Goal: Communication & Community: Answer question/provide support

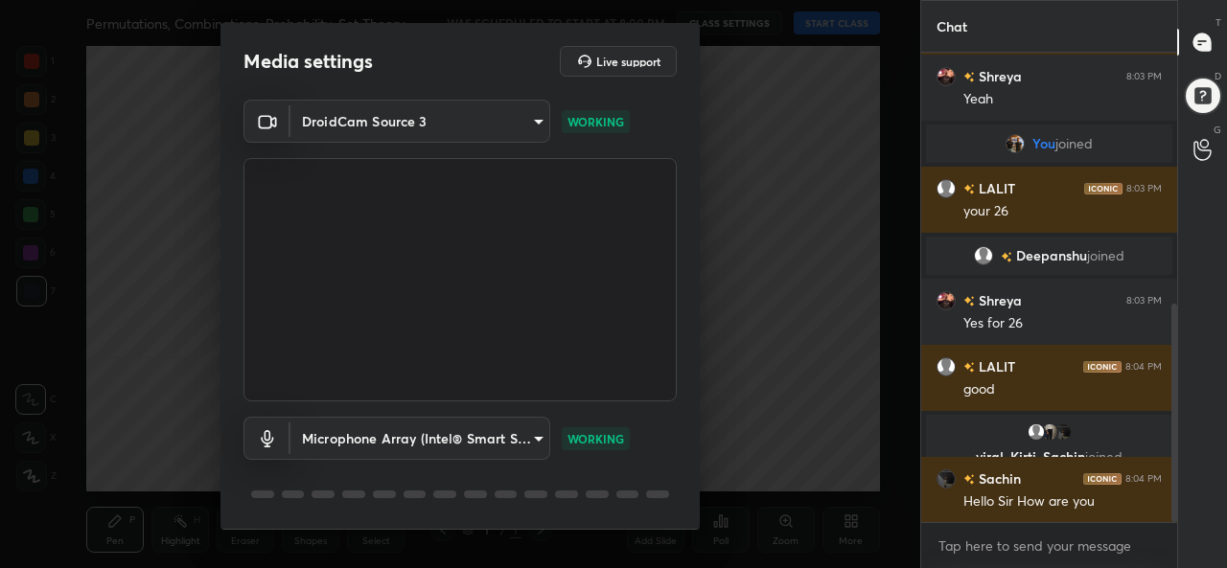
scroll to position [59, 0]
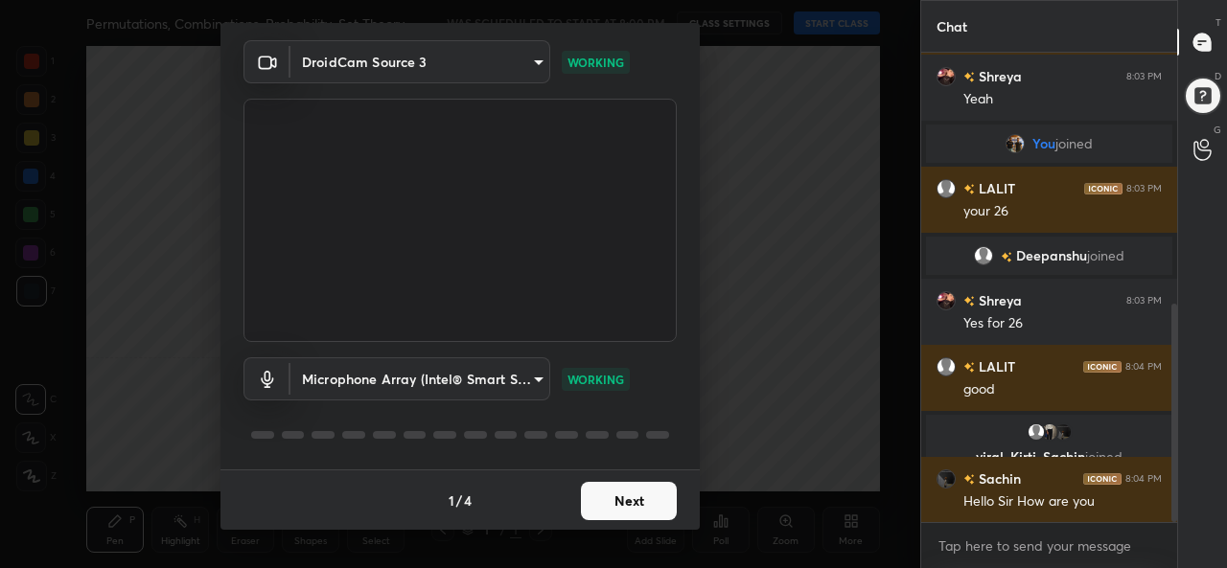
click at [656, 495] on button "Next" at bounding box center [629, 501] width 96 height 38
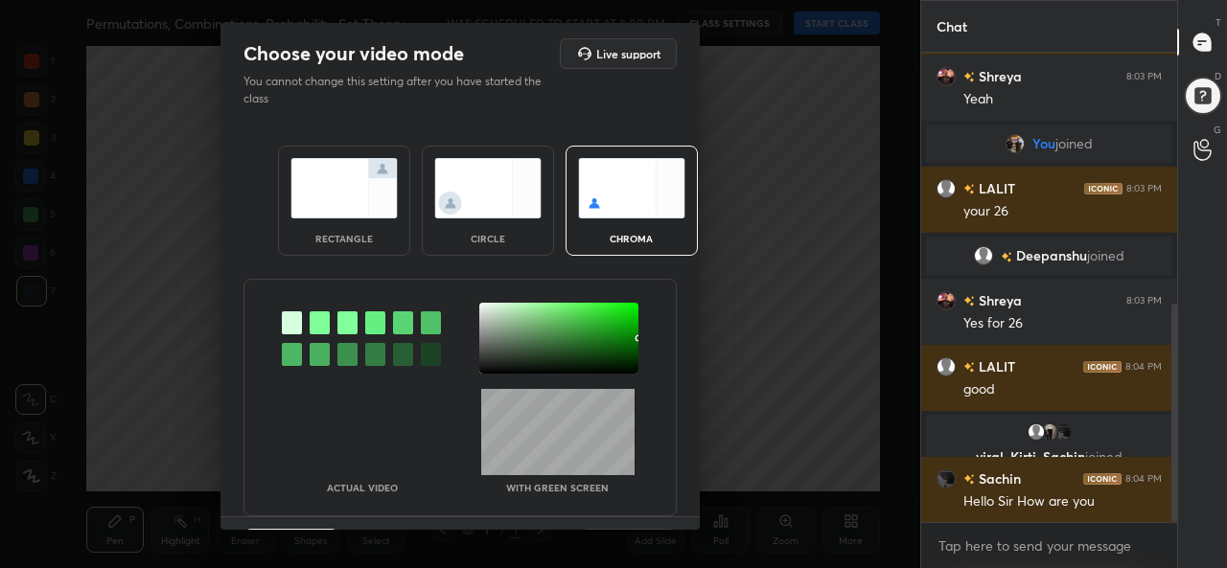
click at [354, 203] on img at bounding box center [343, 188] width 107 height 60
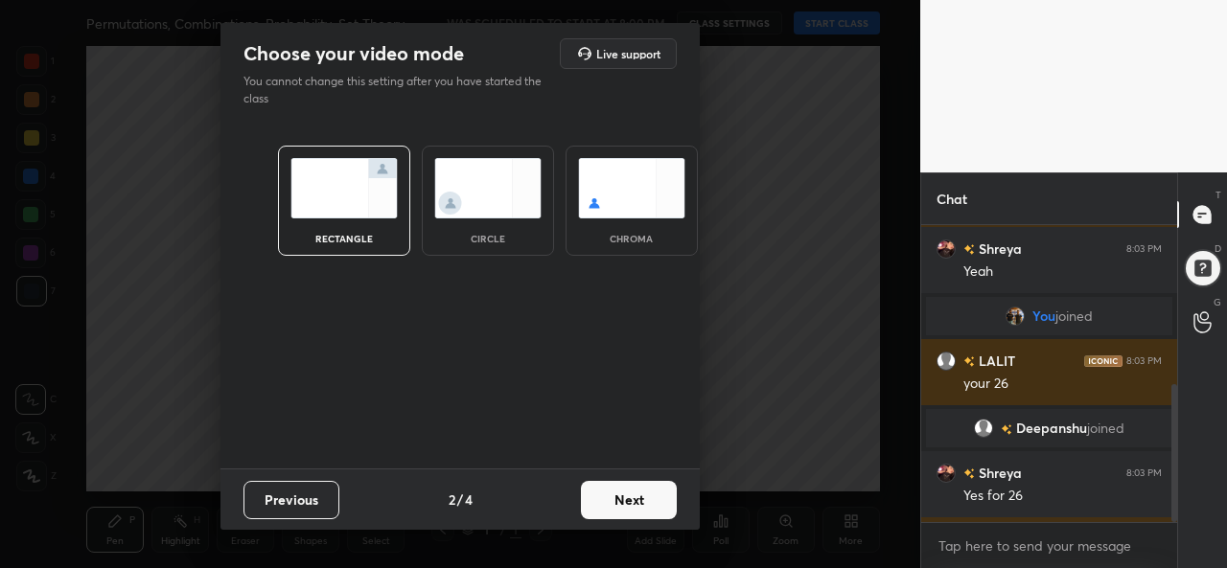
click at [650, 500] on button "Next" at bounding box center [629, 500] width 96 height 38
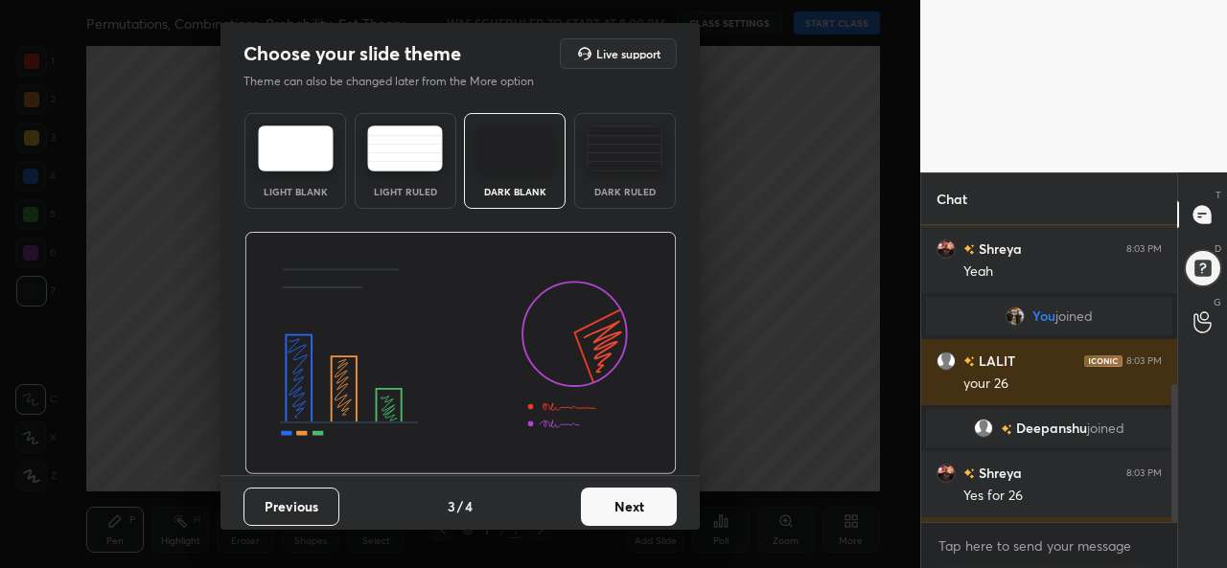
click at [623, 510] on button "Next" at bounding box center [629, 507] width 96 height 38
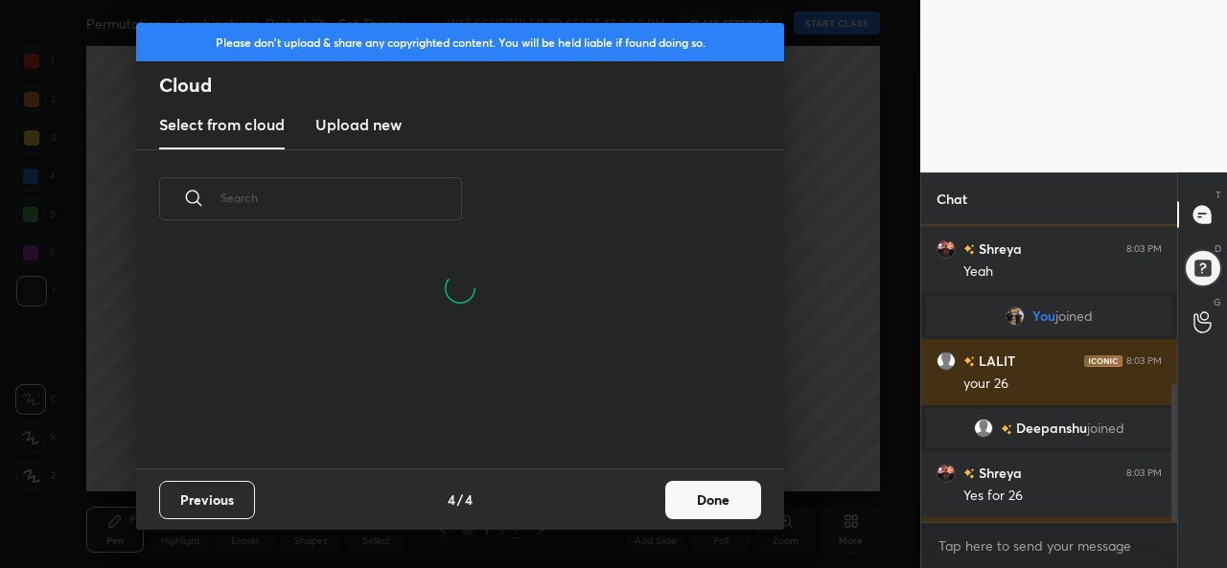
click at [721, 500] on button "Done" at bounding box center [713, 500] width 96 height 38
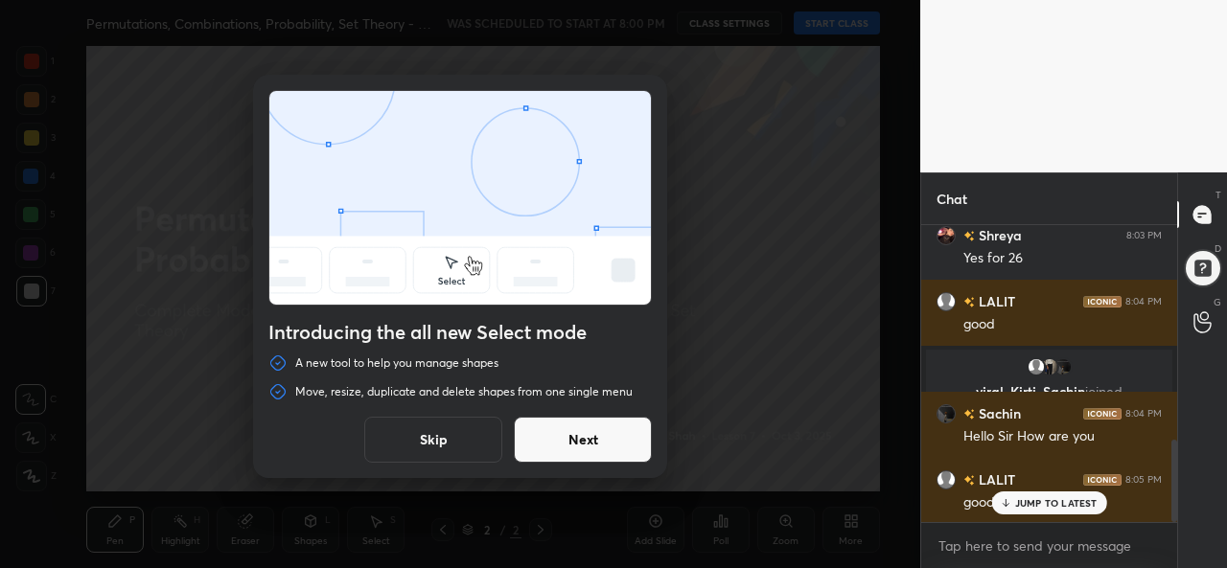
click at [428, 446] on button "Skip" at bounding box center [433, 440] width 138 height 46
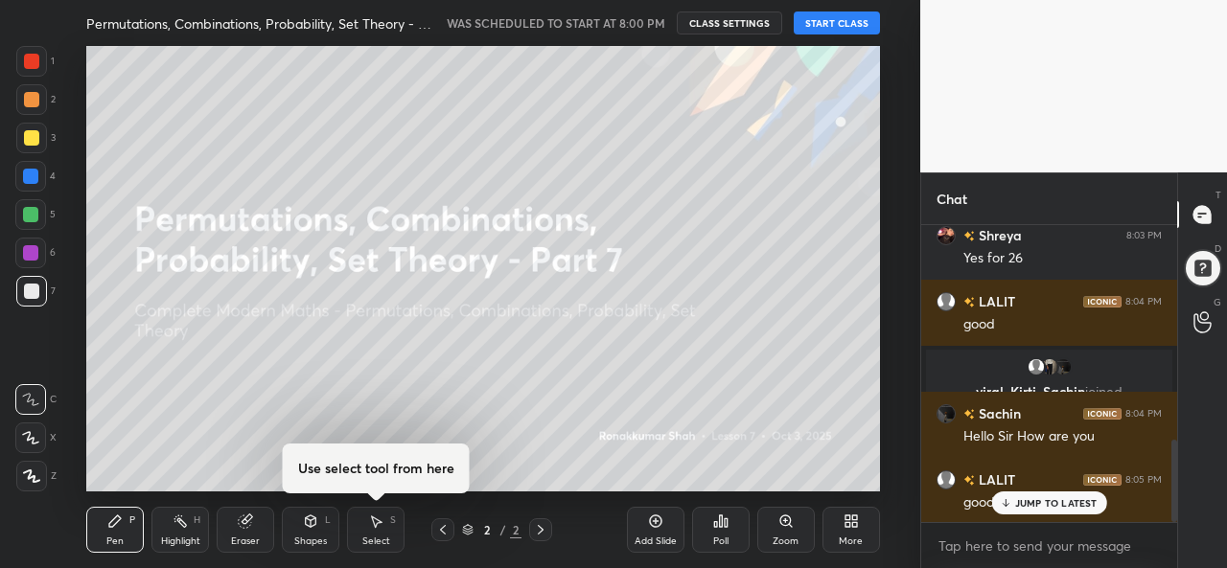
click at [841, 23] on button "START CLASS" at bounding box center [837, 23] width 86 height 23
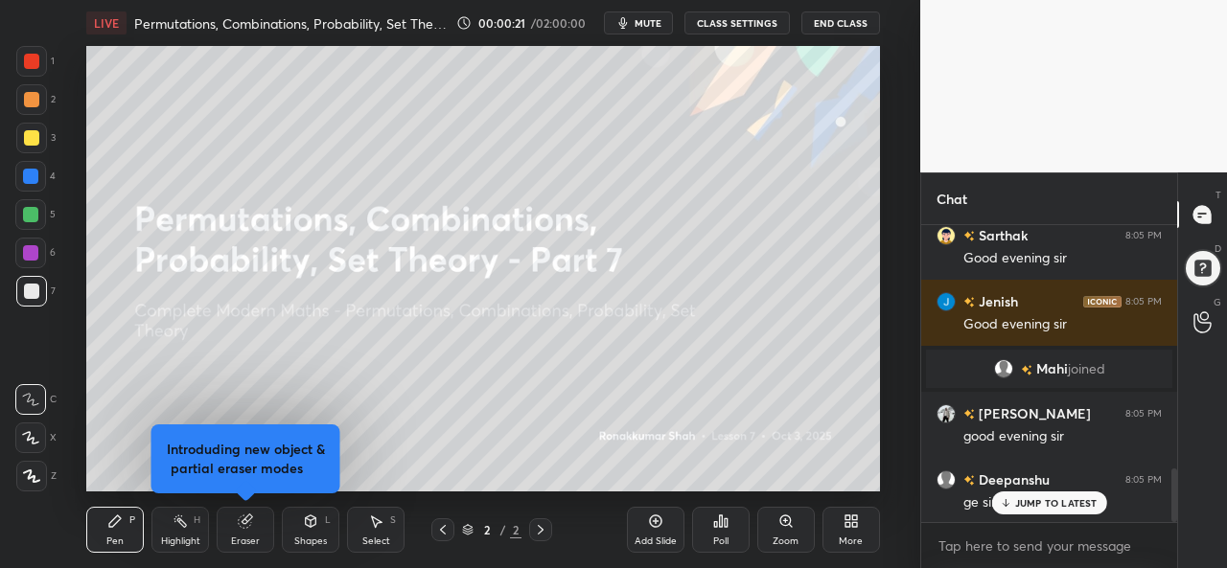
scroll to position [1420, 0]
click at [32, 139] on div at bounding box center [31, 137] width 15 height 15
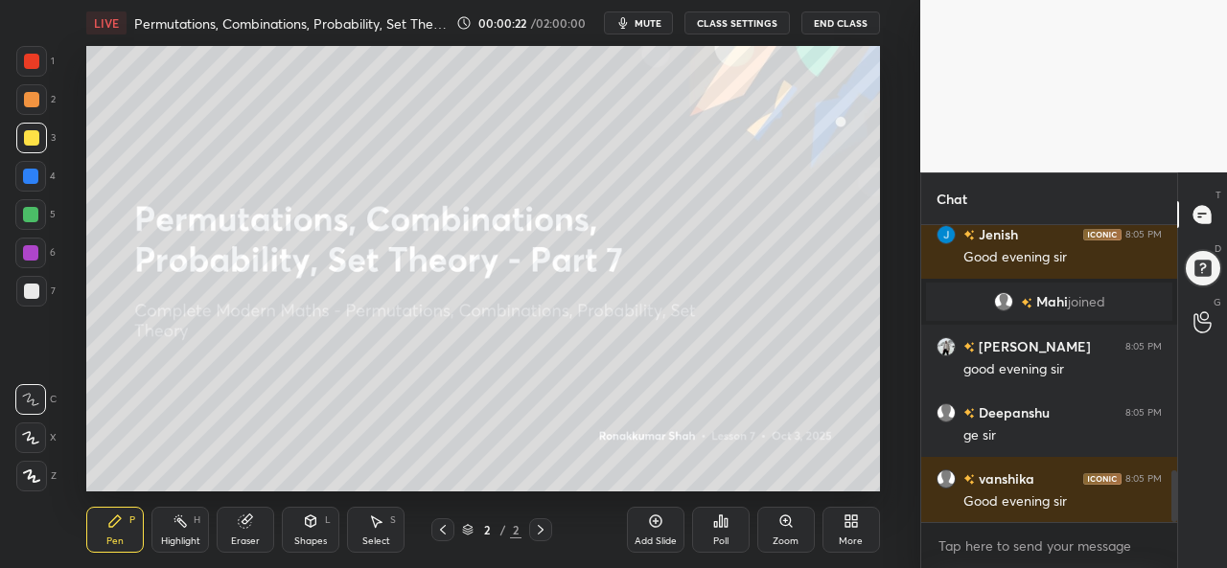
click at [35, 472] on icon at bounding box center [31, 476] width 17 height 13
click at [45, 386] on div "C" at bounding box center [35, 399] width 41 height 31
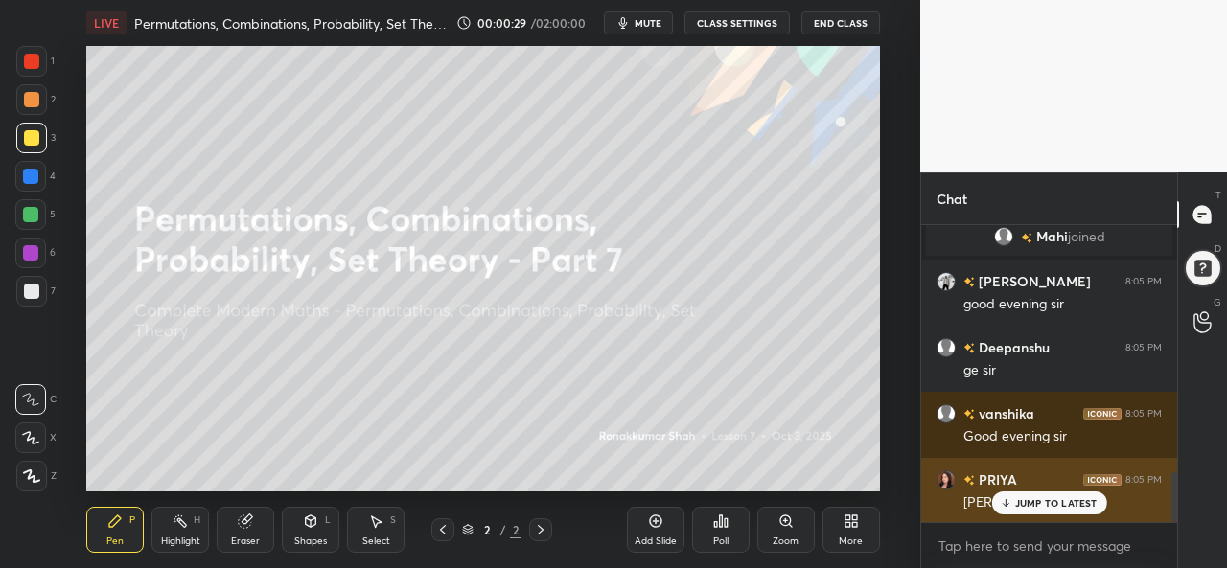
click at [1046, 497] on p "JUMP TO LATEST" at bounding box center [1056, 503] width 82 height 12
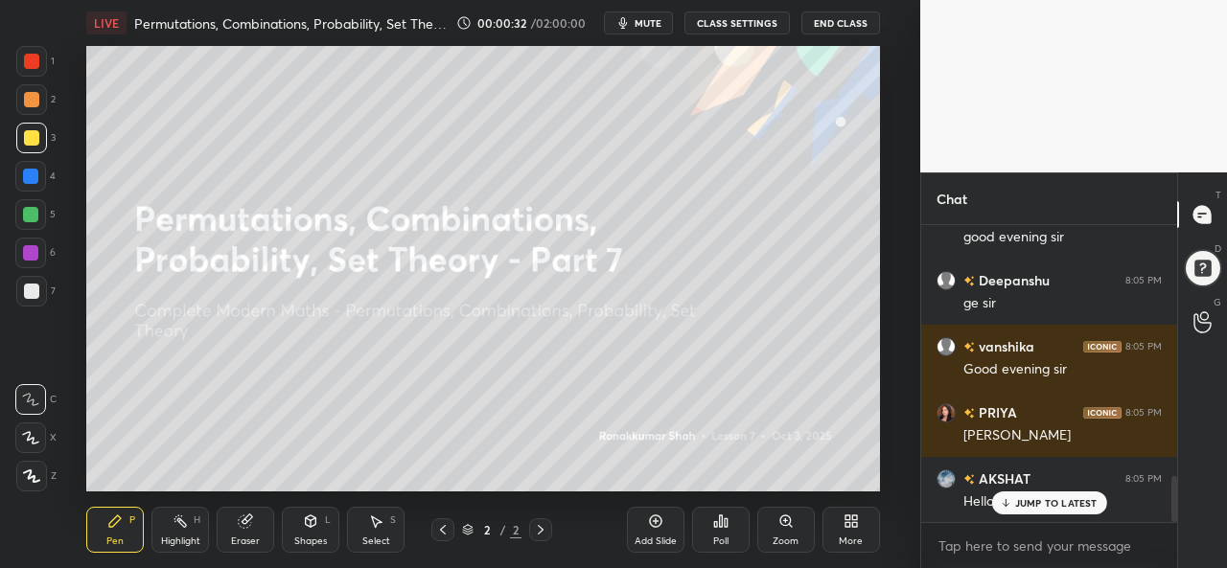
scroll to position [1618, 0]
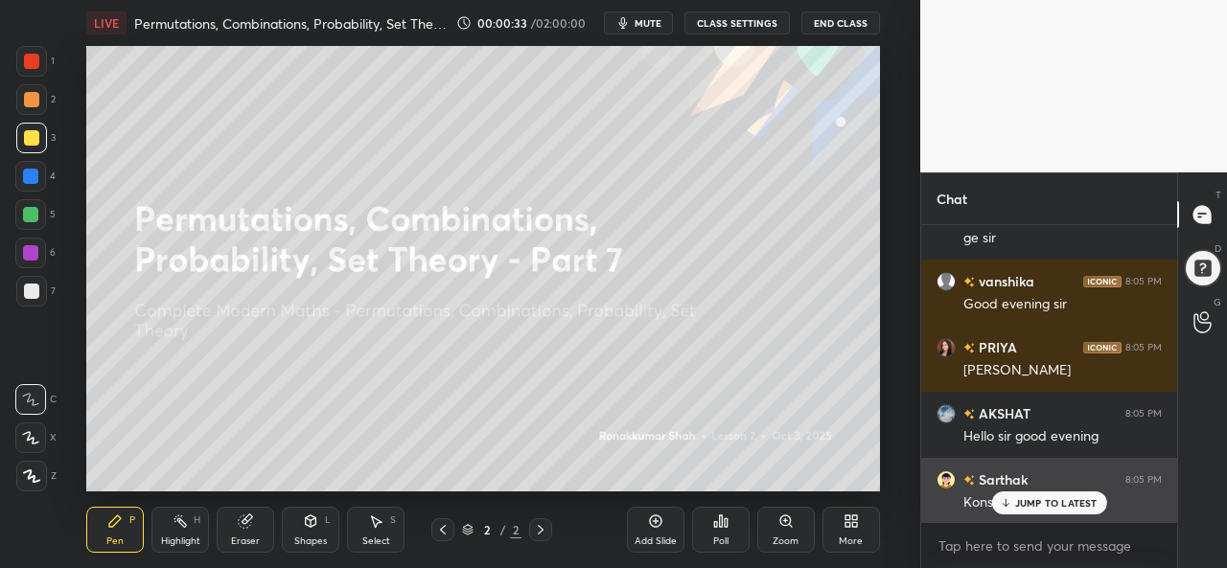
click at [1039, 499] on p "JUMP TO LATEST" at bounding box center [1056, 503] width 82 height 12
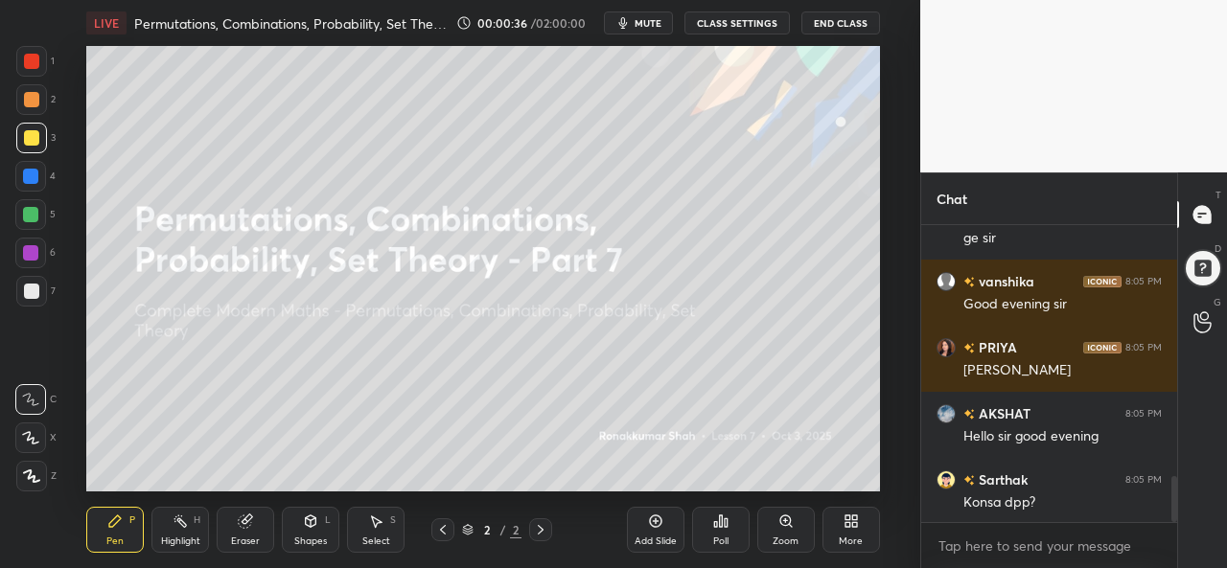
click at [27, 54] on div at bounding box center [31, 61] width 15 height 15
click at [33, 137] on div at bounding box center [31, 137] width 15 height 15
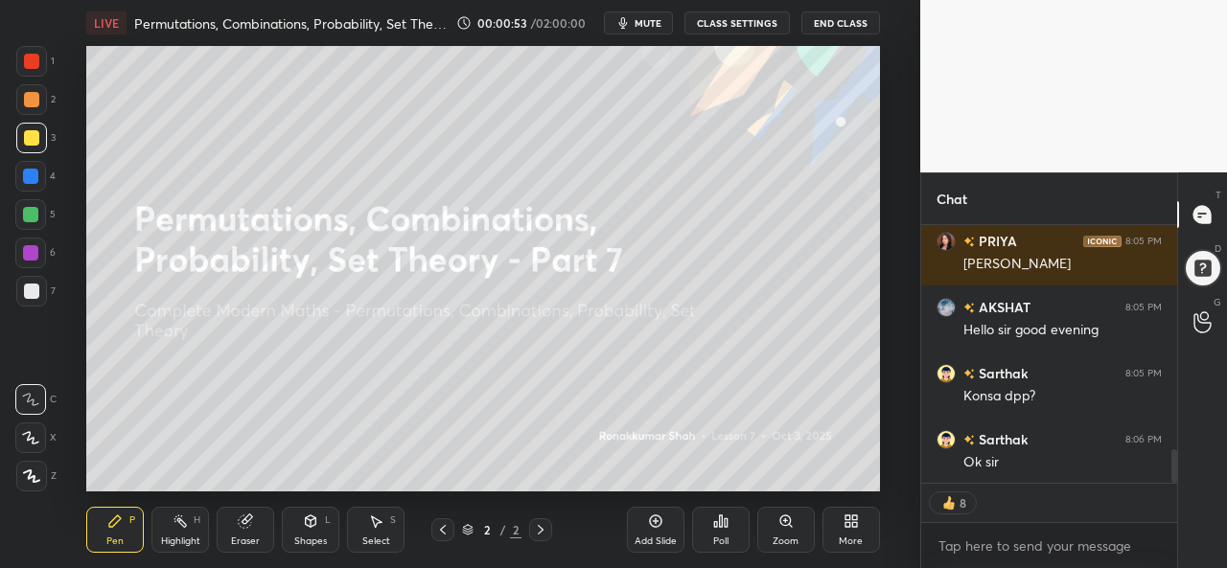
scroll to position [1790, 0]
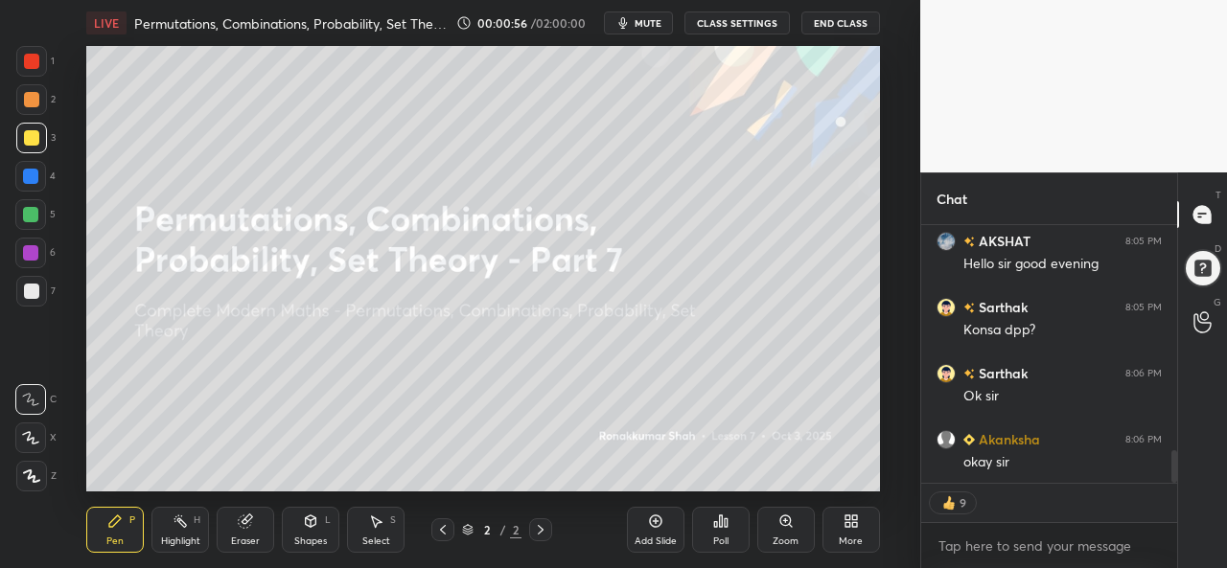
click at [31, 432] on icon at bounding box center [30, 437] width 17 height 13
click at [29, 173] on div at bounding box center [30, 176] width 15 height 15
click at [35, 95] on div at bounding box center [31, 99] width 15 height 15
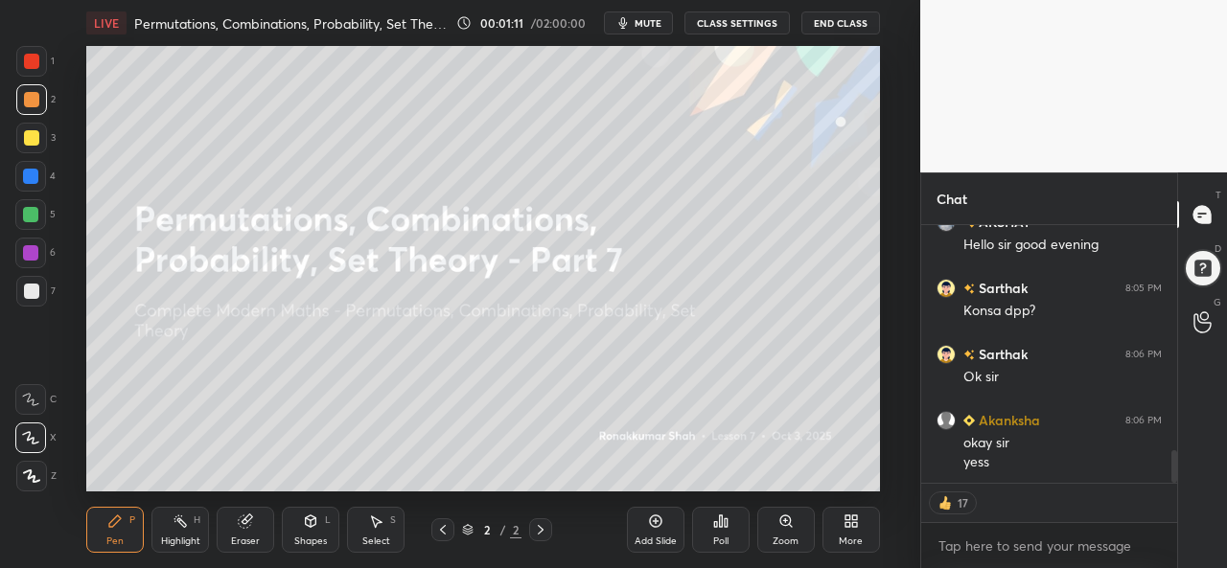
scroll to position [1876, 0]
type textarea "x"
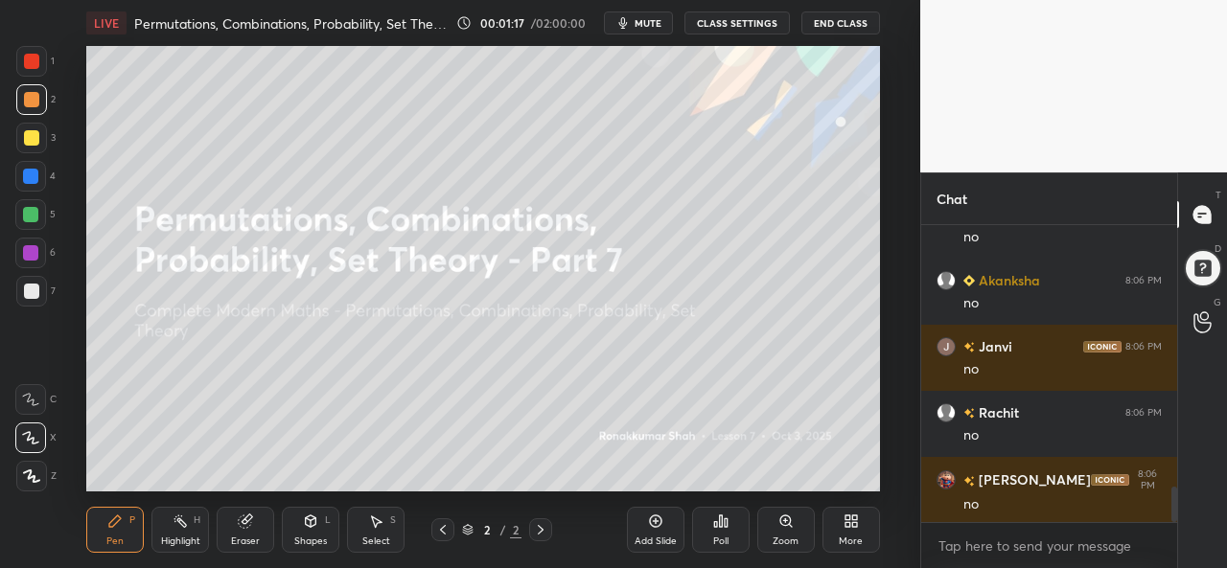
scroll to position [2350, 0]
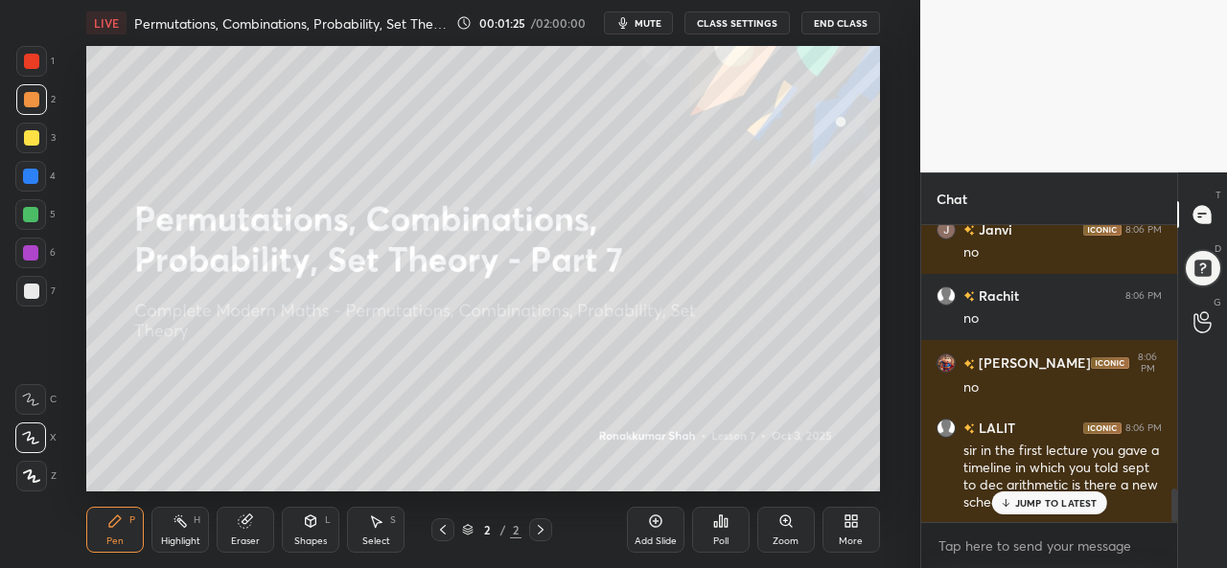
click at [1028, 507] on p "JUMP TO LATEST" at bounding box center [1056, 503] width 82 height 12
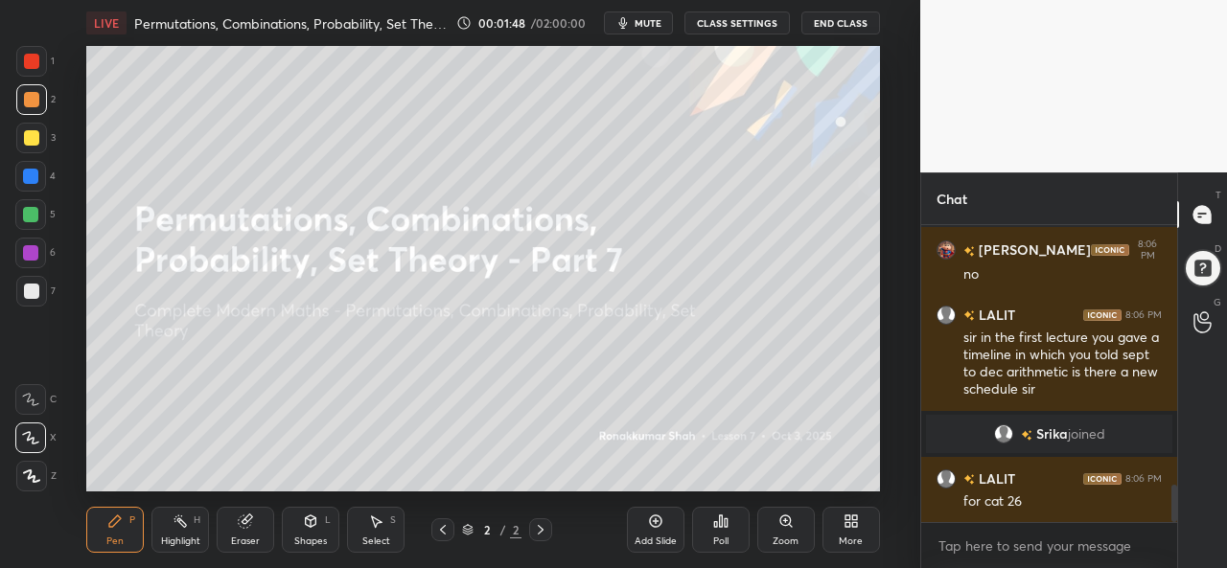
scroll to position [2103, 0]
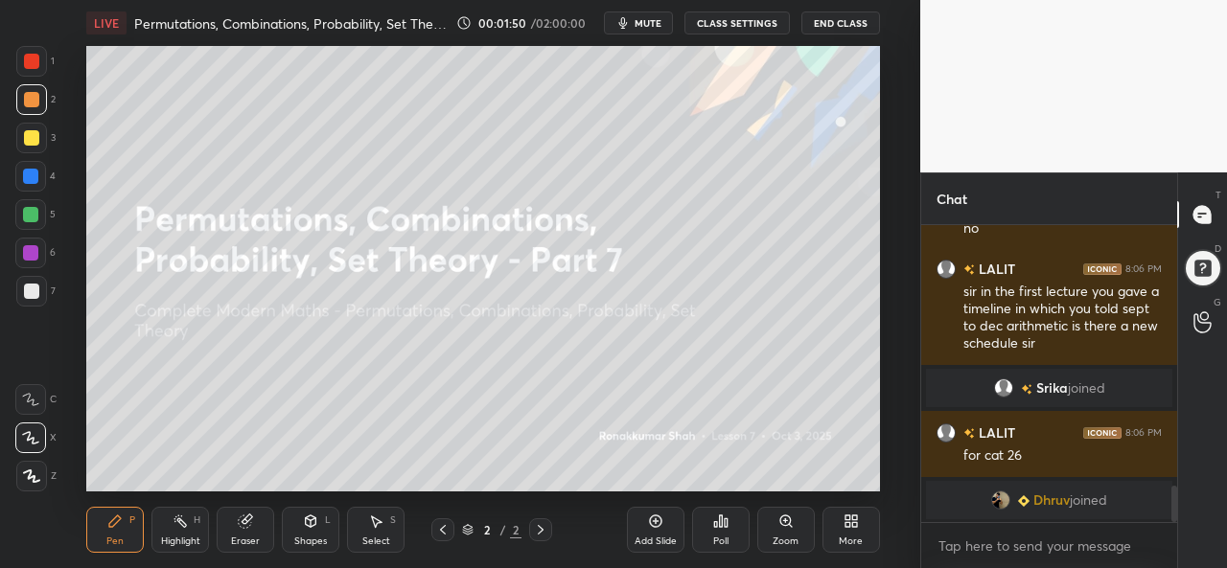
click at [385, 541] on div "Select" at bounding box center [376, 542] width 28 height 10
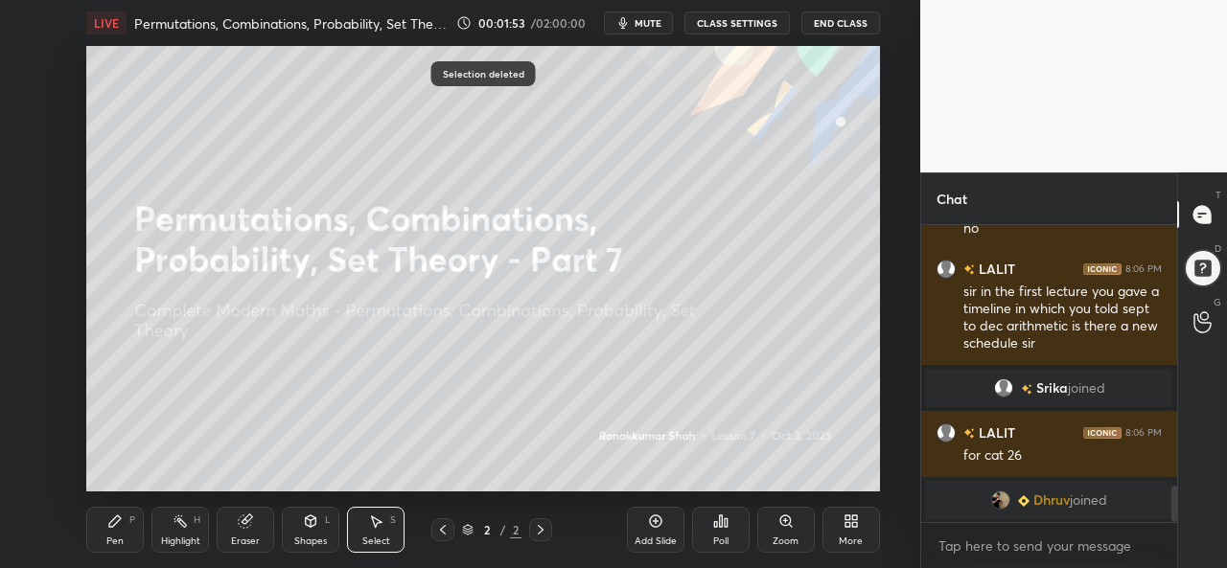
click at [112, 537] on div "Pen" at bounding box center [114, 542] width 17 height 10
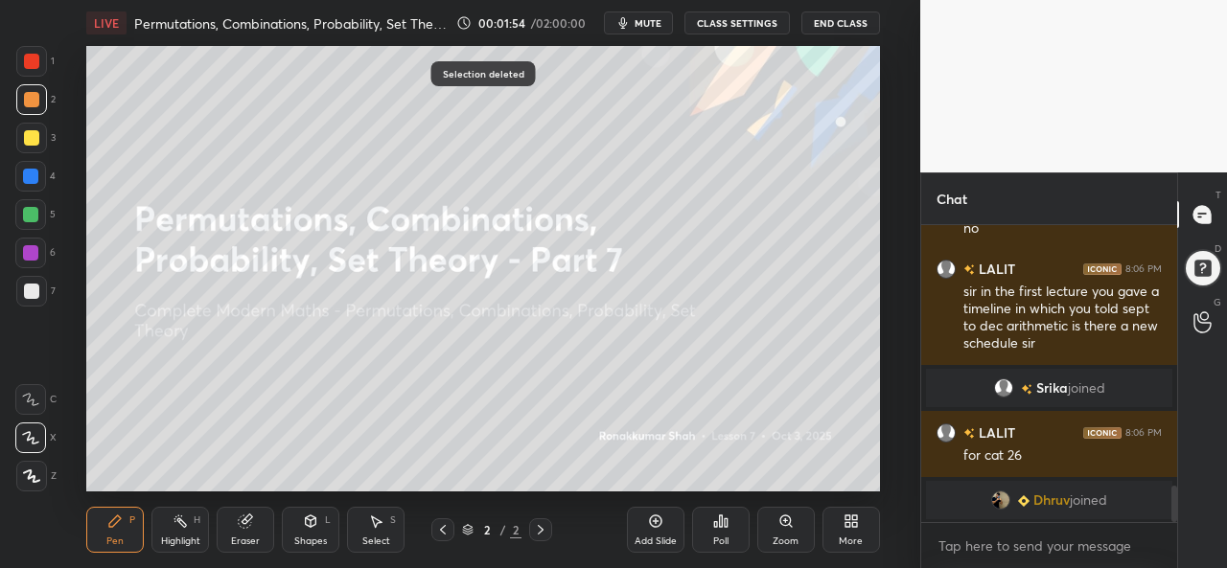
click at [855, 532] on div "More" at bounding box center [851, 530] width 58 height 46
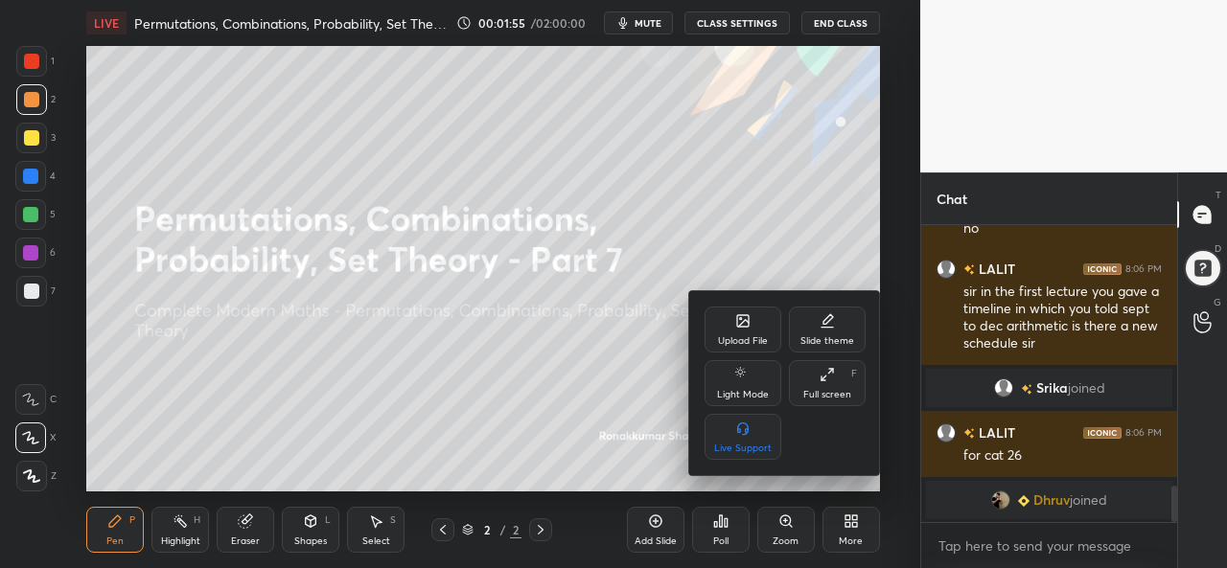
click at [734, 344] on div "Upload File" at bounding box center [743, 341] width 50 height 10
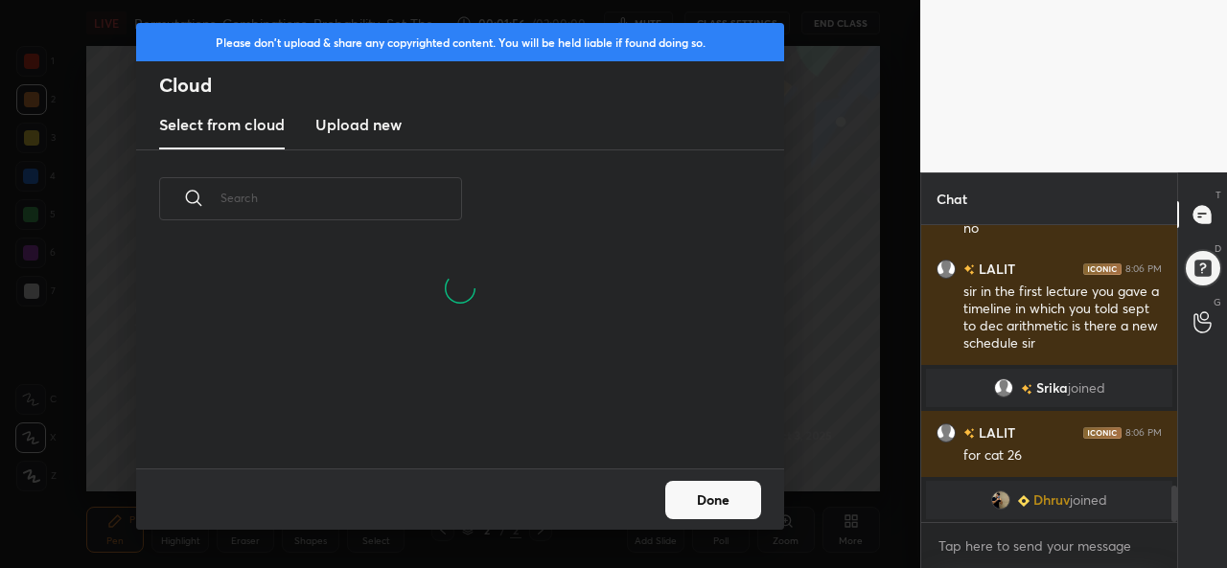
scroll to position [128, 615]
click at [372, 126] on h3 "Upload new" at bounding box center [358, 124] width 86 height 23
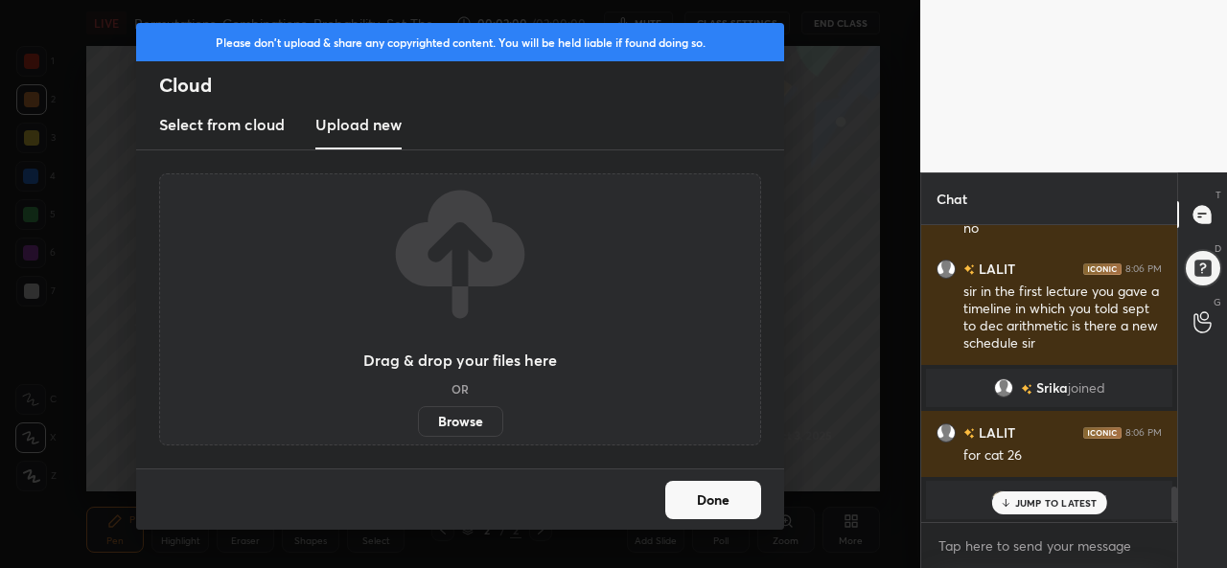
scroll to position [2168, 0]
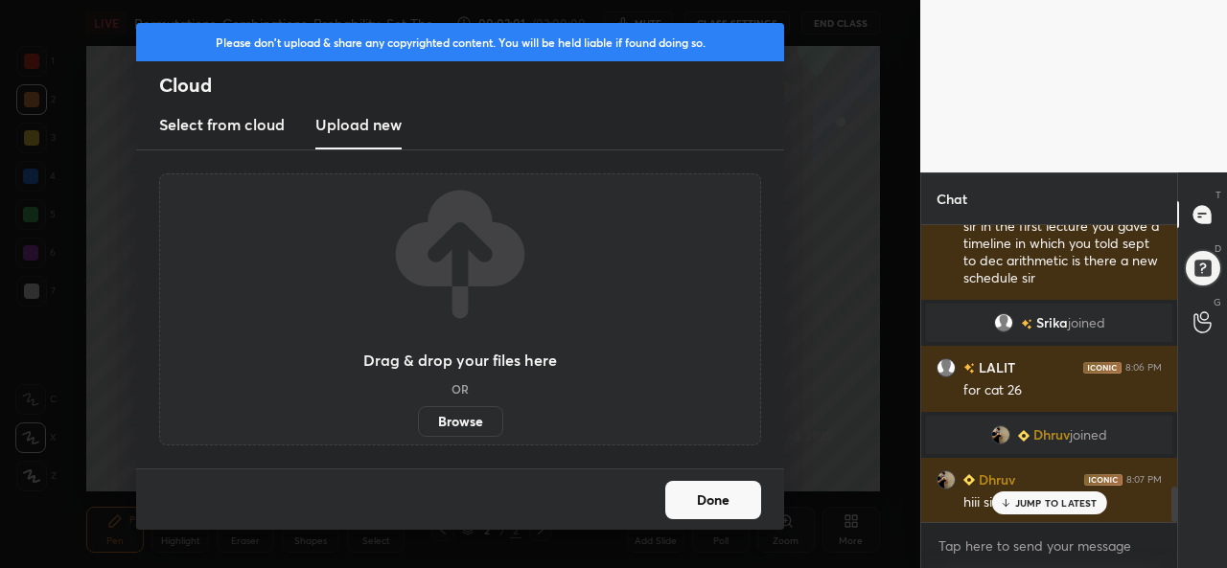
click at [453, 421] on label "Browse" at bounding box center [460, 421] width 85 height 31
click at [418, 421] on input "Browse" at bounding box center [418, 421] width 0 height 31
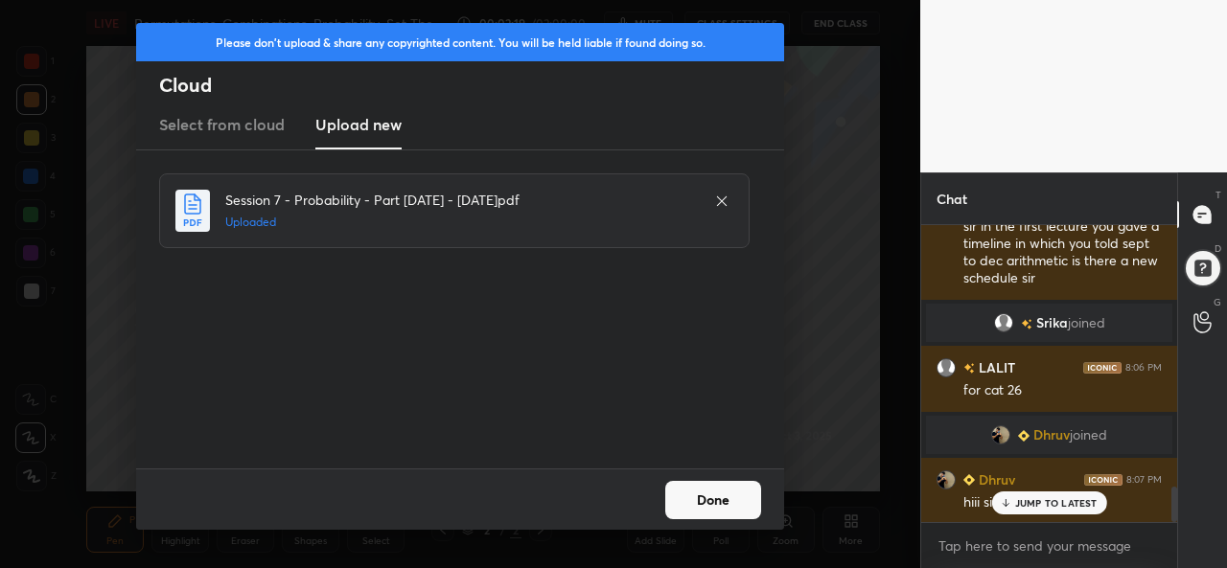
click at [719, 494] on button "Done" at bounding box center [713, 500] width 96 height 38
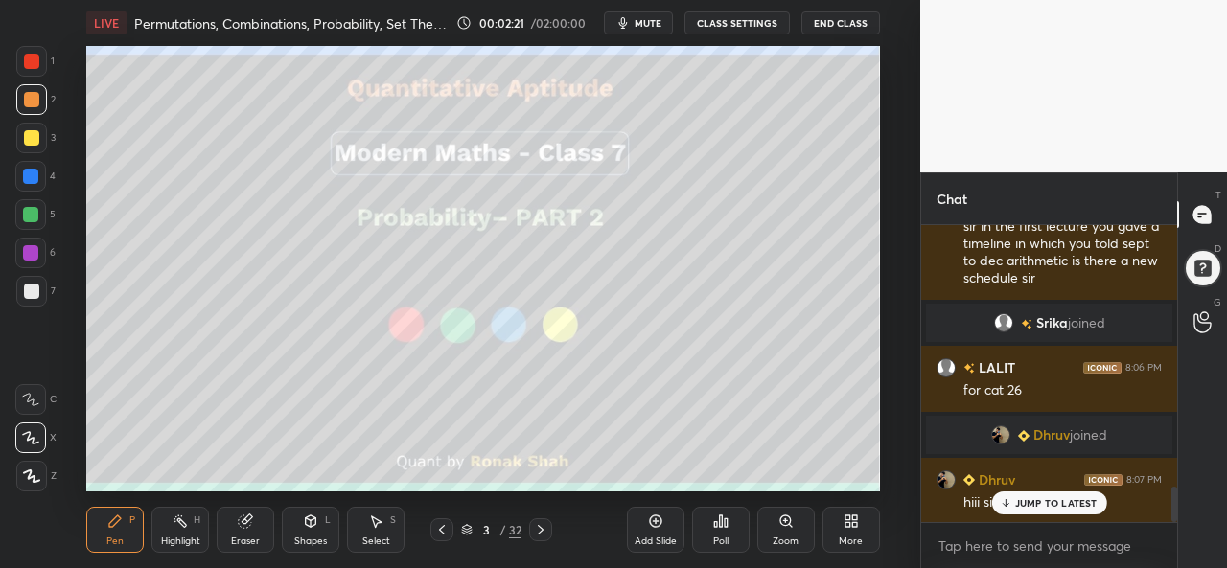
click at [1032, 495] on div "JUMP TO LATEST" at bounding box center [1048, 503] width 115 height 23
click at [25, 55] on div at bounding box center [31, 61] width 15 height 15
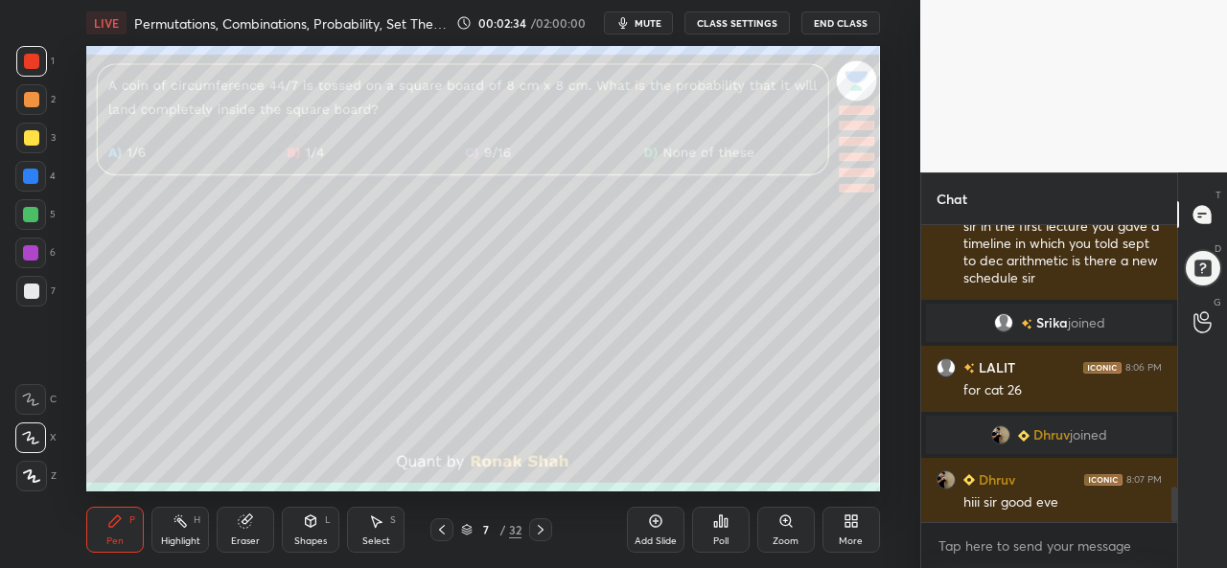
click at [37, 137] on div at bounding box center [31, 137] width 15 height 15
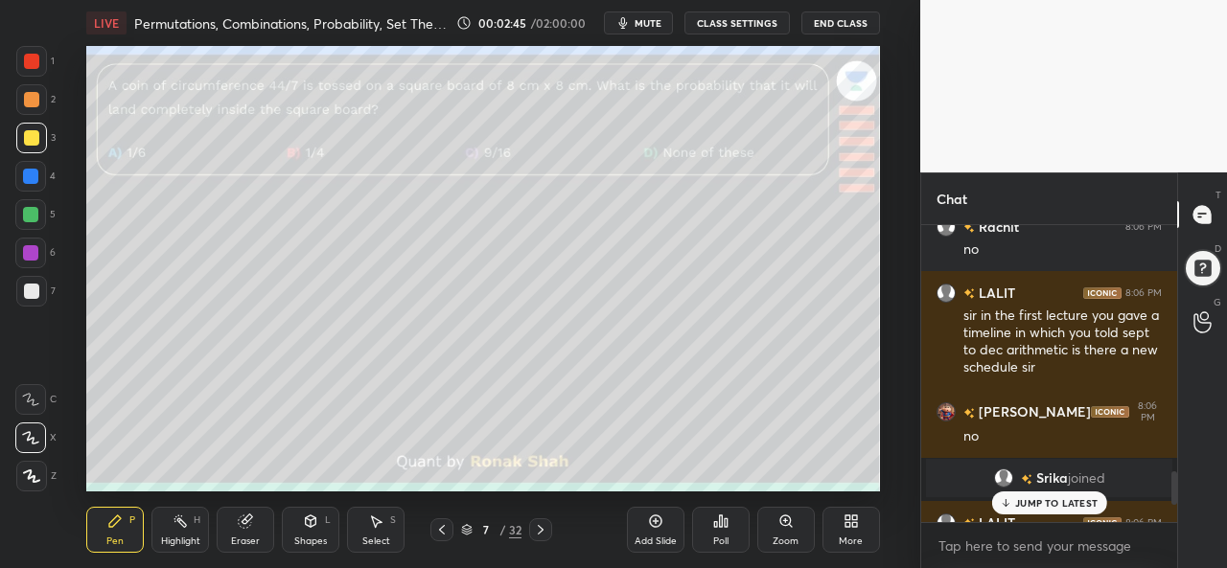
scroll to position [95389, 94993]
click at [1043, 497] on p "JUMP TO LATEST" at bounding box center [1056, 503] width 82 height 12
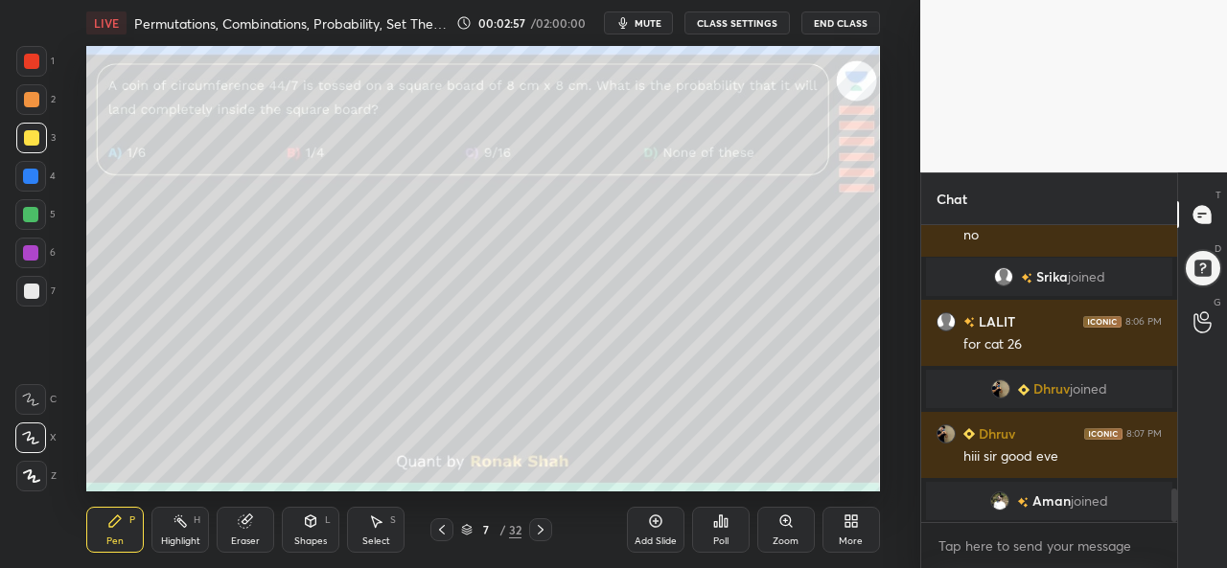
click at [717, 537] on div "Poll" at bounding box center [720, 542] width 15 height 10
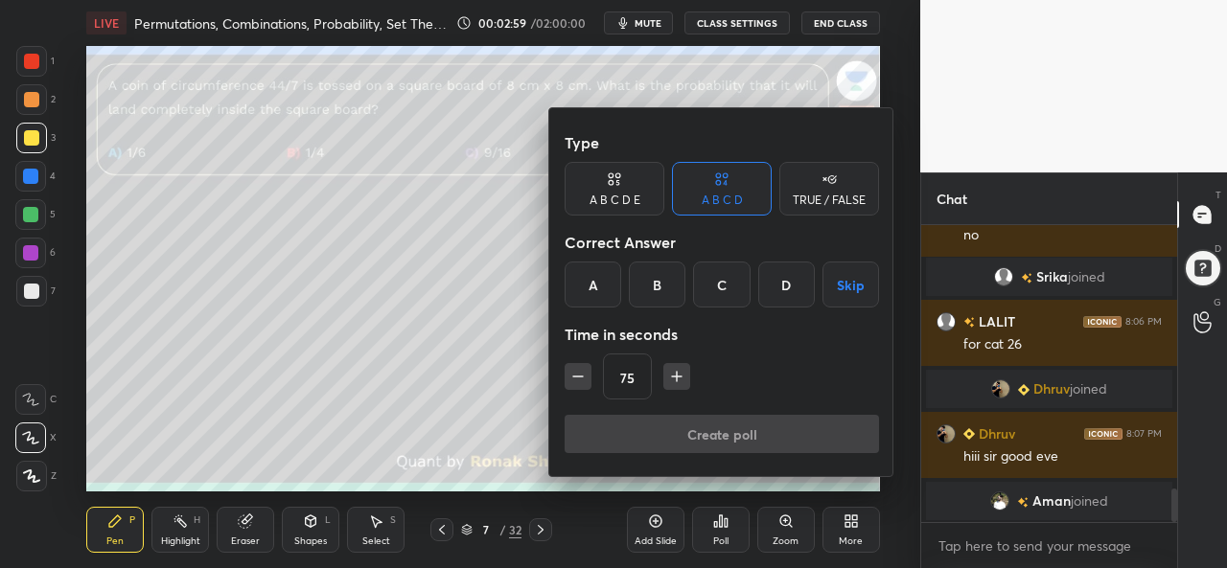
click at [715, 288] on div "C" at bounding box center [721, 285] width 57 height 46
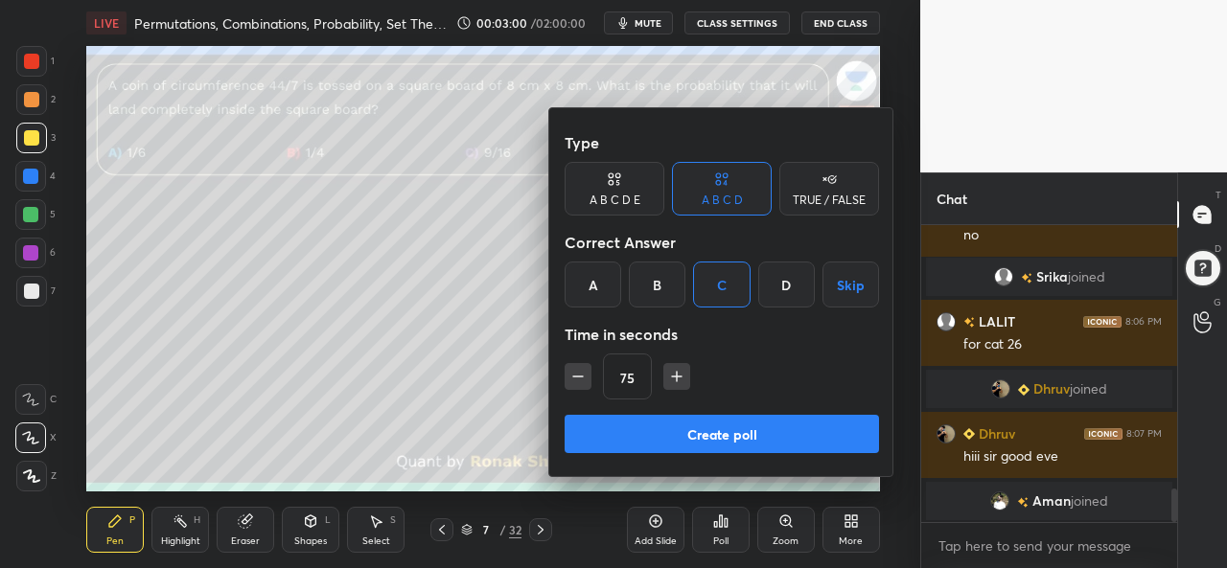
click at [698, 427] on button "Create poll" at bounding box center [721, 434] width 314 height 38
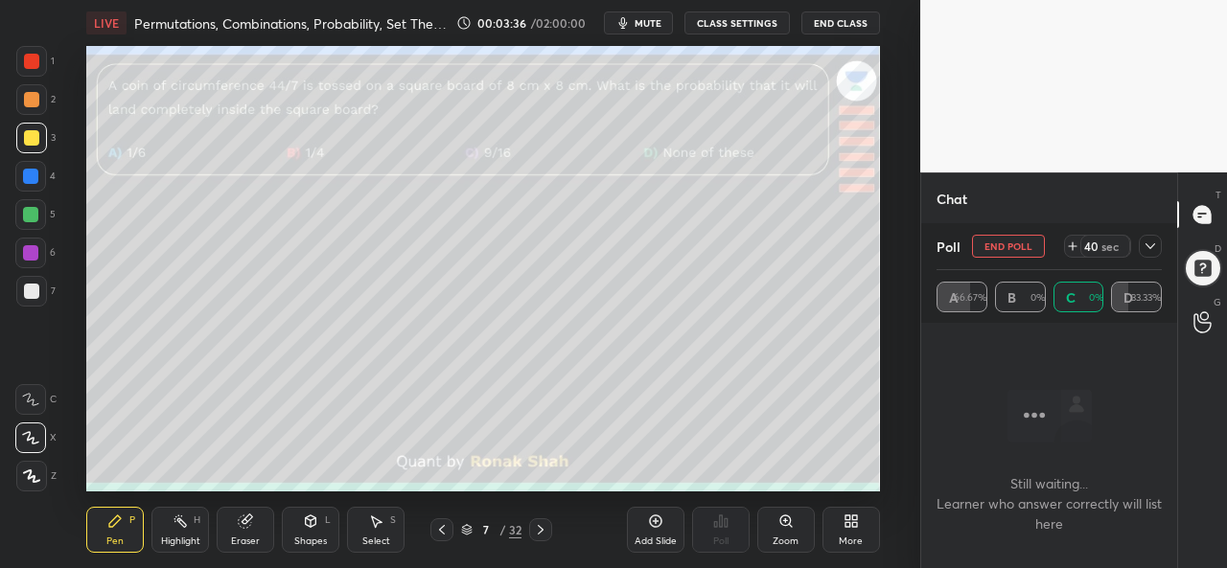
scroll to position [0, 0]
click at [1145, 243] on icon at bounding box center [1149, 246] width 15 height 15
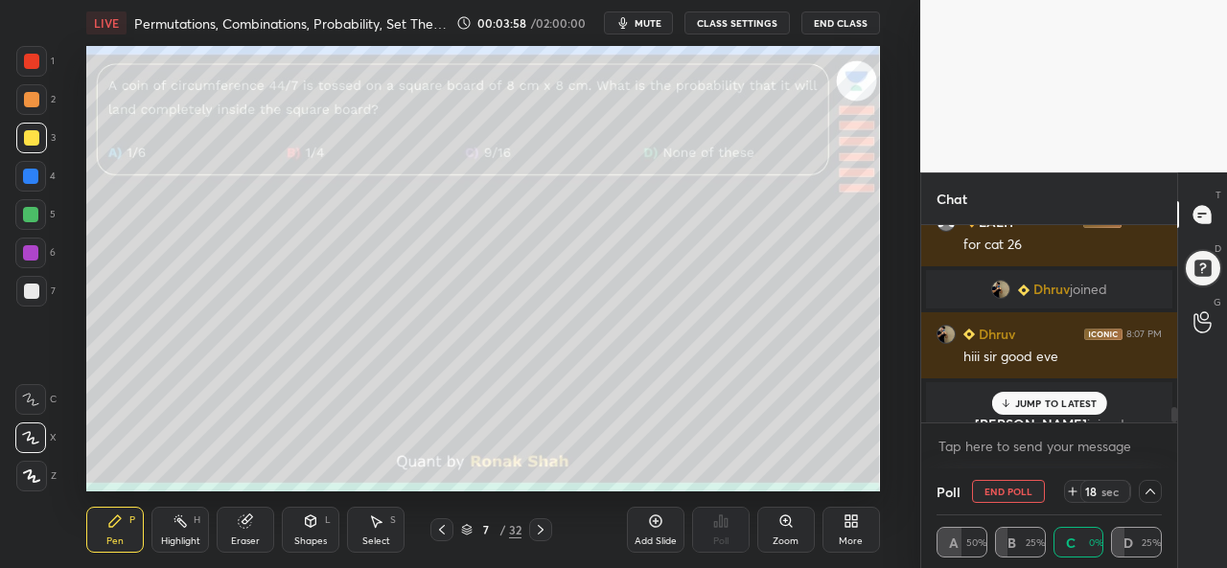
click at [1028, 402] on p "JUMP TO LATEST" at bounding box center [1056, 404] width 82 height 12
click at [1156, 483] on div at bounding box center [1150, 491] width 23 height 23
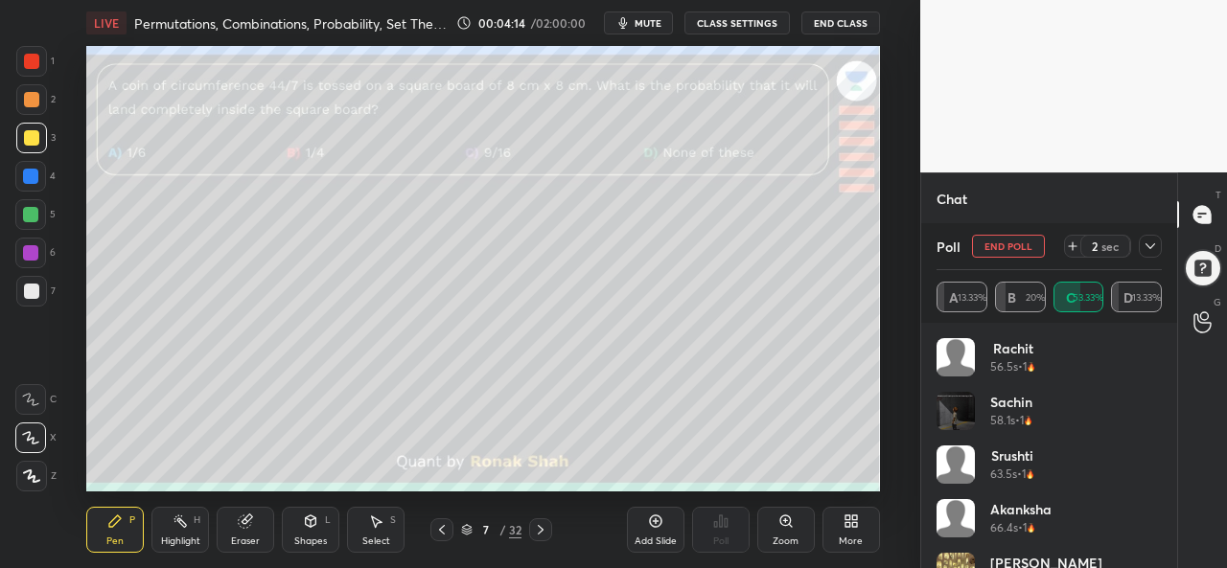
scroll to position [2519, 0]
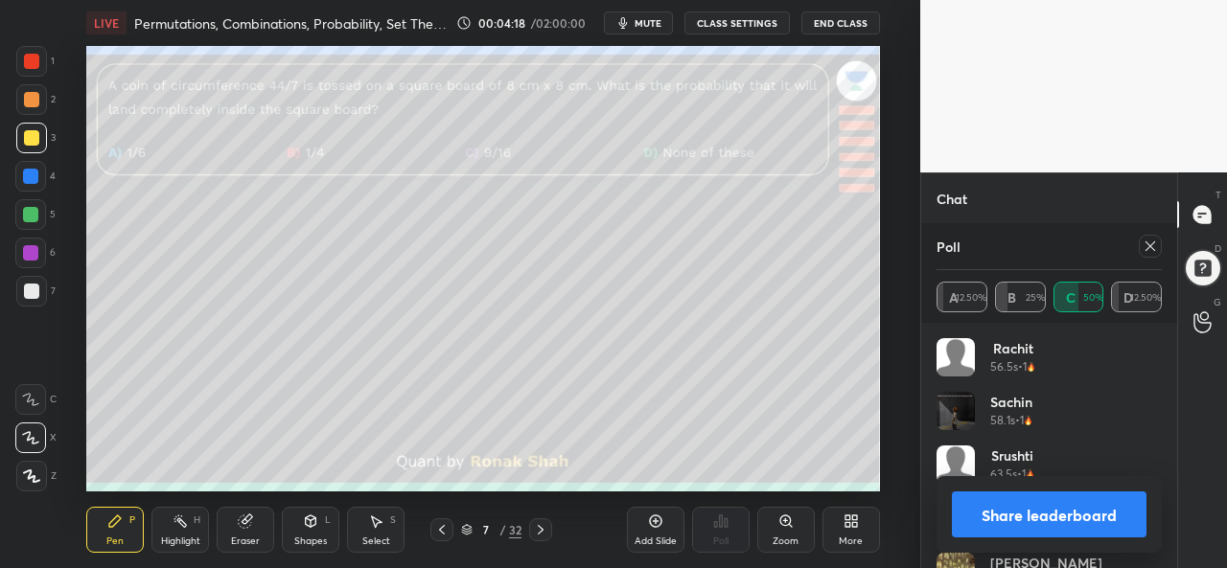
click at [1148, 242] on icon at bounding box center [1149, 246] width 15 height 15
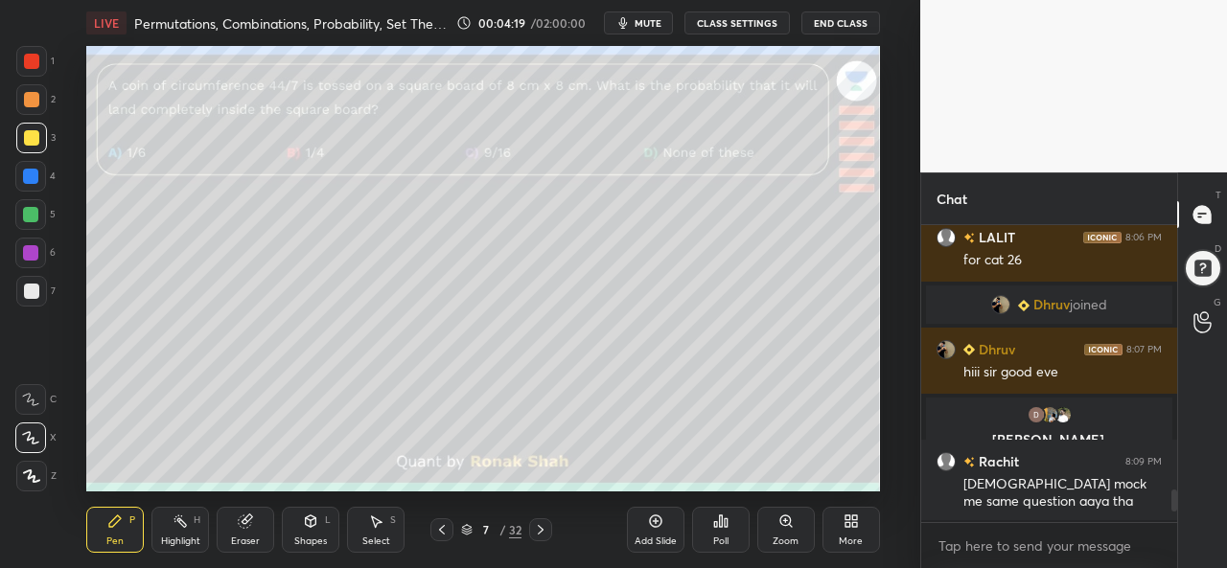
scroll to position [6, 6]
click at [29, 169] on div at bounding box center [30, 176] width 15 height 15
click at [31, 97] on div at bounding box center [31, 99] width 15 height 15
click at [301, 532] on div "Shapes L" at bounding box center [311, 530] width 58 height 46
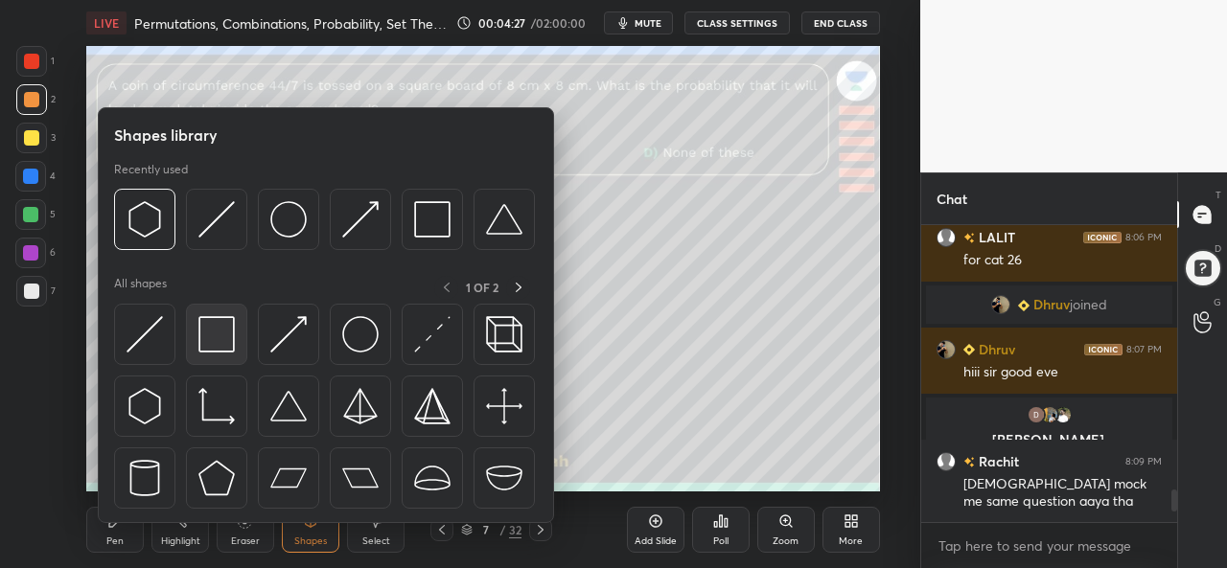
click at [215, 326] on img at bounding box center [216, 334] width 36 height 36
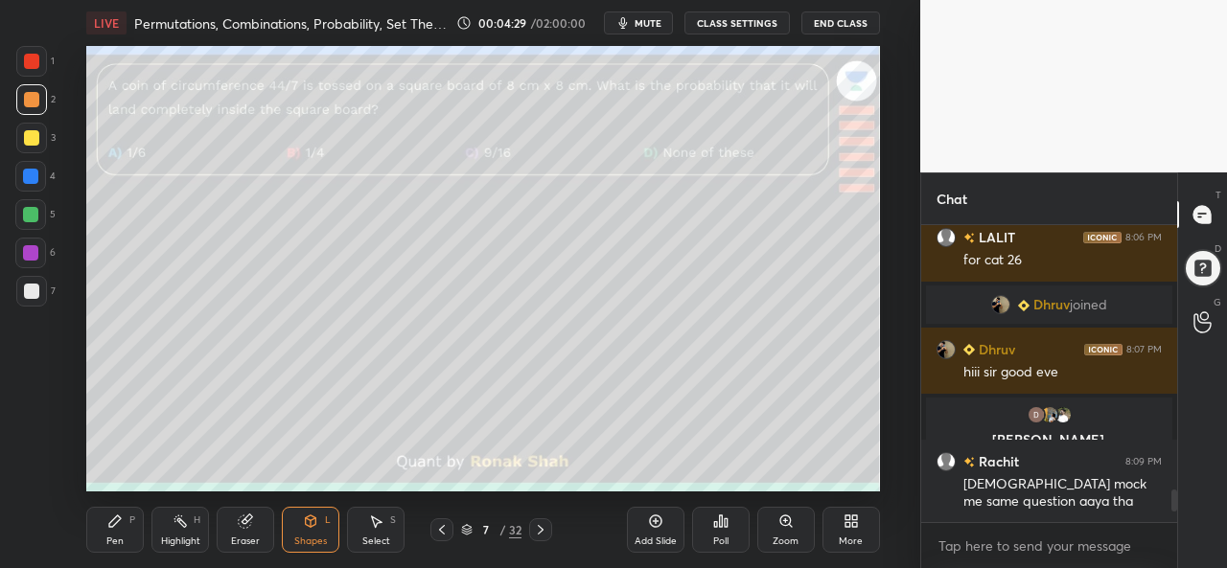
click at [31, 128] on div at bounding box center [31, 138] width 31 height 31
click at [383, 530] on div "Select S" at bounding box center [376, 530] width 58 height 46
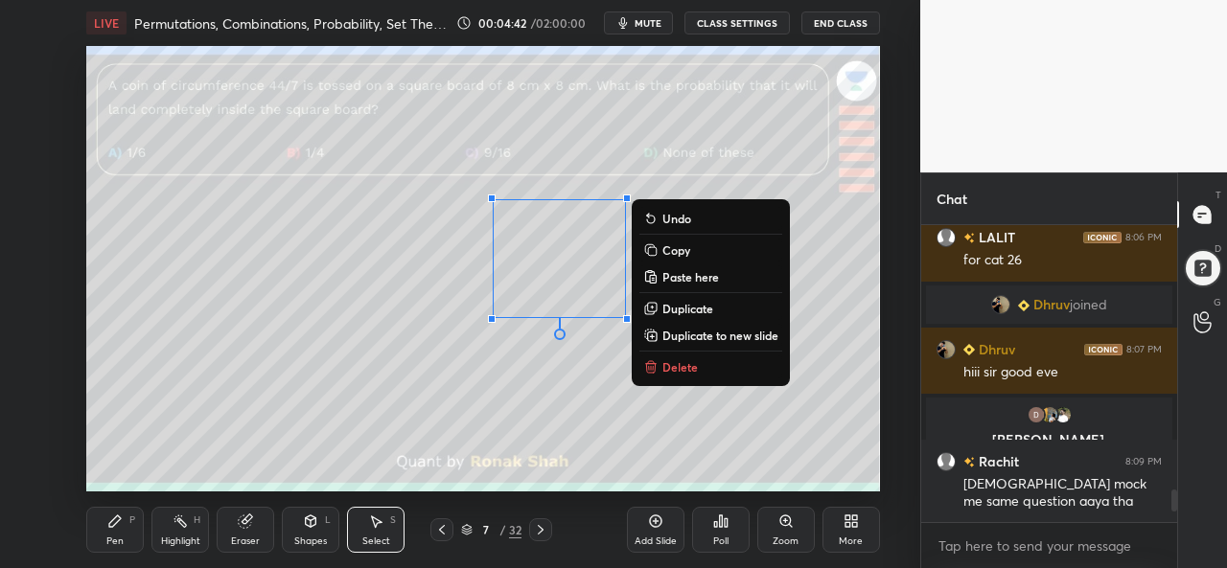
click at [107, 524] on icon at bounding box center [114, 521] width 15 height 15
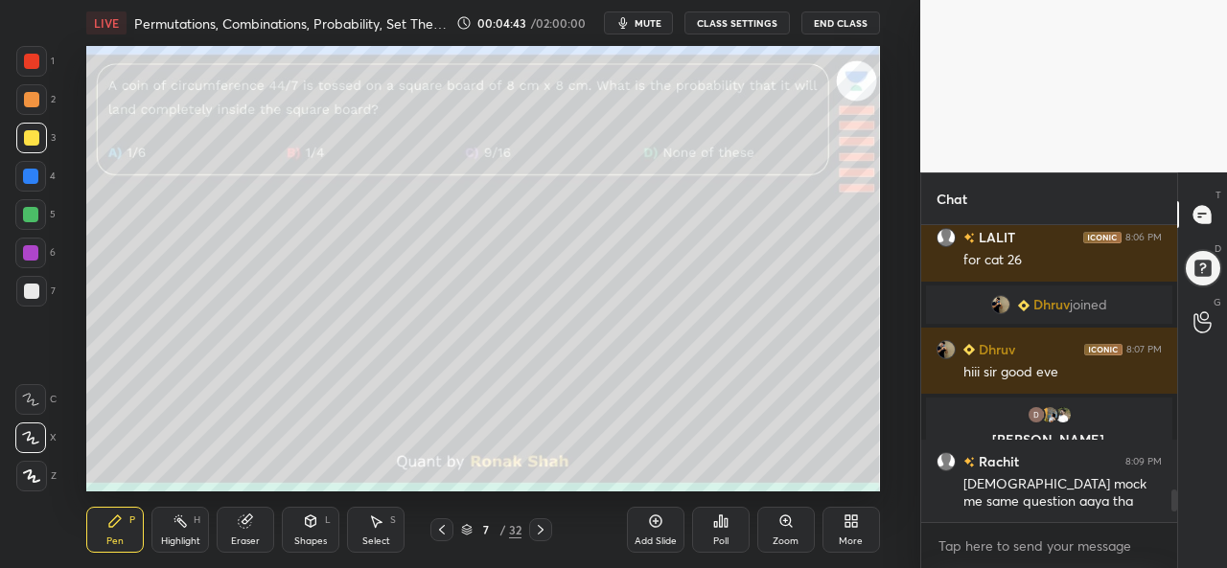
click at [309, 528] on icon at bounding box center [310, 521] width 15 height 15
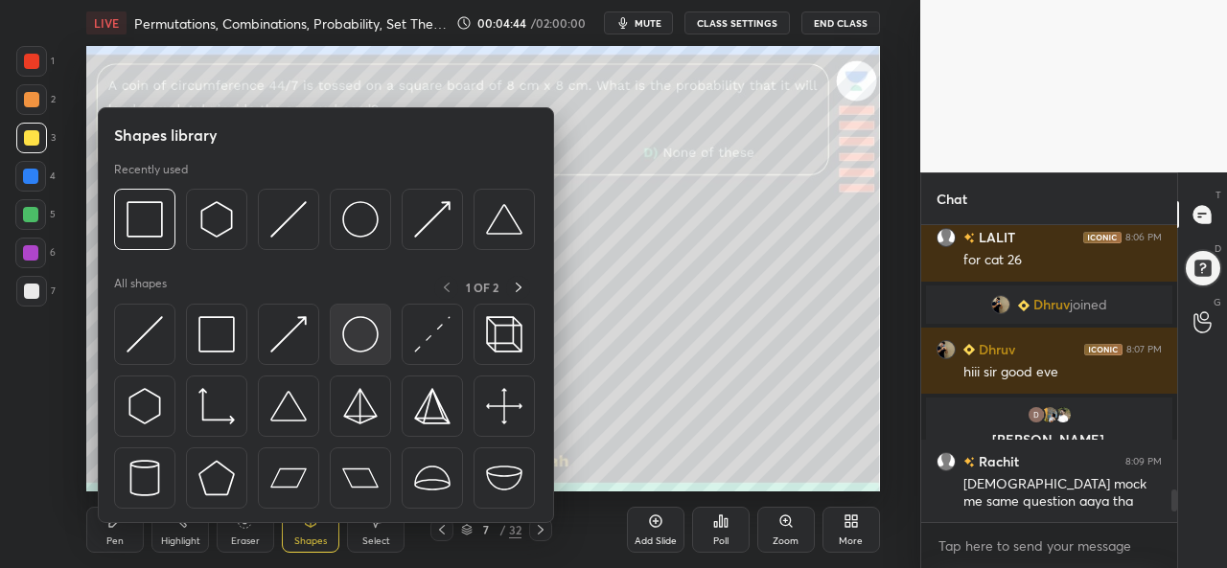
click at [362, 343] on img at bounding box center [360, 334] width 36 height 36
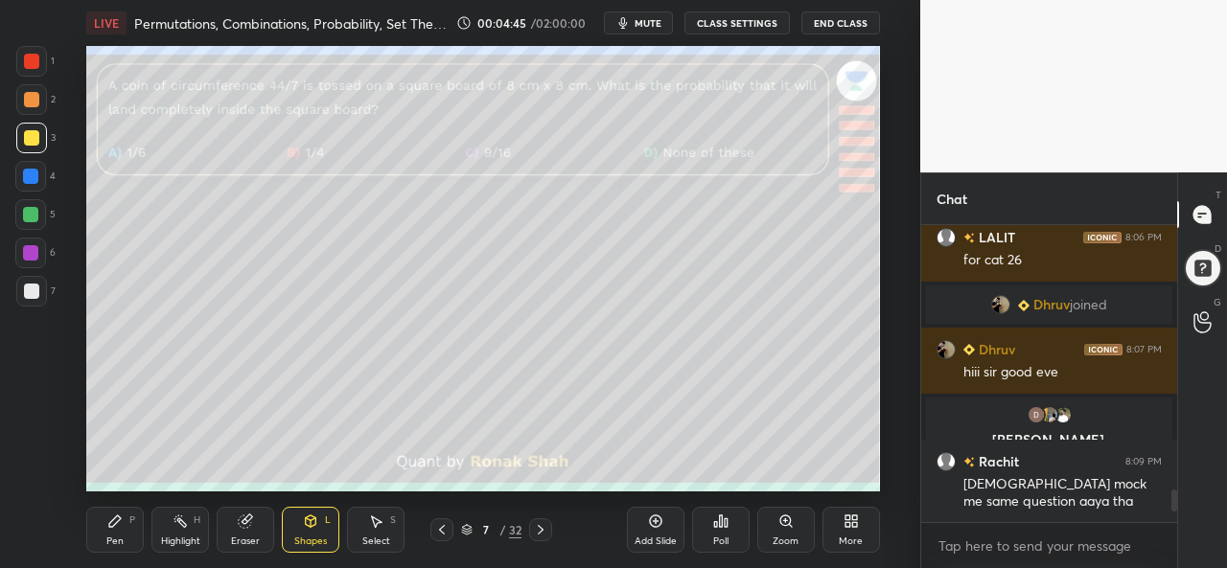
click at [33, 53] on div at bounding box center [31, 61] width 31 height 31
click at [30, 286] on div at bounding box center [31, 291] width 15 height 15
click at [30, 57] on div at bounding box center [31, 61] width 15 height 15
click at [117, 530] on div "Pen P" at bounding box center [115, 530] width 58 height 46
click at [25, 175] on div at bounding box center [30, 176] width 15 height 15
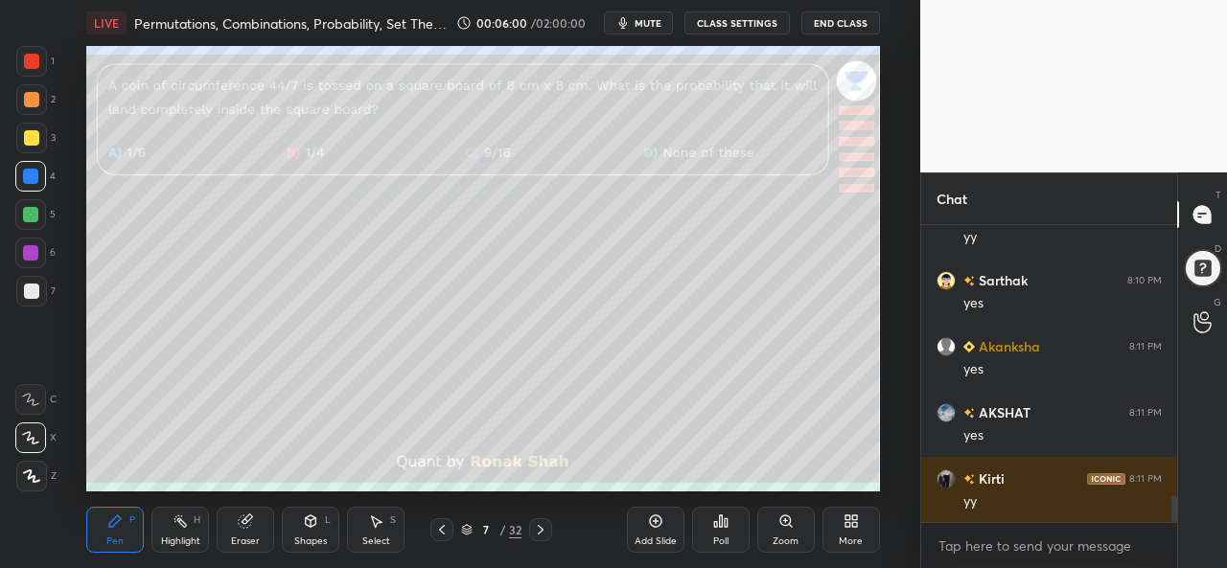
scroll to position [2994, 0]
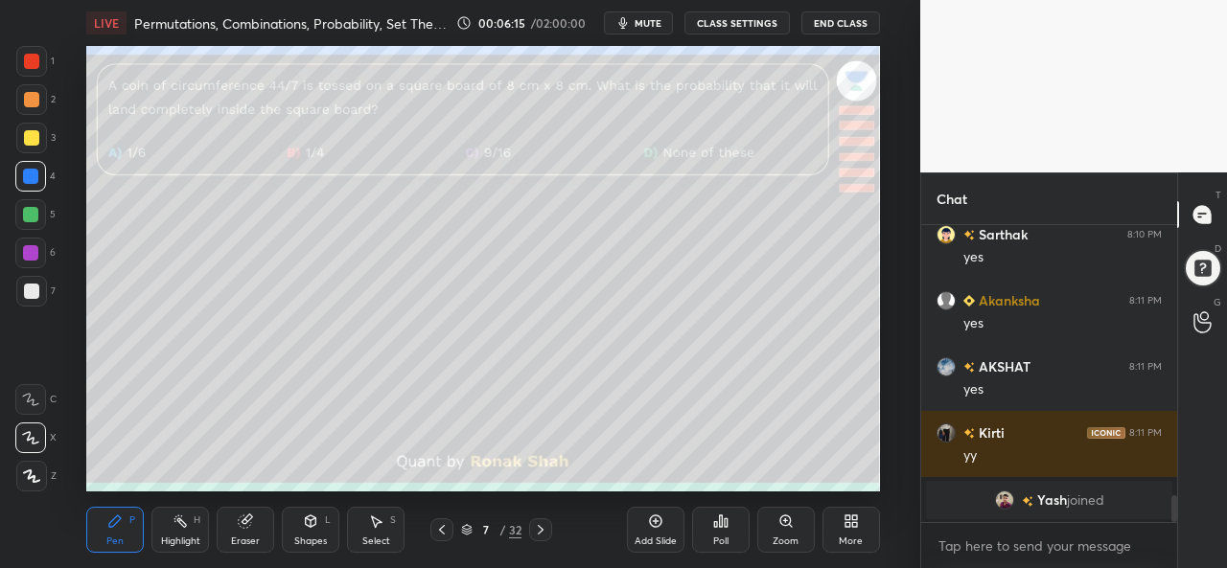
click at [242, 530] on div "Eraser" at bounding box center [246, 530] width 58 height 46
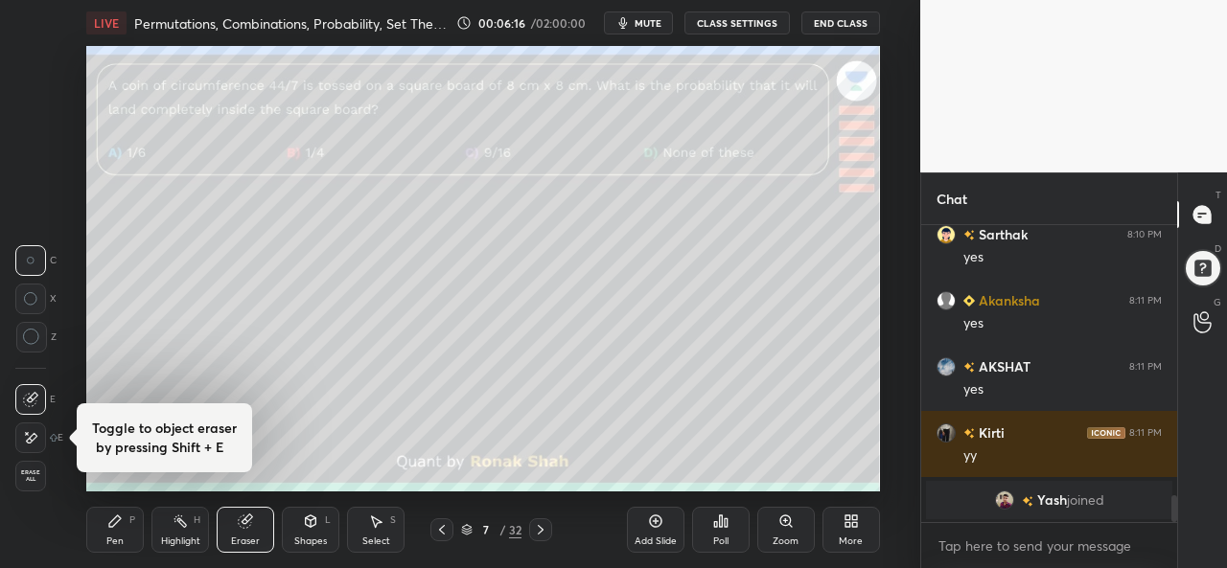
click at [309, 532] on div "Shapes L" at bounding box center [311, 530] width 58 height 46
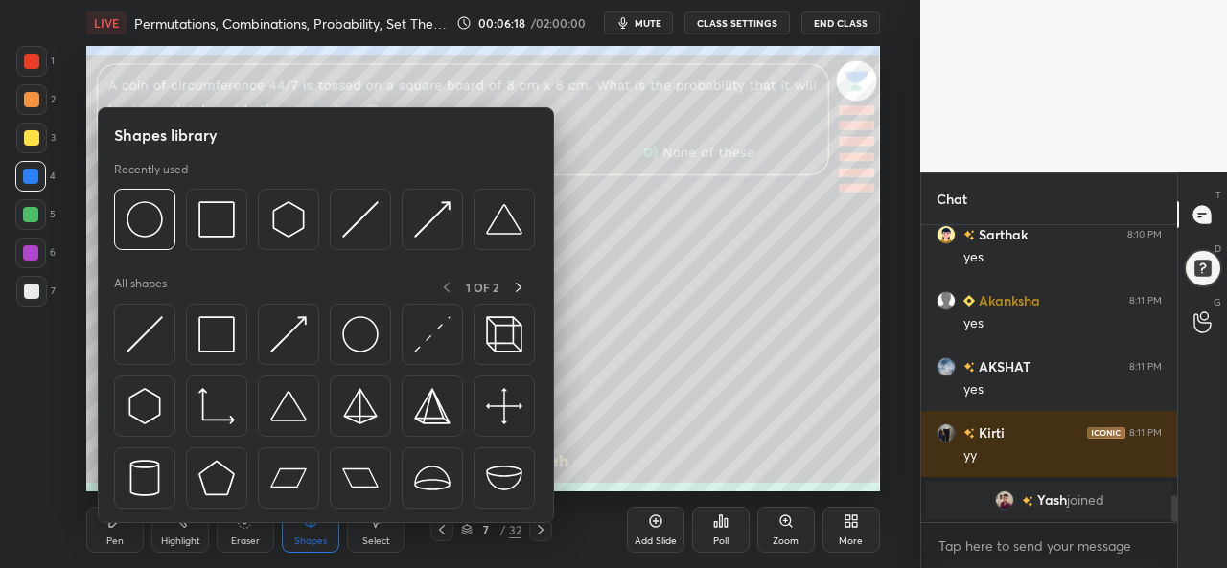
click at [143, 333] on img at bounding box center [145, 334] width 36 height 36
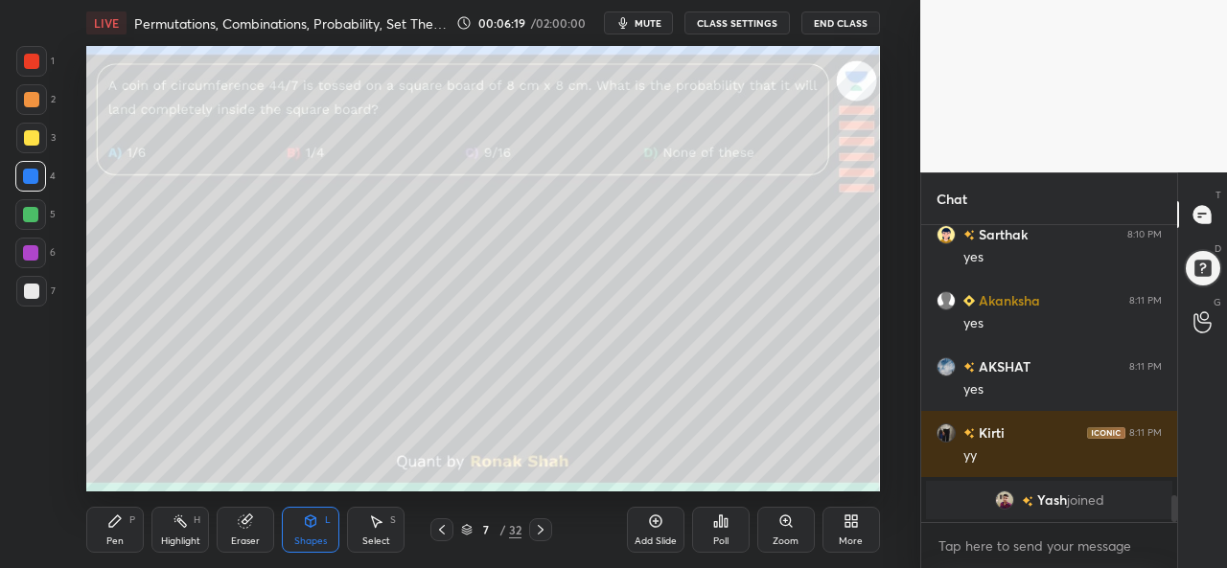
click at [32, 133] on div at bounding box center [31, 137] width 15 height 15
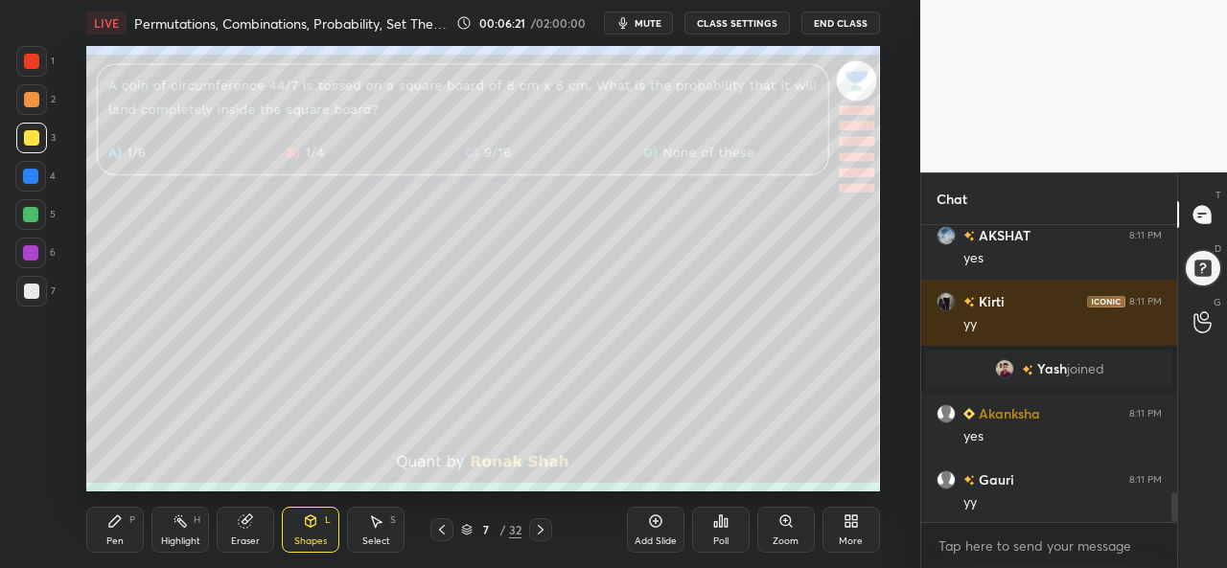
scroll to position [2691, 0]
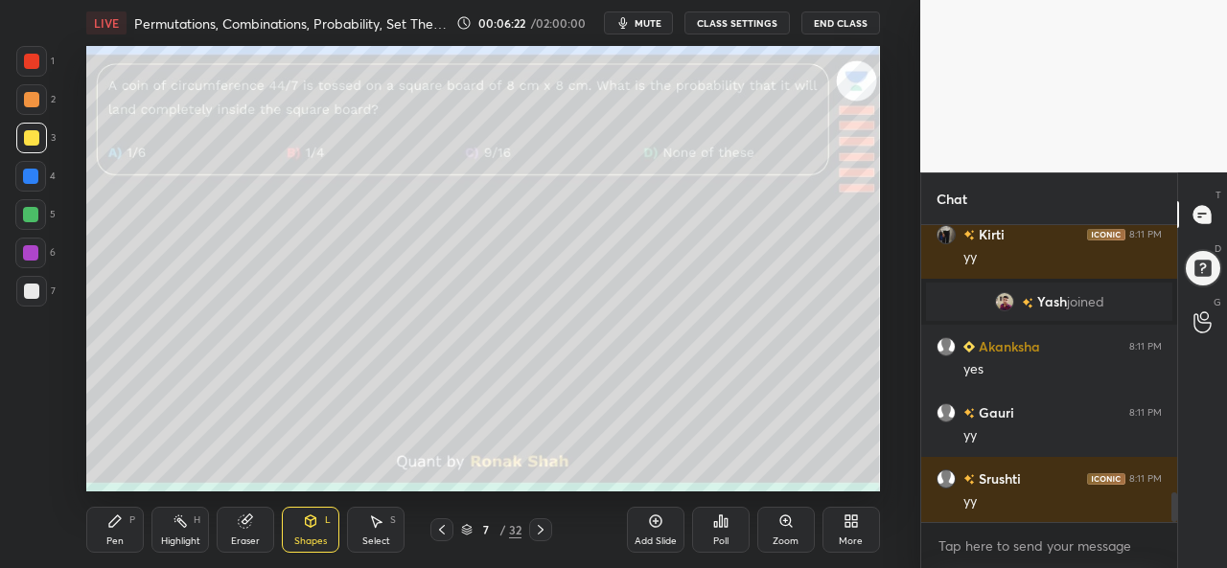
click at [33, 210] on div at bounding box center [30, 214] width 15 height 15
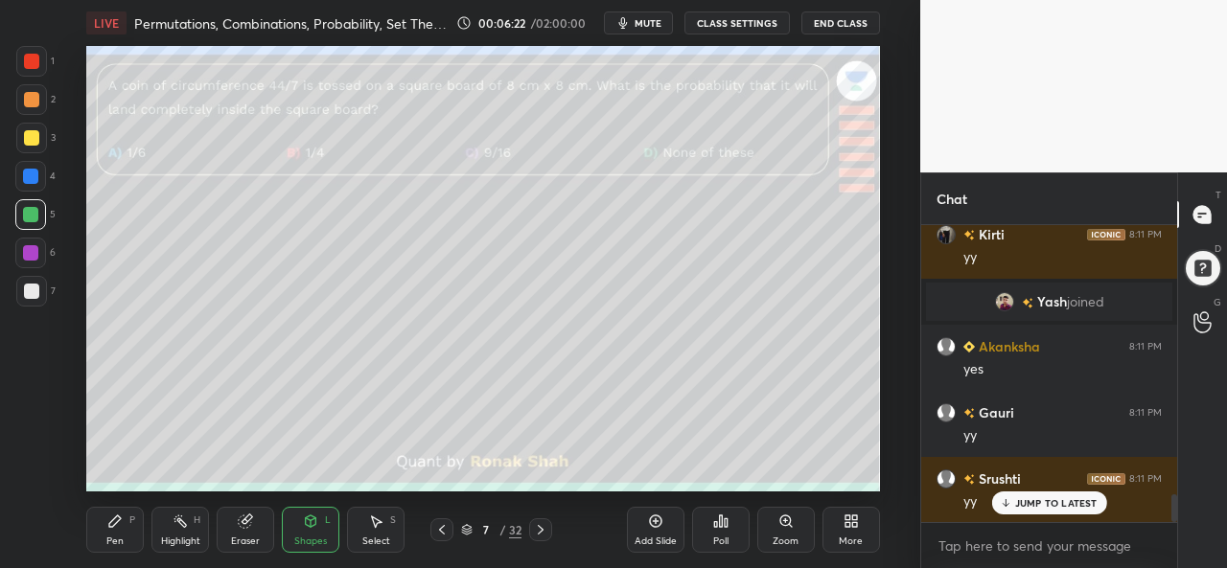
scroll to position [2888, 0]
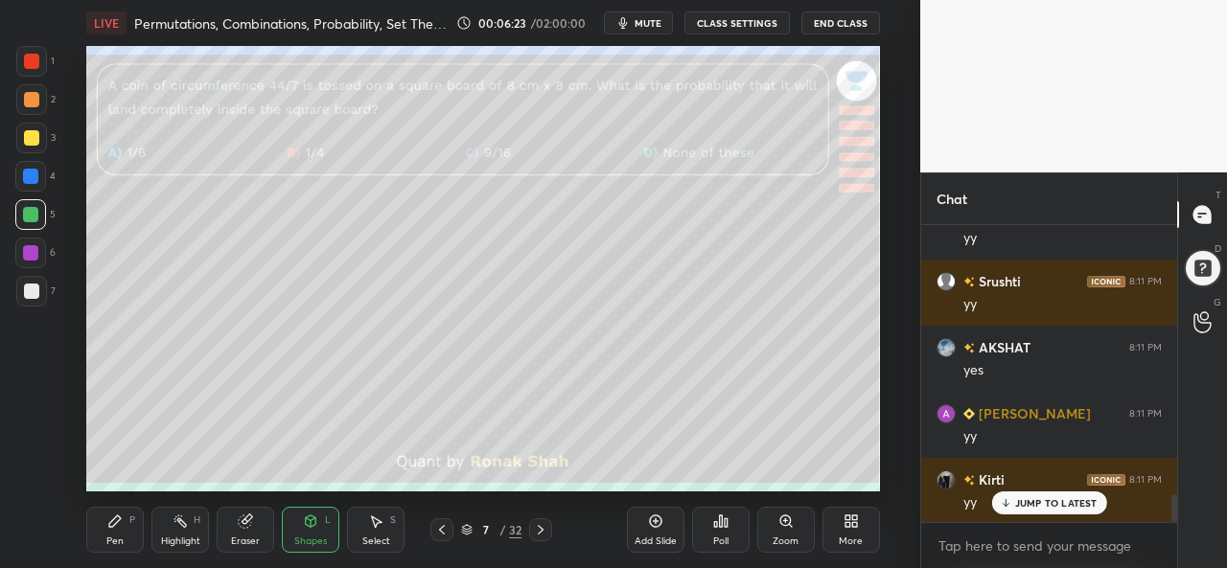
click at [309, 524] on icon at bounding box center [311, 522] width 11 height 12
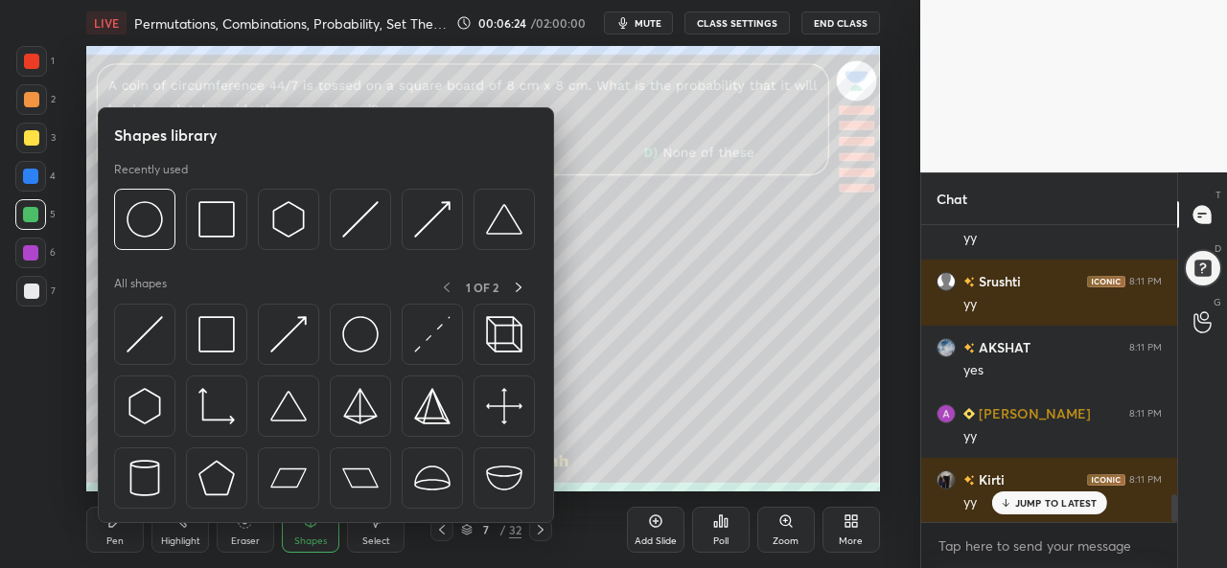
click at [145, 327] on img at bounding box center [145, 334] width 36 height 36
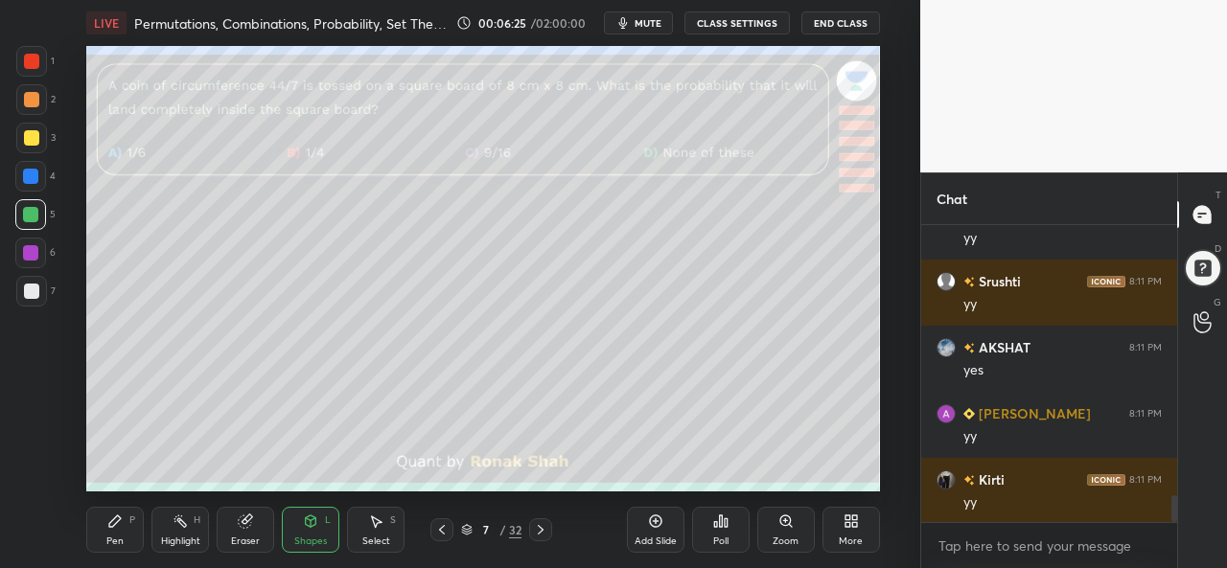
scroll to position [2956, 0]
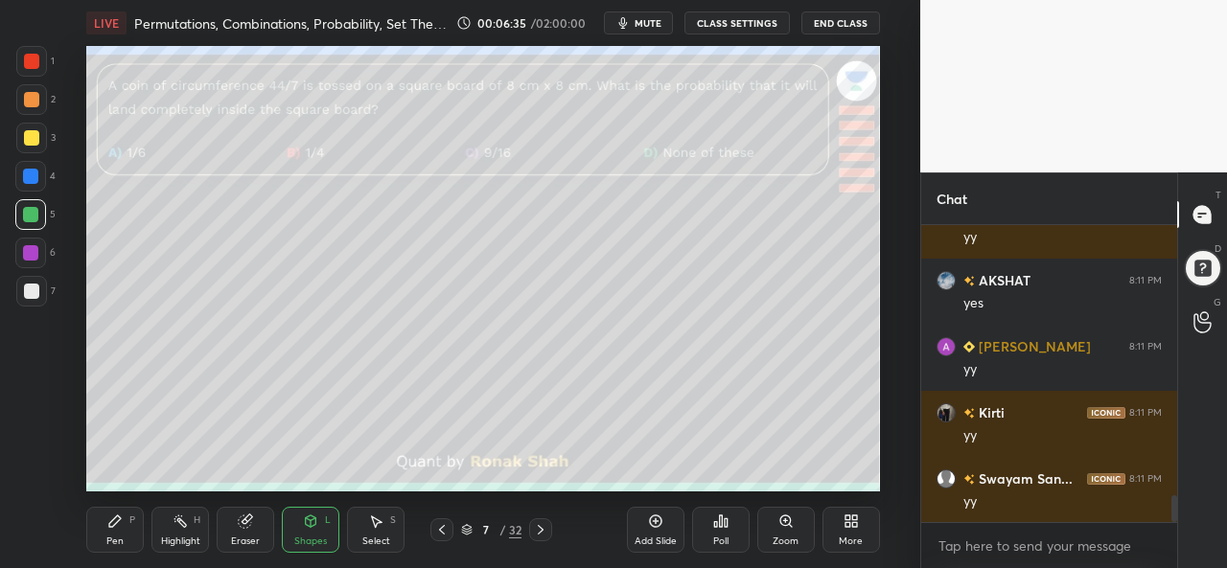
click at [110, 521] on icon at bounding box center [114, 521] width 15 height 15
click at [33, 250] on div at bounding box center [30, 252] width 15 height 15
click at [29, 62] on div at bounding box center [31, 61] width 15 height 15
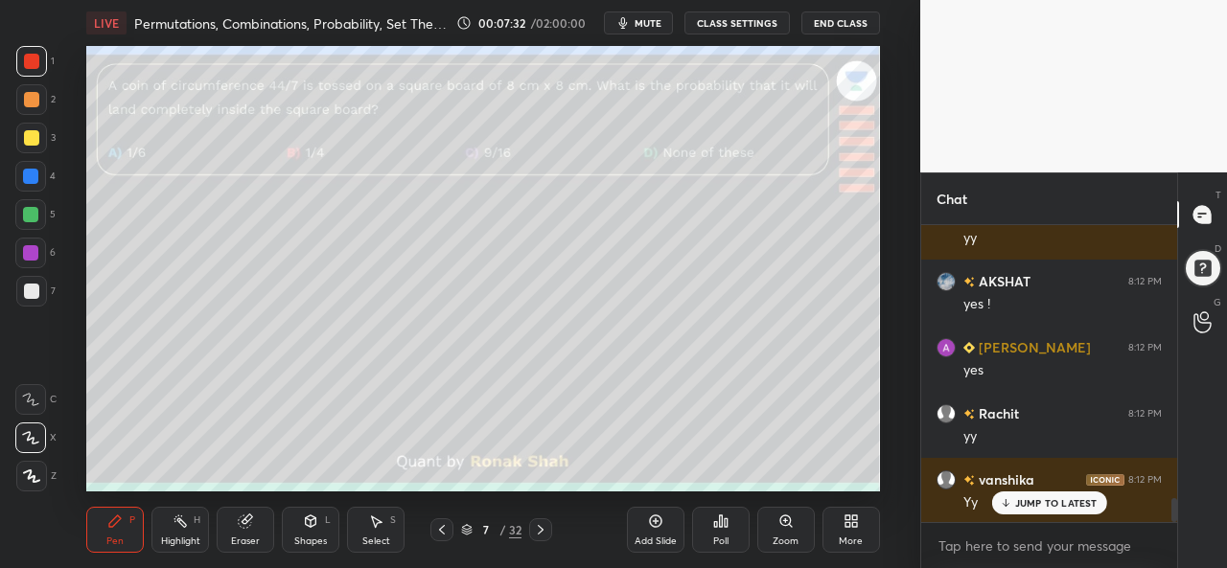
scroll to position [3471, 0]
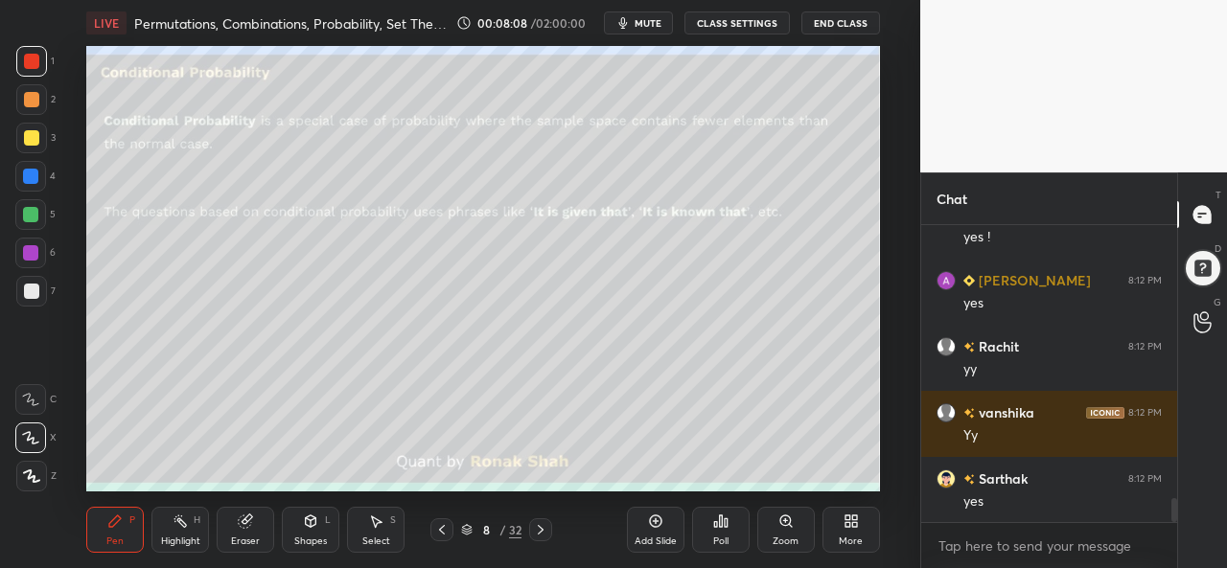
click at [24, 96] on div at bounding box center [31, 99] width 15 height 15
click at [21, 140] on div at bounding box center [31, 138] width 31 height 31
click at [35, 58] on div at bounding box center [31, 61] width 15 height 15
click at [35, 181] on div at bounding box center [30, 176] width 15 height 15
click at [38, 53] on div at bounding box center [31, 61] width 31 height 31
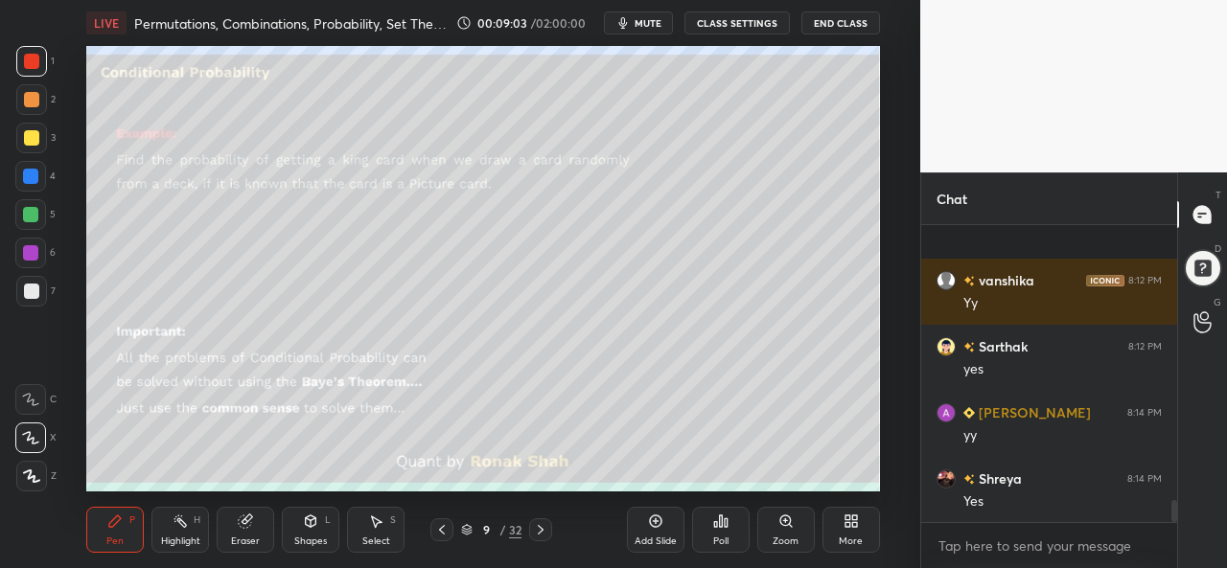
scroll to position [3736, 0]
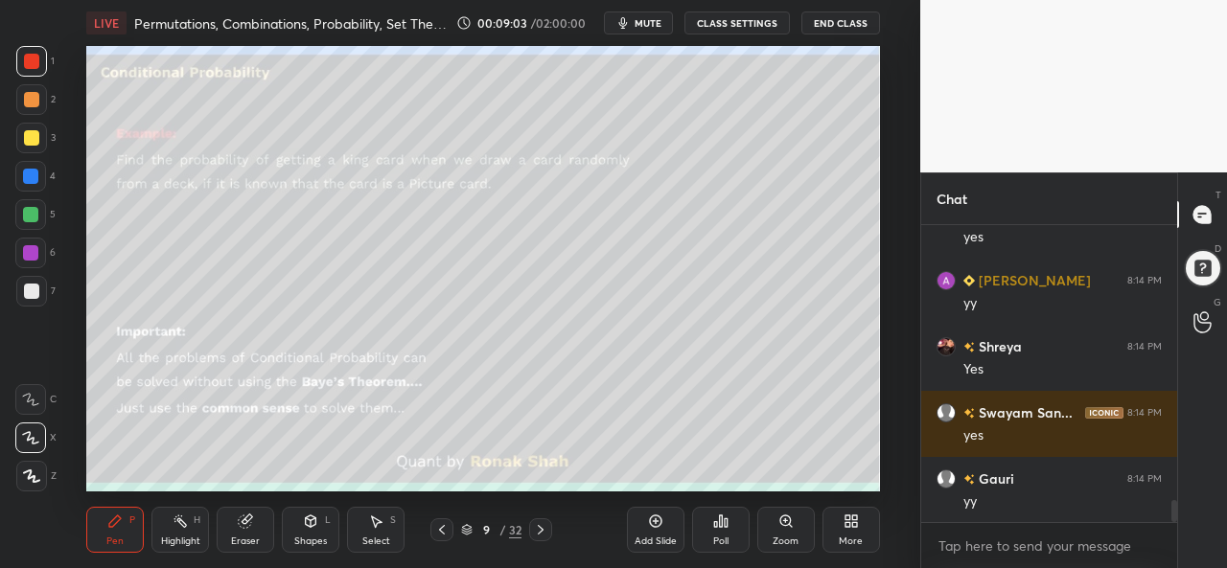
click at [364, 532] on div "Select S" at bounding box center [376, 530] width 58 height 46
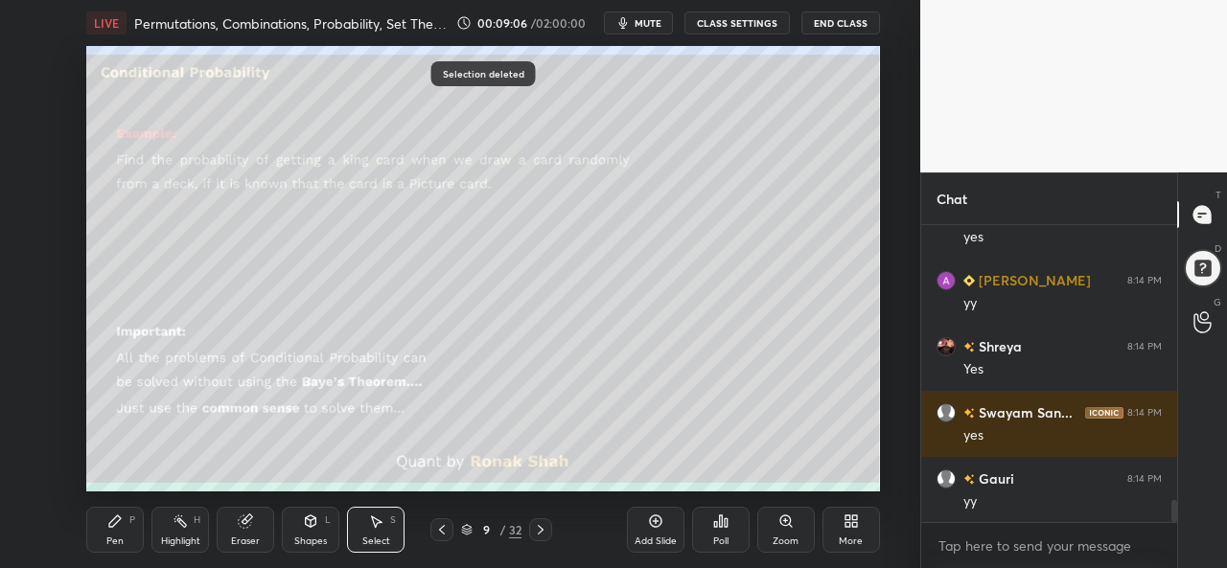
click at [120, 522] on icon at bounding box center [114, 521] width 15 height 15
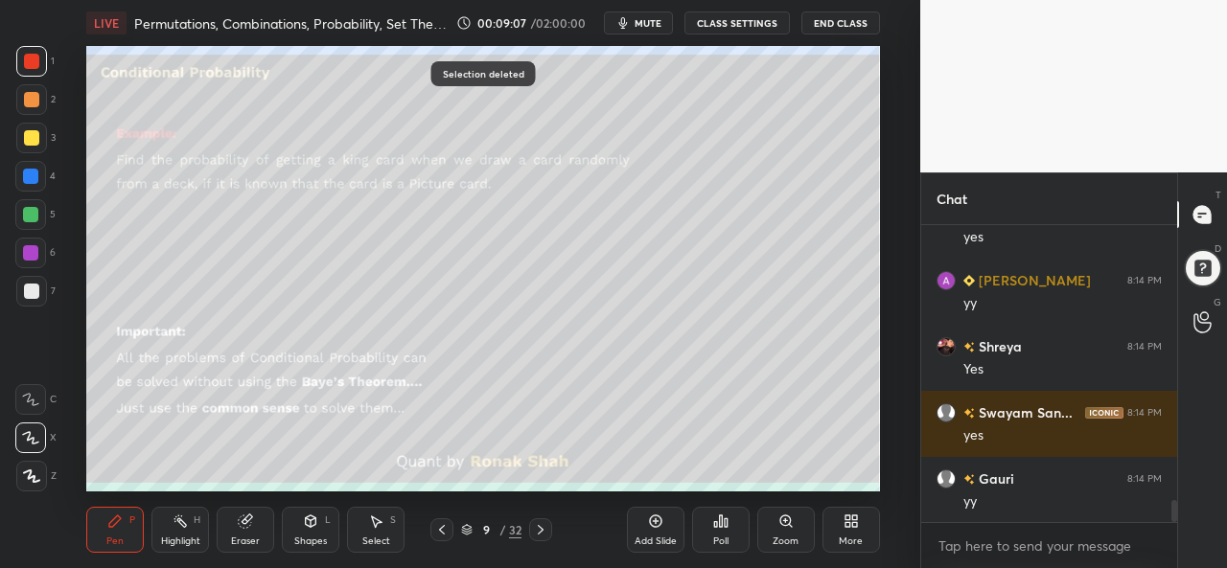
click at [27, 176] on div at bounding box center [30, 176] width 15 height 15
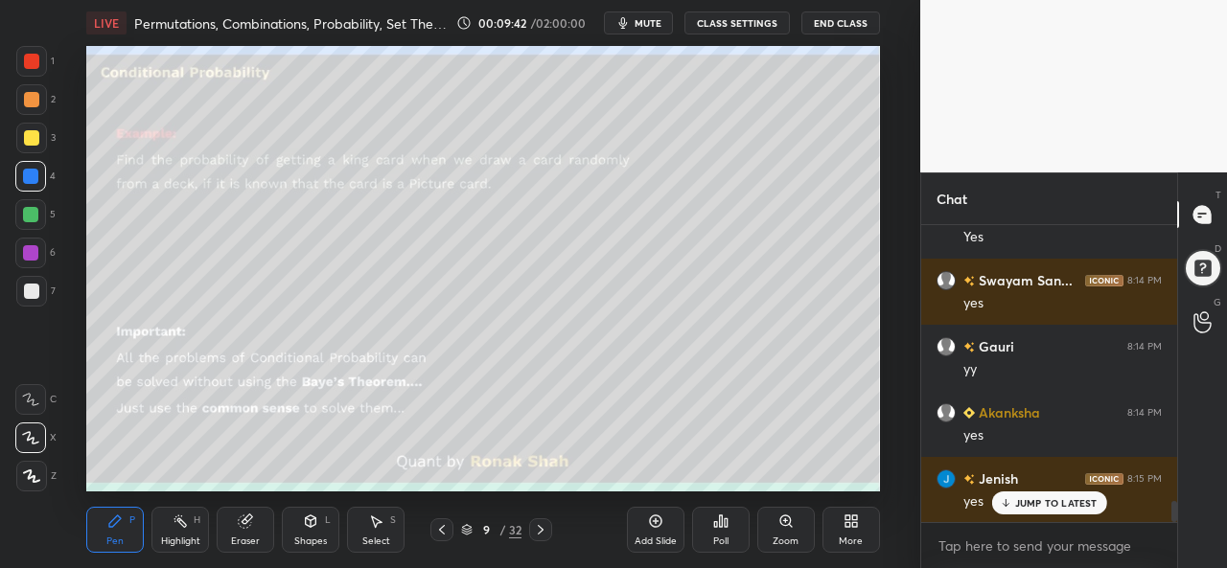
scroll to position [3933, 0]
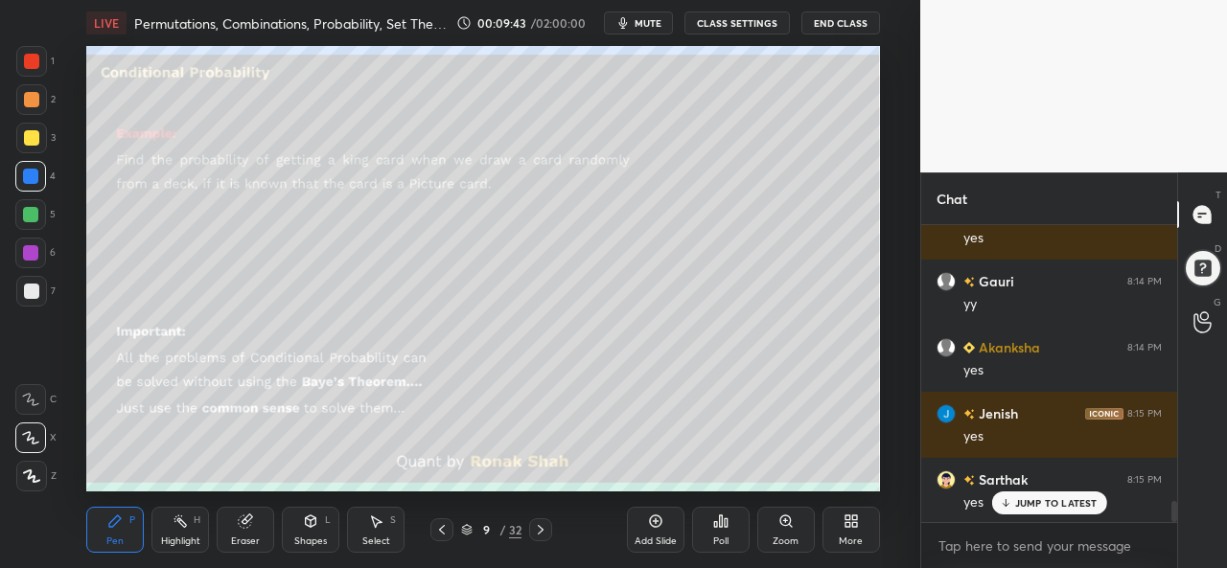
click at [33, 139] on div at bounding box center [31, 137] width 15 height 15
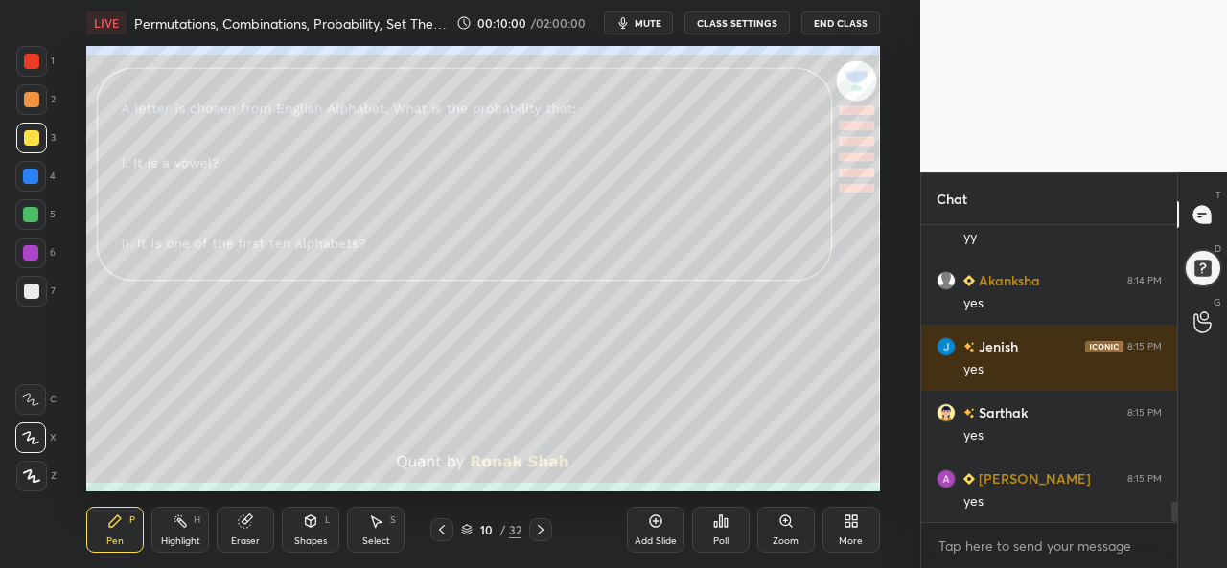
click at [36, 57] on div at bounding box center [31, 61] width 15 height 15
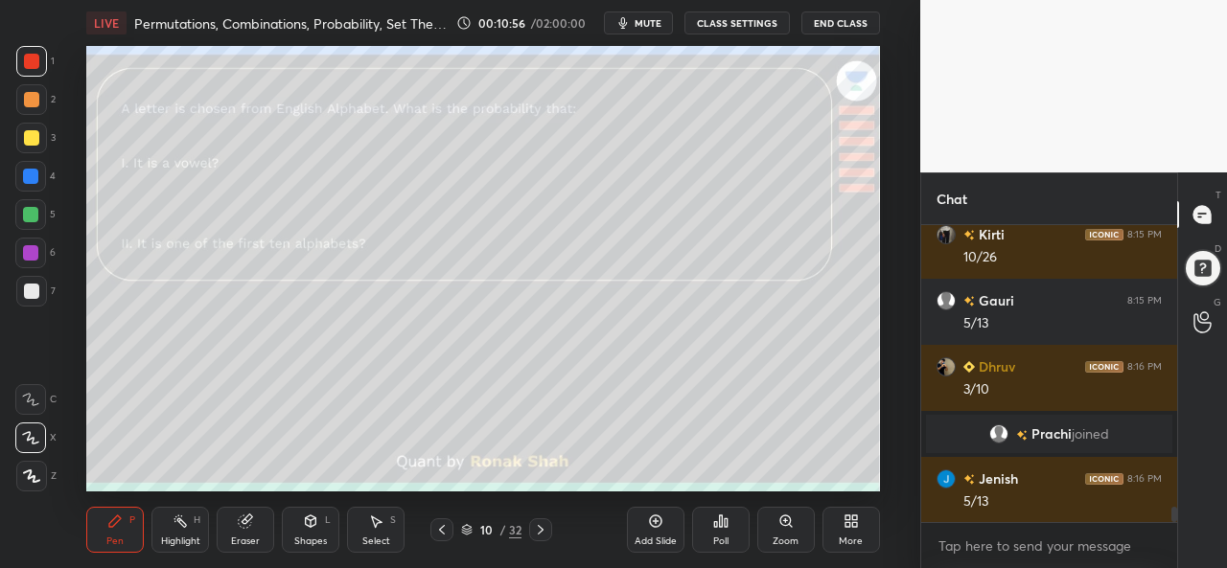
scroll to position [5434, 0]
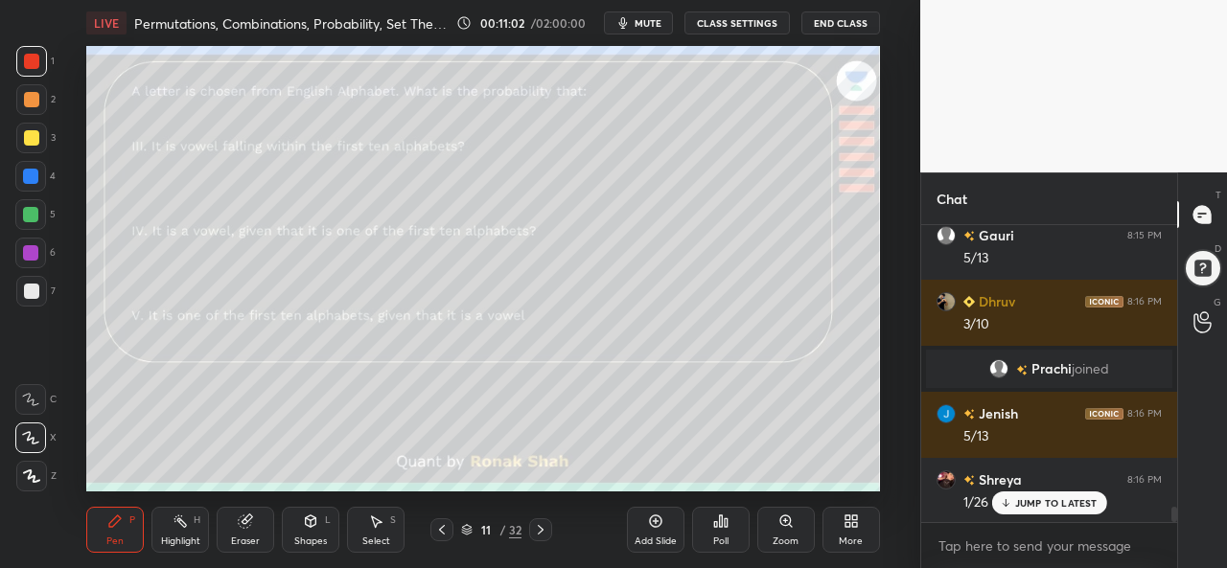
click at [31, 97] on div at bounding box center [31, 99] width 15 height 15
click at [27, 135] on div at bounding box center [31, 137] width 15 height 15
click at [27, 96] on div at bounding box center [31, 99] width 15 height 15
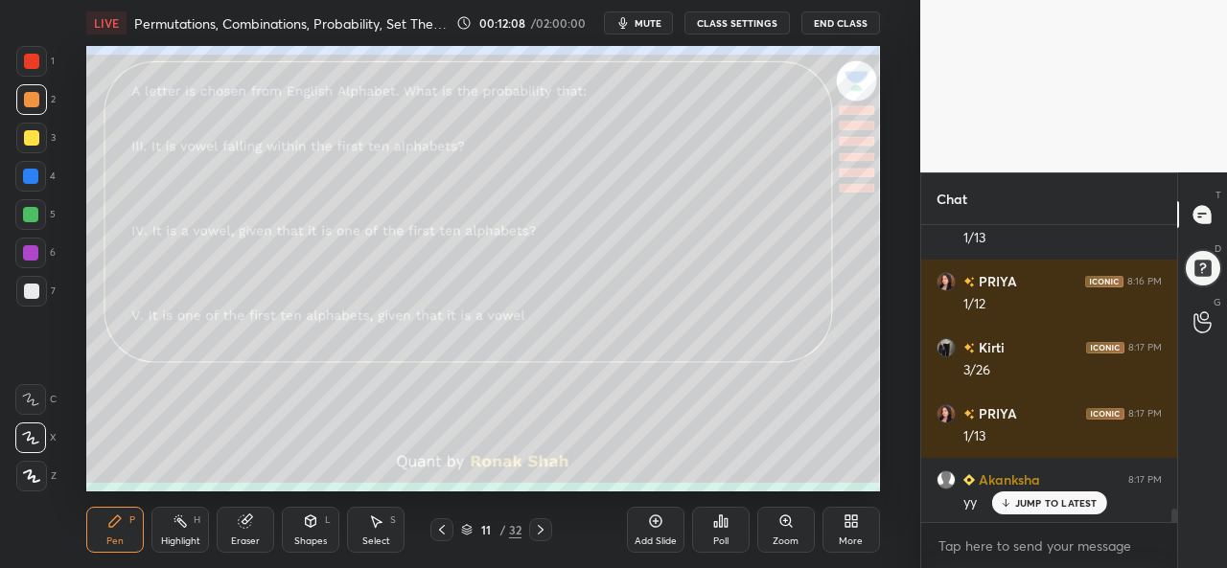
scroll to position [6559, 0]
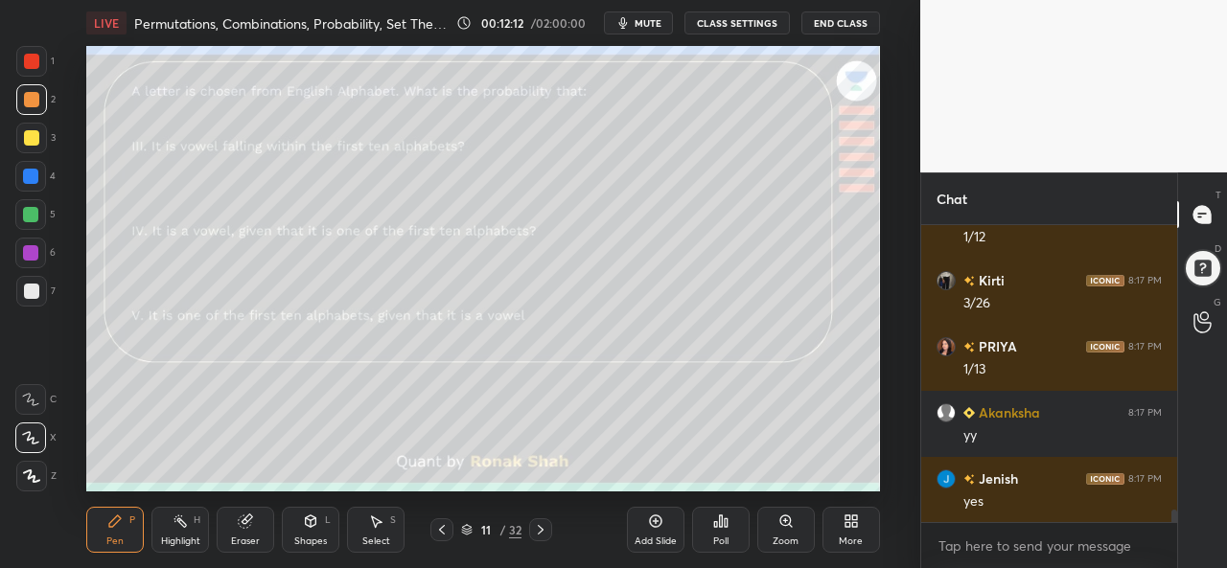
click at [27, 136] on div at bounding box center [31, 137] width 15 height 15
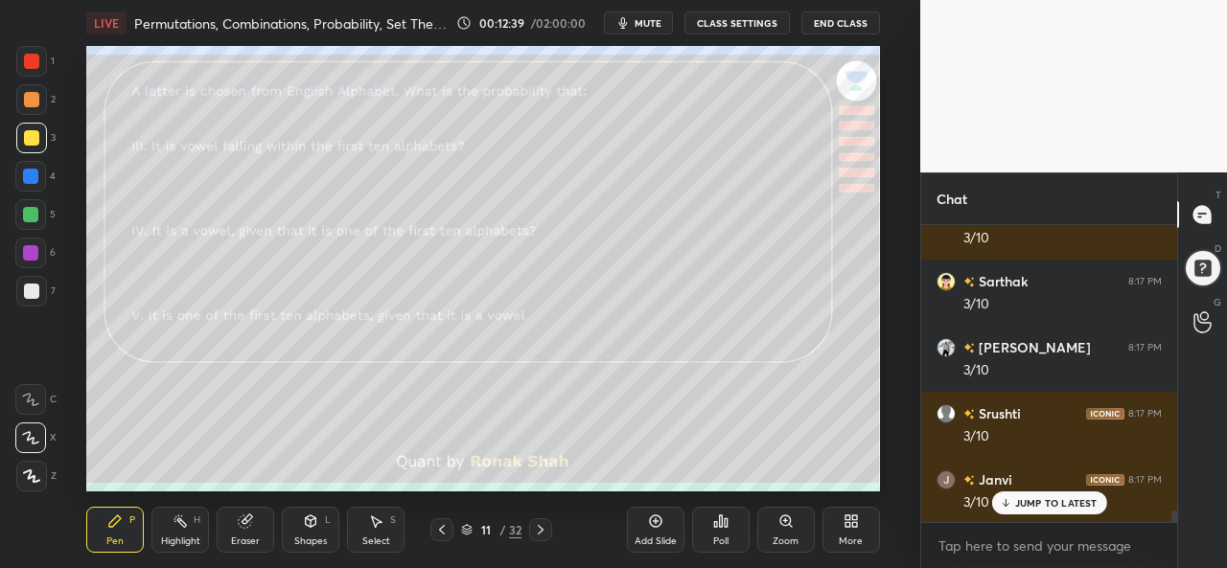
scroll to position [7220, 0]
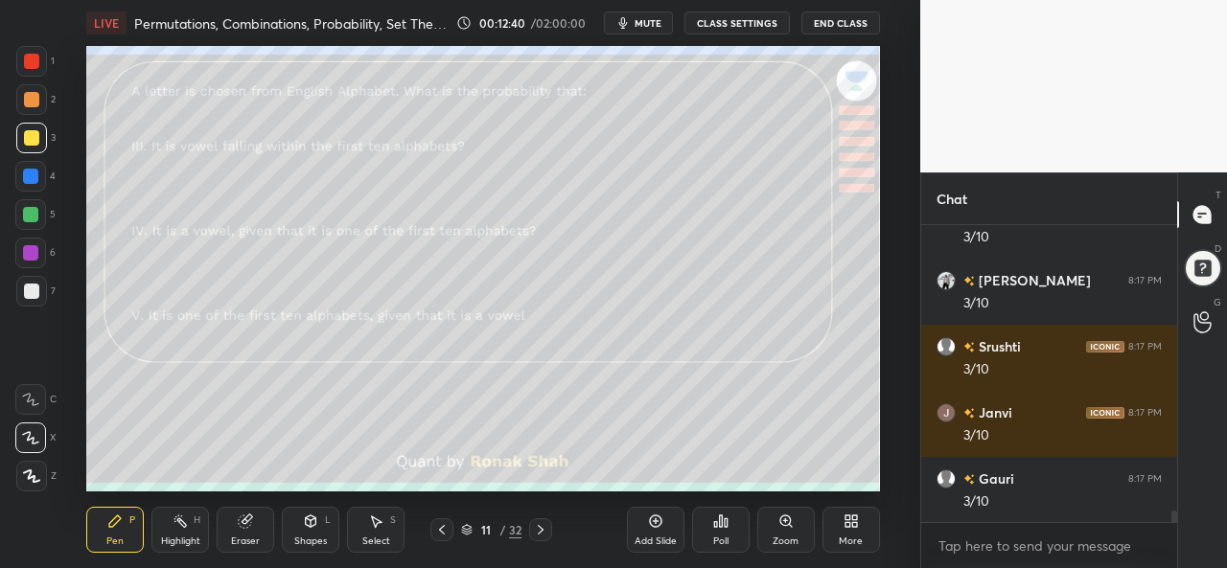
click at [35, 181] on div at bounding box center [30, 176] width 15 height 15
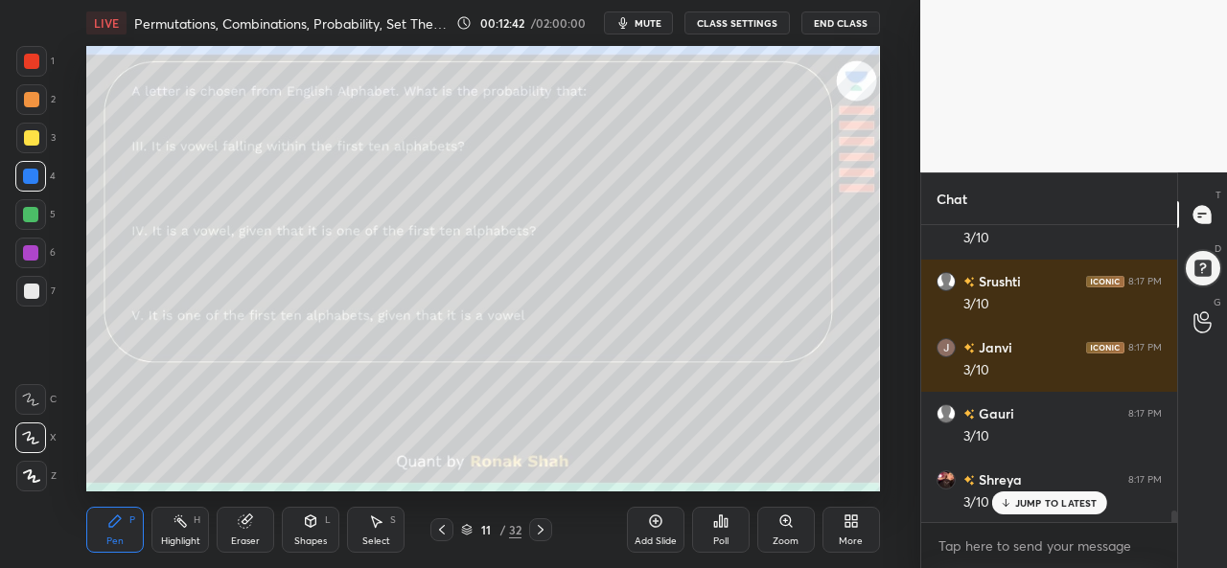
click at [31, 210] on div at bounding box center [30, 214] width 15 height 15
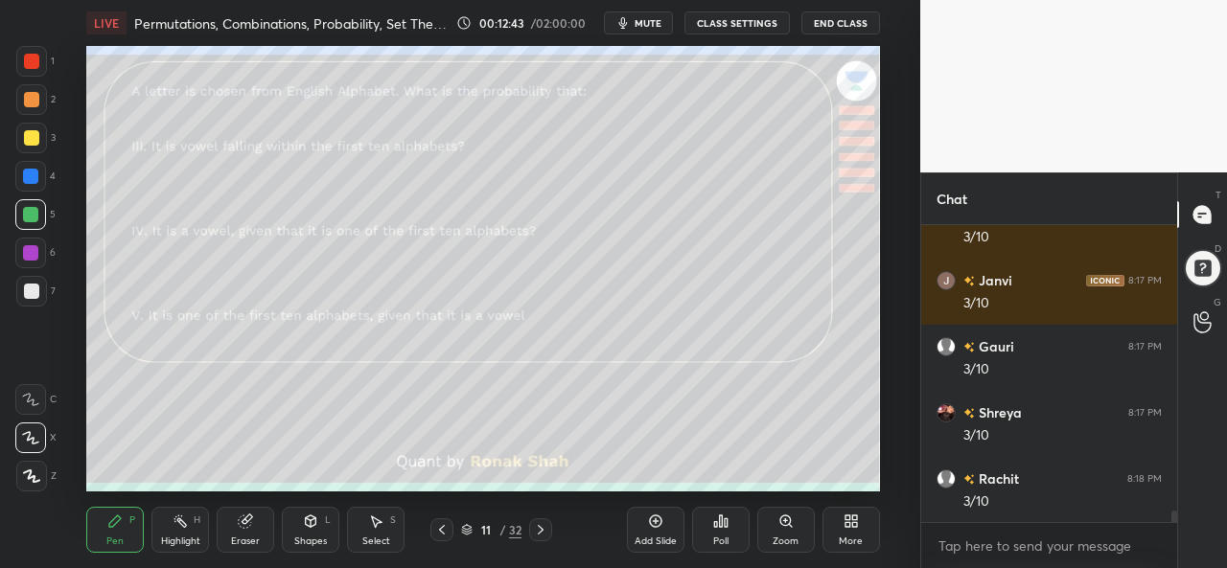
click at [31, 172] on div at bounding box center [30, 176] width 15 height 15
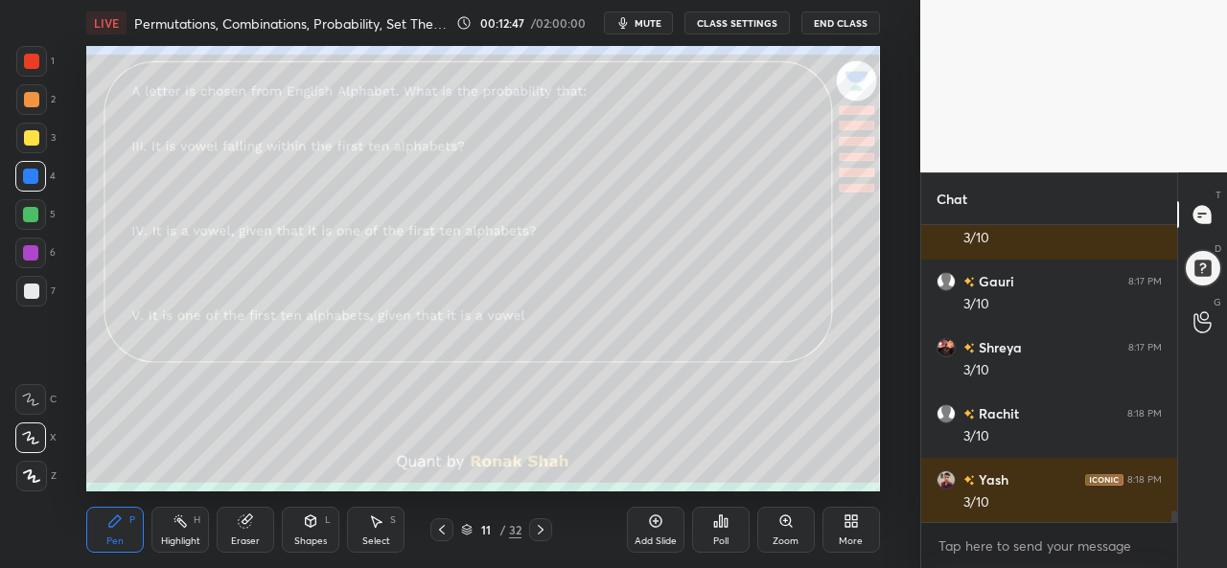
scroll to position [7485, 0]
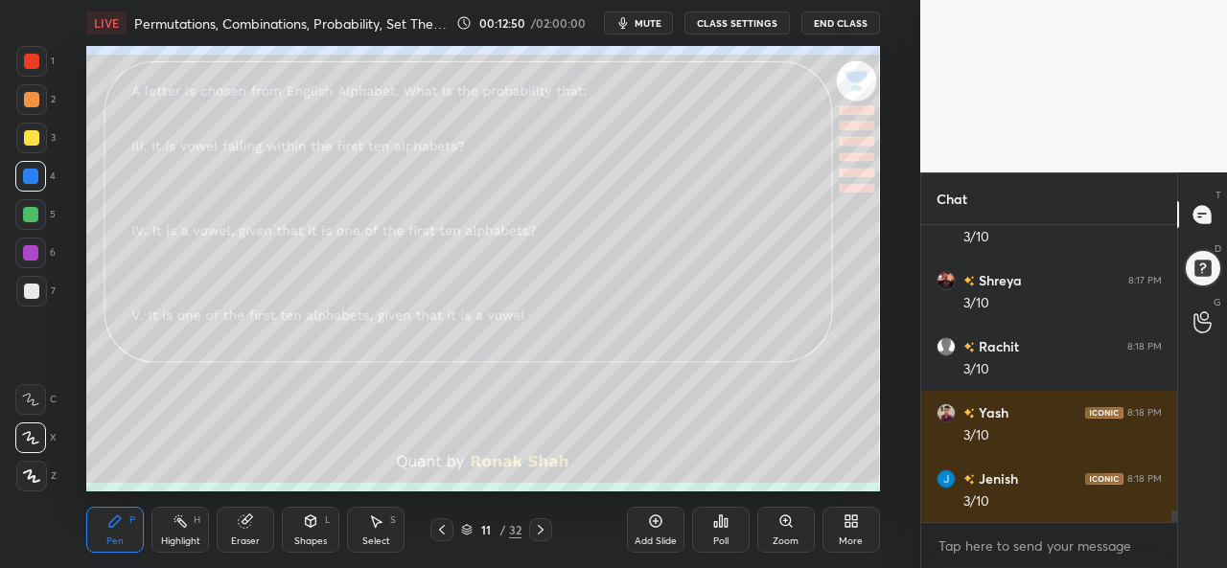
click at [36, 214] on div at bounding box center [30, 214] width 15 height 15
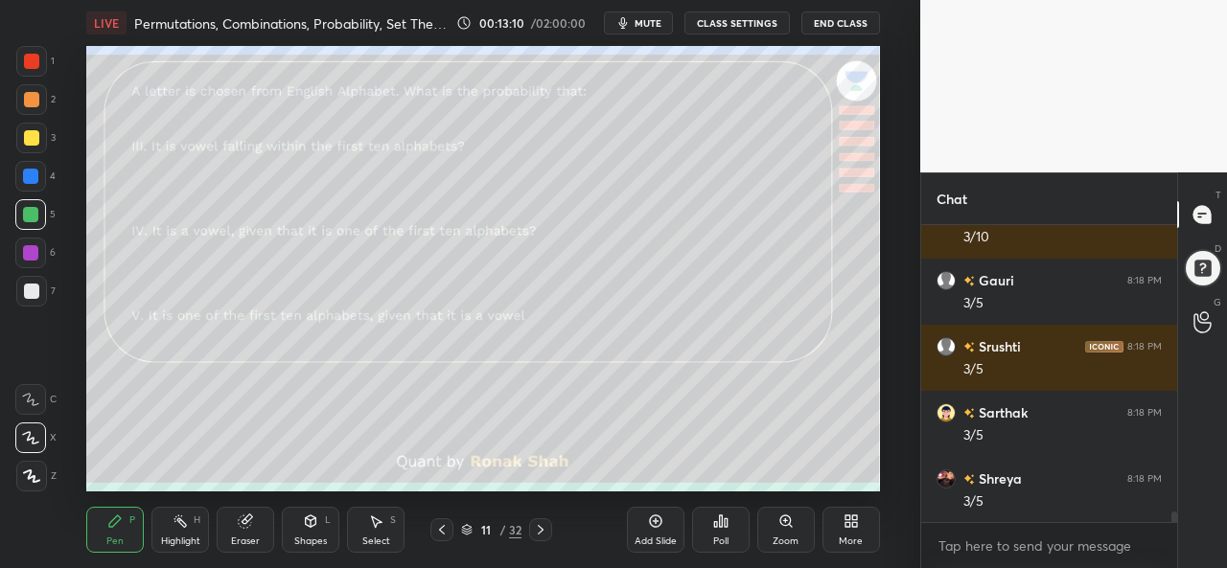
scroll to position [7814, 0]
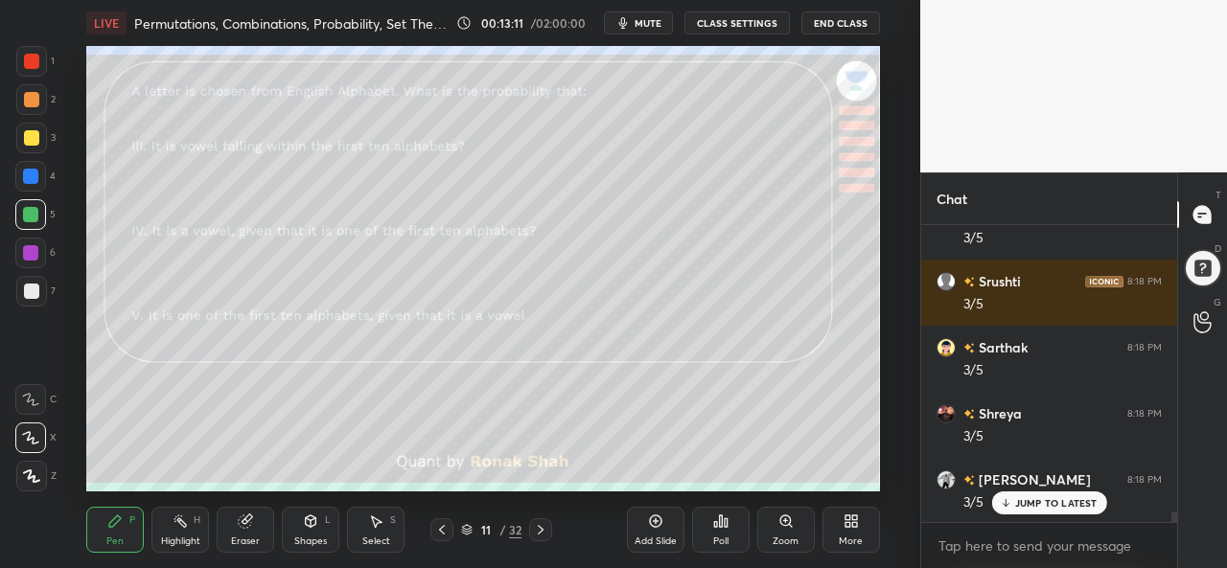
click at [25, 175] on div at bounding box center [30, 176] width 15 height 15
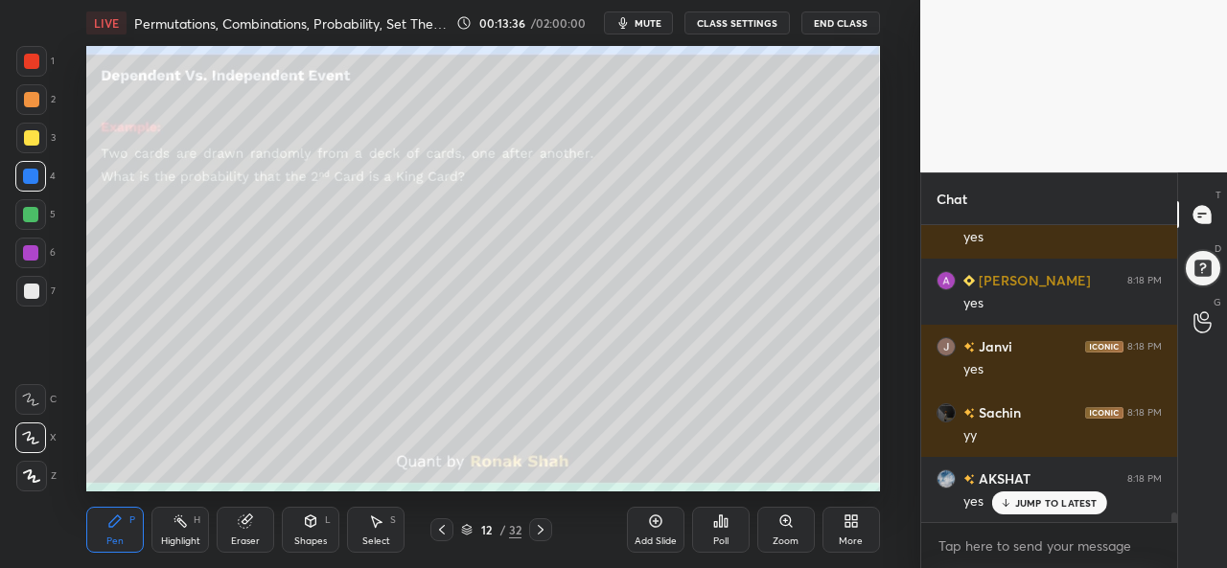
scroll to position [8740, 0]
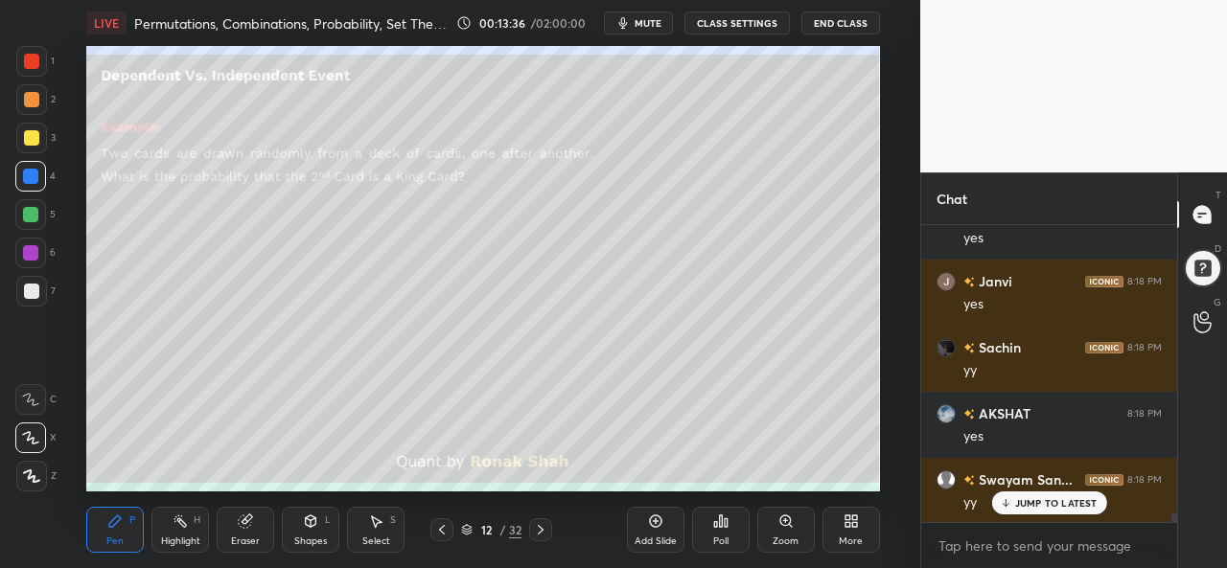
click at [35, 57] on div at bounding box center [31, 61] width 15 height 15
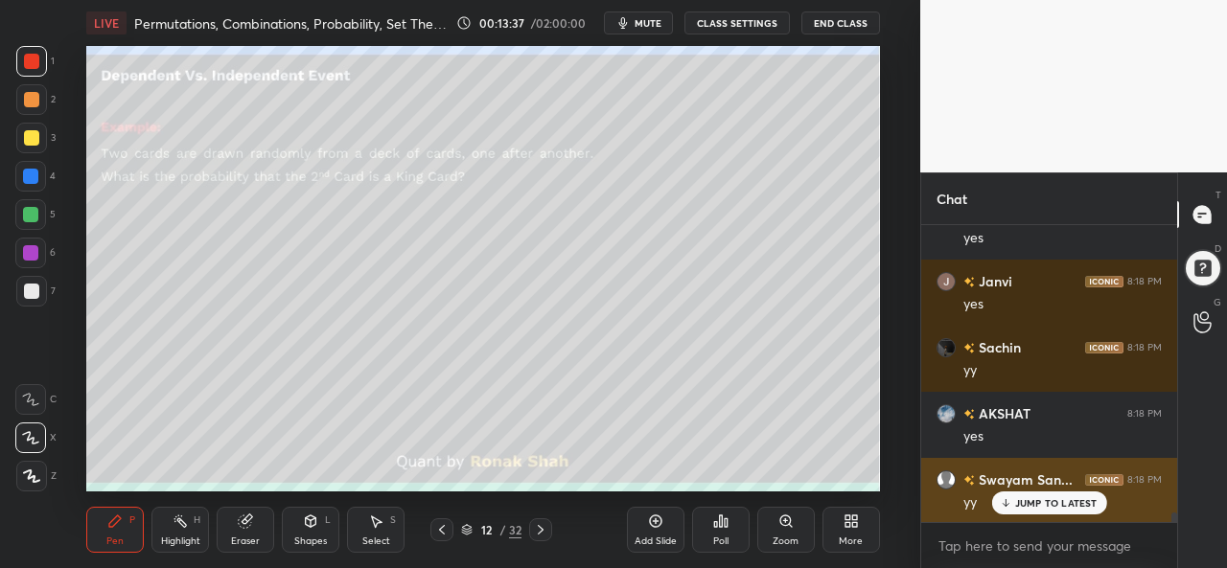
click at [1031, 495] on div "JUMP TO LATEST" at bounding box center [1048, 503] width 115 height 23
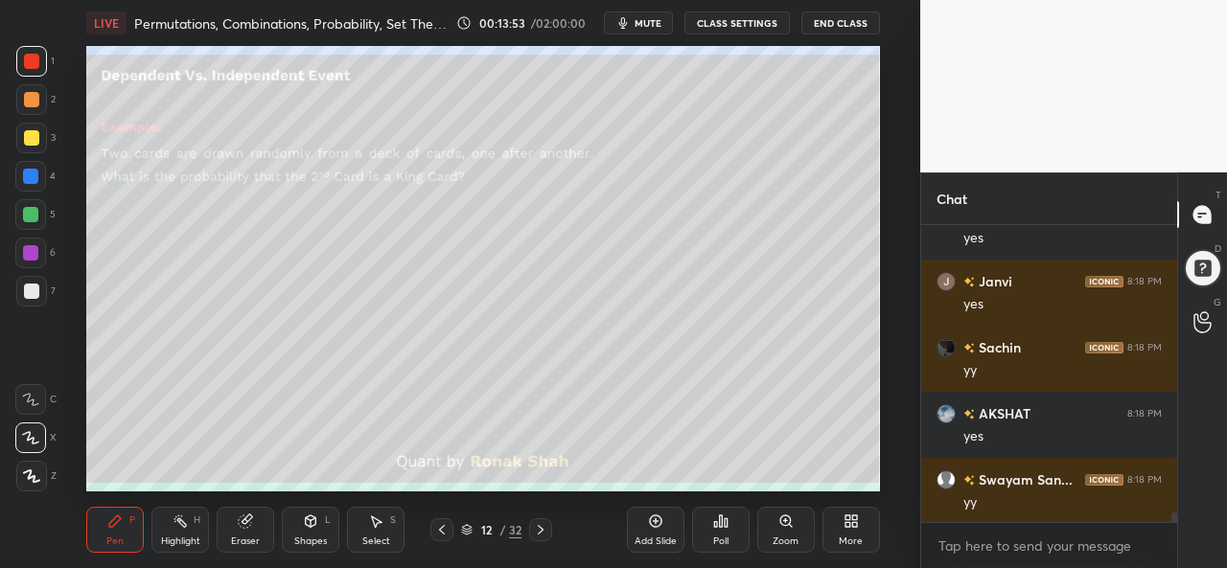
click at [30, 172] on div at bounding box center [30, 176] width 15 height 15
click at [29, 133] on div at bounding box center [31, 137] width 15 height 15
click at [35, 215] on div at bounding box center [30, 214] width 15 height 15
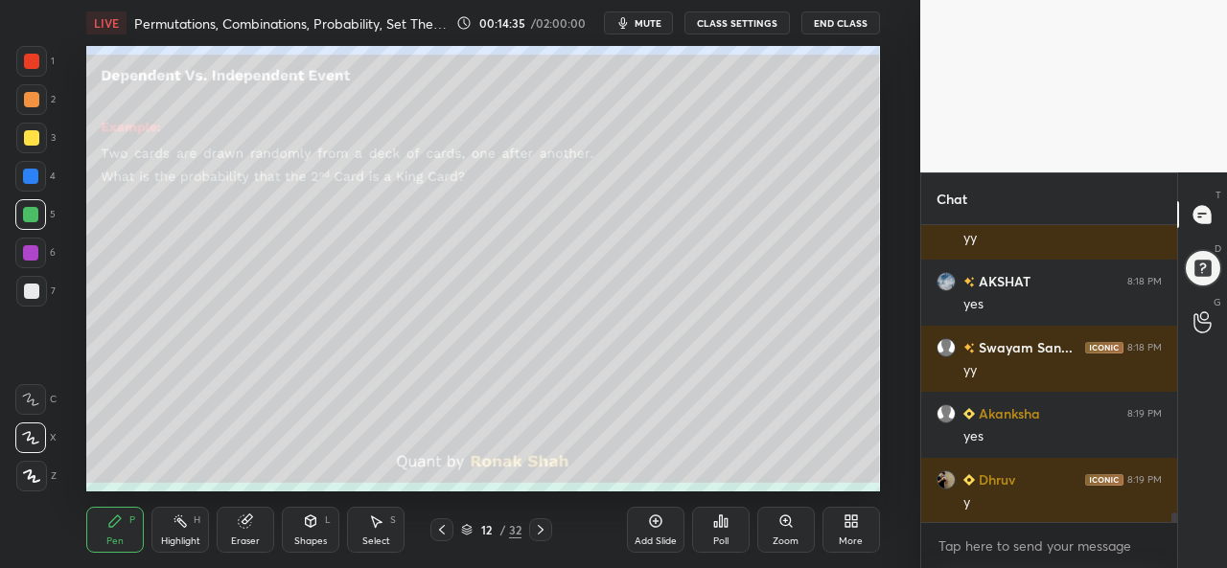
scroll to position [8940, 0]
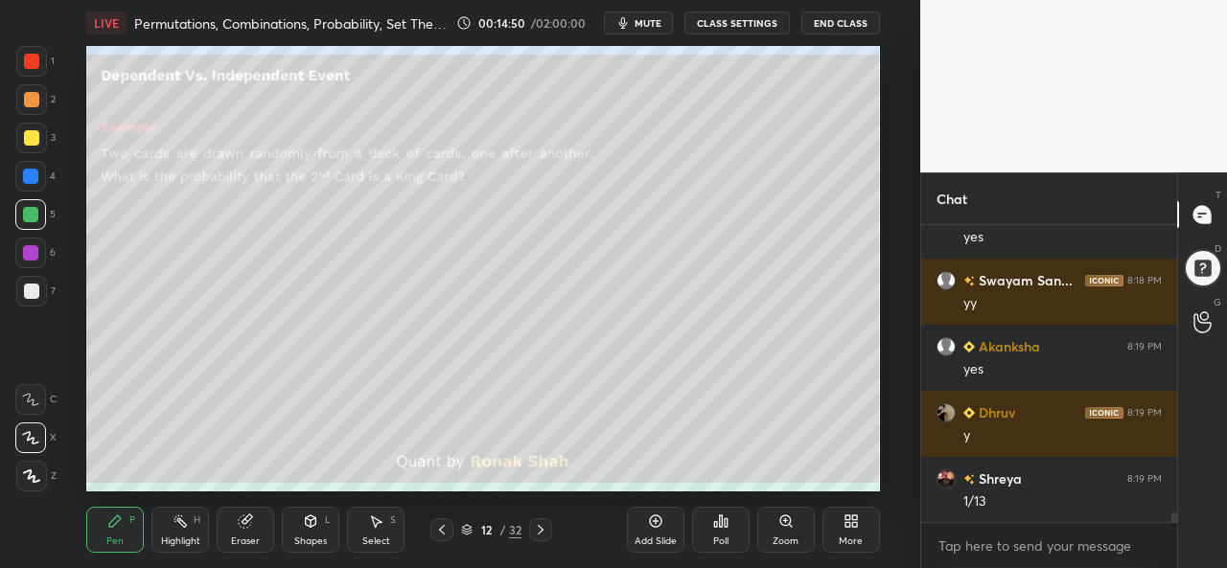
click at [36, 179] on div at bounding box center [30, 176] width 15 height 15
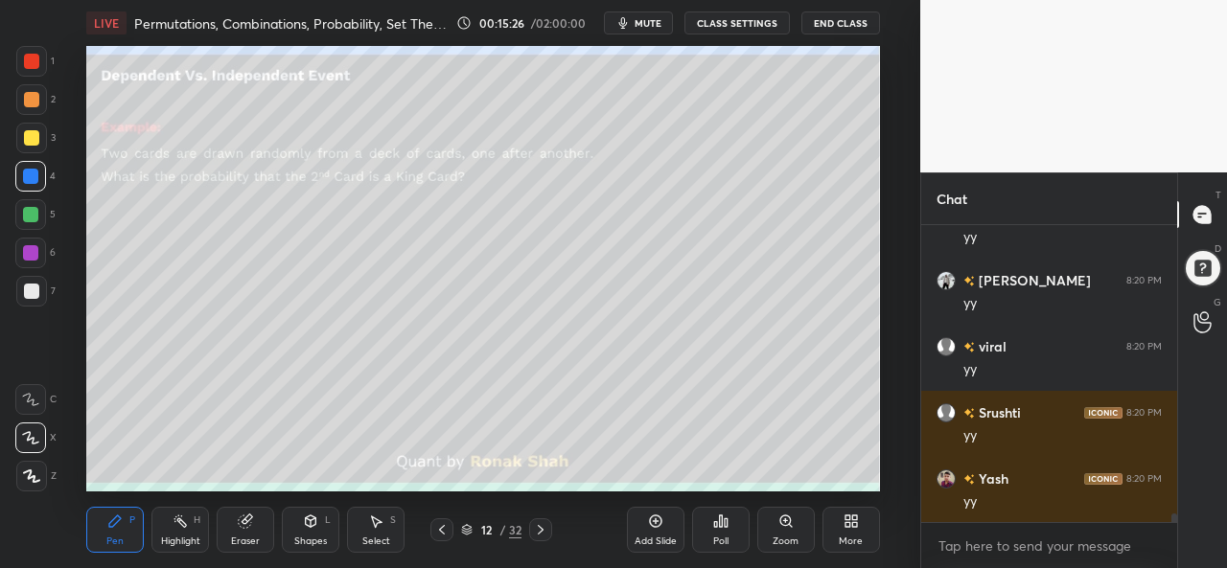
scroll to position [7, 6]
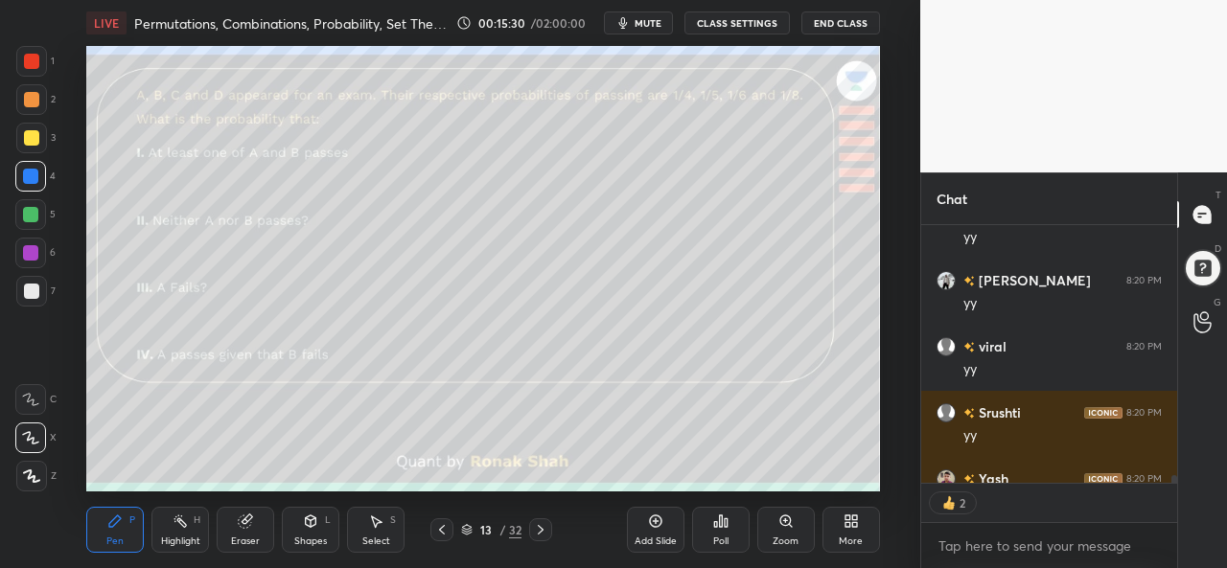
click at [29, 58] on div at bounding box center [31, 61] width 15 height 15
type textarea "x"
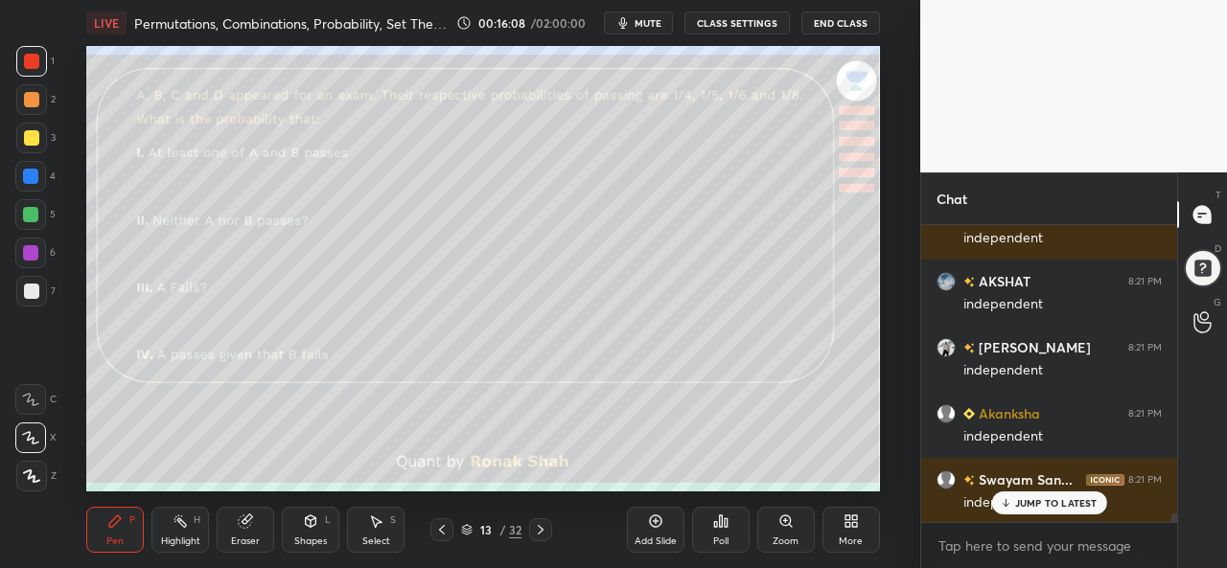
scroll to position [10262, 0]
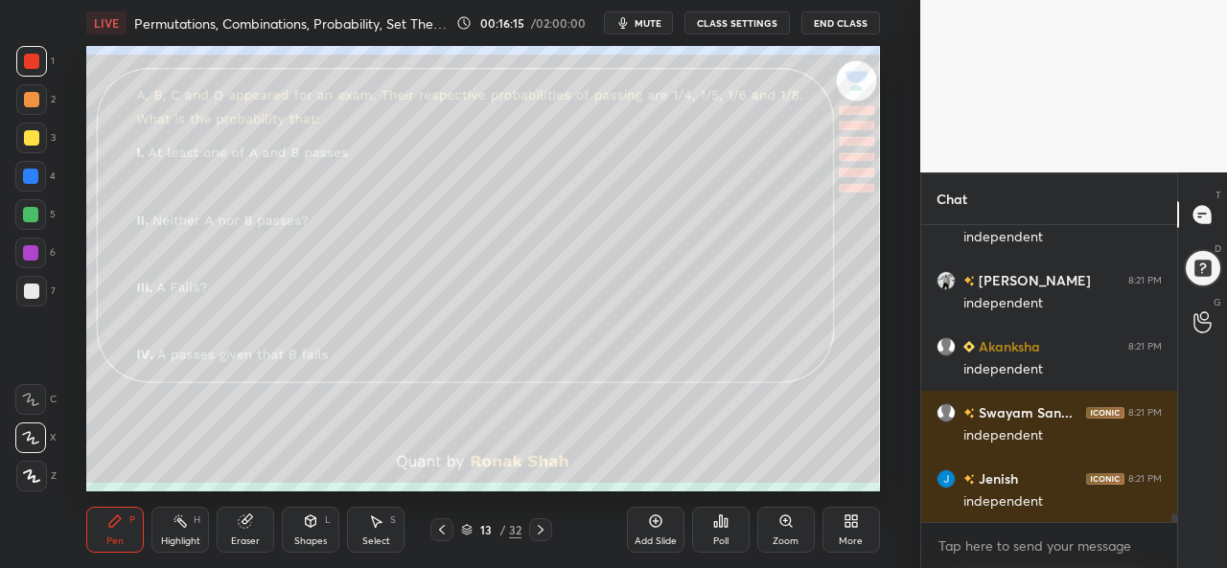
click at [25, 133] on div at bounding box center [31, 137] width 15 height 15
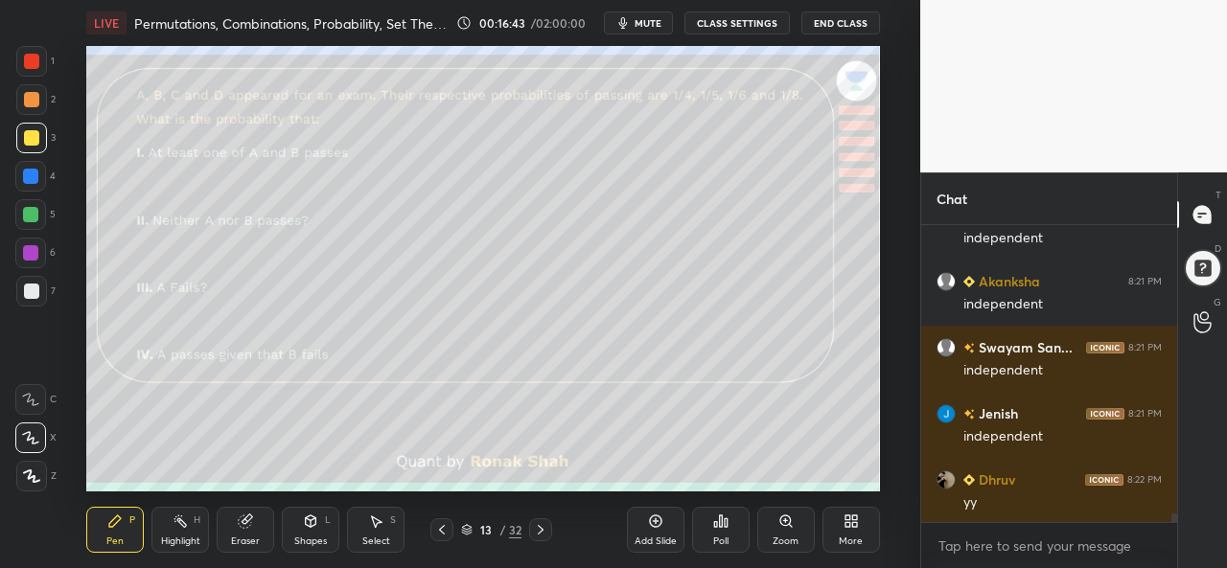
scroll to position [10394, 0]
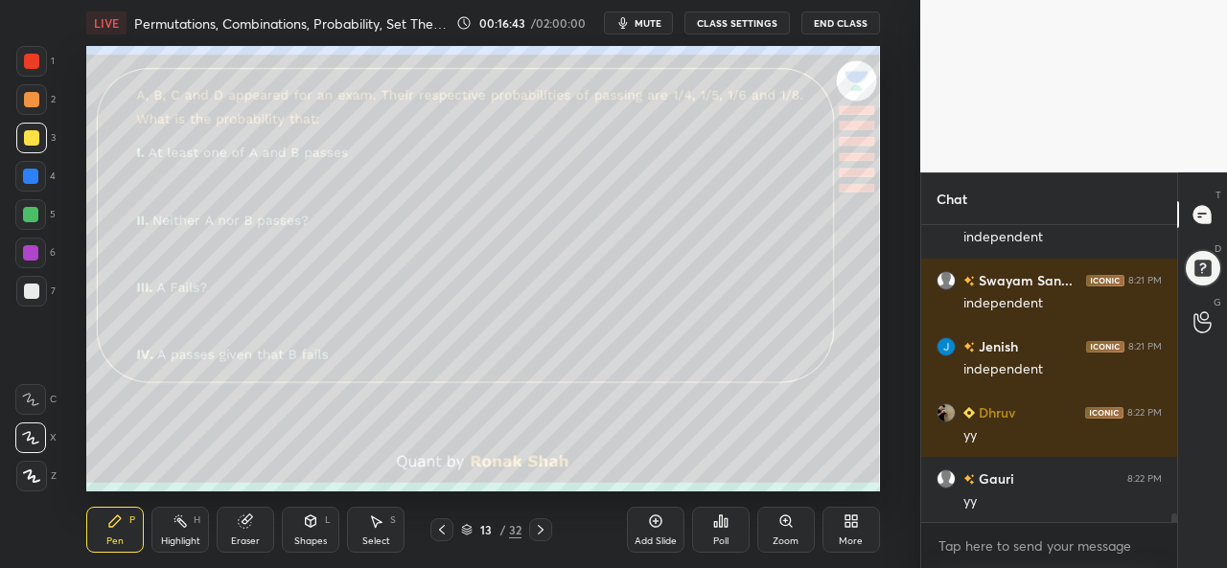
click at [375, 530] on div "Select S" at bounding box center [376, 530] width 58 height 46
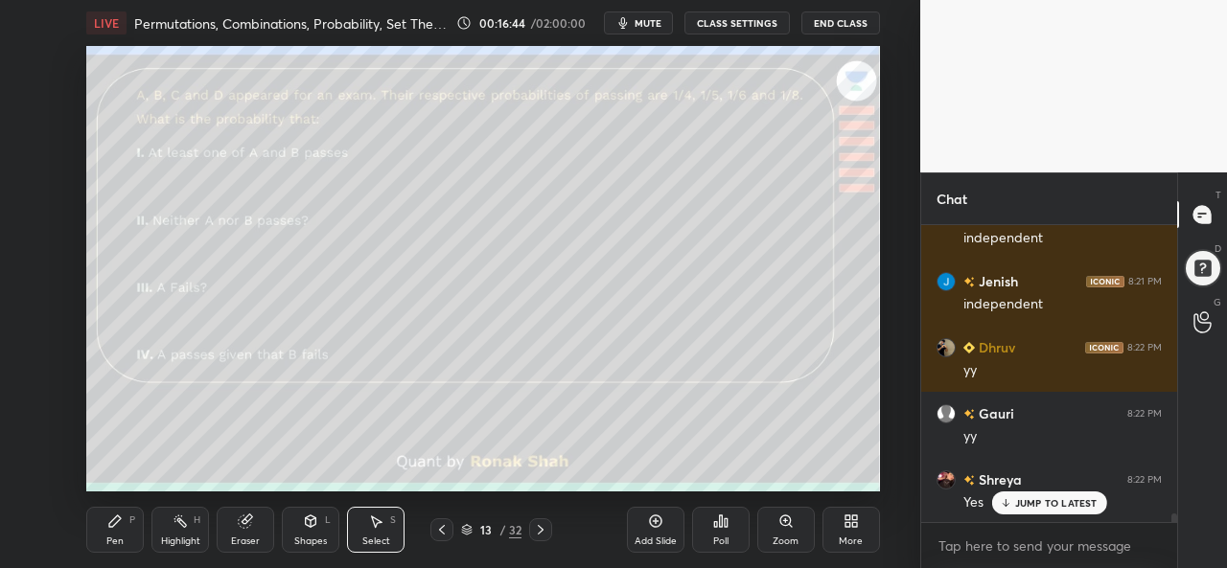
scroll to position [10527, 0]
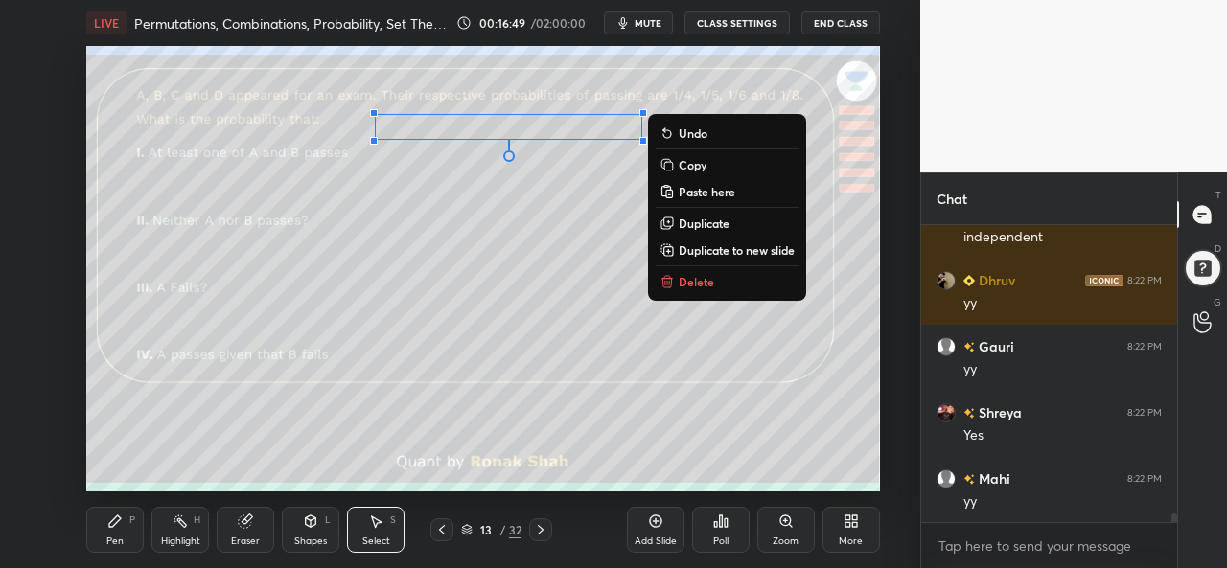
click at [120, 524] on icon at bounding box center [114, 521] width 15 height 15
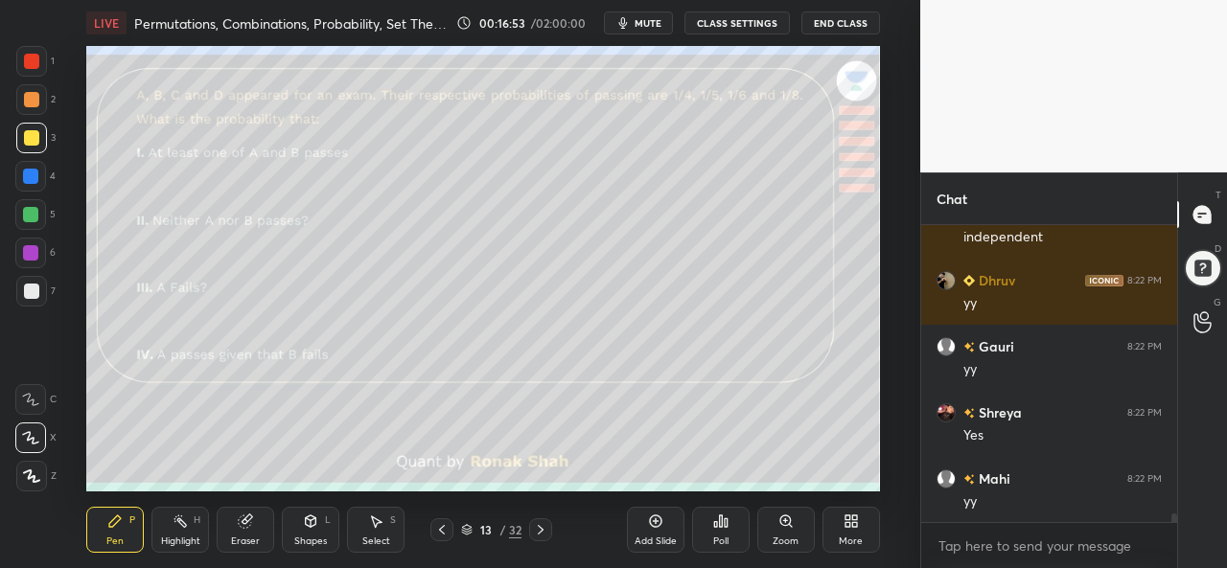
click at [30, 213] on div at bounding box center [30, 214] width 15 height 15
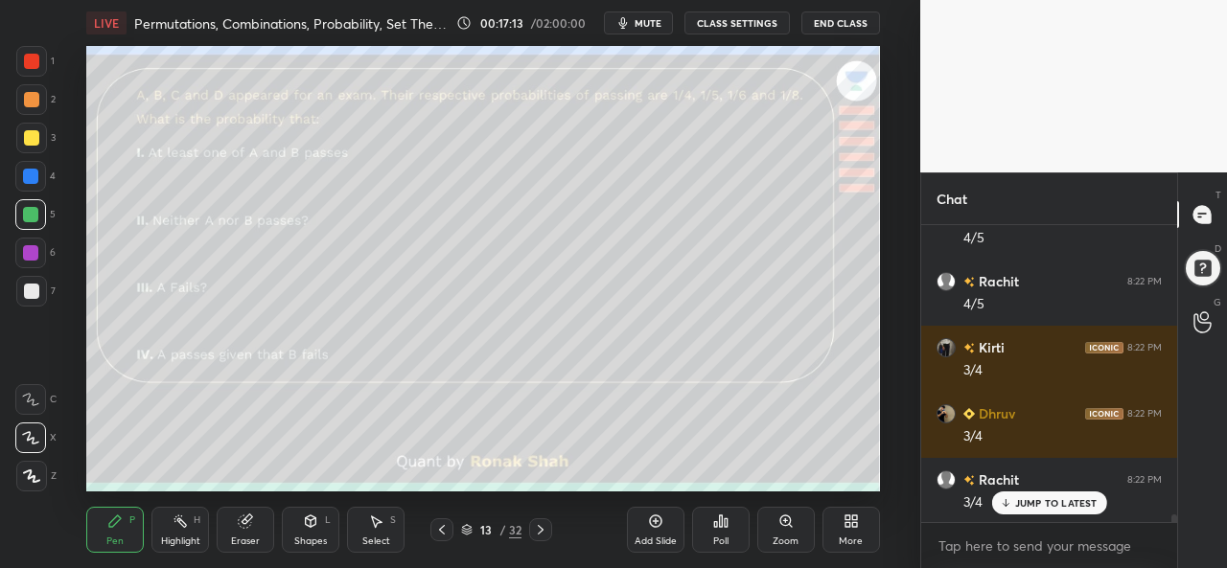
scroll to position [11075, 0]
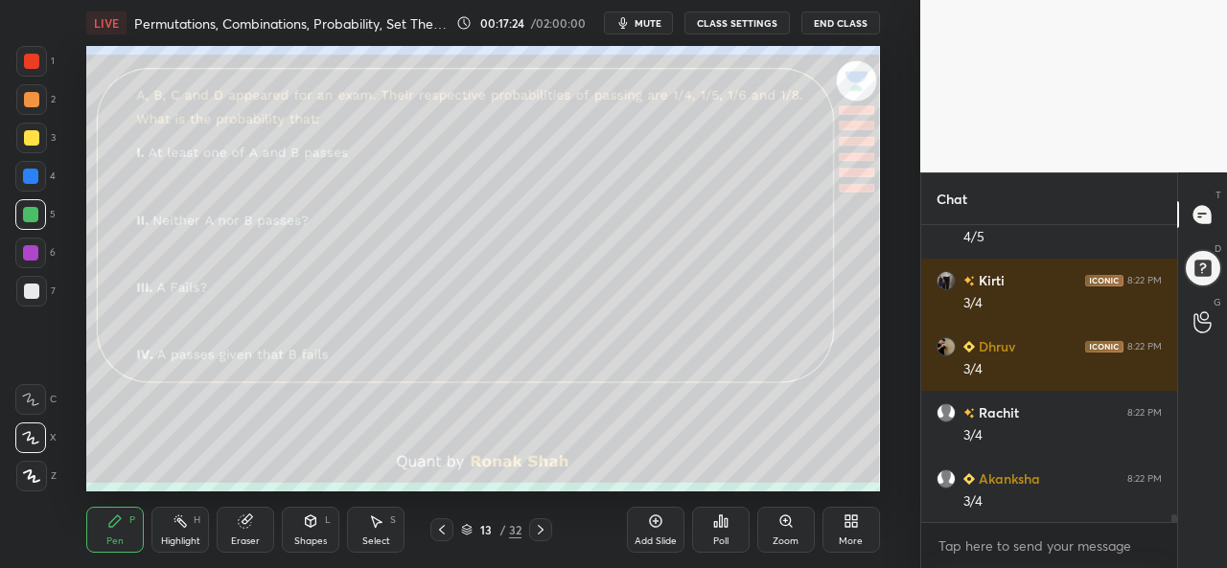
click at [25, 140] on div at bounding box center [31, 137] width 15 height 15
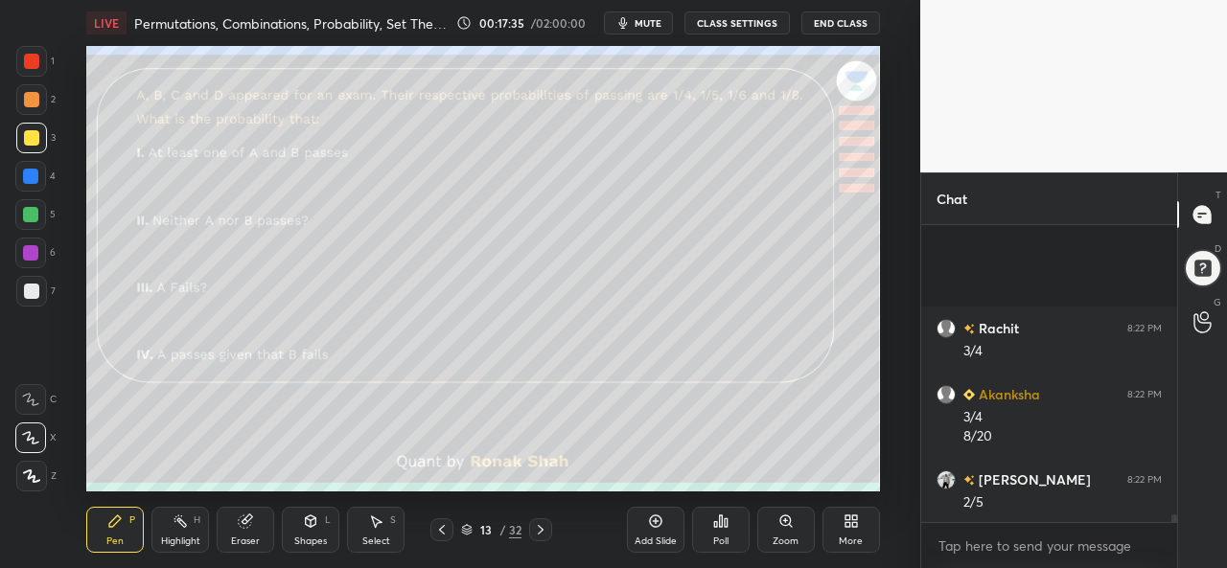
scroll to position [11376, 0]
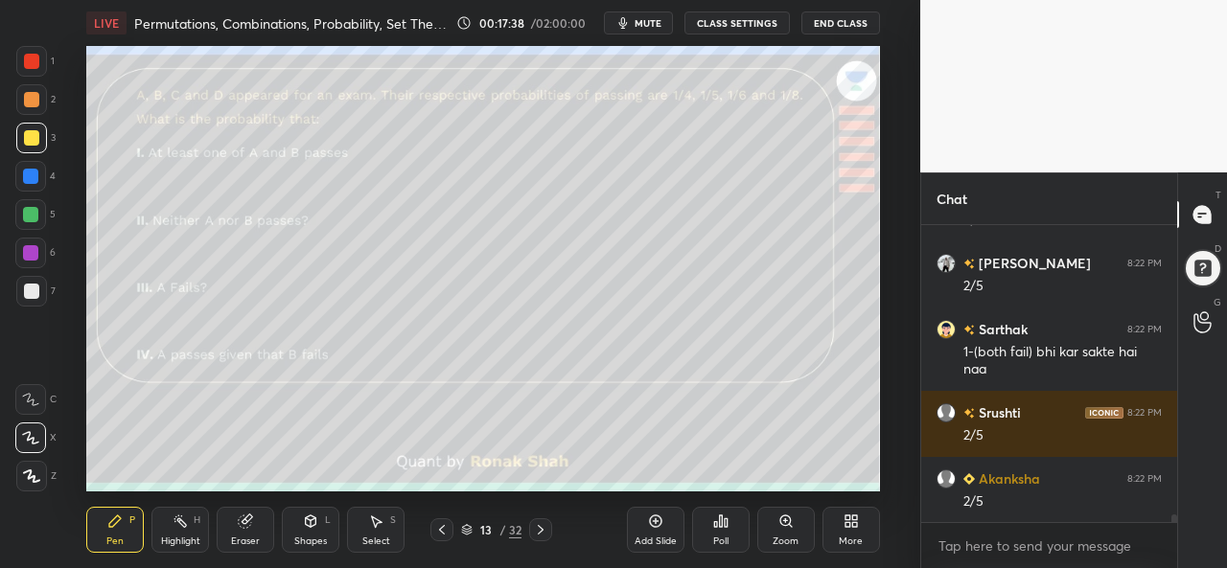
click at [35, 173] on div at bounding box center [30, 176] width 15 height 15
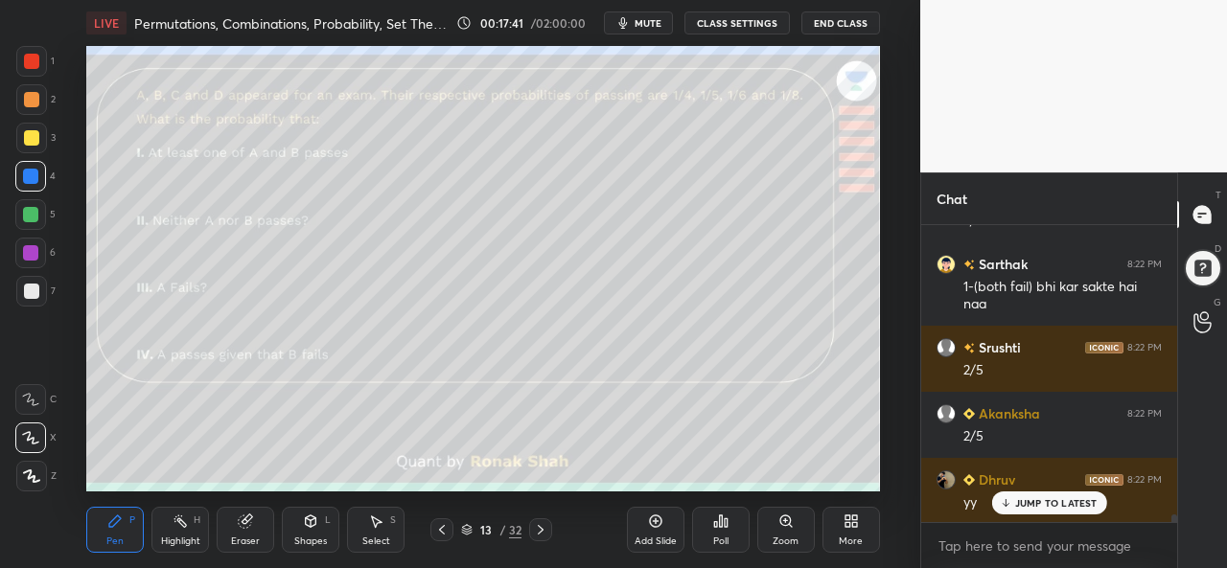
scroll to position [11508, 0]
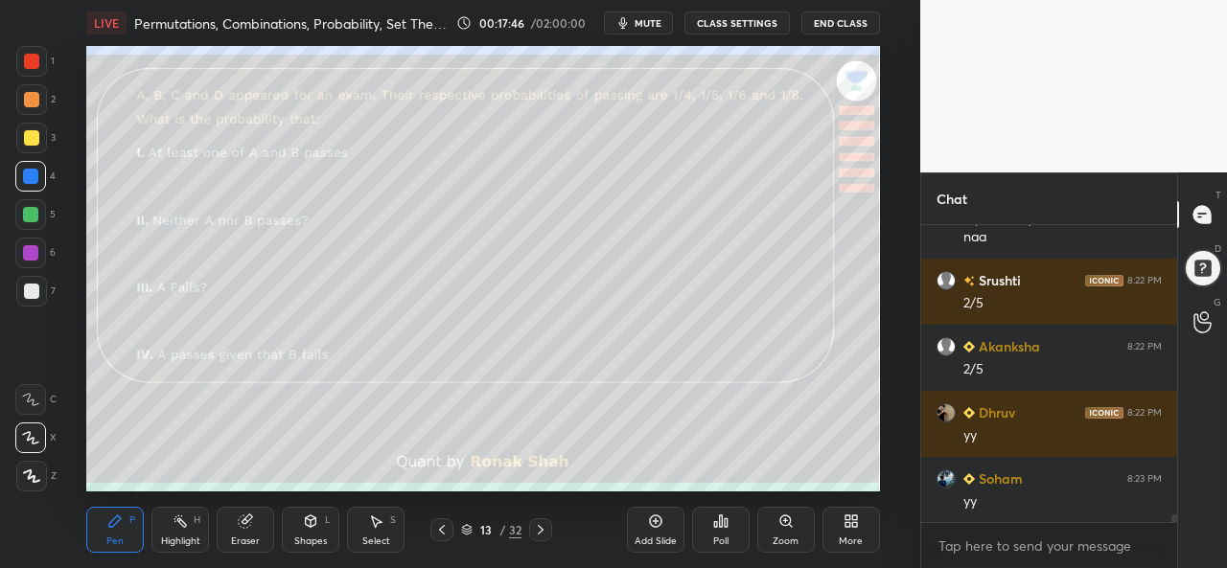
click at [649, 527] on icon at bounding box center [655, 521] width 15 height 15
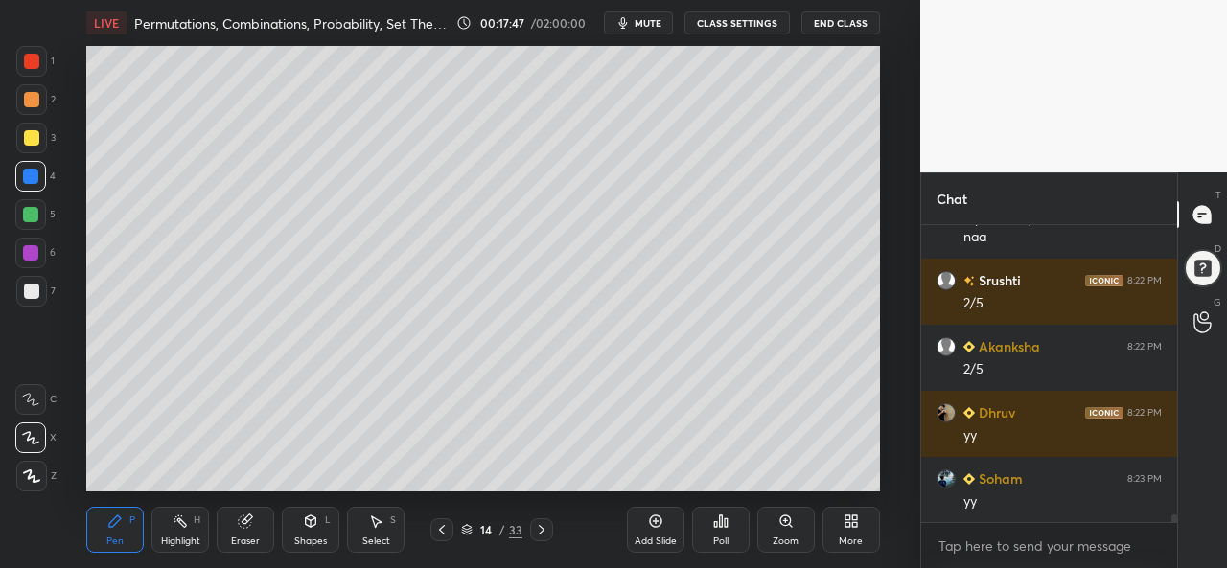
click at [39, 139] on div at bounding box center [31, 138] width 31 height 31
click at [35, 168] on div at bounding box center [30, 176] width 31 height 31
click at [33, 215] on div at bounding box center [30, 214] width 15 height 15
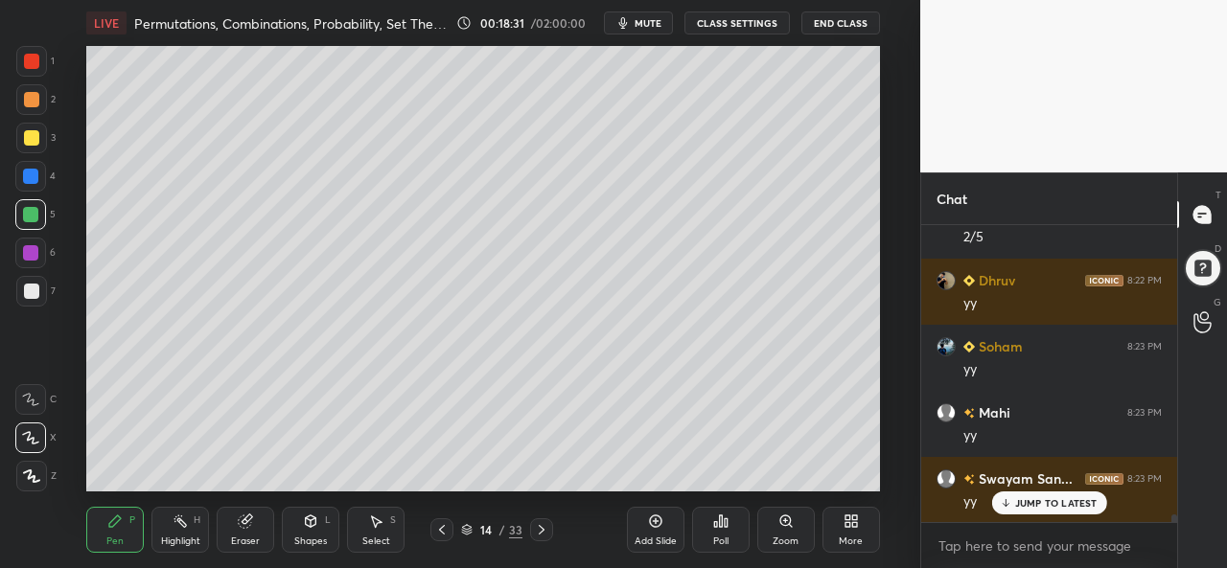
scroll to position [11705, 0]
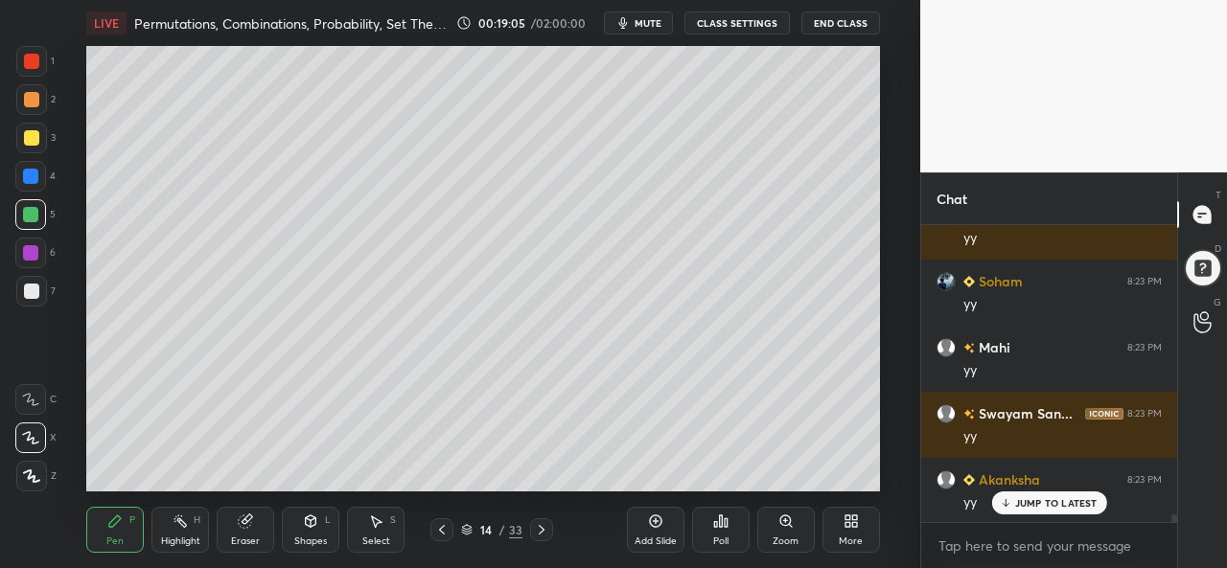
click at [29, 142] on div at bounding box center [31, 137] width 15 height 15
click at [184, 524] on rect at bounding box center [182, 523] width 10 height 10
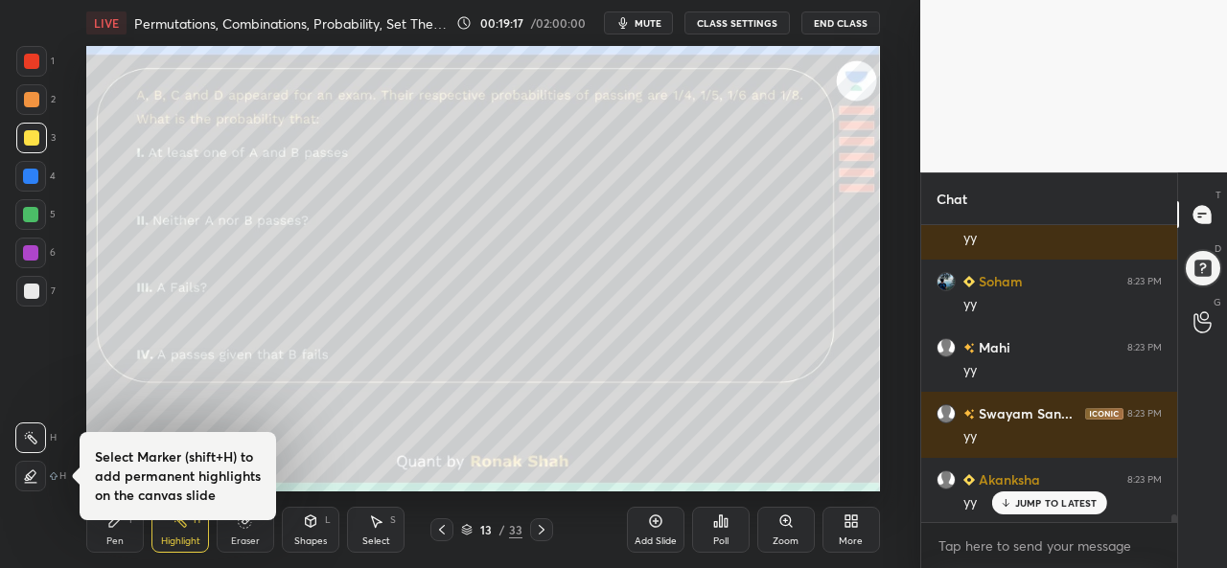
click at [30, 217] on div at bounding box center [30, 214] width 15 height 15
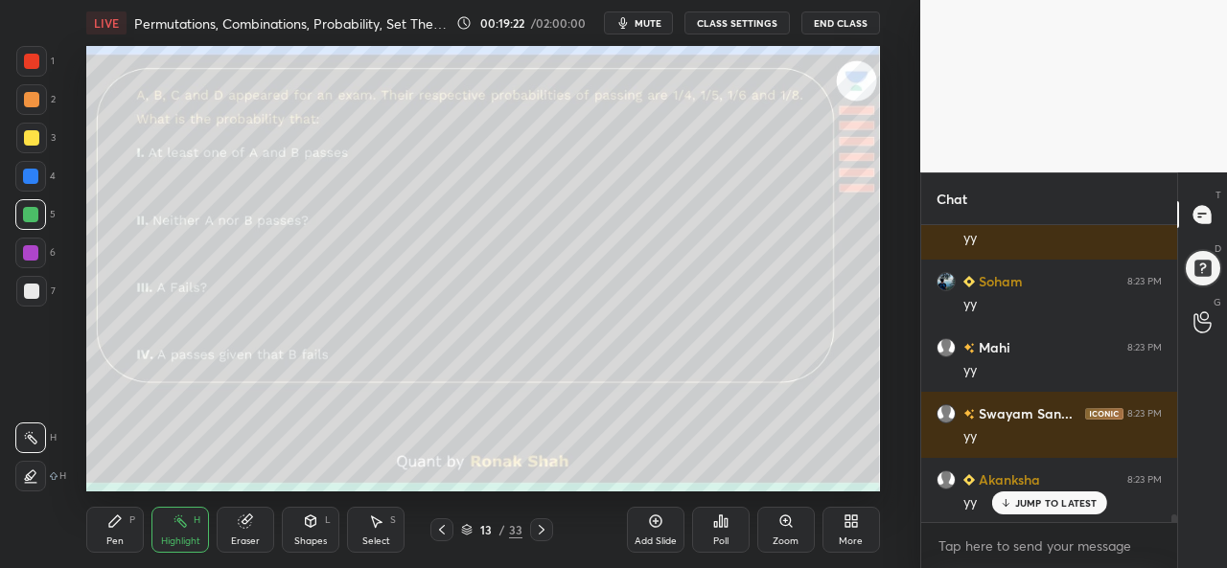
click at [27, 100] on div at bounding box center [31, 99] width 15 height 15
click at [127, 505] on div "Pen P Highlight H Eraser Shapes L Select S 13 / 33 Add Slide Poll Zoom More" at bounding box center [482, 530] width 793 height 77
click at [105, 537] on div "Pen P" at bounding box center [115, 530] width 58 height 46
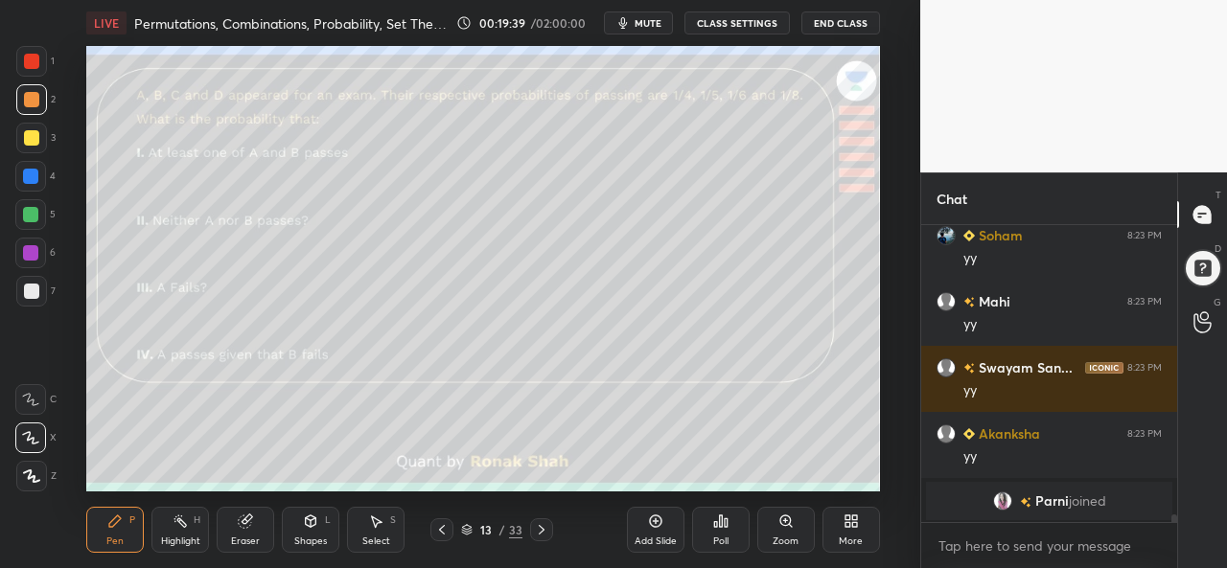
scroll to position [11818, 0]
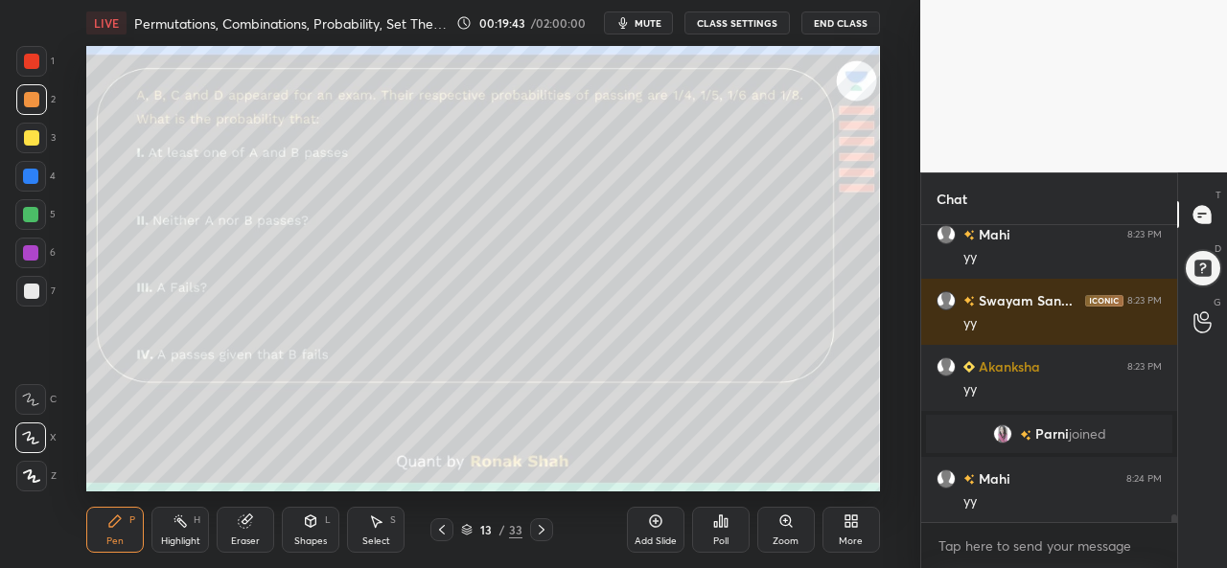
click at [27, 70] on div at bounding box center [31, 61] width 31 height 31
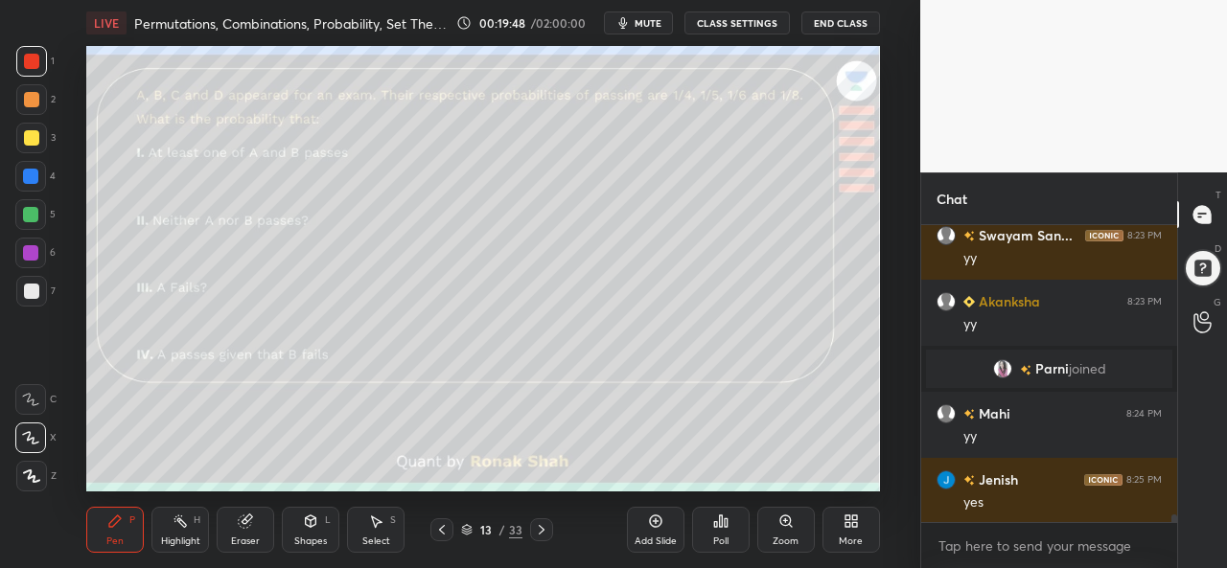
scroll to position [11951, 0]
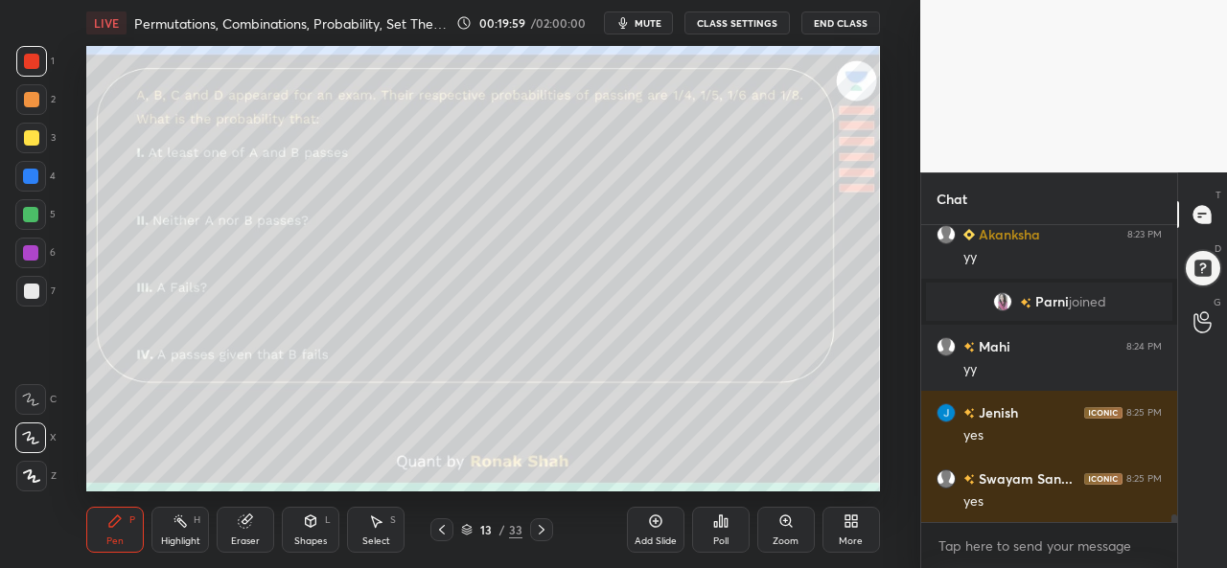
click at [28, 250] on div at bounding box center [30, 252] width 15 height 15
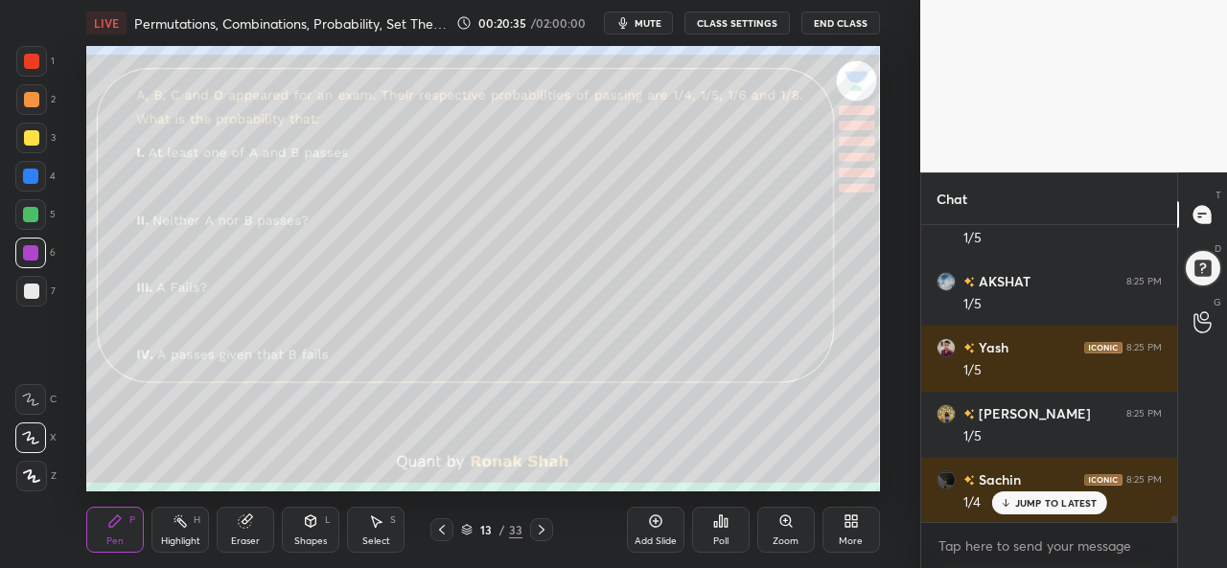
scroll to position [12744, 0]
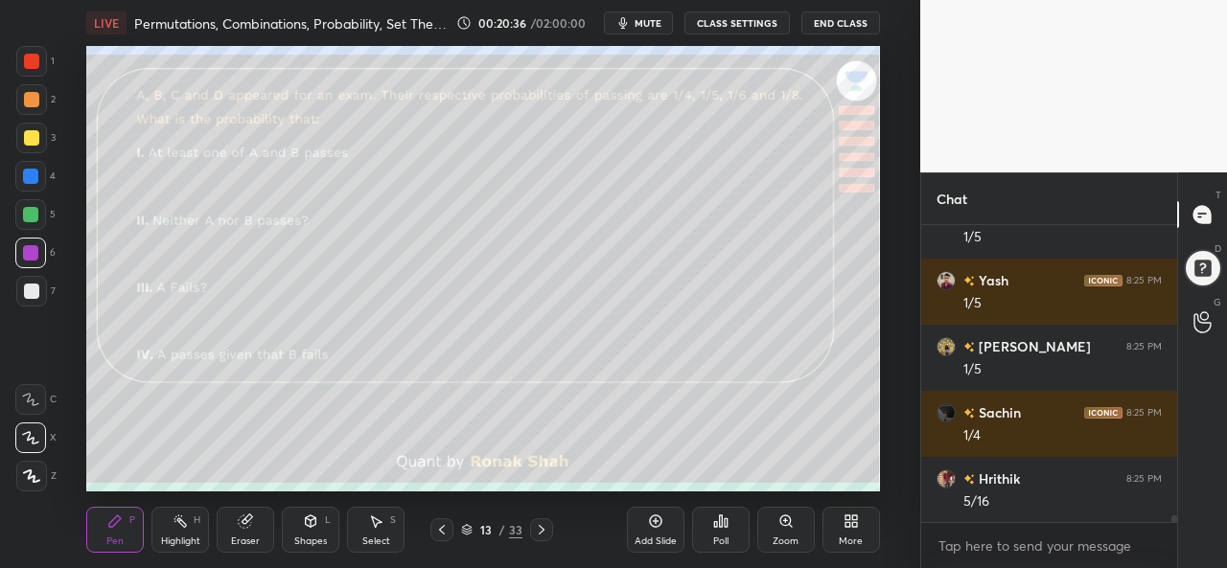
click at [25, 132] on div at bounding box center [31, 137] width 15 height 15
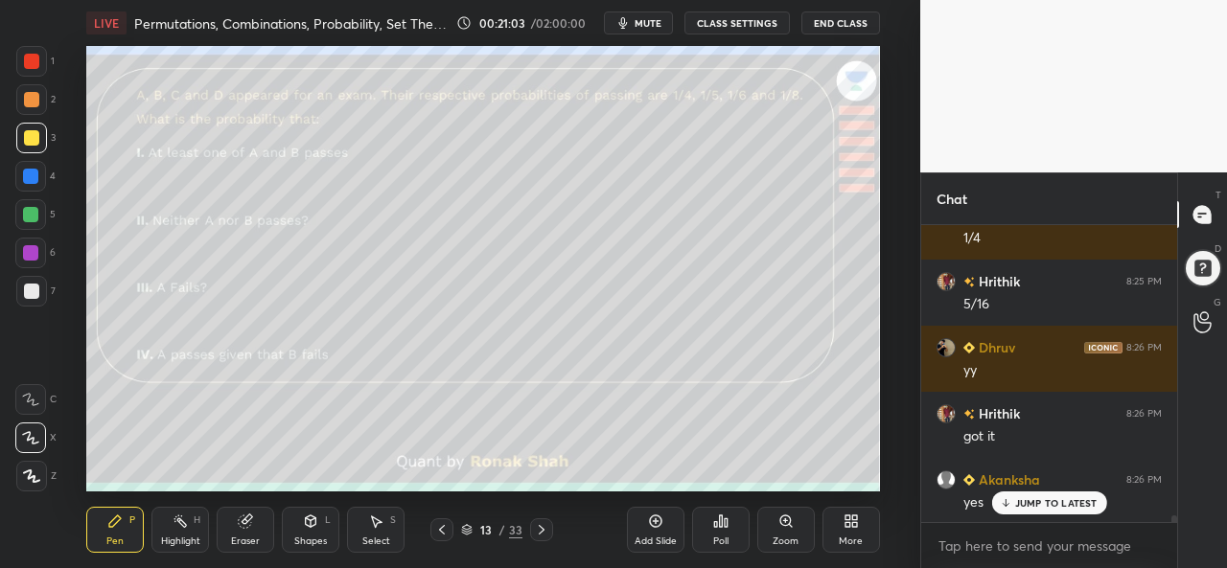
scroll to position [13009, 0]
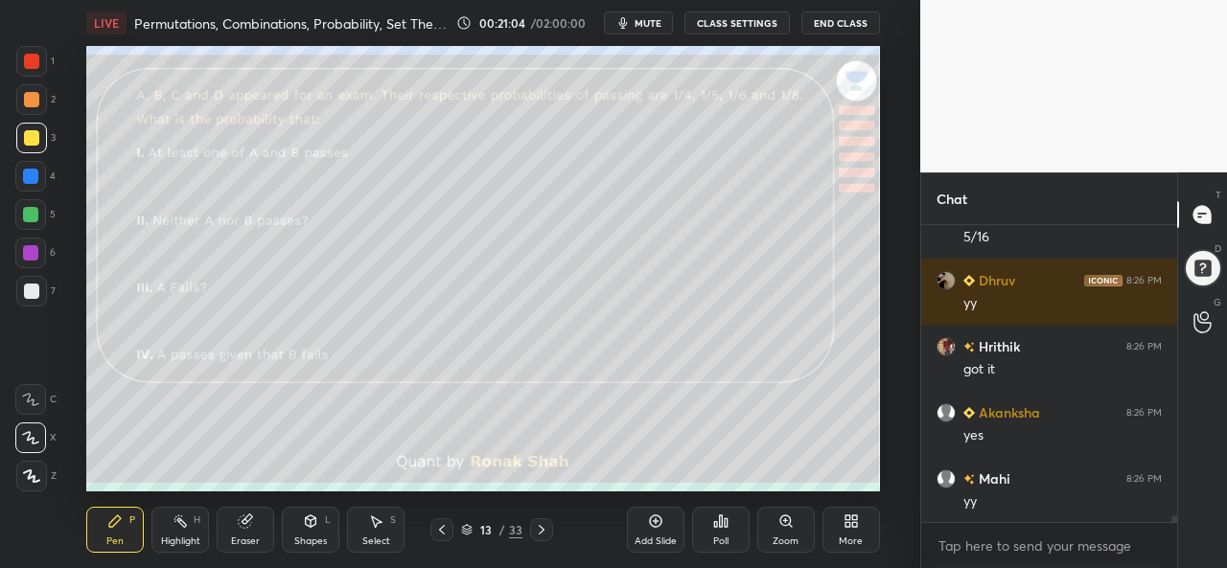
click at [31, 288] on div at bounding box center [31, 291] width 15 height 15
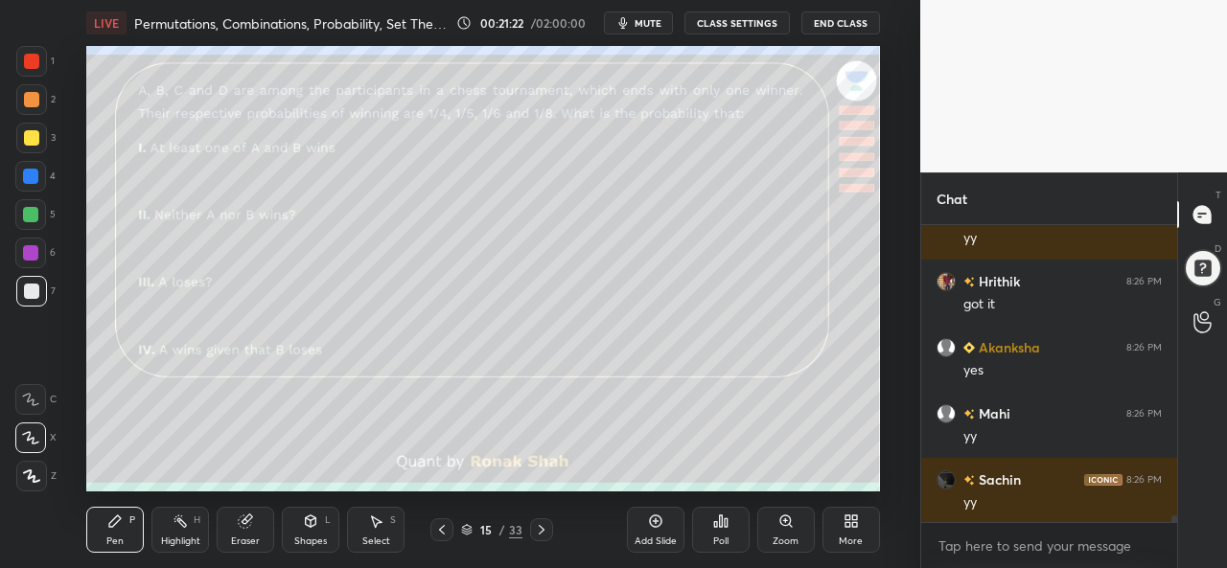
click at [19, 62] on div at bounding box center [31, 61] width 31 height 31
click at [35, 141] on div at bounding box center [31, 137] width 15 height 15
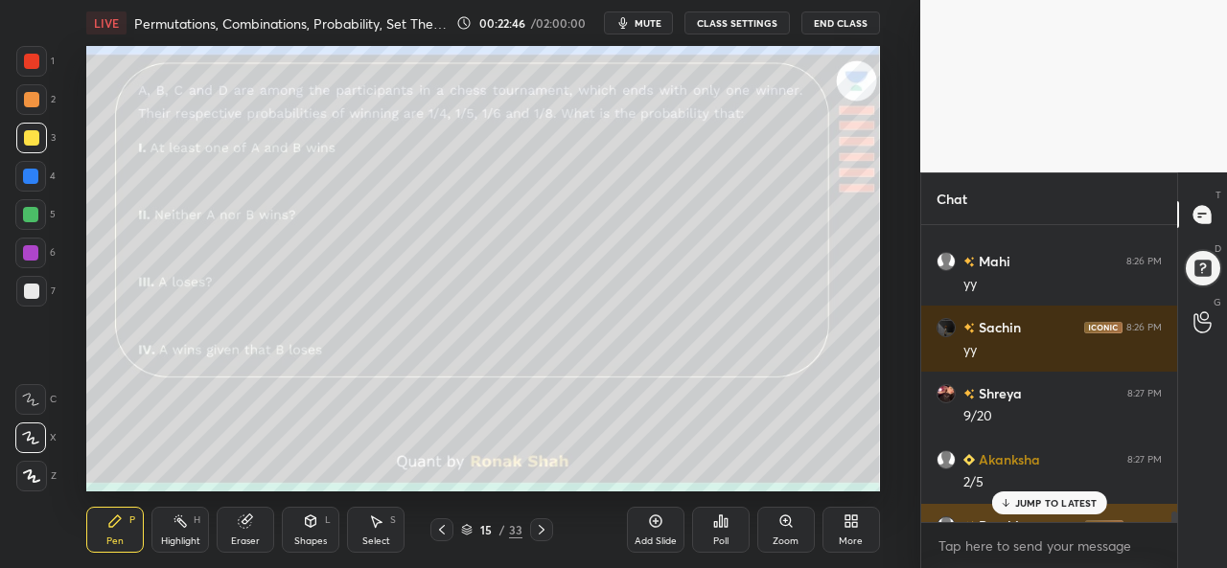
scroll to position [13406, 0]
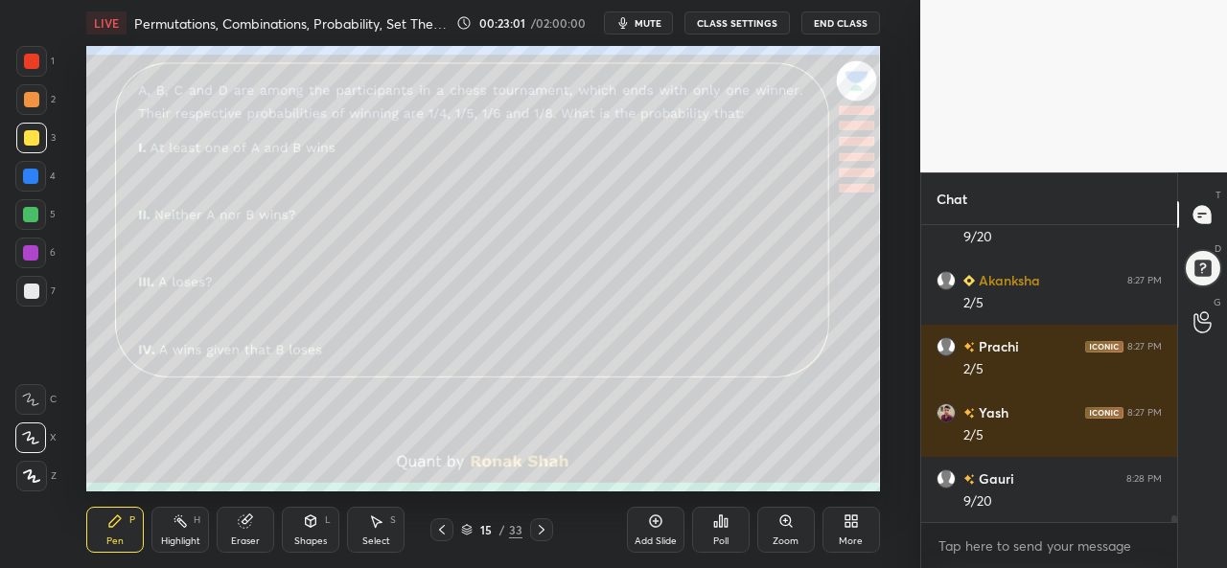
click at [375, 546] on div "Select" at bounding box center [376, 542] width 28 height 10
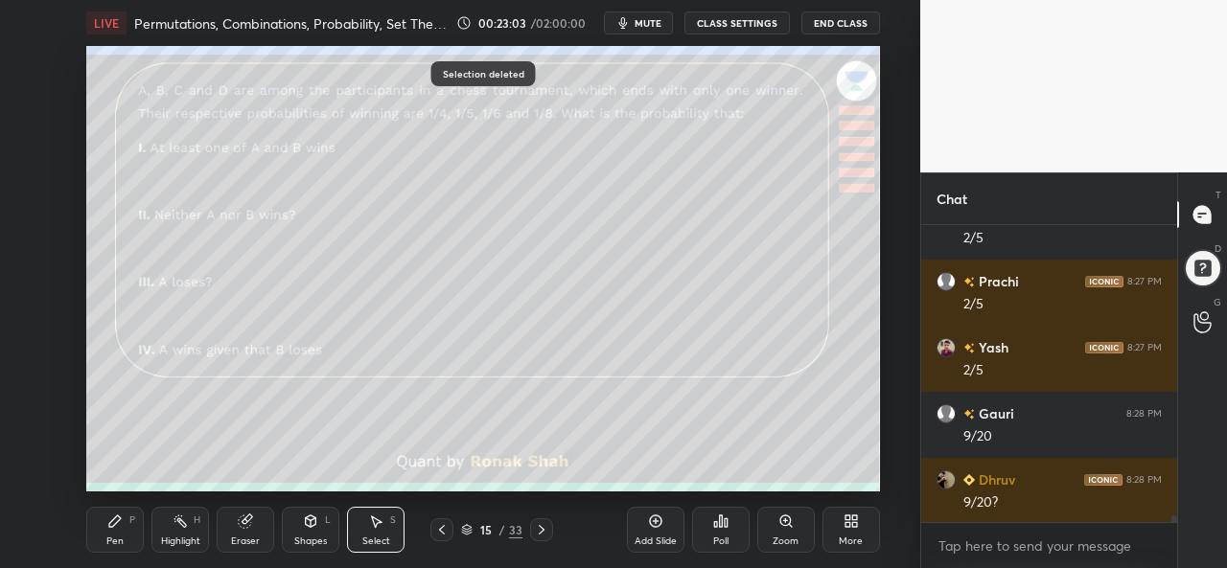
scroll to position [13538, 0]
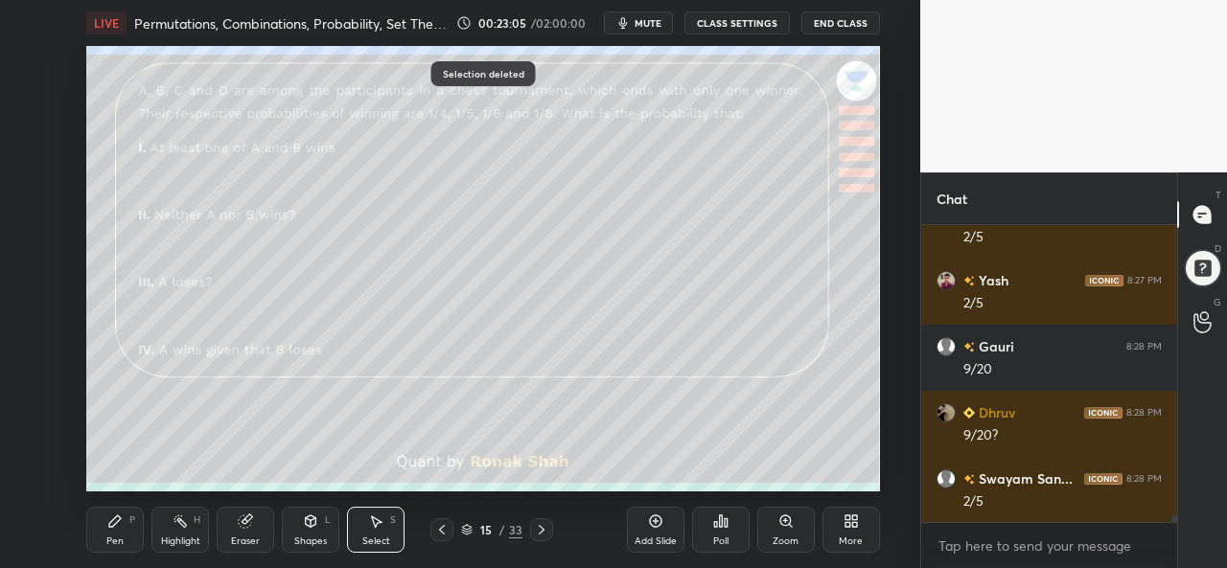
click at [380, 537] on div "Select" at bounding box center [376, 542] width 28 height 10
click at [113, 537] on div "Pen" at bounding box center [114, 542] width 17 height 10
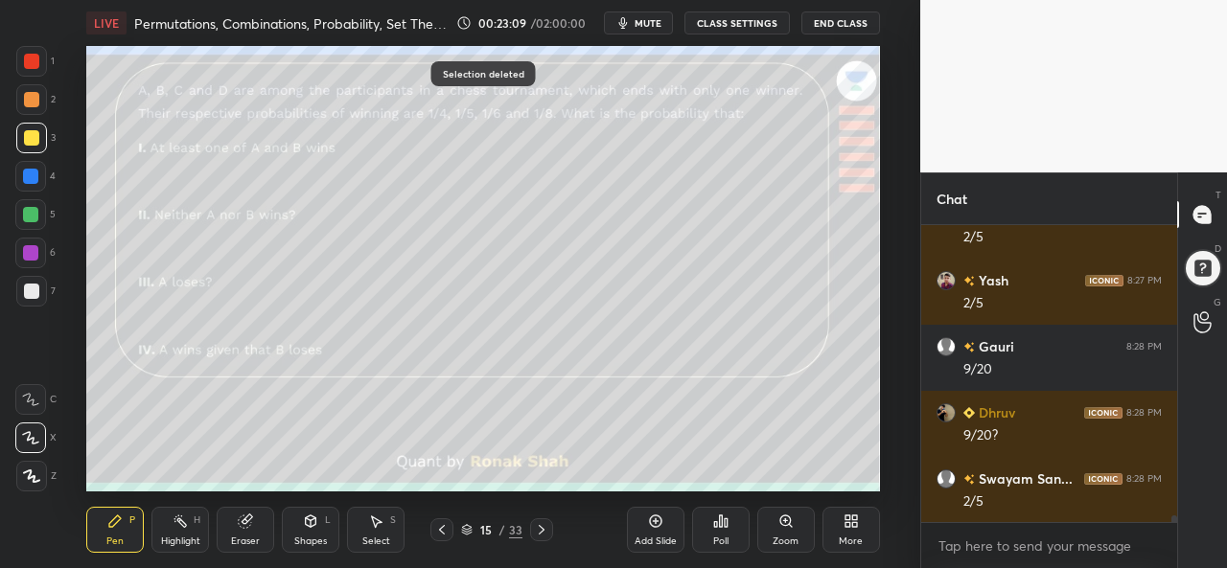
scroll to position [13603, 0]
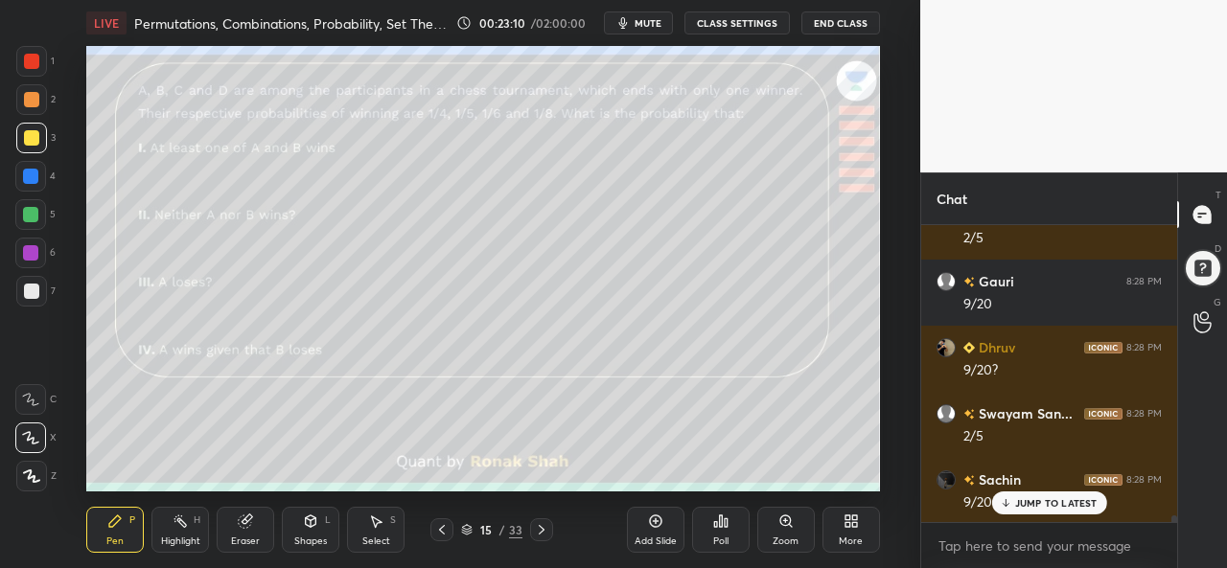
click at [33, 288] on div at bounding box center [31, 291] width 15 height 15
click at [29, 143] on div at bounding box center [31, 137] width 15 height 15
click at [35, 57] on div at bounding box center [31, 61] width 15 height 15
click at [36, 139] on div at bounding box center [31, 137] width 15 height 15
click at [173, 526] on icon at bounding box center [180, 521] width 15 height 15
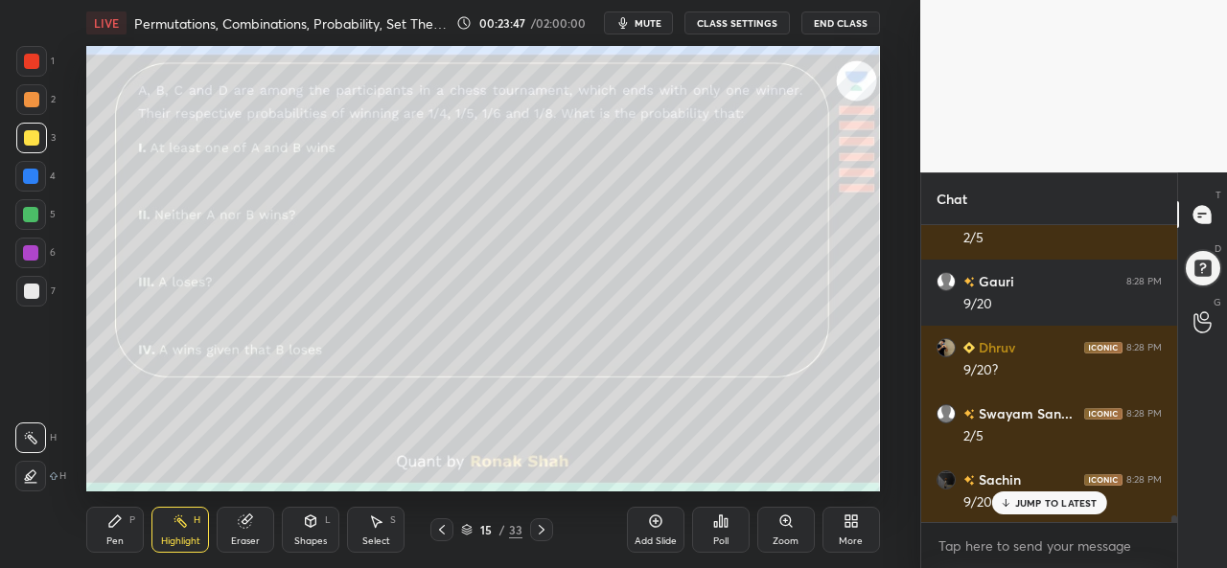
click at [94, 541] on div "Pen P" at bounding box center [115, 530] width 58 height 46
click at [385, 530] on div "Select S" at bounding box center [376, 530] width 58 height 46
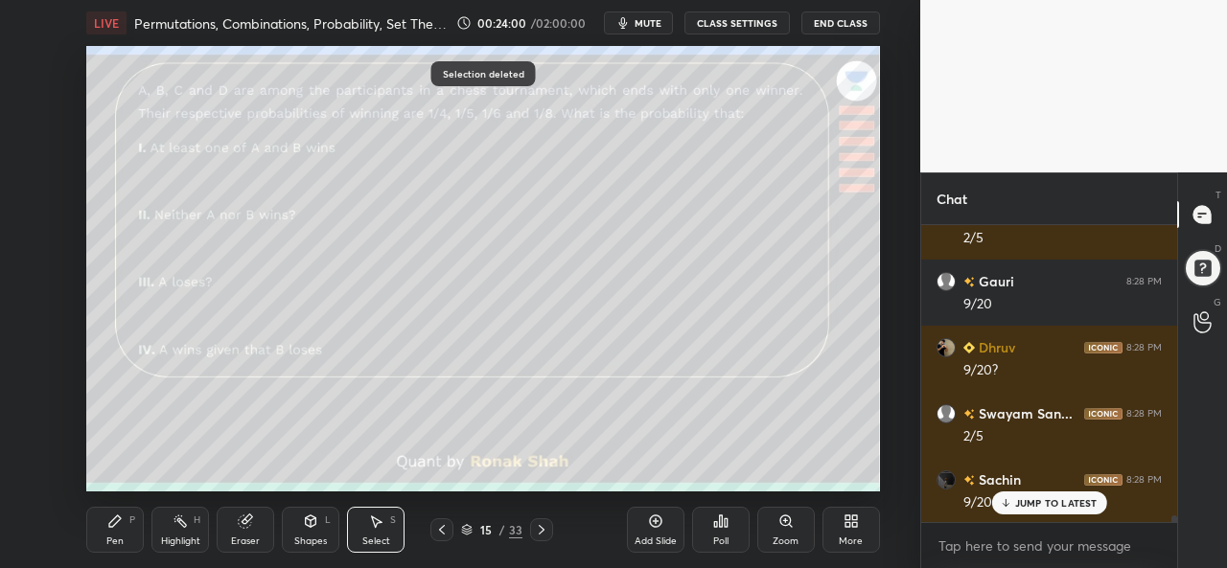
click at [129, 528] on div "Pen P" at bounding box center [115, 530] width 58 height 46
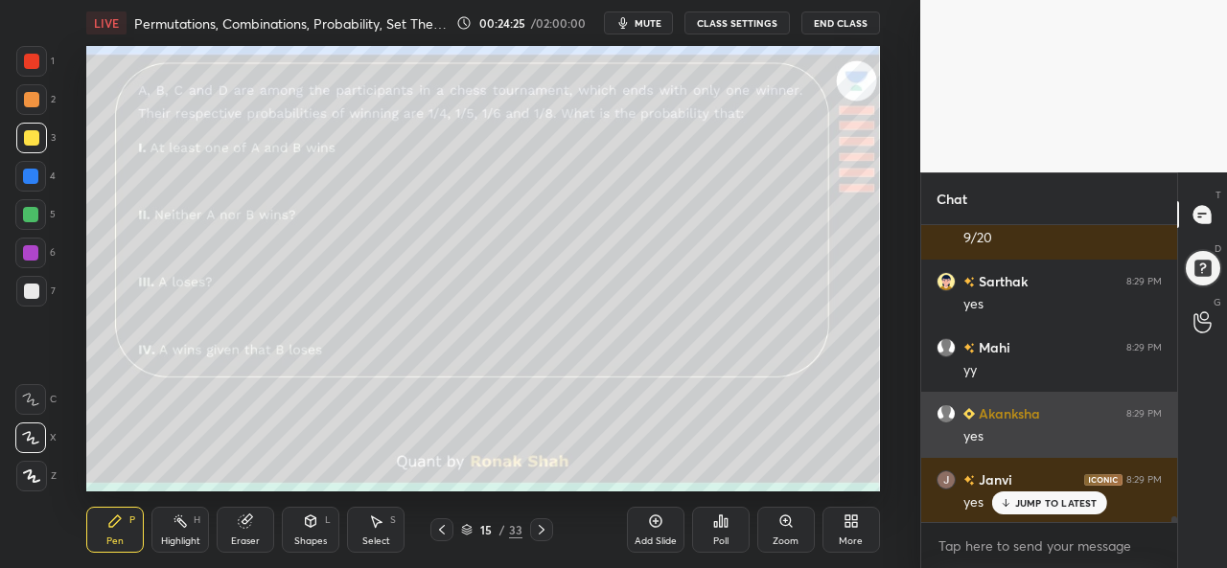
scroll to position [14132, 0]
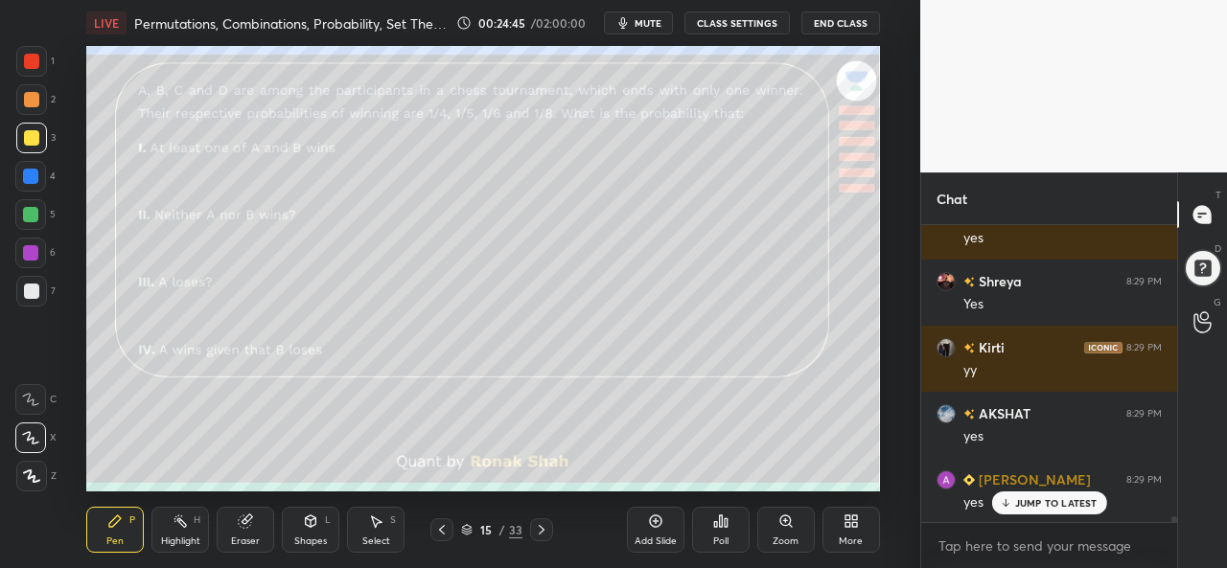
click at [28, 212] on div at bounding box center [30, 214] width 15 height 15
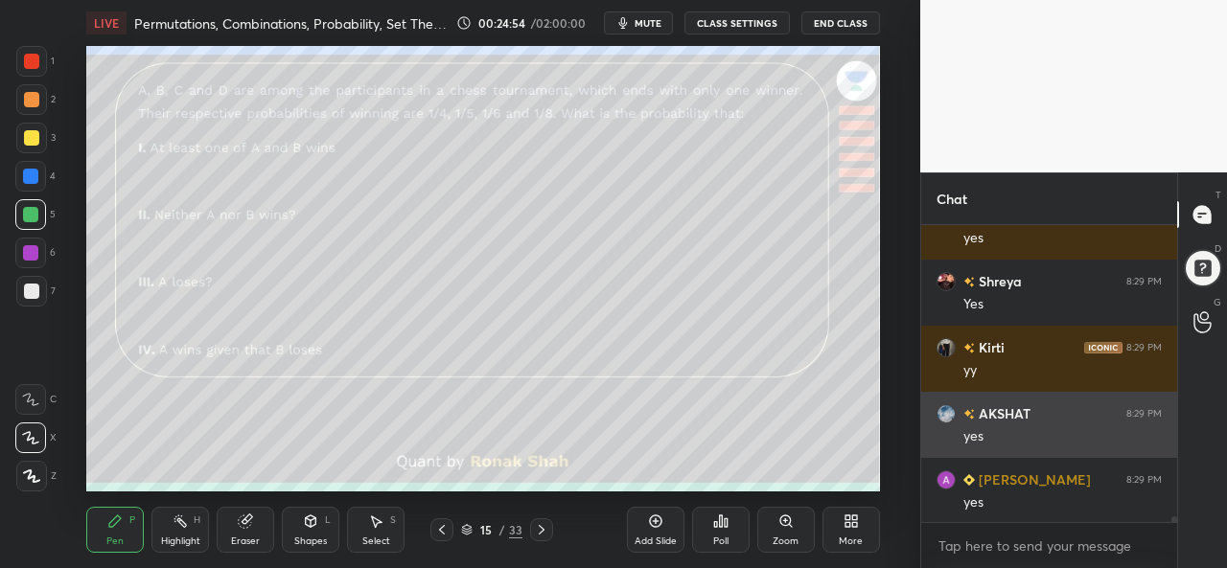
scroll to position [14199, 0]
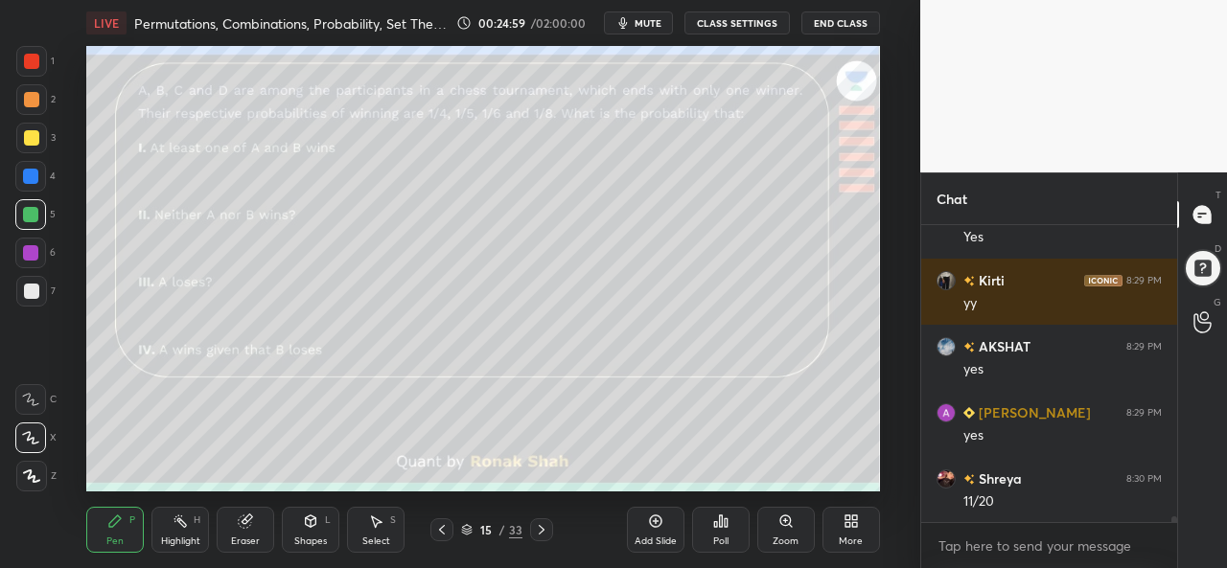
click at [33, 179] on div at bounding box center [30, 176] width 15 height 15
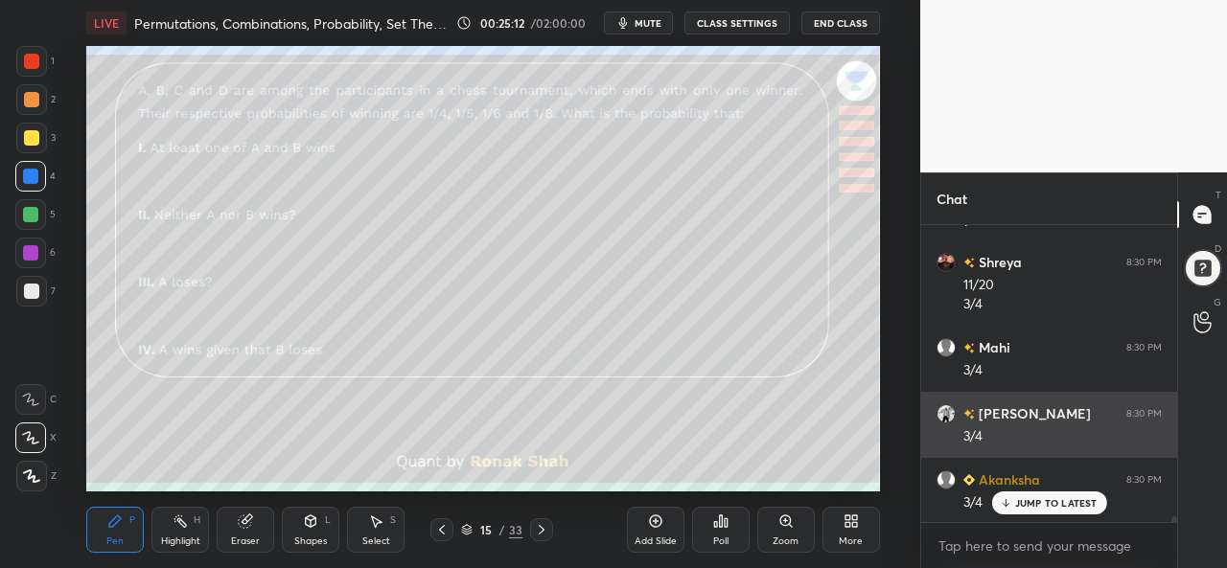
scroll to position [14548, 0]
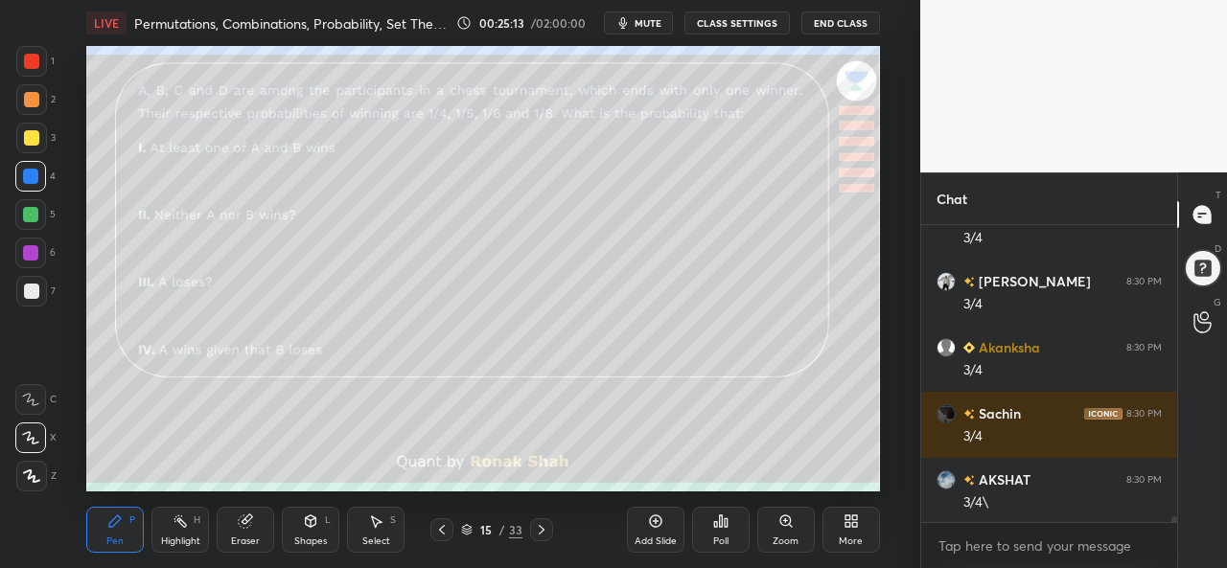
click at [28, 248] on div at bounding box center [30, 252] width 15 height 15
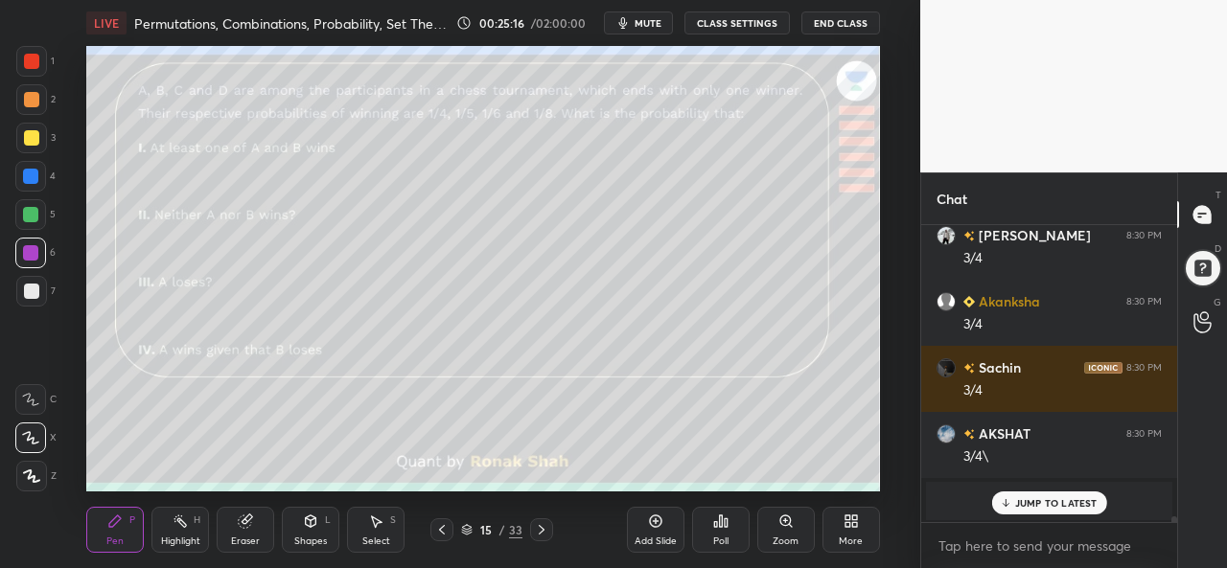
click at [32, 68] on div at bounding box center [31, 61] width 15 height 15
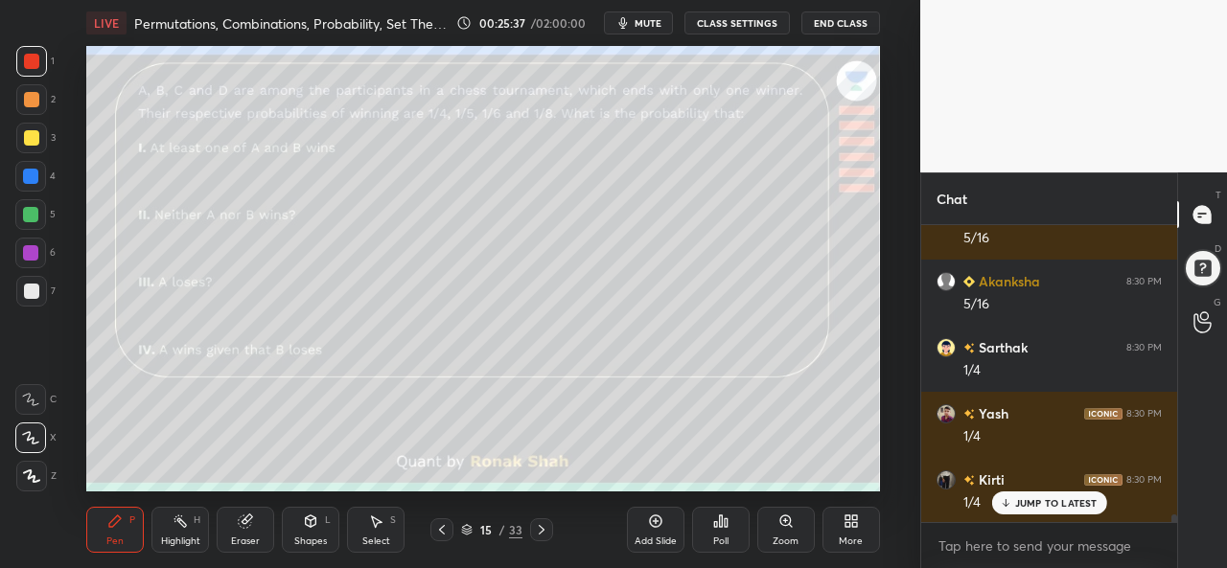
scroll to position [11841, 0]
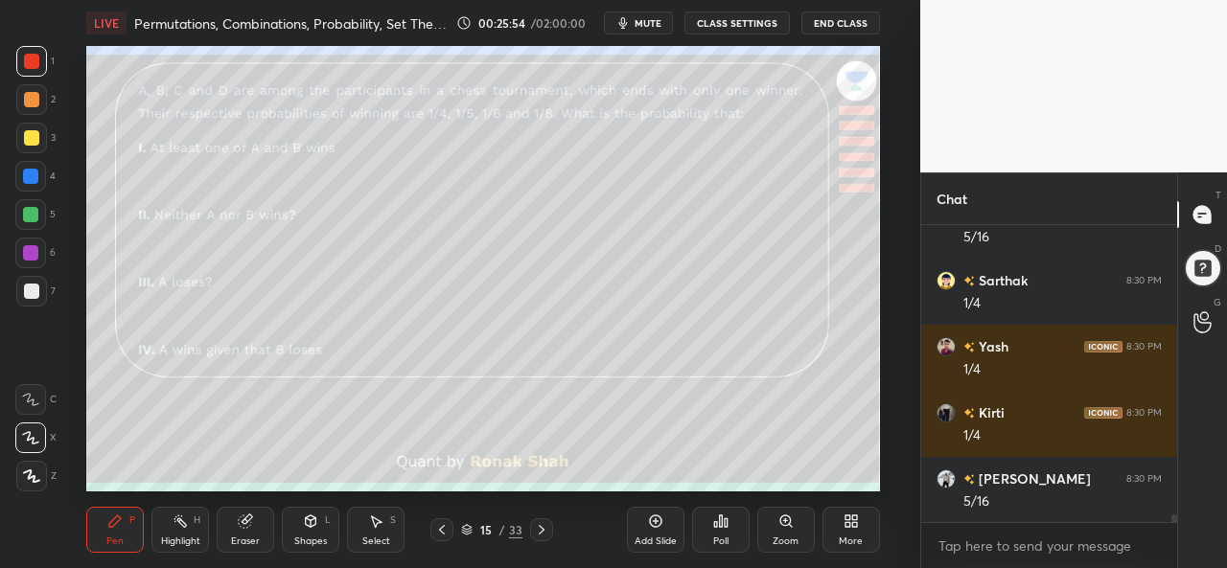
click at [25, 137] on div at bounding box center [31, 137] width 15 height 15
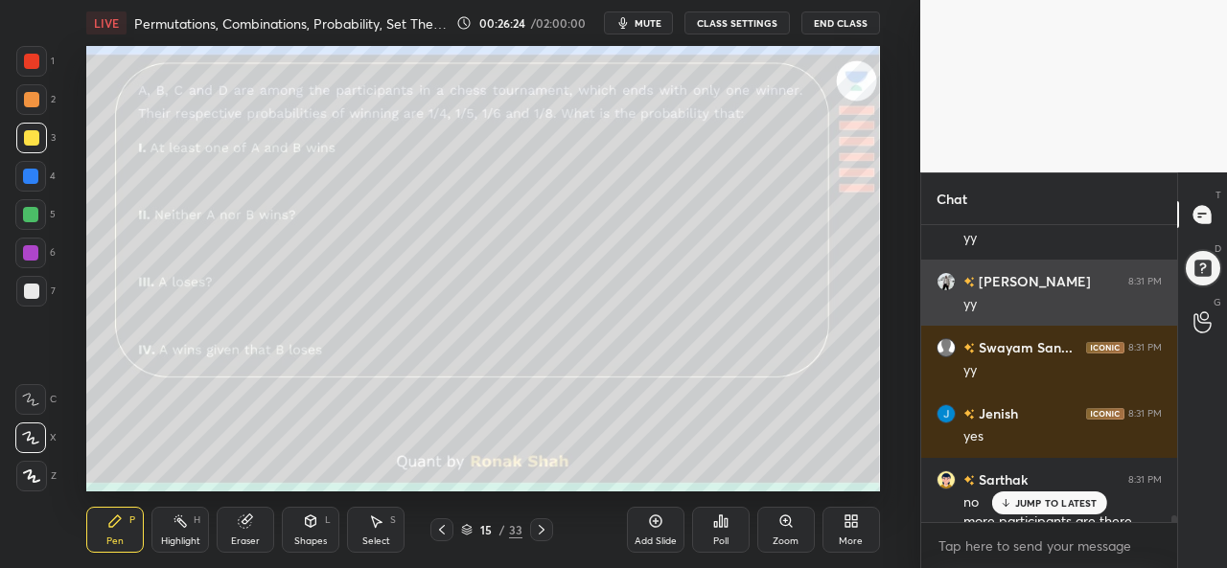
scroll to position [12323, 0]
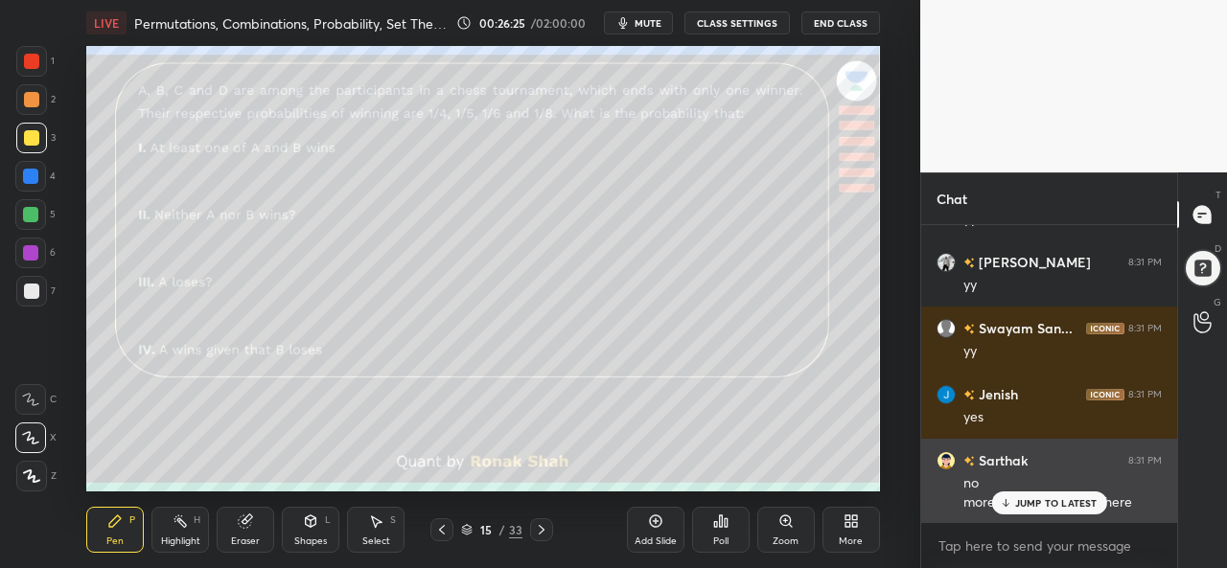
click at [1022, 495] on div "JUMP TO LATEST" at bounding box center [1048, 503] width 115 height 23
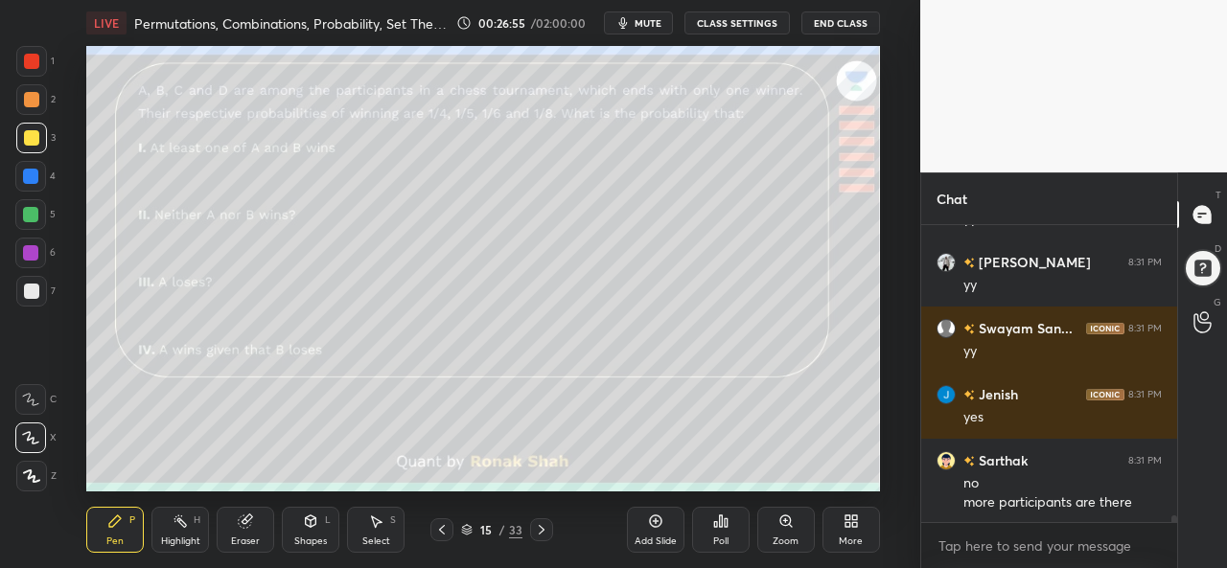
click at [383, 537] on div "Select" at bounding box center [376, 542] width 28 height 10
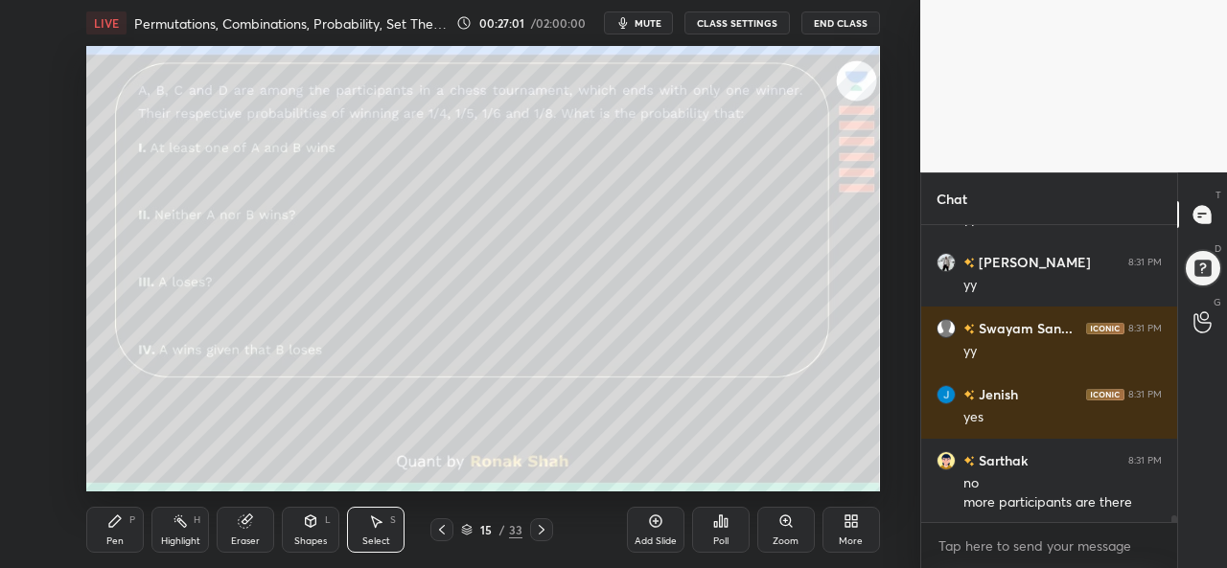
click at [654, 525] on icon at bounding box center [655, 521] width 15 height 15
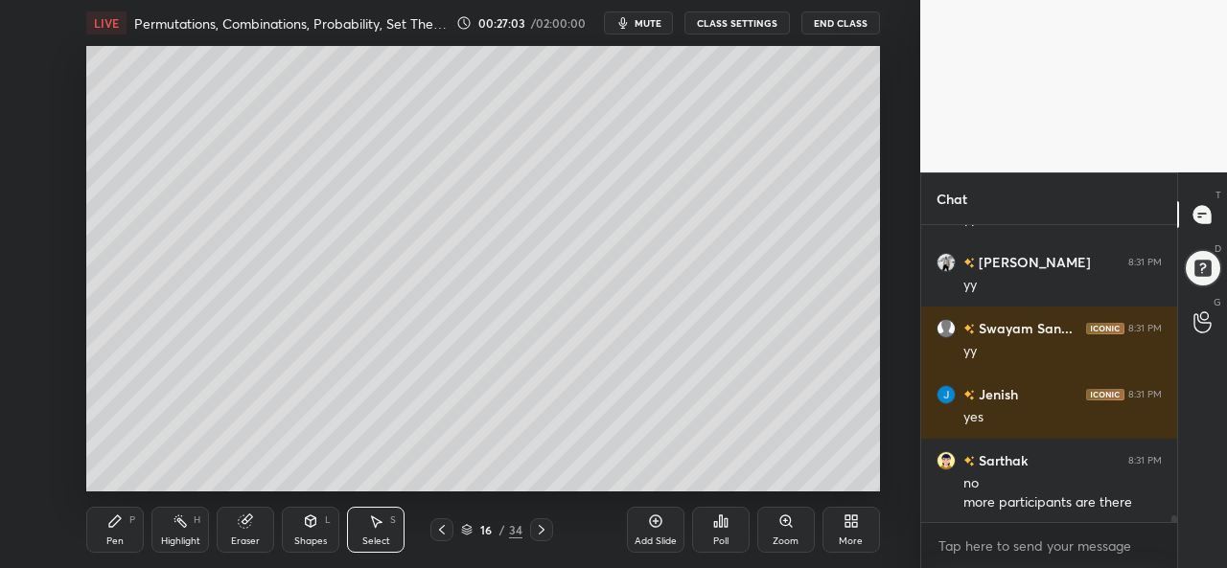
click at [127, 530] on div "Pen P" at bounding box center [115, 530] width 58 height 46
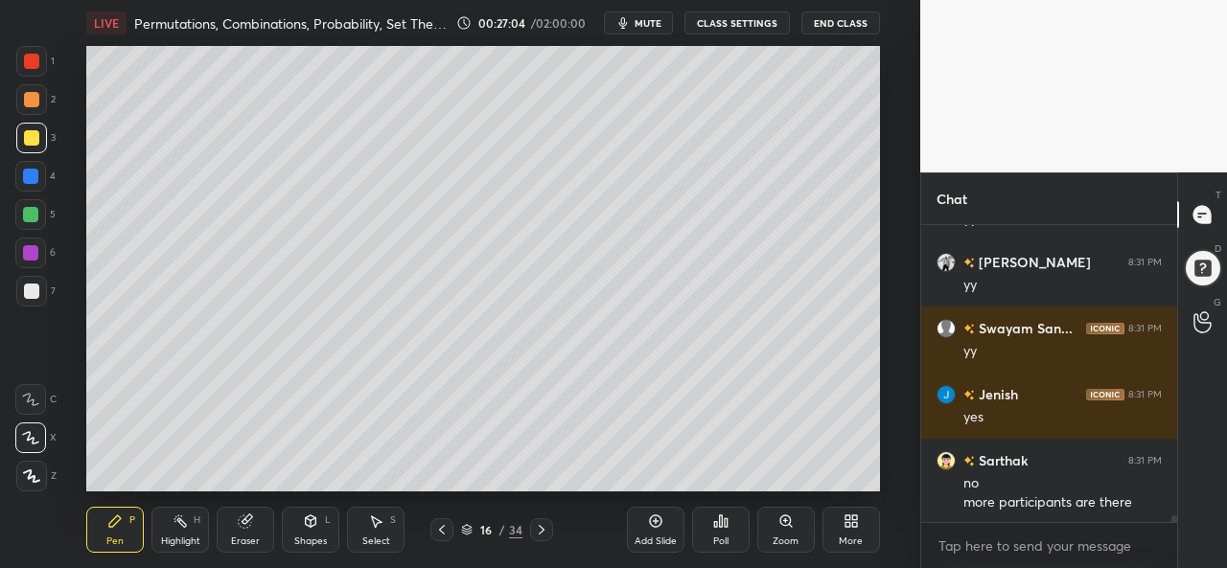
click at [29, 98] on div at bounding box center [31, 99] width 15 height 15
click at [27, 216] on div at bounding box center [30, 214] width 15 height 15
click at [37, 137] on div at bounding box center [31, 137] width 15 height 15
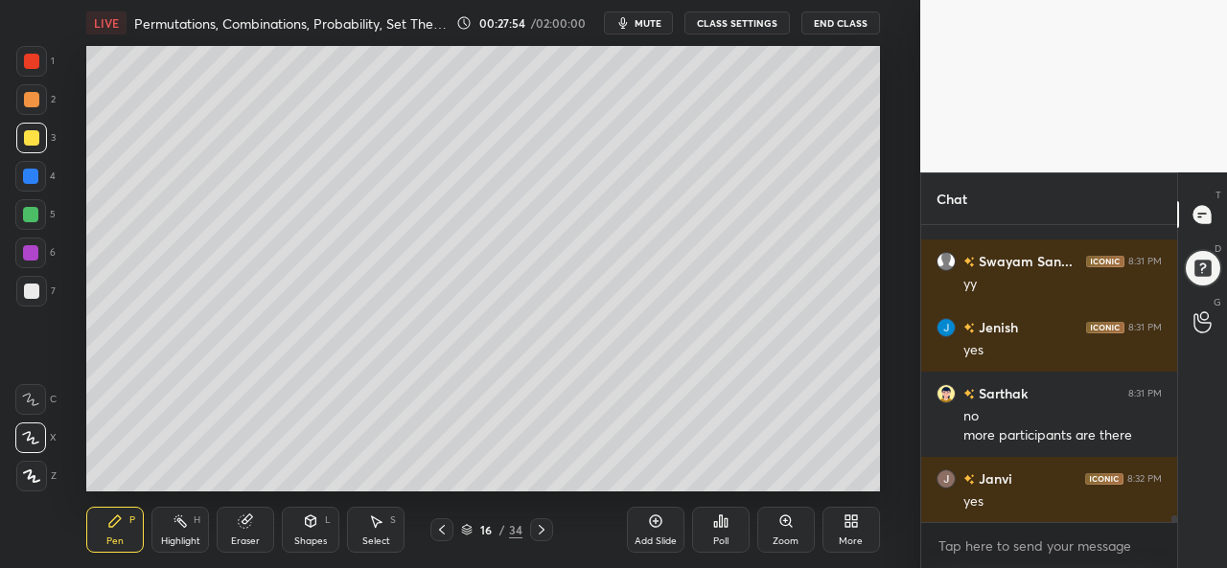
click at [29, 179] on div at bounding box center [30, 176] width 15 height 15
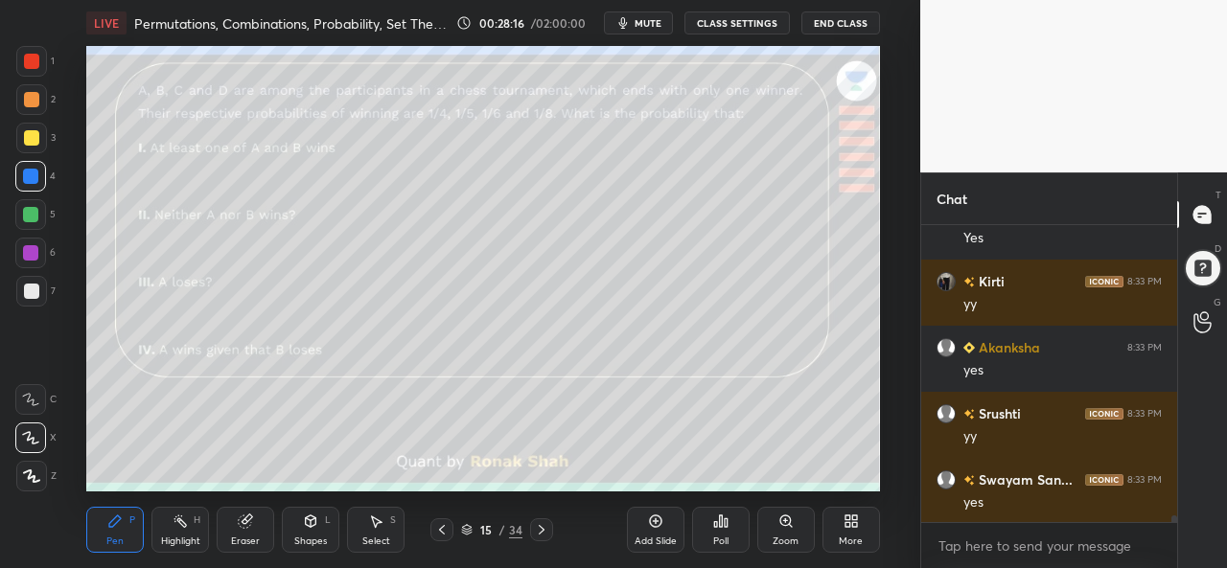
scroll to position [12786, 0]
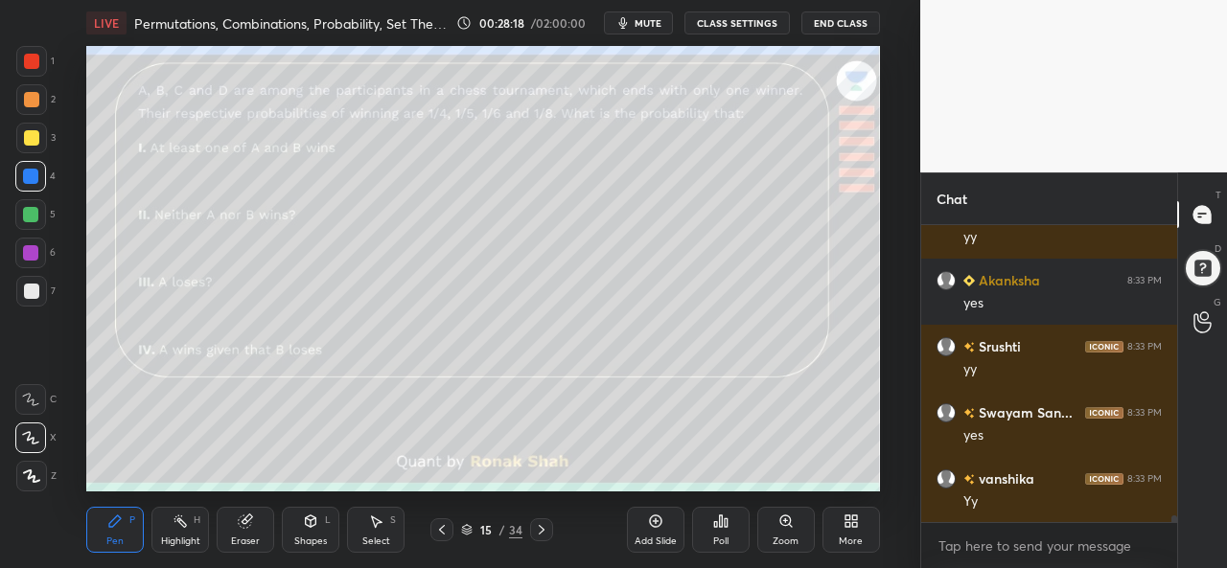
click at [29, 254] on div at bounding box center [30, 252] width 15 height 15
click at [380, 532] on div "Select S" at bounding box center [376, 530] width 58 height 46
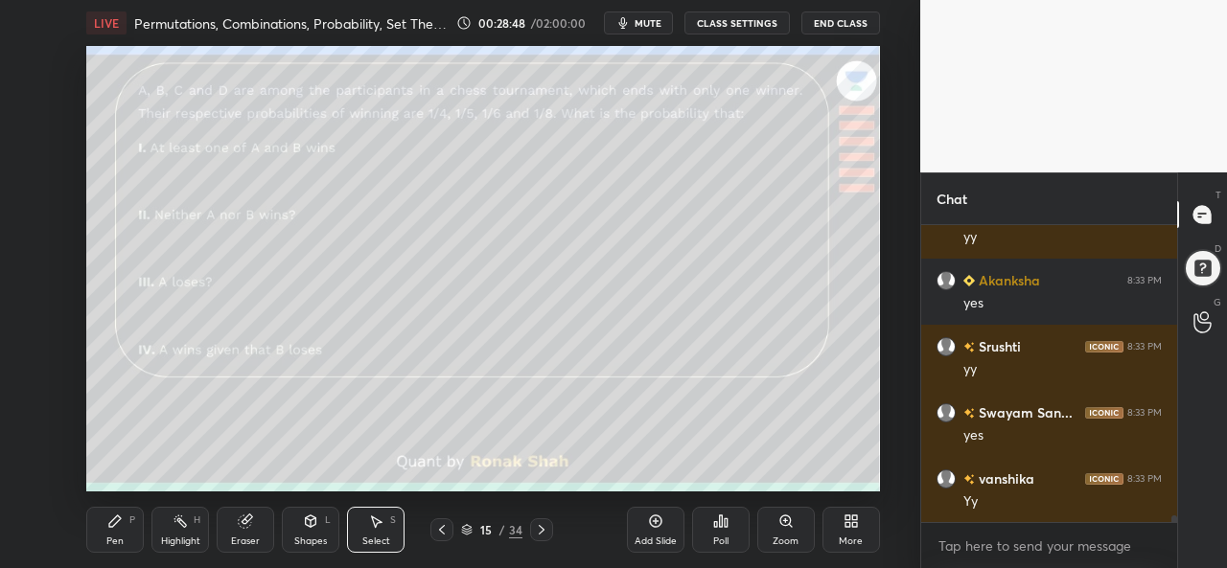
click at [113, 537] on div "Pen" at bounding box center [114, 542] width 17 height 10
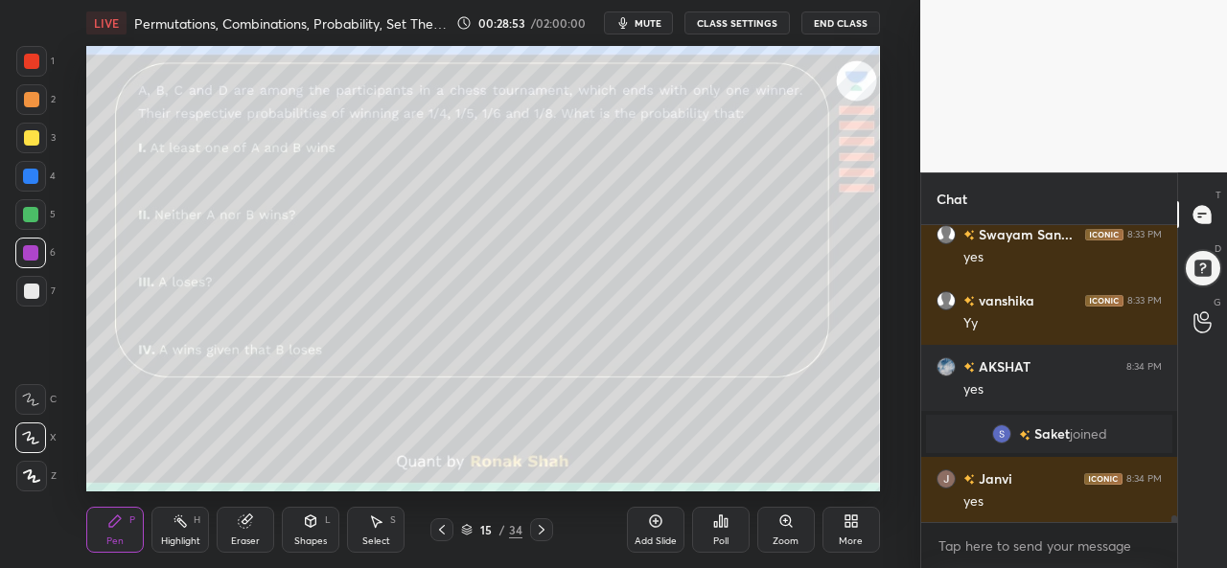
scroll to position [13030, 0]
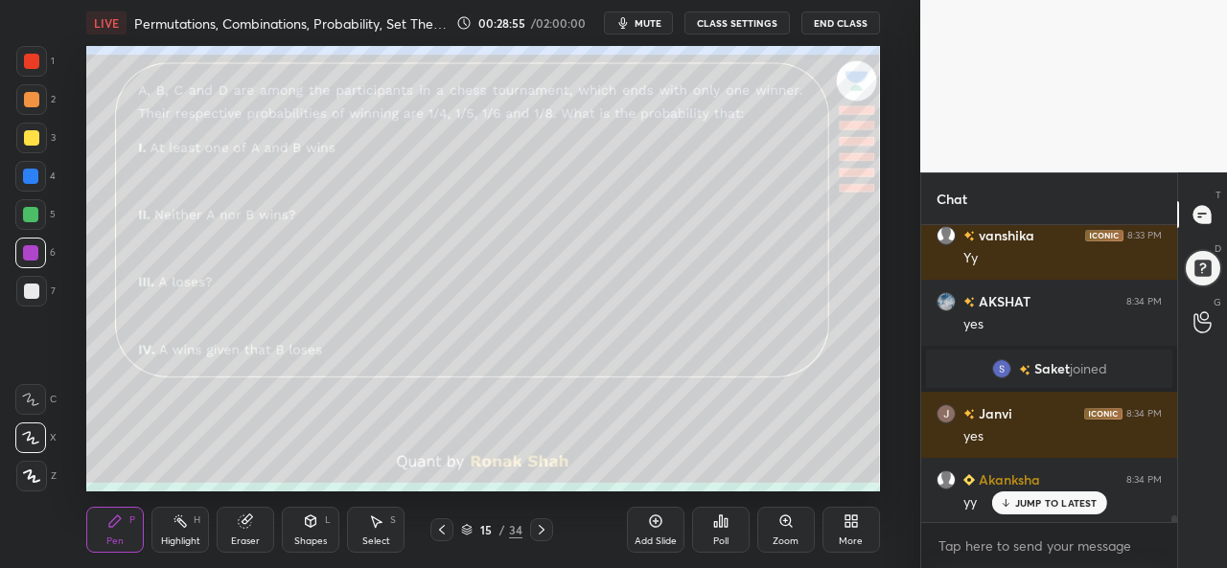
click at [25, 139] on div at bounding box center [31, 137] width 15 height 15
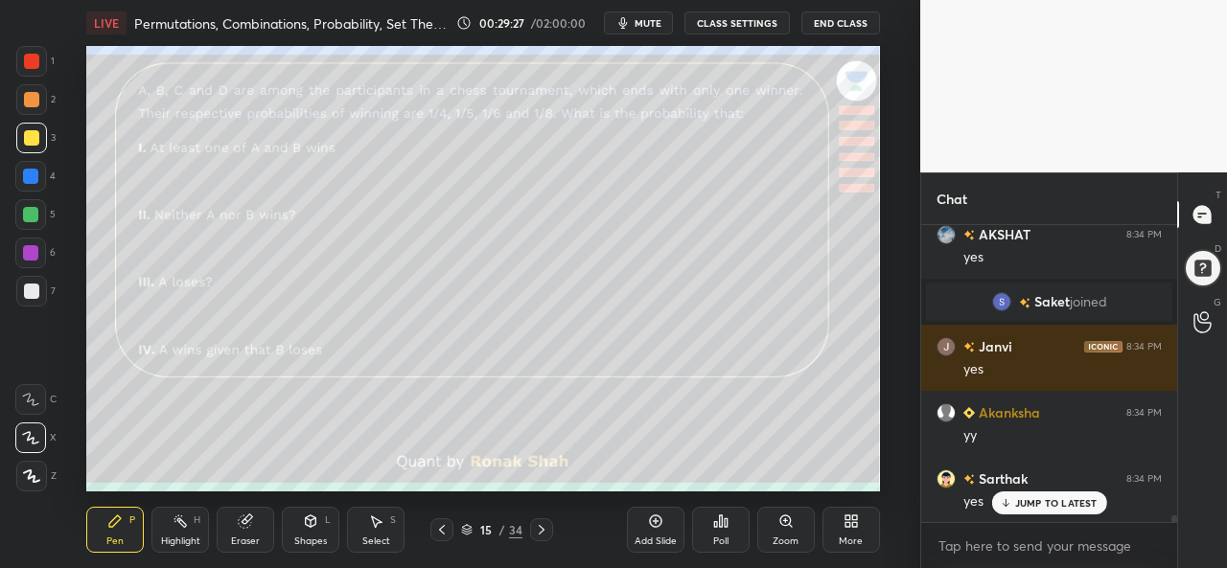
scroll to position [13162, 0]
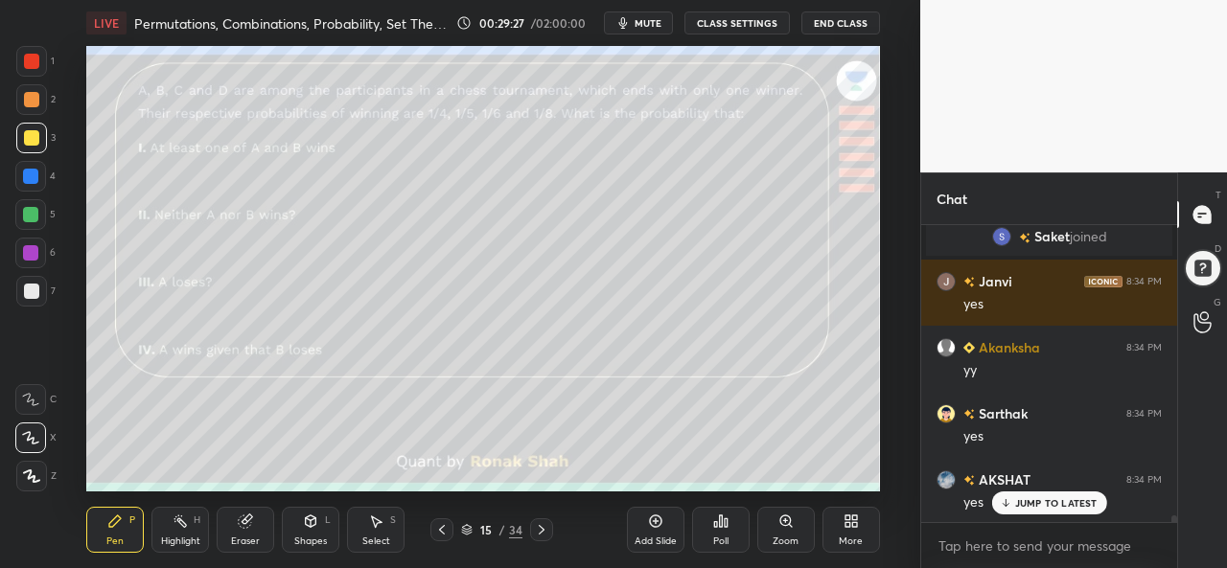
click at [663, 534] on div "Add Slide" at bounding box center [656, 530] width 58 height 46
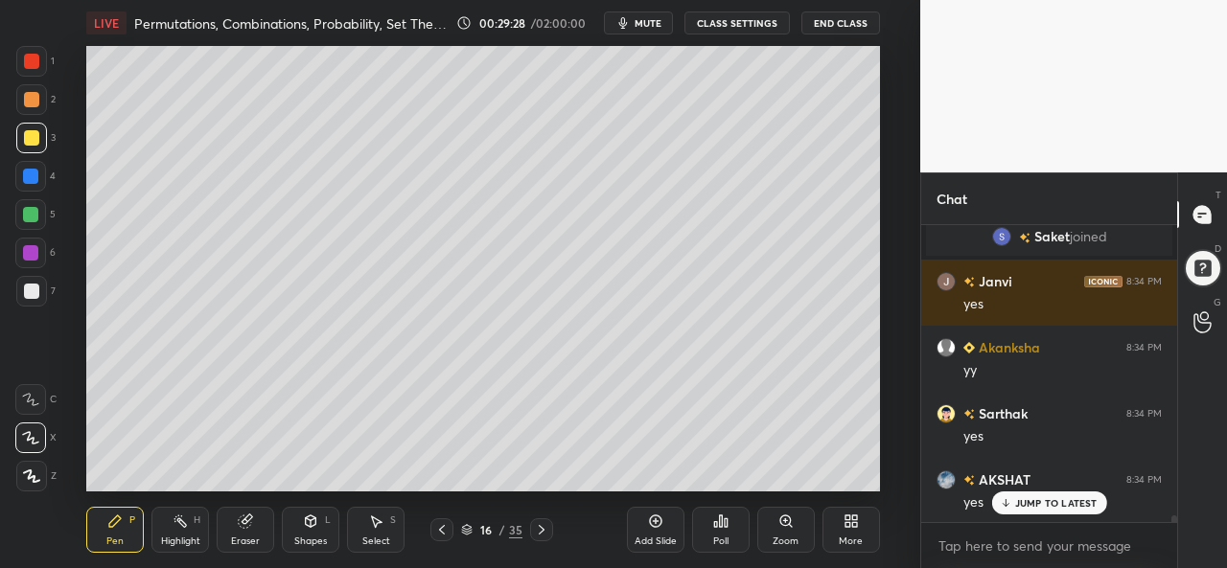
click at [33, 170] on div at bounding box center [30, 176] width 15 height 15
click at [26, 219] on div at bounding box center [30, 214] width 15 height 15
click at [23, 251] on div at bounding box center [30, 252] width 15 height 15
click at [29, 141] on div at bounding box center [31, 137] width 15 height 15
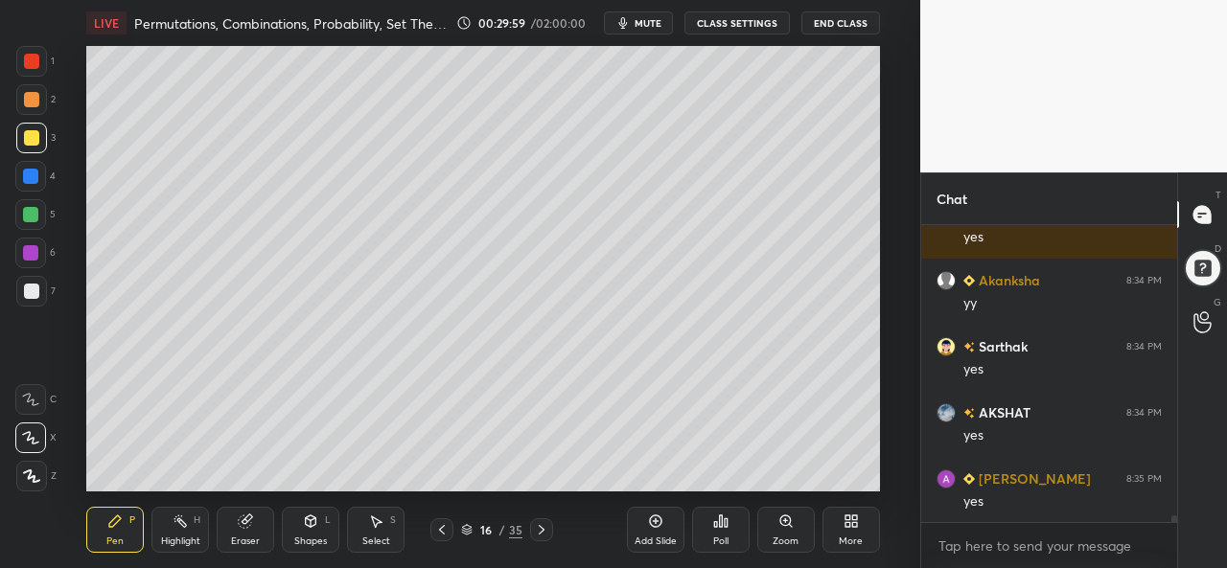
scroll to position [13294, 0]
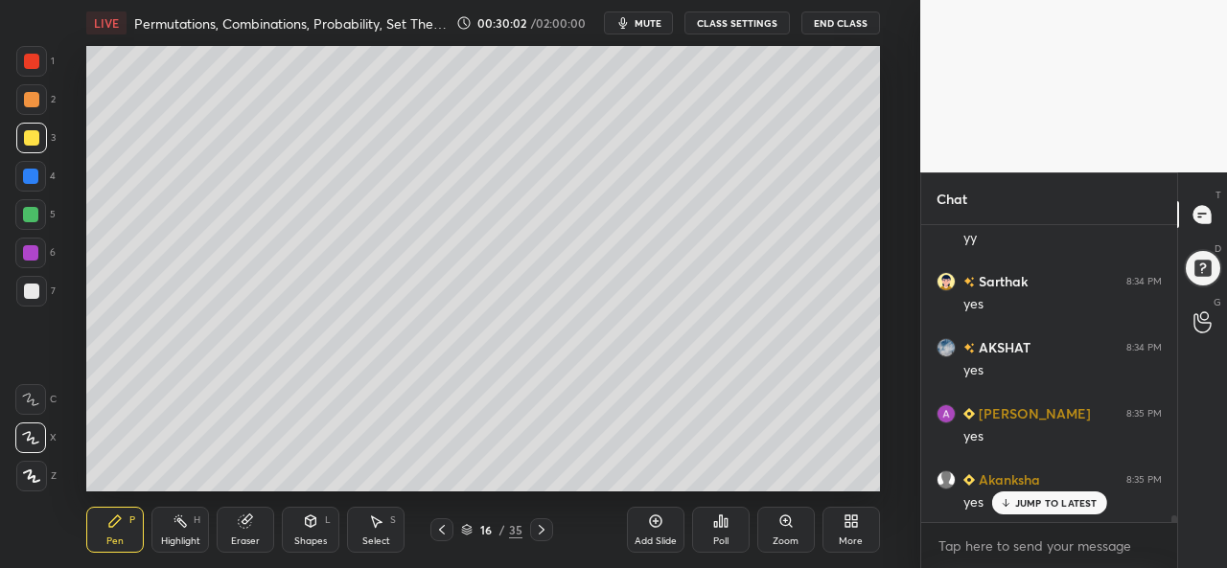
click at [27, 218] on div at bounding box center [30, 214] width 15 height 15
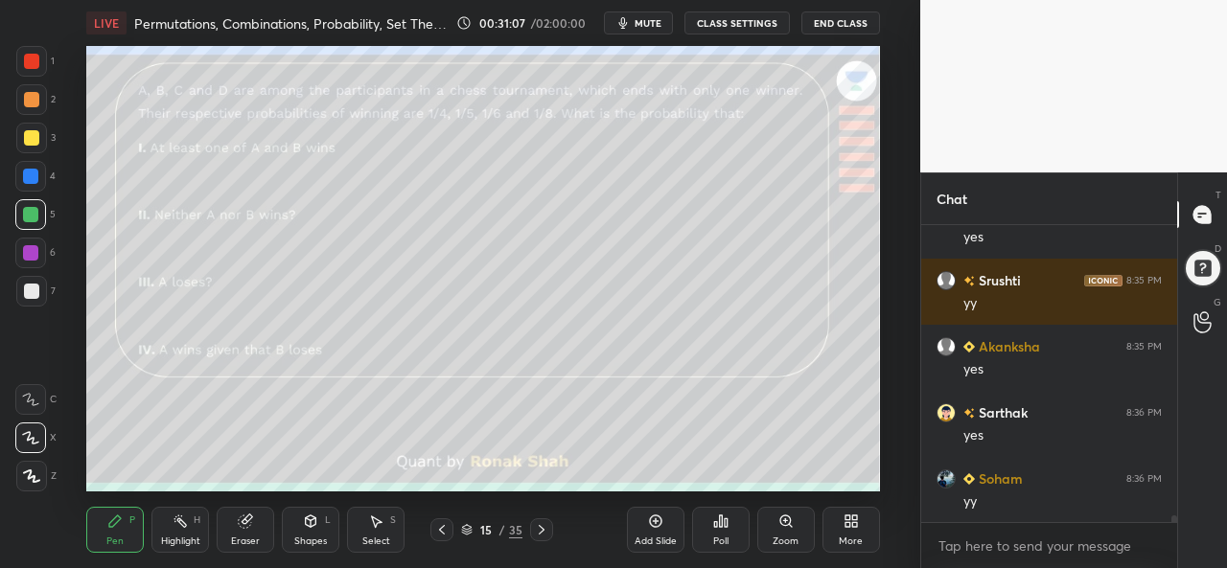
scroll to position [13823, 0]
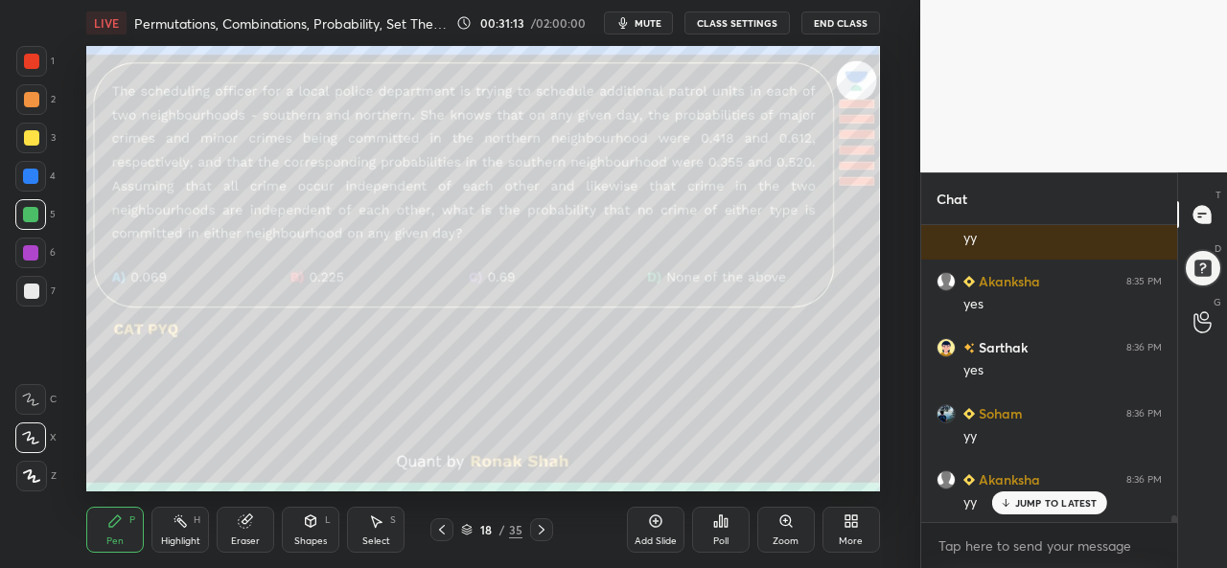
click at [34, 61] on div at bounding box center [31, 61] width 15 height 15
click at [728, 533] on div "Poll" at bounding box center [721, 530] width 58 height 46
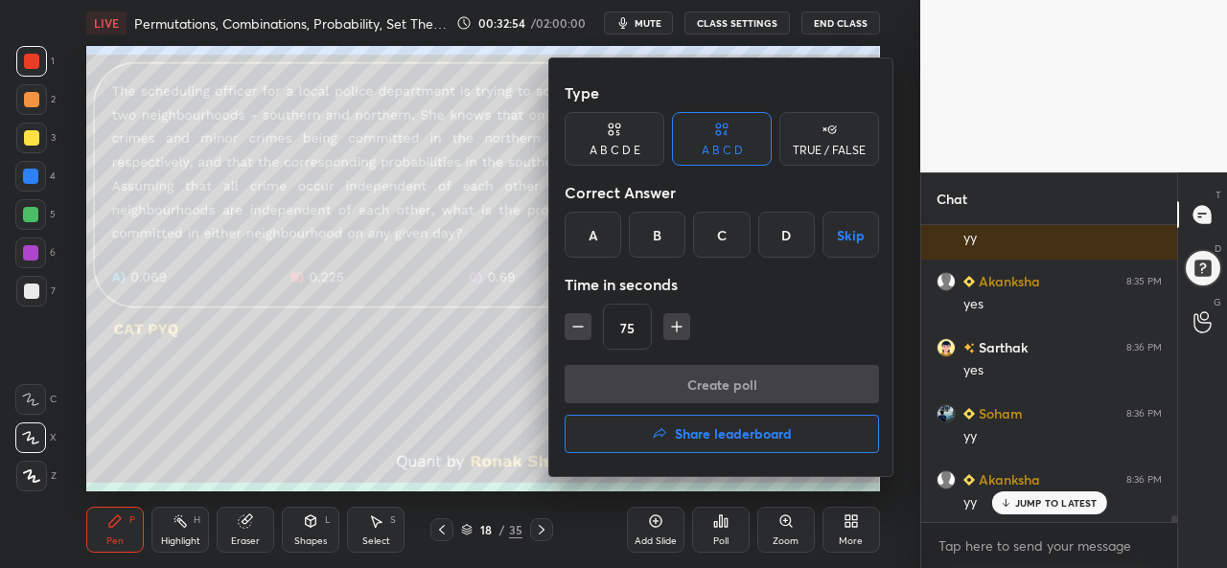
click at [588, 231] on div "A" at bounding box center [592, 235] width 57 height 46
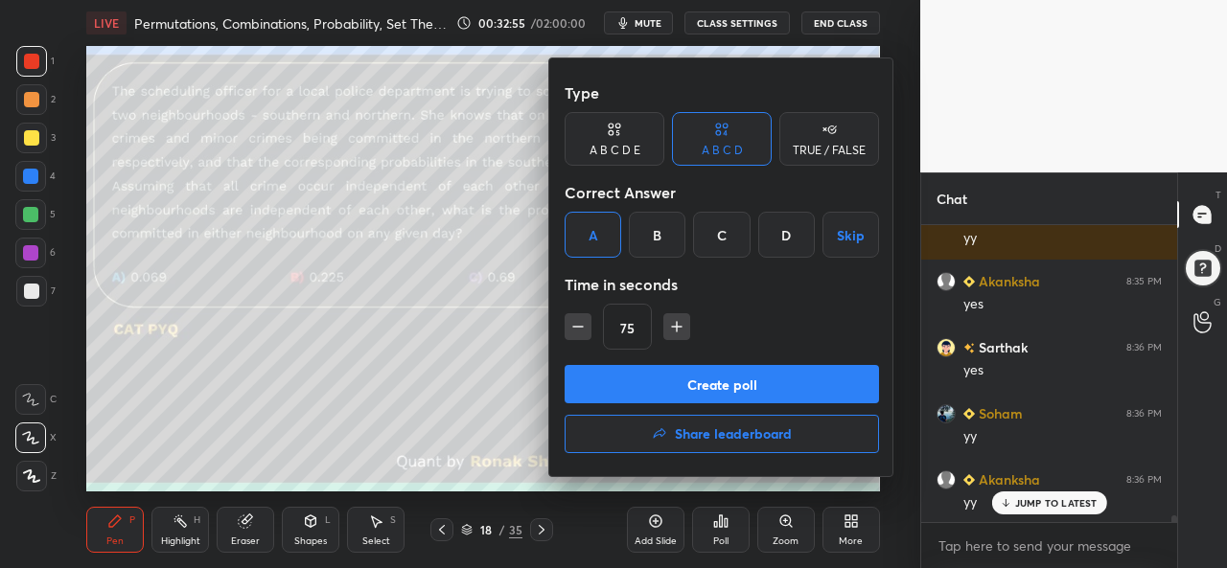
click at [577, 327] on icon "button" at bounding box center [578, 327] width 10 height 0
type input "60"
click at [719, 382] on button "Create poll" at bounding box center [721, 384] width 314 height 38
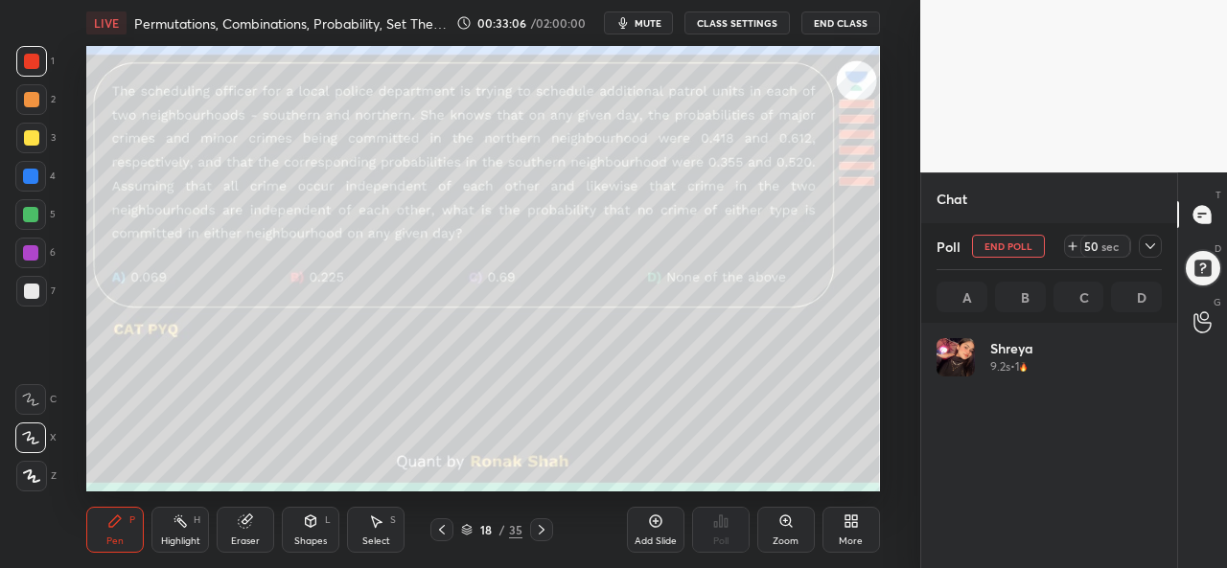
scroll to position [224, 219]
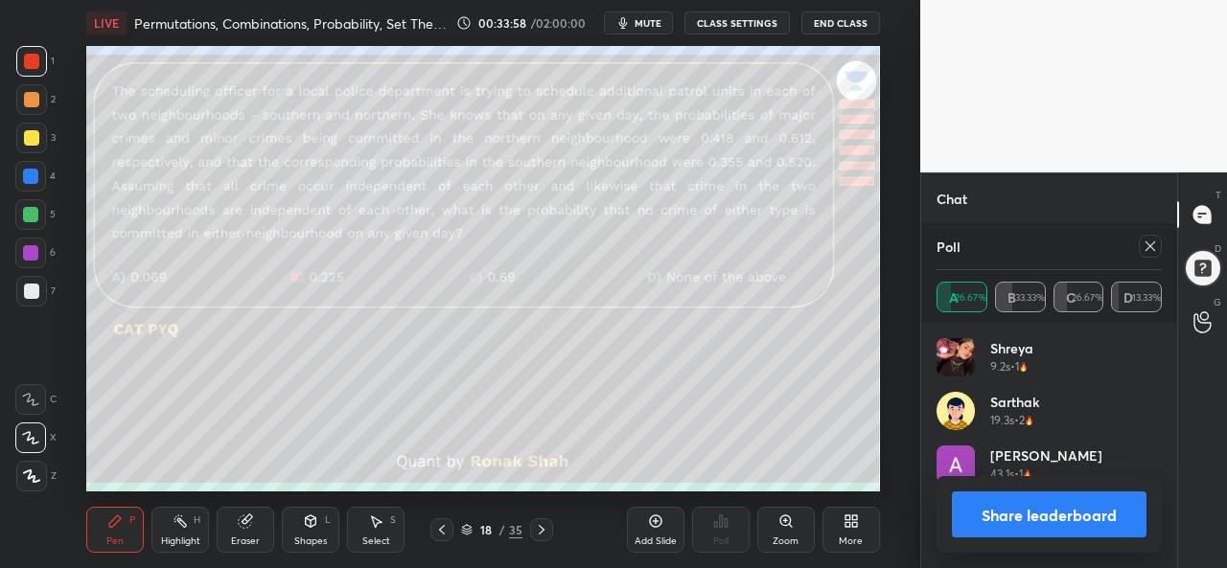
click at [1152, 243] on icon at bounding box center [1149, 246] width 15 height 15
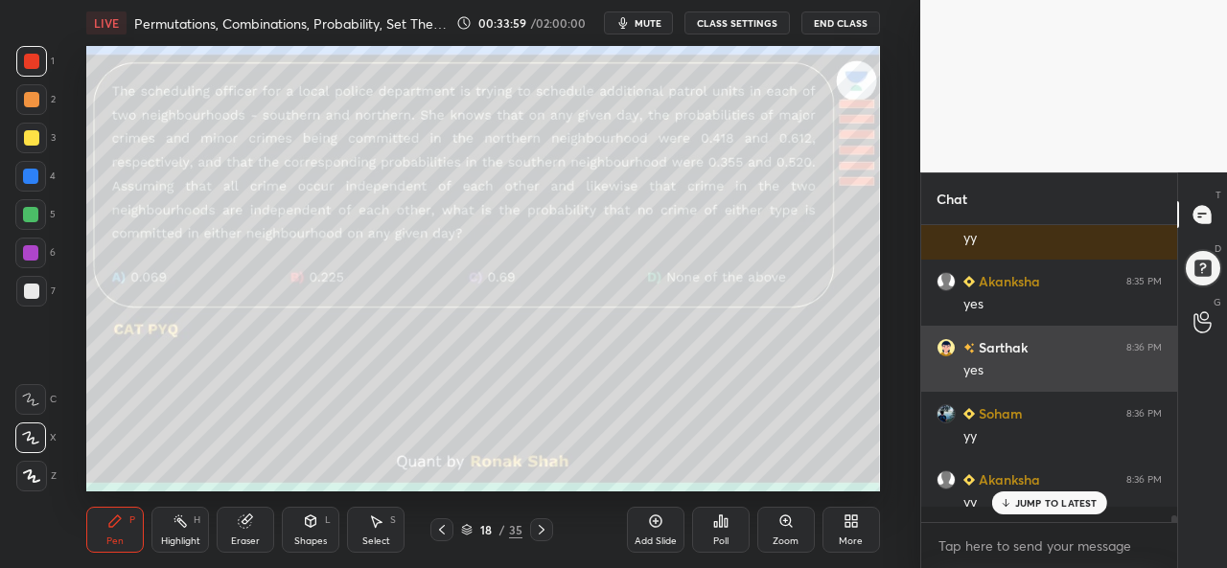
scroll to position [127, 250]
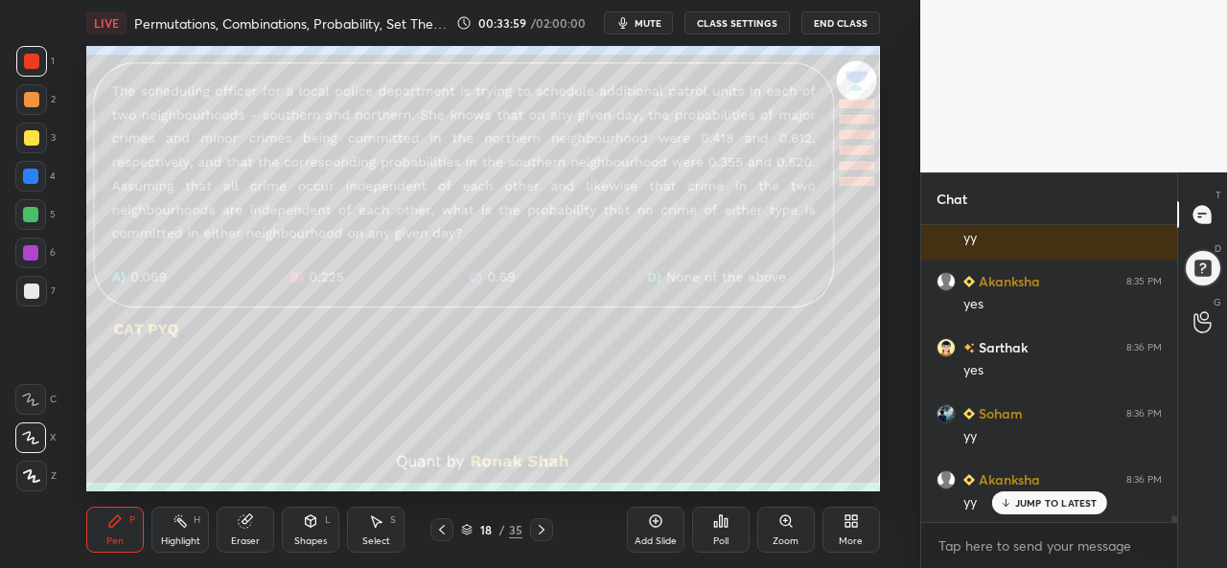
click at [1044, 497] on p "JUMP TO LATEST" at bounding box center [1056, 503] width 82 height 12
click at [17, 143] on div at bounding box center [31, 138] width 31 height 31
click at [28, 169] on div at bounding box center [30, 176] width 15 height 15
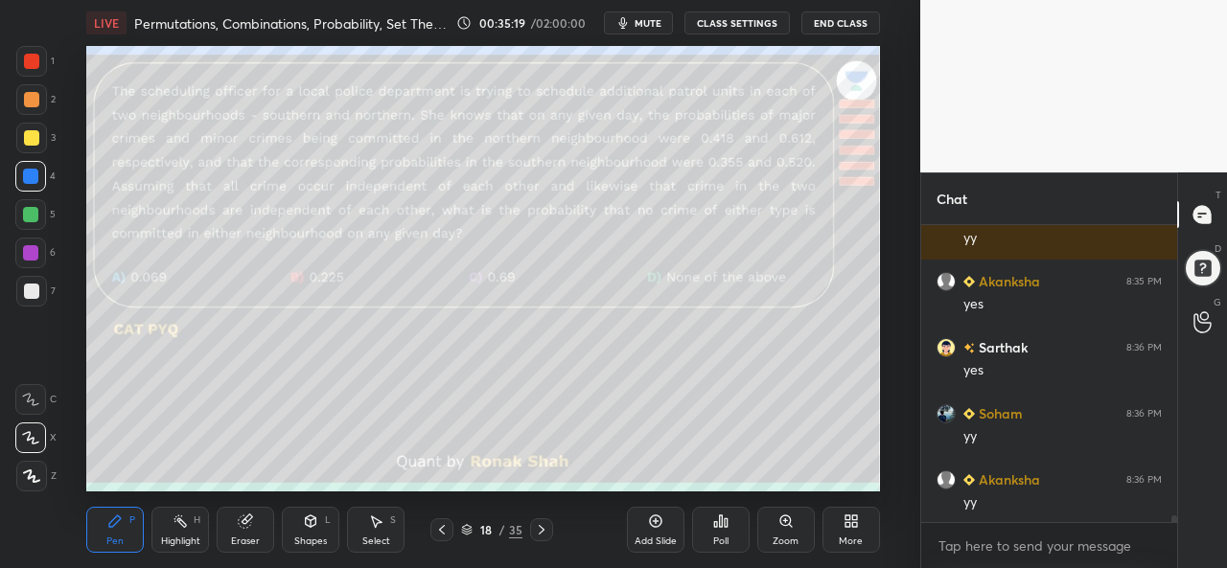
click at [24, 216] on div at bounding box center [30, 214] width 15 height 15
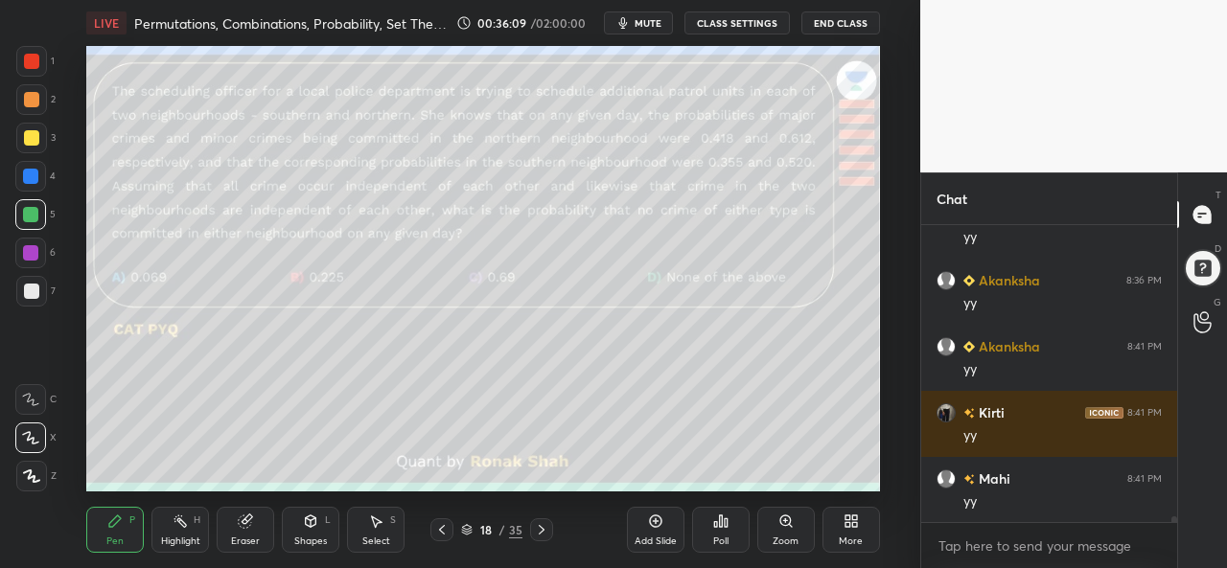
scroll to position [14088, 0]
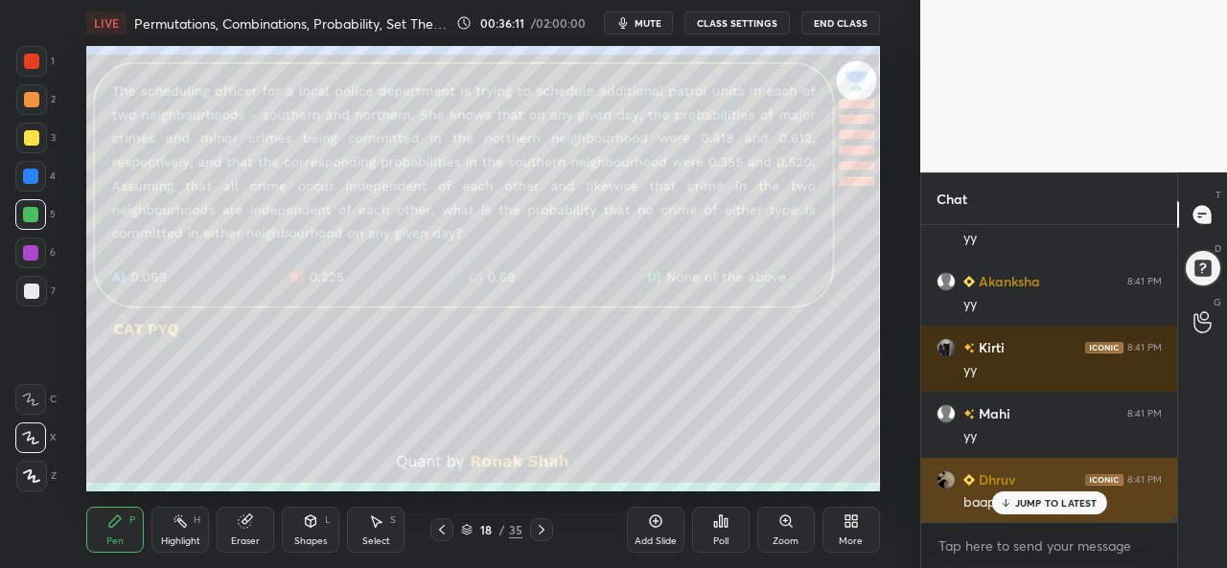
click at [1024, 498] on p "JUMP TO LATEST" at bounding box center [1056, 503] width 82 height 12
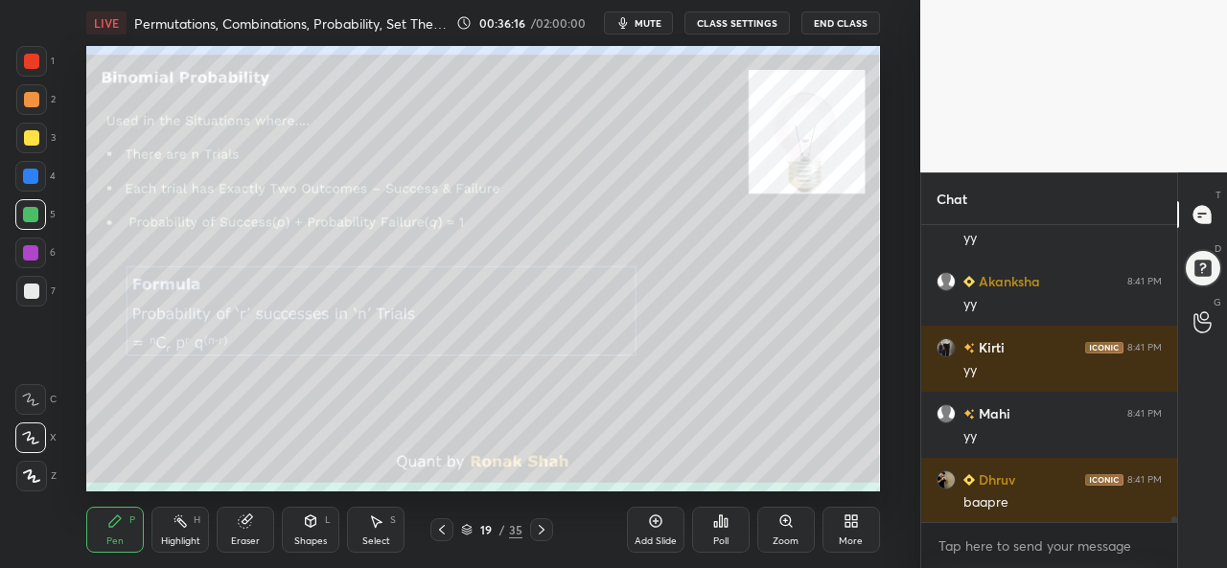
click at [24, 48] on div at bounding box center [31, 61] width 31 height 31
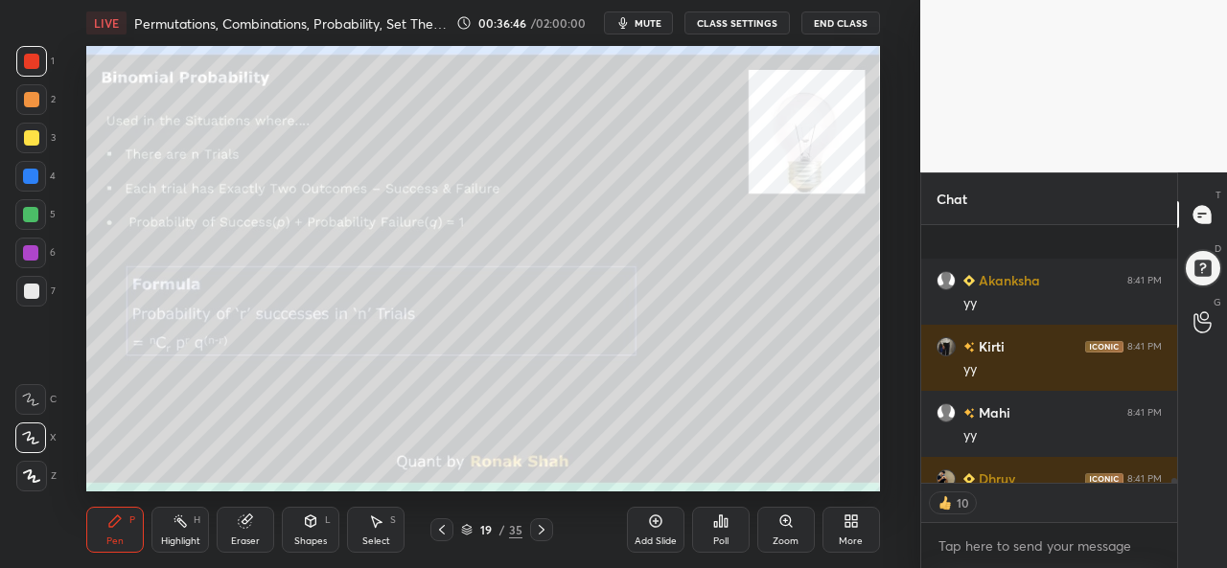
scroll to position [14194, 0]
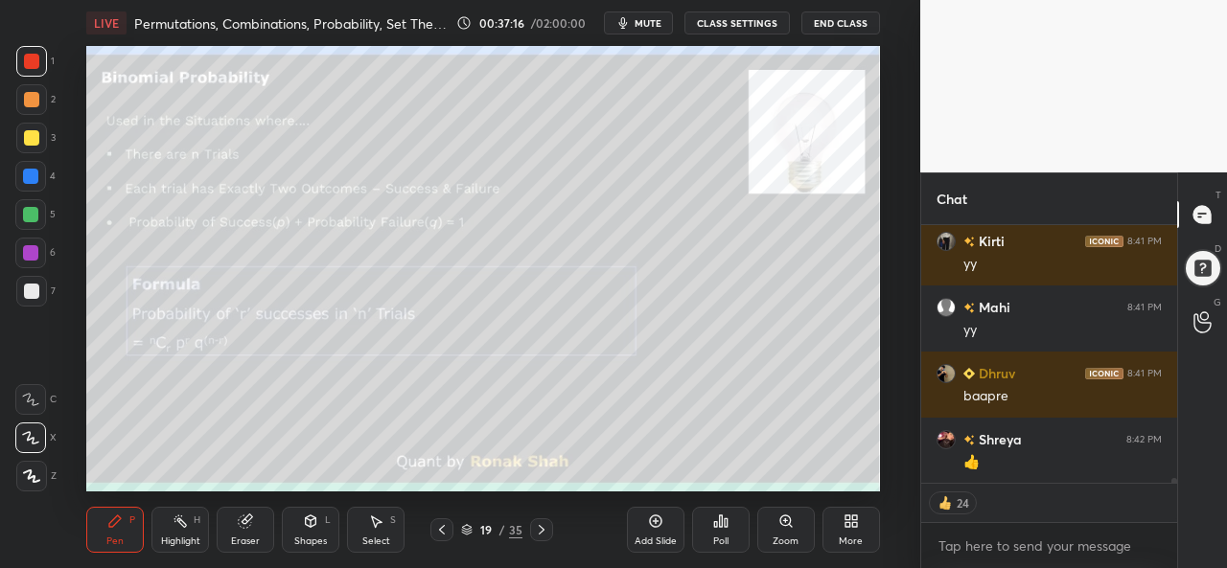
type textarea "x"
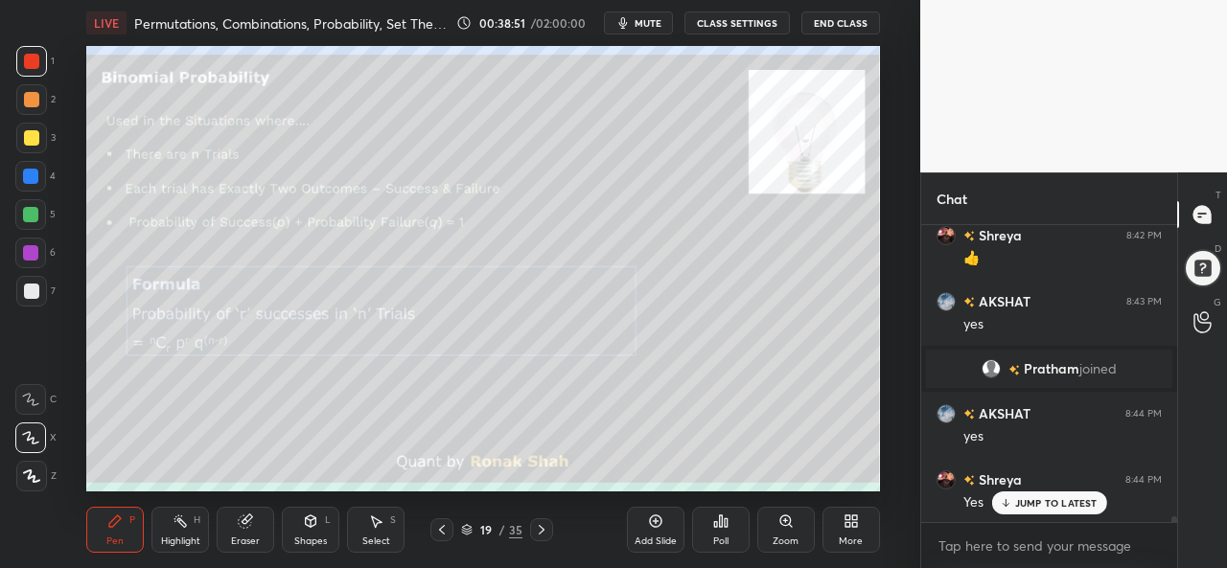
scroll to position [14531, 0]
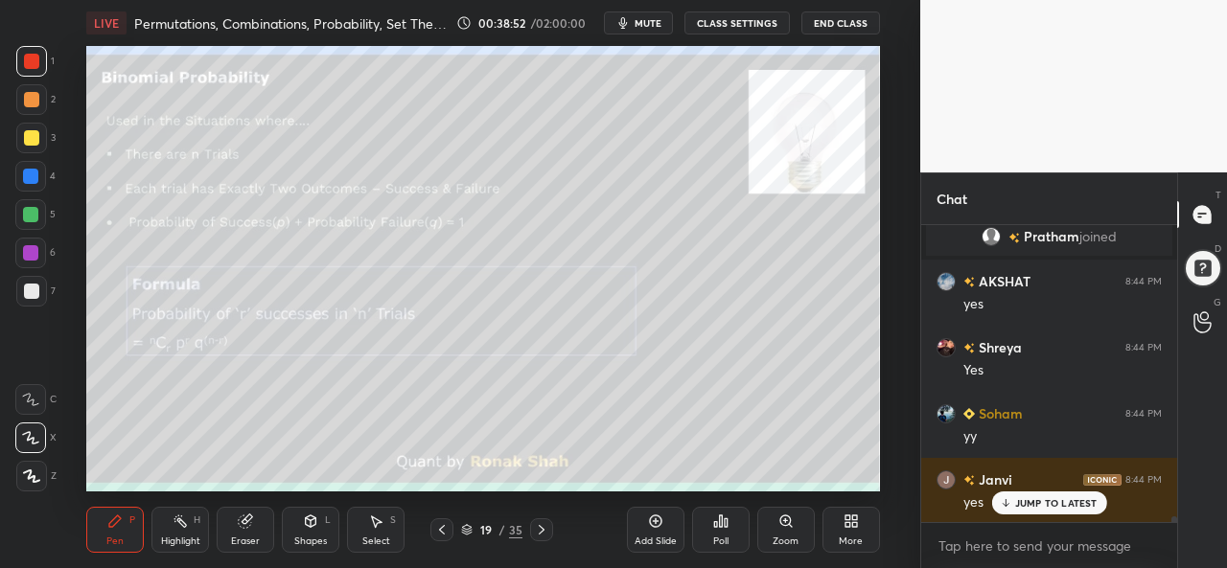
click at [31, 135] on div at bounding box center [31, 137] width 15 height 15
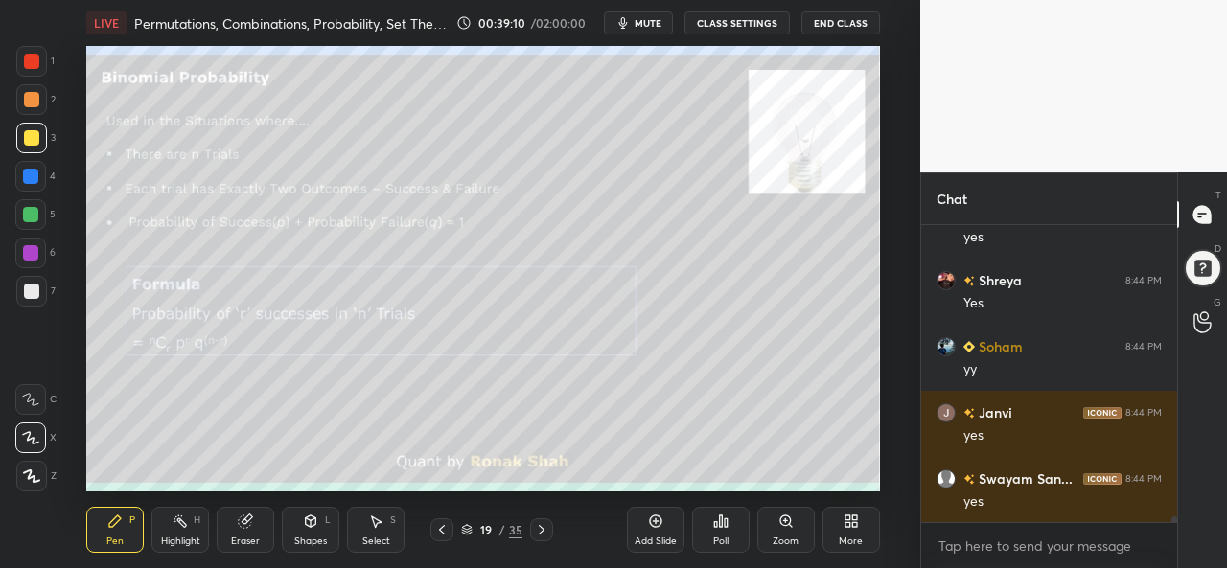
click at [387, 532] on div "Select S" at bounding box center [376, 530] width 58 height 46
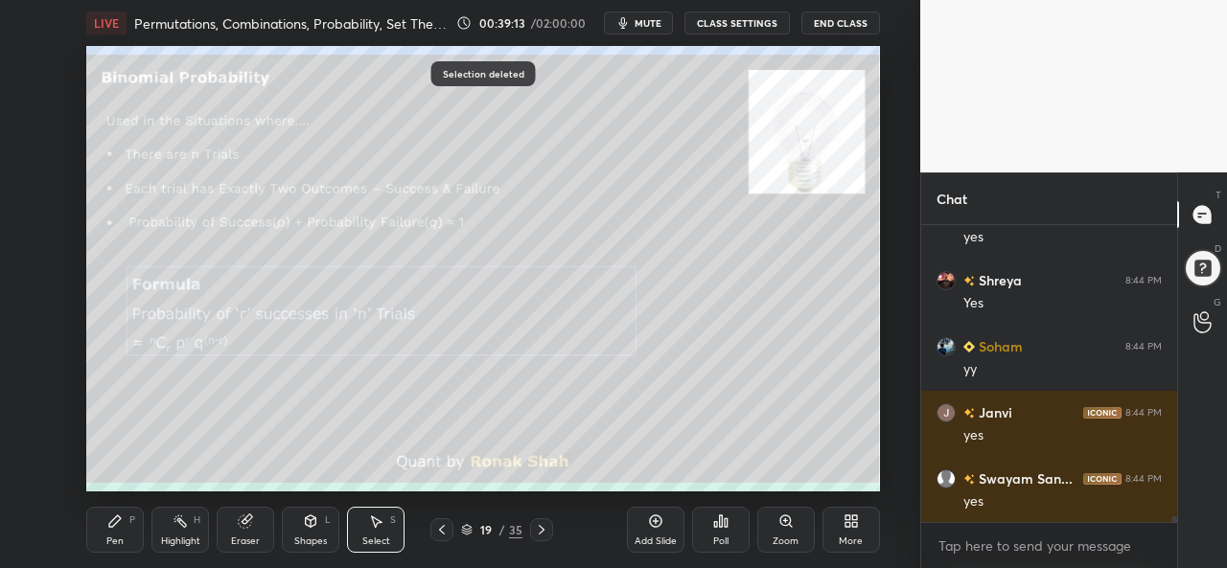
click at [125, 530] on div "Pen P" at bounding box center [115, 530] width 58 height 46
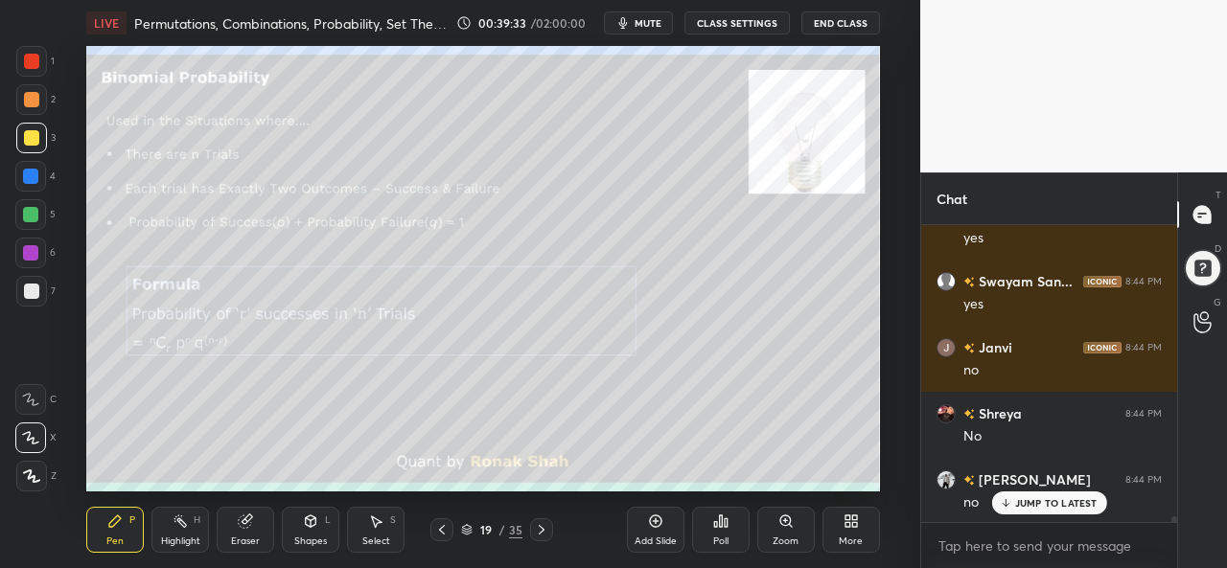
scroll to position [14927, 0]
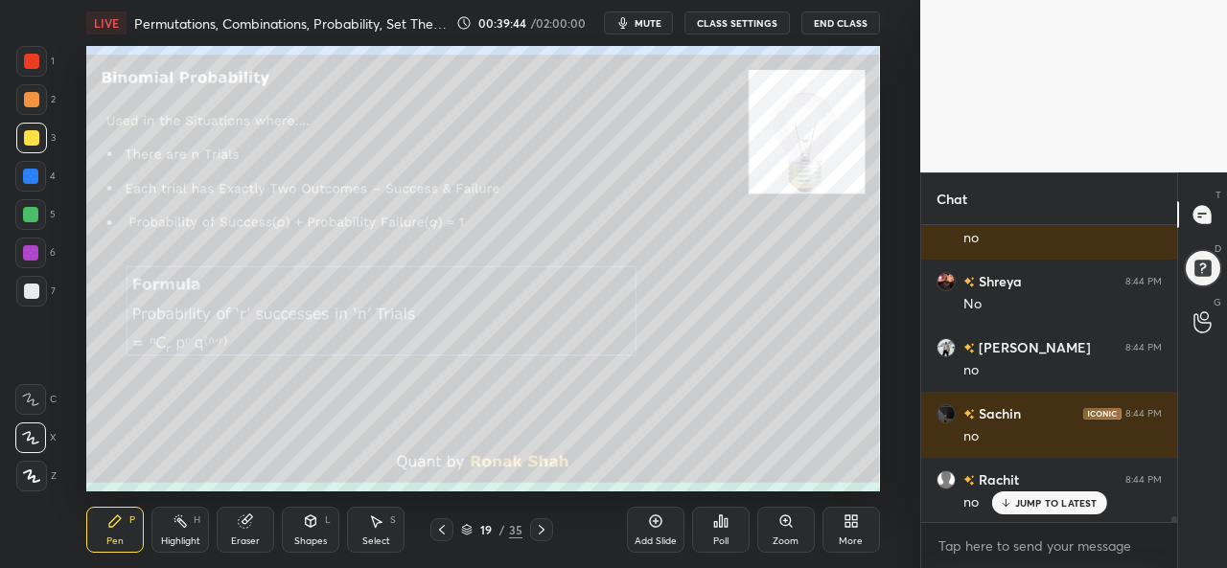
click at [38, 62] on div at bounding box center [31, 61] width 15 height 15
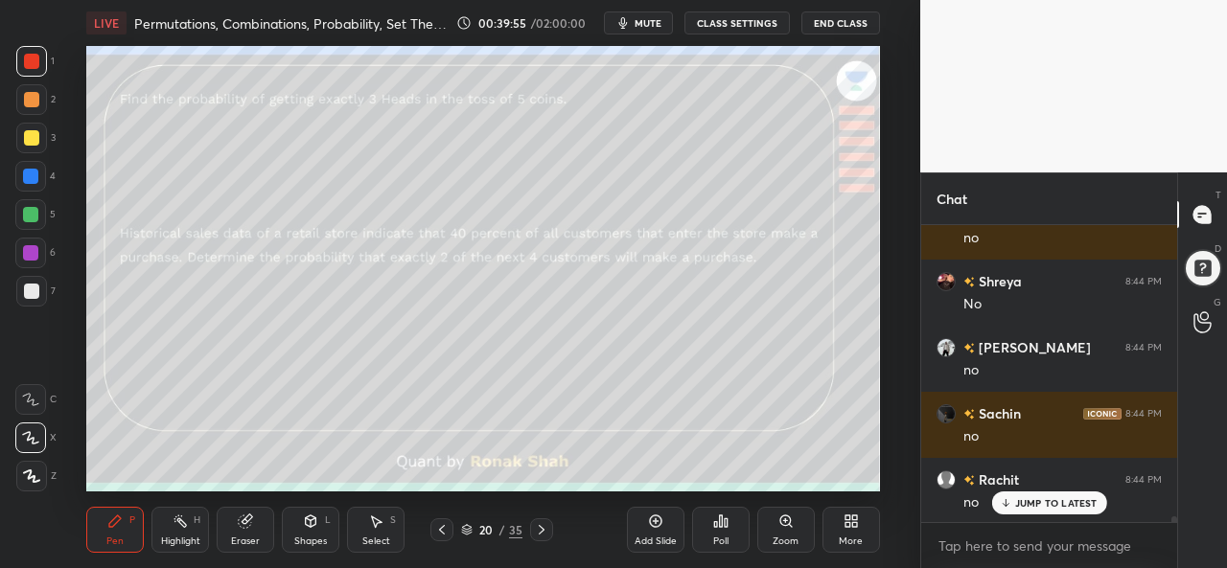
click at [22, 103] on div at bounding box center [31, 99] width 31 height 31
click at [33, 131] on div at bounding box center [31, 137] width 15 height 15
click at [32, 173] on div at bounding box center [30, 176] width 15 height 15
click at [38, 134] on div at bounding box center [31, 138] width 31 height 31
click at [27, 251] on div at bounding box center [30, 252] width 15 height 15
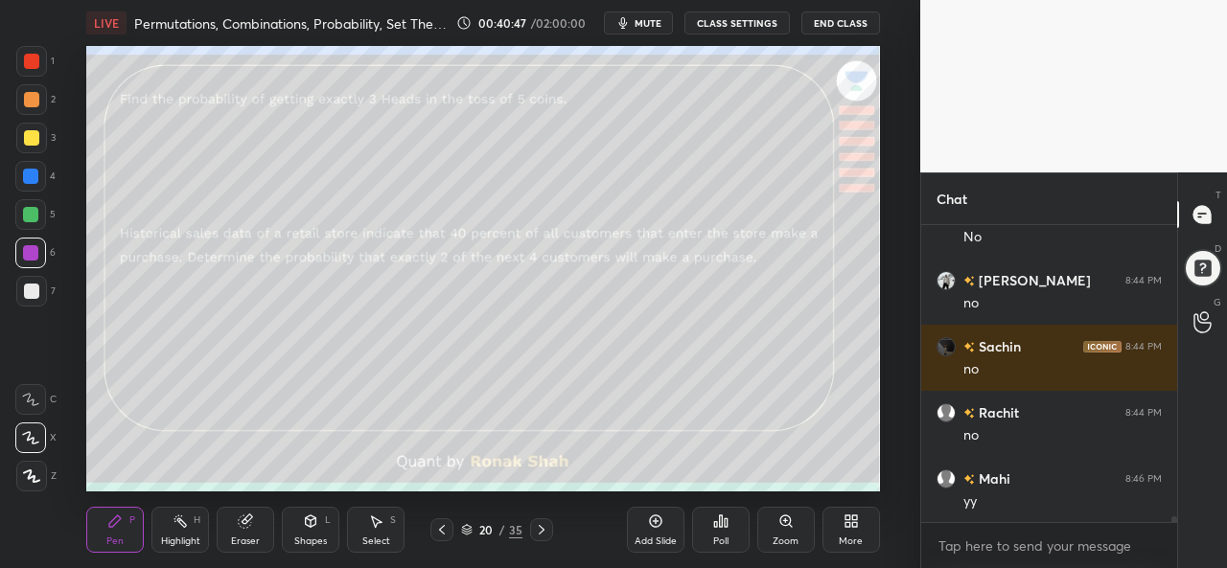
scroll to position [15060, 0]
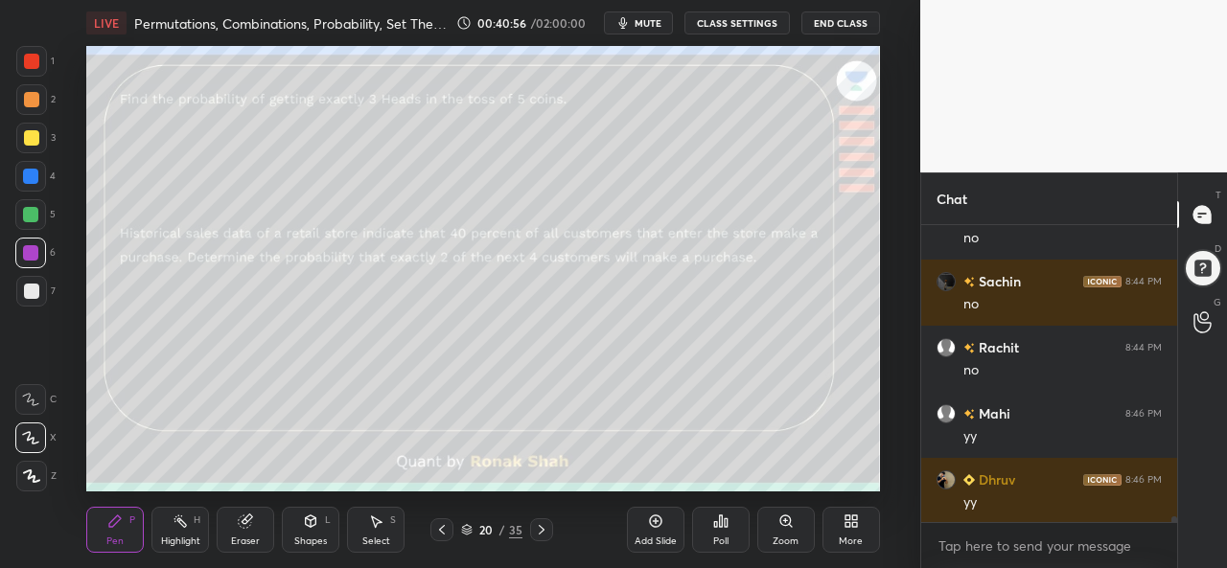
click at [31, 283] on div at bounding box center [31, 291] width 31 height 31
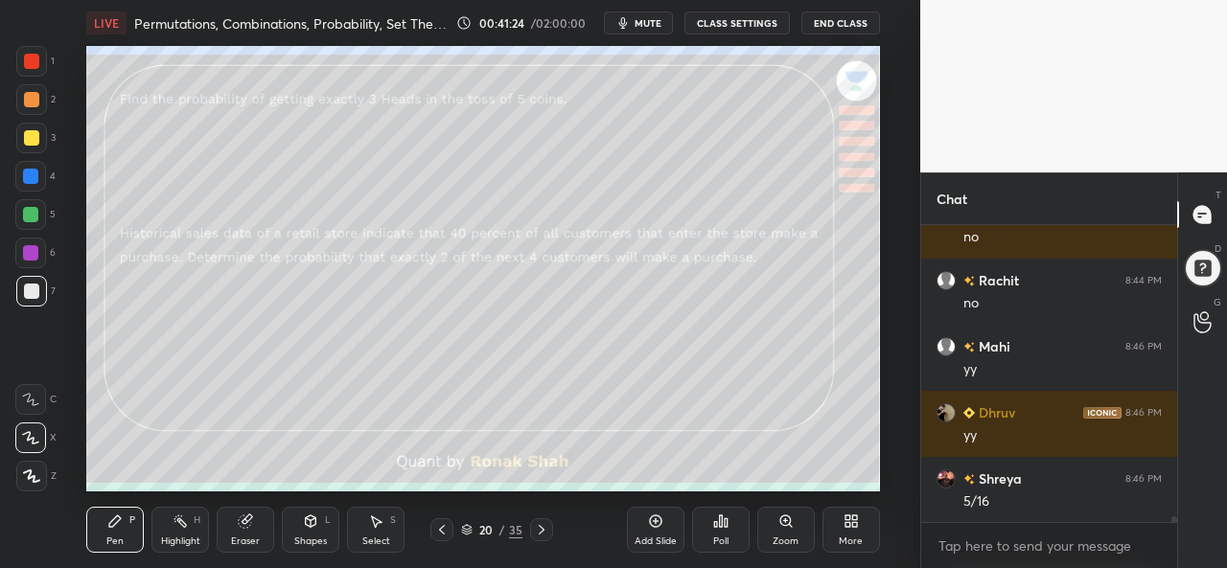
click at [244, 530] on div "Eraser" at bounding box center [246, 530] width 58 height 46
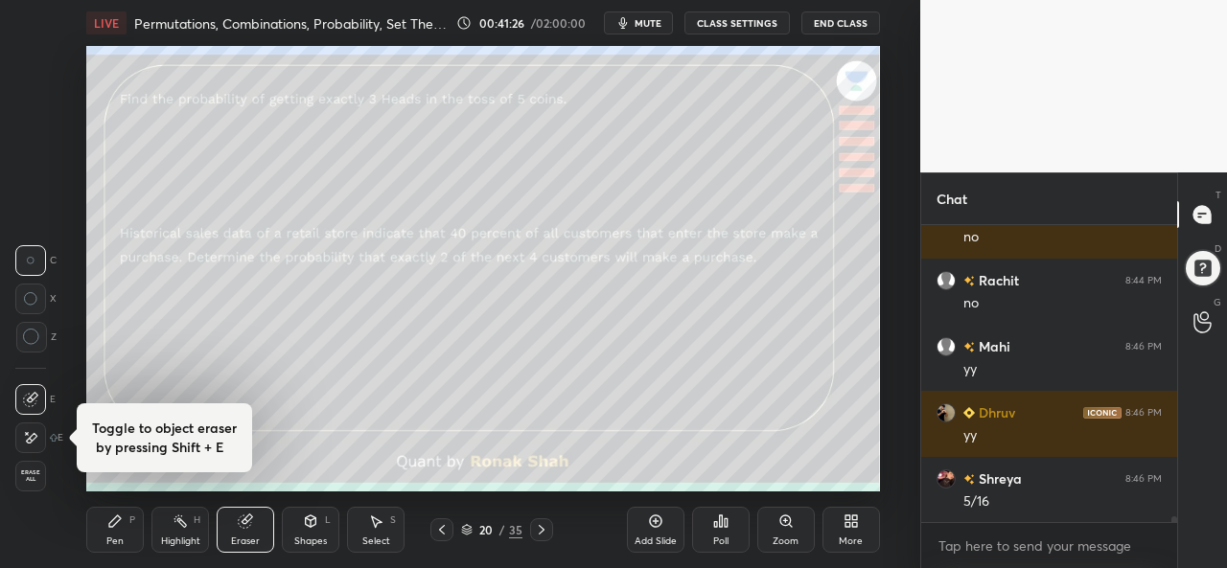
scroll to position [15192, 0]
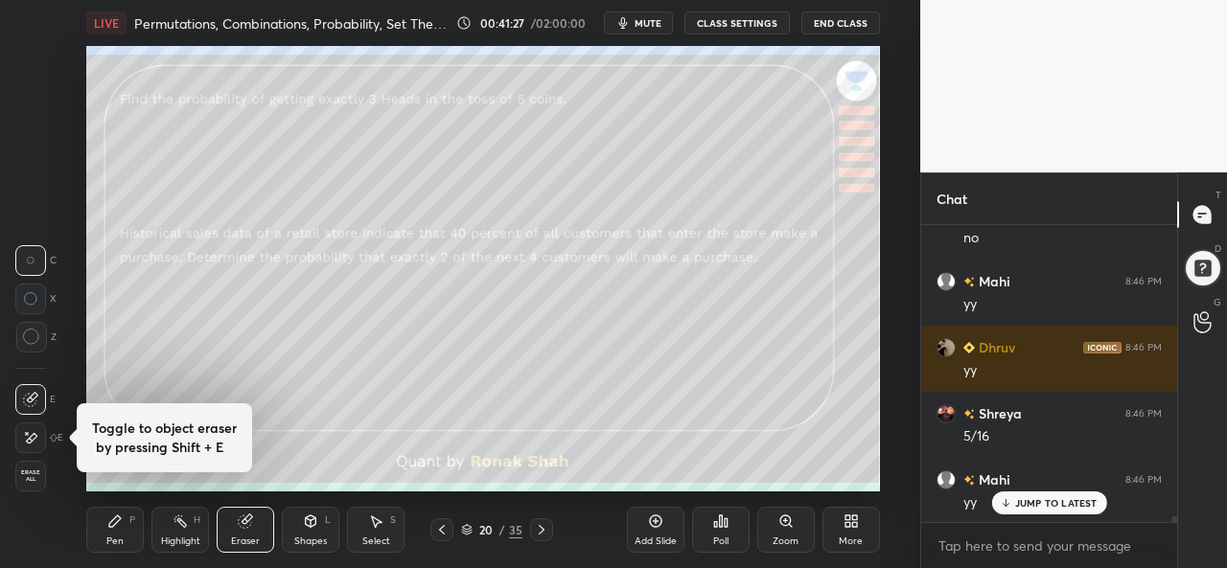
click at [130, 521] on div "P" at bounding box center [132, 521] width 6 height 10
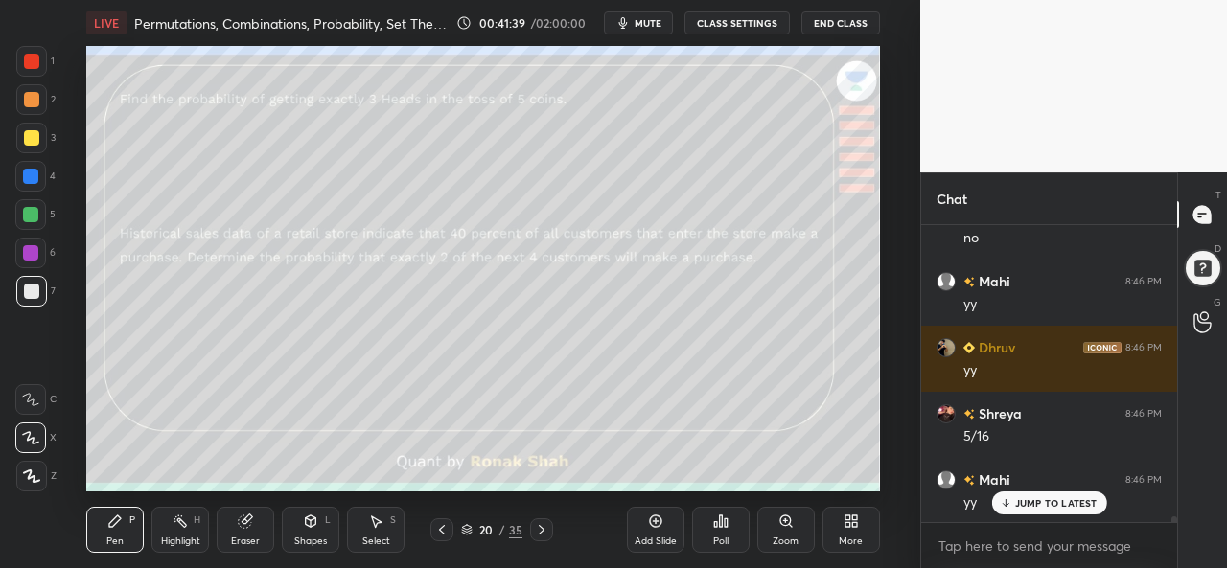
click at [25, 173] on div at bounding box center [30, 176] width 15 height 15
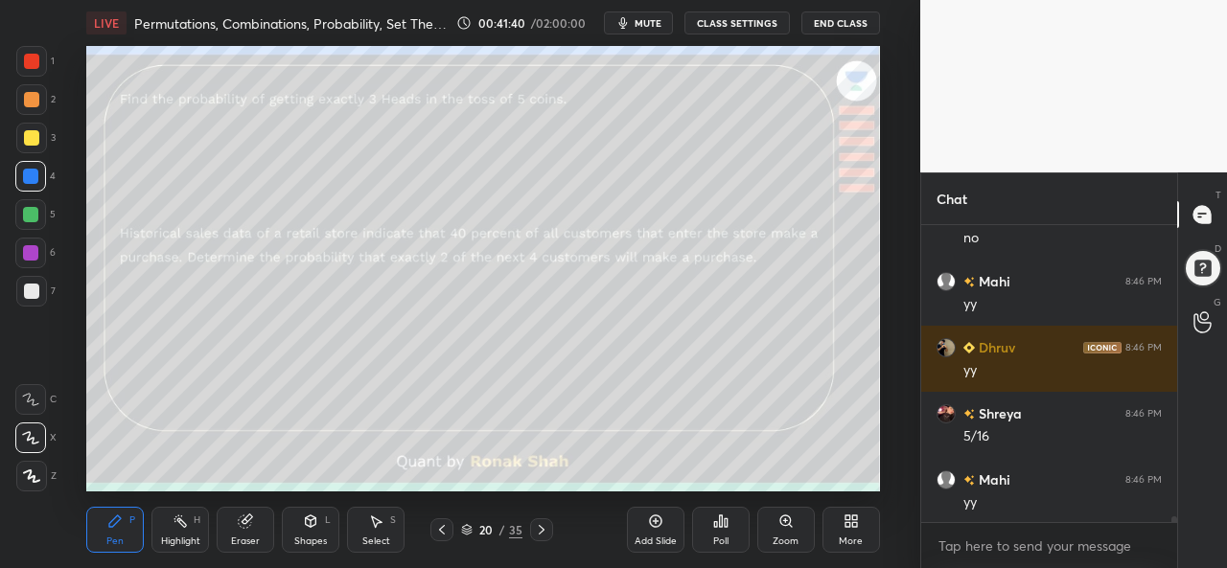
scroll to position [15259, 0]
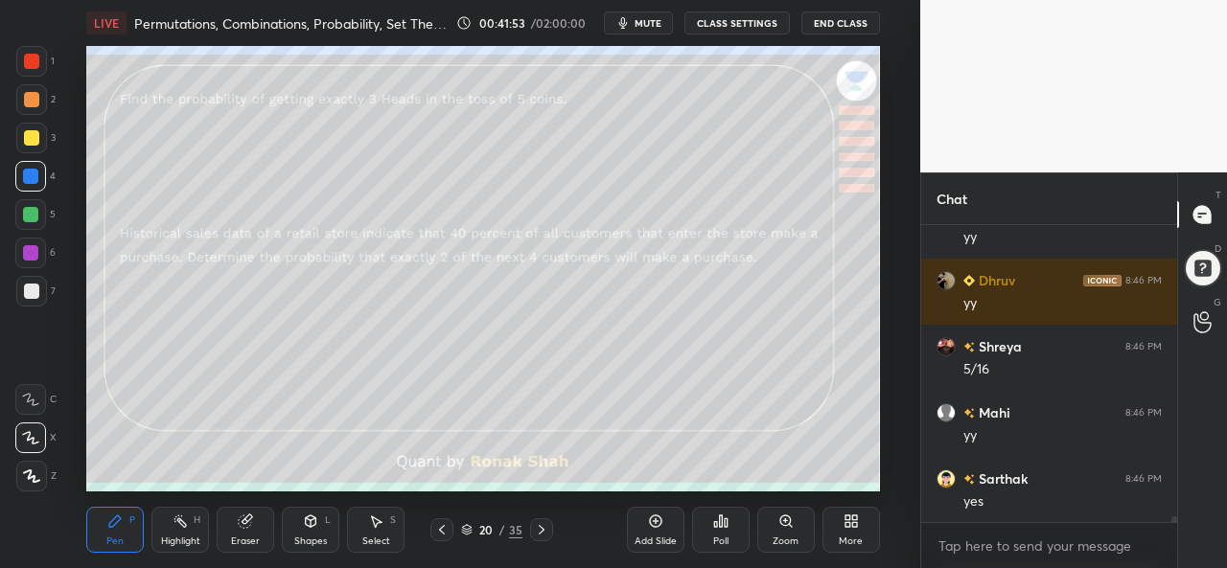
click at [29, 216] on div at bounding box center [30, 214] width 15 height 15
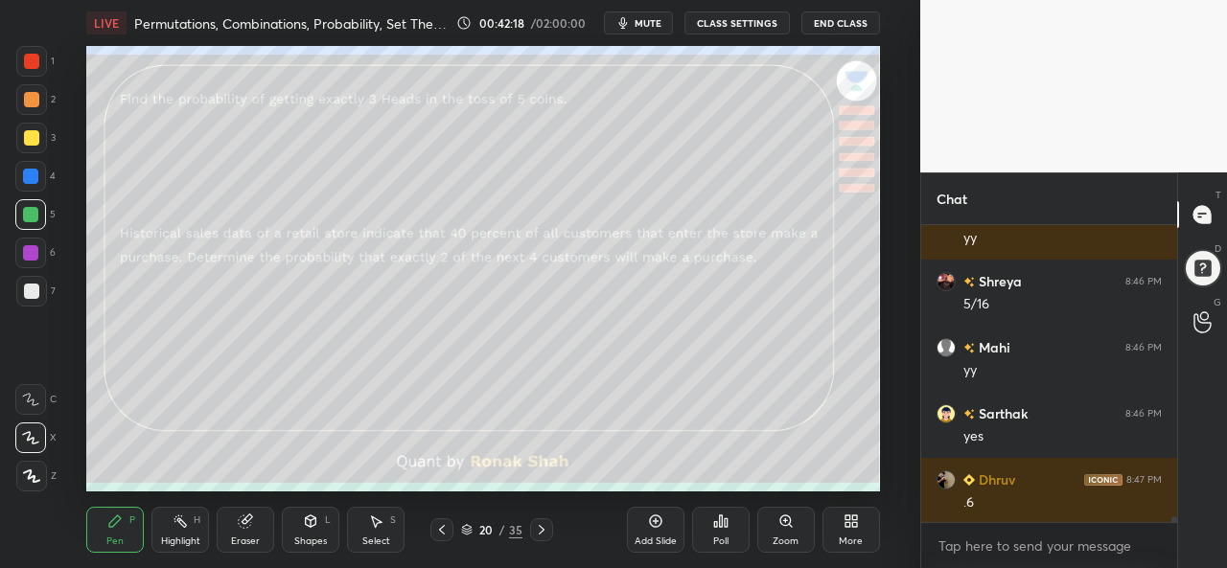
click at [31, 250] on div at bounding box center [30, 252] width 15 height 15
click at [27, 287] on div at bounding box center [31, 291] width 15 height 15
click at [725, 481] on div "Poll" at bounding box center [721, 529] width 58 height 107
click at [728, 484] on div "Poll" at bounding box center [721, 529] width 58 height 107
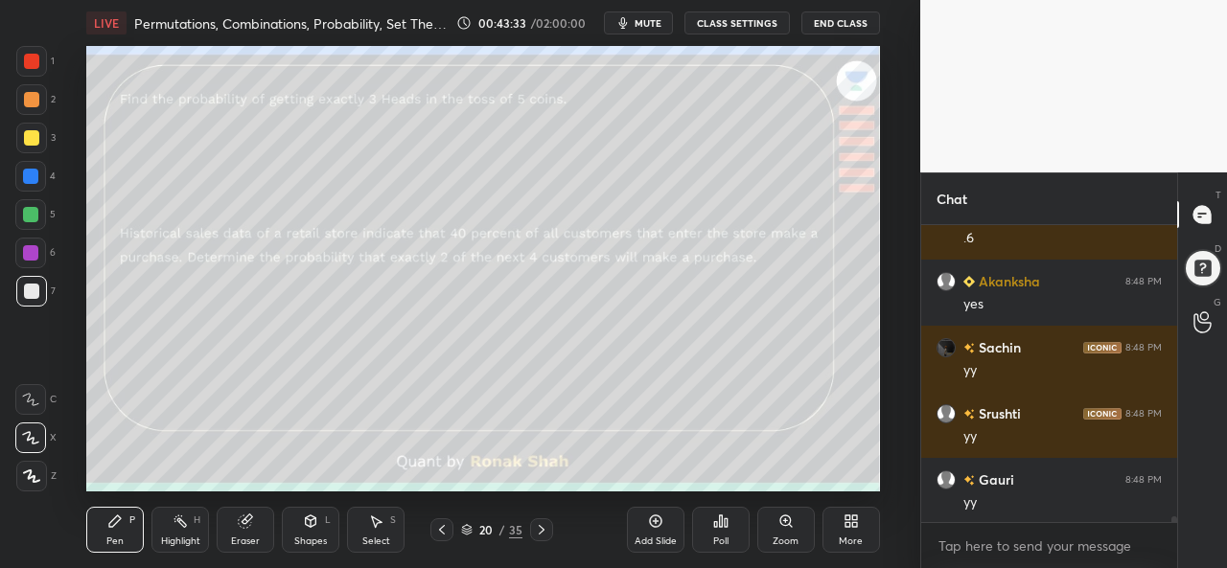
scroll to position [15656, 0]
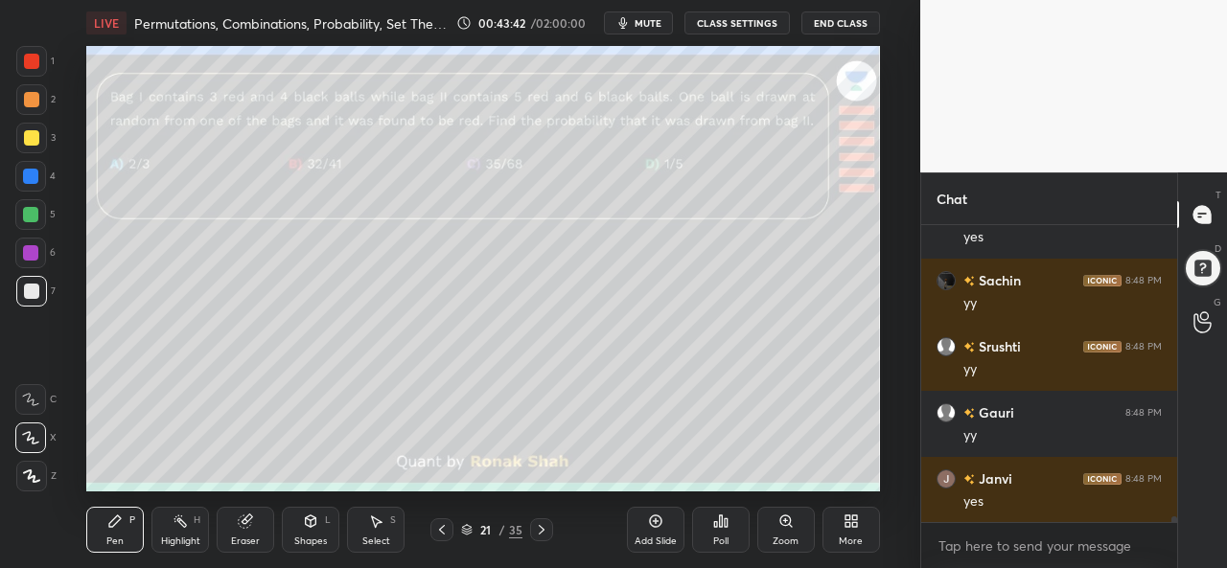
click at [16, 59] on div at bounding box center [31, 61] width 31 height 31
click at [31, 57] on div at bounding box center [31, 61] width 15 height 15
click at [24, 141] on div at bounding box center [31, 137] width 15 height 15
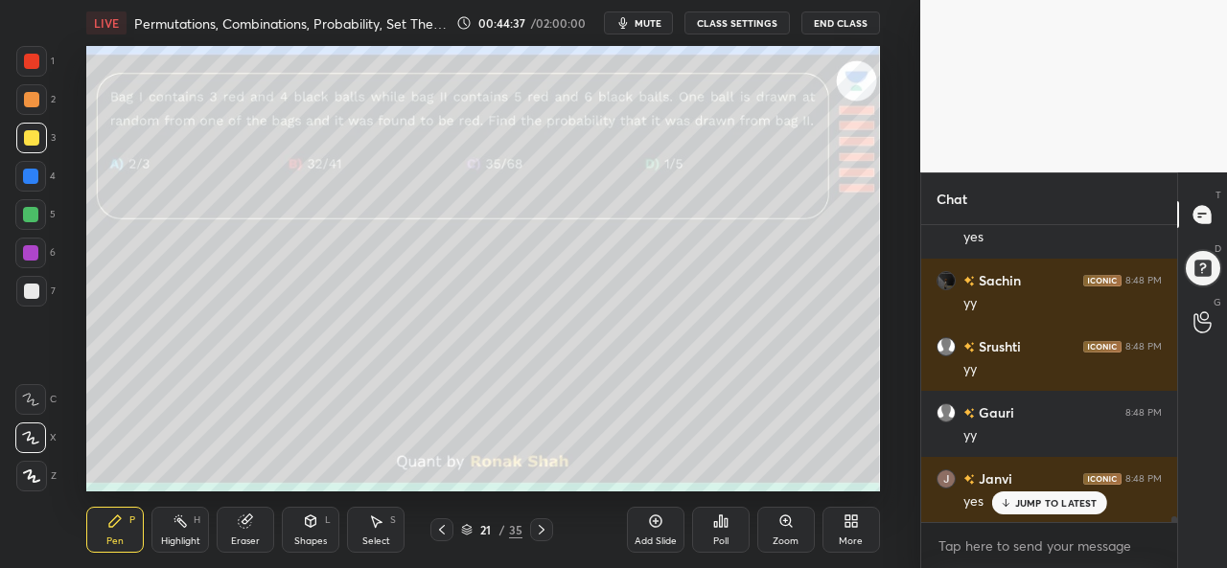
scroll to position [15721, 0]
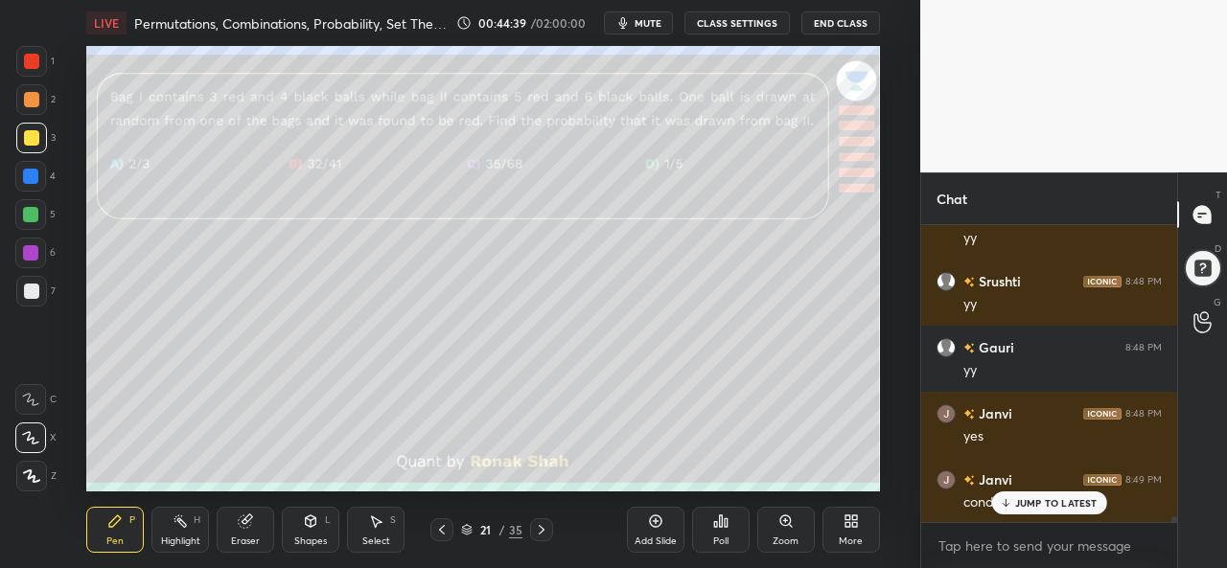
click at [1029, 505] on p "JUMP TO LATEST" at bounding box center [1056, 503] width 82 height 12
click at [723, 540] on div "Poll" at bounding box center [720, 542] width 15 height 10
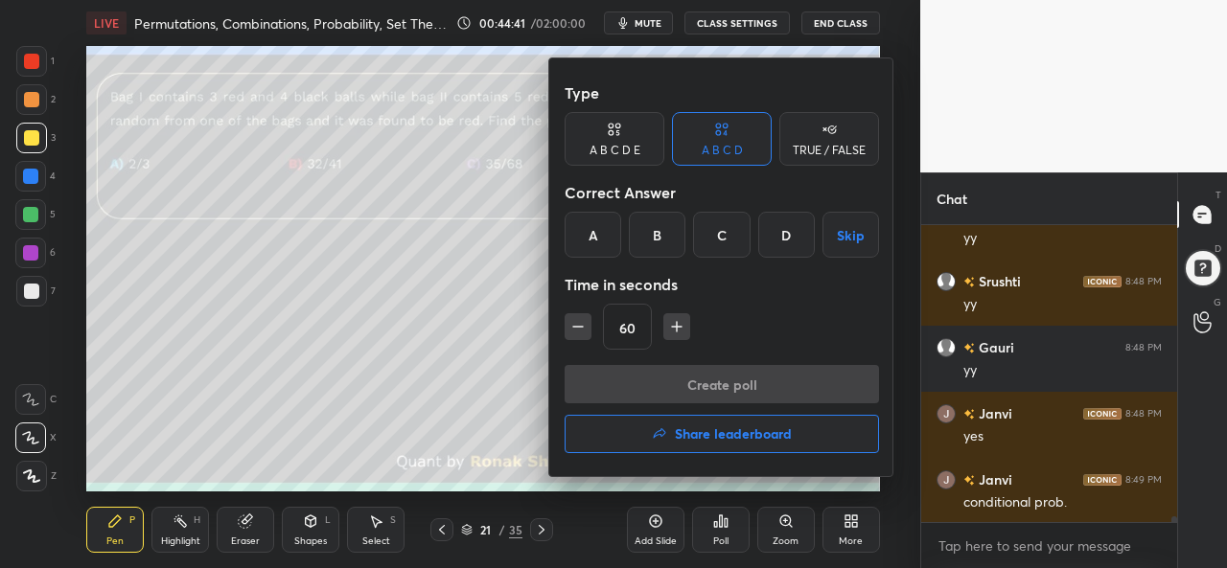
click at [717, 233] on div "C" at bounding box center [721, 235] width 57 height 46
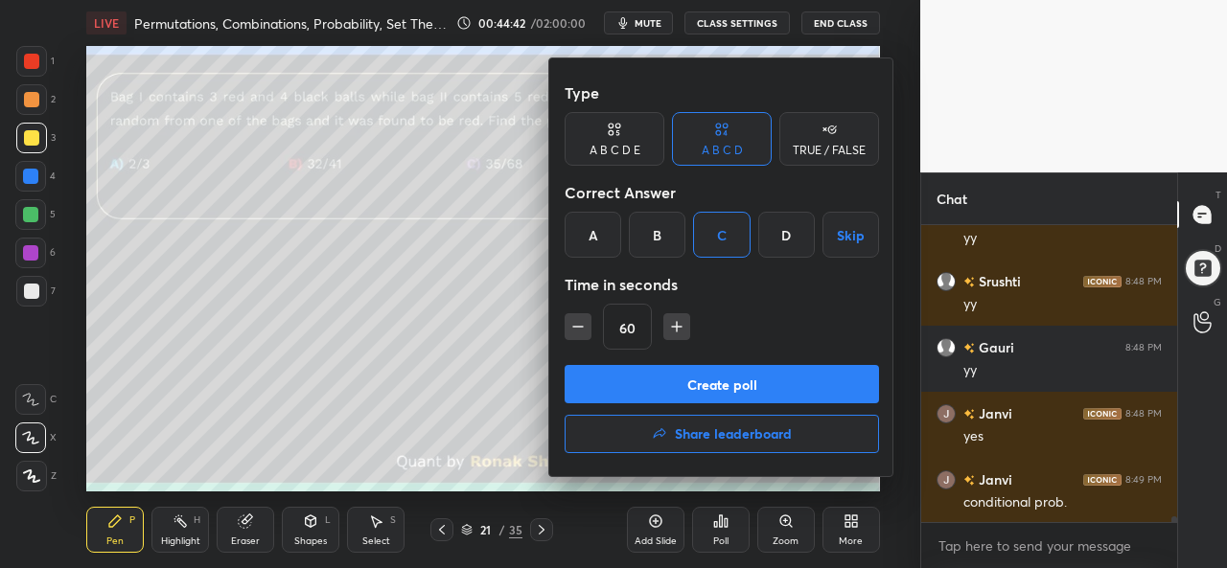
click at [673, 321] on icon "button" at bounding box center [676, 326] width 19 height 19
type input "90"
click at [718, 380] on button "Create poll" at bounding box center [721, 384] width 314 height 38
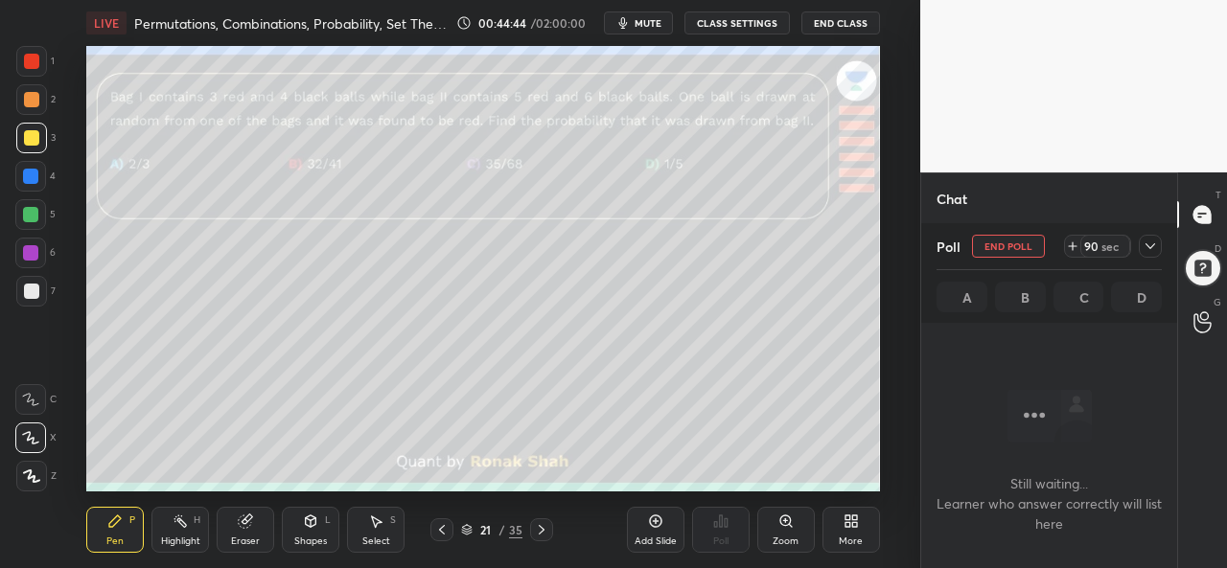
scroll to position [7, 6]
click at [368, 530] on div "Select S" at bounding box center [376, 530] width 58 height 46
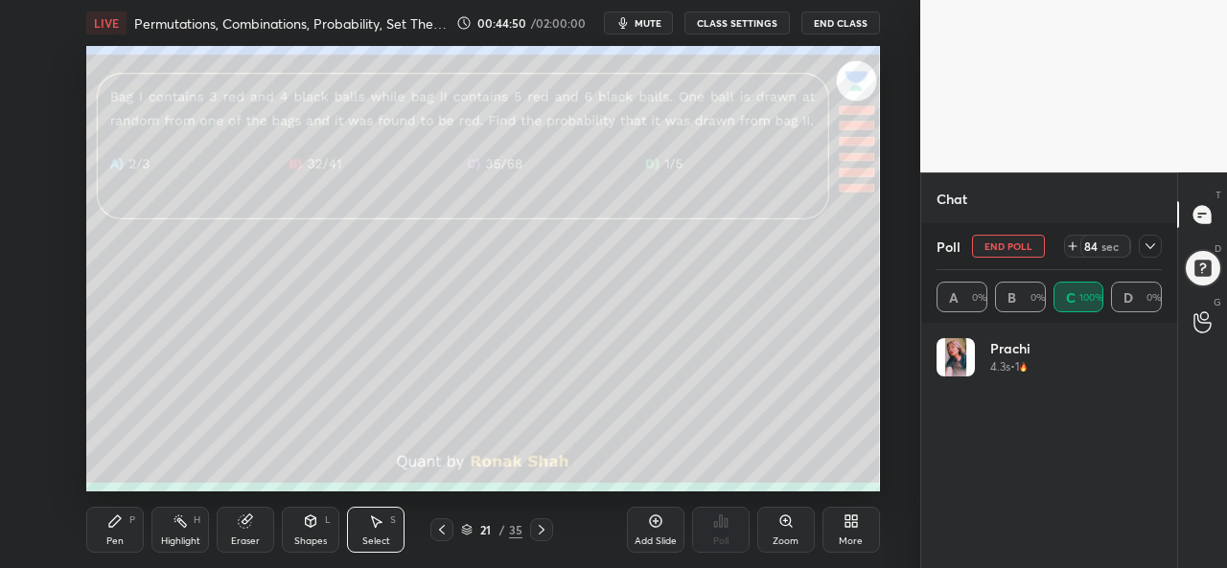
scroll to position [224, 219]
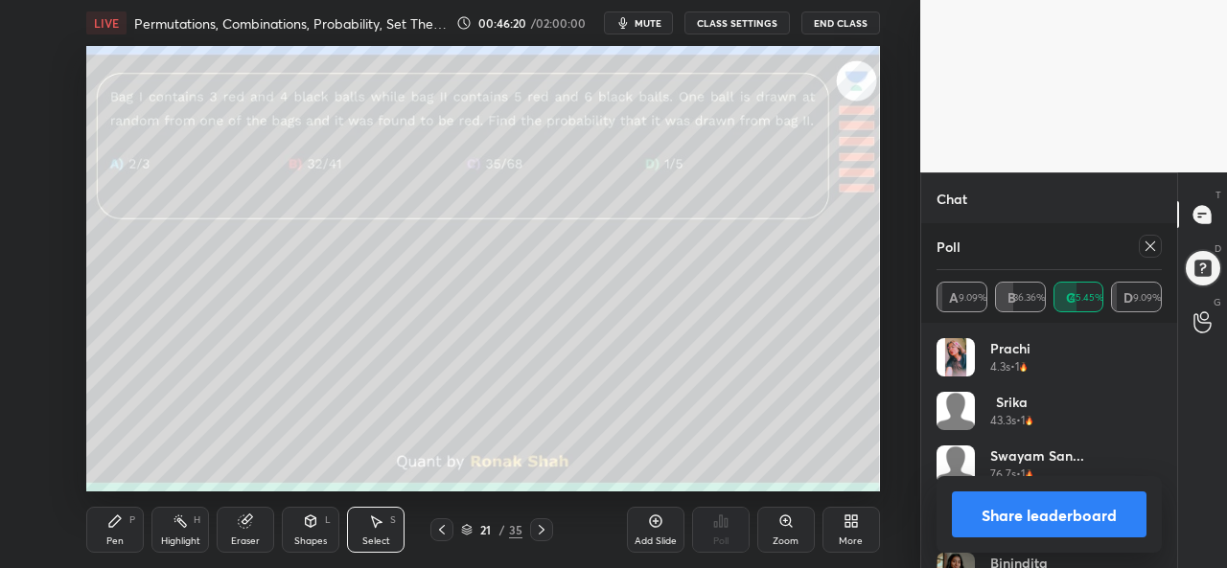
click at [1149, 250] on icon at bounding box center [1149, 246] width 15 height 15
type textarea "x"
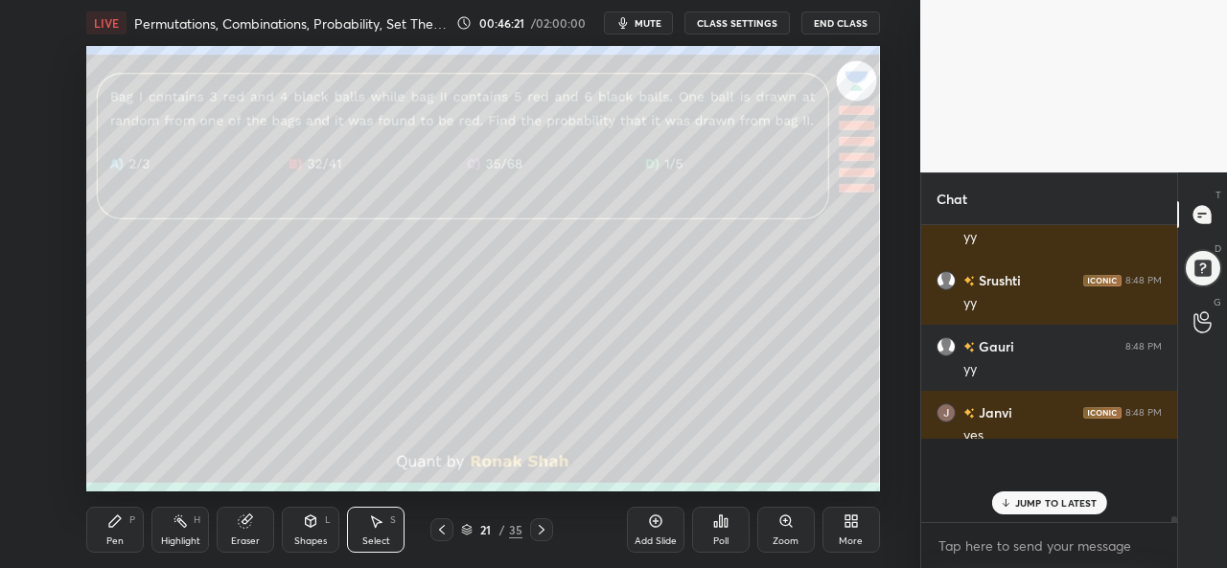
scroll to position [7, 6]
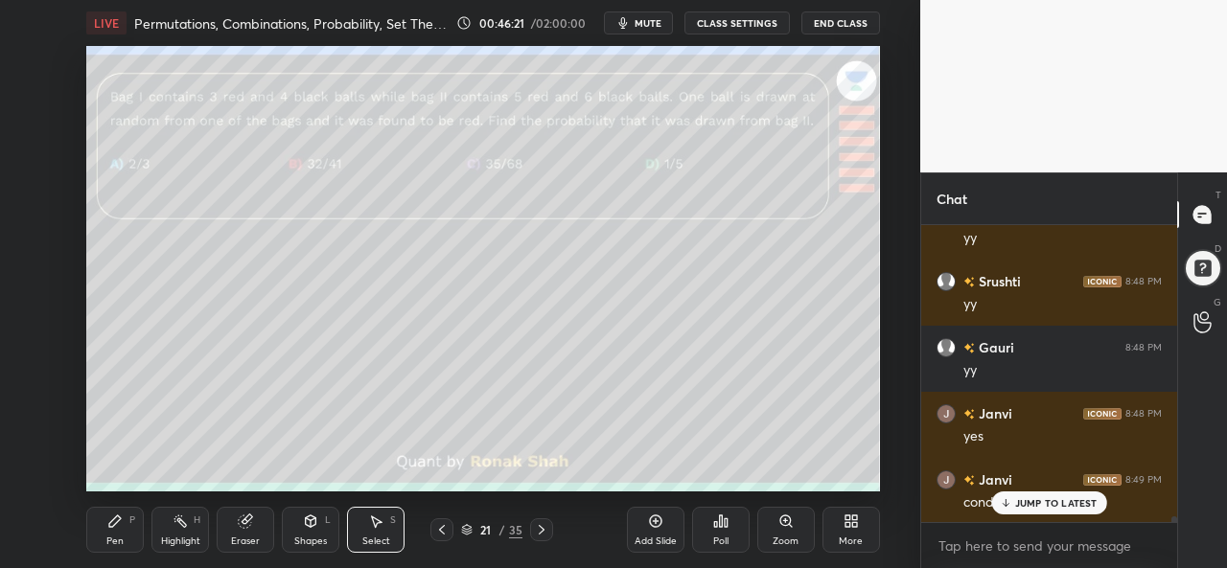
click at [1031, 502] on p "JUMP TO LATEST" at bounding box center [1056, 503] width 82 height 12
click at [98, 531] on div "Pen P" at bounding box center [115, 530] width 58 height 46
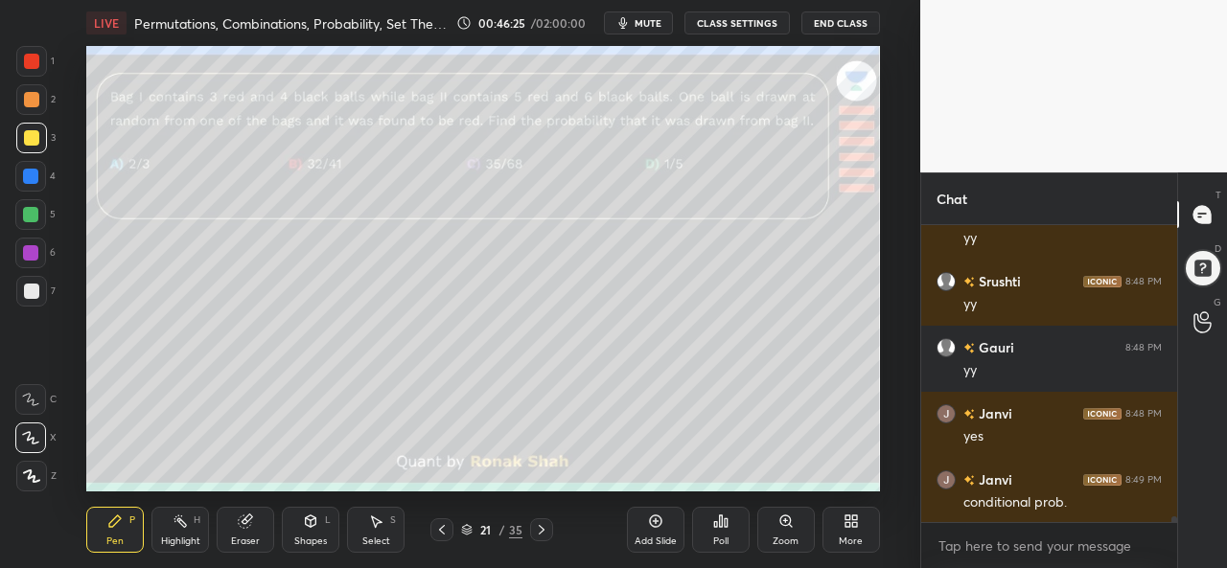
click at [32, 55] on div at bounding box center [31, 61] width 15 height 15
click at [387, 534] on div "Select S" at bounding box center [376, 530] width 58 height 46
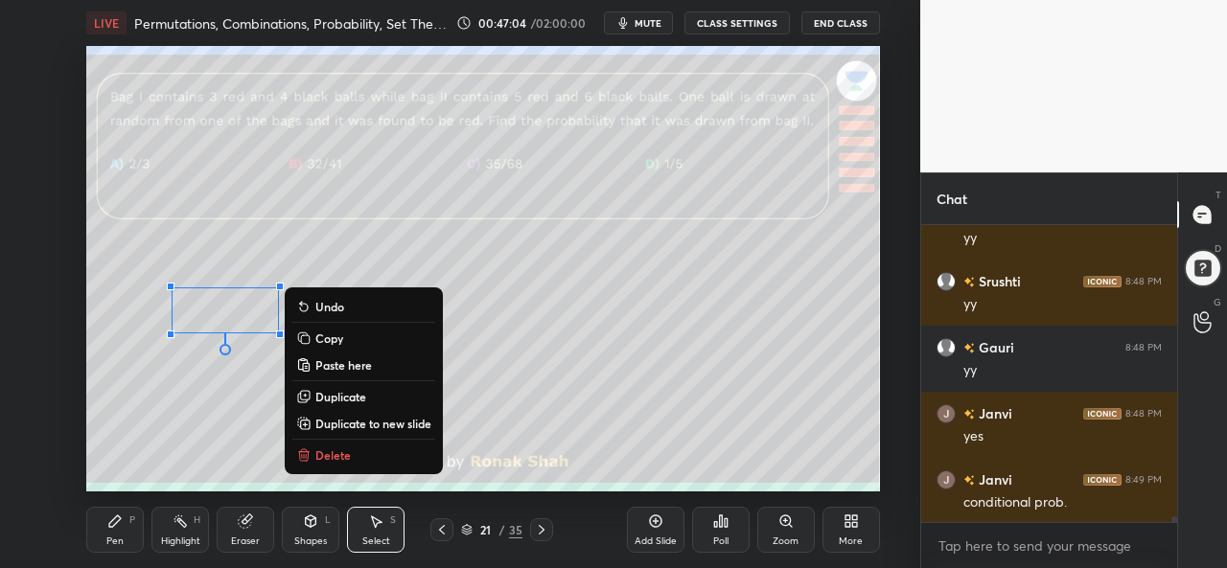
click at [89, 518] on div "Pen P" at bounding box center [115, 530] width 58 height 46
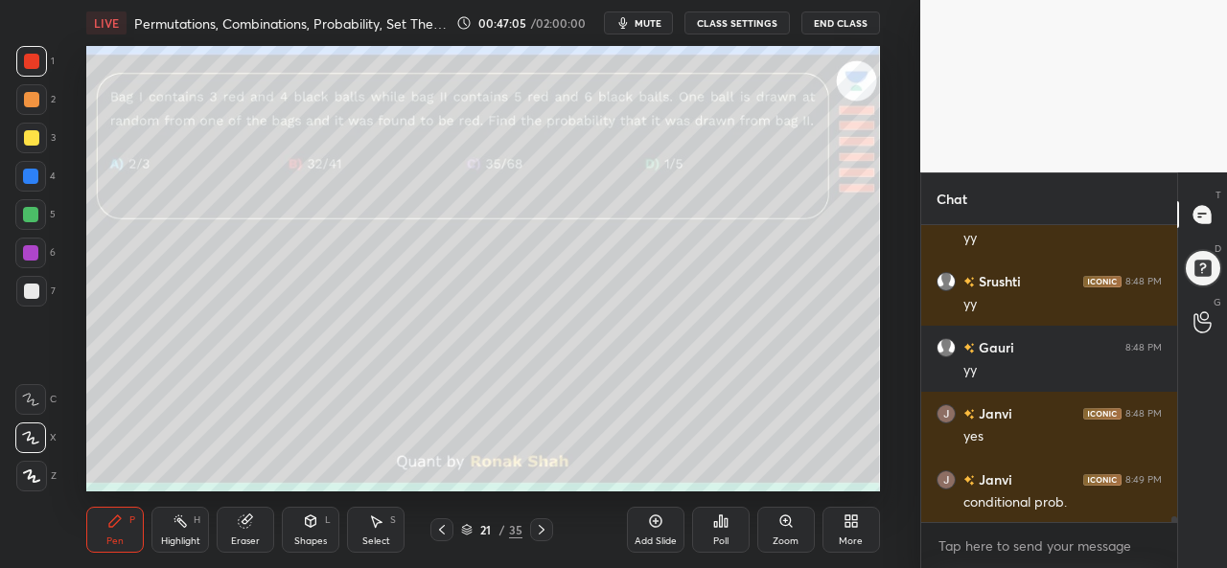
scroll to position [15788, 0]
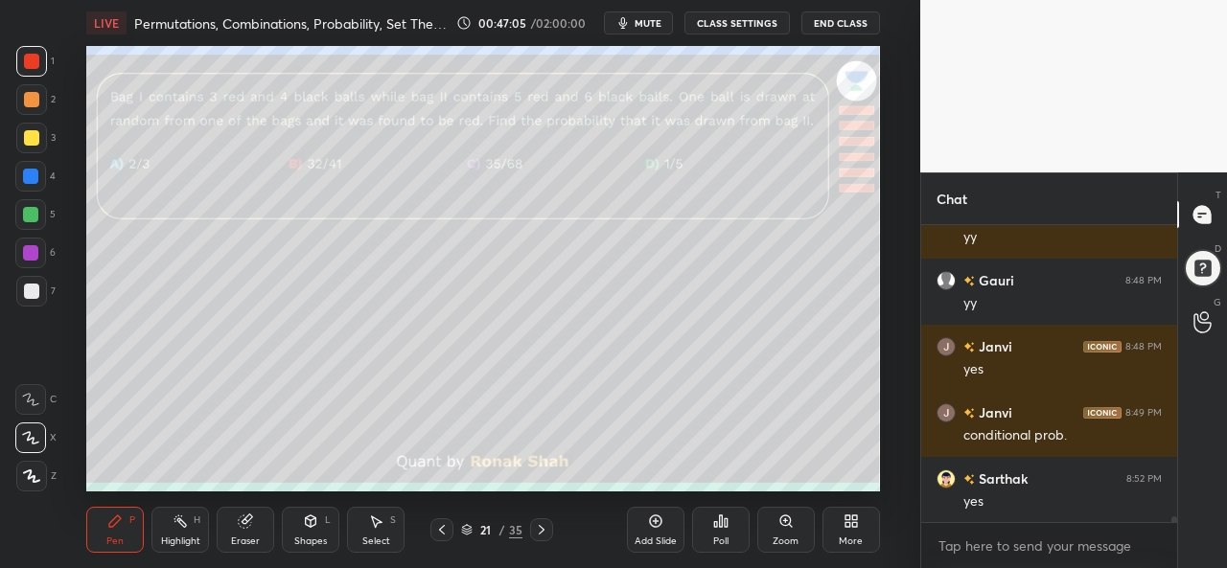
click at [35, 139] on div at bounding box center [31, 137] width 15 height 15
click at [29, 169] on div at bounding box center [30, 176] width 15 height 15
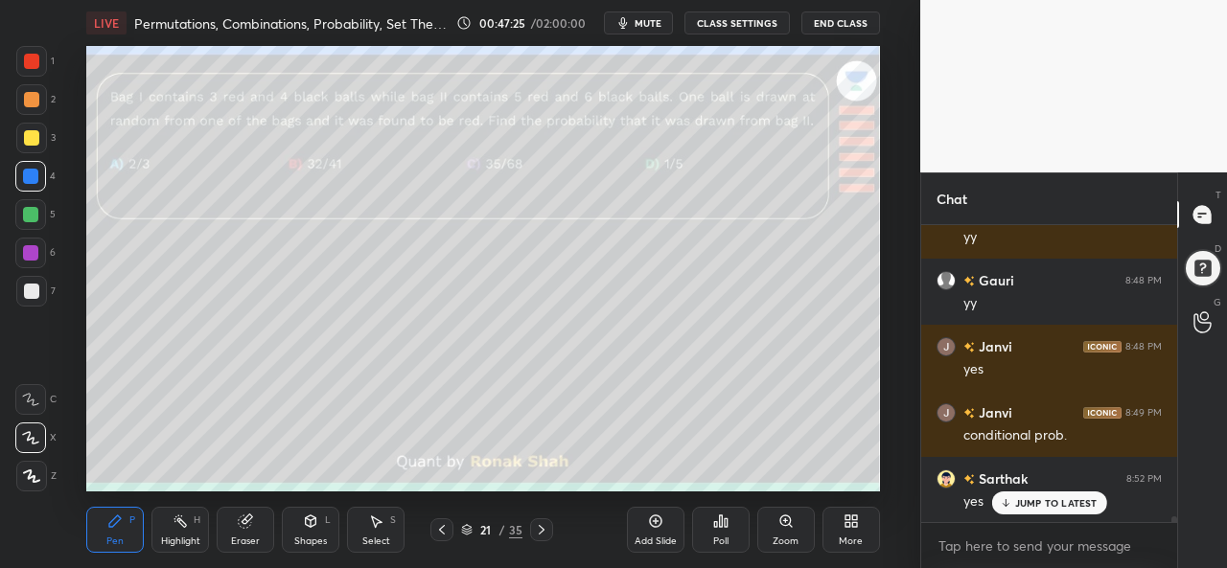
scroll to position [15853, 0]
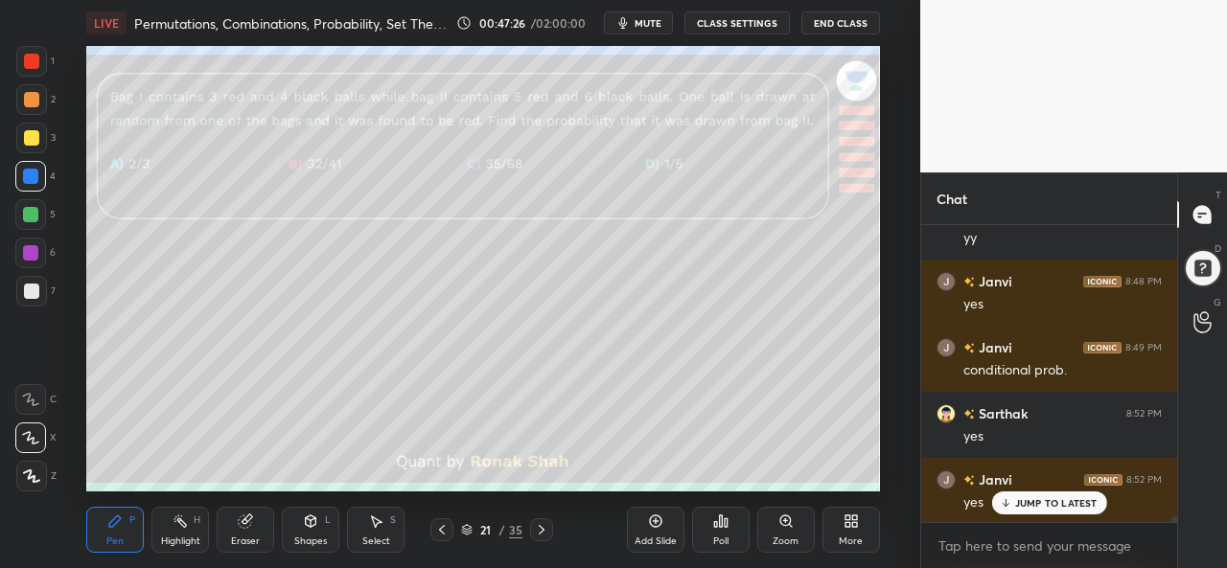
click at [309, 528] on icon at bounding box center [310, 521] width 15 height 15
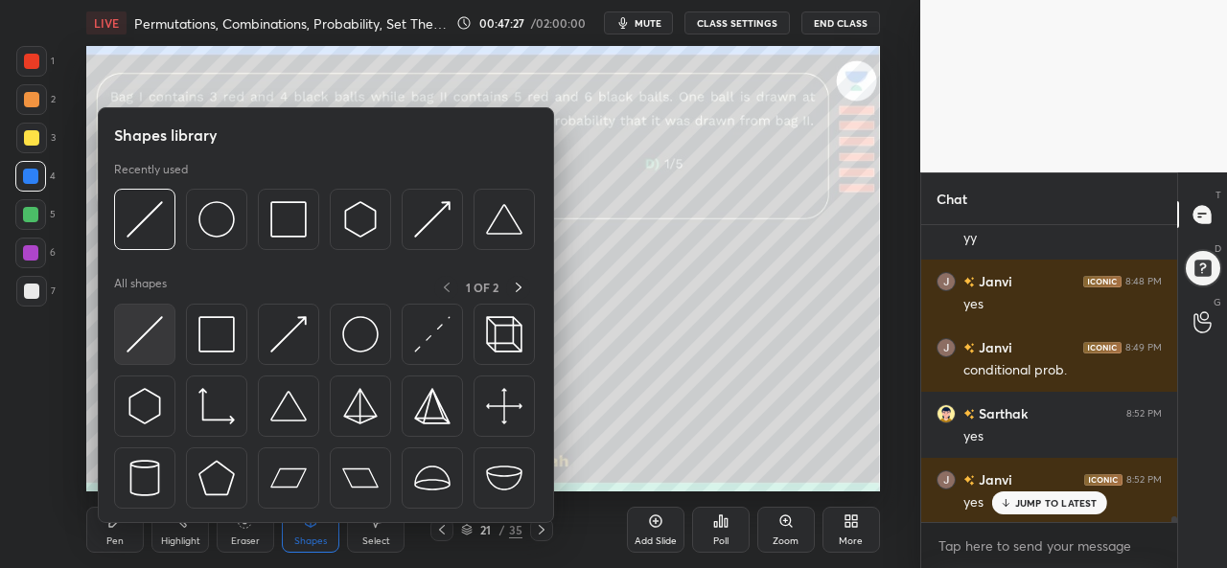
click at [156, 343] on img at bounding box center [145, 334] width 36 height 36
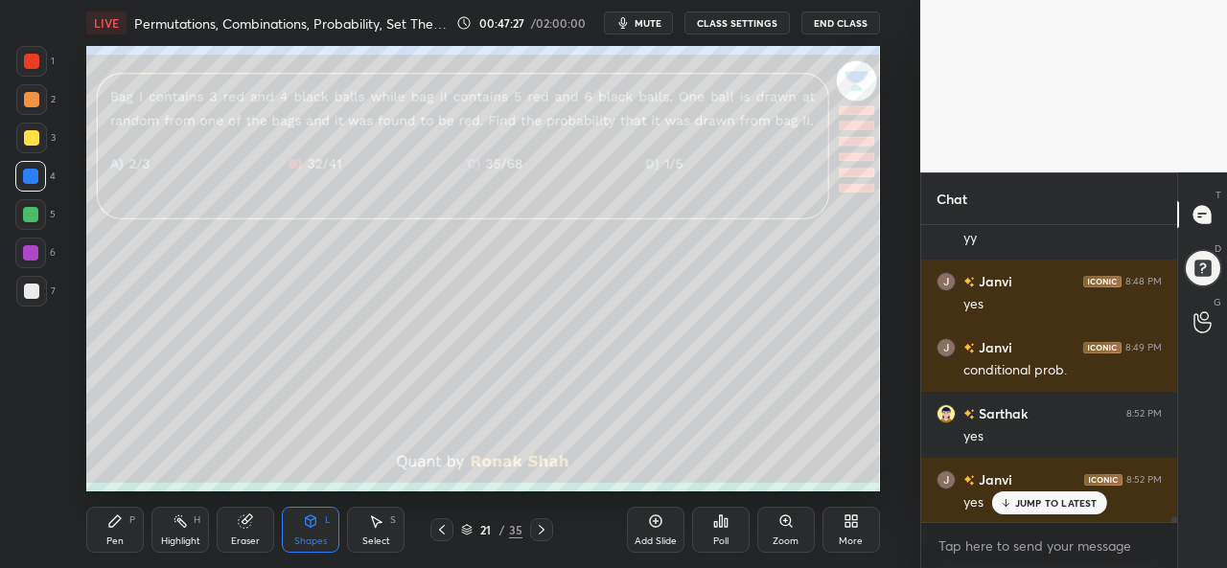
click at [32, 279] on div at bounding box center [31, 291] width 31 height 31
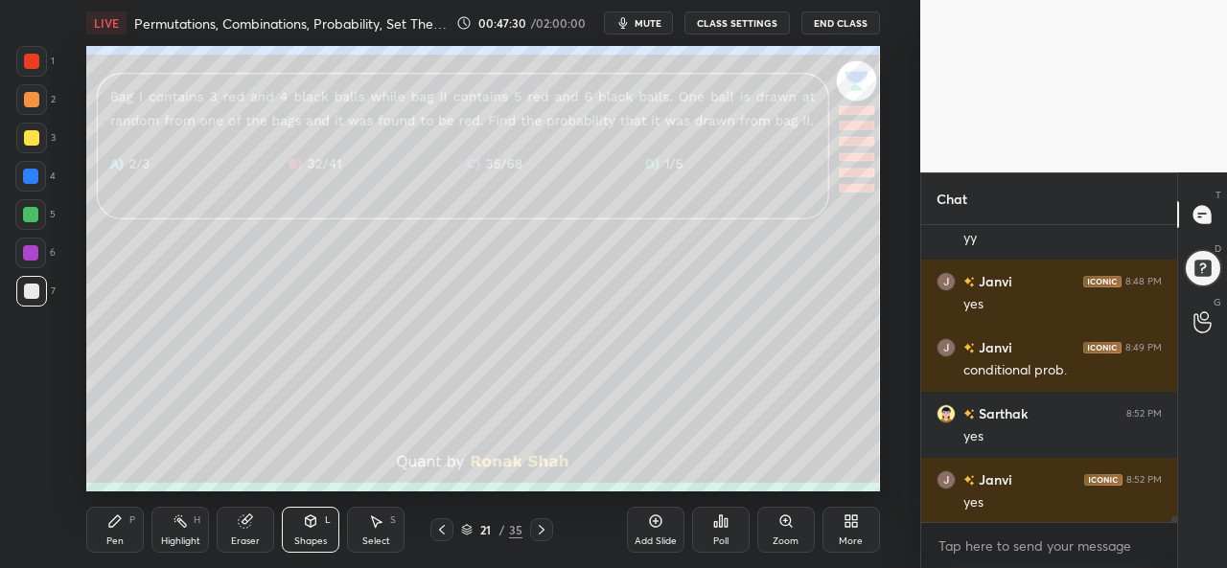
scroll to position [15920, 0]
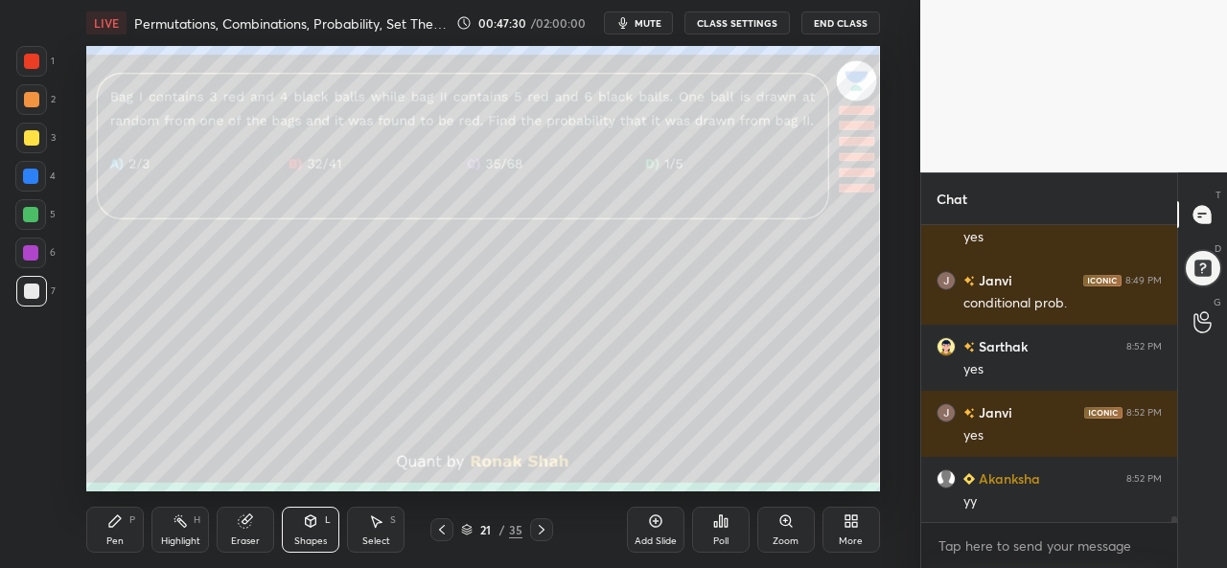
click at [95, 518] on div "Pen P" at bounding box center [115, 530] width 58 height 46
click at [38, 127] on div at bounding box center [31, 138] width 31 height 31
click at [362, 541] on div "Select" at bounding box center [376, 542] width 28 height 10
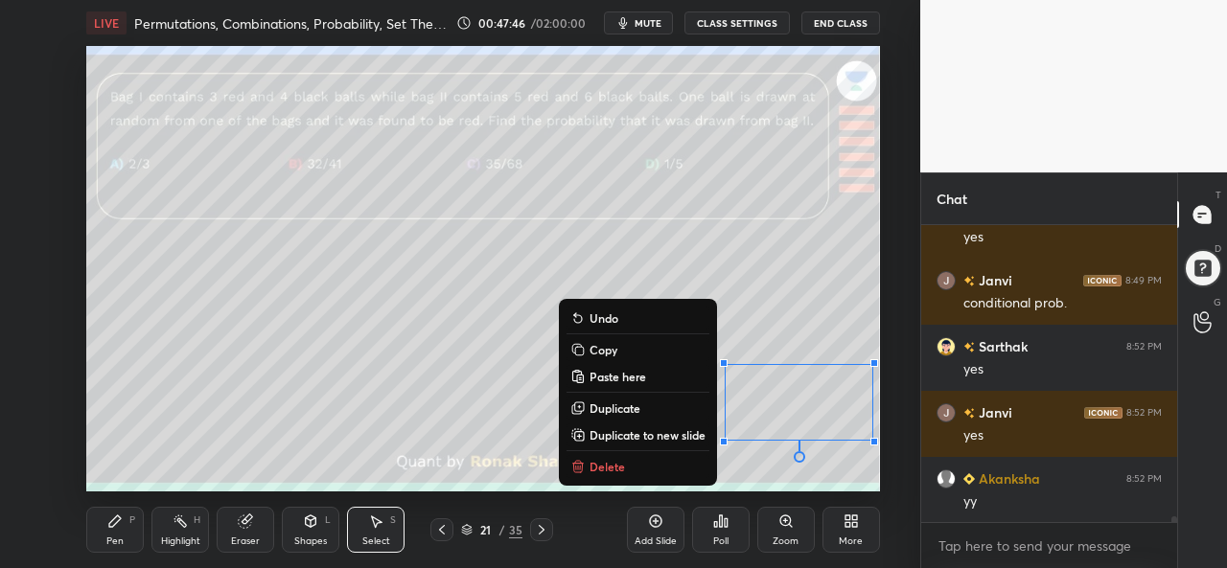
click at [107, 515] on icon at bounding box center [114, 521] width 15 height 15
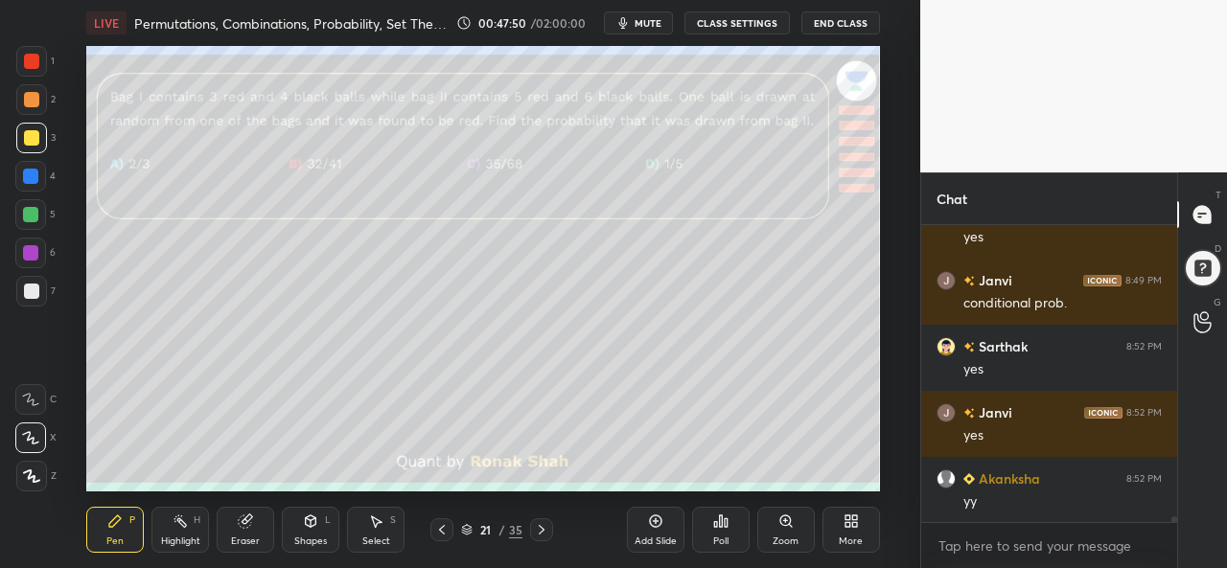
click at [385, 537] on div "Select" at bounding box center [376, 542] width 28 height 10
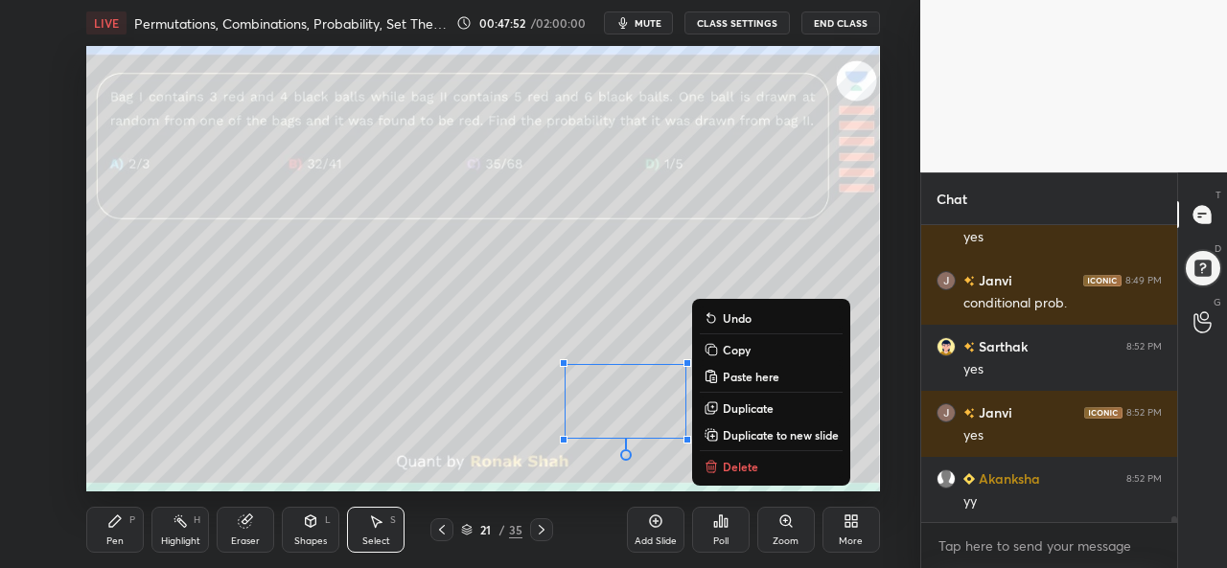
click at [663, 480] on div "Add Slide Poll Zoom More" at bounding box center [753, 529] width 253 height 107
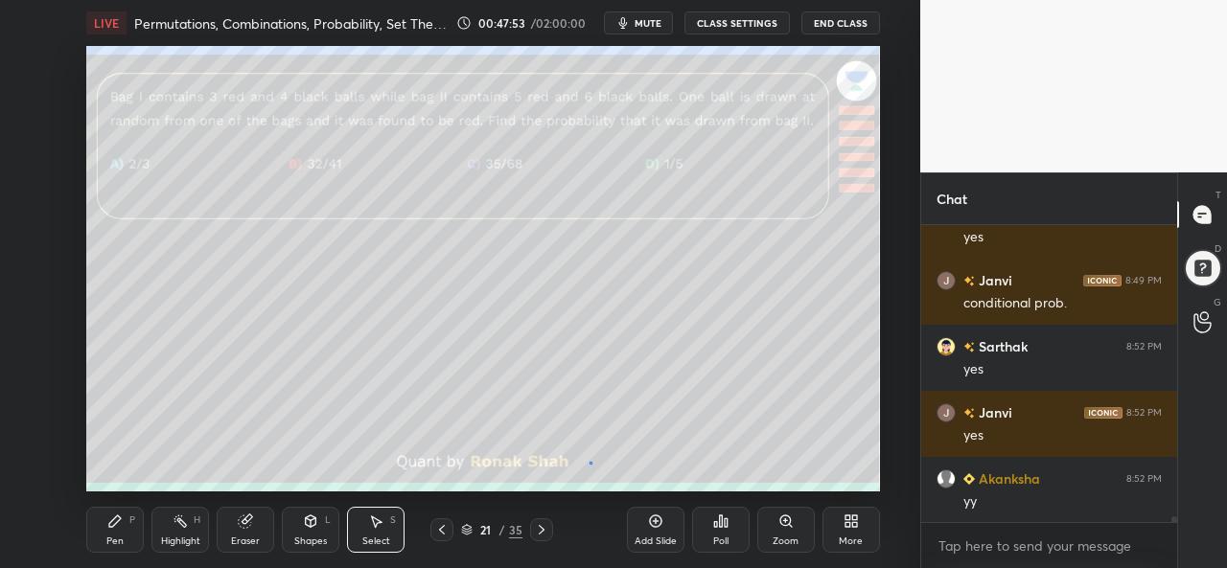
click at [591, 463] on div "0 ° Undo Copy Paste here Duplicate Duplicate to new slide Delete" at bounding box center [482, 269] width 793 height 446
click at [119, 530] on div "Pen P" at bounding box center [115, 530] width 58 height 46
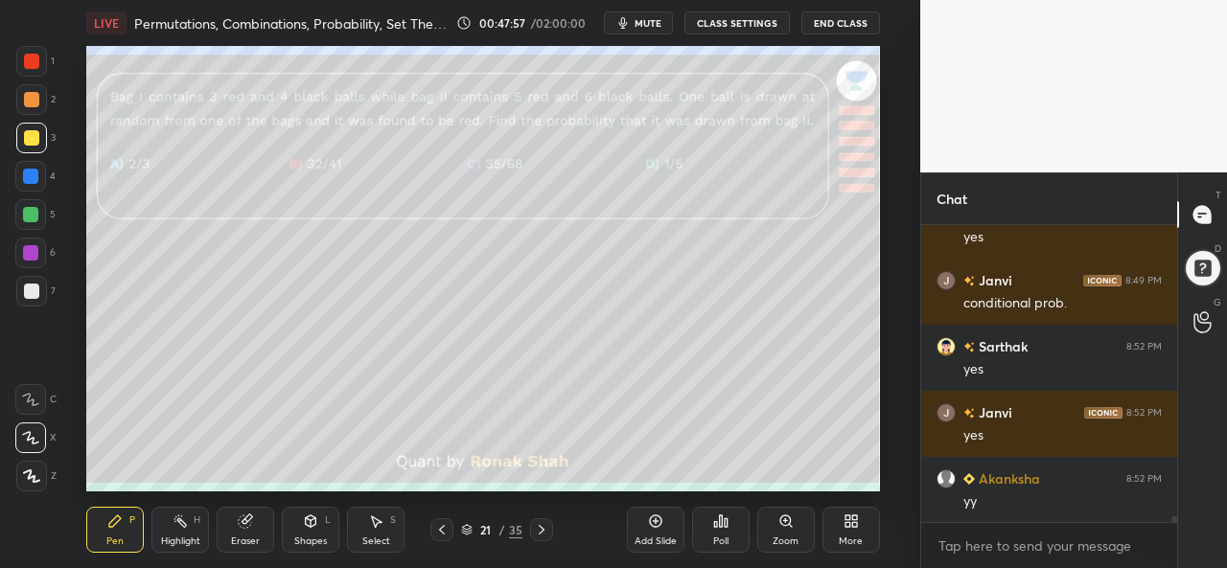
click at [379, 534] on div "Select S" at bounding box center [376, 530] width 58 height 46
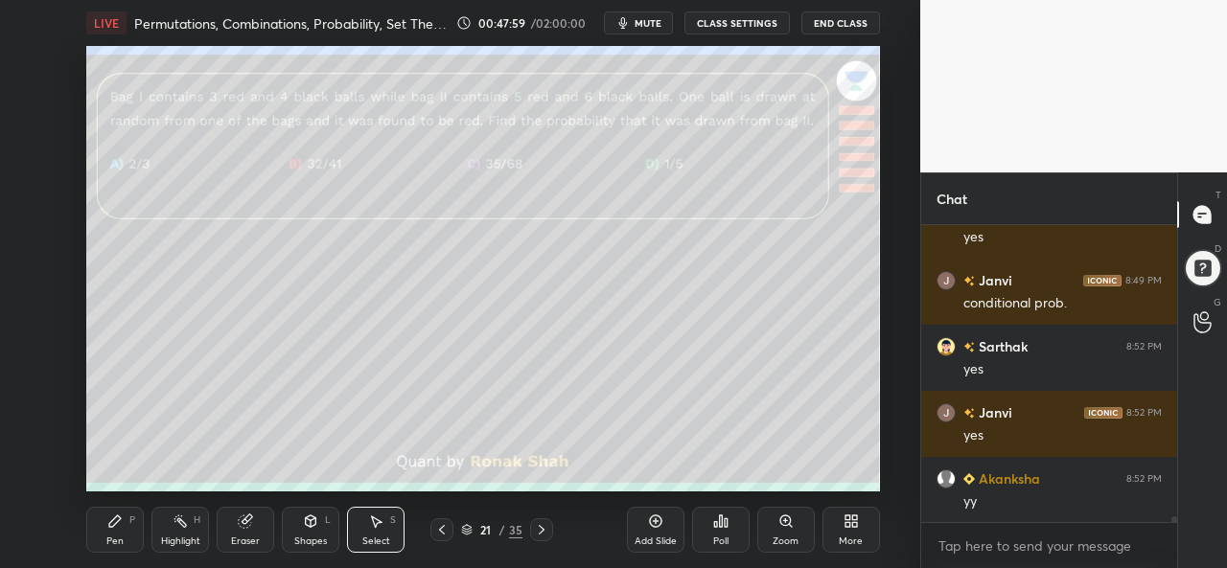
click at [110, 515] on icon at bounding box center [114, 521] width 15 height 15
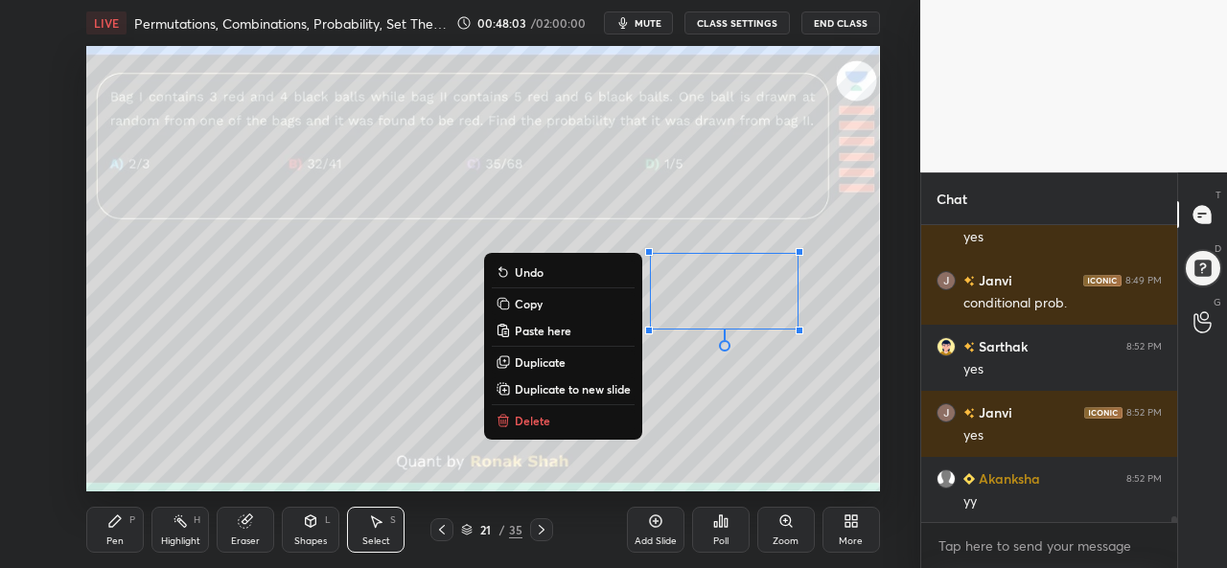
click at [703, 463] on div "0 ° Undo Copy Paste here Duplicate Duplicate to new slide Delete" at bounding box center [482, 269] width 793 height 446
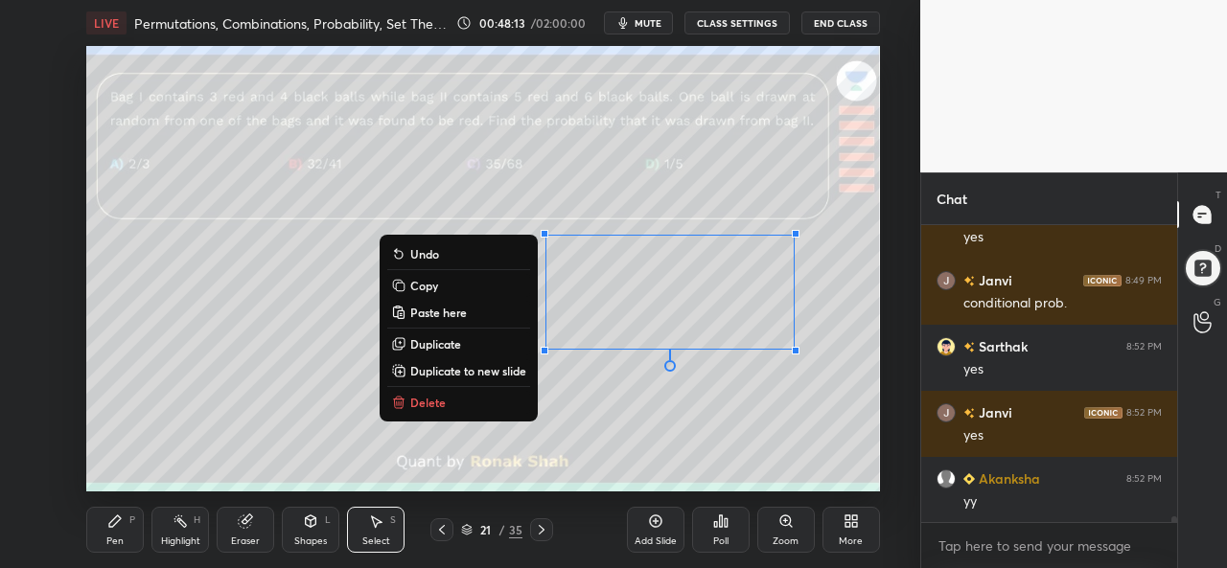
click at [128, 518] on div "Pen P" at bounding box center [115, 530] width 58 height 46
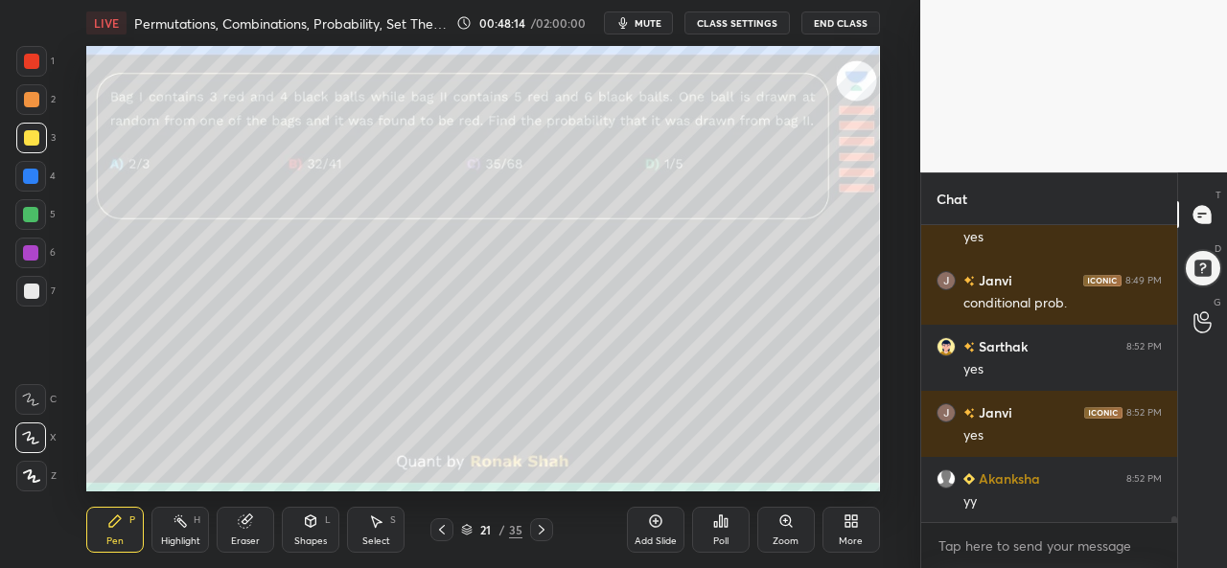
click at [25, 283] on div at bounding box center [31, 291] width 31 height 31
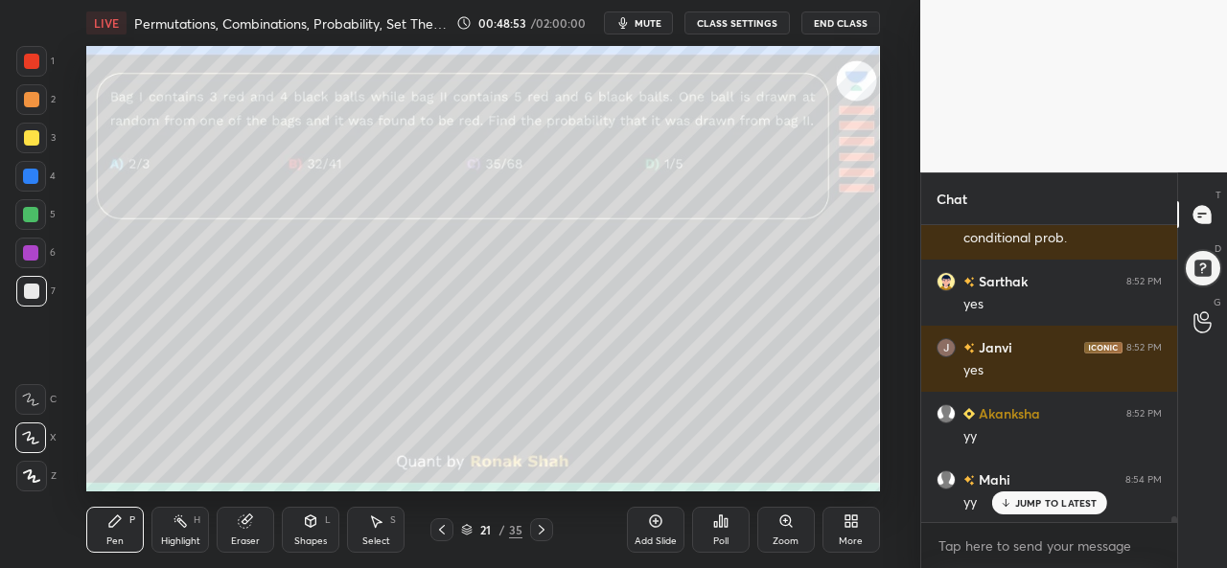
scroll to position [16053, 0]
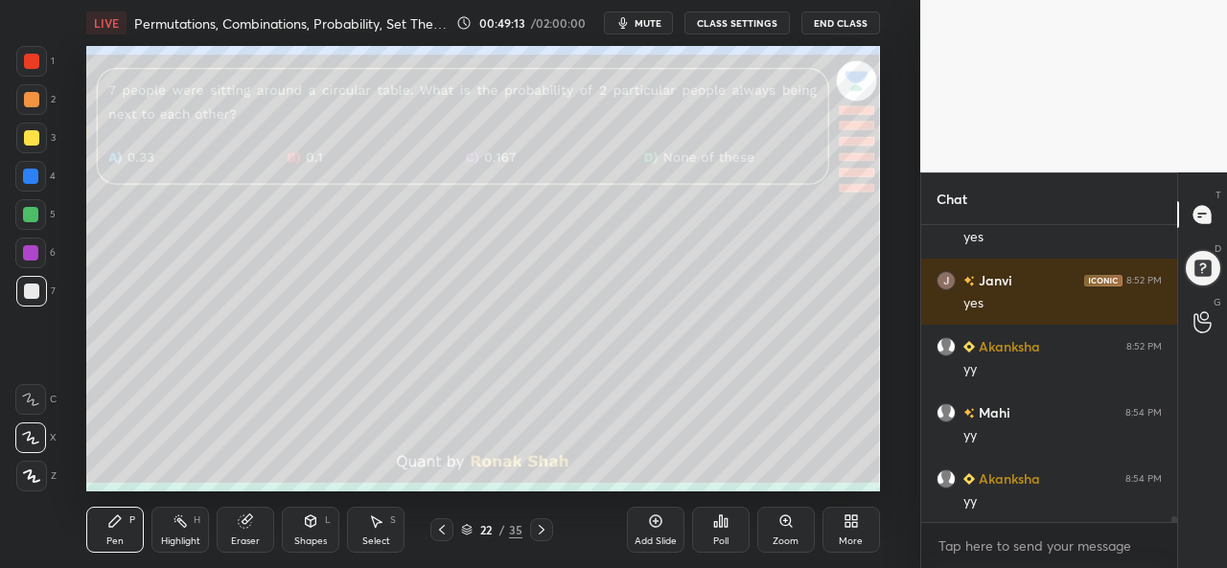
click at [22, 59] on div at bounding box center [31, 61] width 31 height 31
click at [722, 532] on div "Poll" at bounding box center [721, 530] width 58 height 46
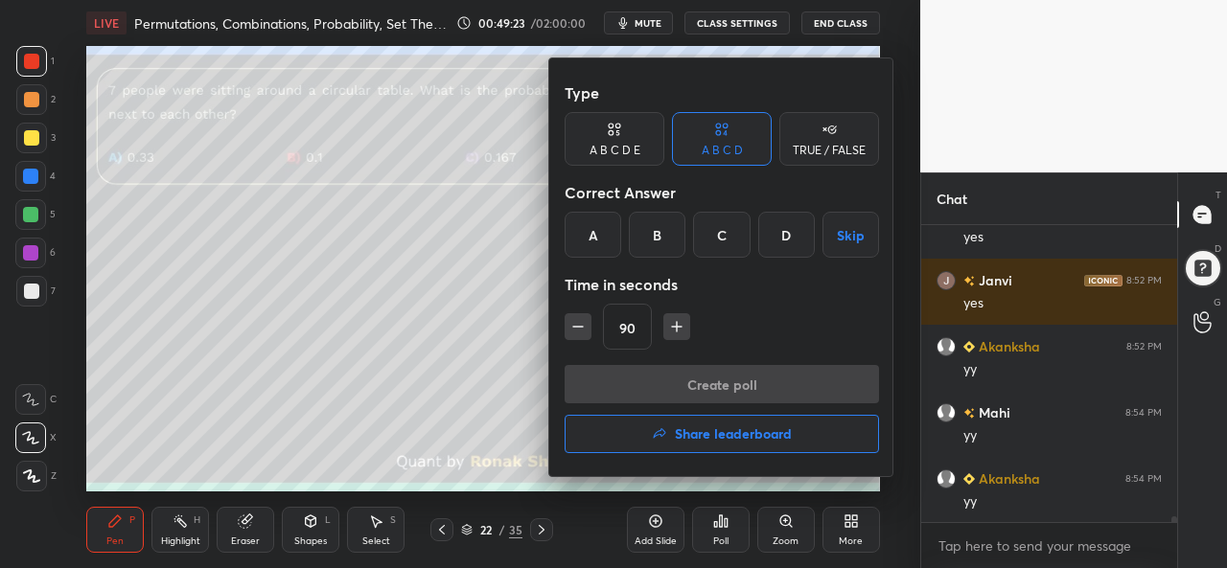
click at [726, 230] on div "C" at bounding box center [721, 235] width 57 height 46
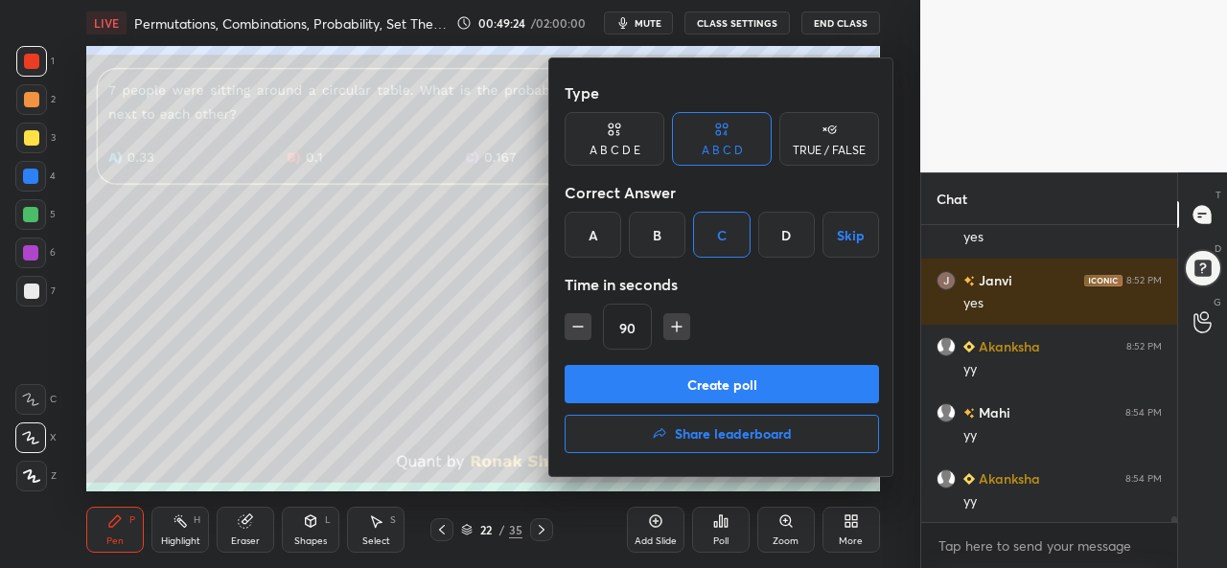
click at [576, 325] on icon "button" at bounding box center [577, 326] width 19 height 19
type input "75"
click at [653, 373] on button "Create poll" at bounding box center [721, 384] width 314 height 38
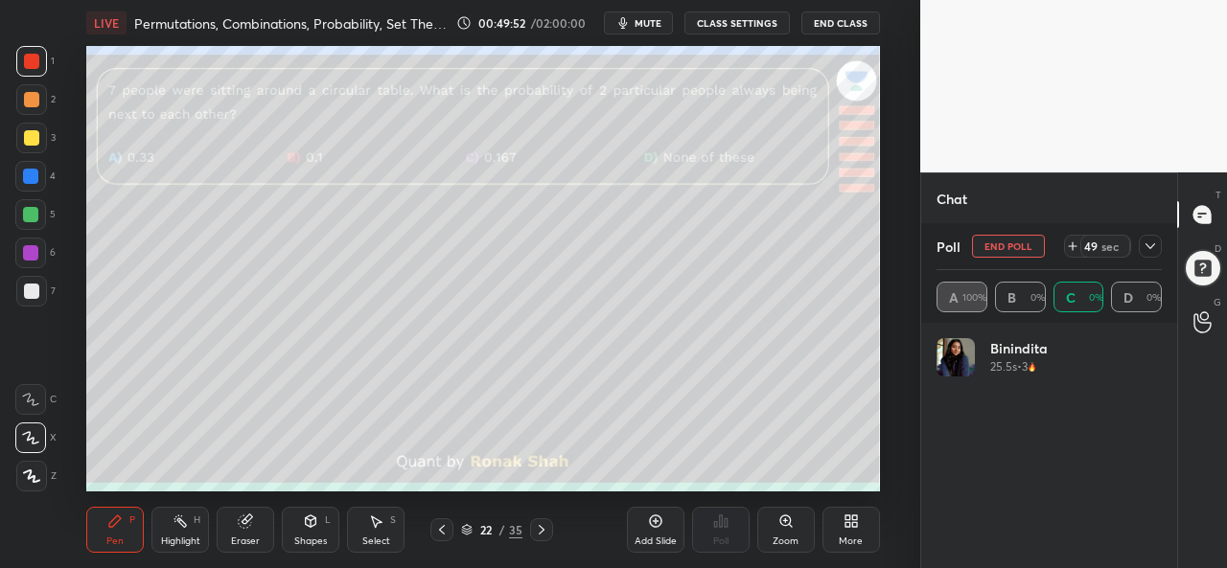
scroll to position [224, 219]
click at [1015, 246] on button "End Poll" at bounding box center [1008, 246] width 73 height 23
type textarea "x"
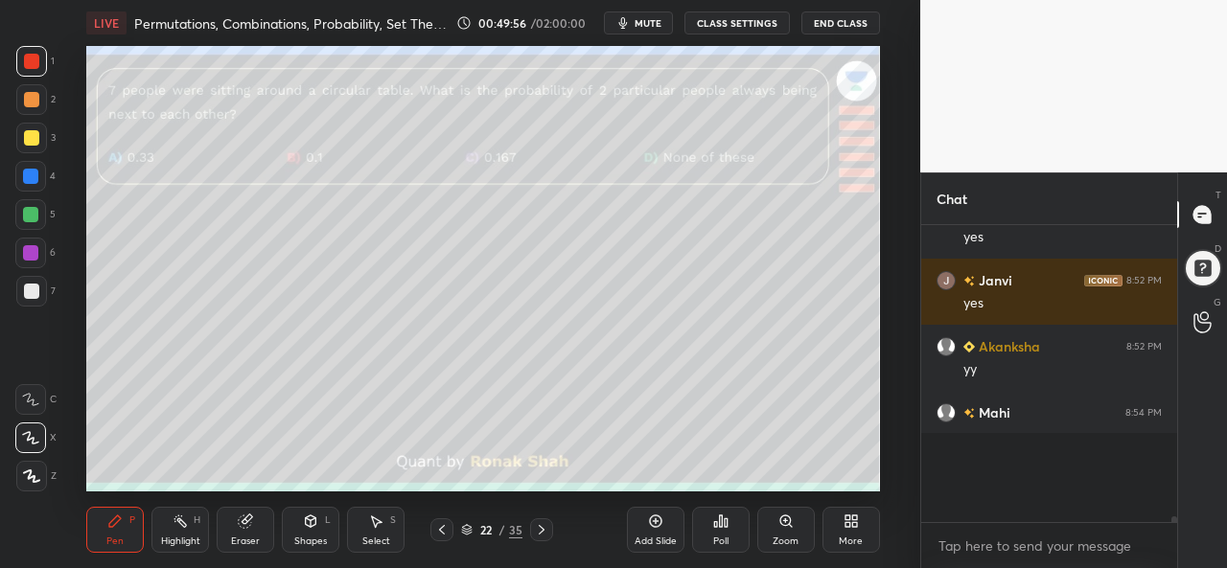
scroll to position [1, 6]
click at [705, 538] on div "Poll" at bounding box center [721, 530] width 58 height 46
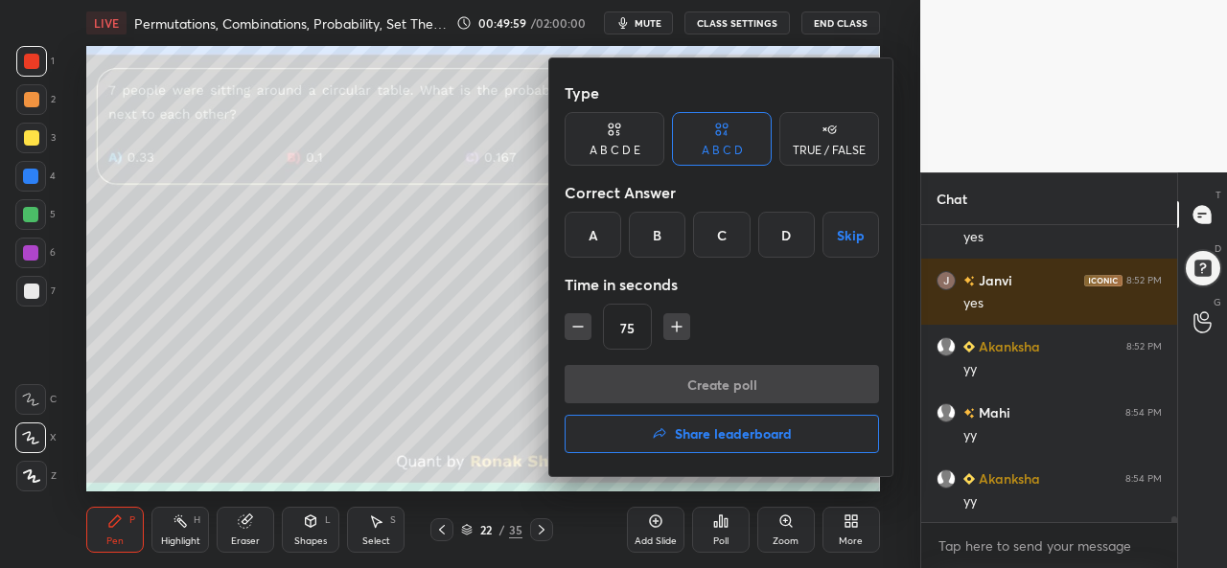
click at [575, 325] on icon "button" at bounding box center [577, 326] width 19 height 19
type input "45"
click at [597, 222] on div "A" at bounding box center [592, 235] width 57 height 46
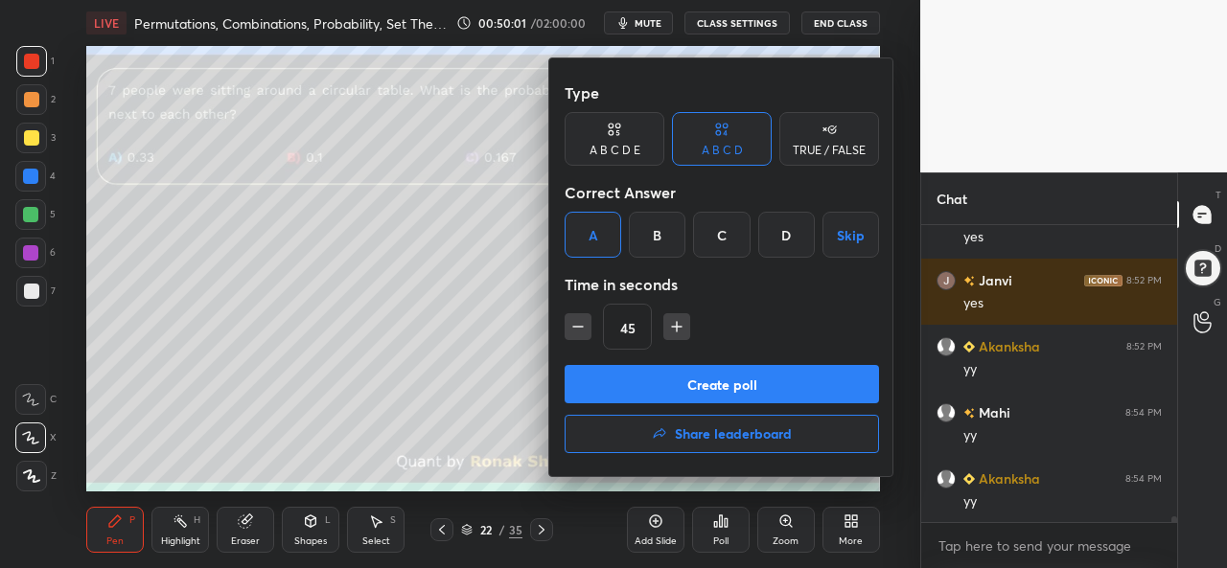
click at [700, 377] on button "Create poll" at bounding box center [721, 384] width 314 height 38
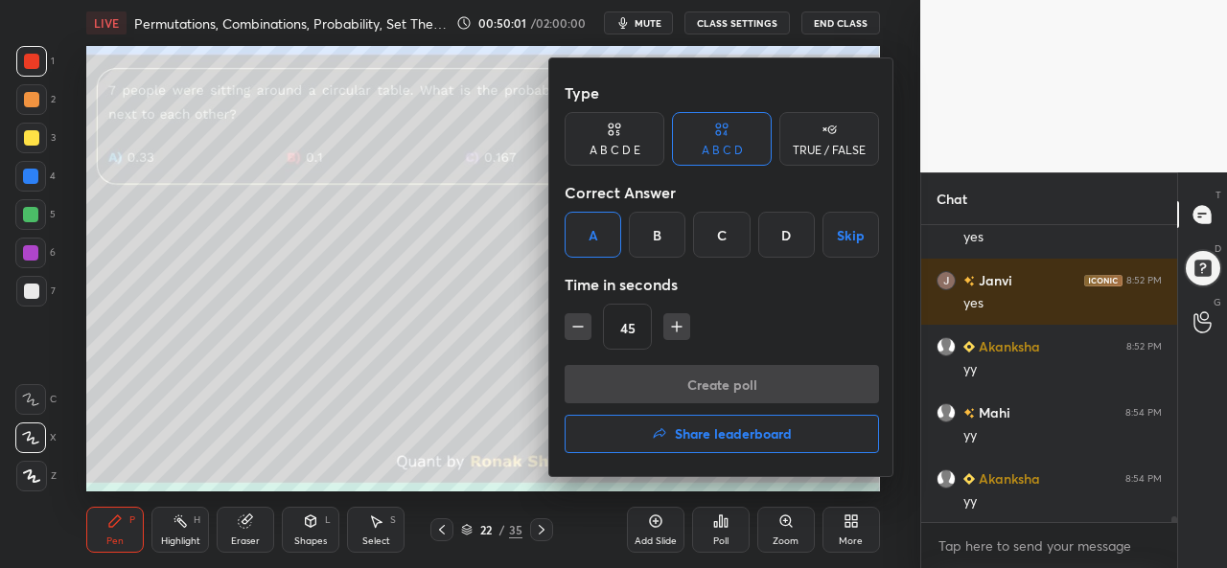
scroll to position [101, 250]
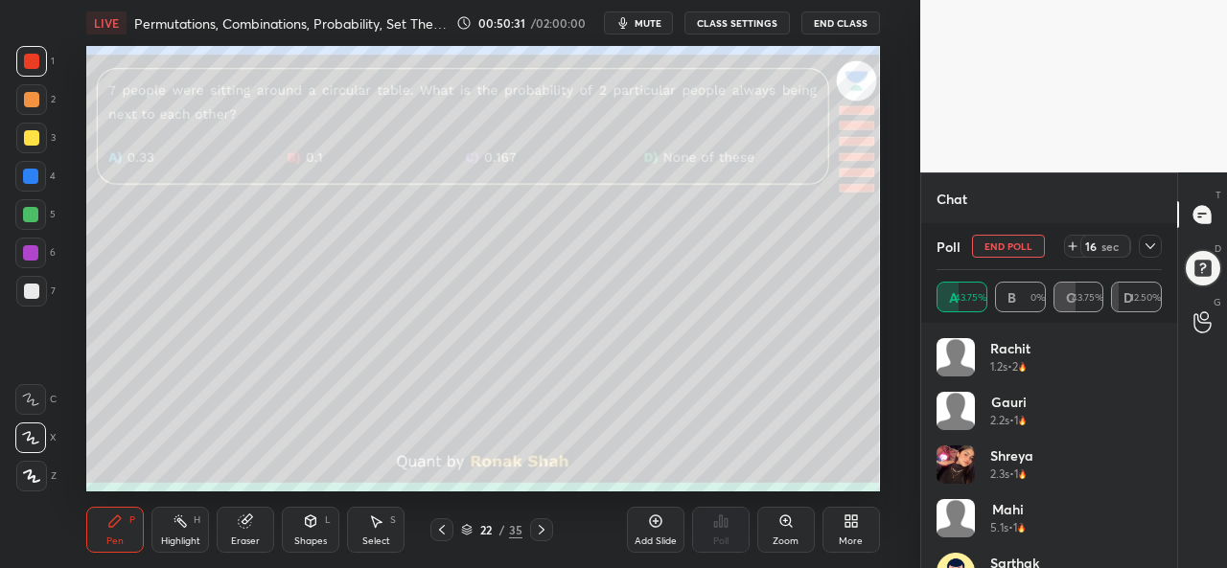
click at [1152, 255] on div at bounding box center [1150, 246] width 23 height 23
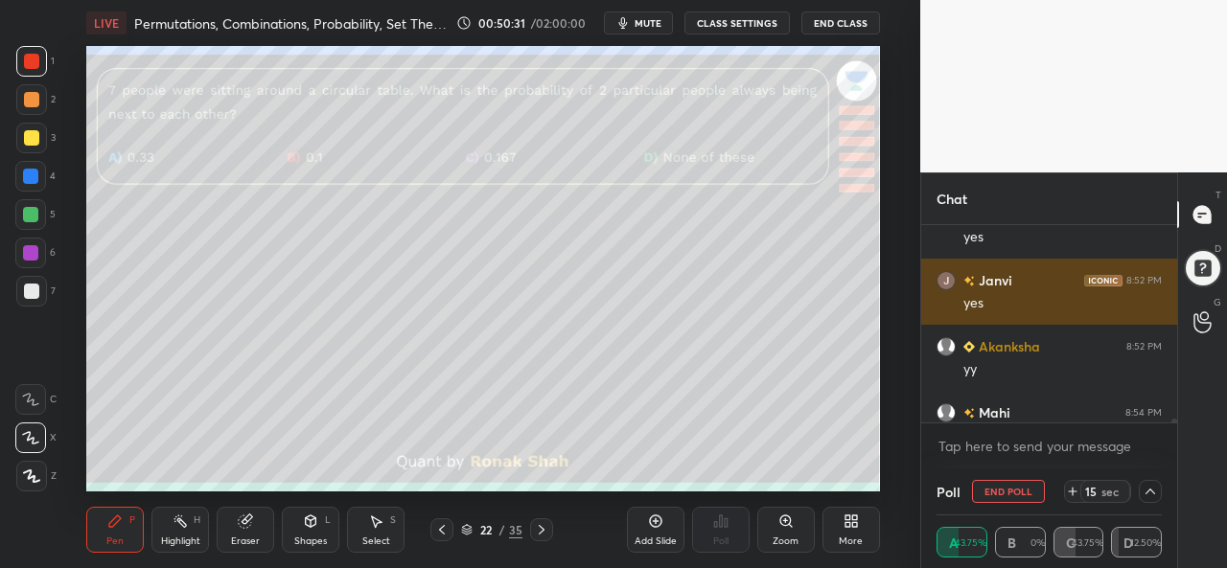
scroll to position [1, 6]
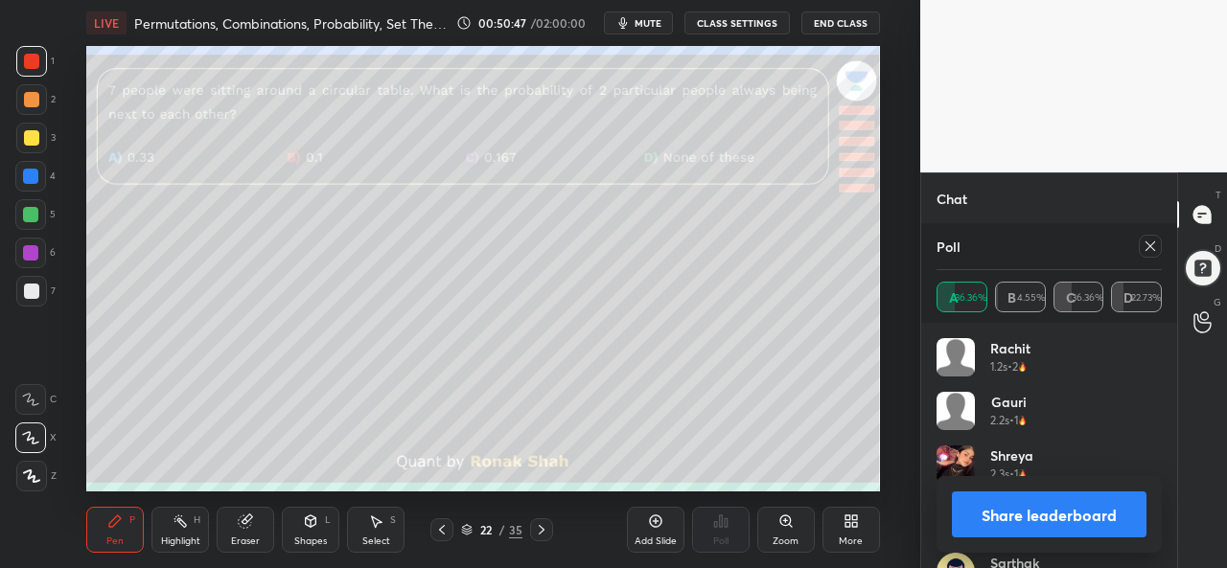
click at [1150, 250] on icon at bounding box center [1149, 246] width 15 height 15
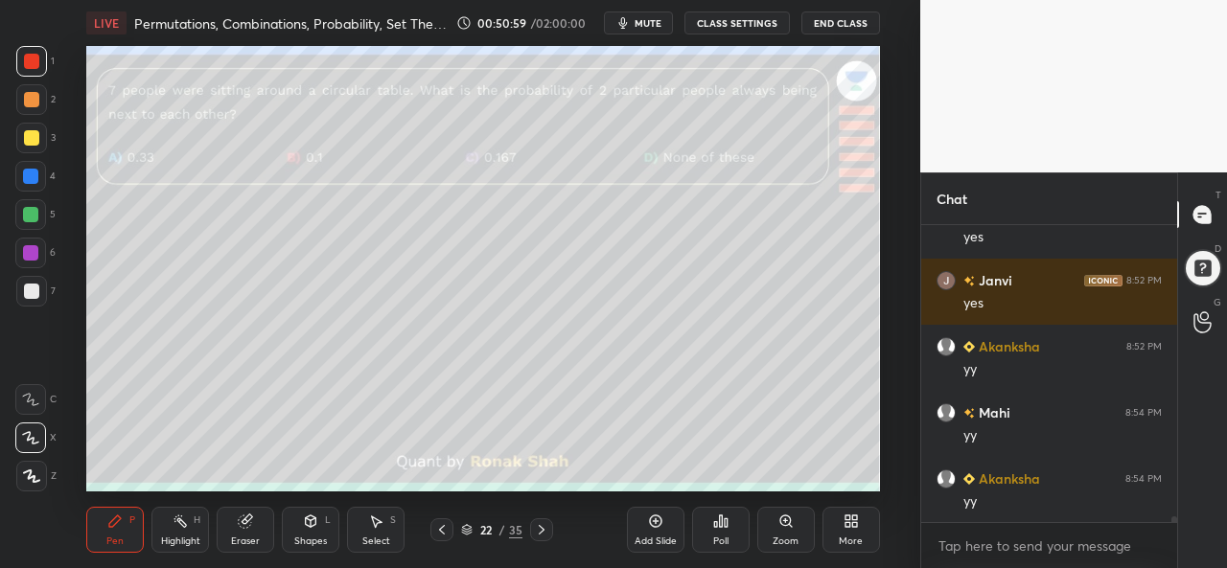
click at [23, 130] on div at bounding box center [31, 138] width 31 height 31
click at [27, 53] on div at bounding box center [31, 61] width 31 height 31
type textarea "x"
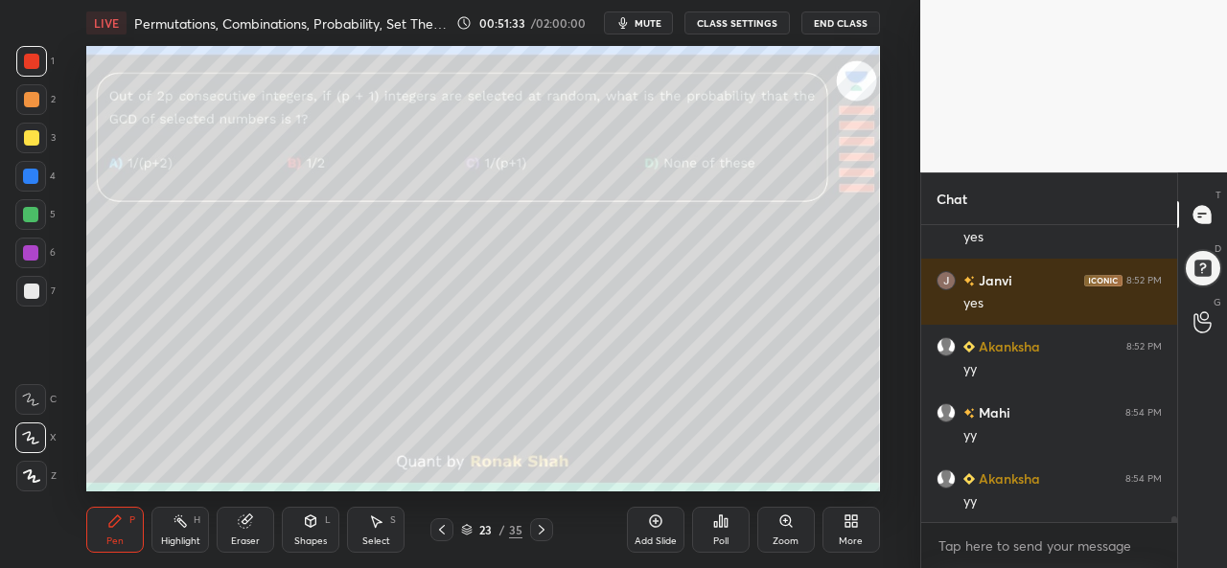
click at [715, 534] on div "Poll" at bounding box center [721, 530] width 58 height 46
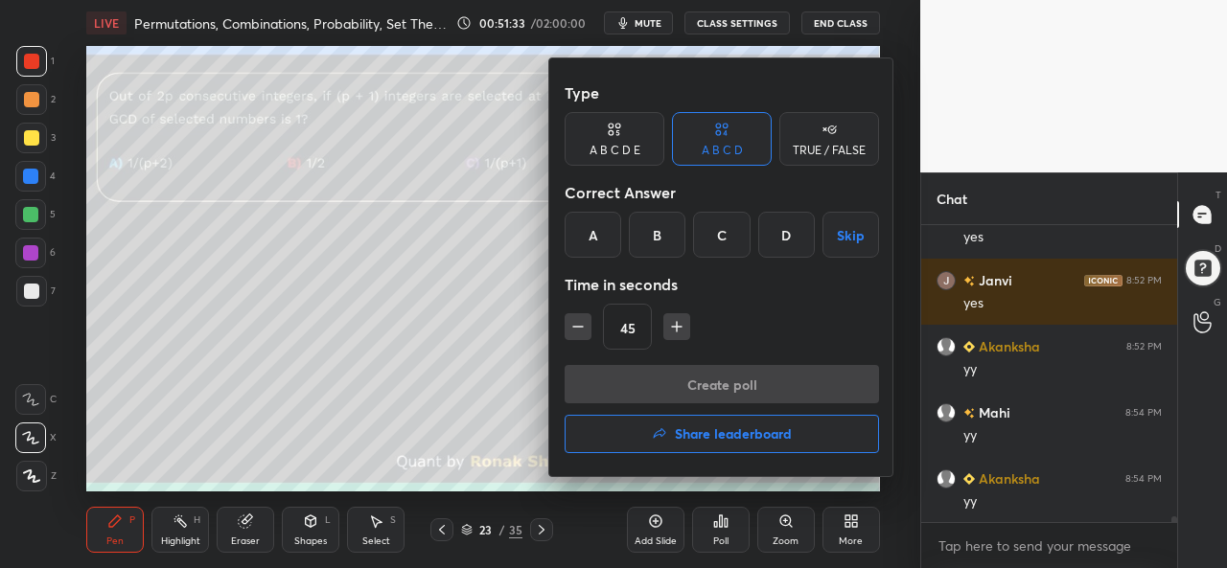
click at [784, 230] on div "D" at bounding box center [786, 235] width 57 height 46
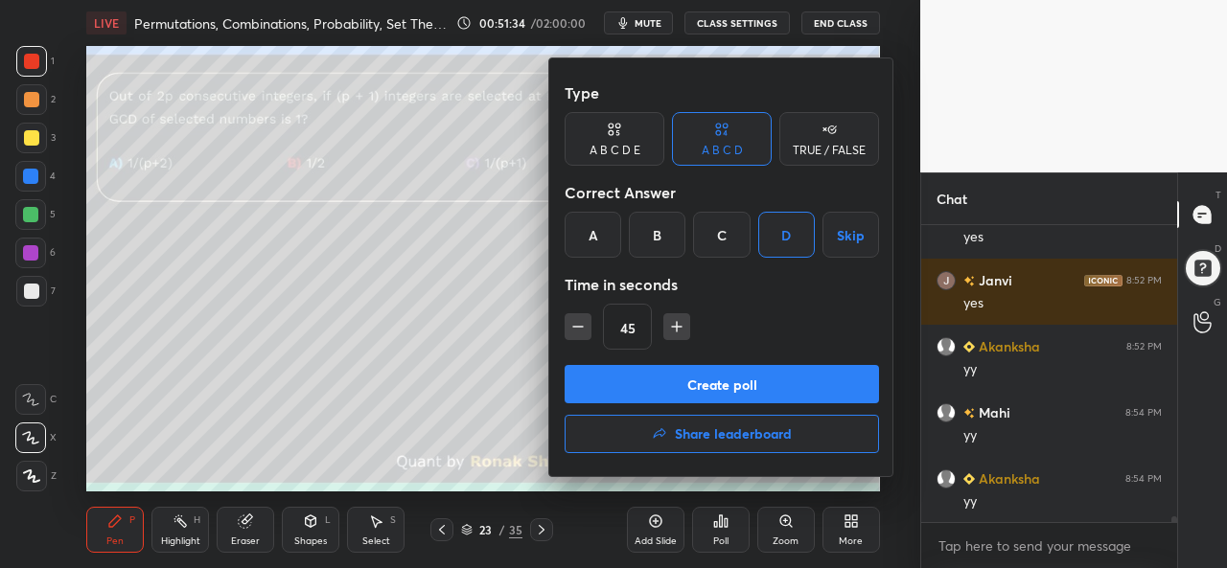
click at [679, 321] on icon "button" at bounding box center [676, 326] width 19 height 19
click at [677, 325] on icon "button" at bounding box center [676, 326] width 19 height 19
type input "75"
click at [725, 380] on button "Create poll" at bounding box center [721, 384] width 314 height 38
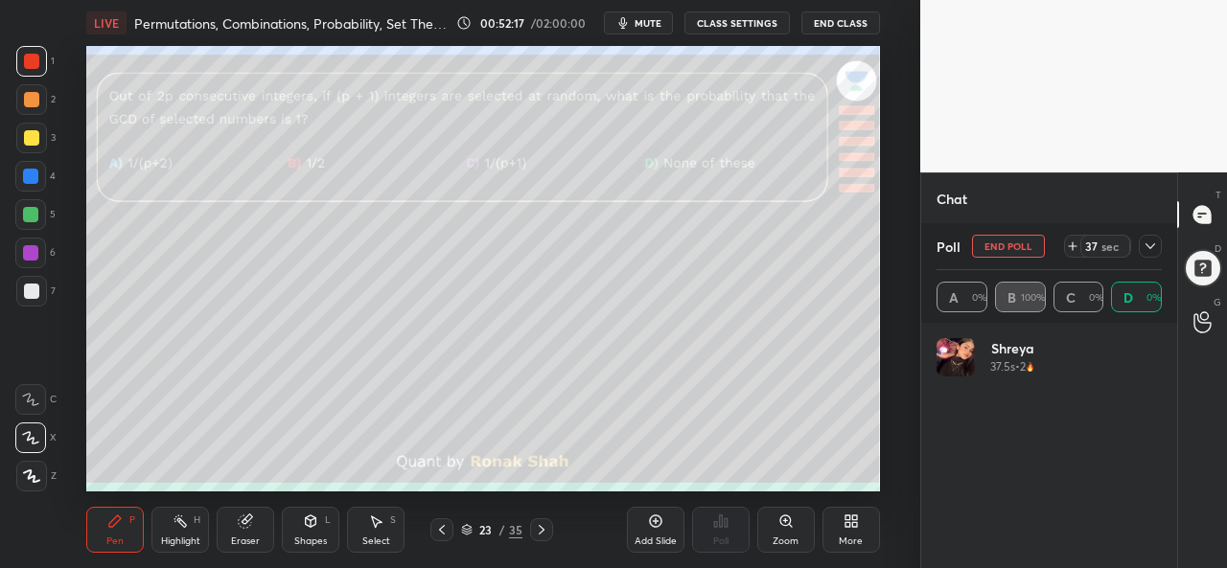
scroll to position [224, 219]
click at [1148, 247] on icon at bounding box center [1150, 246] width 10 height 6
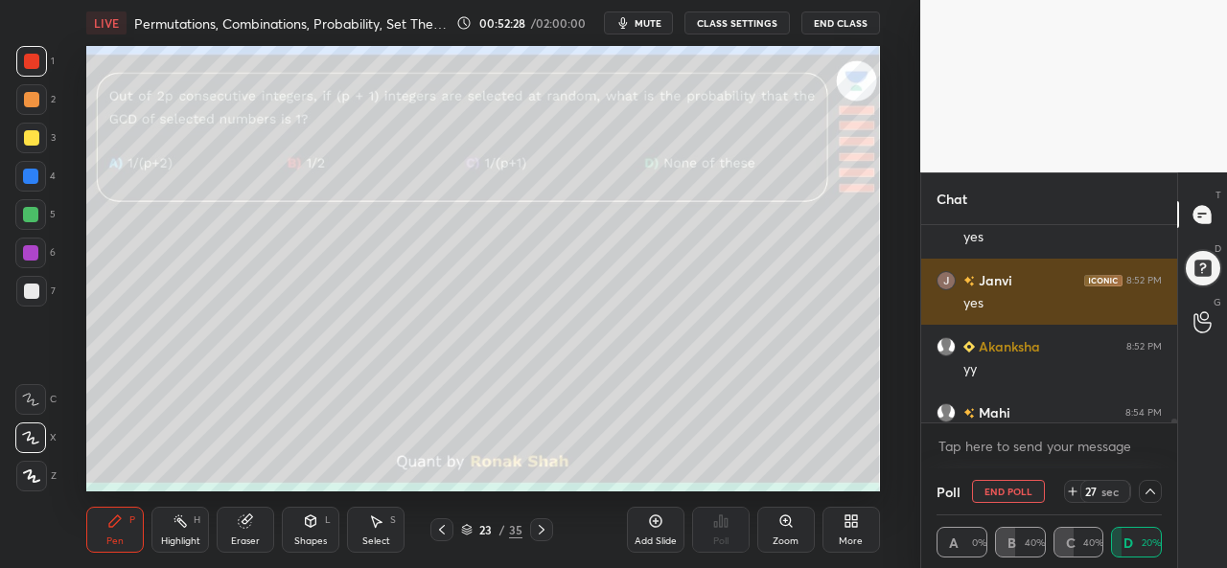
scroll to position [16152, 0]
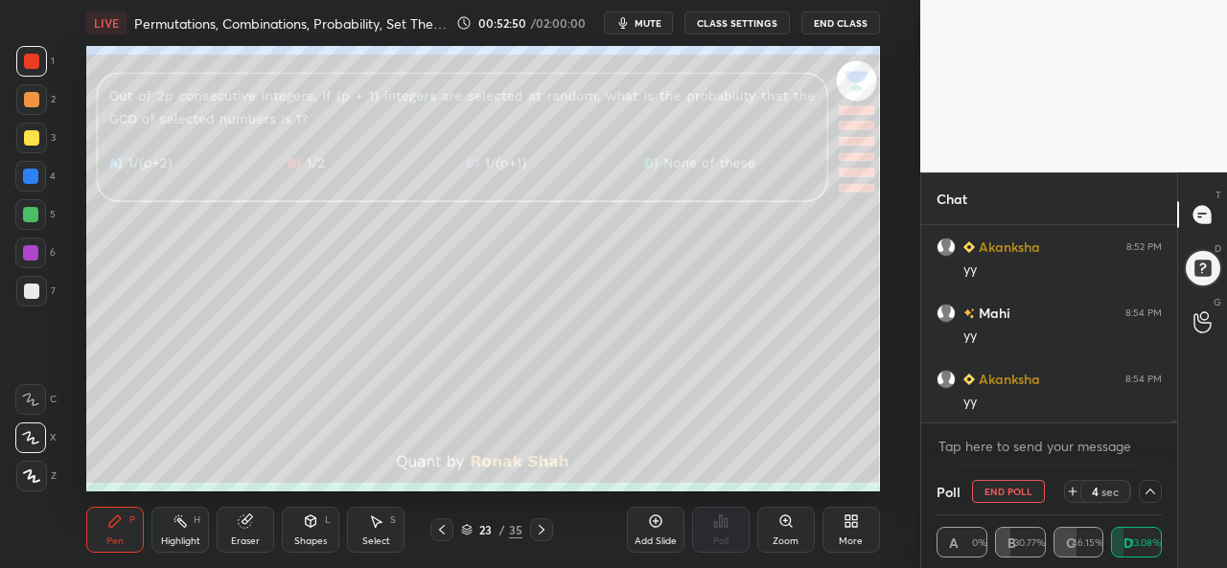
click at [1154, 497] on icon at bounding box center [1149, 491] width 15 height 15
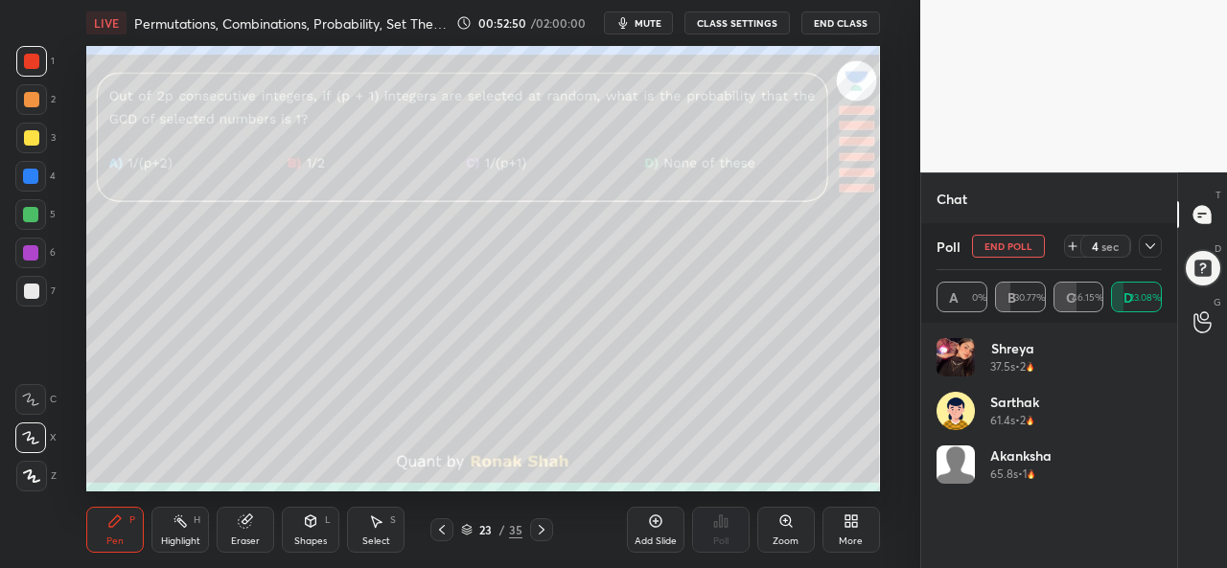
scroll to position [224, 219]
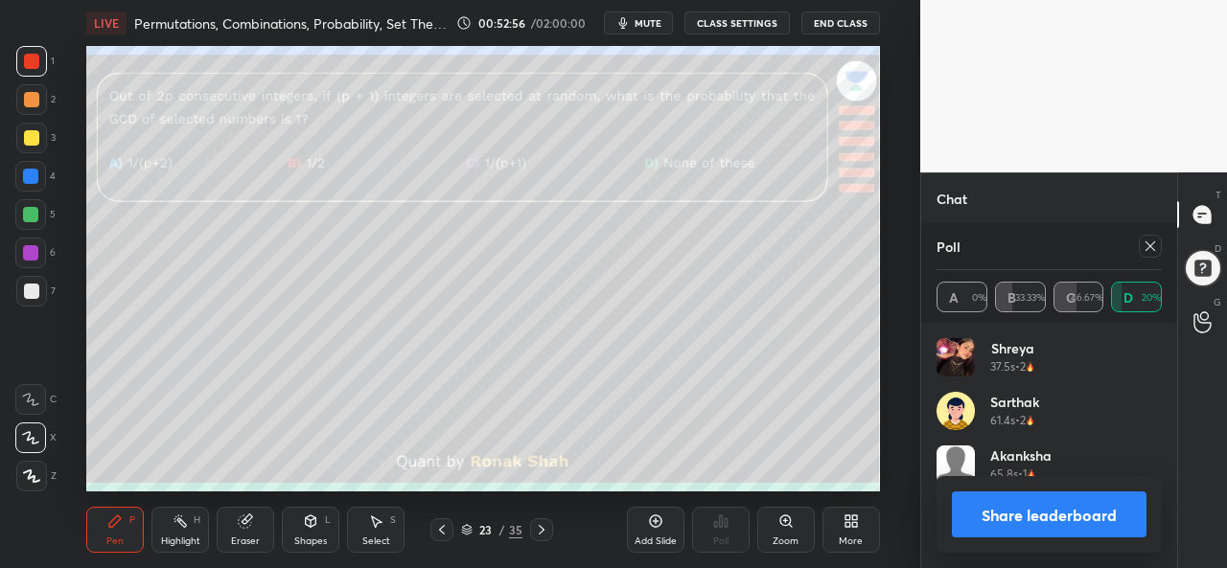
click at [1153, 247] on icon at bounding box center [1149, 246] width 15 height 15
type textarea "x"
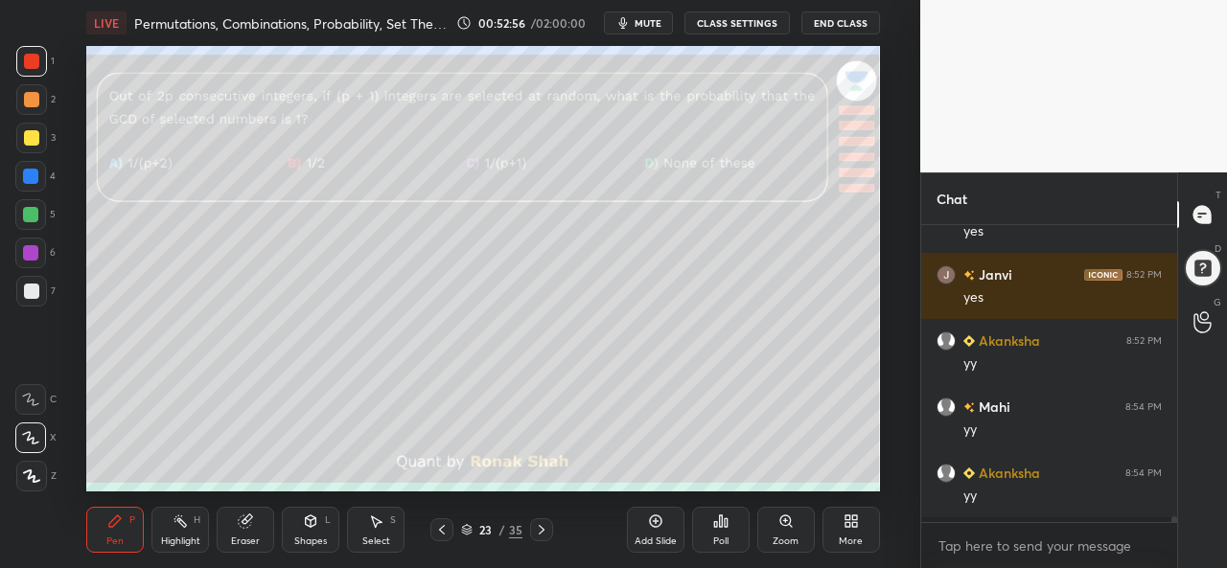
scroll to position [16053, 0]
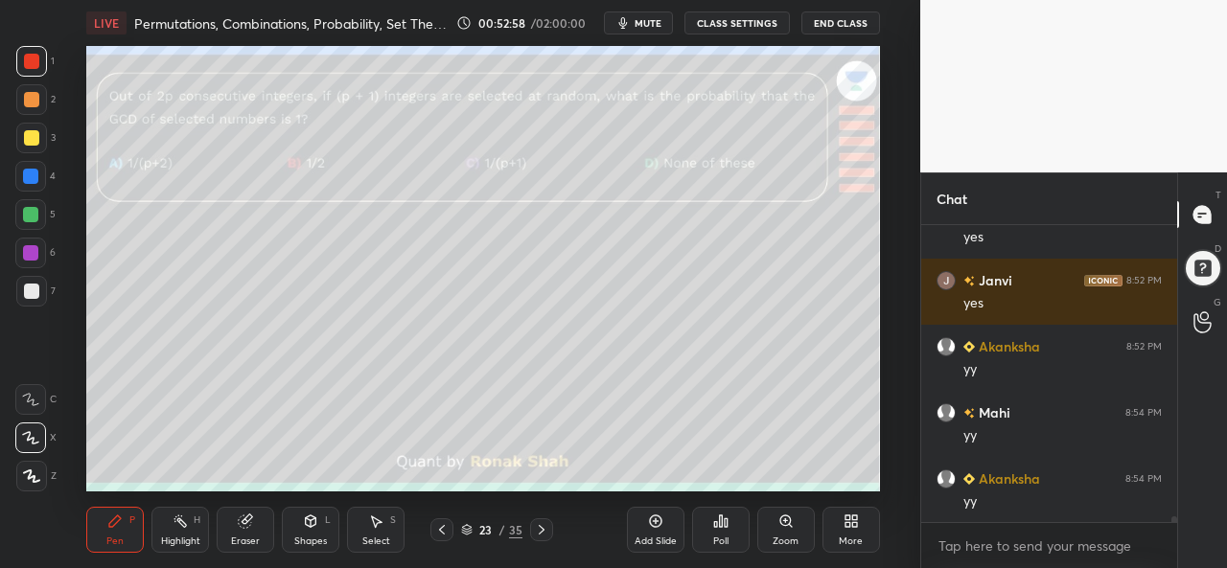
click at [20, 179] on div at bounding box center [30, 176] width 31 height 31
click at [28, 210] on div at bounding box center [30, 214] width 15 height 15
click at [25, 135] on div at bounding box center [31, 137] width 15 height 15
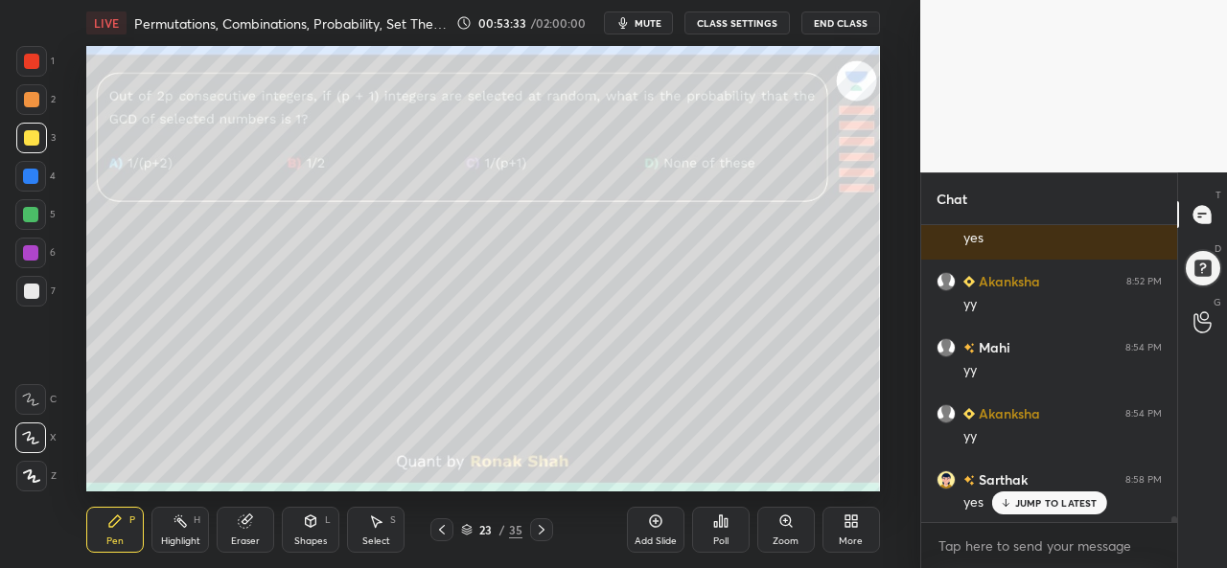
scroll to position [16185, 0]
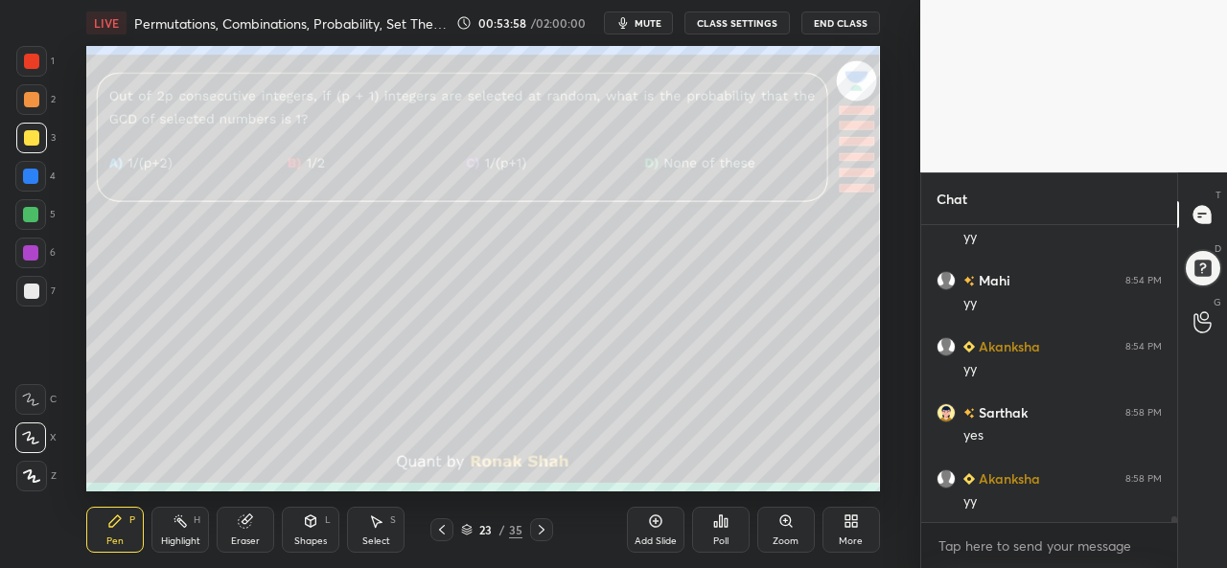
click at [35, 204] on div at bounding box center [30, 214] width 31 height 31
click at [35, 99] on div at bounding box center [31, 99] width 15 height 15
click at [32, 131] on div at bounding box center [31, 137] width 15 height 15
click at [36, 176] on div at bounding box center [30, 176] width 15 height 15
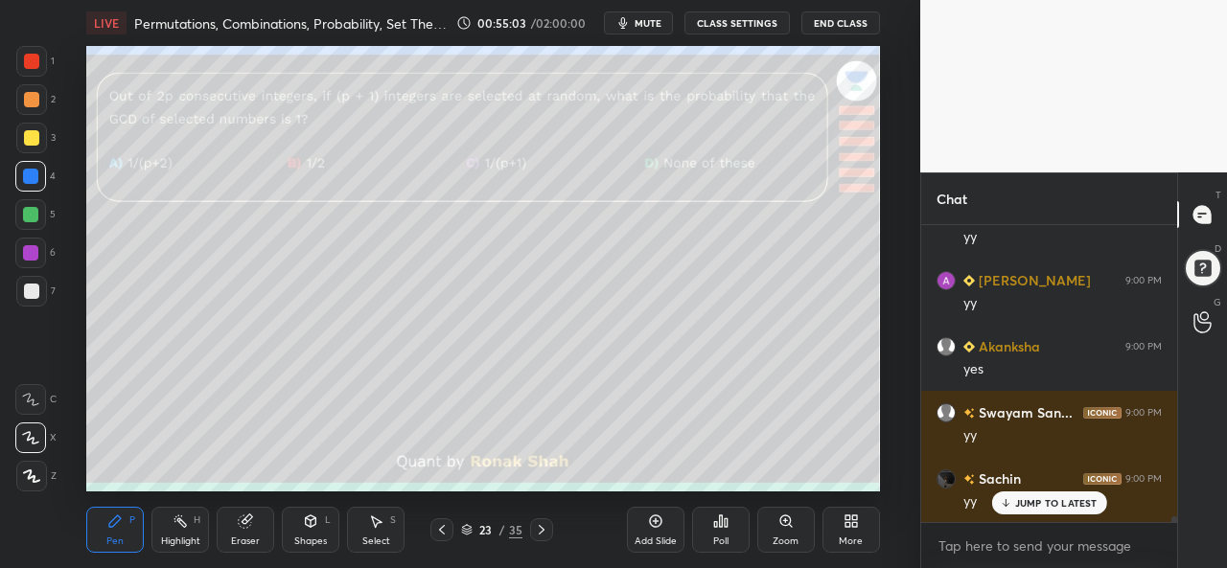
scroll to position [16514, 0]
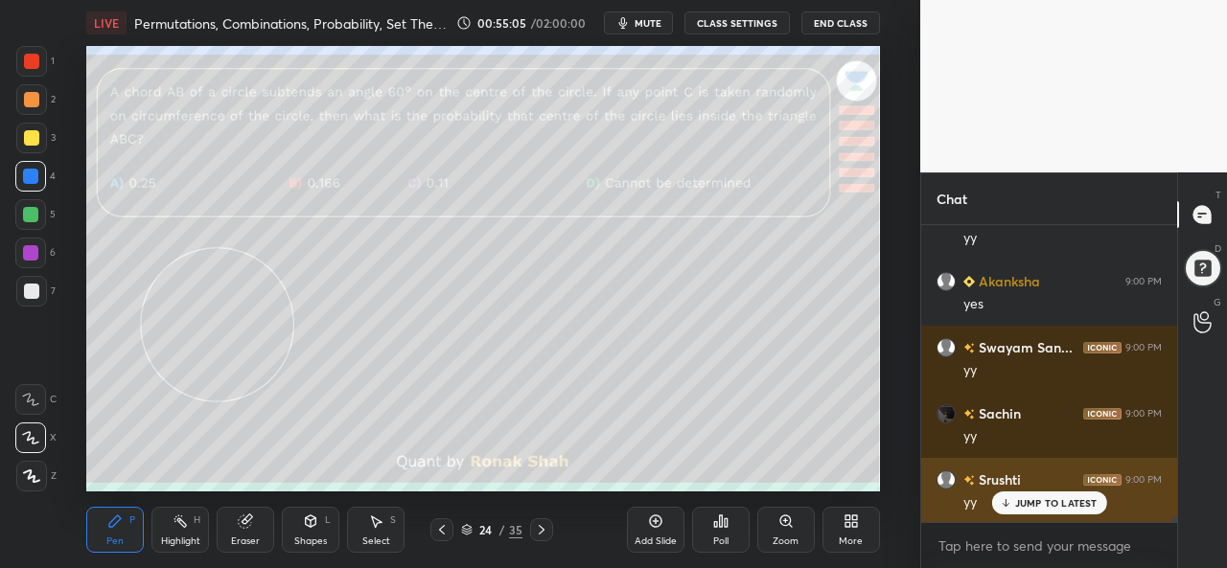
click at [1037, 501] on p "JUMP TO LATEST" at bounding box center [1056, 503] width 82 height 12
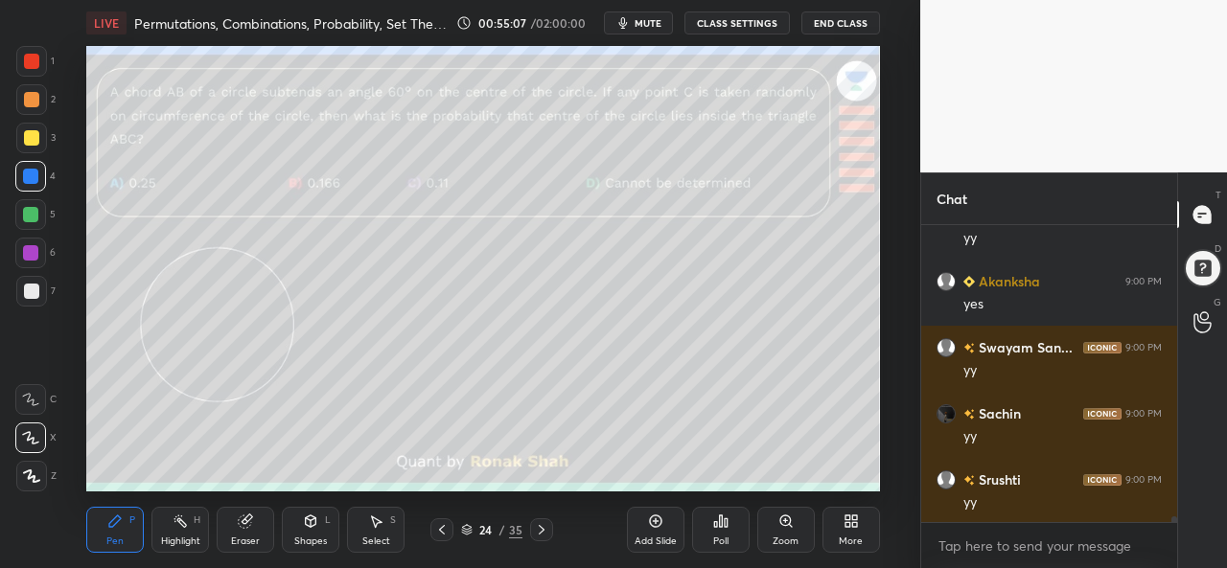
click at [33, 53] on div at bounding box center [31, 61] width 31 height 31
click at [724, 534] on div "Poll" at bounding box center [721, 530] width 58 height 46
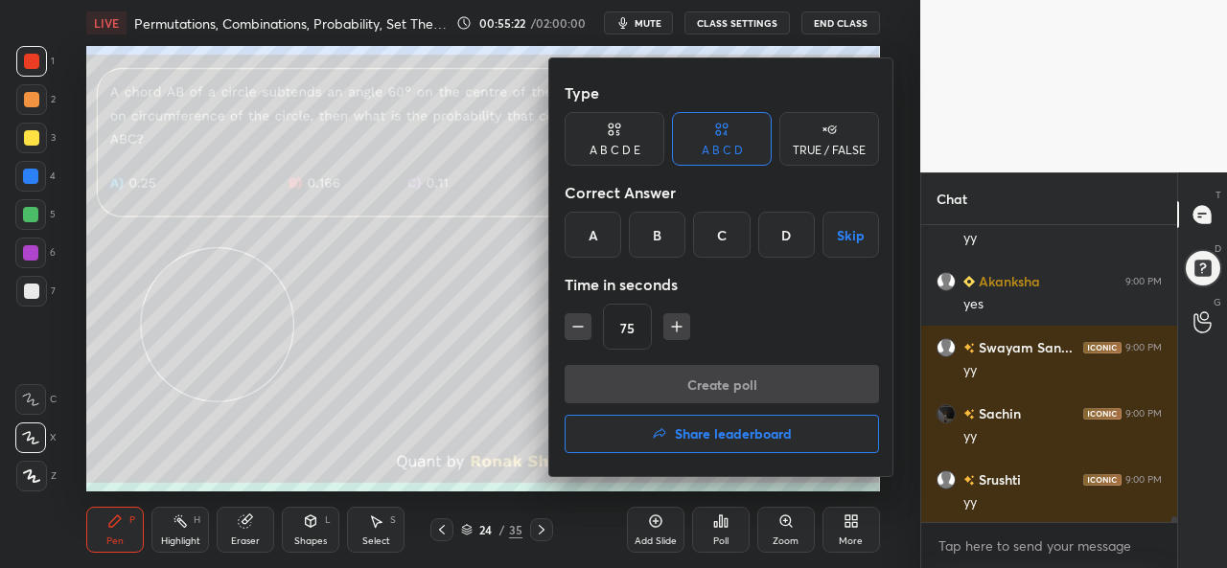
click at [654, 235] on div "B" at bounding box center [657, 235] width 57 height 46
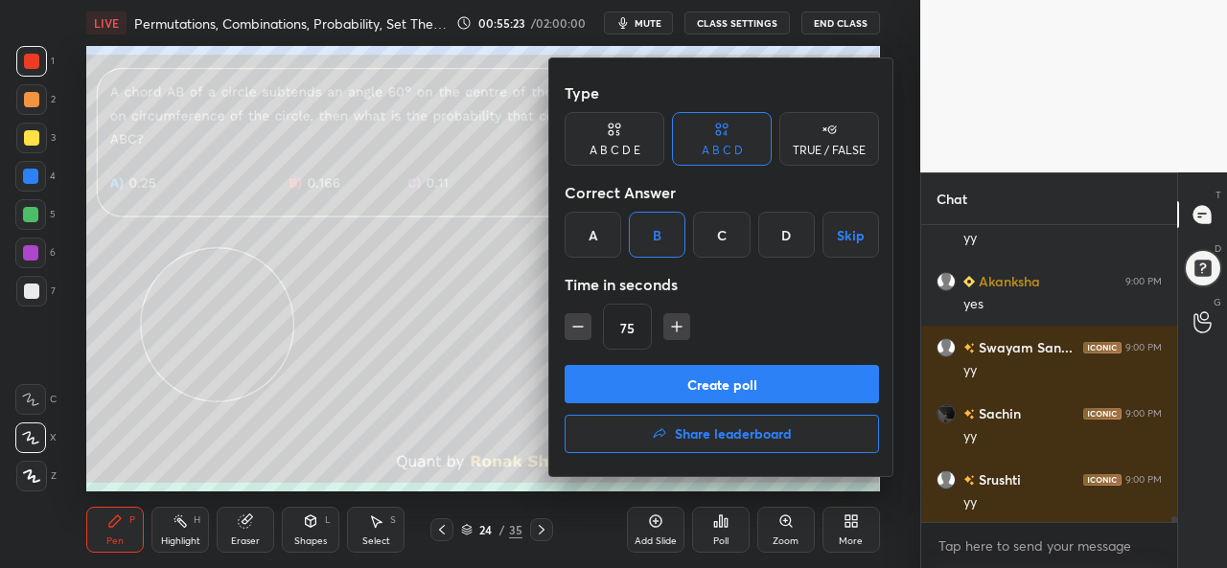
click at [679, 323] on icon "button" at bounding box center [676, 326] width 19 height 19
click at [677, 323] on icon "button" at bounding box center [676, 326] width 19 height 19
click at [682, 322] on icon "button" at bounding box center [676, 326] width 19 height 19
type input "120"
click at [744, 380] on button "Create poll" at bounding box center [721, 384] width 314 height 38
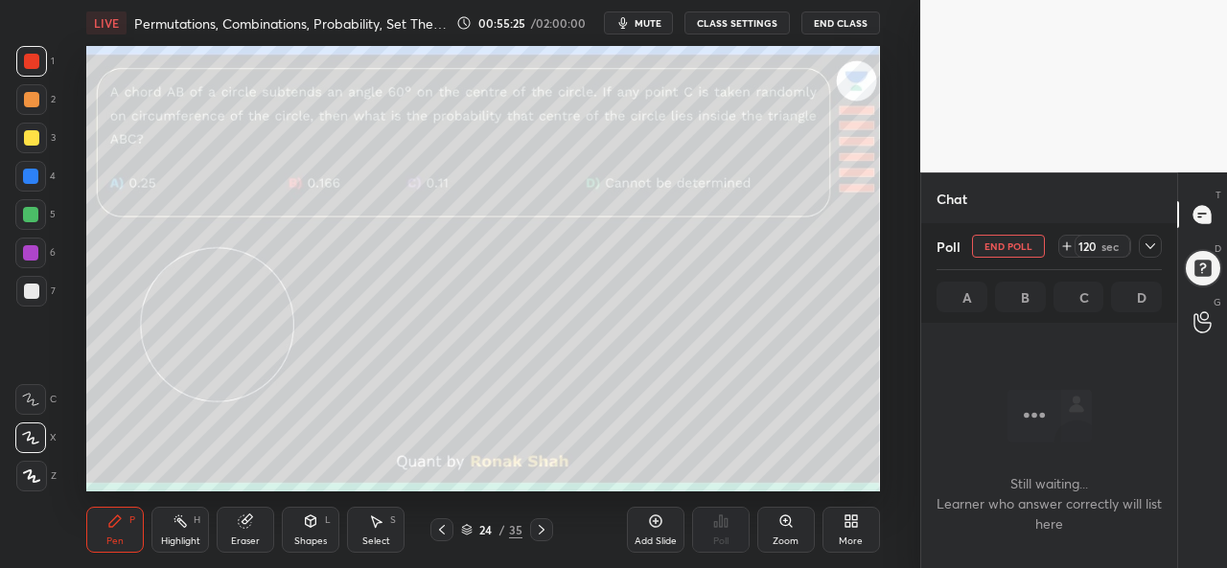
scroll to position [6, 6]
click at [654, 22] on span "mute" at bounding box center [647, 22] width 27 height 13
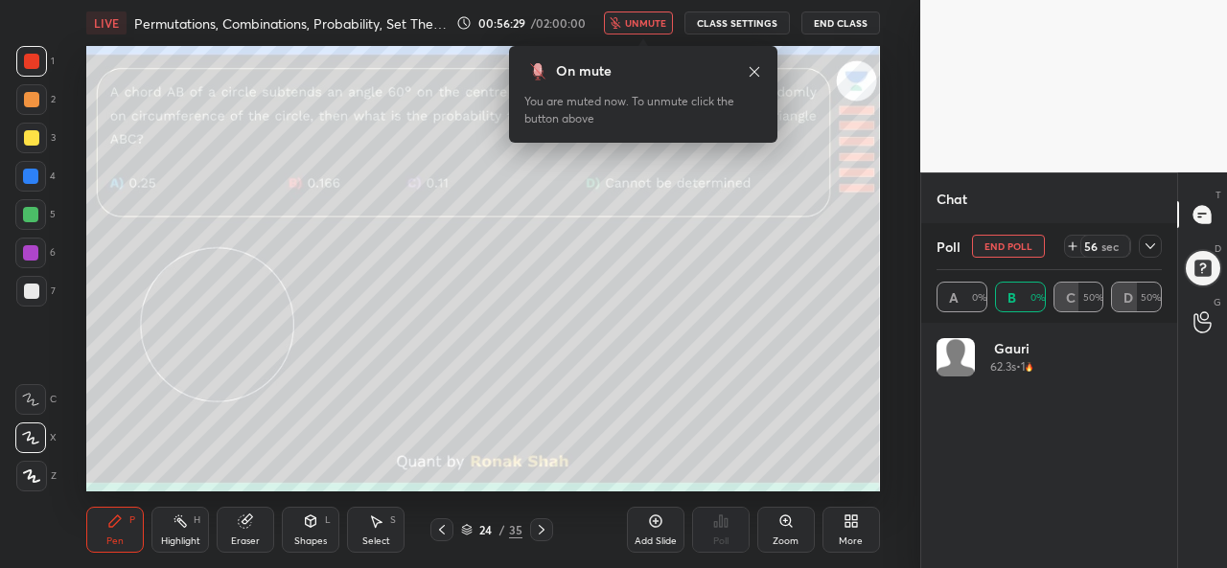
scroll to position [224, 219]
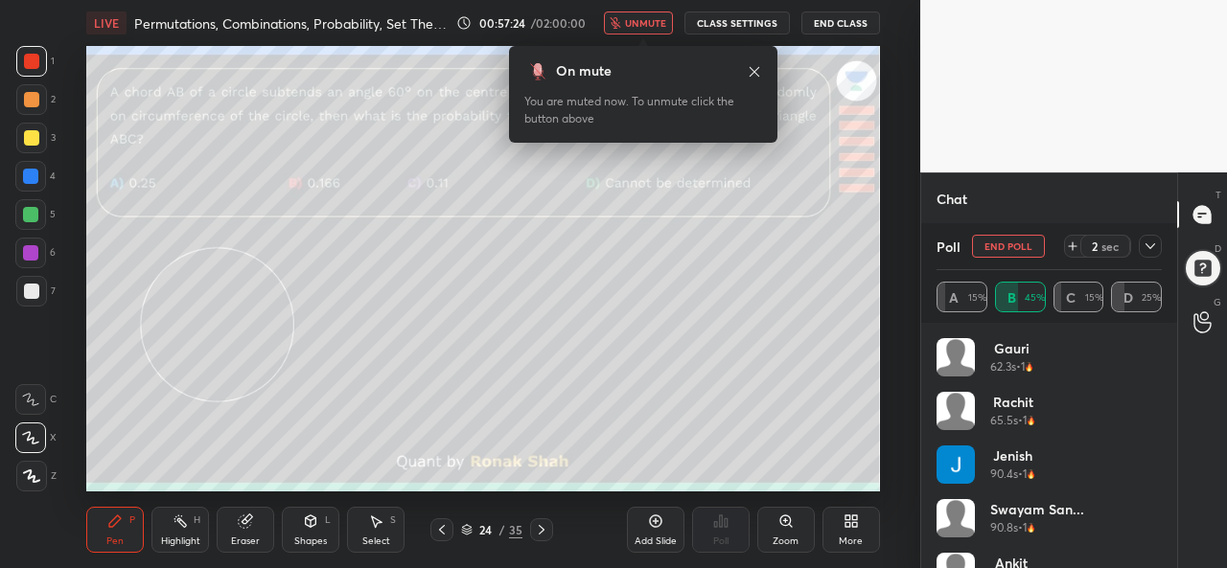
click at [636, 18] on span "unmute" at bounding box center [645, 22] width 41 height 13
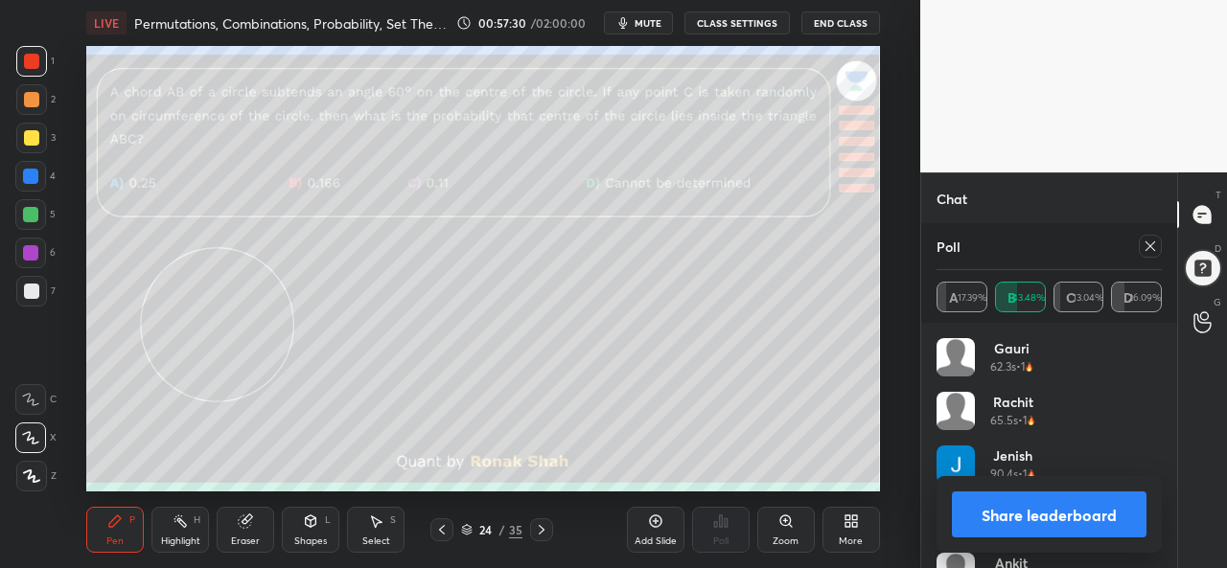
click at [1154, 248] on icon at bounding box center [1149, 246] width 15 height 15
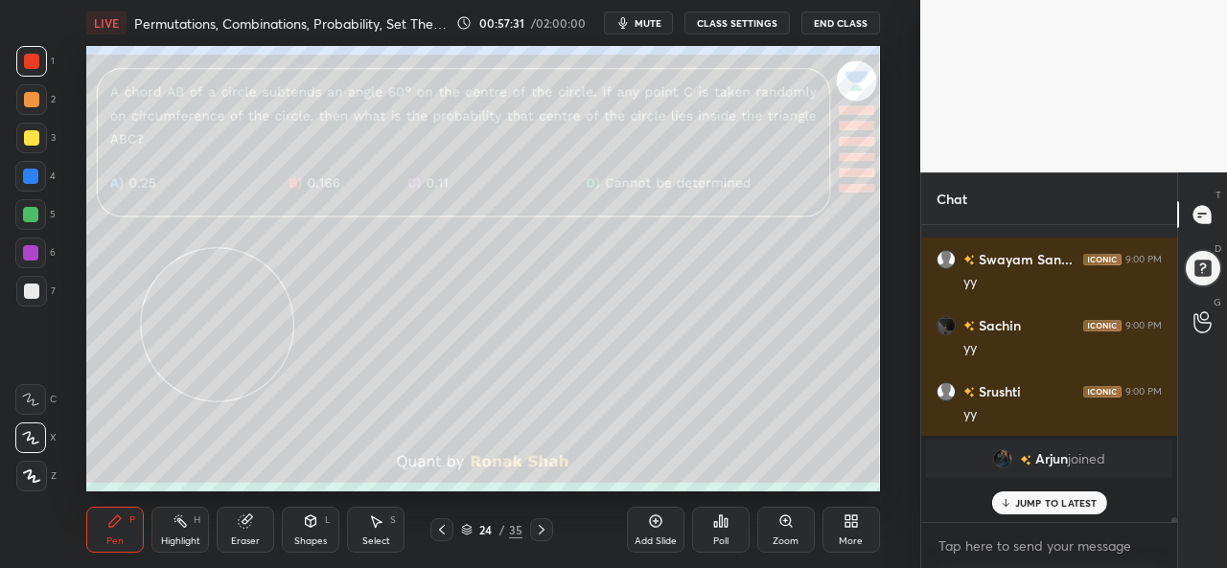
scroll to position [276, 250]
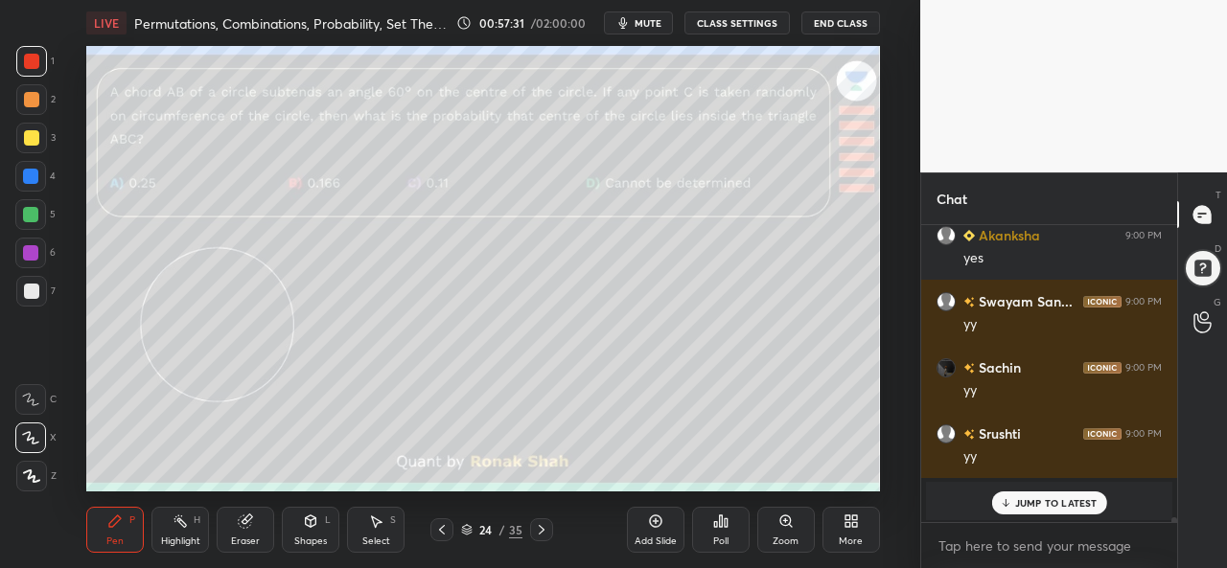
click at [1036, 495] on div "JUMP TO LATEST" at bounding box center [1048, 503] width 115 height 23
click at [32, 139] on div at bounding box center [31, 137] width 15 height 15
click at [306, 520] on icon at bounding box center [311, 522] width 11 height 12
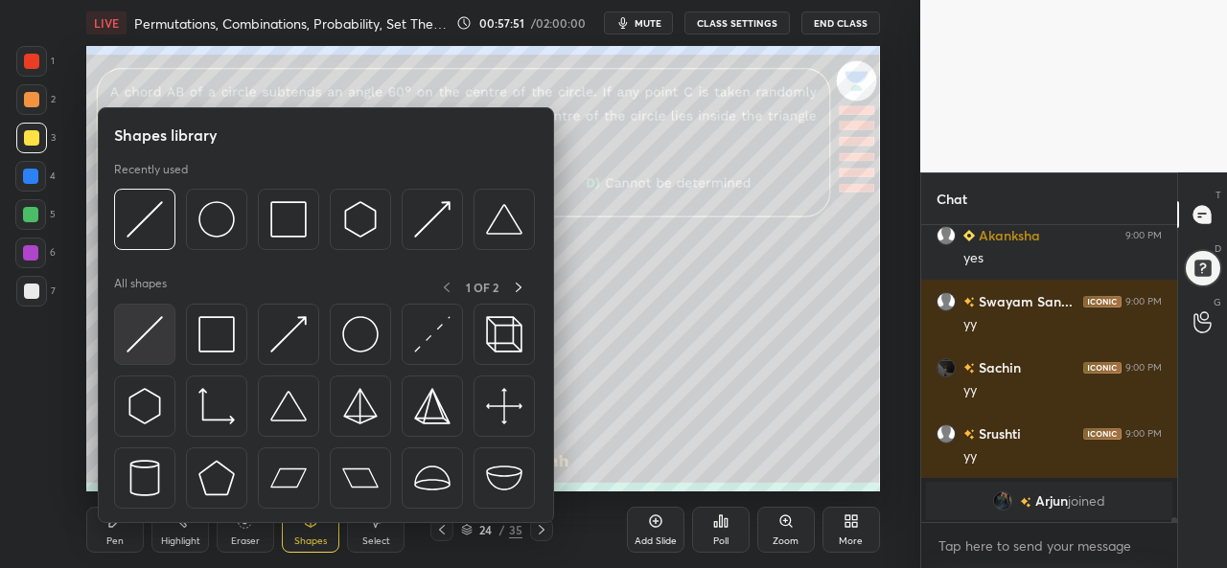
click at [158, 333] on img at bounding box center [145, 334] width 36 height 36
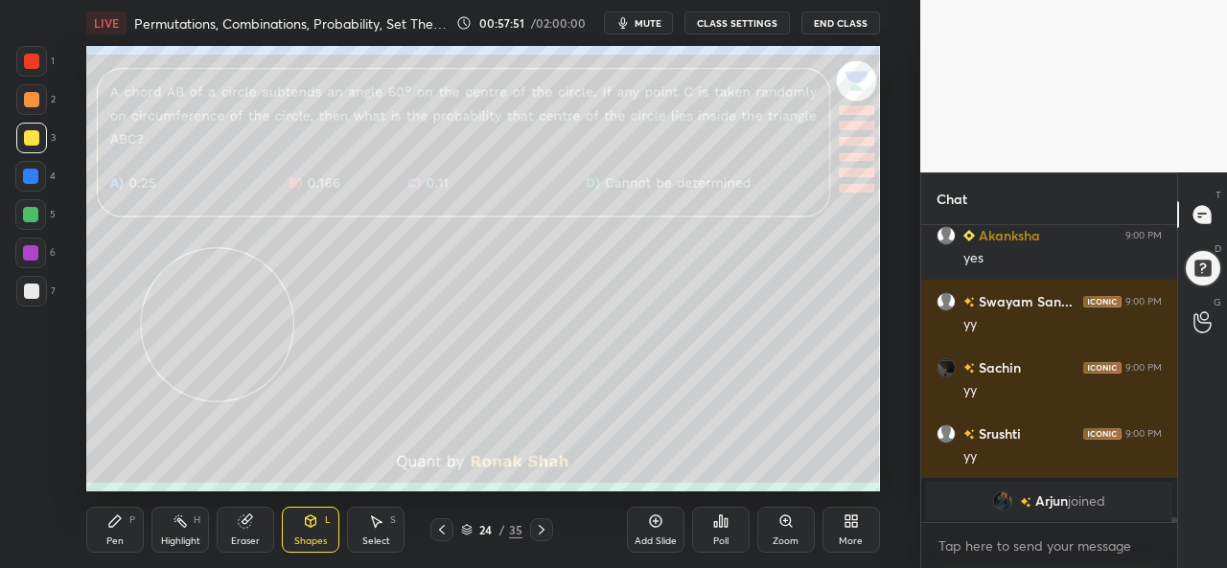
click at [35, 213] on div at bounding box center [30, 214] width 15 height 15
click at [98, 527] on div "Pen P" at bounding box center [115, 530] width 58 height 46
click at [29, 249] on div at bounding box center [30, 252] width 15 height 15
click at [30, 173] on div at bounding box center [30, 176] width 15 height 15
click at [32, 99] on div at bounding box center [31, 99] width 15 height 15
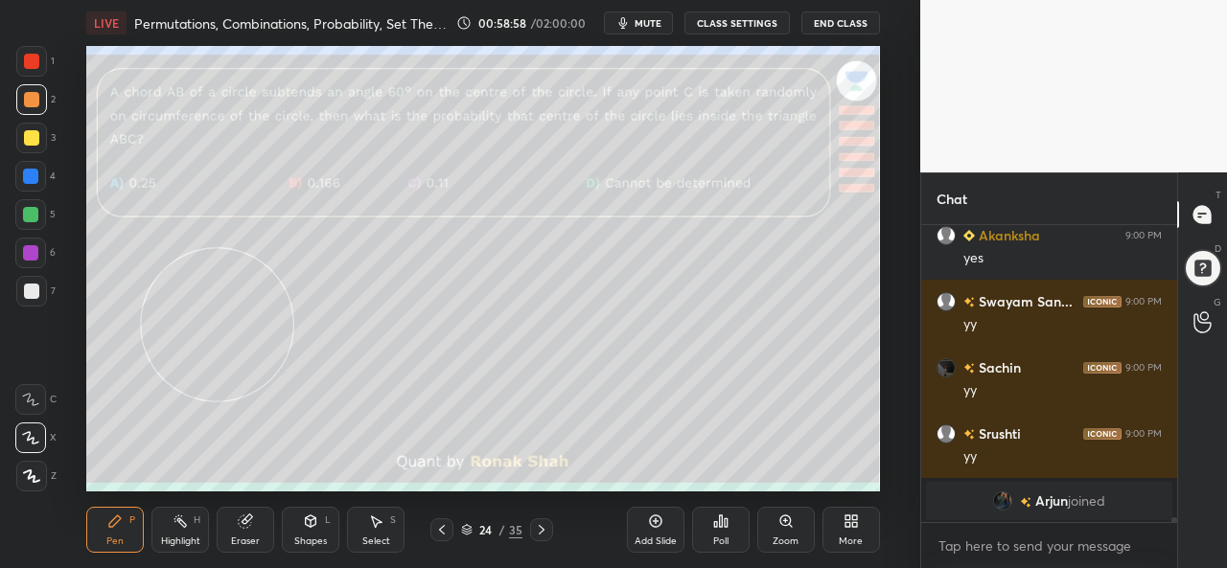
click at [38, 55] on div at bounding box center [31, 61] width 15 height 15
click at [311, 524] on icon at bounding box center [311, 523] width 0 height 7
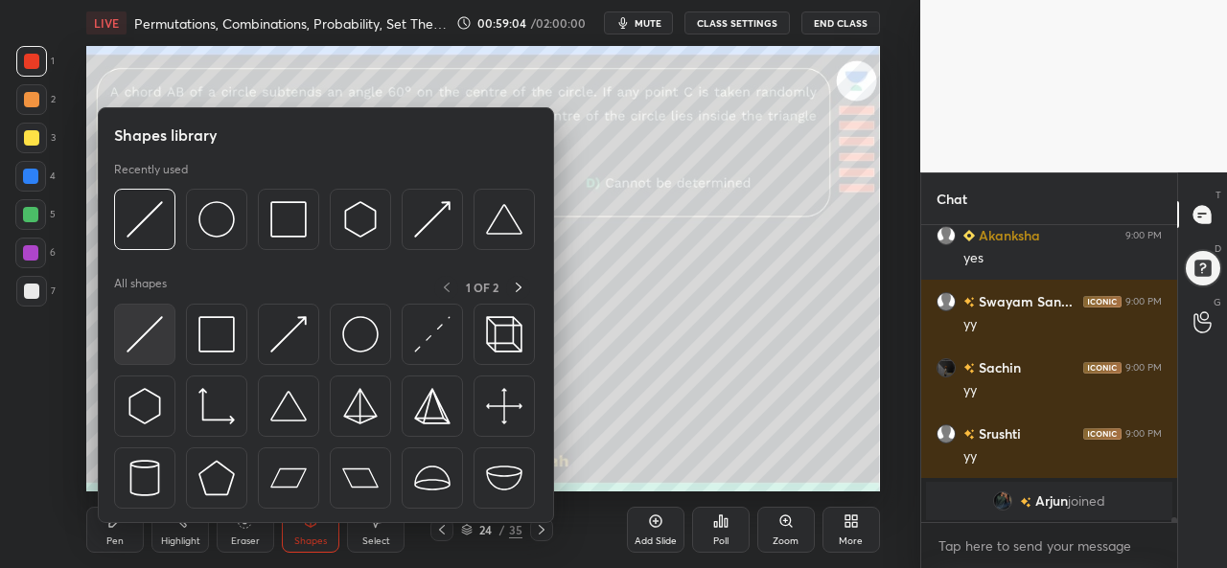
click at [153, 317] on img at bounding box center [145, 334] width 36 height 36
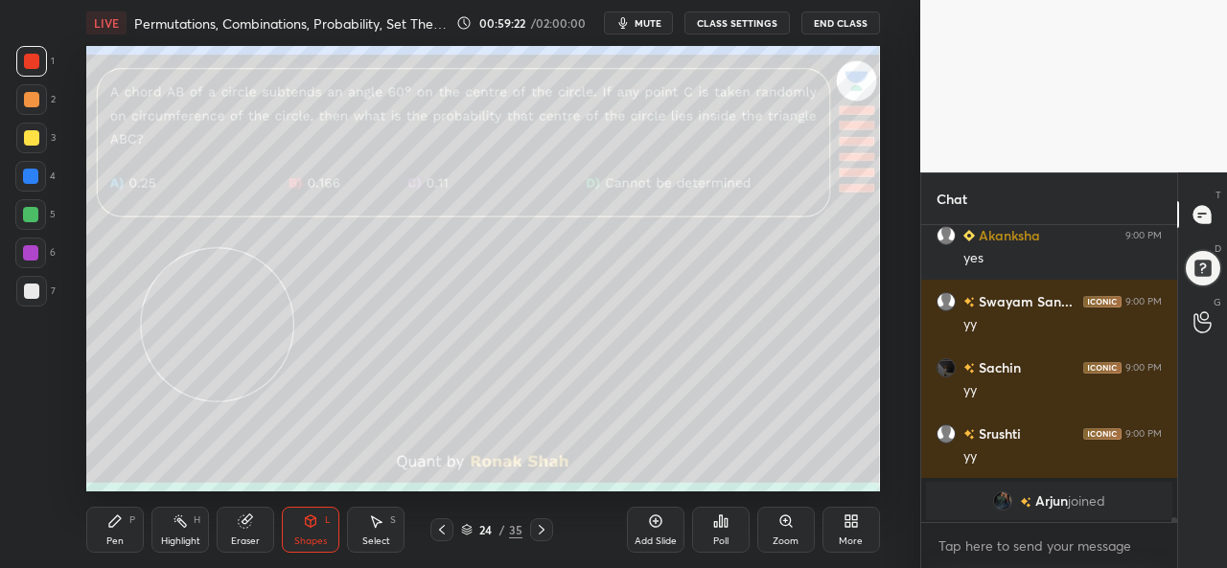
click at [105, 526] on div "Pen P" at bounding box center [115, 530] width 58 height 46
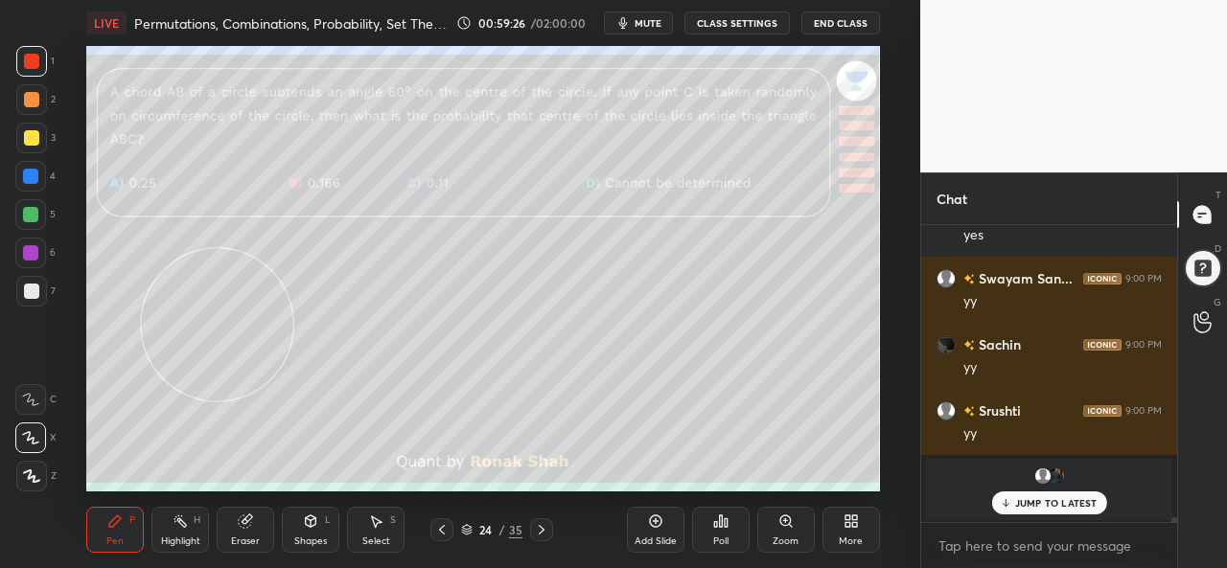
click at [311, 530] on div "Shapes L" at bounding box center [311, 530] width 58 height 46
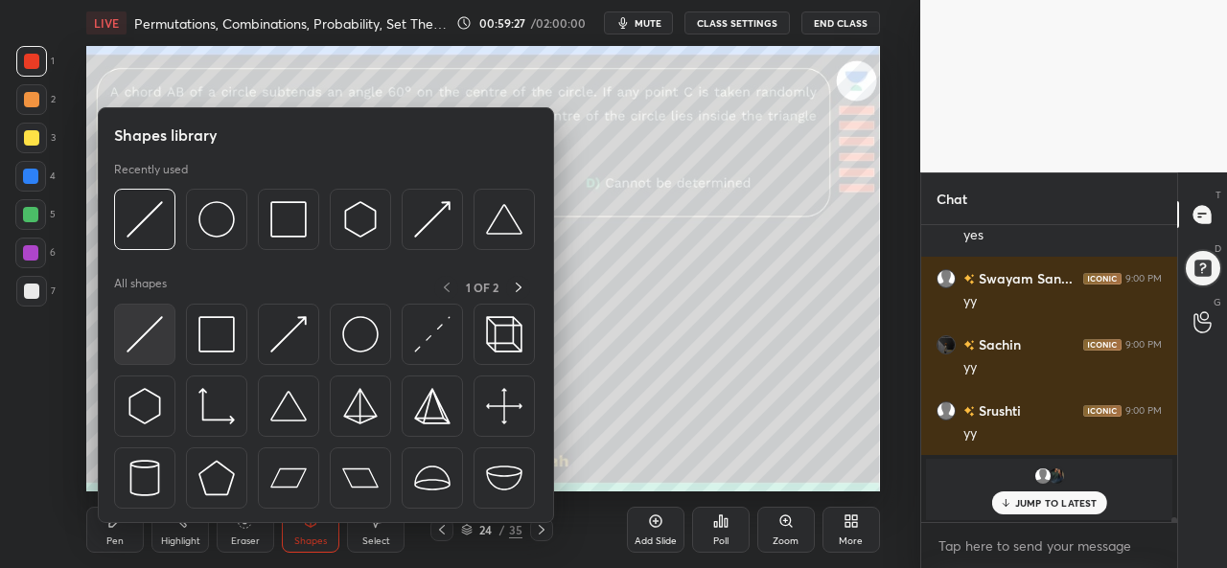
click at [128, 344] on img at bounding box center [145, 334] width 36 height 36
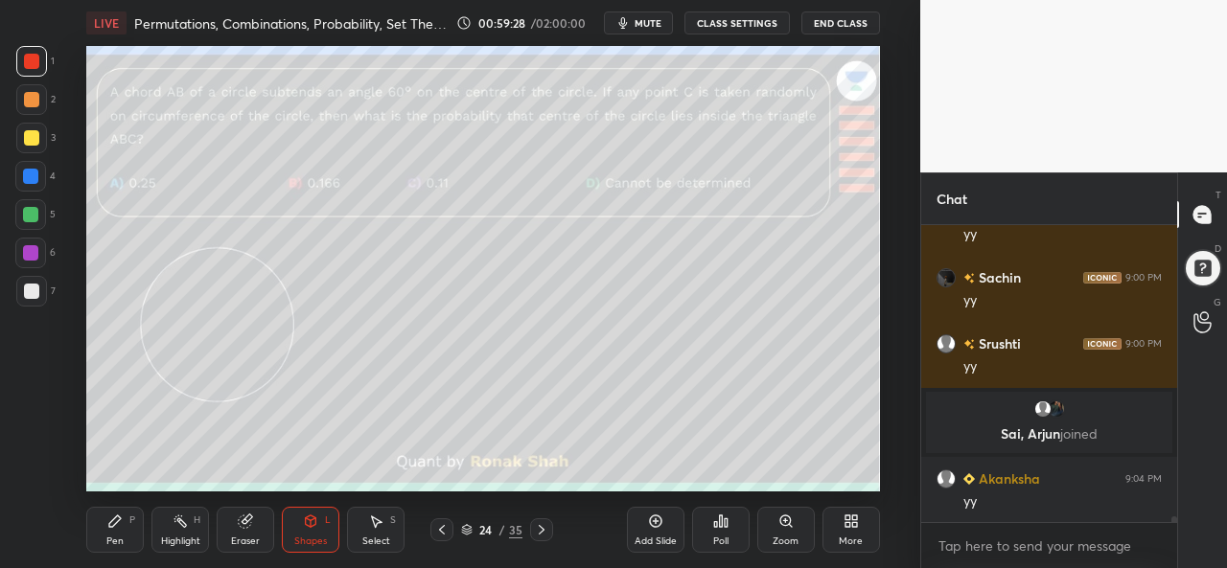
scroll to position [15234, 0]
click at [109, 527] on icon at bounding box center [115, 522] width 12 height 12
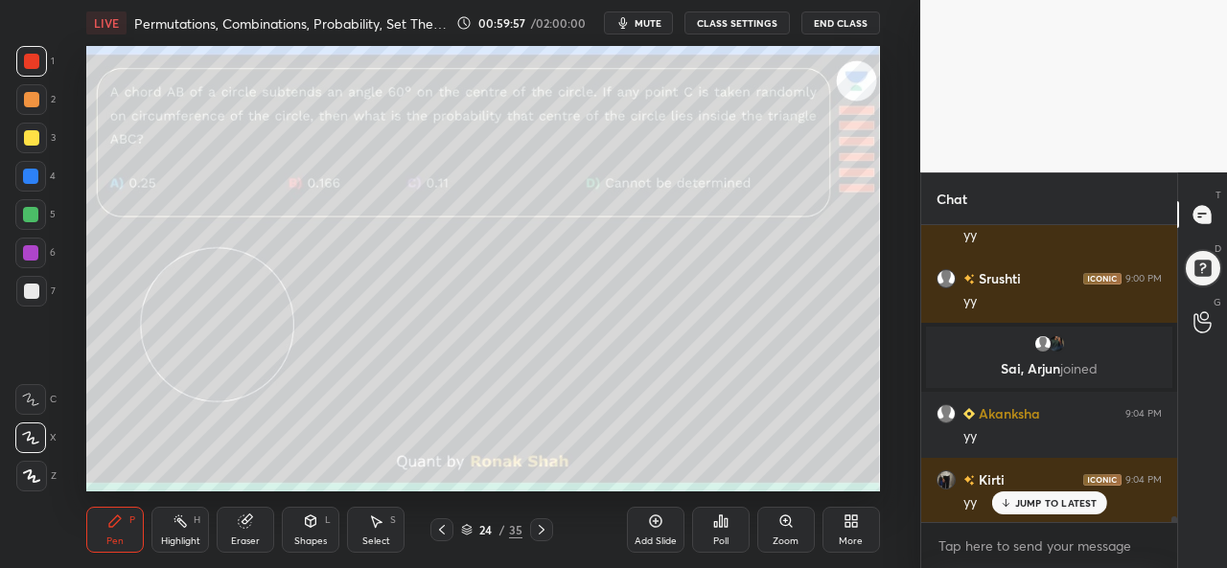
click at [24, 101] on div at bounding box center [31, 99] width 15 height 15
click at [23, 127] on div at bounding box center [31, 138] width 31 height 31
click at [30, 211] on div at bounding box center [30, 214] width 15 height 15
click at [34, 137] on div at bounding box center [31, 137] width 15 height 15
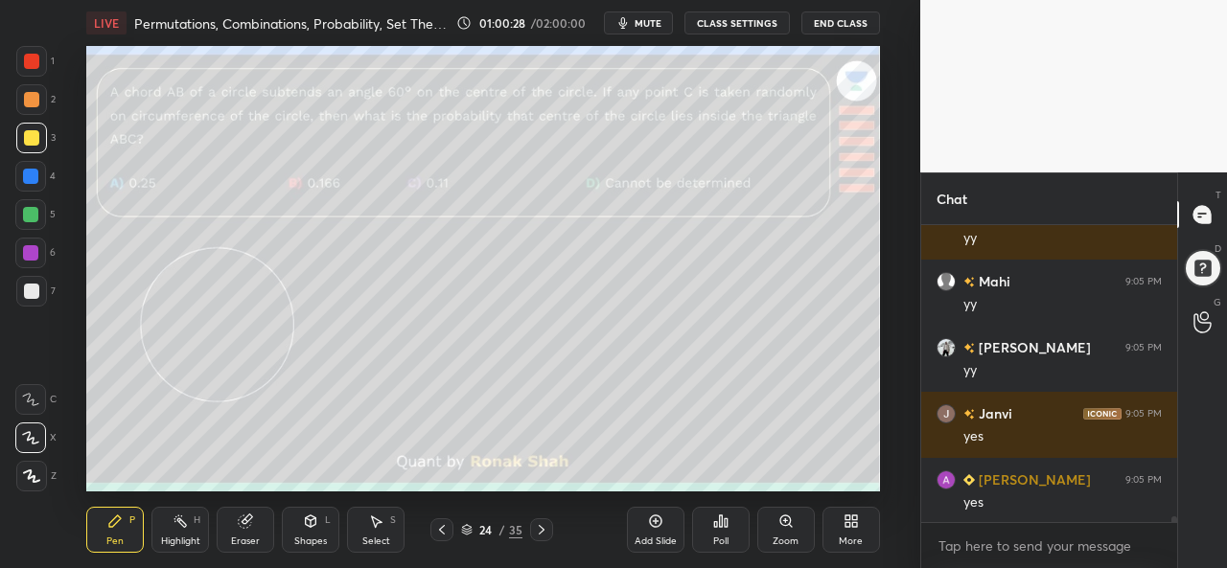
scroll to position [15631, 0]
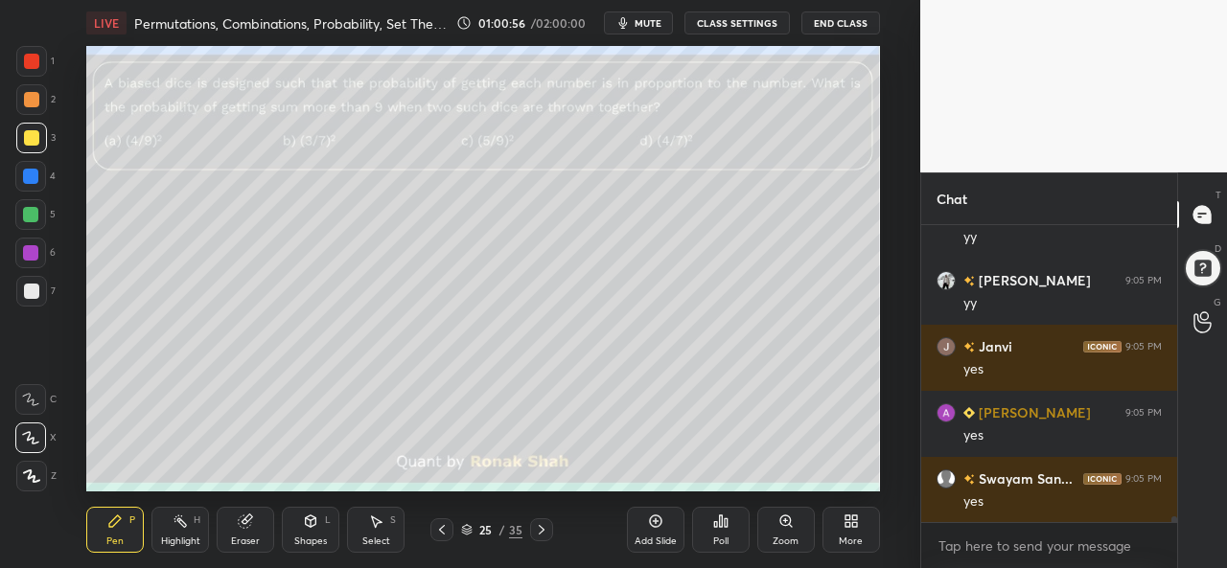
click at [19, 53] on div at bounding box center [31, 61] width 31 height 31
click at [727, 532] on div "Poll" at bounding box center [721, 530] width 58 height 46
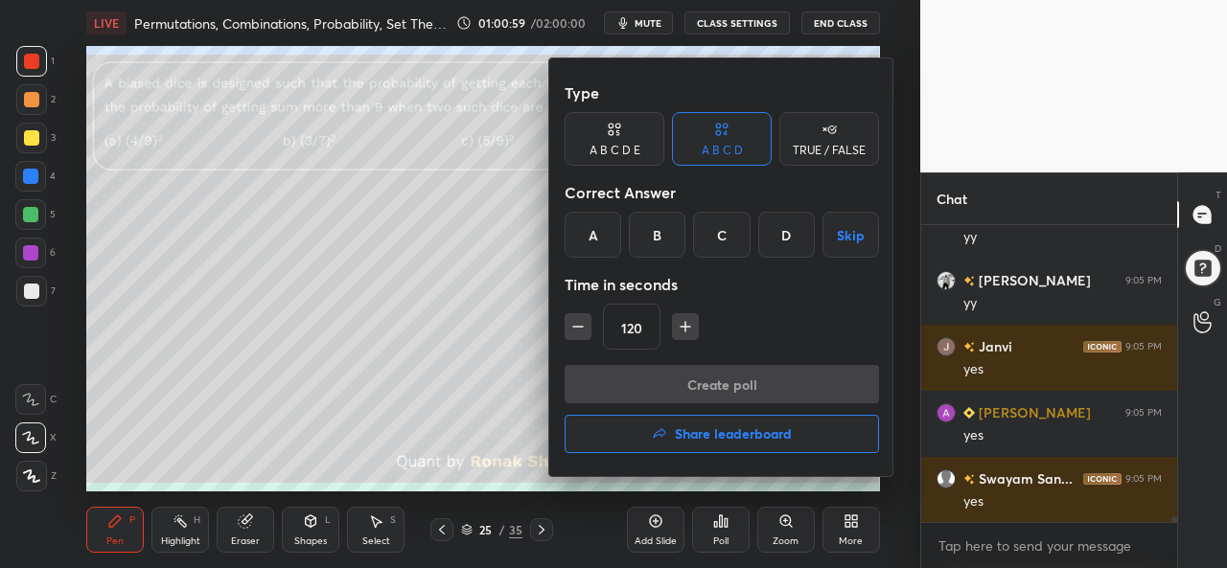
click at [788, 231] on div "D" at bounding box center [786, 235] width 57 height 46
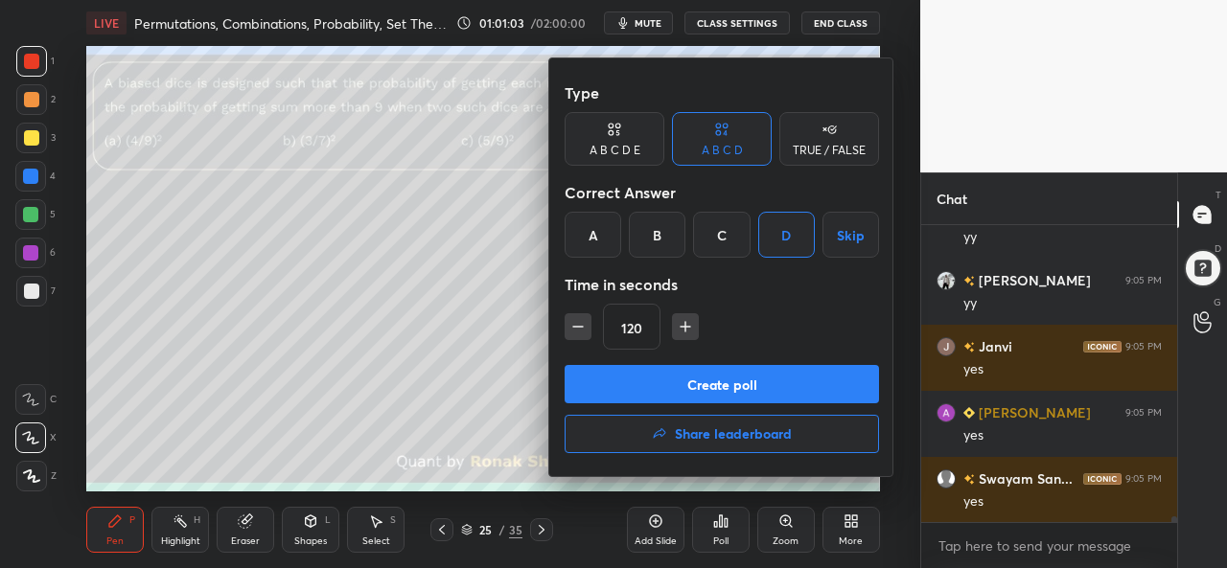
click at [761, 385] on button "Create poll" at bounding box center [721, 384] width 314 height 38
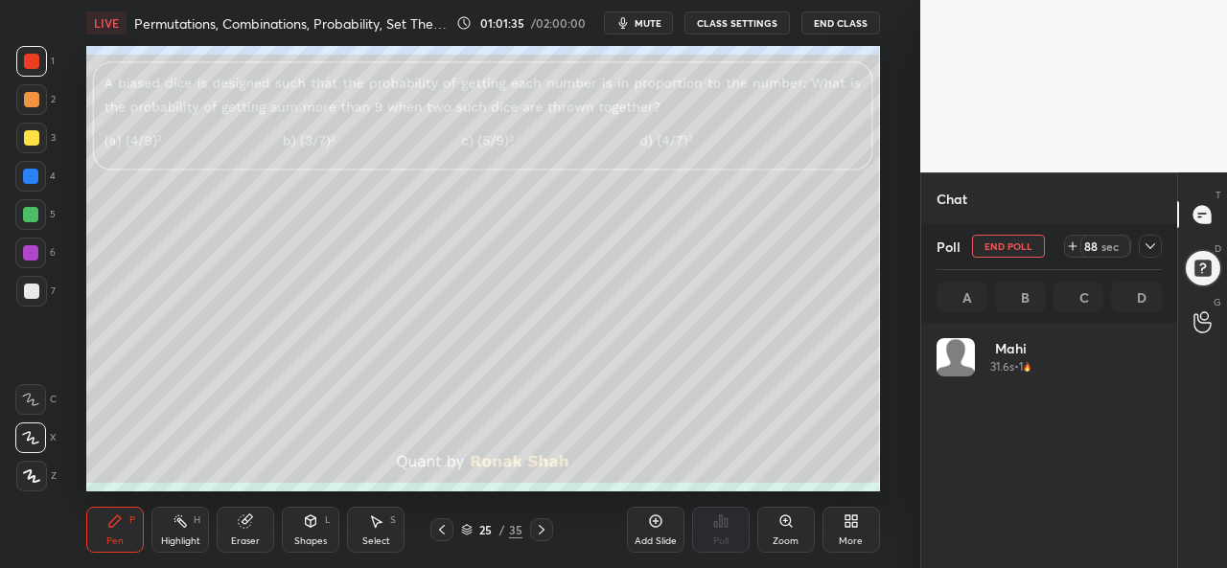
scroll to position [7, 6]
click at [1154, 250] on icon at bounding box center [1149, 246] width 15 height 15
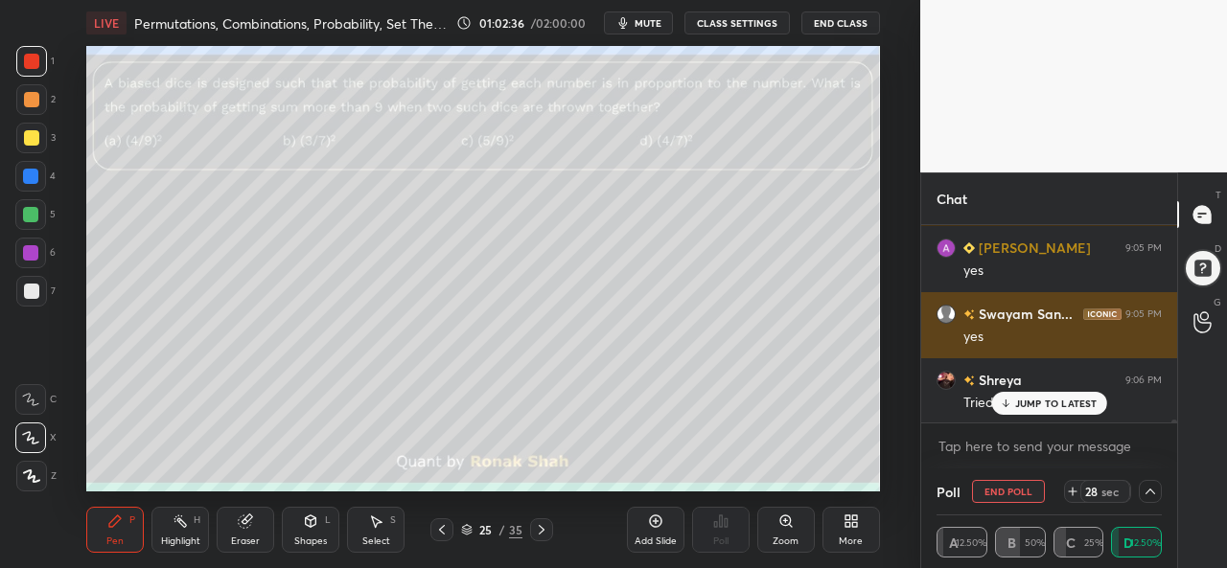
scroll to position [1, 6]
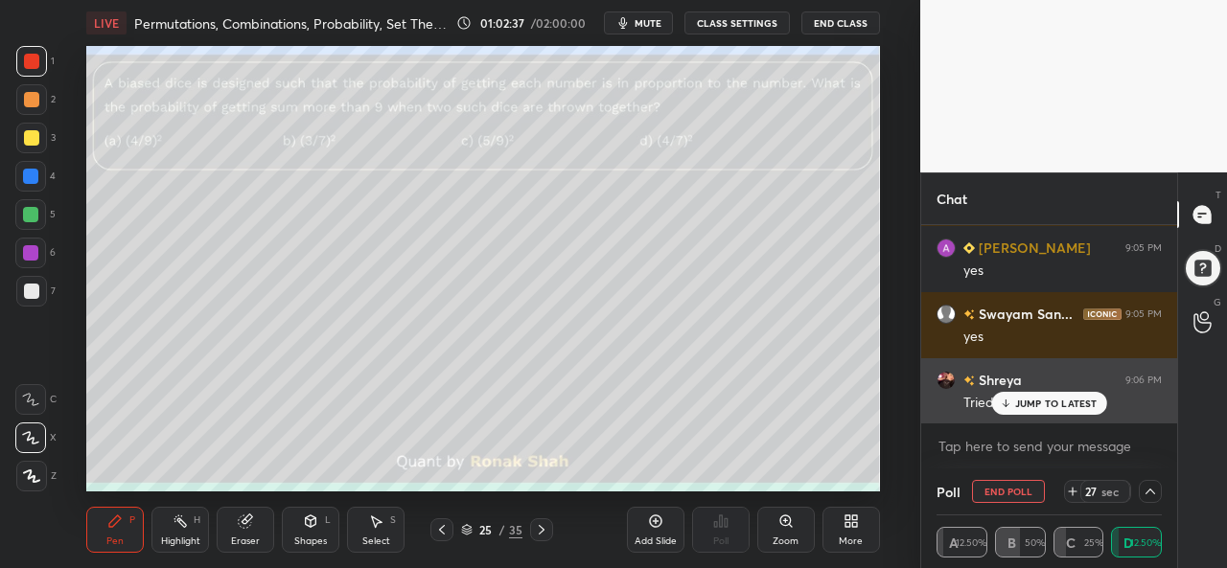
click at [1024, 400] on p "JUMP TO LATEST" at bounding box center [1056, 404] width 82 height 12
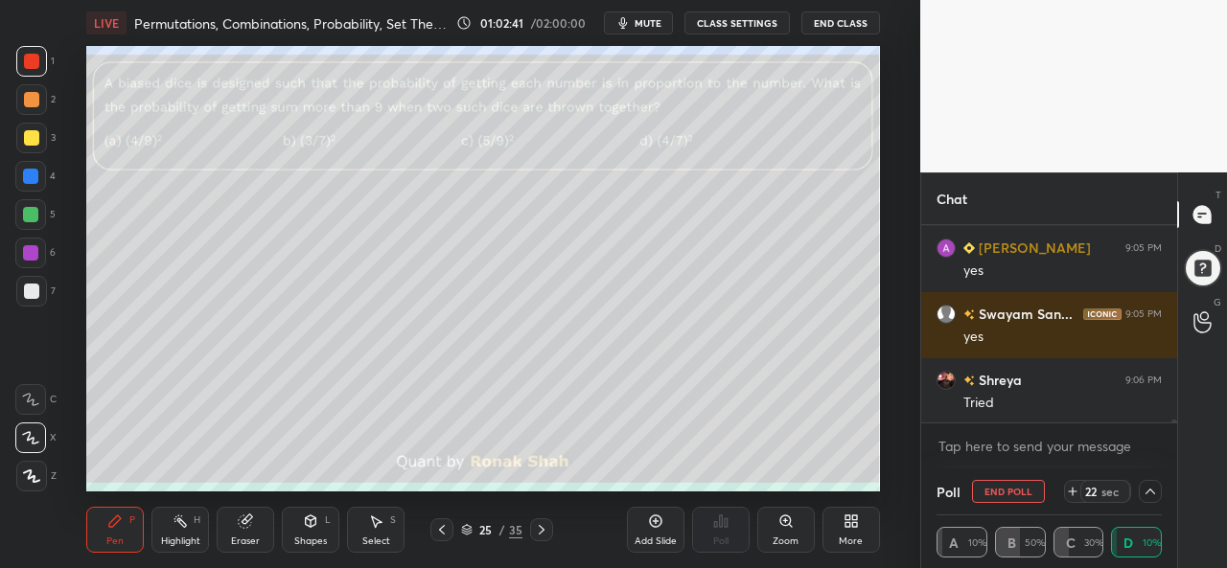
click at [1153, 492] on icon at bounding box center [1149, 491] width 15 height 15
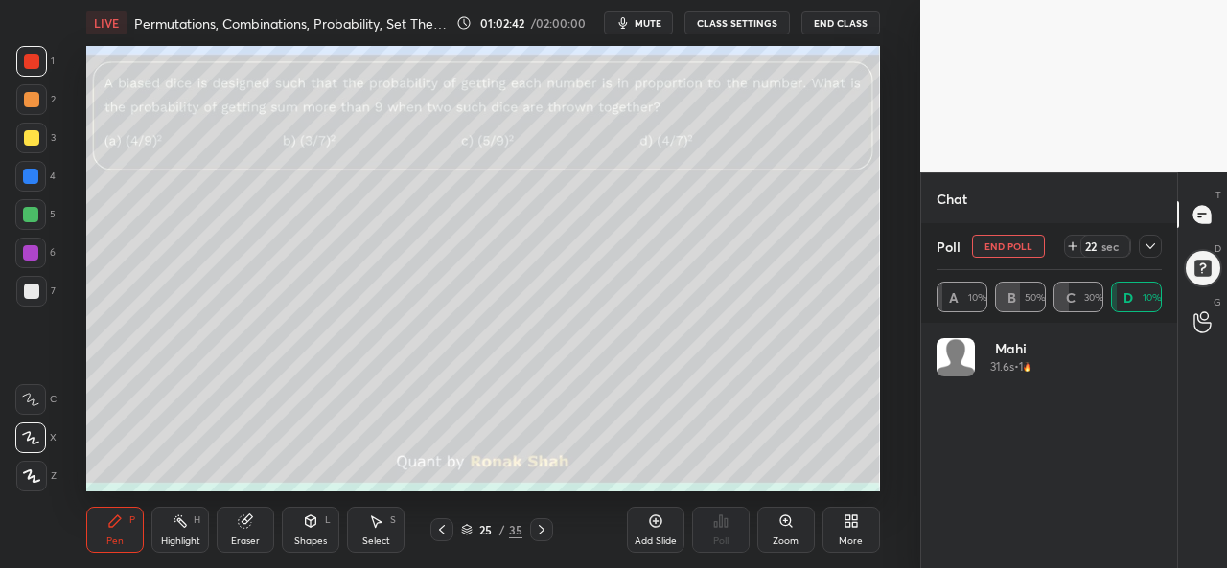
scroll to position [224, 219]
click at [1157, 242] on icon at bounding box center [1149, 246] width 15 height 15
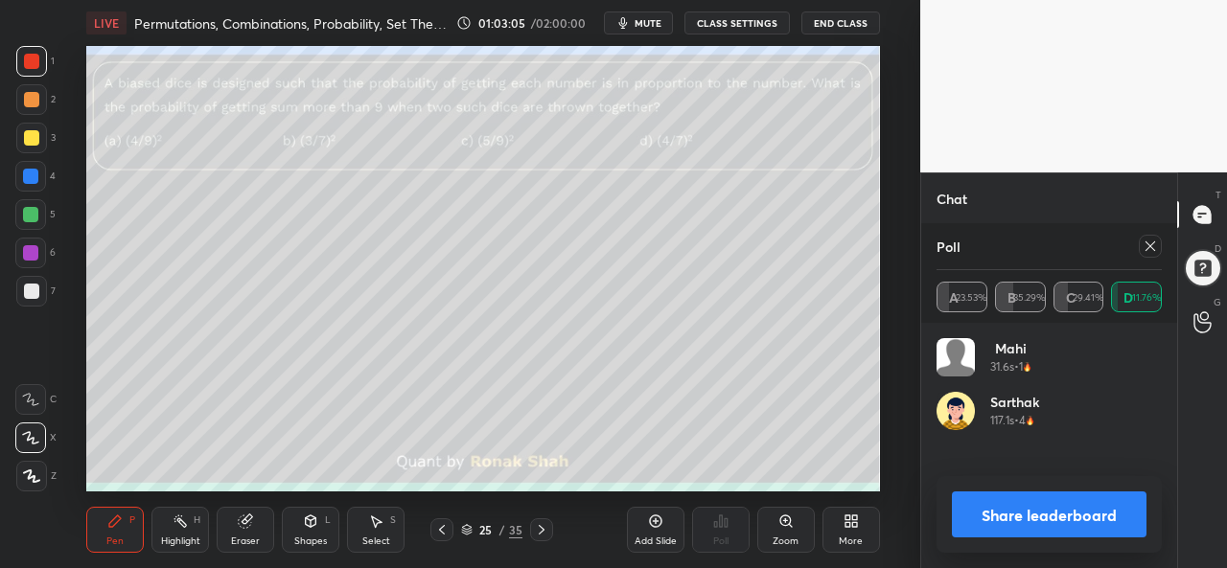
click at [1148, 241] on icon at bounding box center [1149, 246] width 15 height 15
type textarea "x"
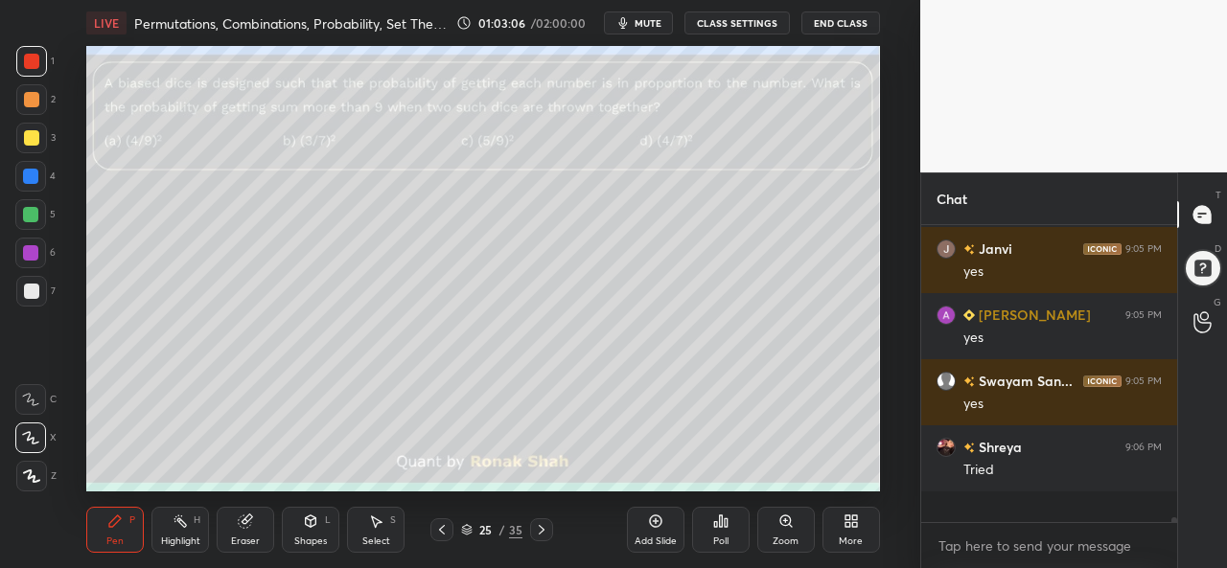
scroll to position [282, 250]
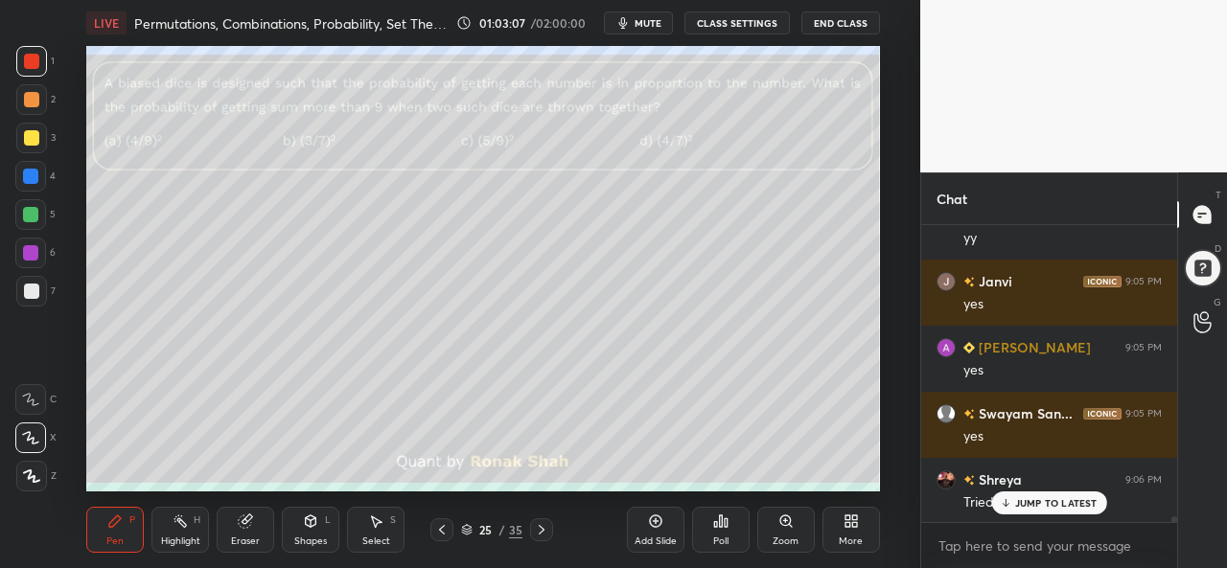
click at [1027, 497] on p "JUMP TO LATEST" at bounding box center [1056, 503] width 82 height 12
click at [30, 173] on div at bounding box center [30, 176] width 15 height 15
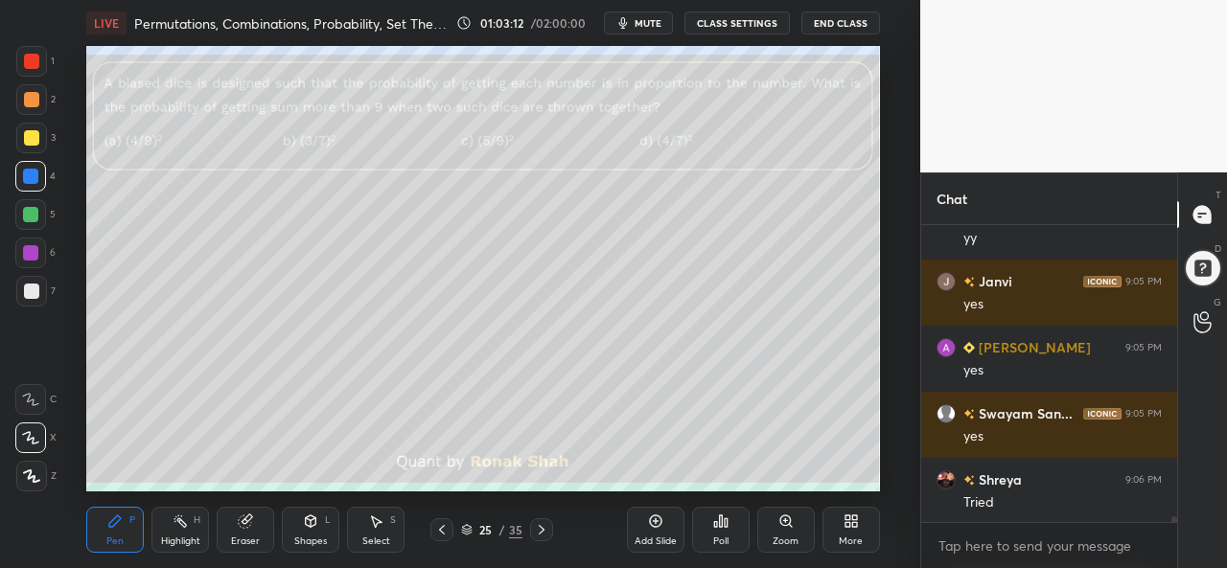
click at [380, 532] on div "Select S" at bounding box center [376, 530] width 58 height 46
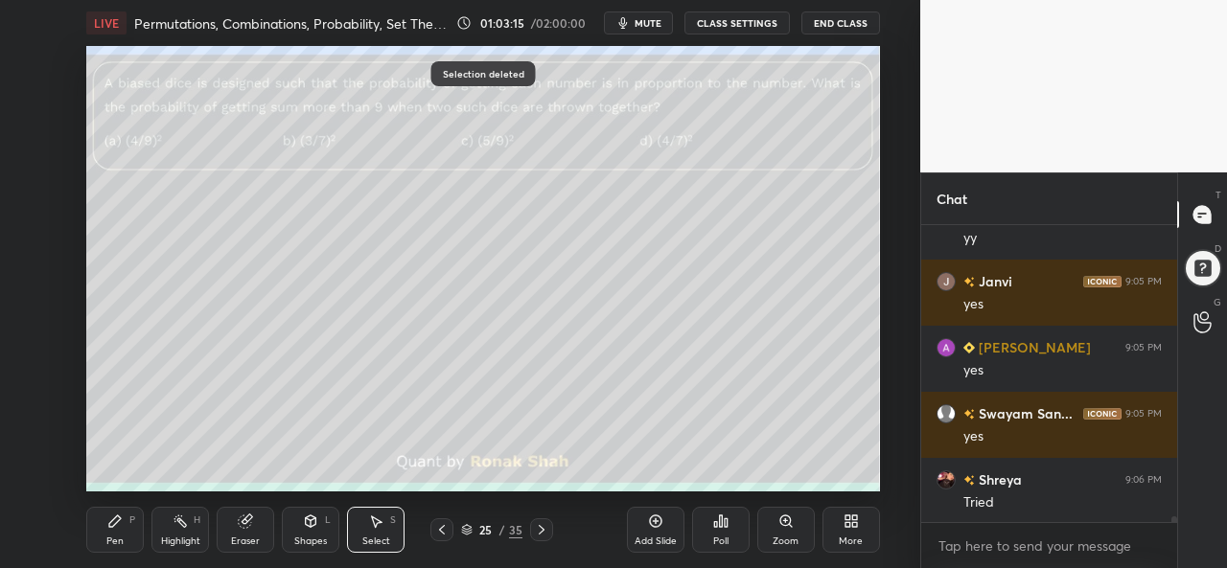
click at [119, 528] on icon at bounding box center [114, 521] width 15 height 15
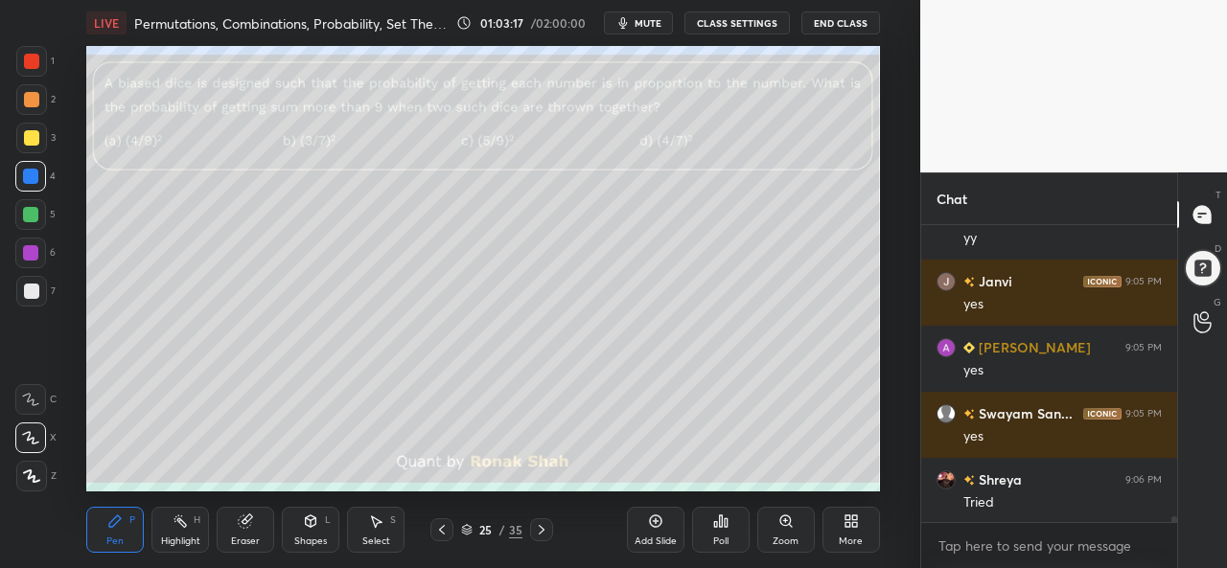
click at [40, 133] on div at bounding box center [31, 138] width 31 height 31
click at [30, 50] on div at bounding box center [31, 61] width 31 height 31
click at [23, 177] on div at bounding box center [30, 176] width 15 height 15
click at [30, 210] on div at bounding box center [30, 214] width 15 height 15
click at [35, 137] on div at bounding box center [31, 137] width 15 height 15
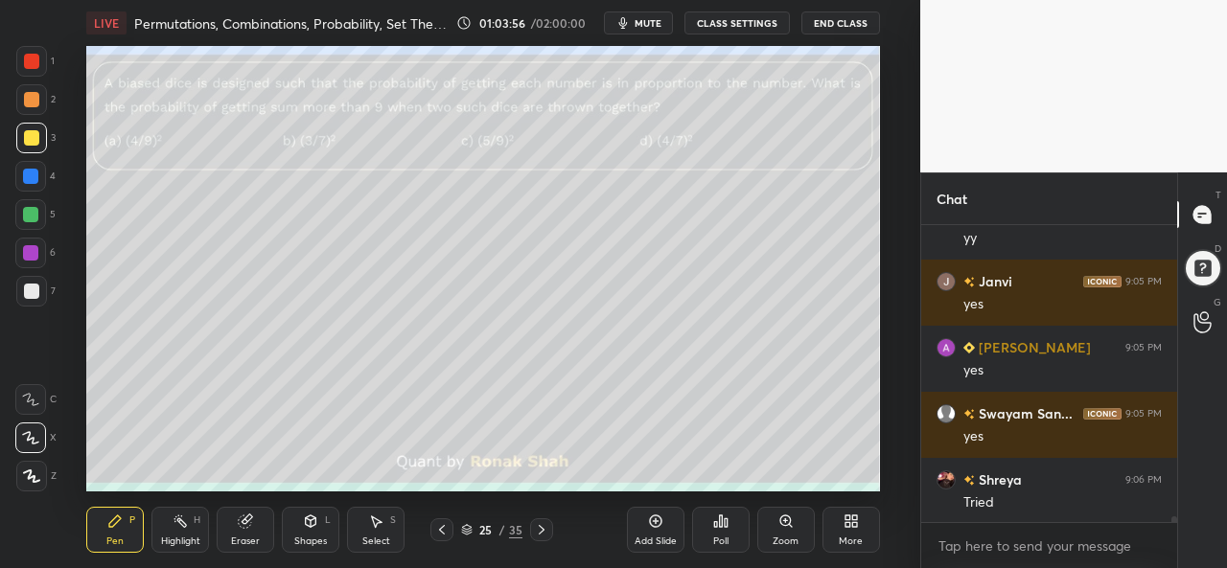
click at [654, 522] on icon at bounding box center [655, 521] width 15 height 15
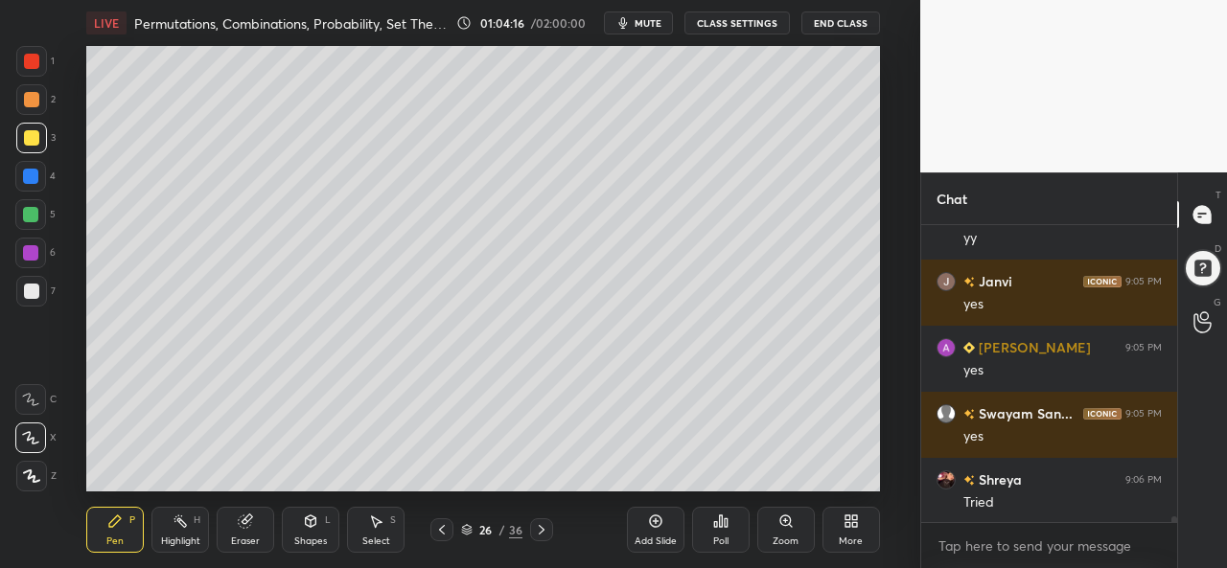
click at [27, 53] on div at bounding box center [31, 61] width 31 height 31
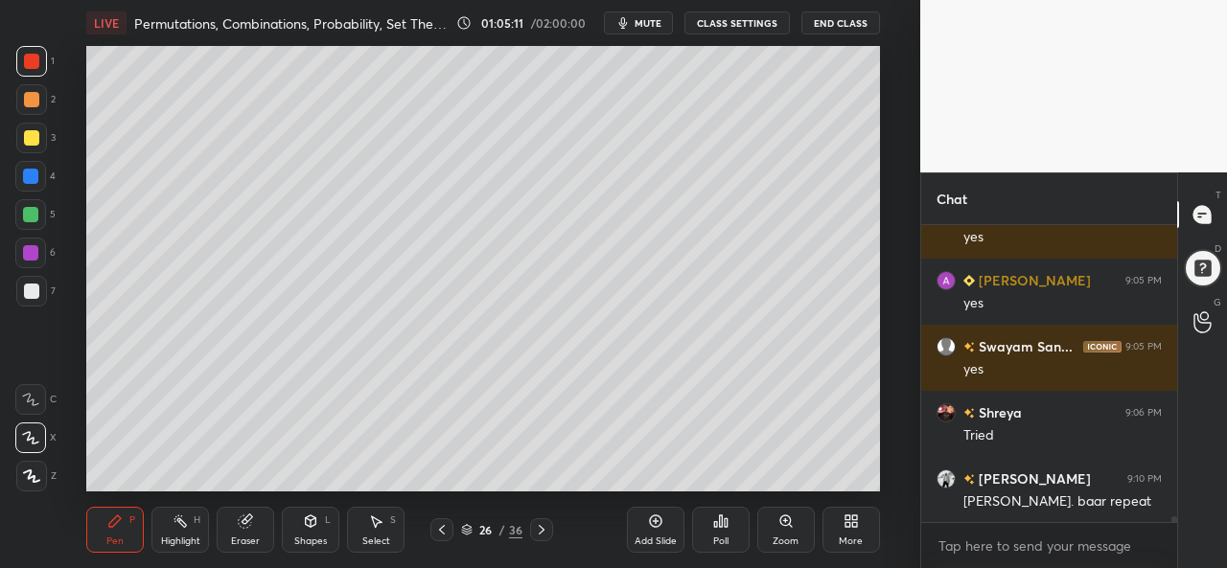
scroll to position [15828, 0]
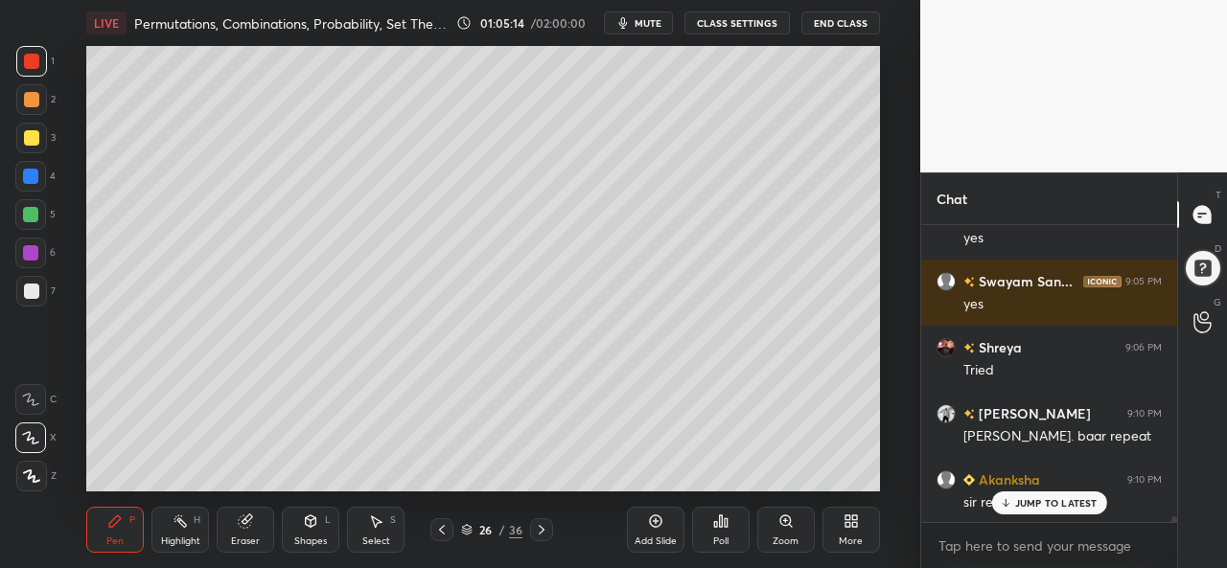
click at [1054, 499] on p "JUMP TO LATEST" at bounding box center [1056, 503] width 82 height 12
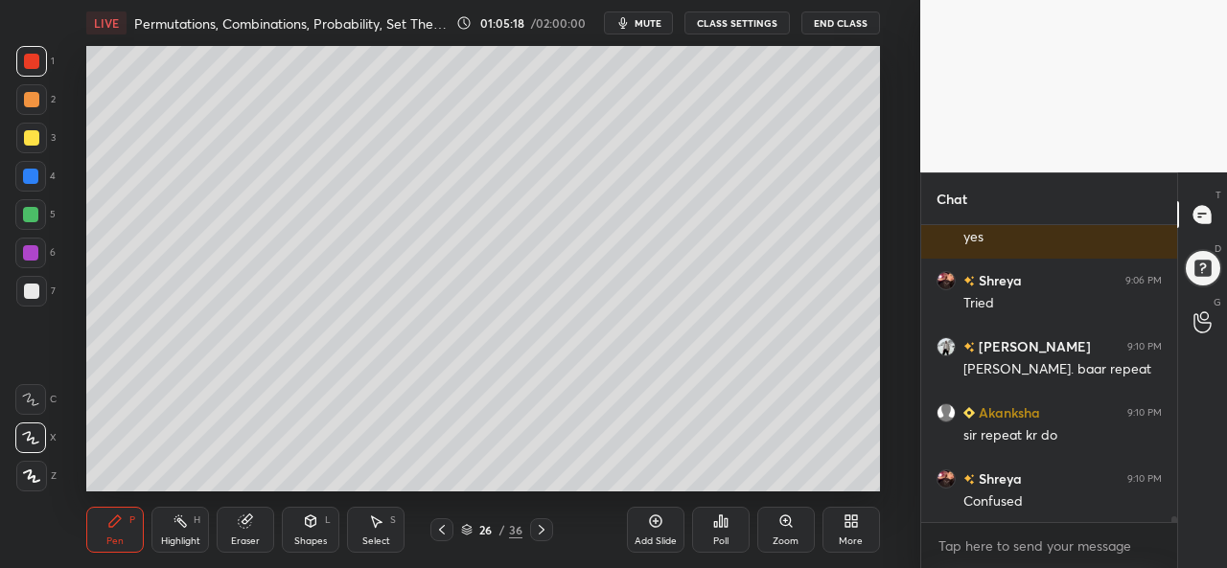
click at [380, 520] on icon at bounding box center [375, 521] width 15 height 15
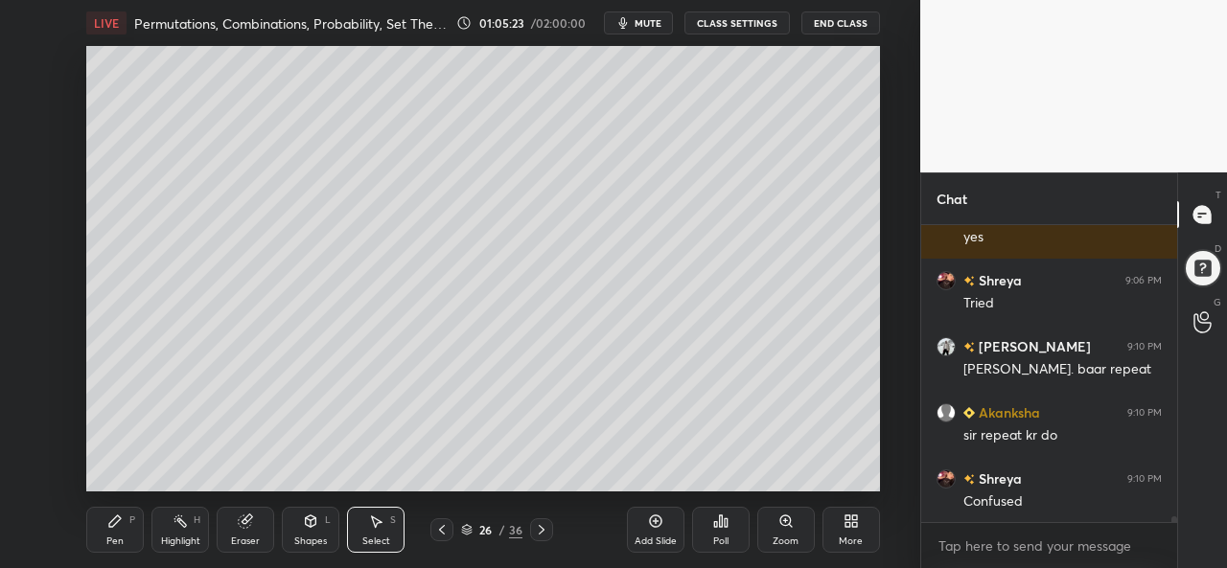
click at [120, 532] on div "Pen P" at bounding box center [115, 530] width 58 height 46
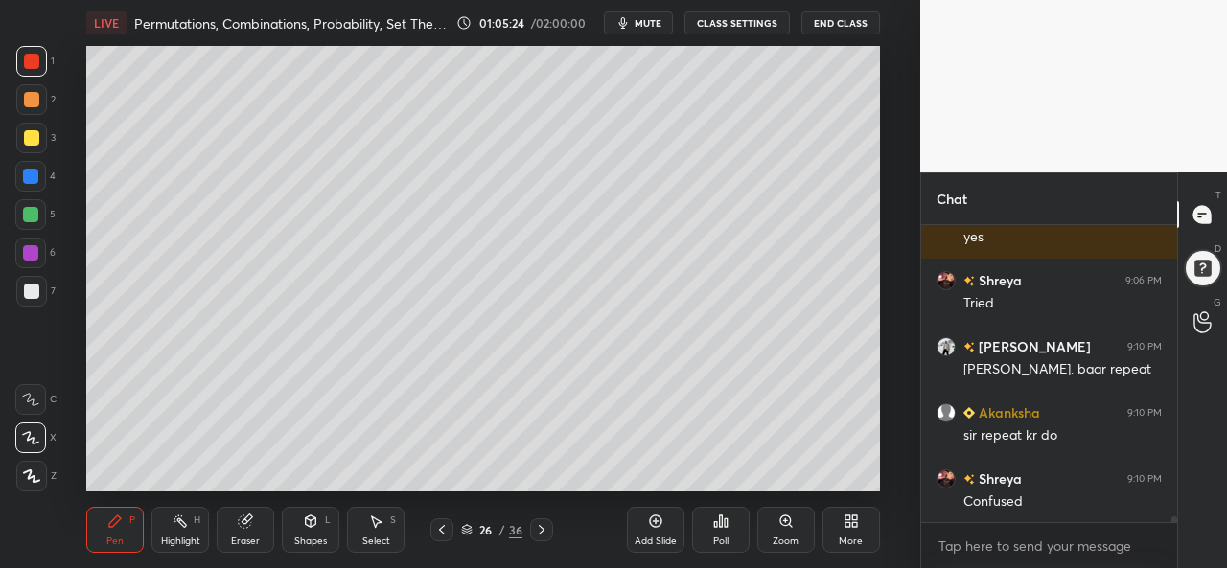
click at [29, 137] on div at bounding box center [31, 137] width 15 height 15
click at [364, 532] on div "Select S" at bounding box center [376, 530] width 58 height 46
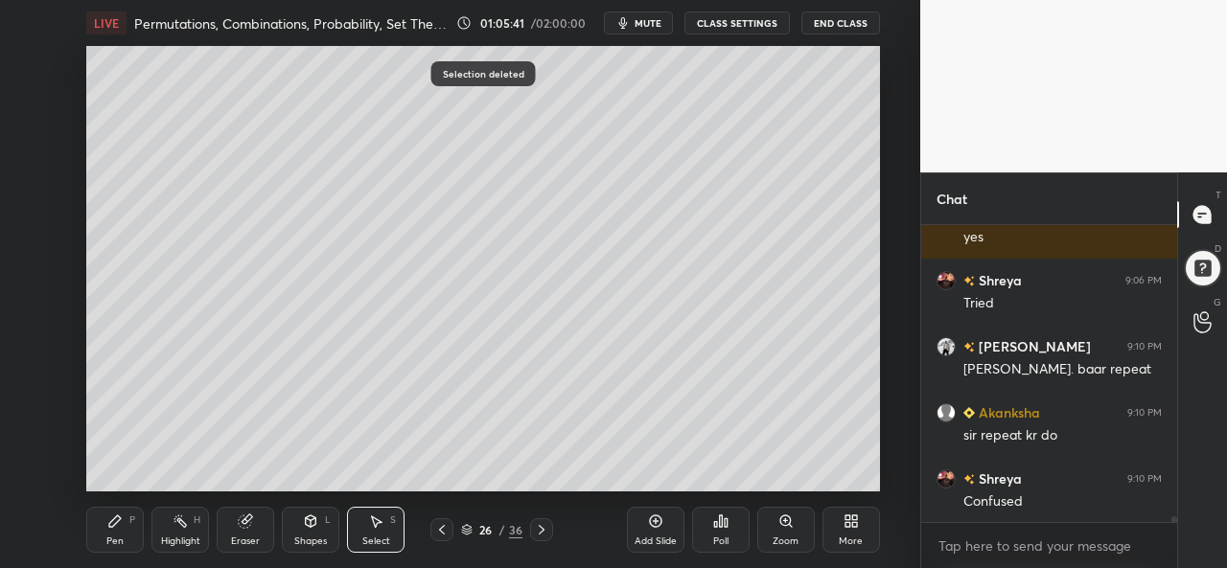
click at [102, 538] on div "Pen P" at bounding box center [115, 530] width 58 height 46
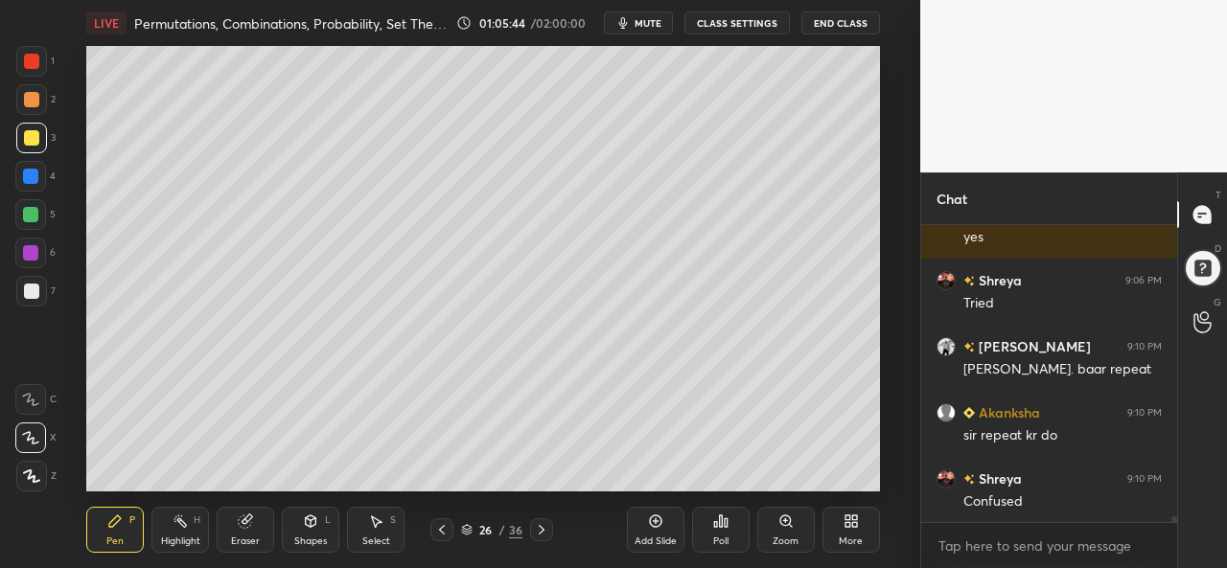
click at [30, 99] on div at bounding box center [31, 99] width 15 height 15
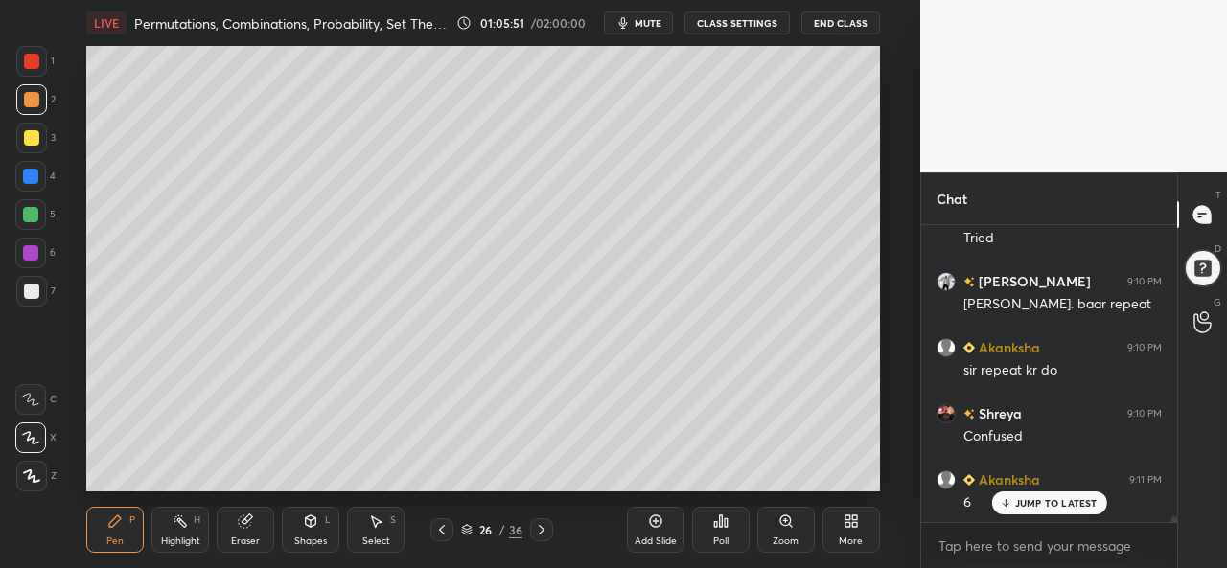
click at [1024, 503] on p "JUMP TO LATEST" at bounding box center [1056, 503] width 82 height 12
click at [32, 177] on div at bounding box center [30, 176] width 15 height 15
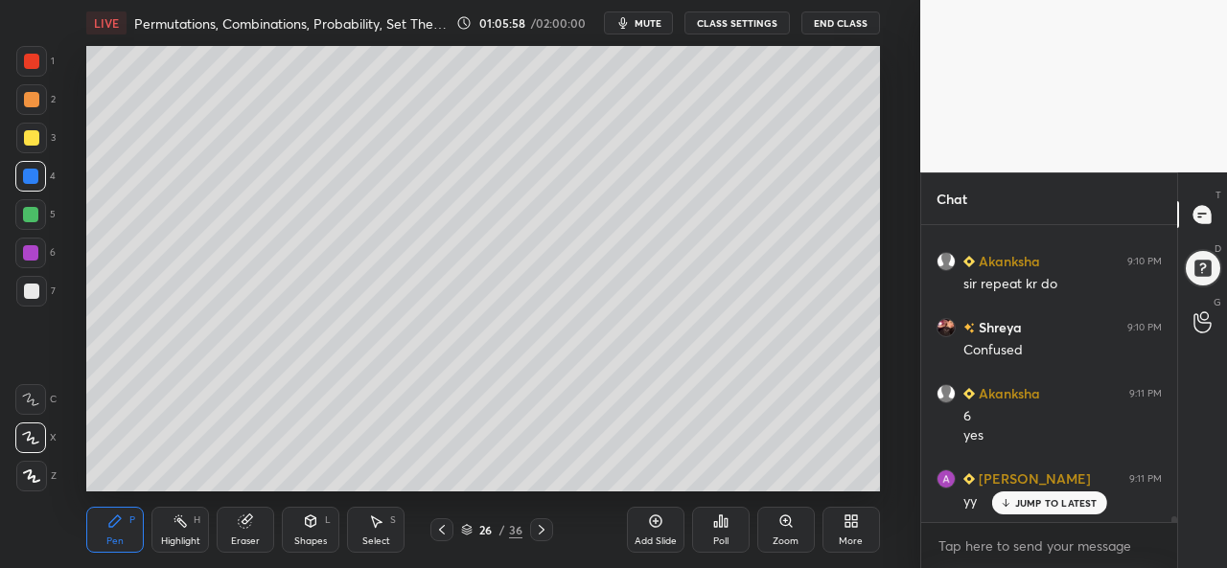
scroll to position [16112, 0]
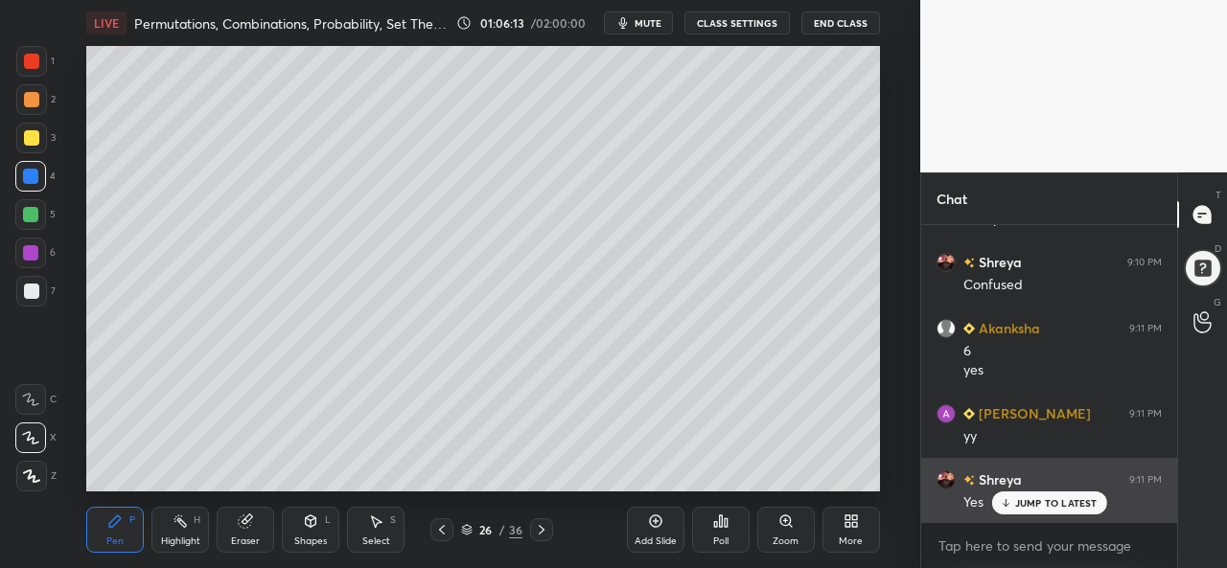
click at [1059, 501] on p "JUMP TO LATEST" at bounding box center [1056, 503] width 82 height 12
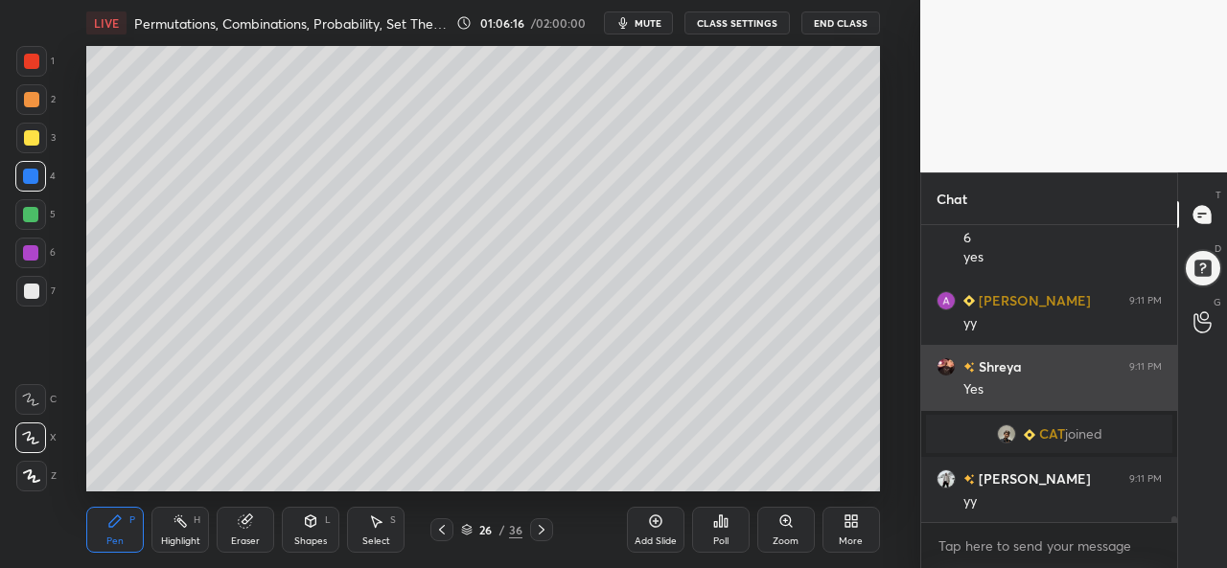
scroll to position [16014, 0]
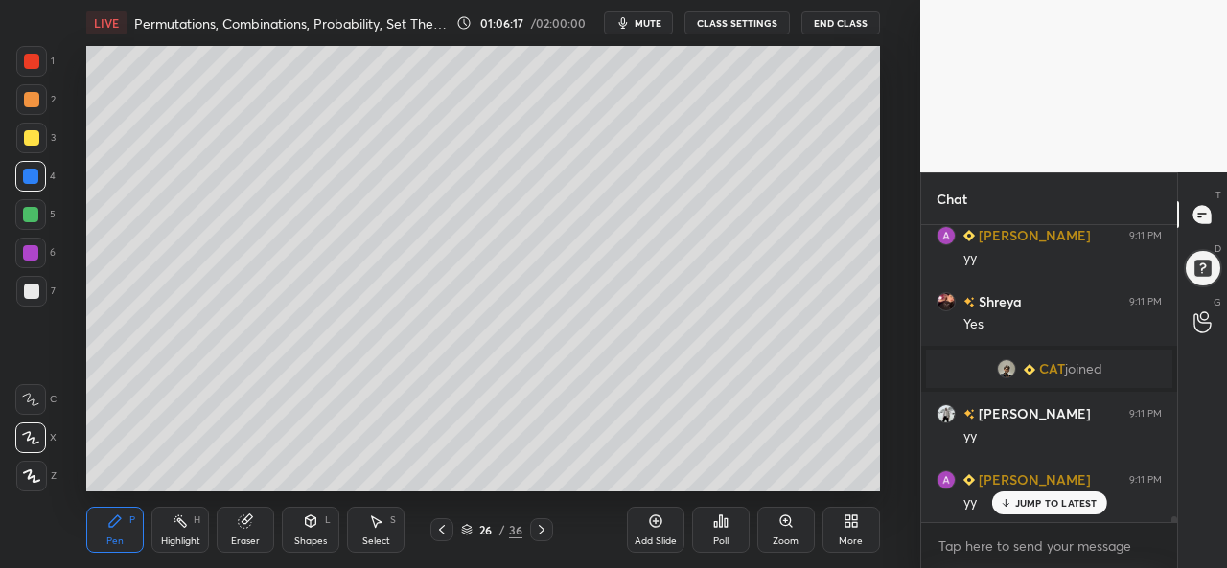
click at [23, 212] on div at bounding box center [30, 214] width 15 height 15
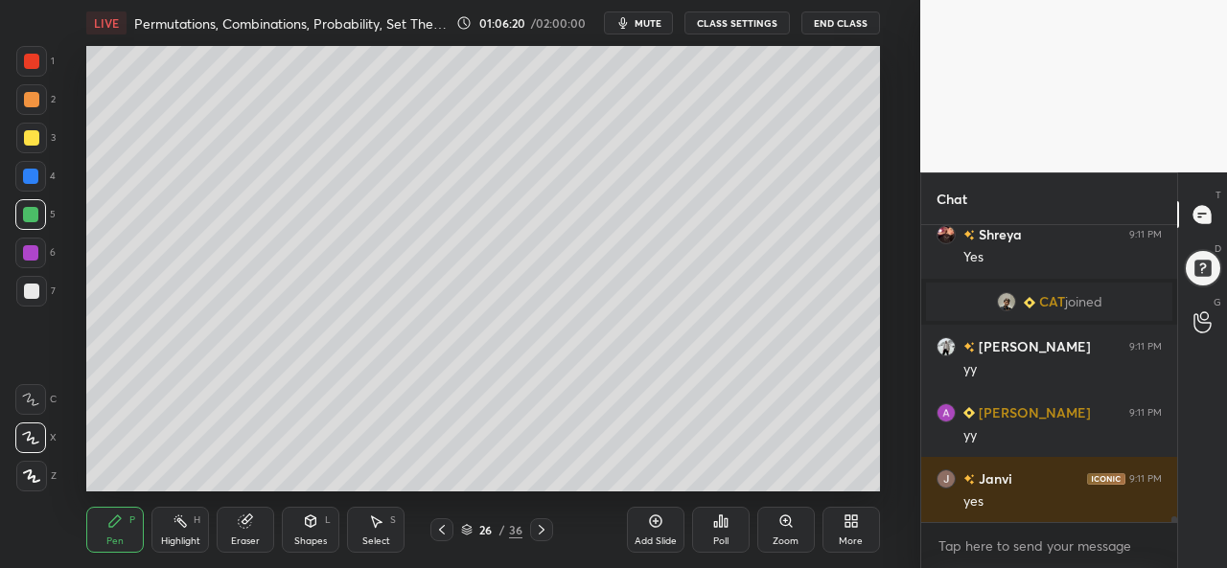
scroll to position [16146, 0]
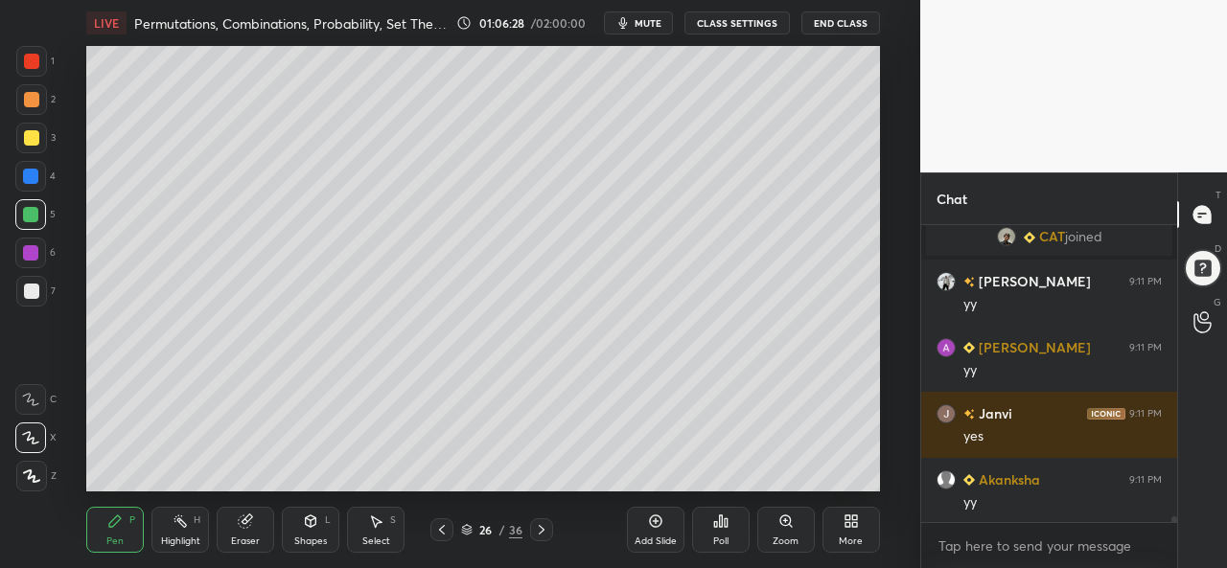
click at [389, 517] on div "Select S" at bounding box center [376, 530] width 58 height 46
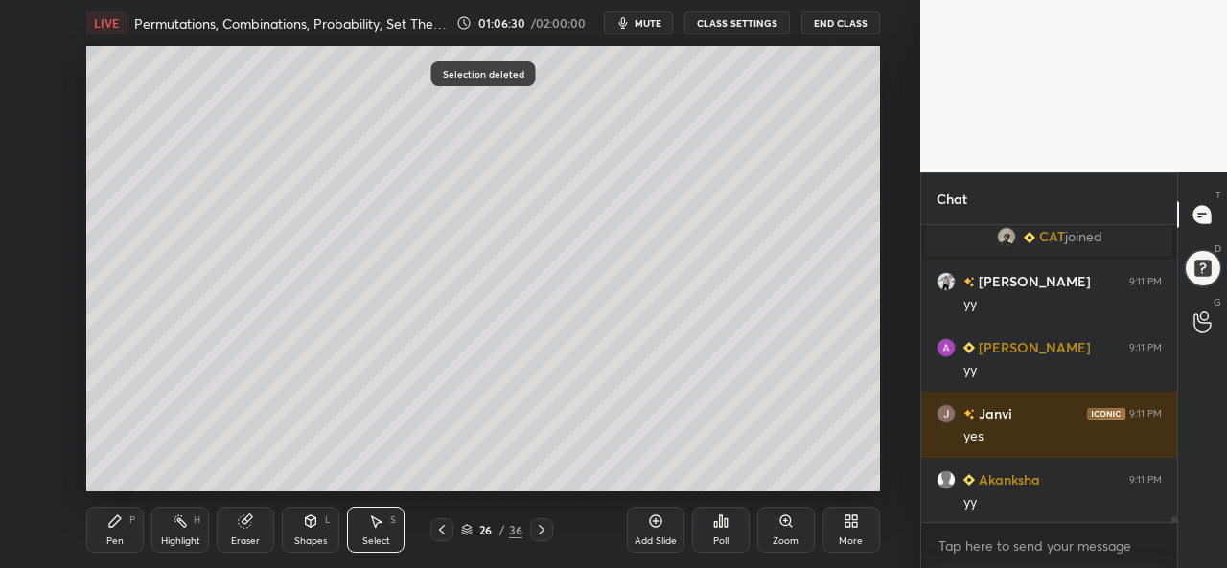
click at [113, 532] on div "Pen P" at bounding box center [115, 530] width 58 height 46
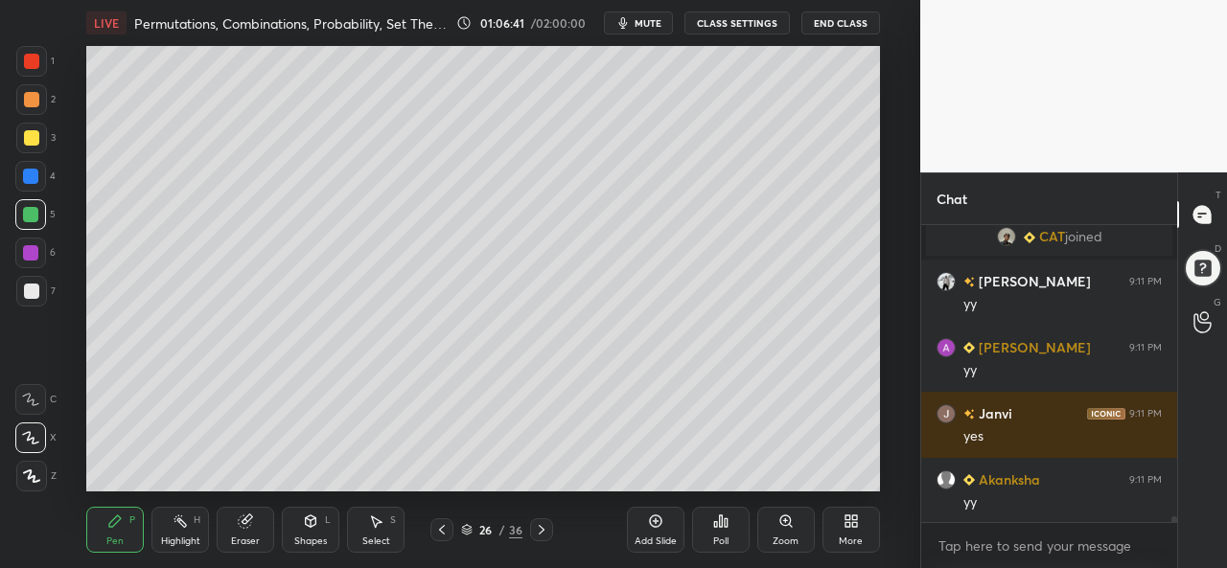
click at [35, 142] on div at bounding box center [31, 137] width 15 height 15
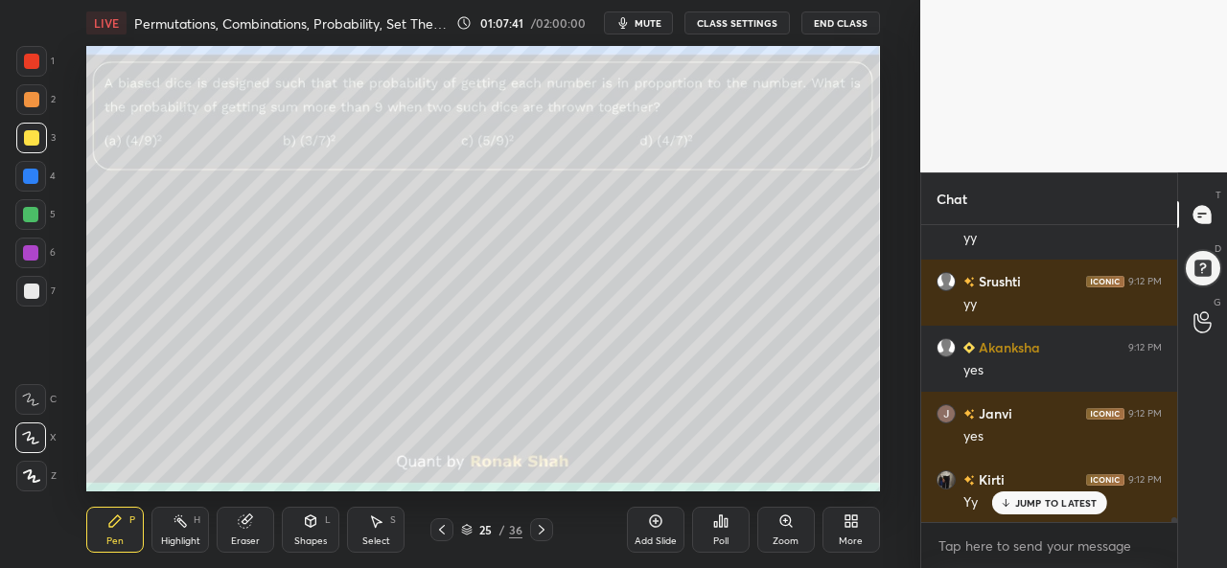
scroll to position [16610, 0]
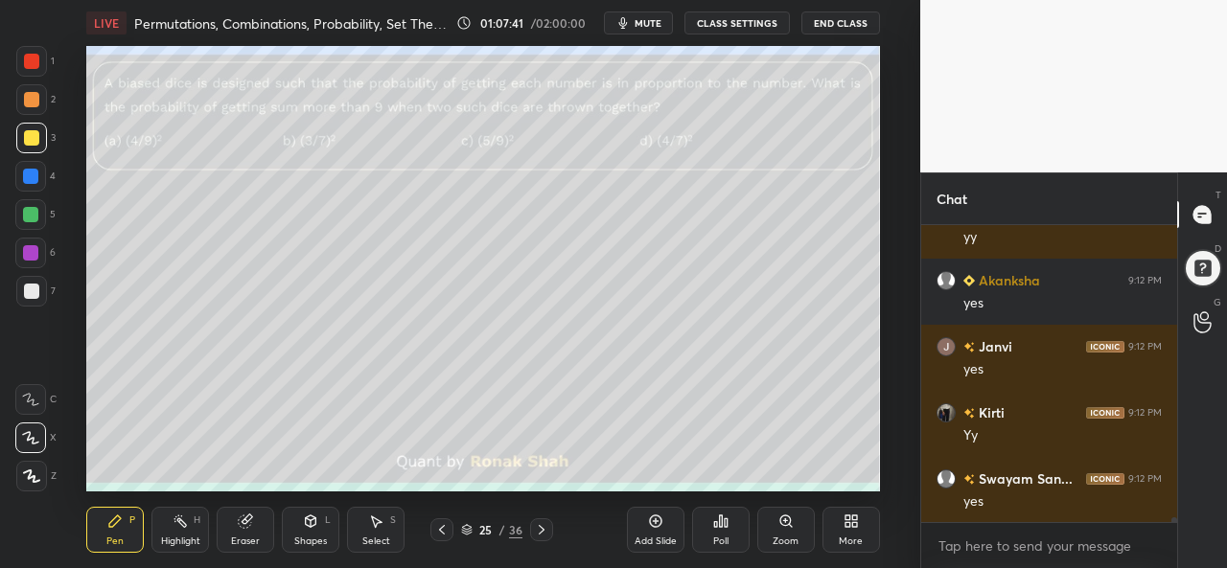
click at [312, 538] on div "Shapes" at bounding box center [310, 542] width 33 height 10
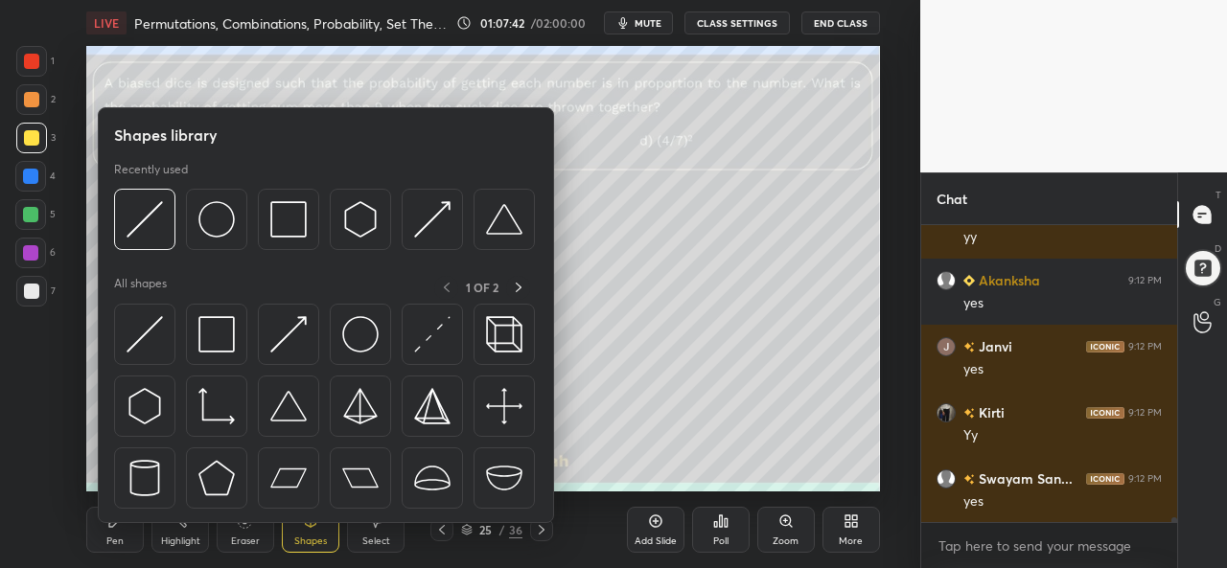
scroll to position [16675, 0]
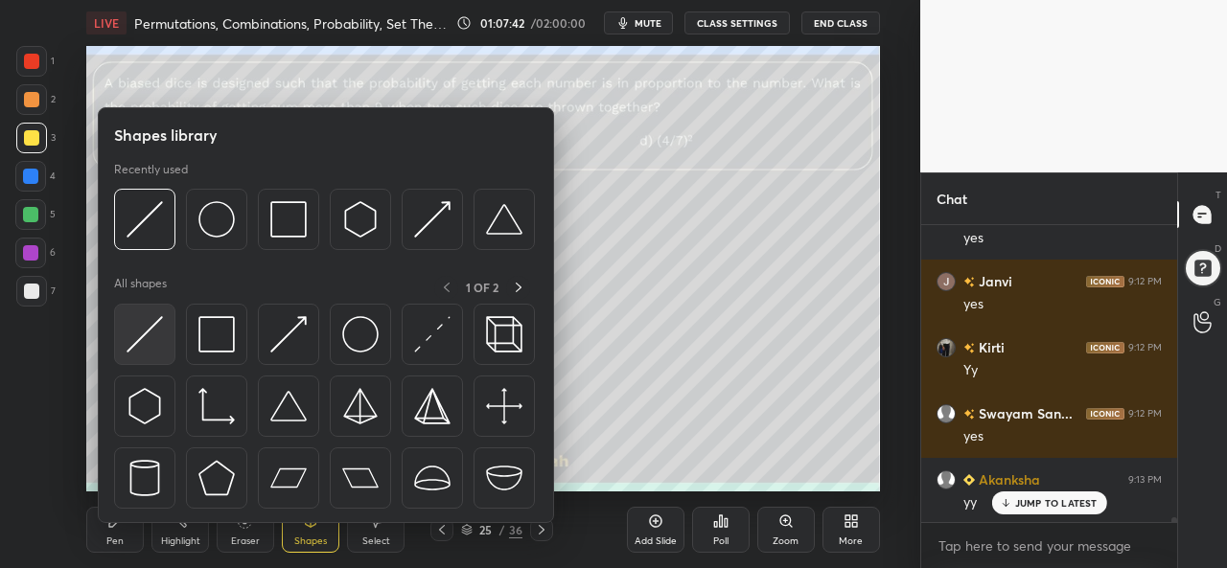
click at [143, 339] on img at bounding box center [145, 334] width 36 height 36
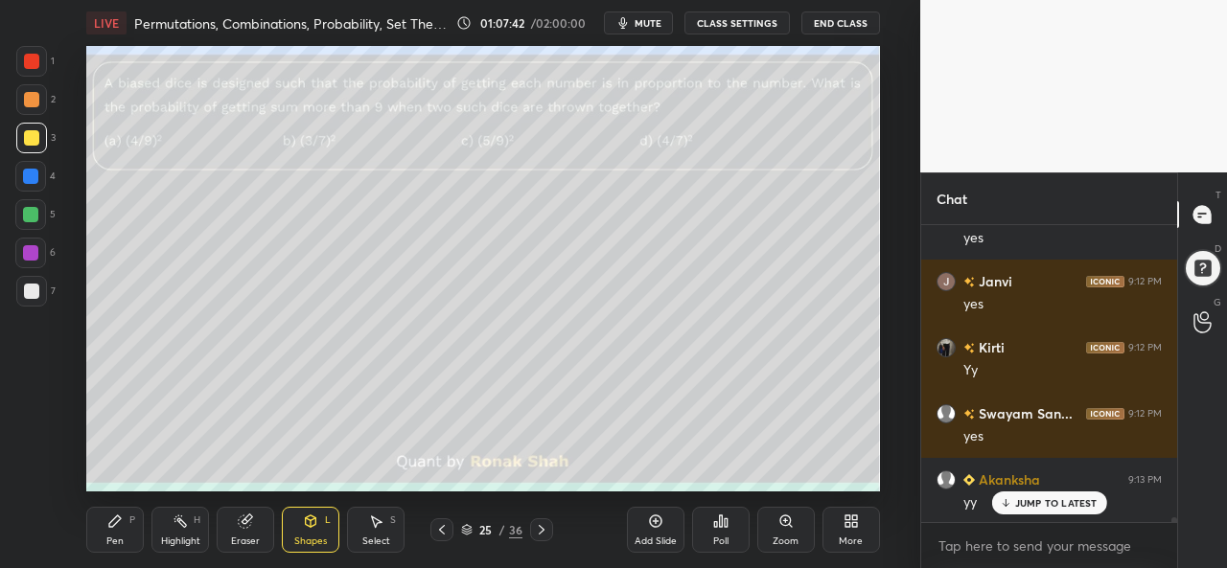
click at [30, 288] on div at bounding box center [31, 291] width 15 height 15
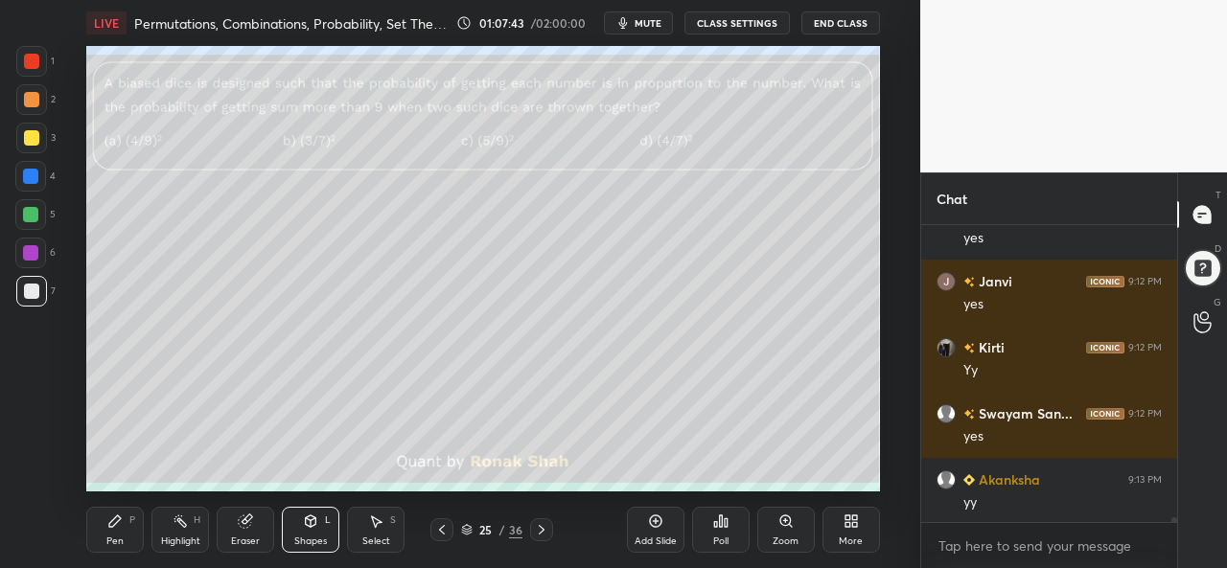
scroll to position [16743, 0]
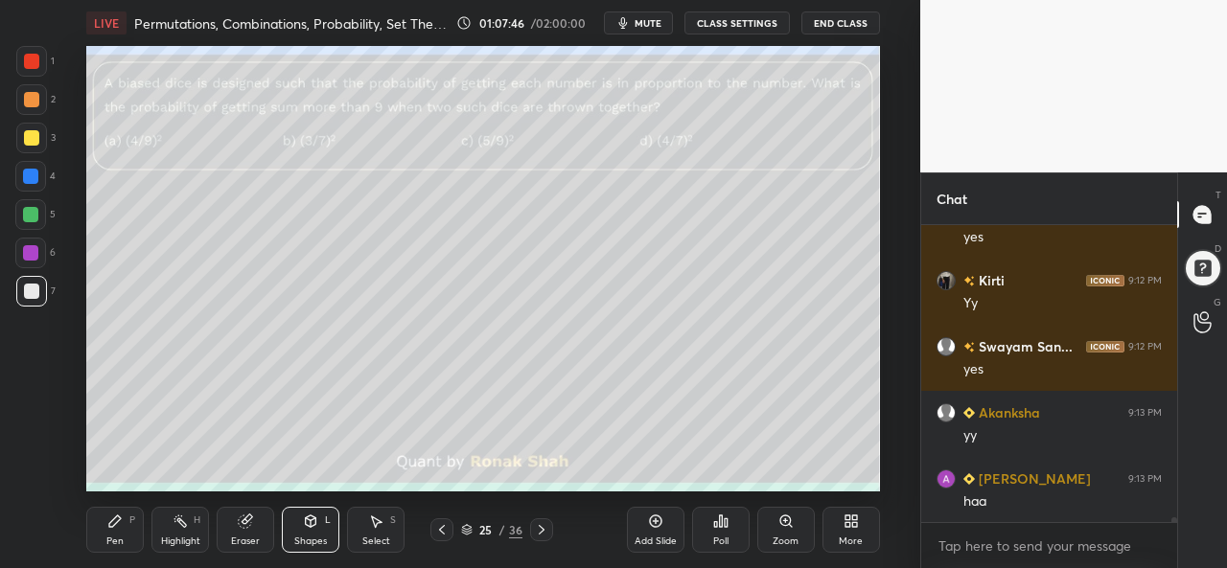
click at [101, 526] on div "Pen P" at bounding box center [115, 530] width 58 height 46
click at [31, 57] on div at bounding box center [31, 61] width 15 height 15
click at [30, 173] on div at bounding box center [30, 176] width 15 height 15
click at [26, 215] on div at bounding box center [30, 214] width 15 height 15
click at [37, 171] on div at bounding box center [30, 176] width 15 height 15
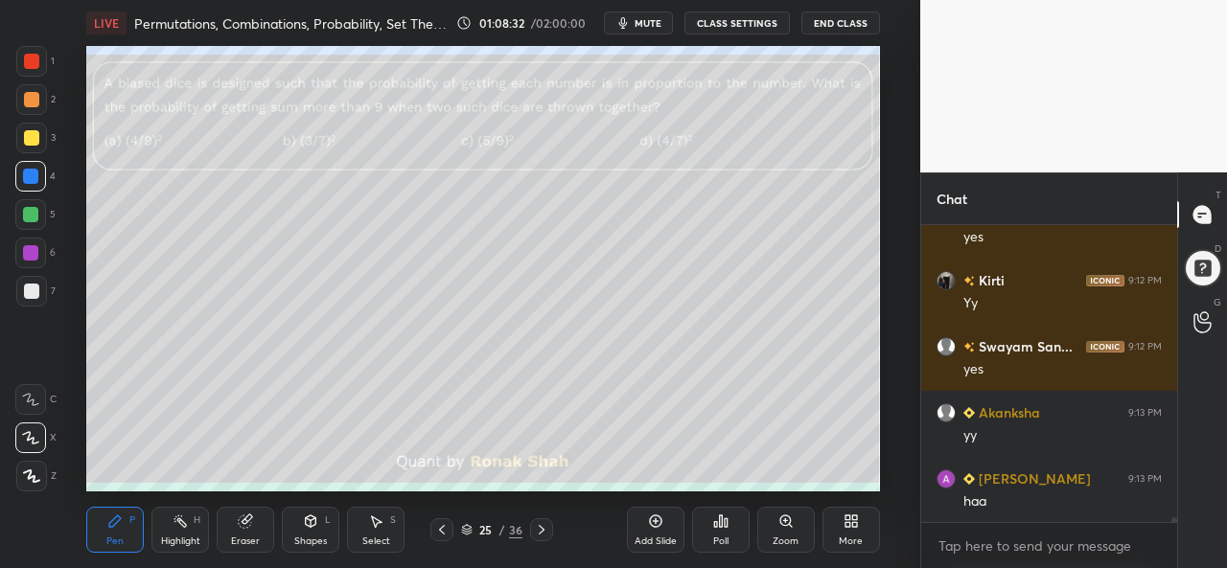
click at [385, 532] on div "Select S" at bounding box center [376, 530] width 58 height 46
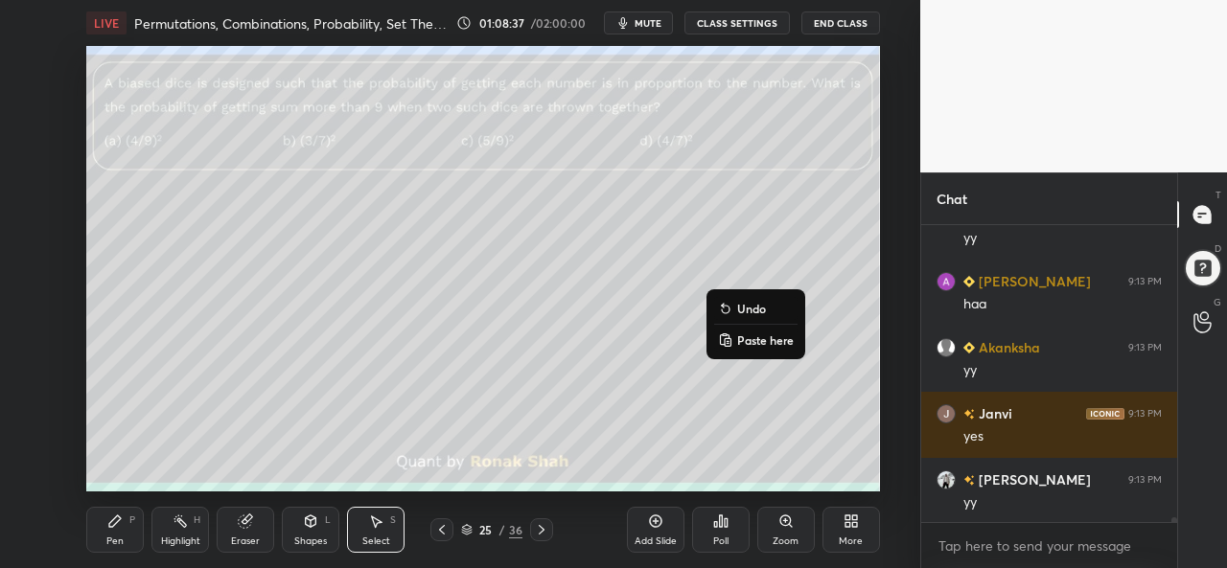
scroll to position [17007, 0]
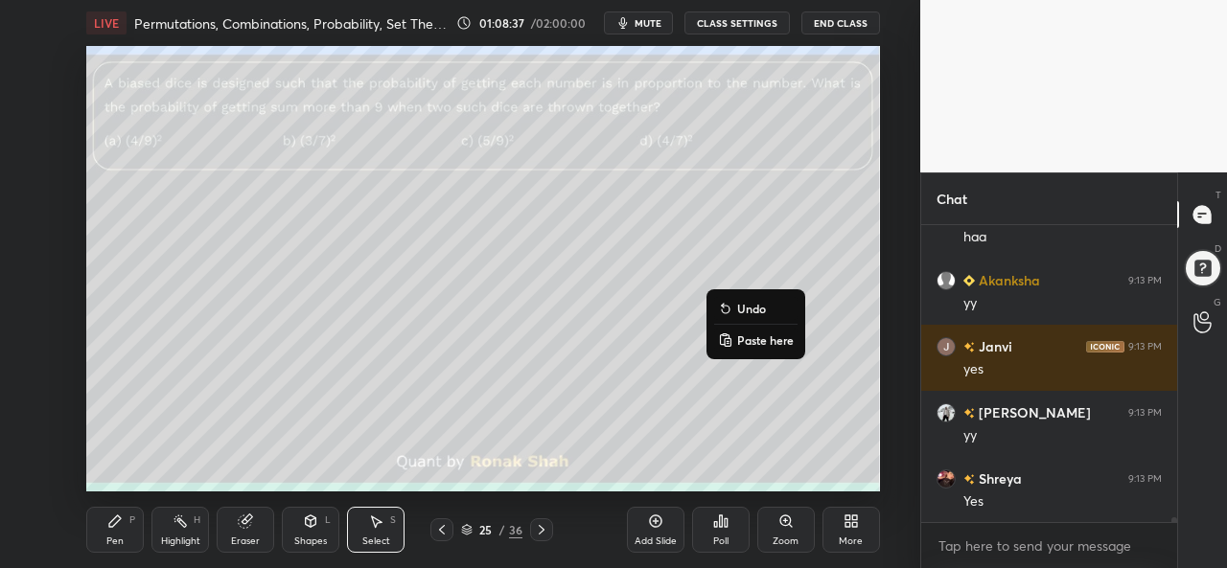
click at [104, 535] on div "Pen P" at bounding box center [115, 530] width 58 height 46
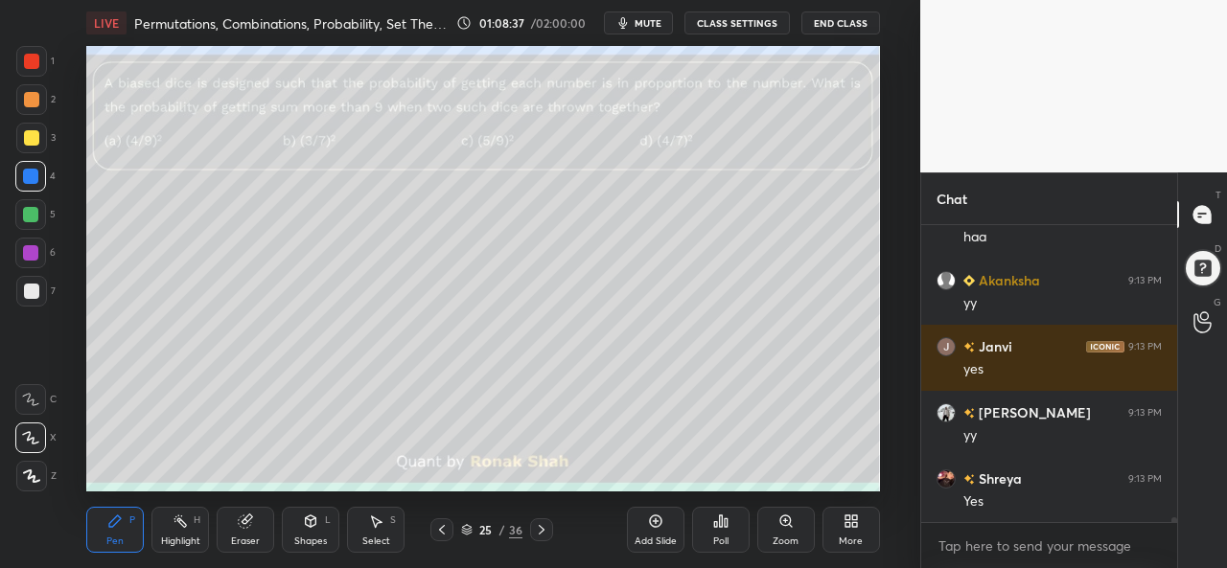
click at [26, 252] on div at bounding box center [30, 252] width 15 height 15
click at [32, 131] on div at bounding box center [31, 137] width 15 height 15
click at [387, 528] on div "Select S" at bounding box center [376, 530] width 58 height 46
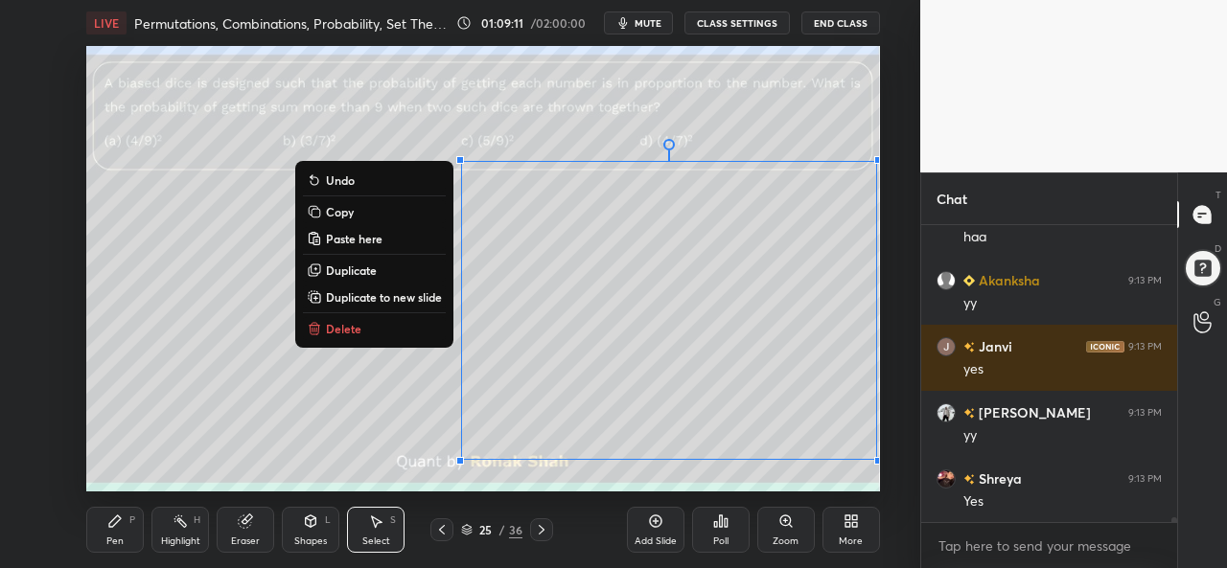
click at [544, 134] on div "0 ° Undo Copy Paste here Duplicate Duplicate to new slide Delete" at bounding box center [482, 269] width 793 height 446
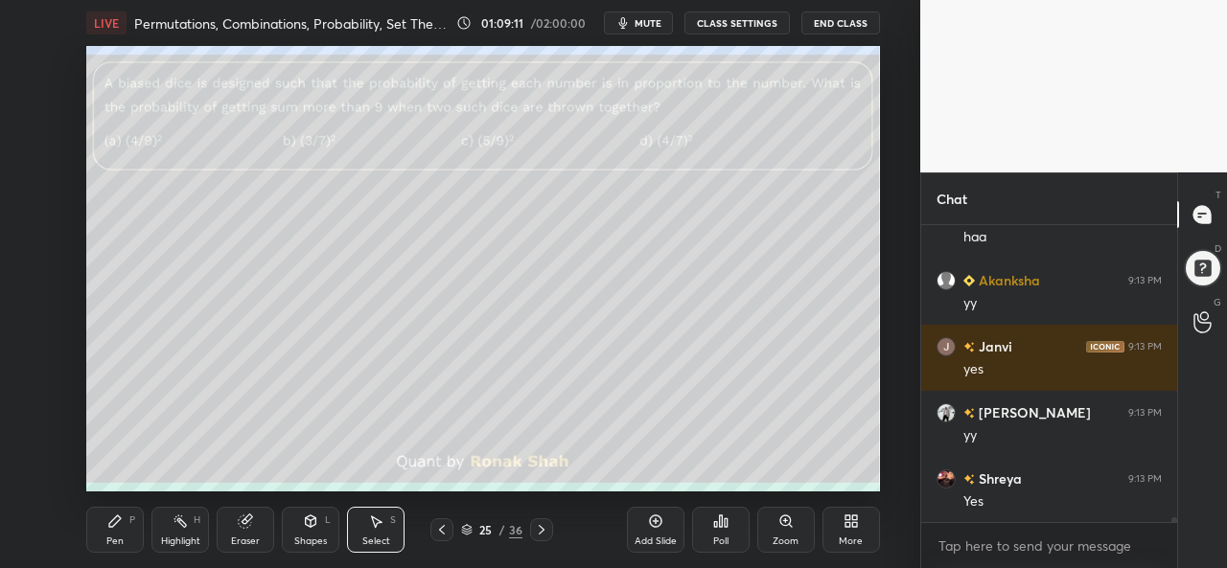
scroll to position [17072, 0]
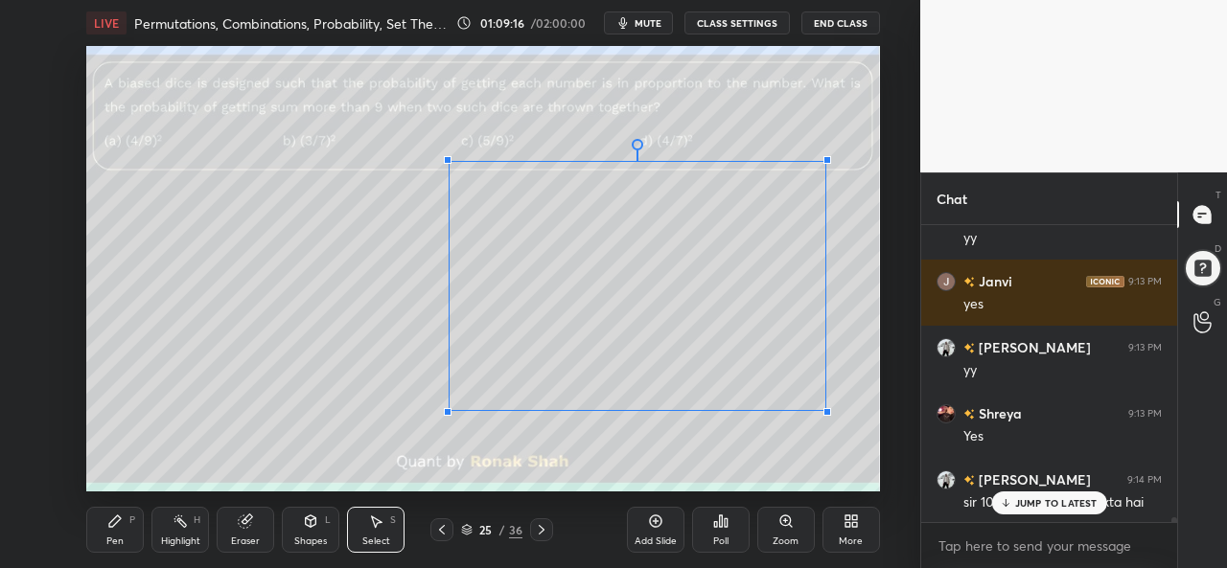
click at [824, 411] on div at bounding box center [827, 412] width 8 height 8
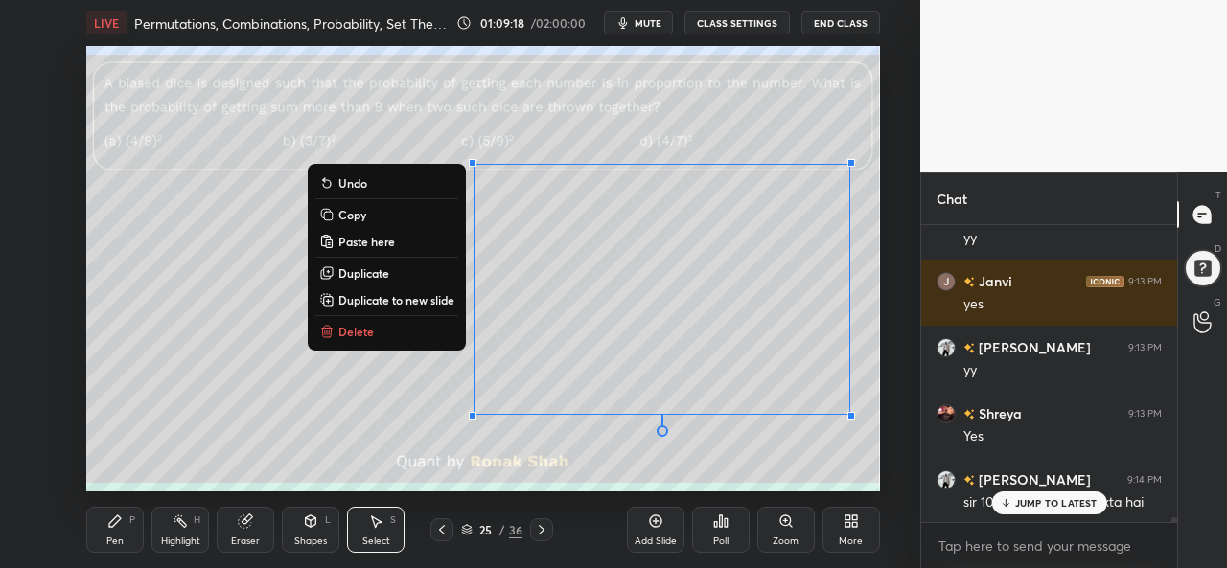
click at [1029, 506] on p "JUMP TO LATEST" at bounding box center [1056, 503] width 82 height 12
click at [107, 528] on icon at bounding box center [114, 521] width 15 height 15
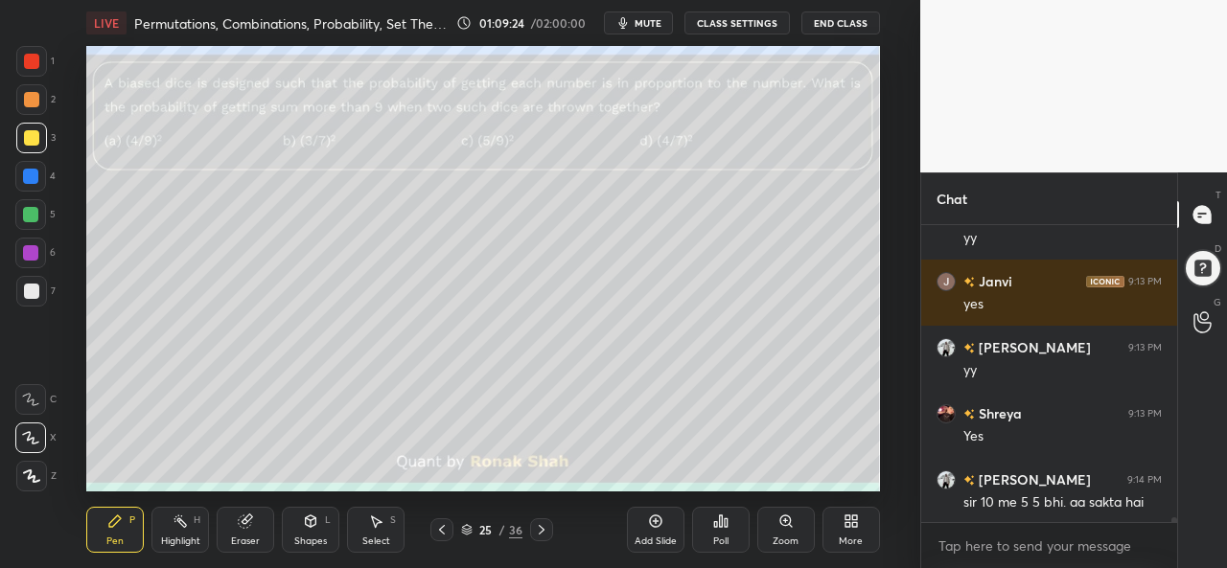
click at [372, 535] on div "Select S" at bounding box center [376, 530] width 58 height 46
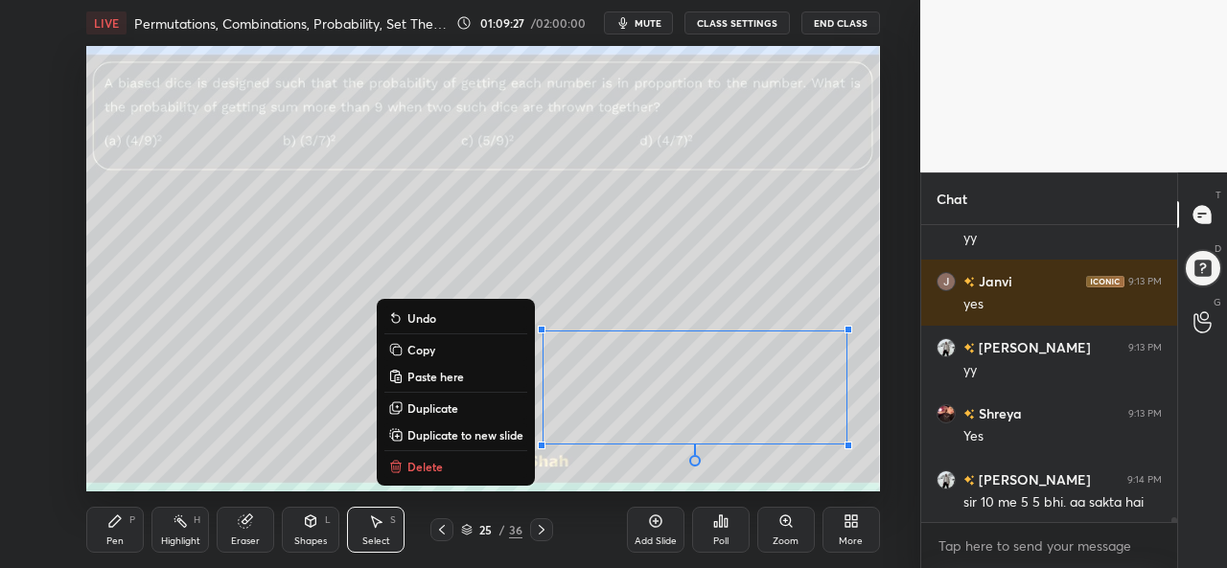
click at [127, 526] on div "Pen P" at bounding box center [115, 530] width 58 height 46
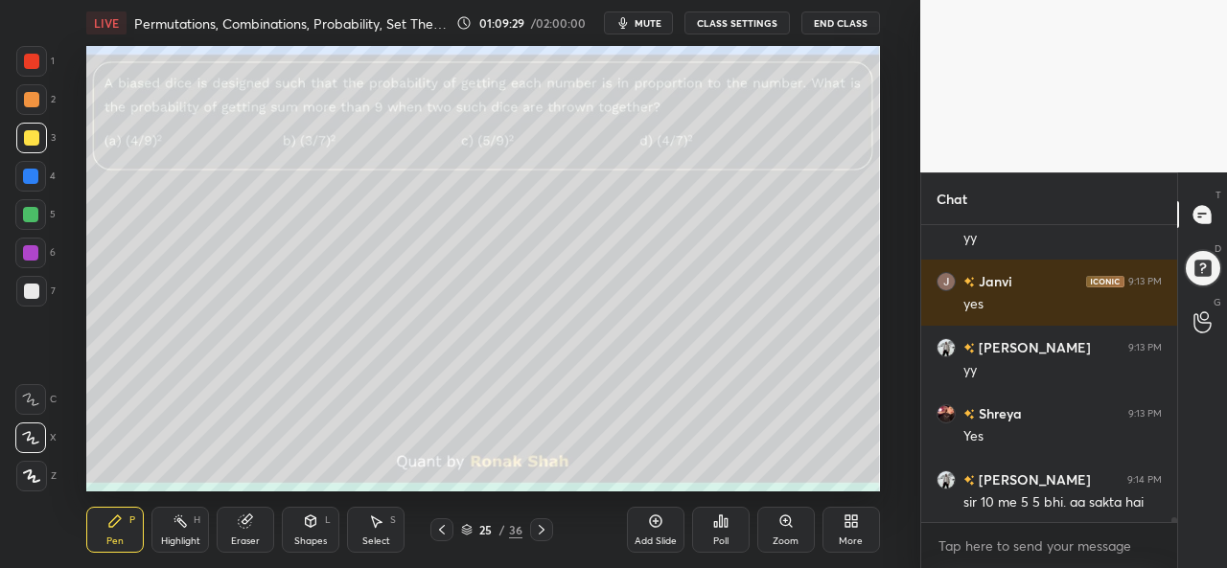
click at [26, 167] on div at bounding box center [30, 176] width 31 height 31
click at [24, 208] on div at bounding box center [30, 214] width 15 height 15
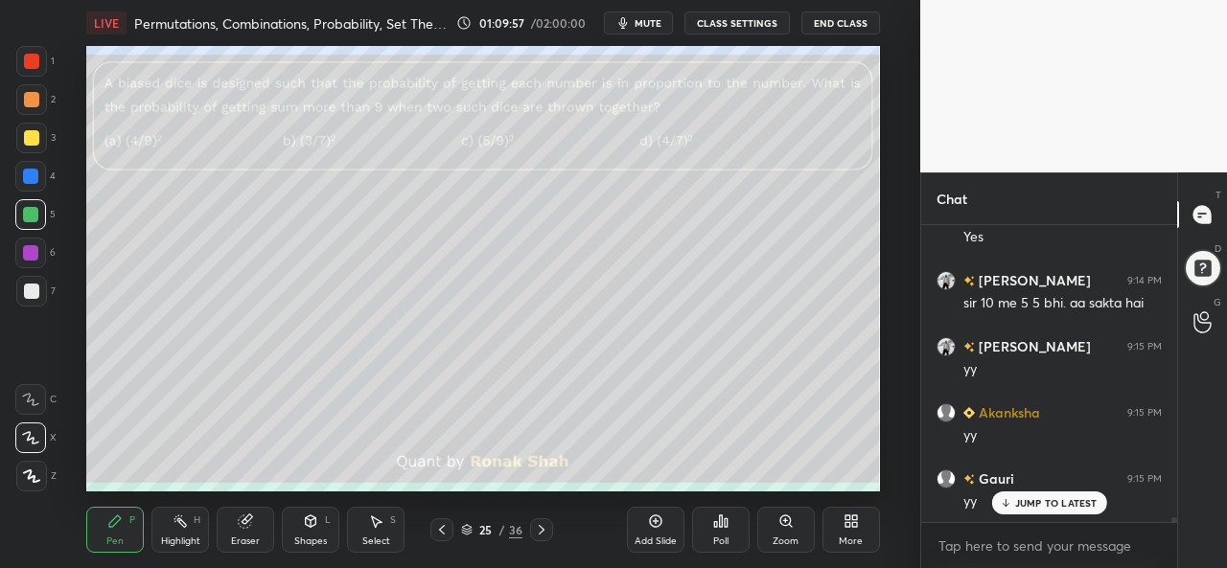
scroll to position [17337, 0]
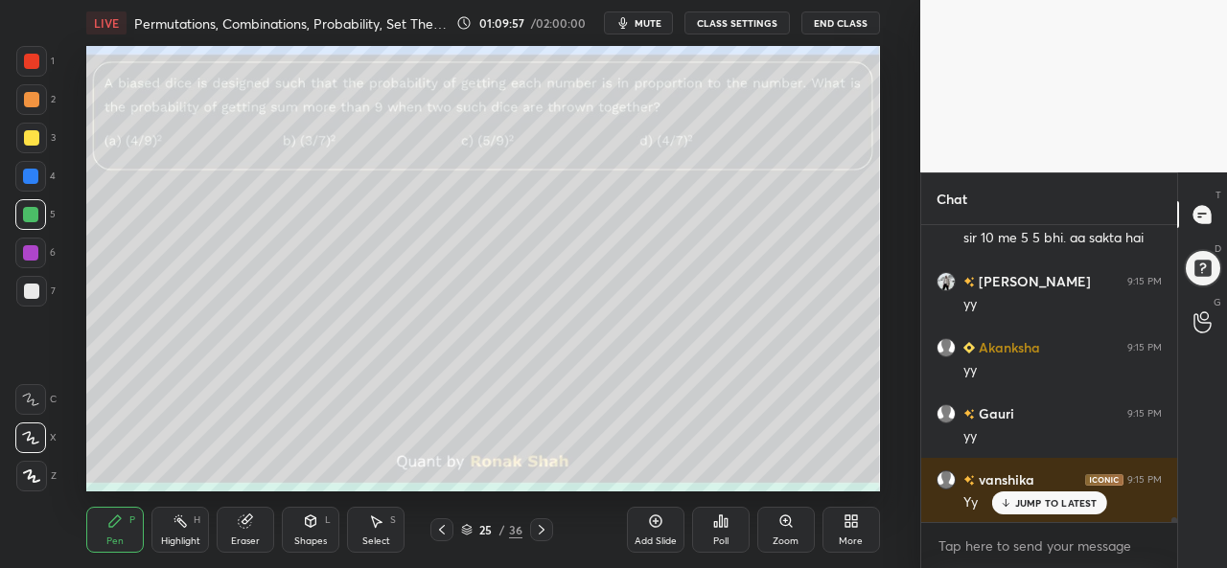
click at [29, 127] on div at bounding box center [31, 138] width 31 height 31
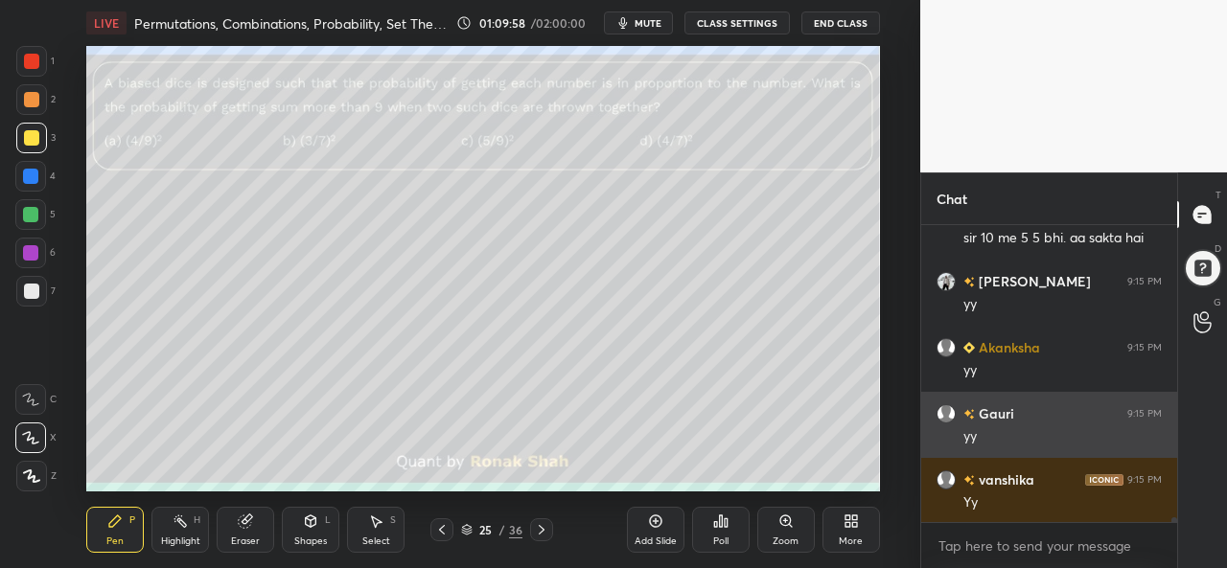
scroll to position [17404, 0]
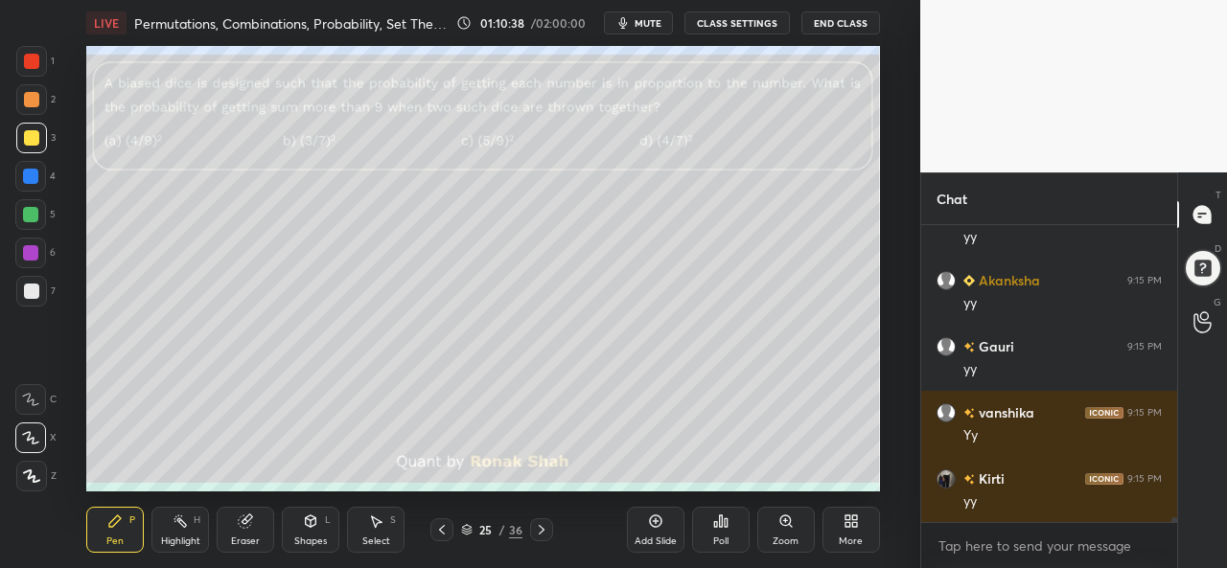
click at [376, 528] on icon at bounding box center [377, 523] width 11 height 12
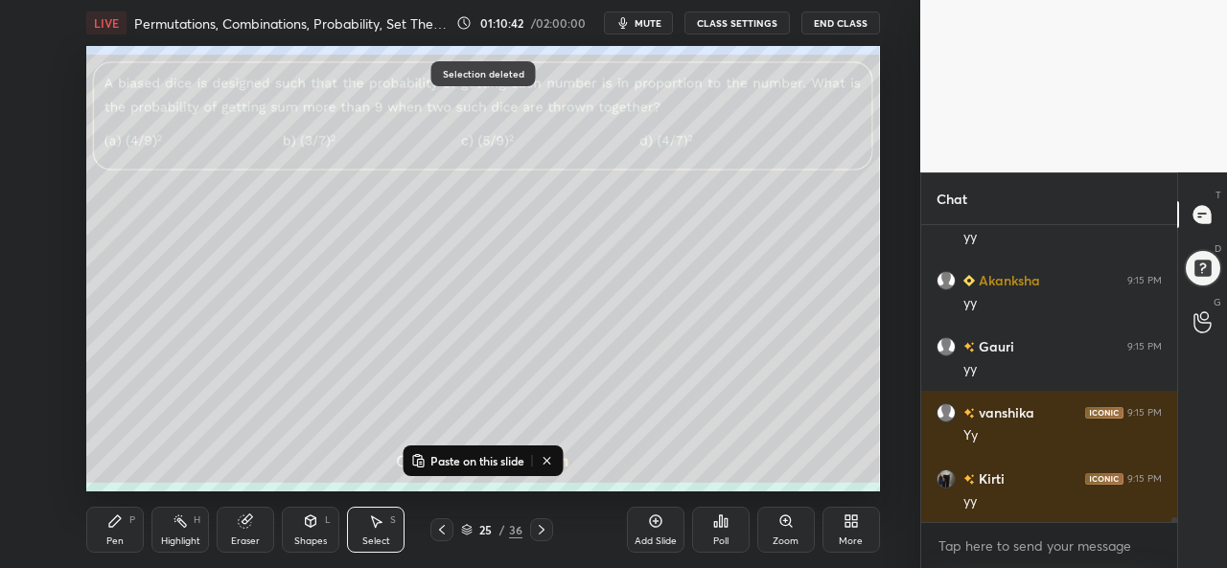
click at [655, 528] on icon at bounding box center [655, 521] width 15 height 15
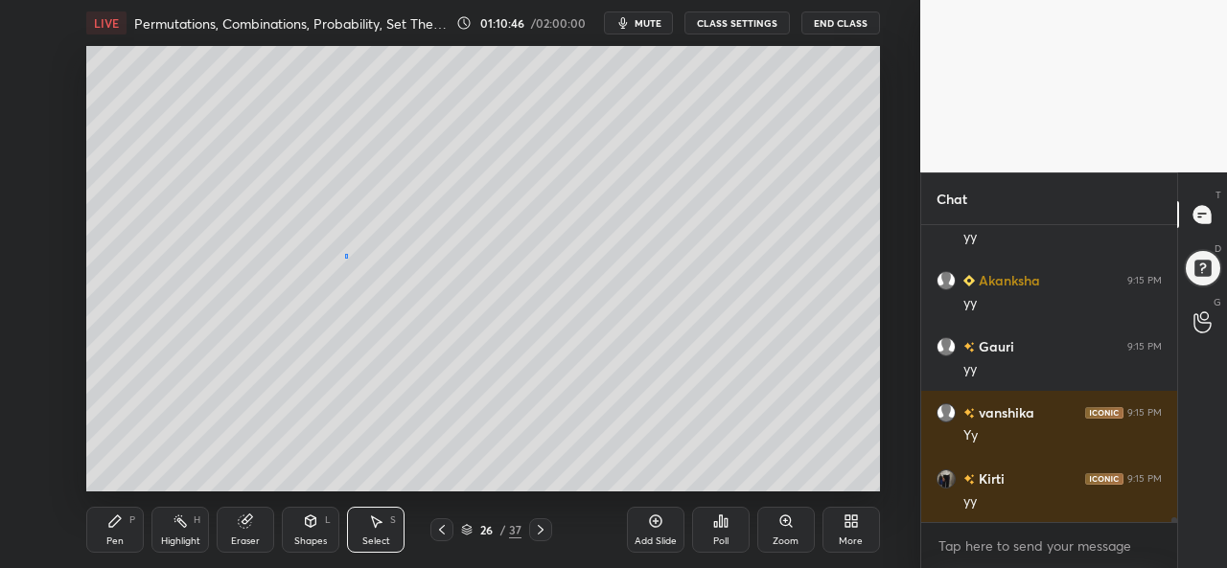
click at [345, 254] on div "0 ° Undo Copy Paste here Duplicate Duplicate to new slide Delete" at bounding box center [482, 269] width 793 height 446
click at [109, 522] on icon at bounding box center [114, 521] width 15 height 15
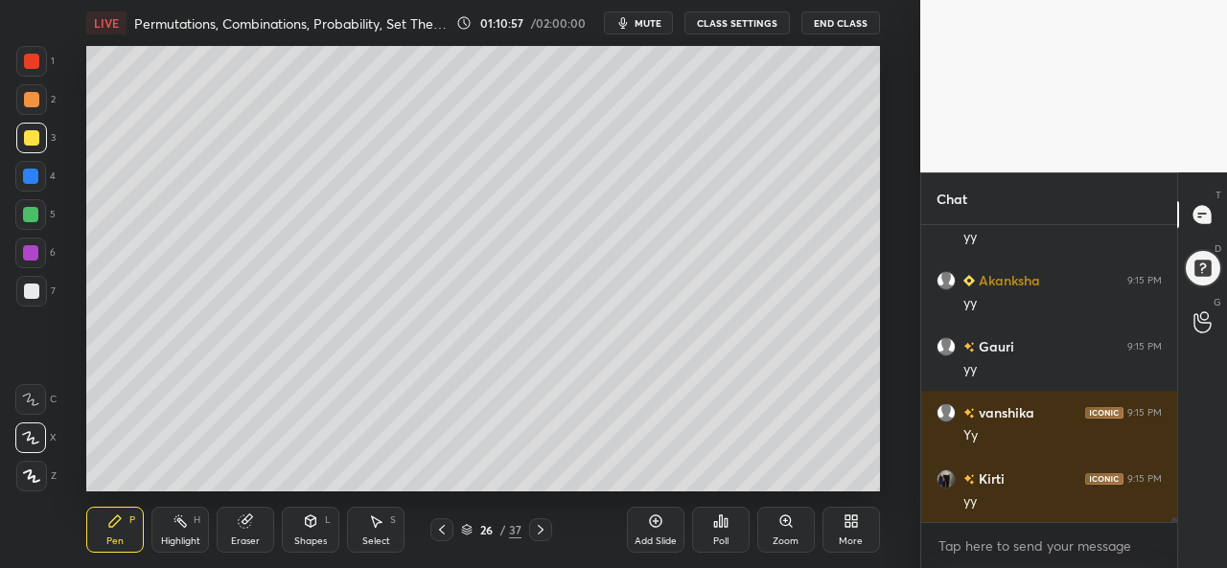
click at [29, 173] on div at bounding box center [30, 176] width 15 height 15
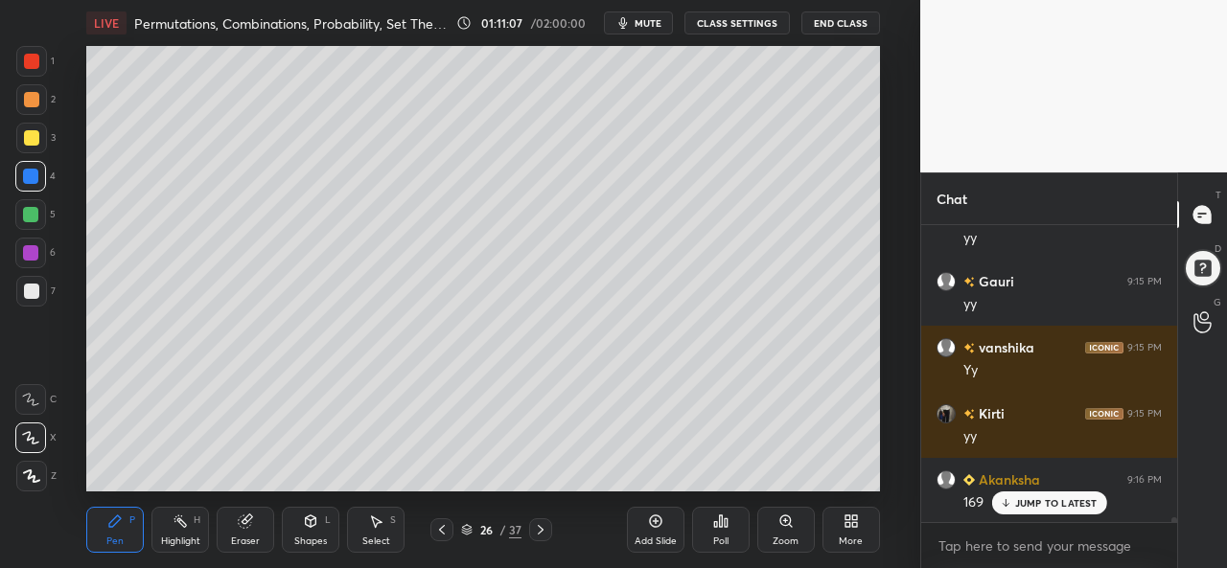
scroll to position [17536, 0]
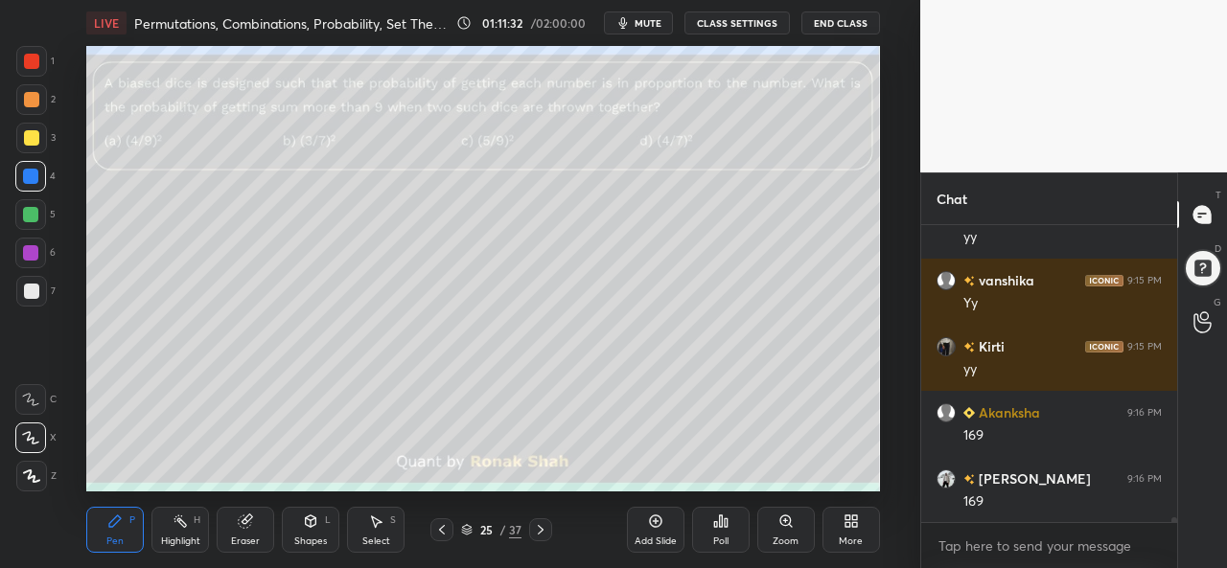
click at [46, 130] on div at bounding box center [31, 138] width 31 height 31
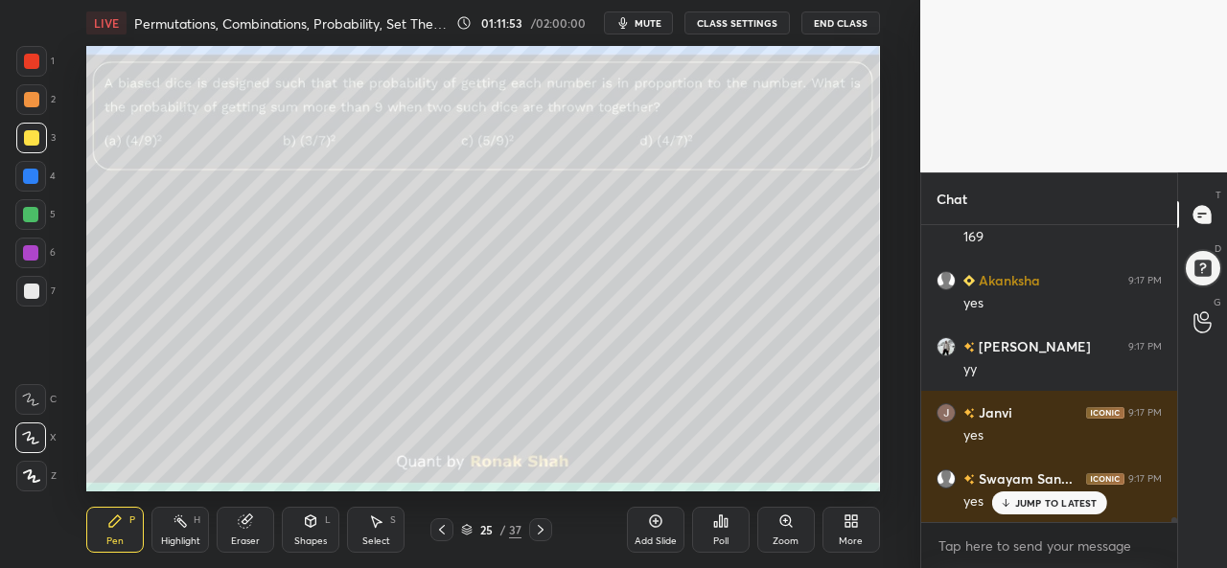
scroll to position [17866, 0]
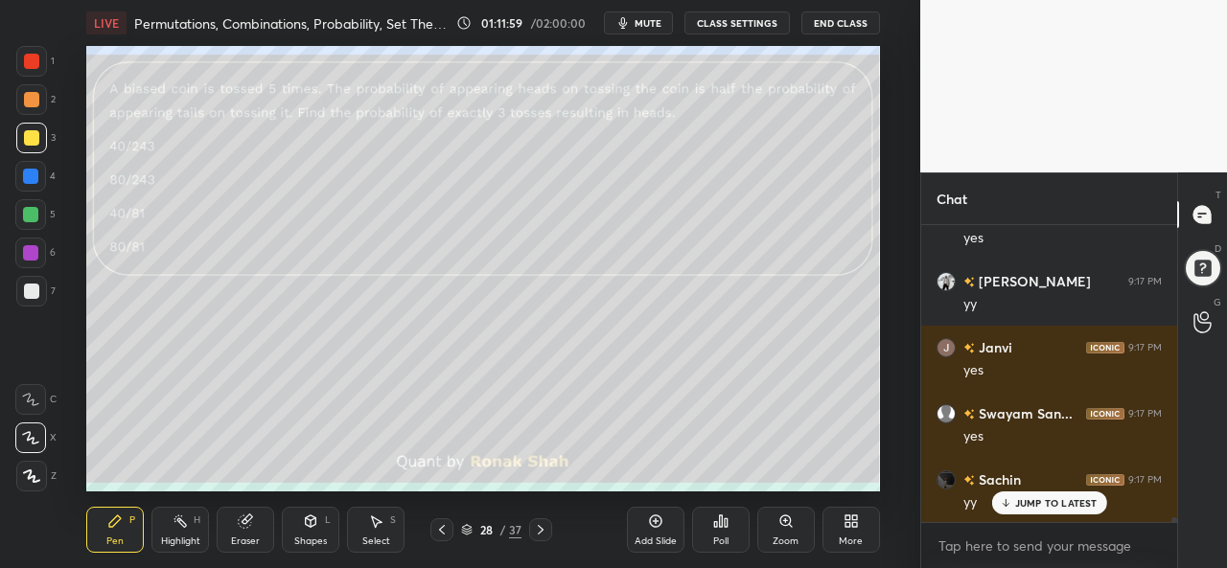
click at [29, 58] on div at bounding box center [31, 61] width 15 height 15
click at [1052, 499] on p "JUMP TO LATEST" at bounding box center [1056, 503] width 82 height 12
click at [723, 530] on div "Poll" at bounding box center [721, 530] width 58 height 46
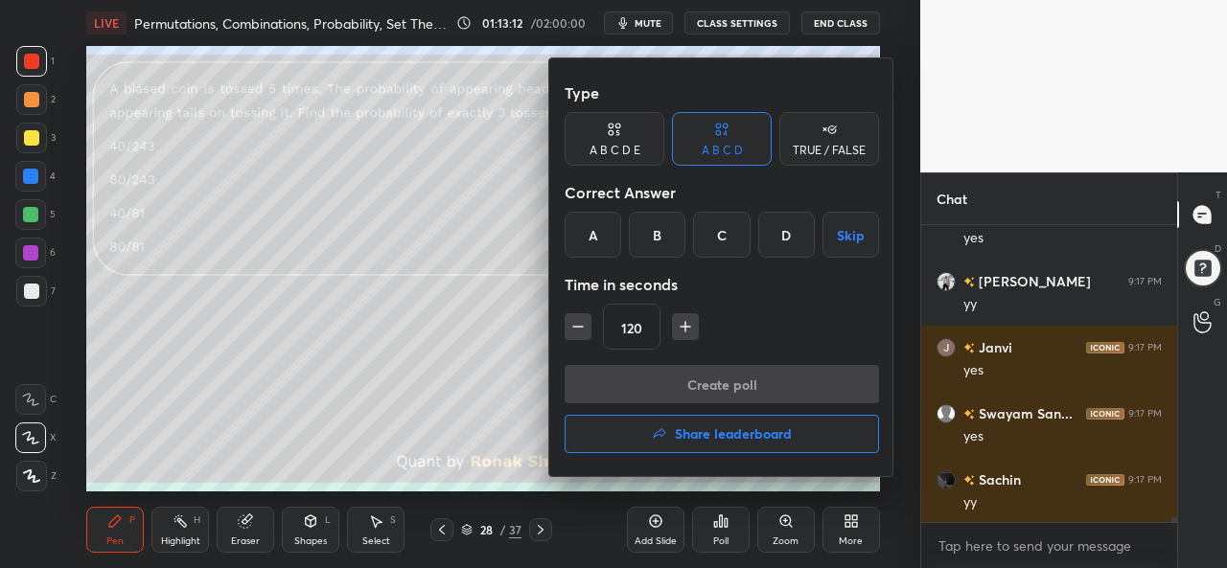
click at [604, 235] on div "A" at bounding box center [592, 235] width 57 height 46
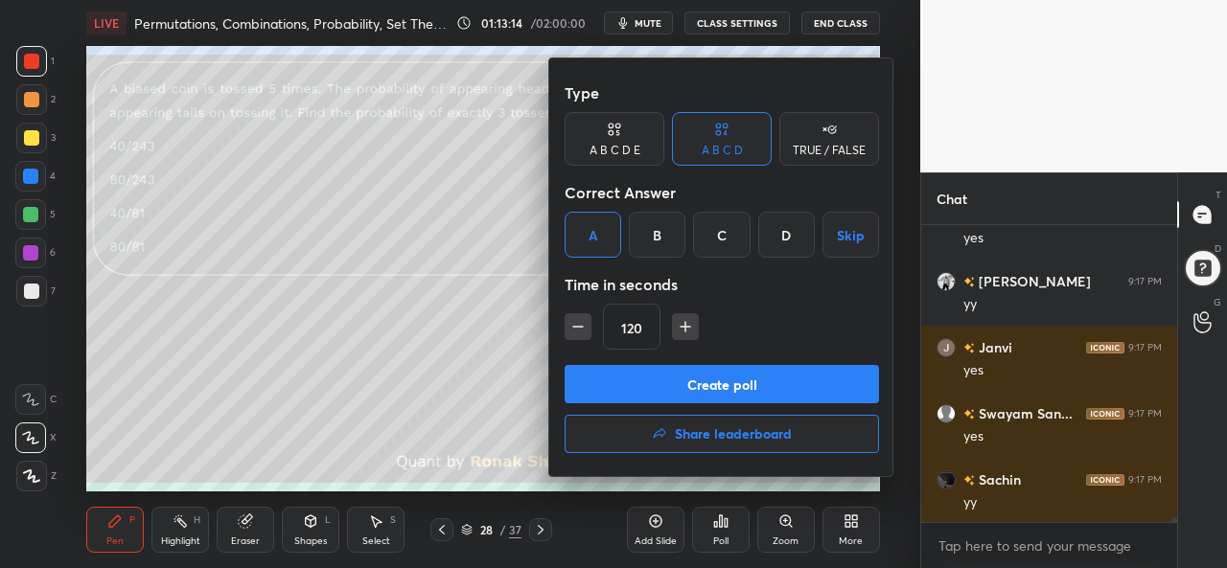
click at [572, 321] on icon "button" at bounding box center [577, 326] width 19 height 19
type input "60"
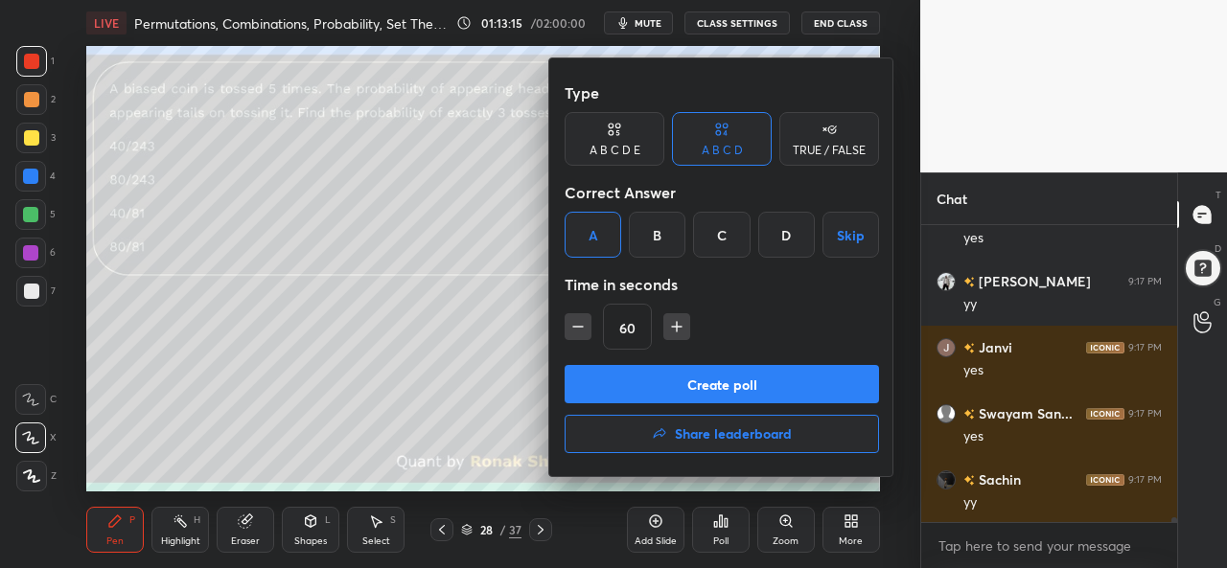
click at [682, 378] on button "Create poll" at bounding box center [721, 384] width 314 height 38
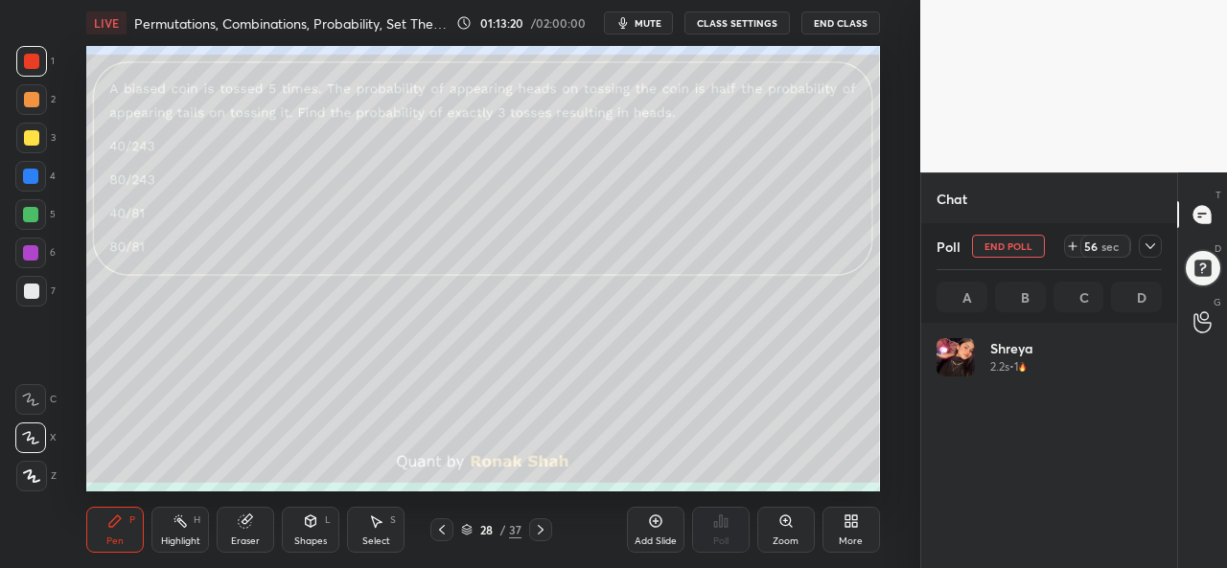
scroll to position [224, 219]
click at [31, 133] on div at bounding box center [31, 137] width 15 height 15
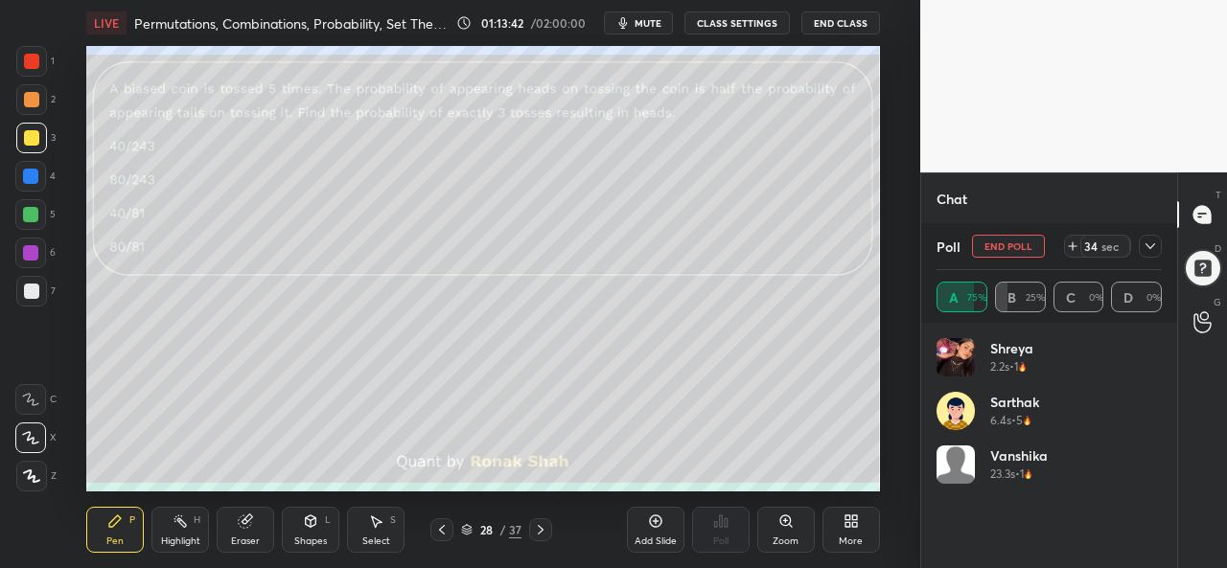
click at [26, 173] on div at bounding box center [30, 176] width 15 height 15
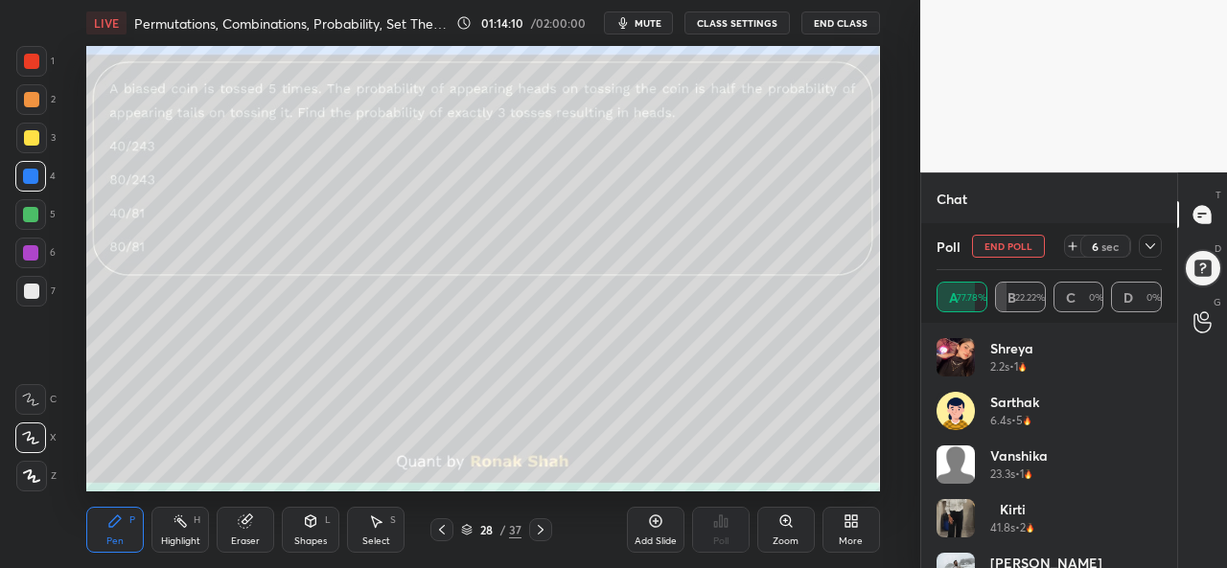
click at [25, 207] on div at bounding box center [30, 214] width 15 height 15
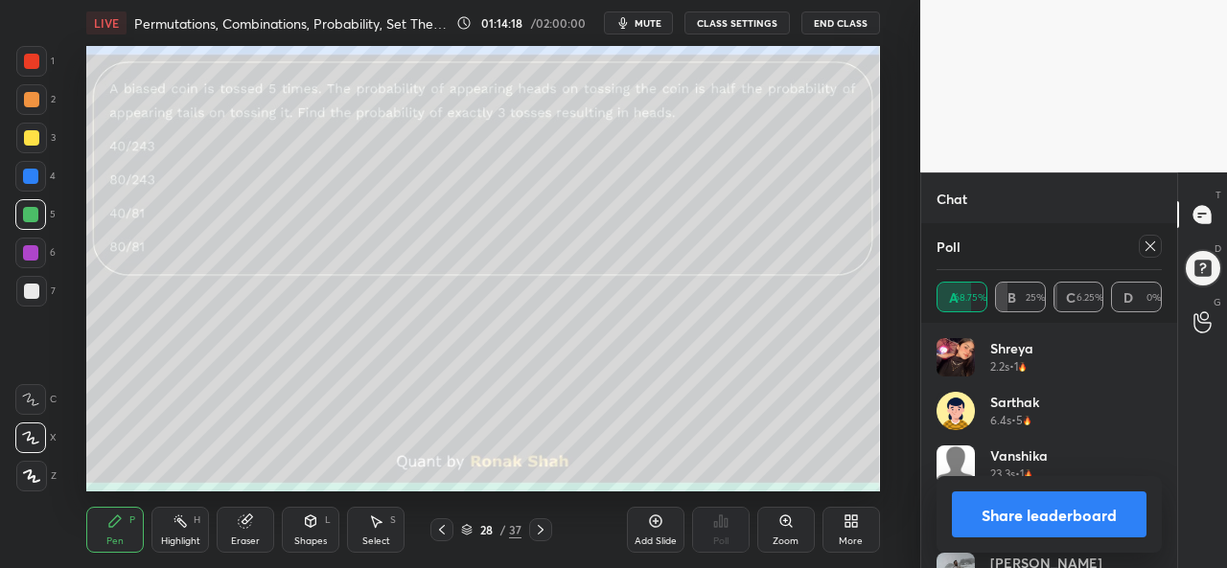
click at [1154, 245] on icon at bounding box center [1149, 246] width 15 height 15
type textarea "x"
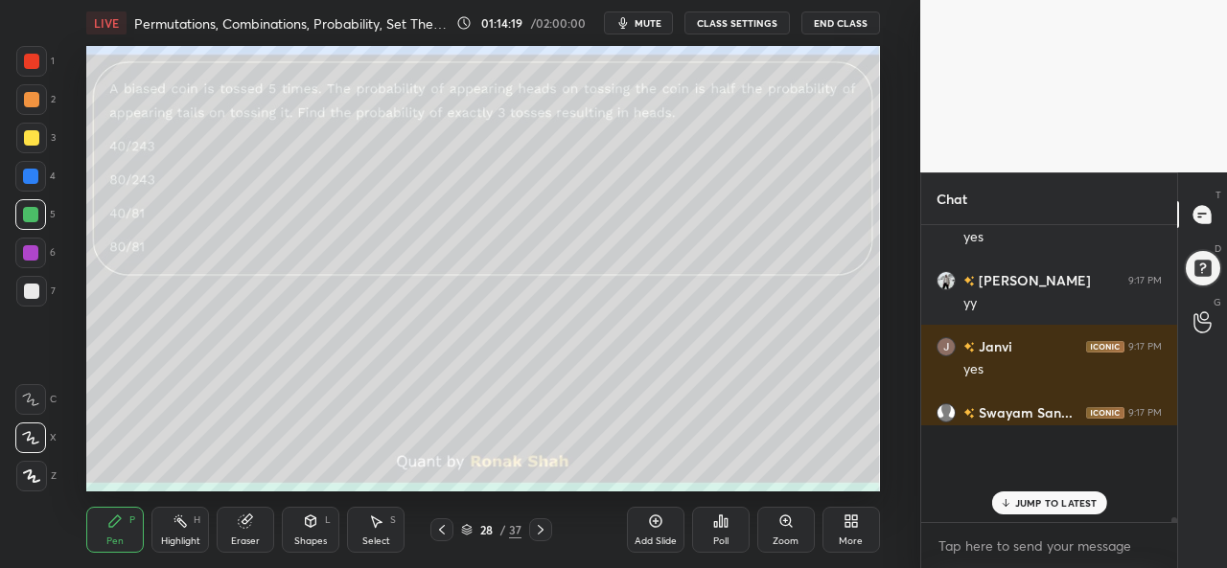
scroll to position [7, 6]
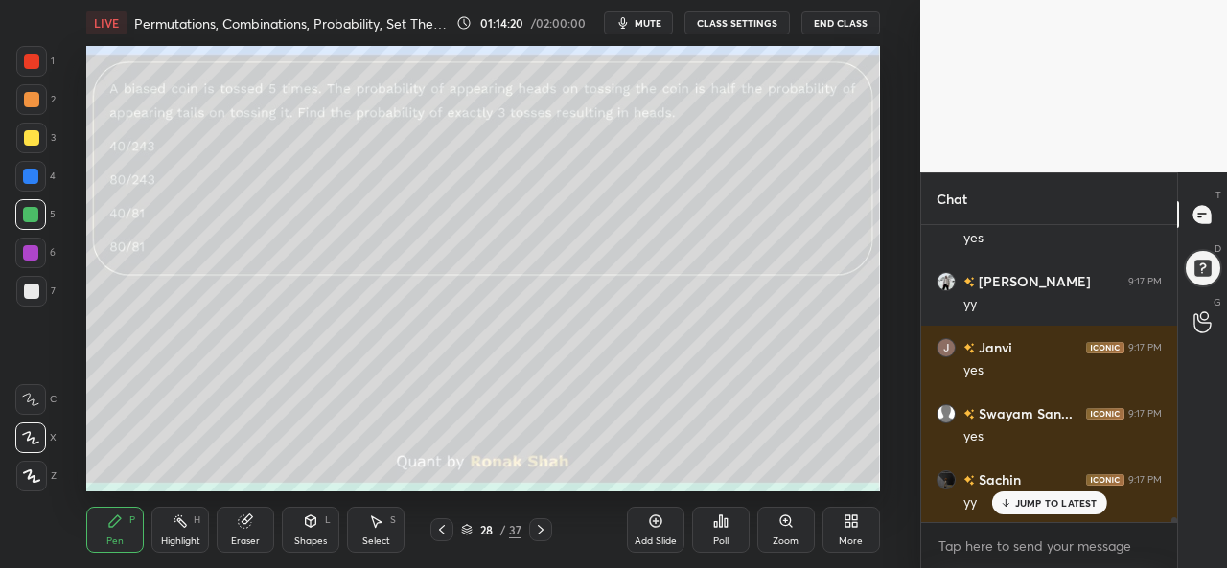
click at [1021, 497] on p "JUMP TO LATEST" at bounding box center [1056, 503] width 82 height 12
click at [28, 135] on div at bounding box center [31, 137] width 15 height 15
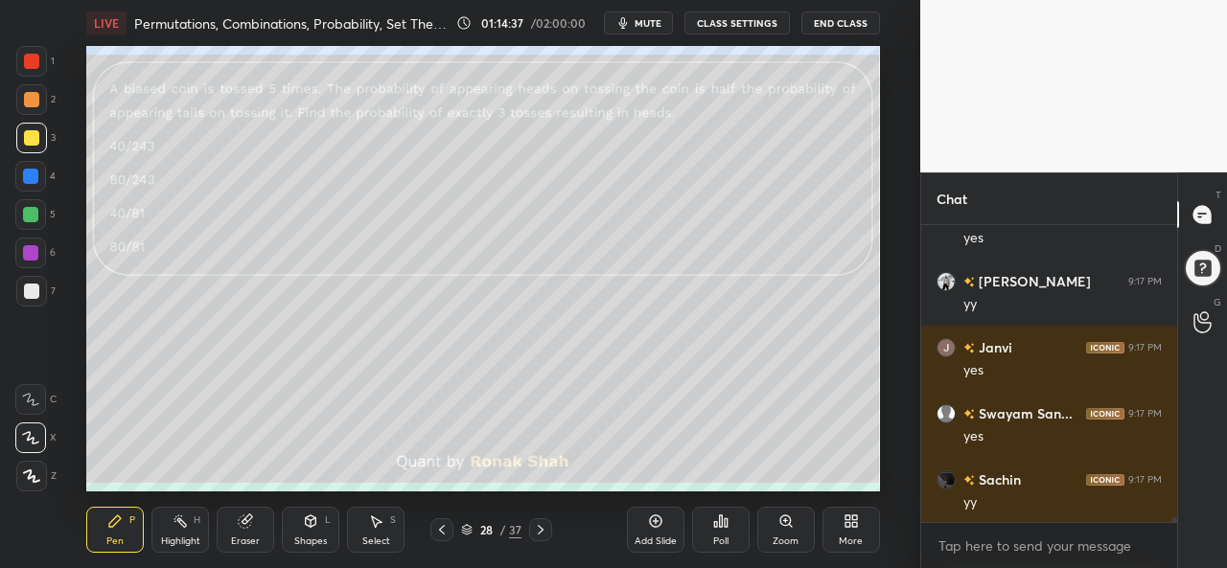
click at [32, 62] on div at bounding box center [31, 61] width 15 height 15
click at [29, 174] on div at bounding box center [30, 176] width 15 height 15
click at [21, 219] on div at bounding box center [30, 214] width 31 height 31
click at [23, 244] on div at bounding box center [30, 253] width 31 height 31
click at [27, 127] on div at bounding box center [31, 138] width 31 height 31
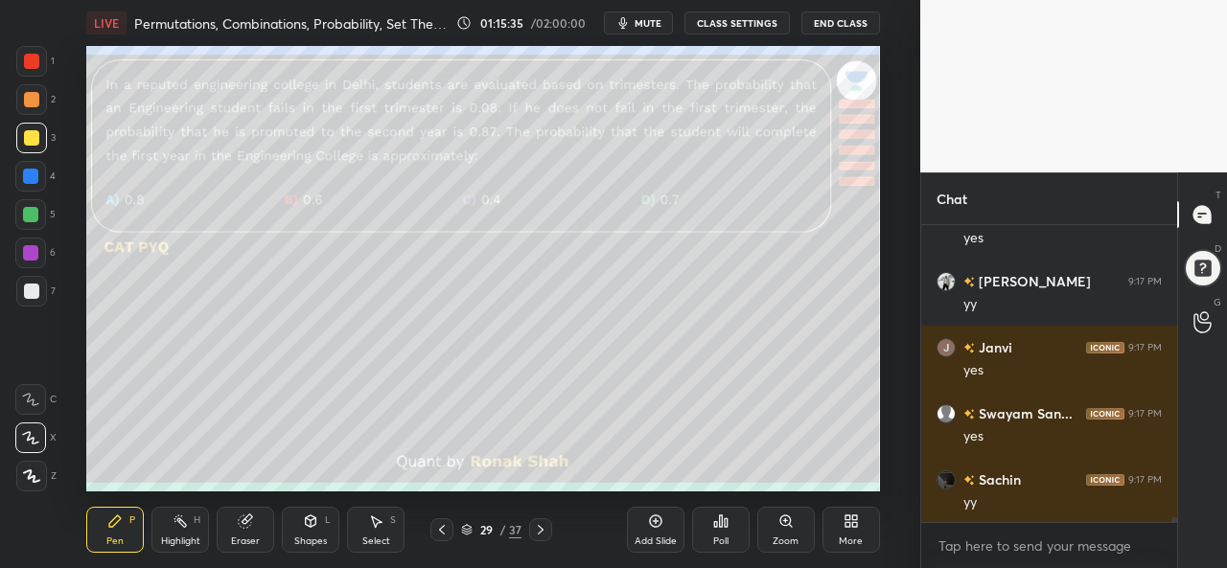
click at [23, 50] on div at bounding box center [31, 61] width 31 height 31
click at [708, 536] on div "Poll" at bounding box center [721, 530] width 58 height 46
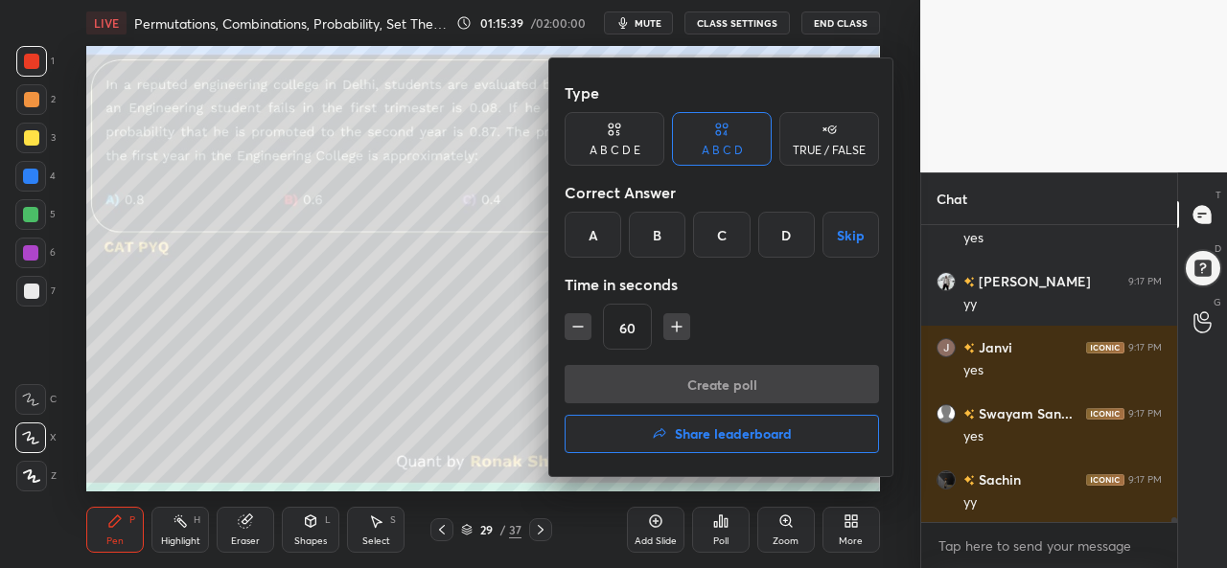
click at [588, 231] on div "A" at bounding box center [592, 235] width 57 height 46
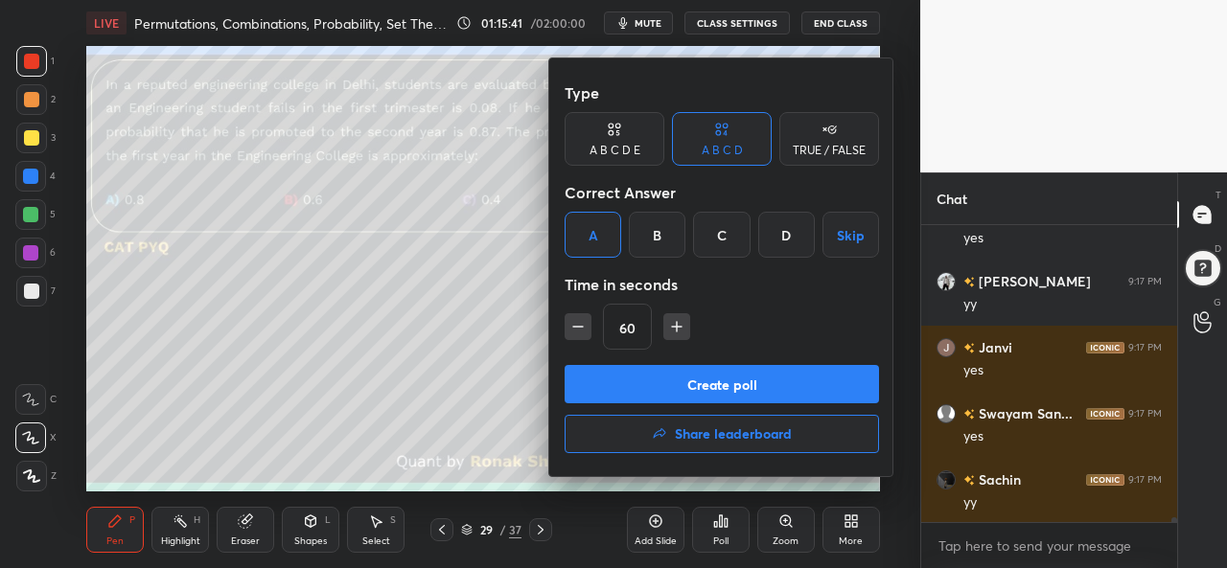
click at [670, 324] on icon "button" at bounding box center [676, 326] width 19 height 19
click at [675, 321] on icon "button" at bounding box center [676, 326] width 19 height 19
type input "90"
click at [732, 380] on button "Create poll" at bounding box center [721, 384] width 314 height 38
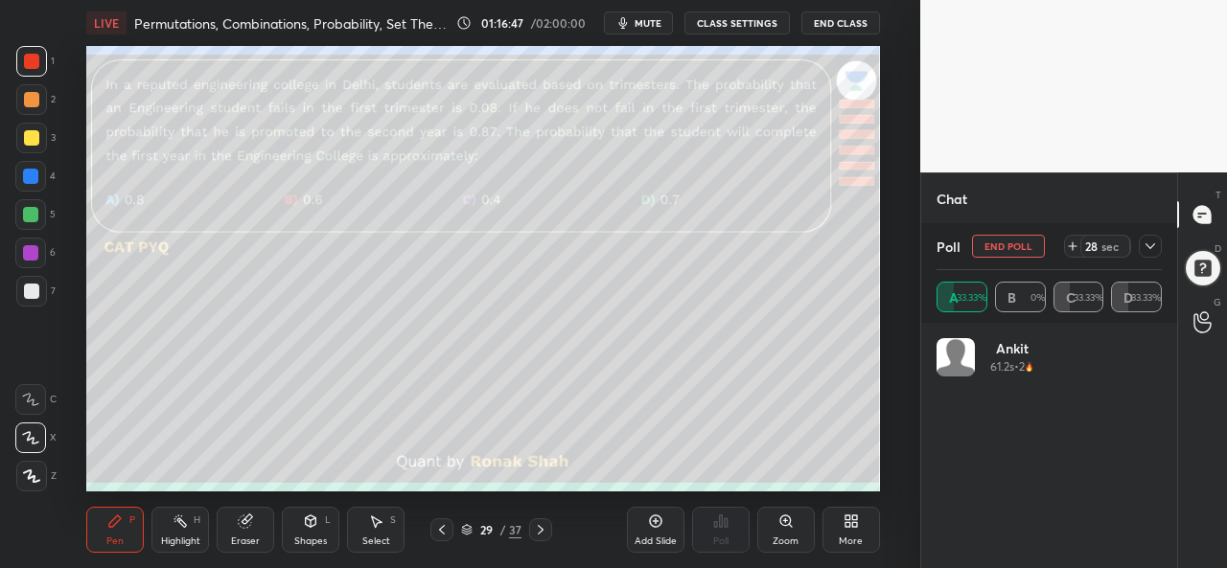
scroll to position [224, 219]
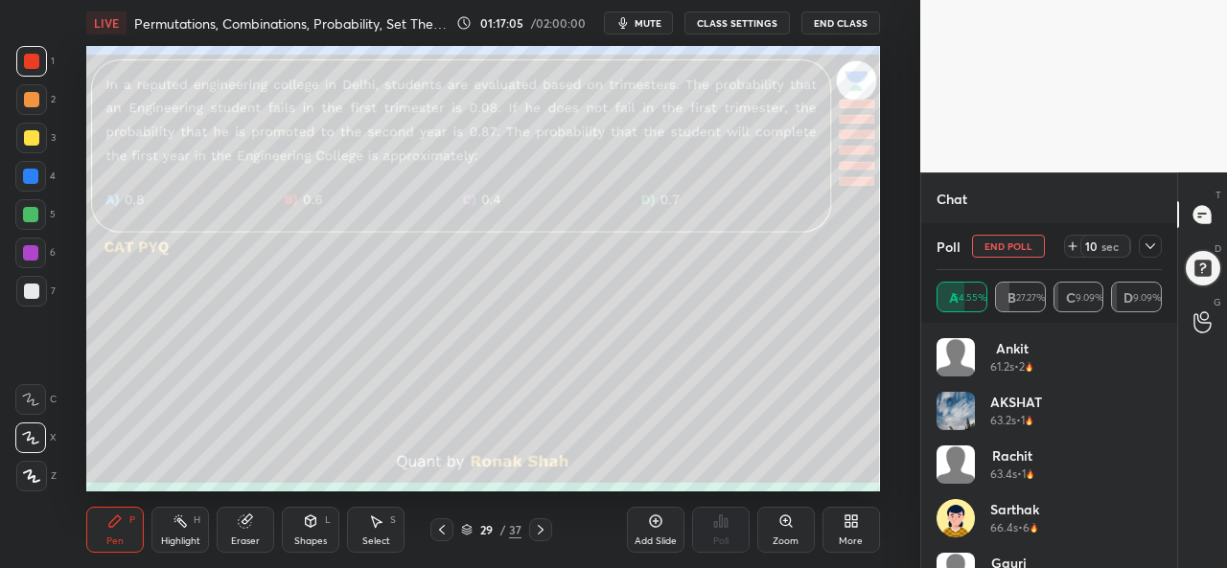
click at [1160, 241] on div at bounding box center [1150, 246] width 23 height 23
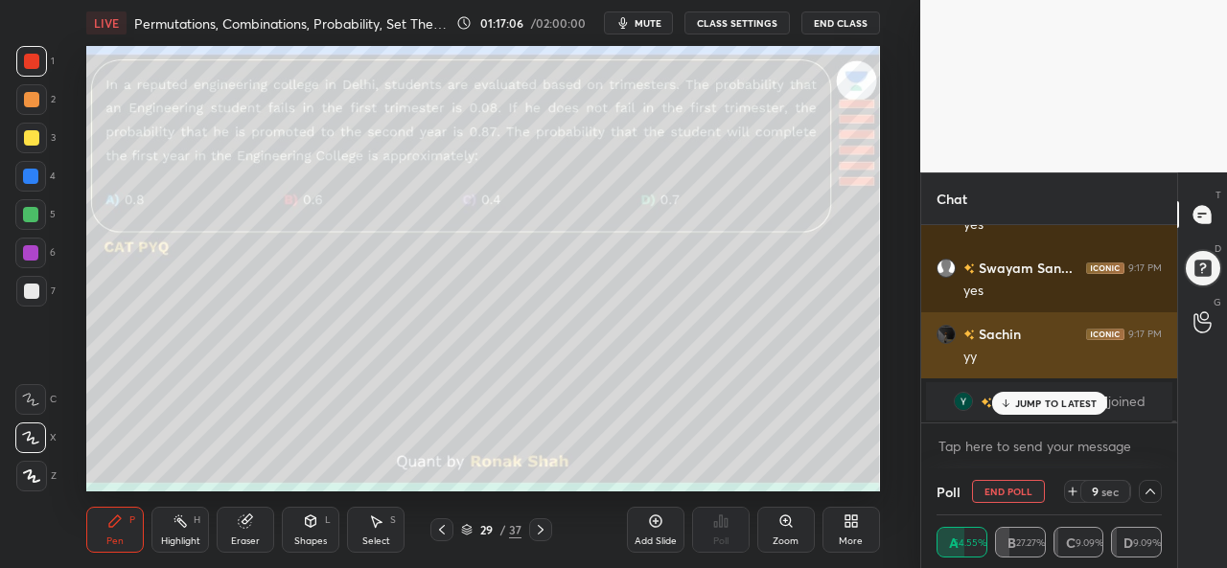
scroll to position [0, 0]
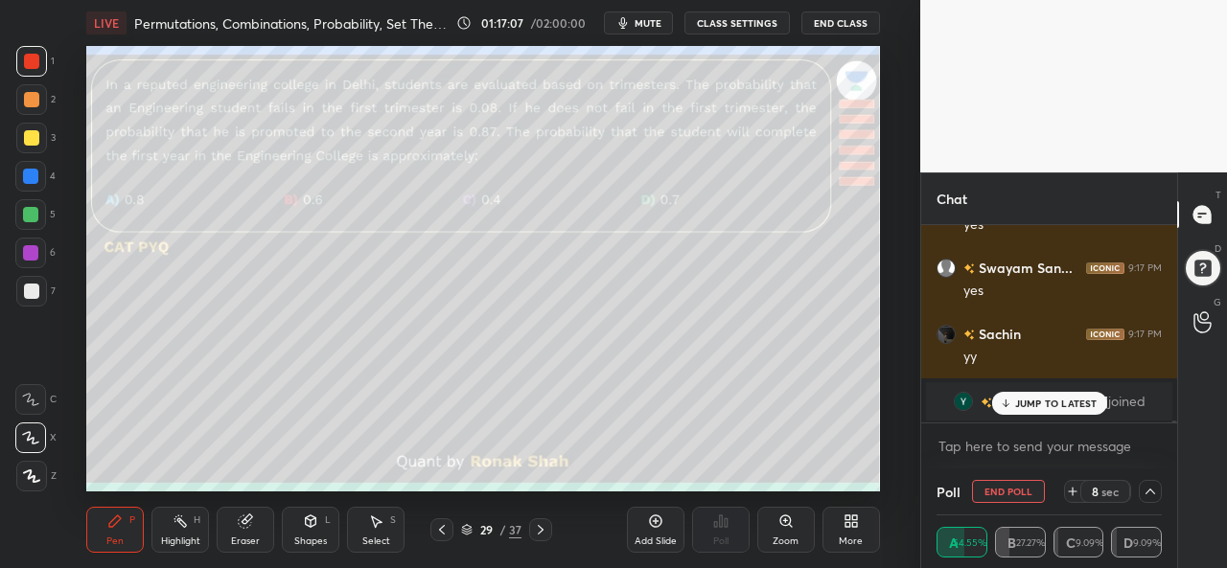
click at [1147, 486] on icon at bounding box center [1149, 491] width 15 height 15
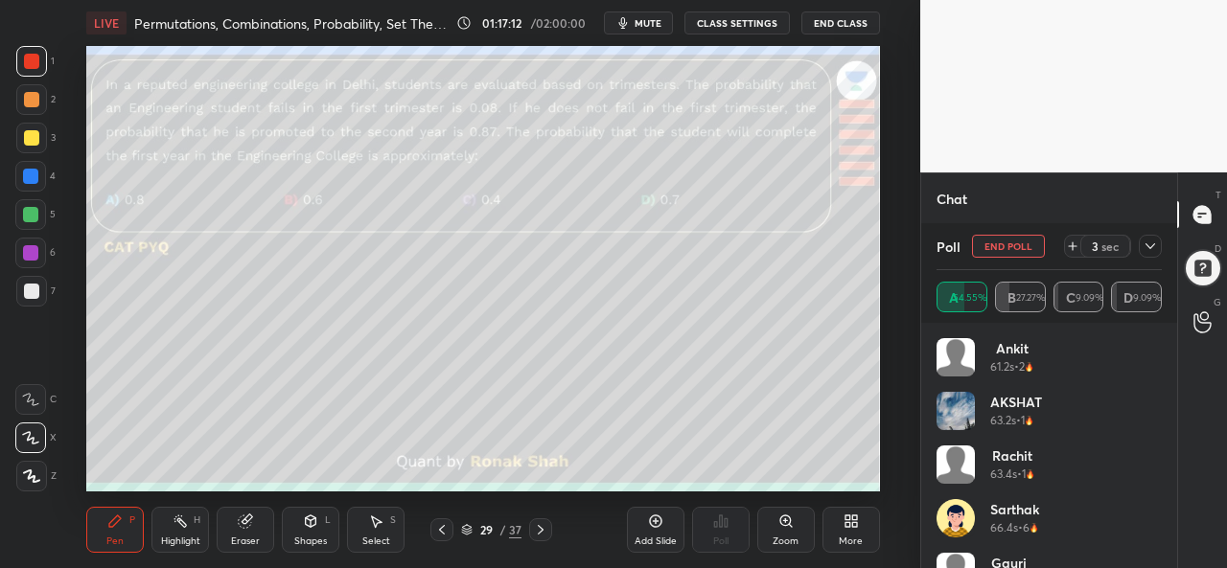
scroll to position [92, 0]
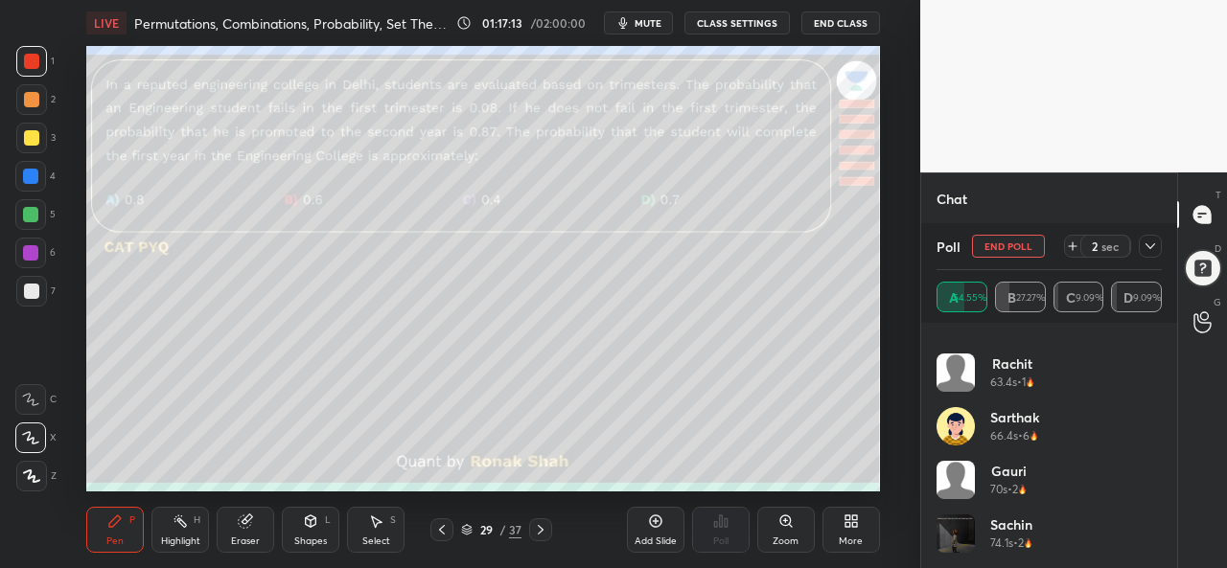
click at [1152, 252] on icon at bounding box center [1149, 246] width 15 height 15
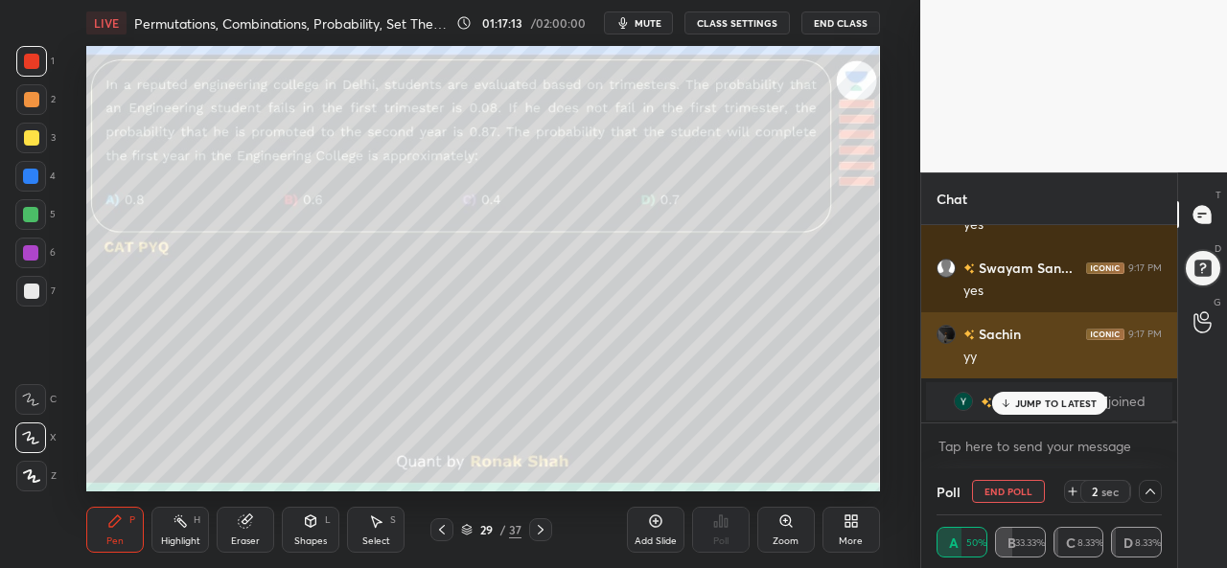
scroll to position [0, 0]
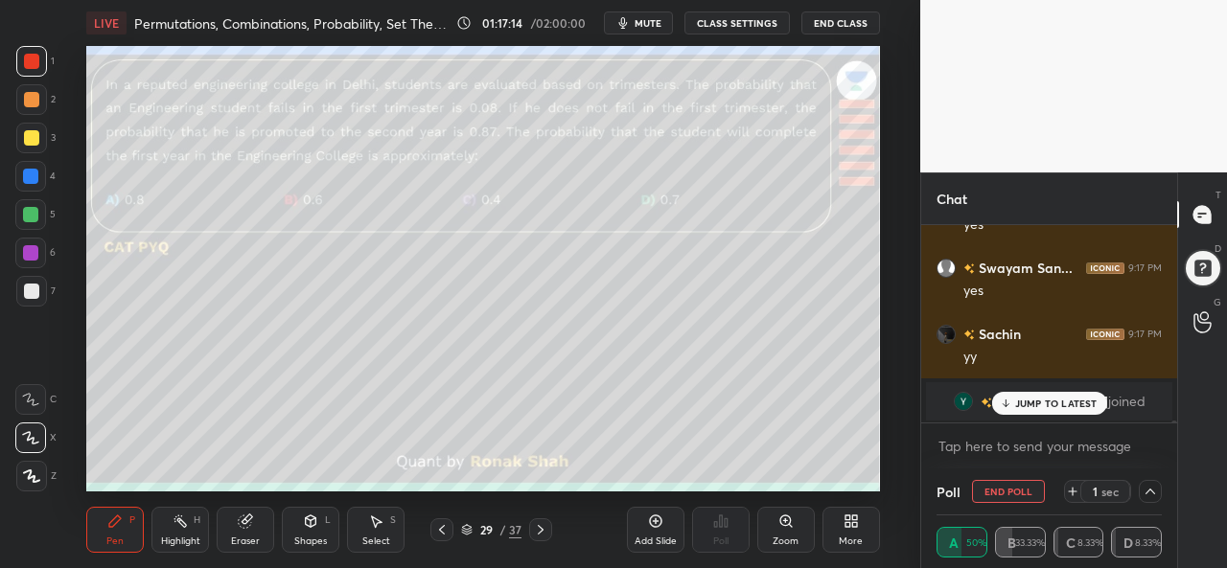
click at [1050, 403] on p "JUMP TO LATEST" at bounding box center [1056, 404] width 82 height 12
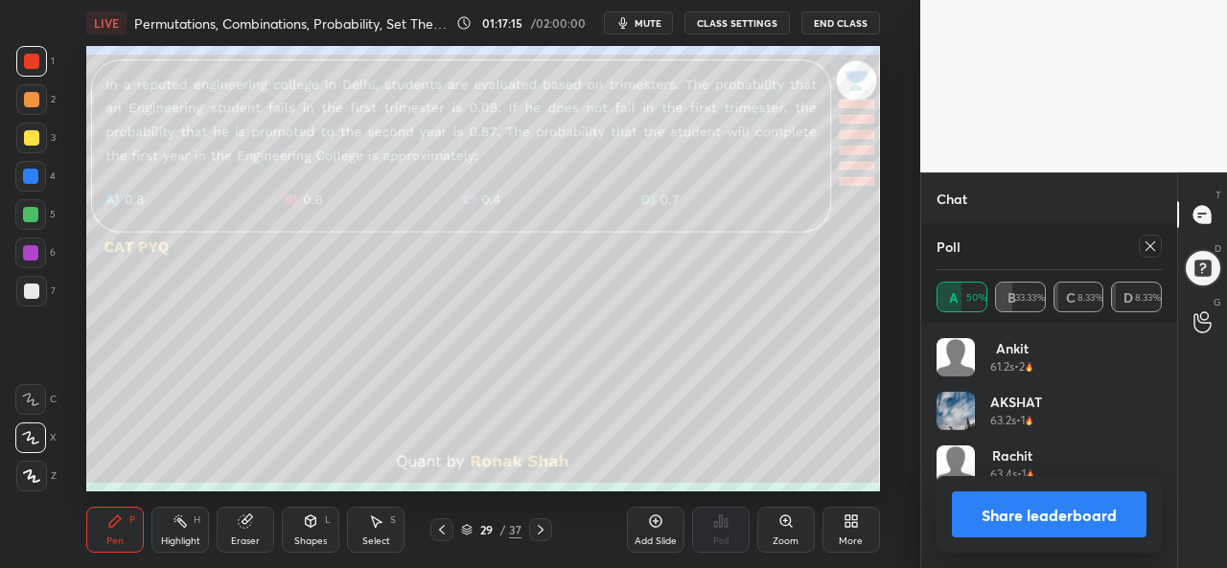
scroll to position [7, 6]
click at [1153, 245] on icon at bounding box center [1149, 246] width 15 height 15
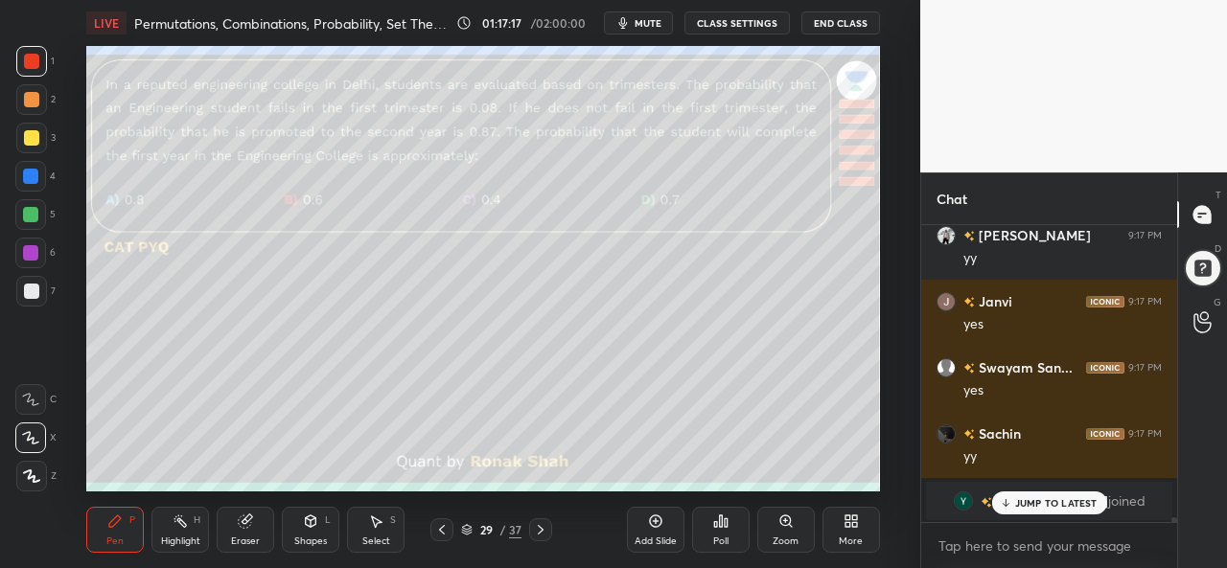
click at [1030, 505] on p "JUMP TO LATEST" at bounding box center [1056, 503] width 82 height 12
click at [31, 135] on div at bounding box center [31, 137] width 15 height 15
click at [23, 212] on div at bounding box center [30, 214] width 15 height 15
click at [31, 172] on div at bounding box center [30, 176] width 15 height 15
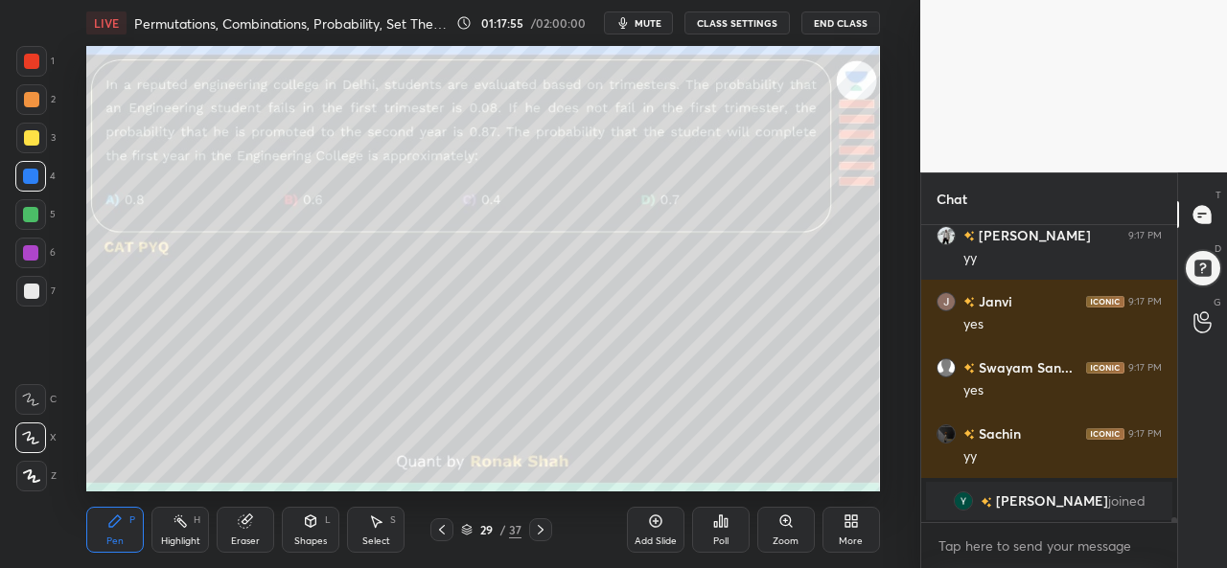
click at [378, 528] on icon at bounding box center [375, 521] width 15 height 15
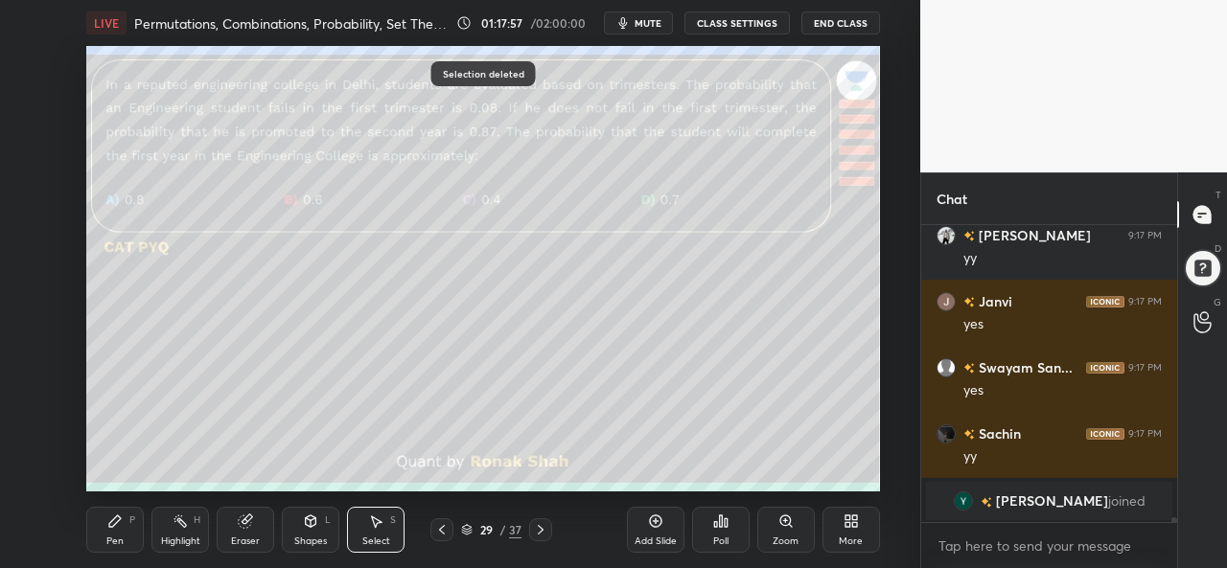
click at [116, 525] on icon at bounding box center [114, 521] width 15 height 15
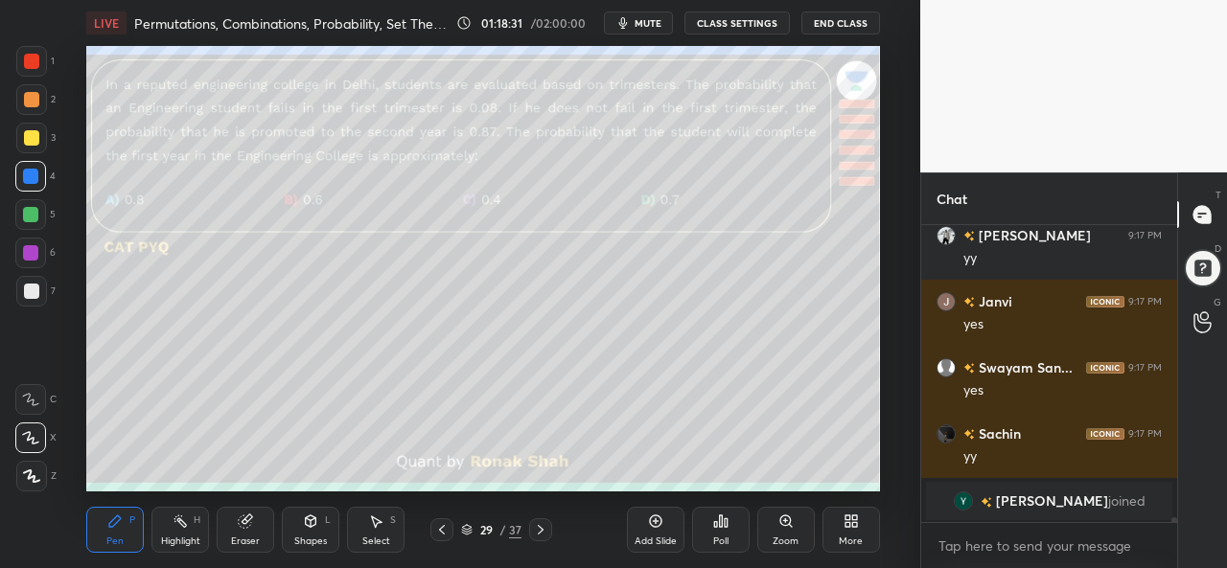
scroll to position [17979, 0]
click at [29, 208] on div at bounding box center [30, 214] width 15 height 15
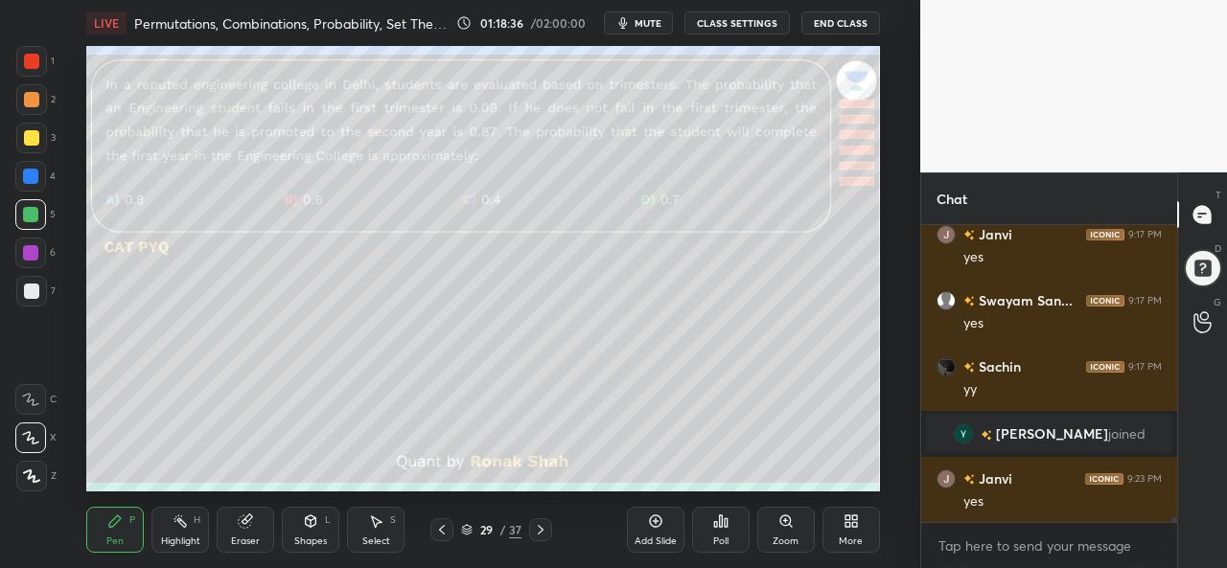
click at [29, 132] on div at bounding box center [31, 137] width 15 height 15
click at [38, 57] on div at bounding box center [31, 61] width 15 height 15
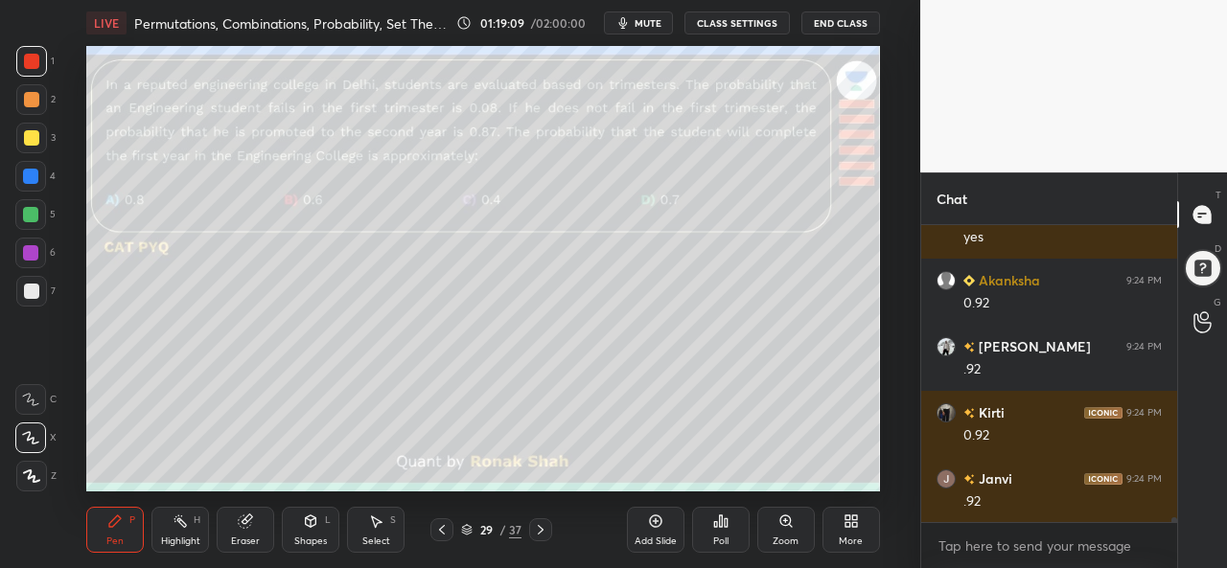
scroll to position [18309, 0]
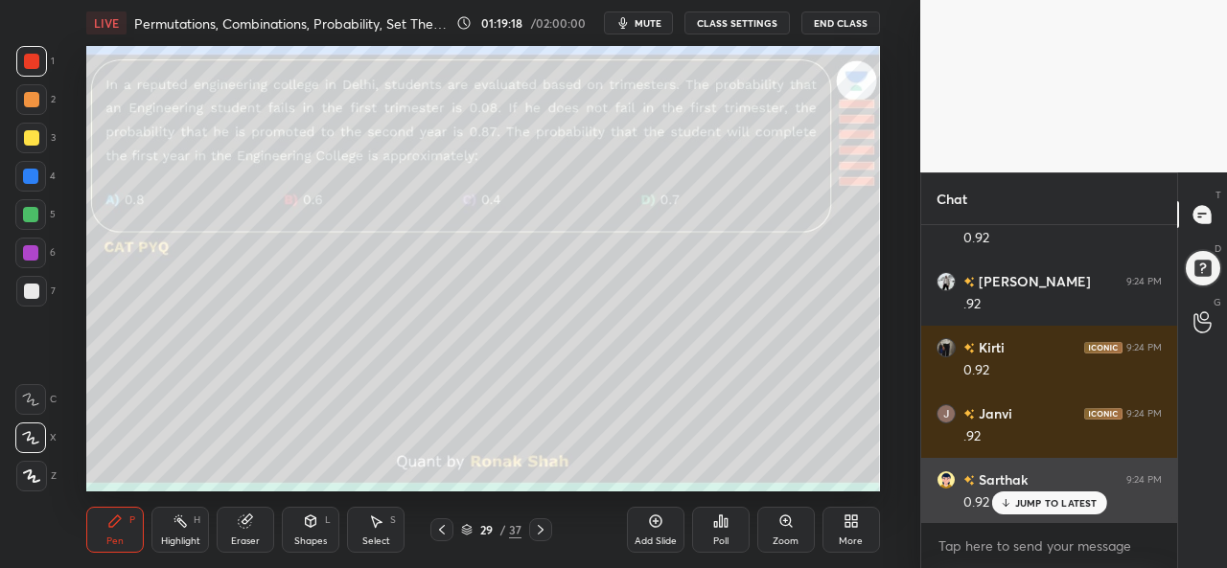
click at [1036, 501] on p "JUMP TO LATEST" at bounding box center [1056, 503] width 82 height 12
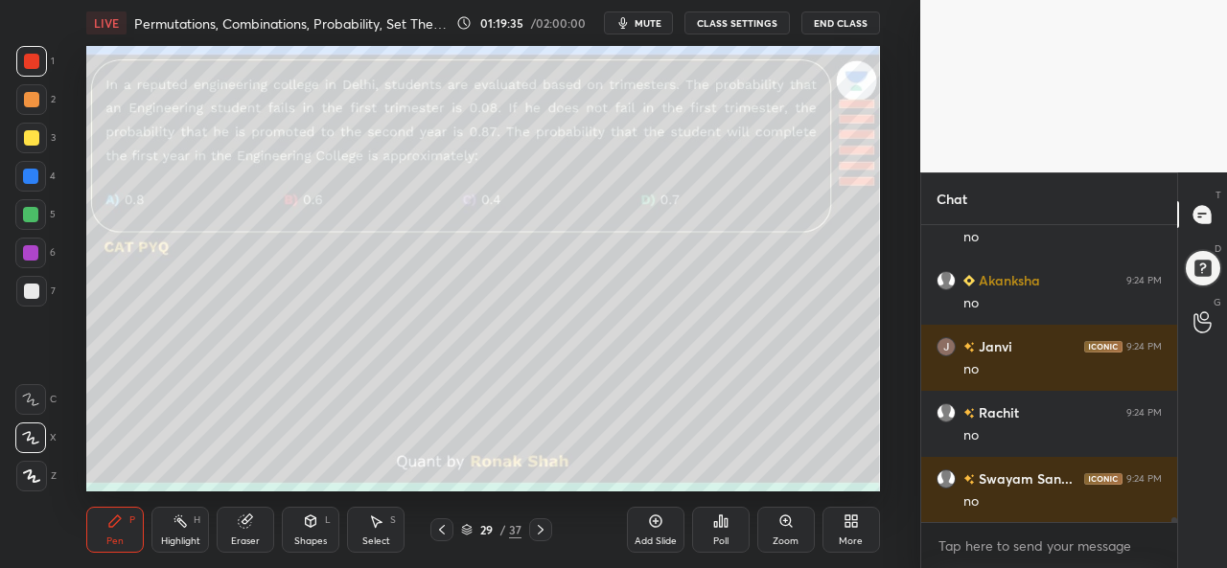
scroll to position [18705, 0]
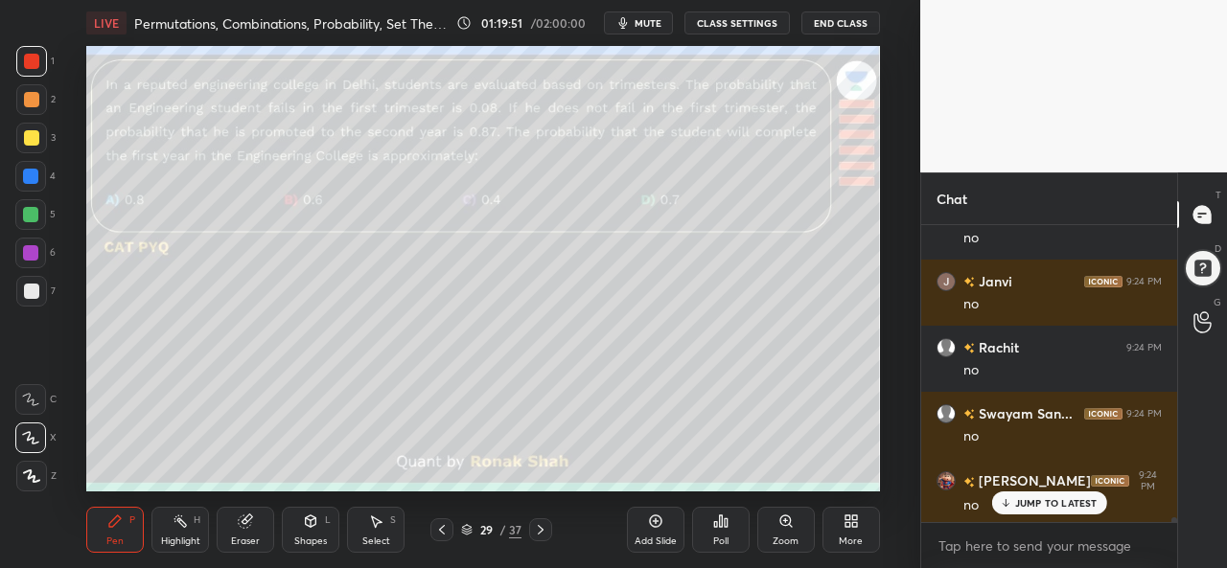
click at [27, 133] on div at bounding box center [31, 137] width 15 height 15
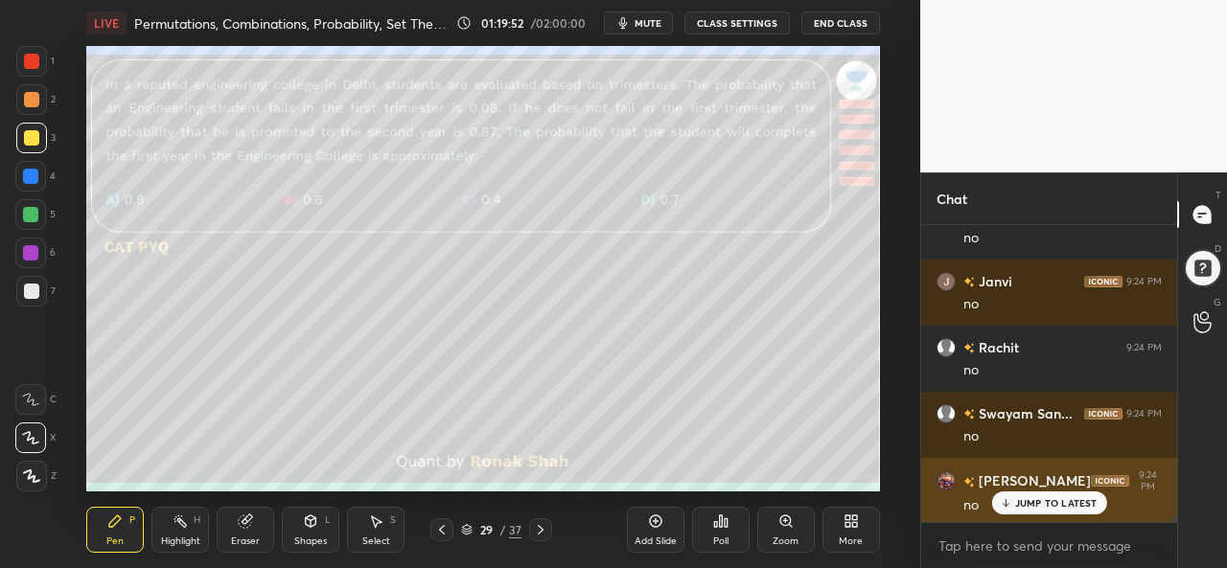
click at [1029, 501] on p "JUMP TO LATEST" at bounding box center [1056, 503] width 82 height 12
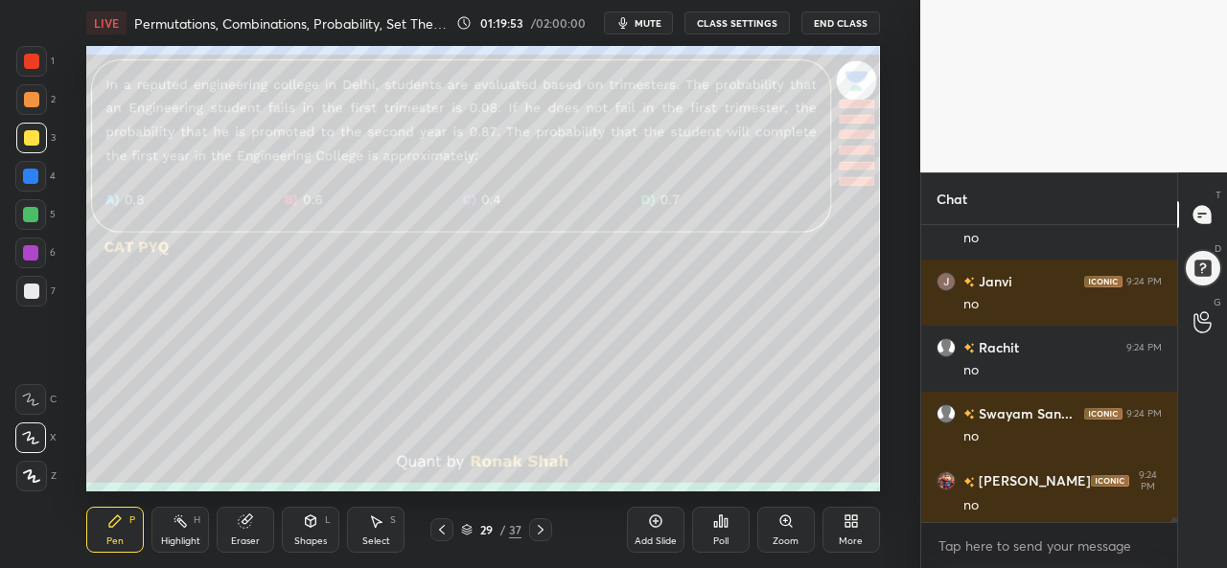
click at [36, 175] on div at bounding box center [30, 176] width 15 height 15
click at [25, 57] on div at bounding box center [31, 61] width 15 height 15
click at [381, 540] on div "Select" at bounding box center [376, 542] width 28 height 10
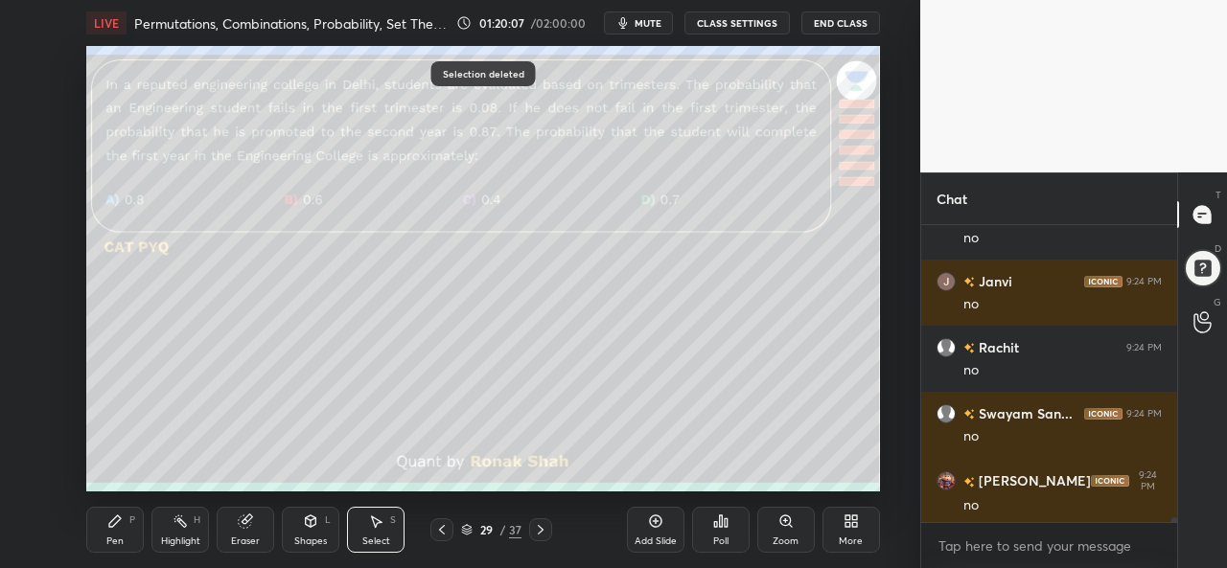
click at [117, 534] on div "Pen P" at bounding box center [115, 530] width 58 height 46
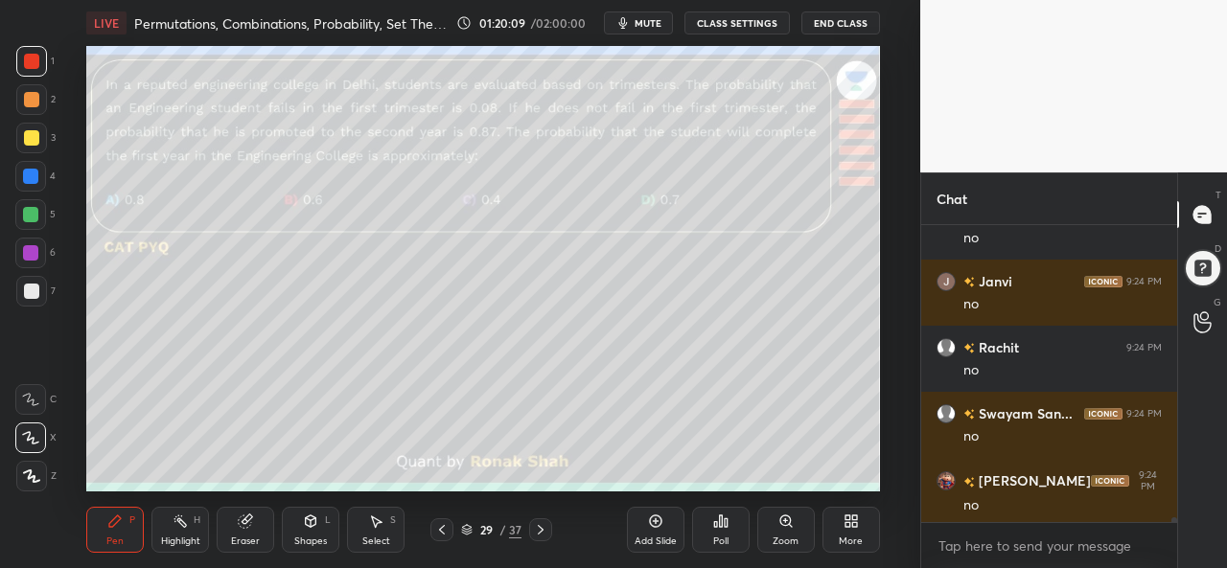
click at [31, 137] on div at bounding box center [31, 137] width 15 height 15
click at [29, 94] on div at bounding box center [31, 99] width 15 height 15
click at [31, 210] on div at bounding box center [30, 214] width 15 height 15
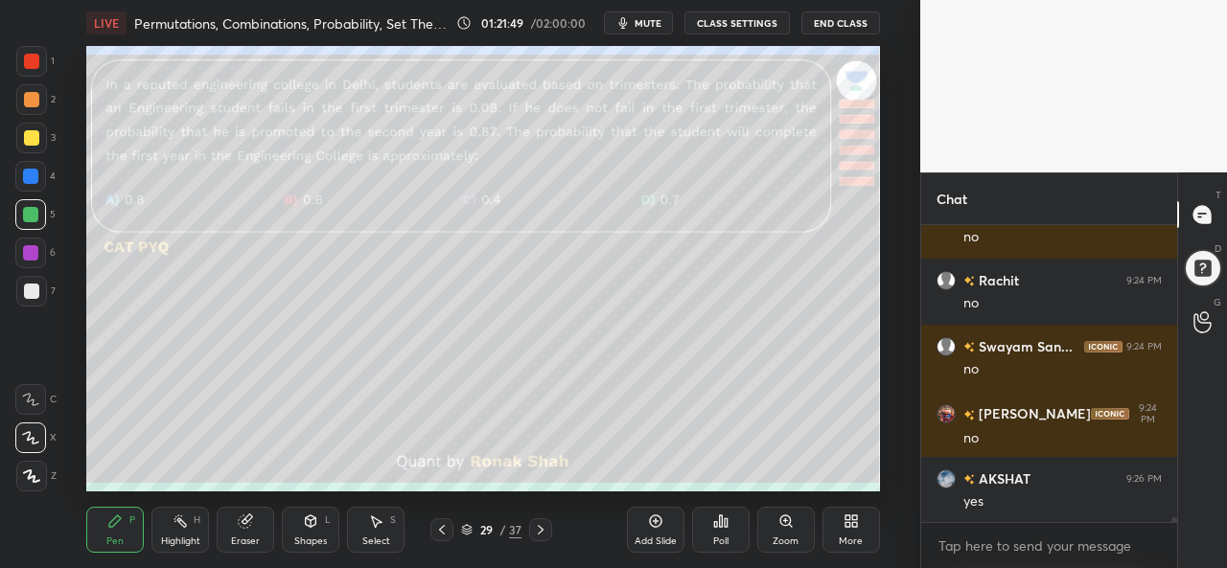
click at [35, 250] on div at bounding box center [30, 252] width 15 height 15
click at [21, 57] on div at bounding box center [31, 61] width 31 height 31
click at [726, 529] on icon at bounding box center [720, 521] width 15 height 15
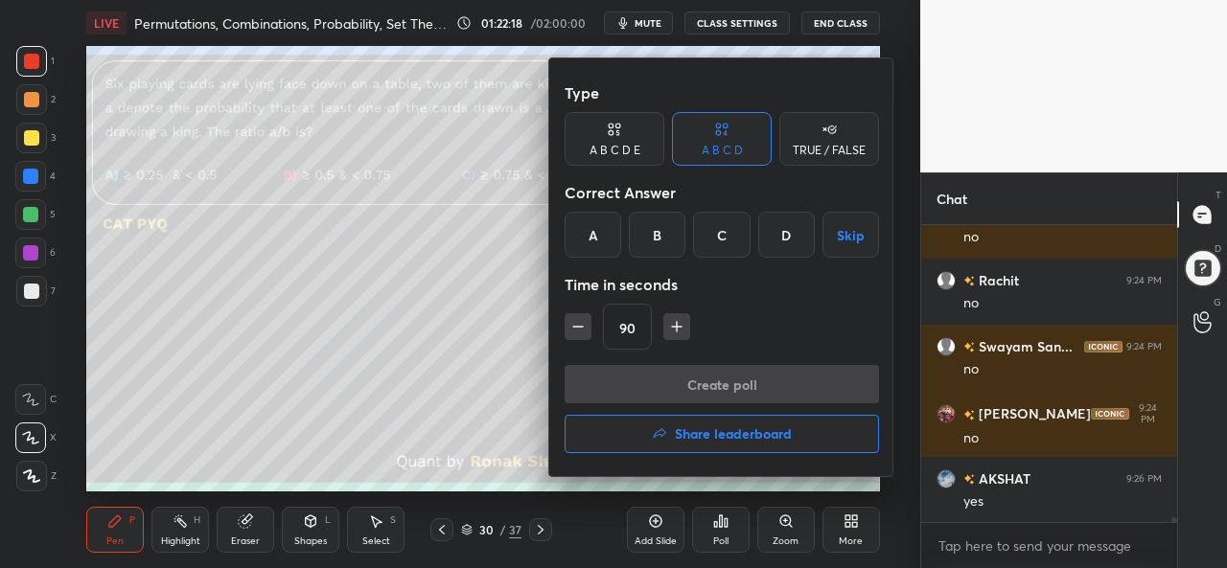
click at [786, 235] on div "D" at bounding box center [786, 235] width 57 height 46
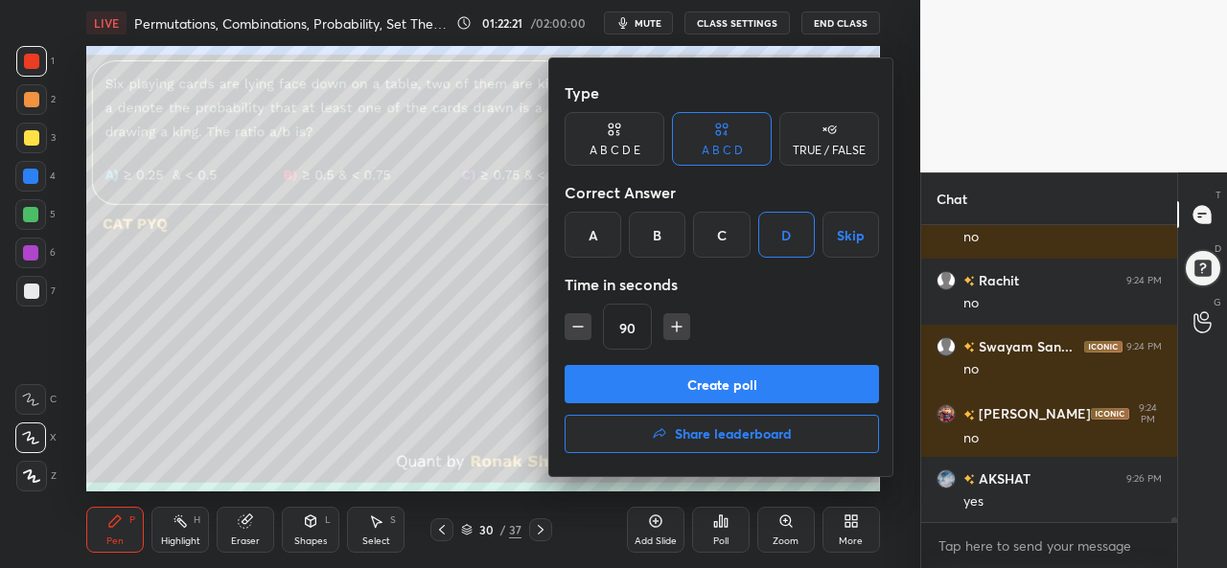
click at [714, 382] on button "Create poll" at bounding box center [721, 384] width 314 height 38
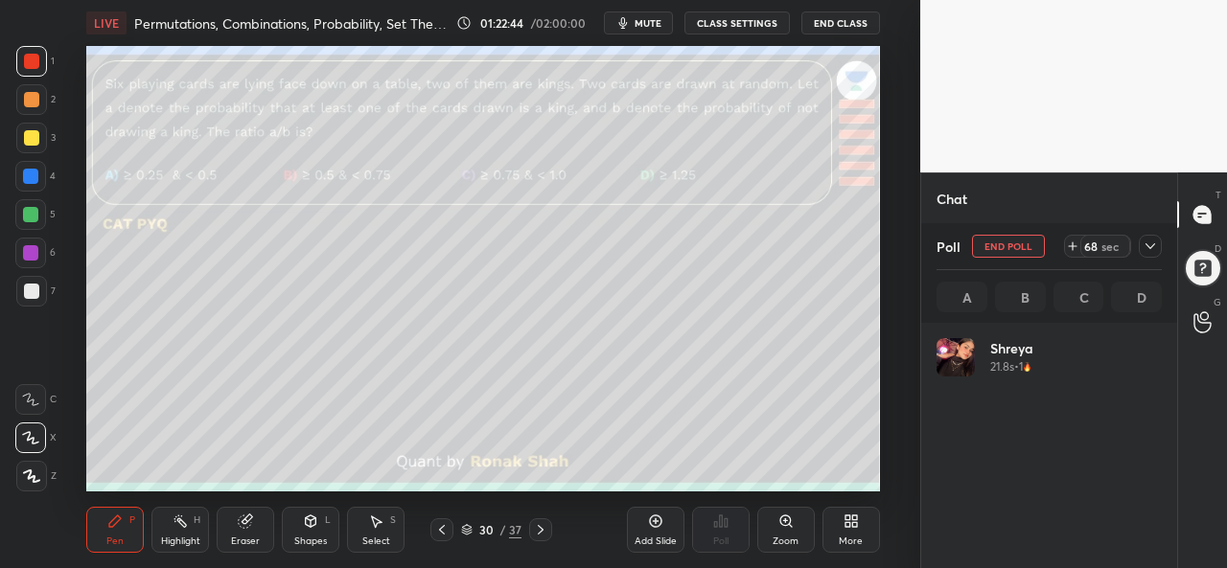
scroll to position [224, 219]
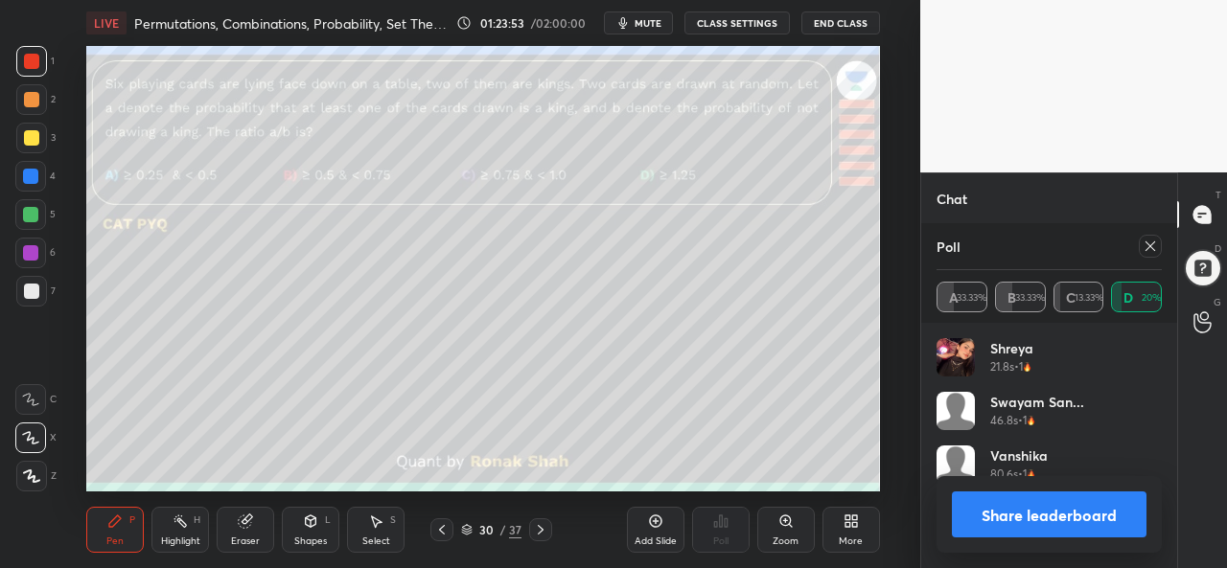
click at [1142, 248] on icon at bounding box center [1149, 246] width 15 height 15
type textarea "x"
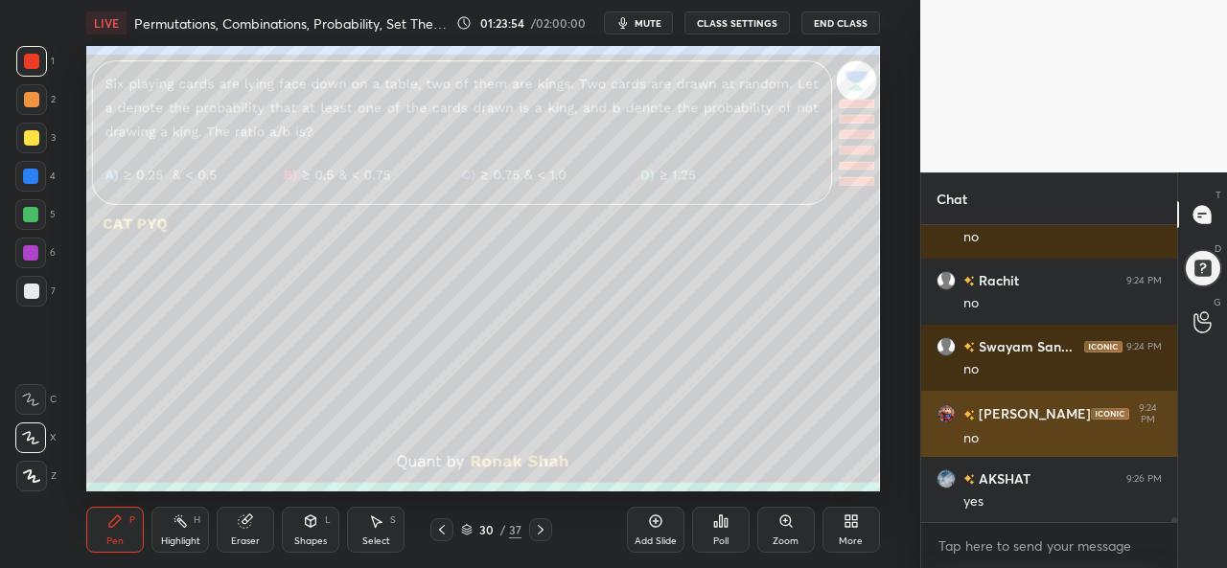
scroll to position [6, 6]
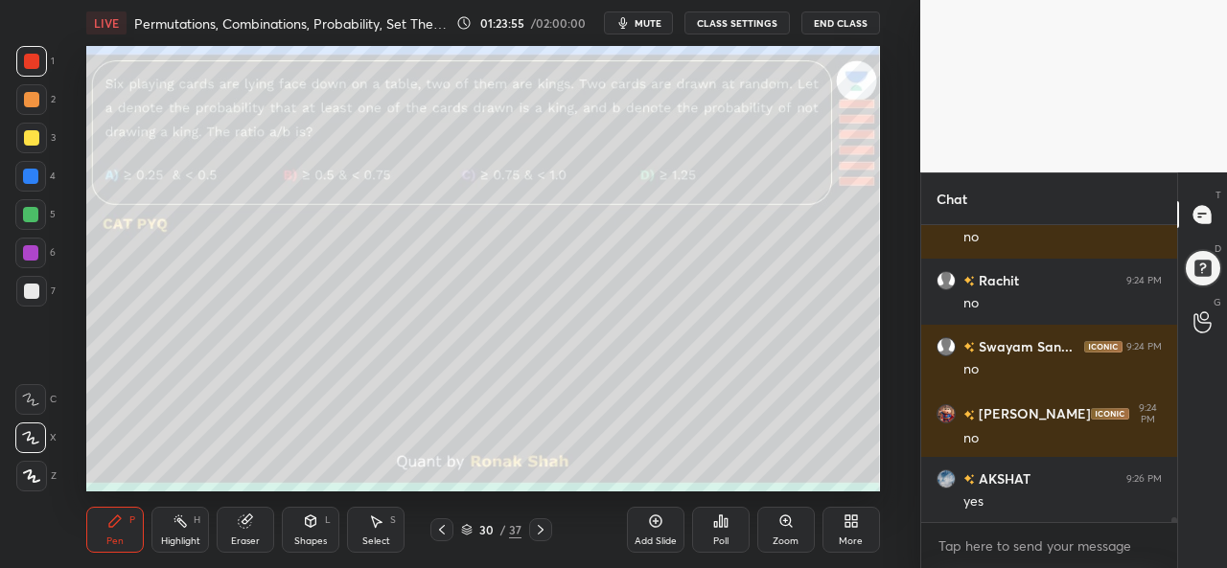
click at [31, 99] on div at bounding box center [31, 99] width 15 height 15
click at [29, 134] on div at bounding box center [31, 137] width 15 height 15
click at [26, 214] on div at bounding box center [30, 214] width 15 height 15
click at [33, 65] on div at bounding box center [31, 61] width 15 height 15
click at [31, 181] on div at bounding box center [30, 176] width 15 height 15
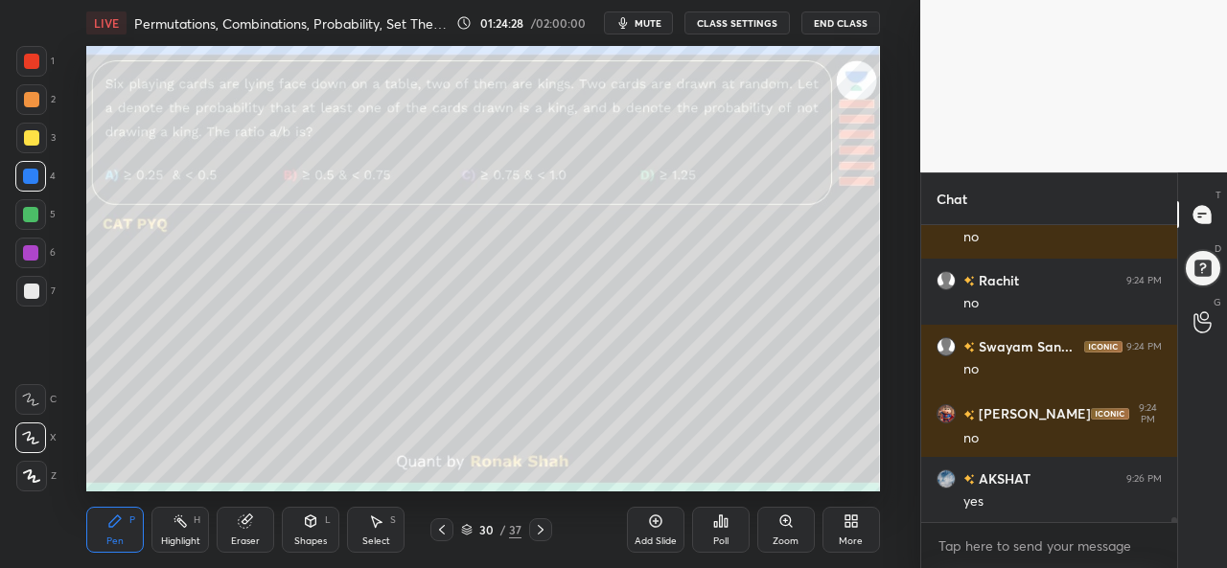
click at [40, 68] on div at bounding box center [31, 61] width 31 height 31
click at [31, 176] on div at bounding box center [30, 176] width 15 height 15
click at [26, 212] on div at bounding box center [30, 214] width 15 height 15
click at [35, 130] on div at bounding box center [31, 137] width 15 height 15
click at [32, 102] on div at bounding box center [31, 99] width 15 height 15
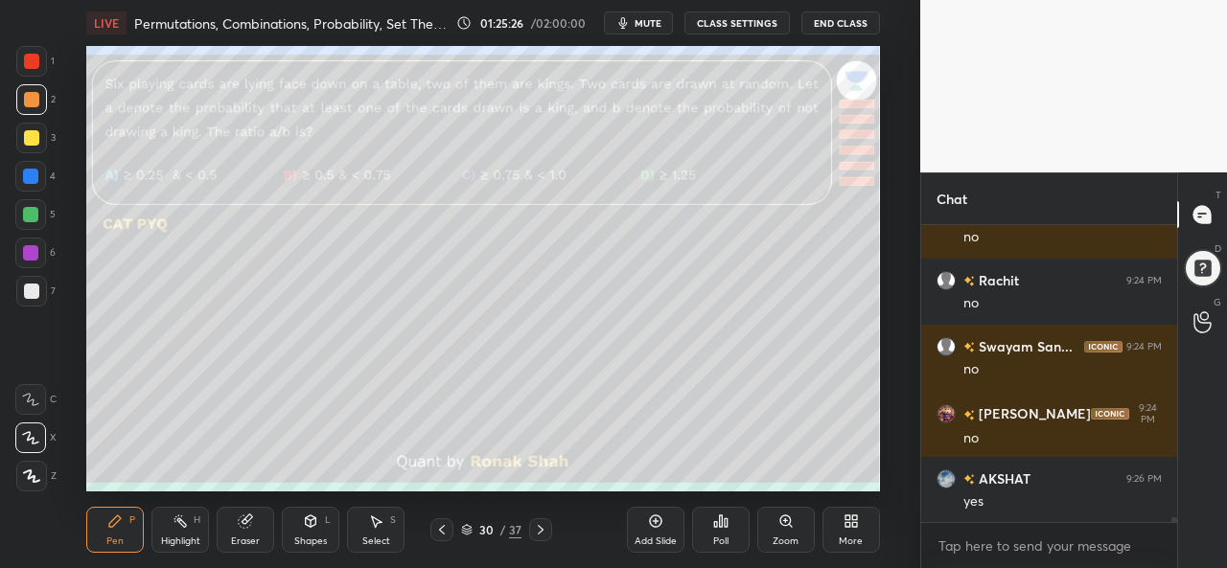
scroll to position [18818, 0]
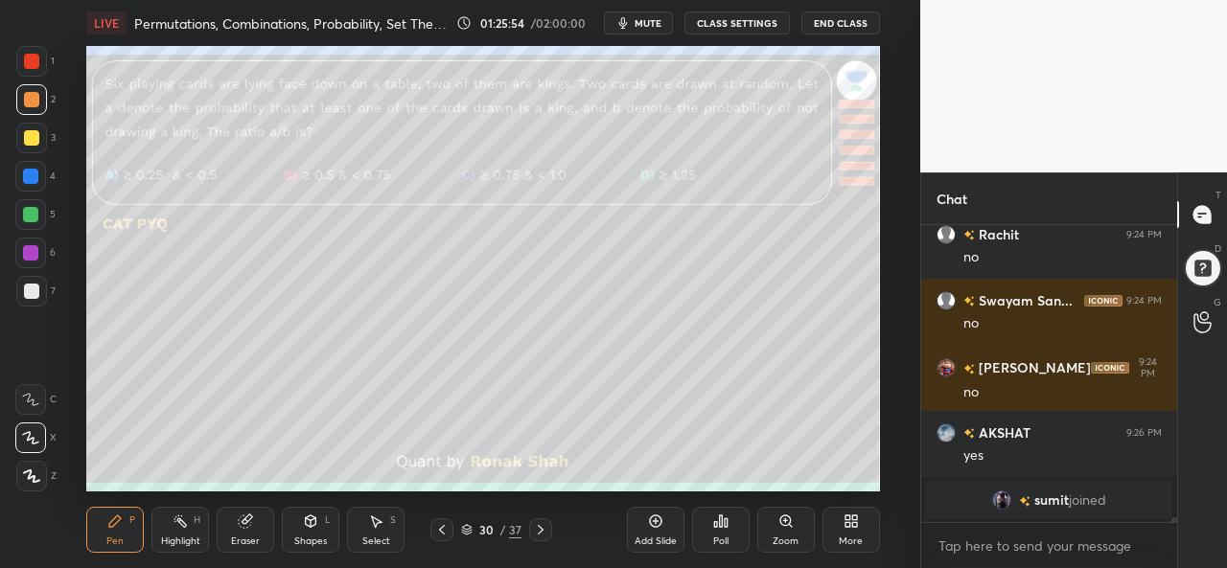
click at [34, 285] on div at bounding box center [31, 291] width 15 height 15
click at [32, 172] on div at bounding box center [30, 176] width 15 height 15
click at [29, 208] on div at bounding box center [30, 214] width 15 height 15
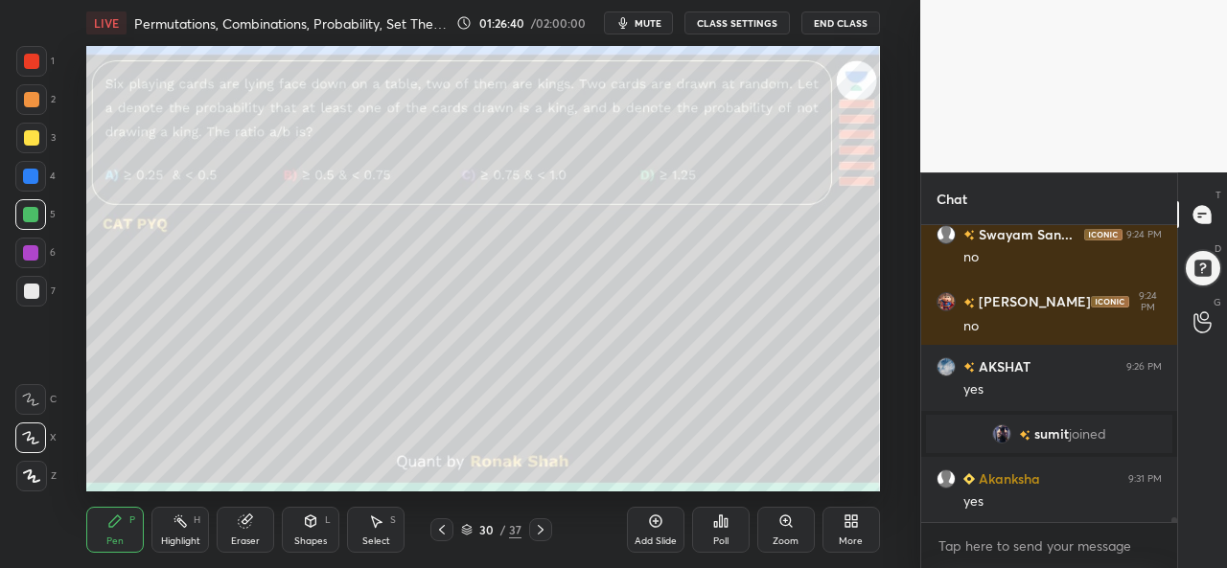
scroll to position [18084, 0]
click at [19, 101] on div at bounding box center [31, 99] width 31 height 31
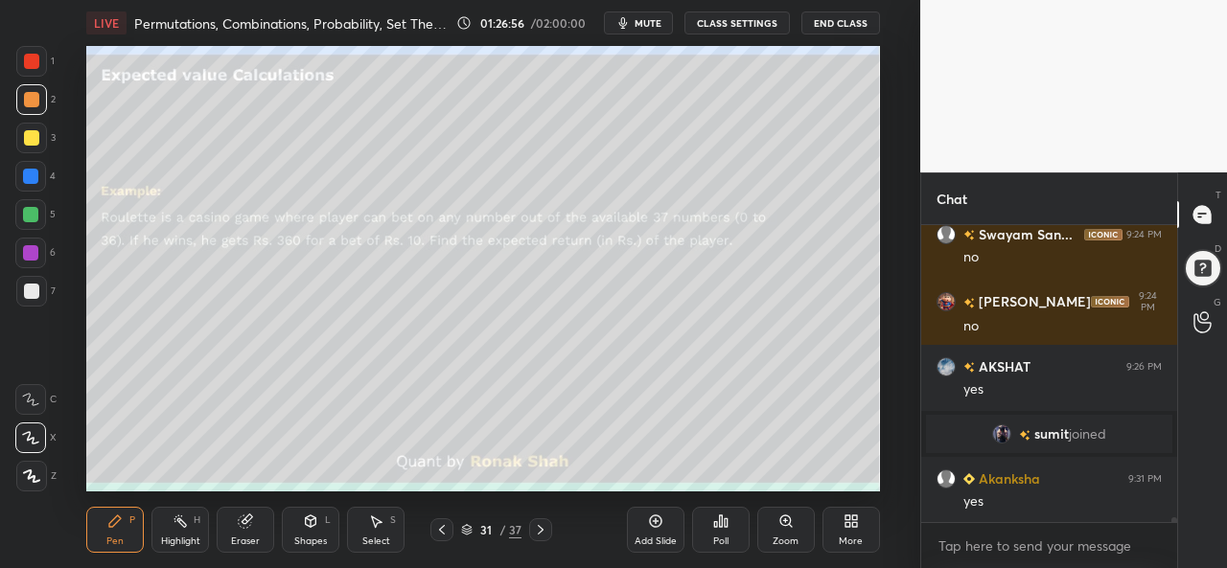
click at [36, 52] on div at bounding box center [31, 61] width 31 height 31
click at [24, 95] on div at bounding box center [31, 99] width 15 height 15
click at [28, 139] on div at bounding box center [31, 137] width 15 height 15
click at [35, 64] on div at bounding box center [31, 61] width 15 height 15
click at [33, 95] on div at bounding box center [31, 99] width 15 height 15
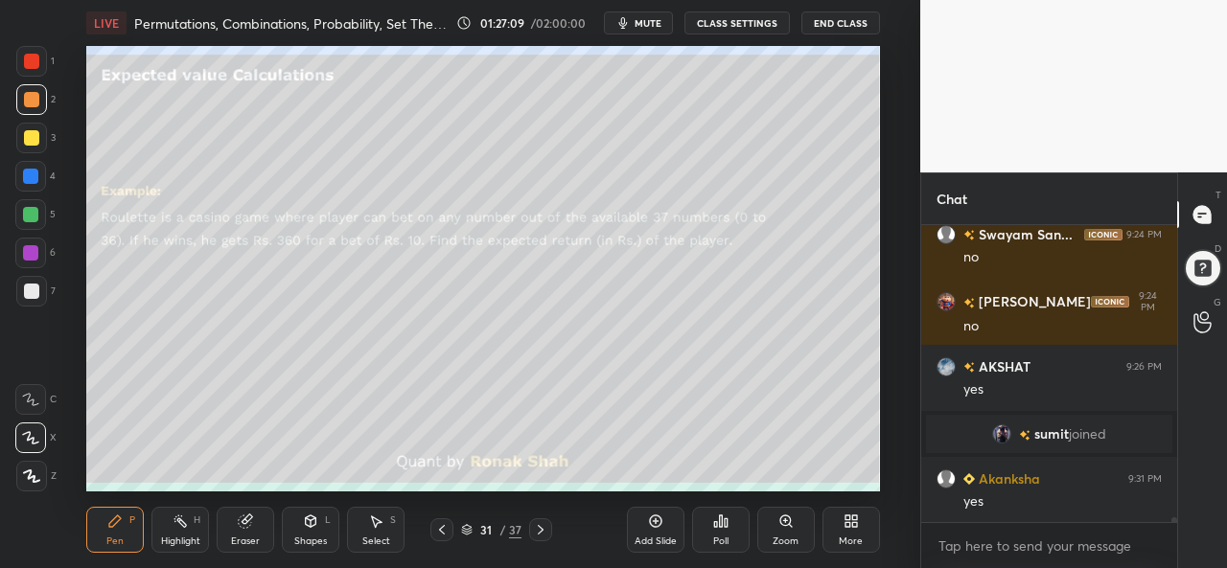
click at [356, 527] on div "Select S" at bounding box center [376, 530] width 58 height 46
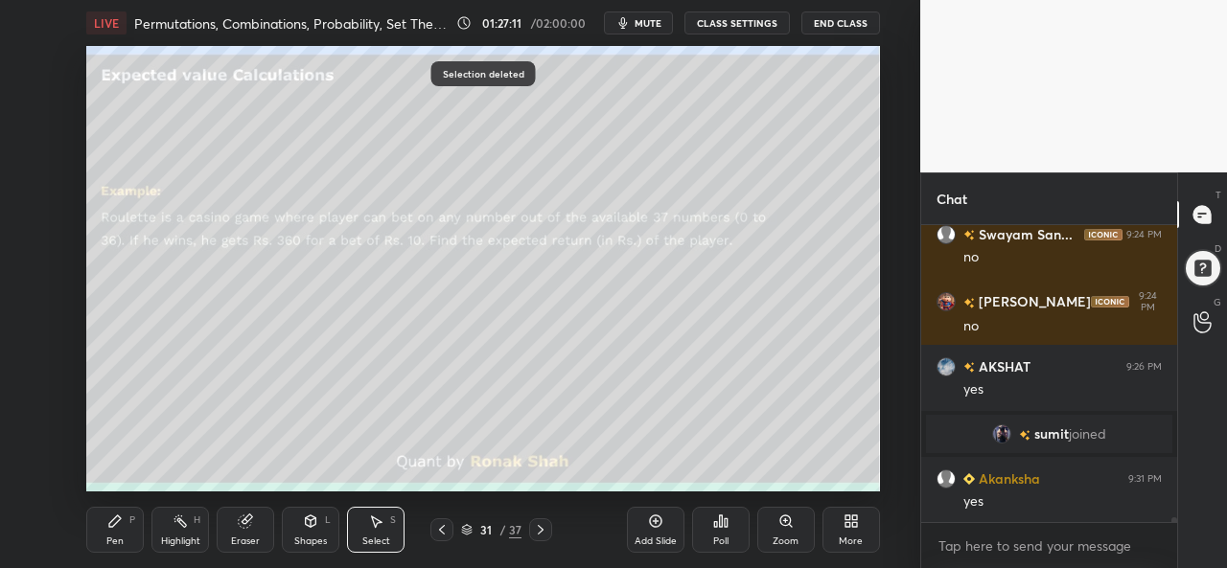
click at [103, 524] on div "Pen P" at bounding box center [115, 530] width 58 height 46
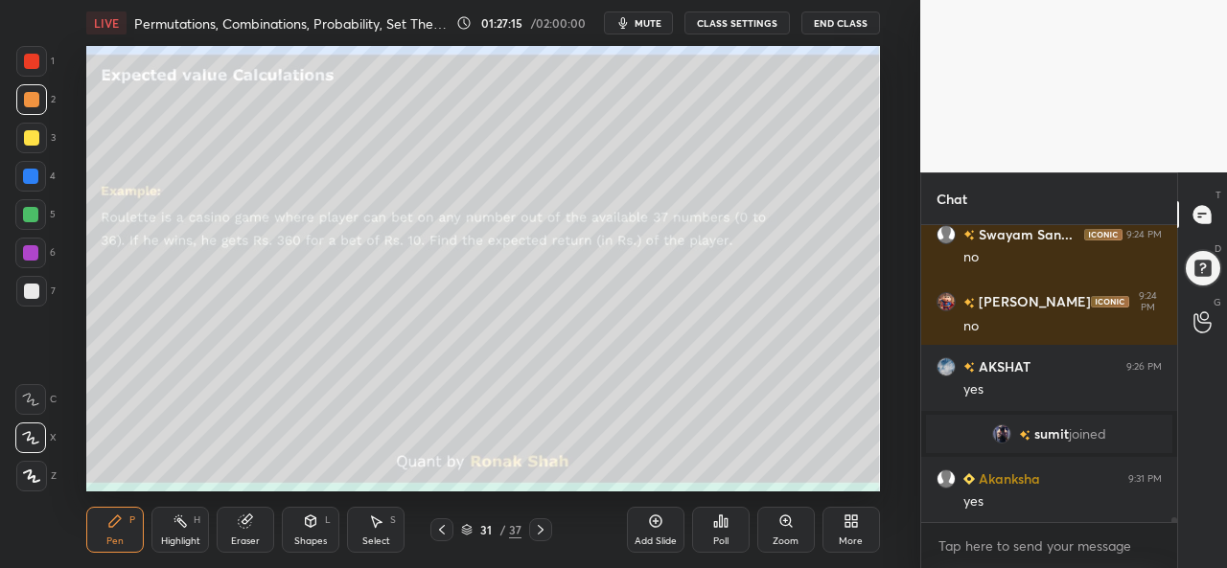
click at [27, 172] on div at bounding box center [30, 176] width 15 height 15
click at [23, 210] on div at bounding box center [30, 214] width 15 height 15
click at [21, 97] on div at bounding box center [31, 99] width 31 height 31
click at [363, 528] on div "Select S" at bounding box center [376, 530] width 58 height 46
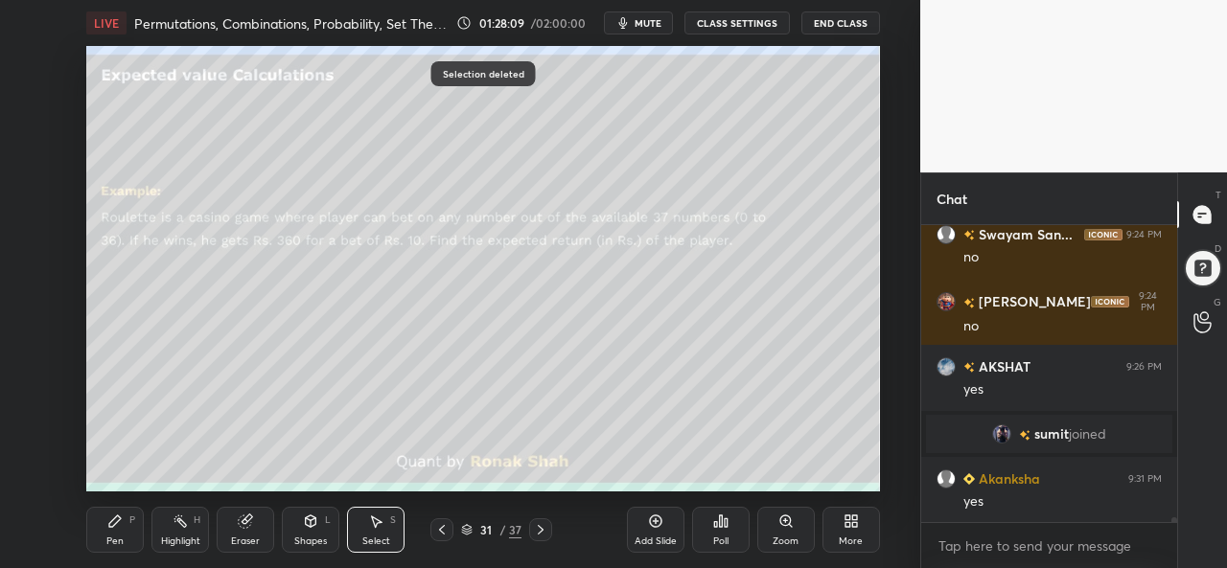
click at [124, 524] on div "Pen P" at bounding box center [115, 530] width 58 height 46
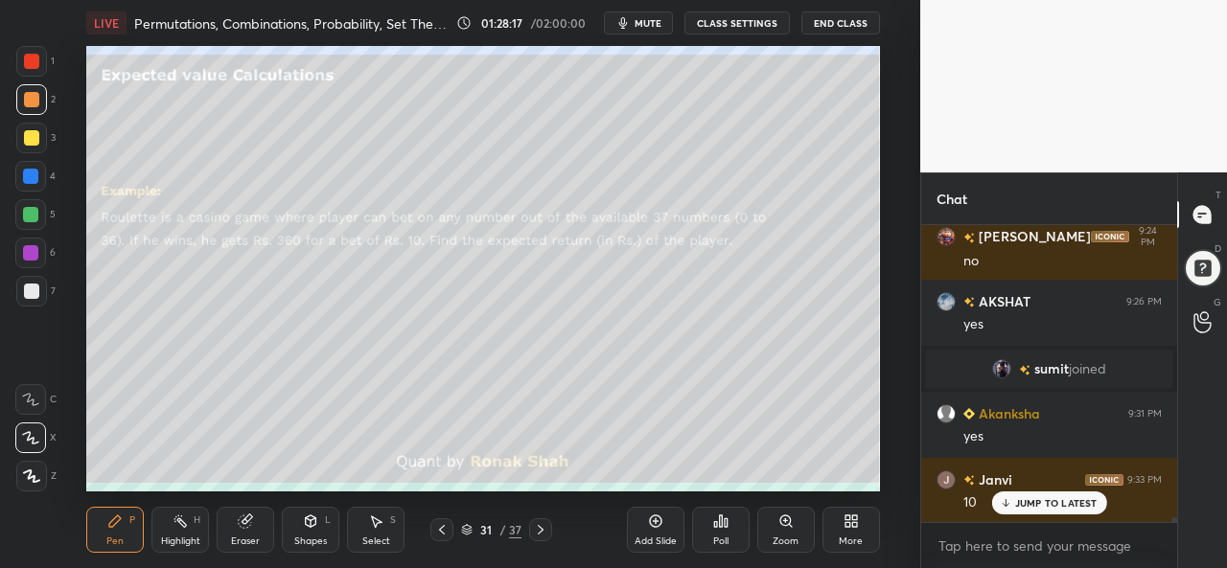
scroll to position [18282, 0]
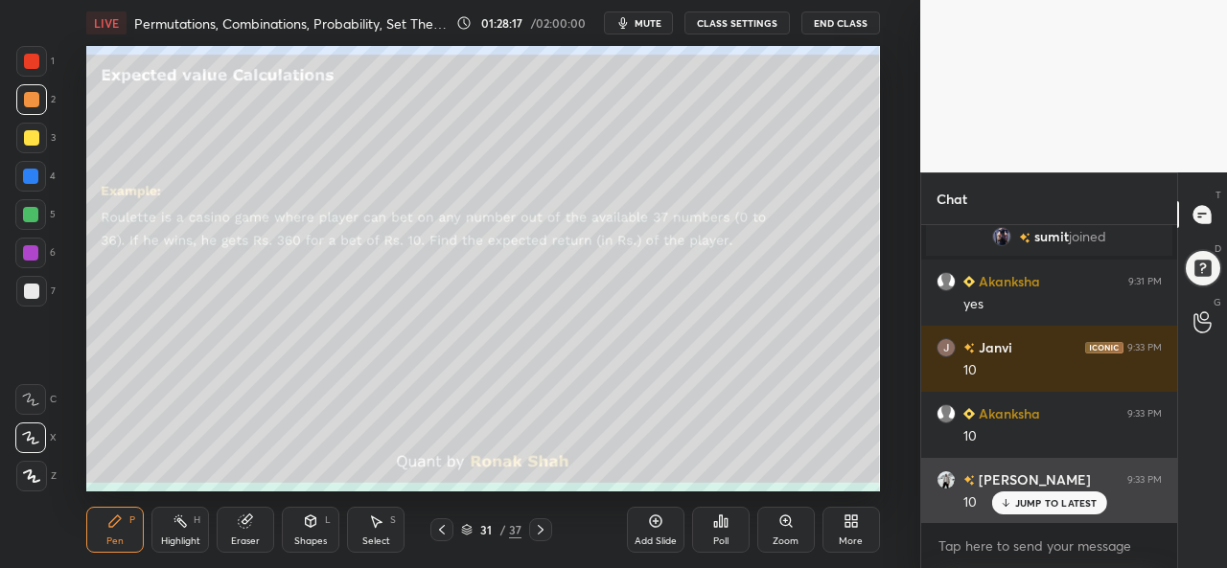
click at [1022, 507] on p "JUMP TO LATEST" at bounding box center [1056, 503] width 82 height 12
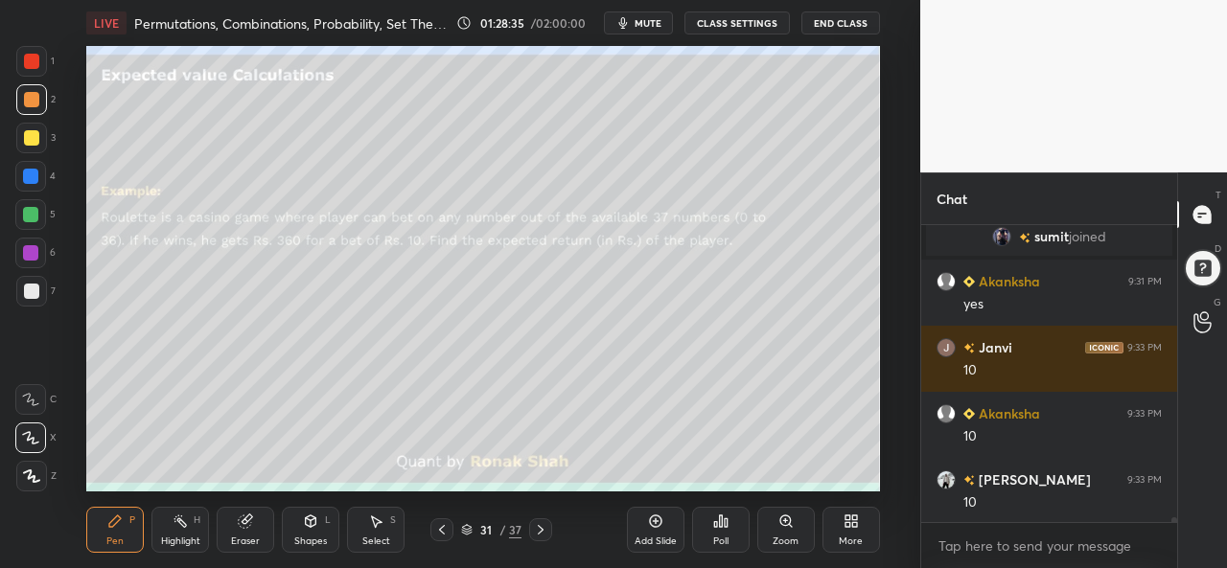
click at [26, 173] on div at bounding box center [30, 176] width 15 height 15
click at [24, 133] on div at bounding box center [31, 137] width 15 height 15
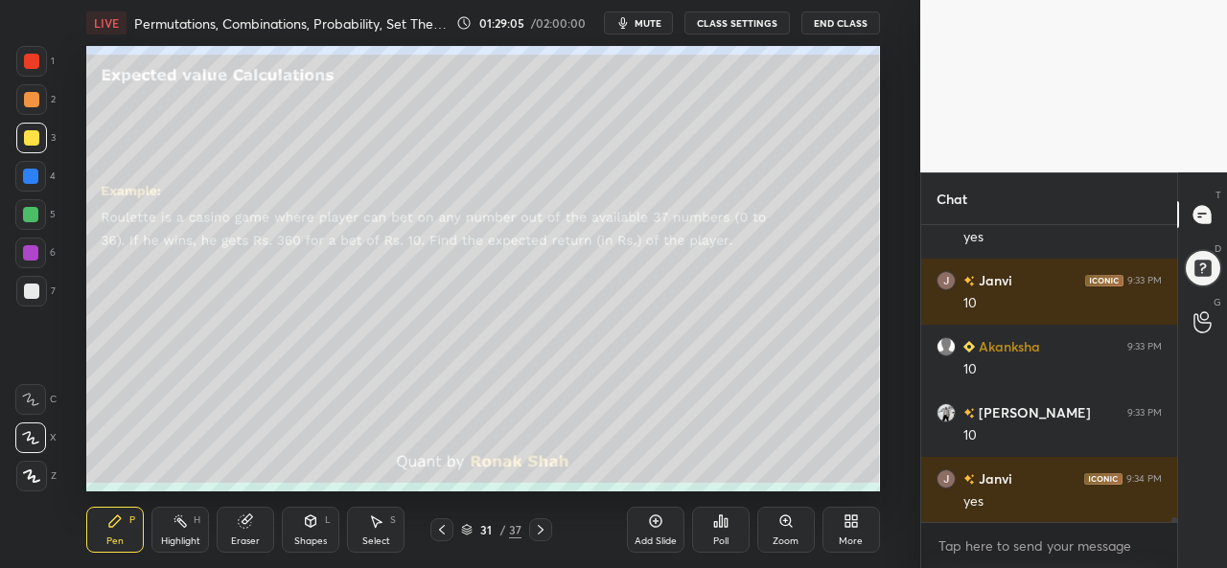
click at [25, 244] on div at bounding box center [30, 253] width 31 height 31
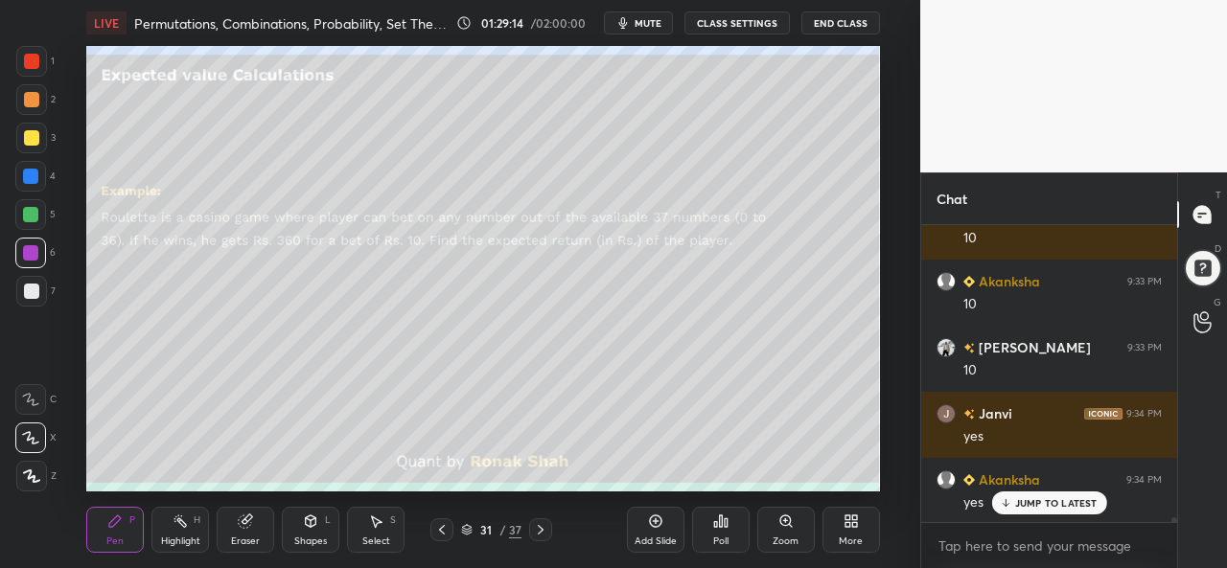
click at [30, 283] on div at bounding box center [31, 291] width 31 height 31
click at [40, 57] on div at bounding box center [31, 61] width 31 height 31
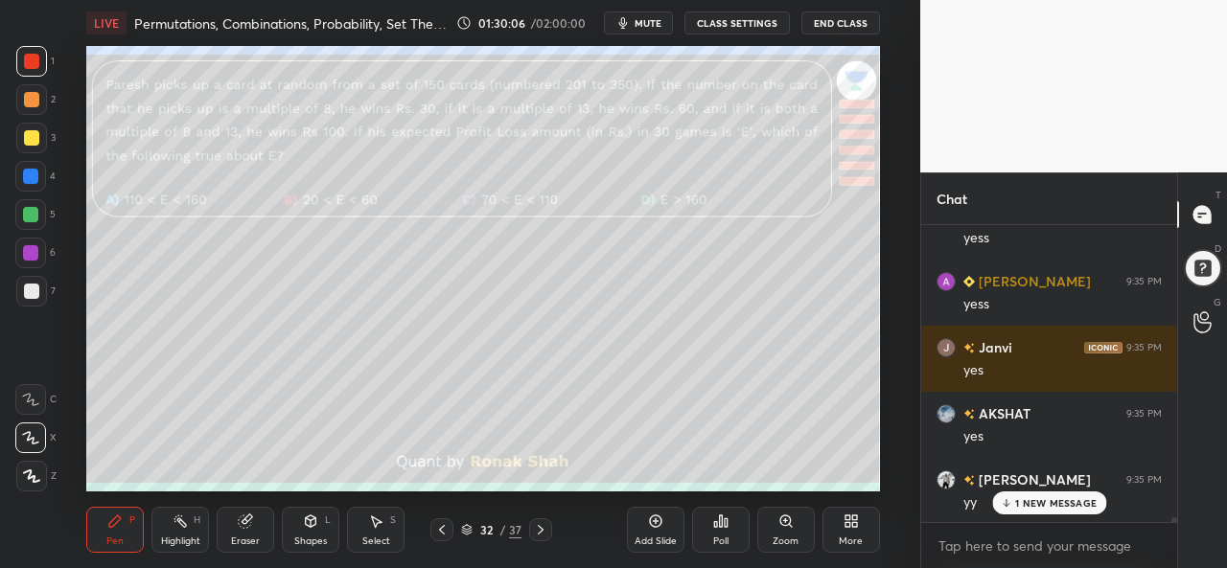
scroll to position [18878, 0]
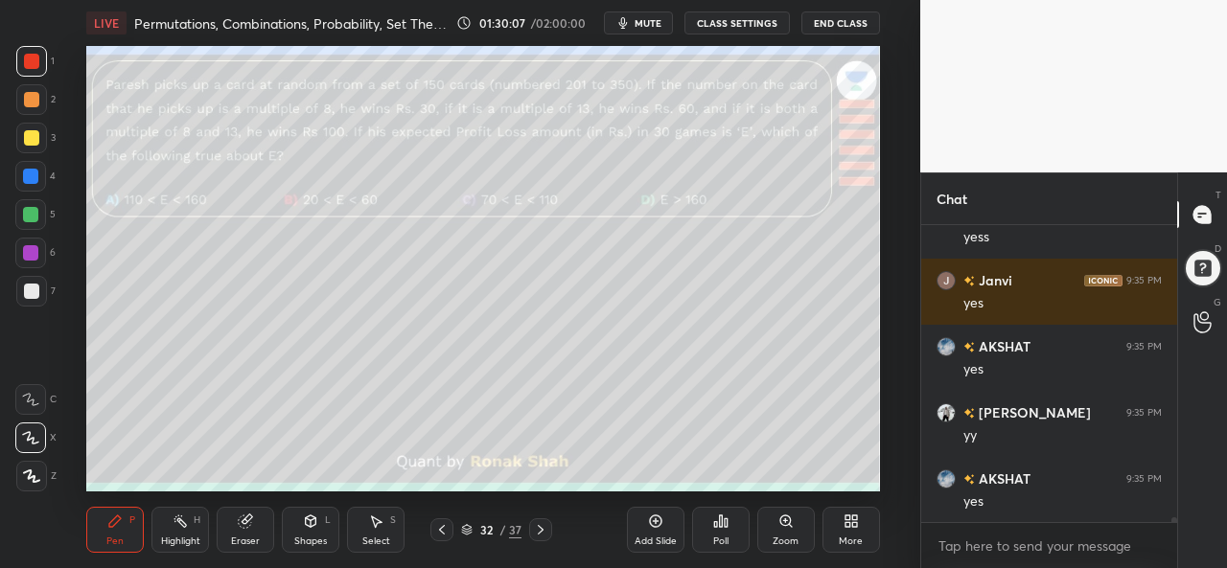
click at [35, 57] on div at bounding box center [31, 61] width 15 height 15
click at [720, 535] on div "Poll" at bounding box center [721, 530] width 58 height 46
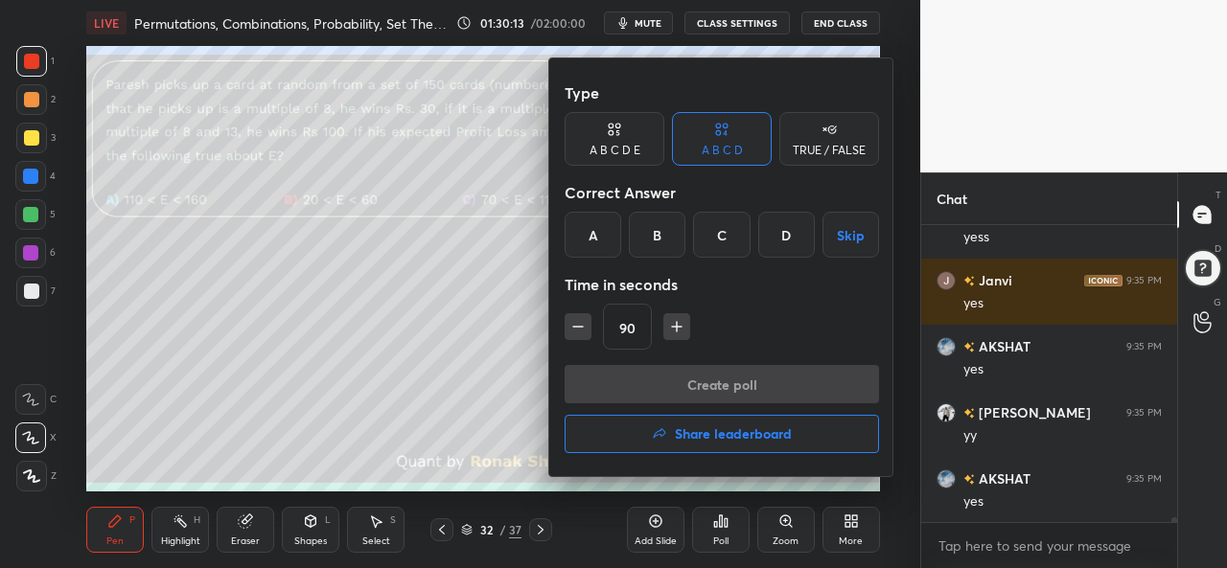
click at [723, 229] on div "C" at bounding box center [721, 235] width 57 height 46
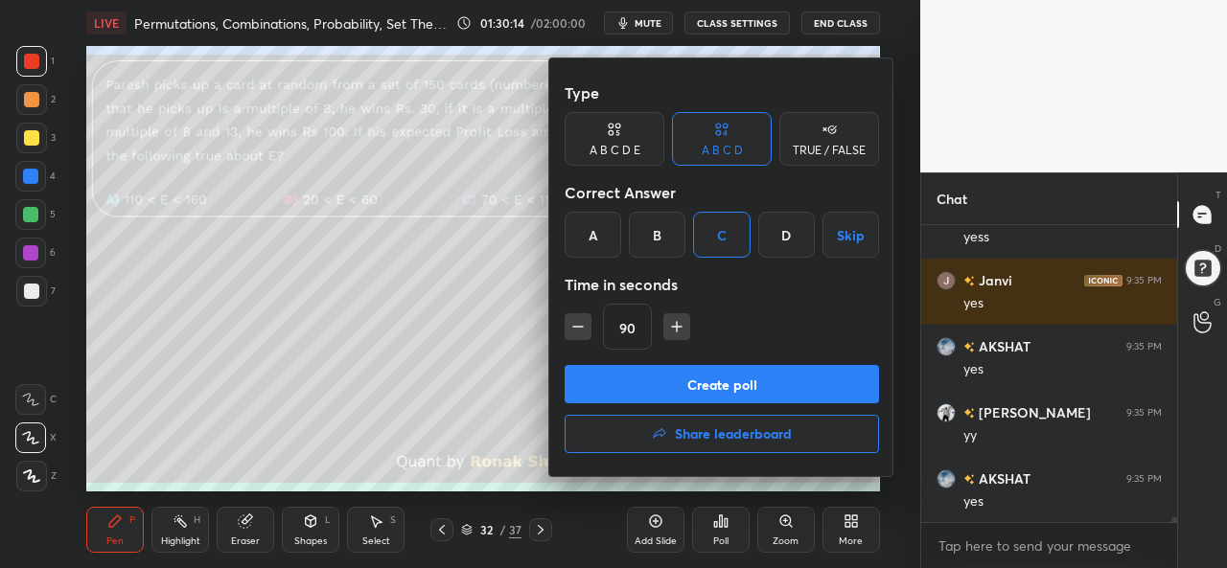
click at [675, 327] on icon "button" at bounding box center [677, 327] width 10 height 0
click at [676, 327] on icon "button" at bounding box center [685, 326] width 19 height 19
type input "120"
click at [736, 380] on button "Create poll" at bounding box center [721, 384] width 314 height 38
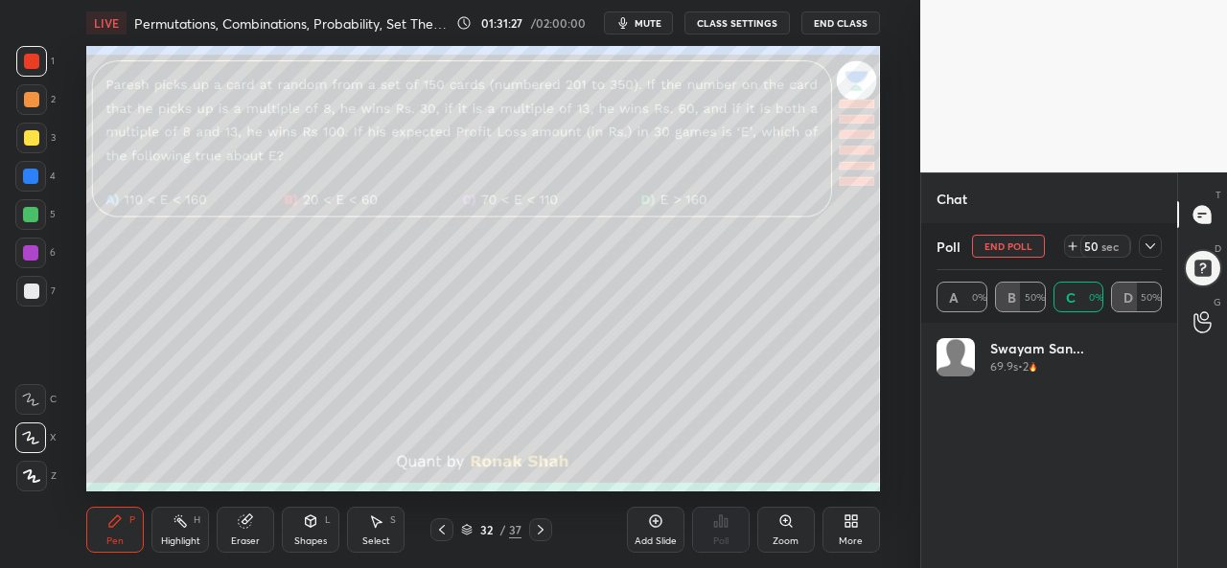
scroll to position [224, 219]
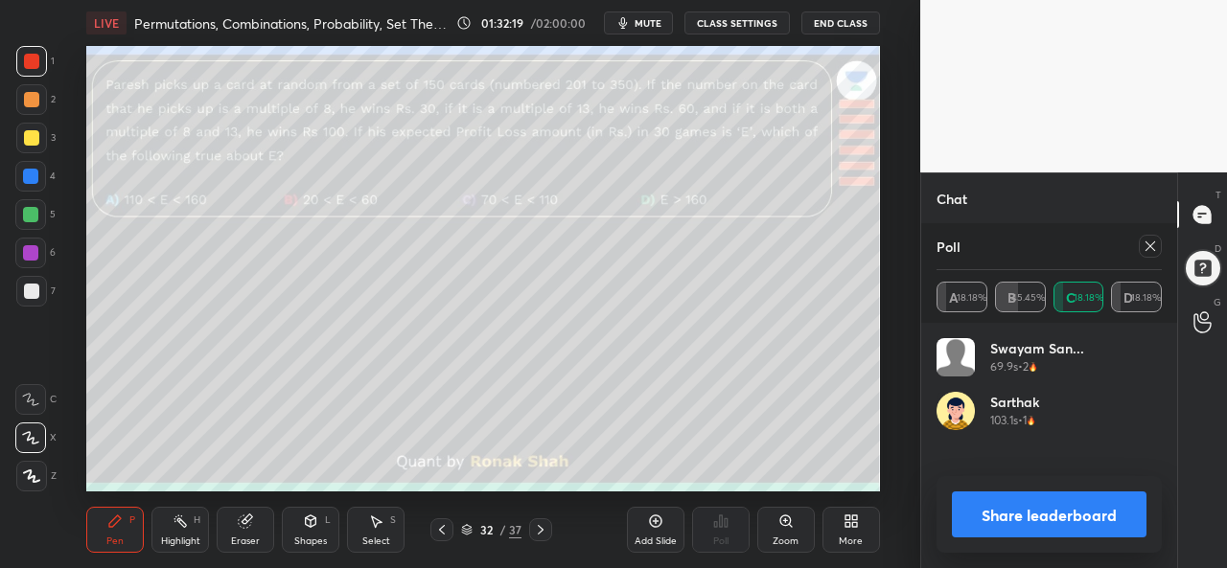
click at [1155, 251] on icon at bounding box center [1149, 246] width 15 height 15
type textarea "x"
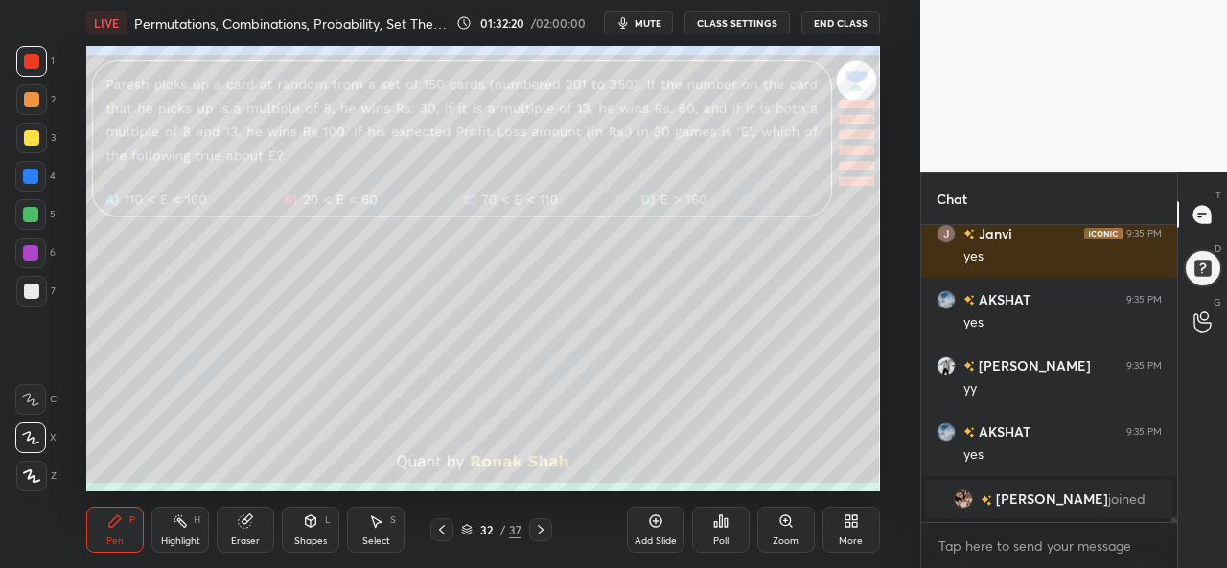
scroll to position [291, 250]
click at [24, 132] on div at bounding box center [31, 137] width 15 height 15
click at [25, 168] on div at bounding box center [30, 176] width 31 height 31
click at [31, 58] on div at bounding box center [31, 61] width 15 height 15
click at [29, 209] on div at bounding box center [30, 214] width 15 height 15
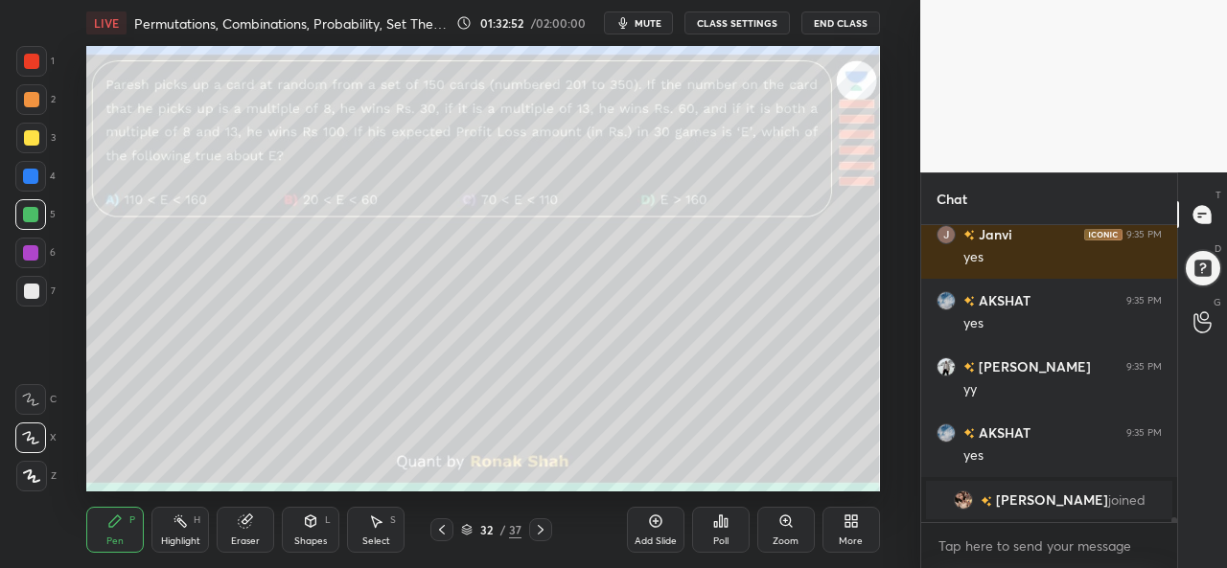
click at [31, 131] on div at bounding box center [31, 137] width 15 height 15
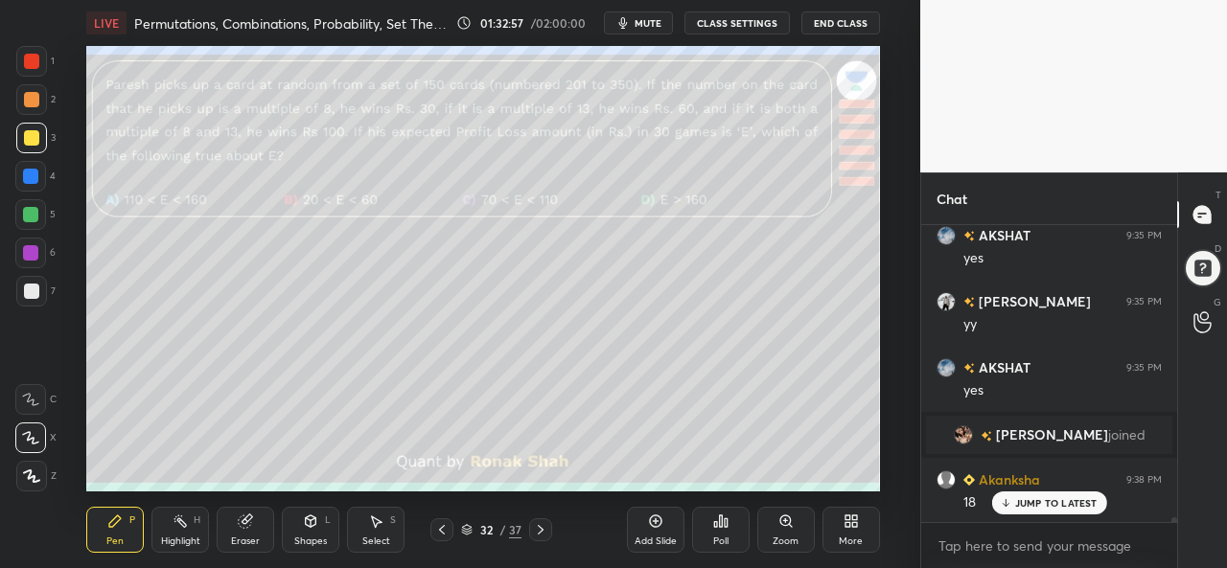
click at [26, 49] on div at bounding box center [31, 61] width 31 height 31
click at [29, 172] on div at bounding box center [30, 176] width 15 height 15
click at [31, 206] on div at bounding box center [30, 214] width 31 height 31
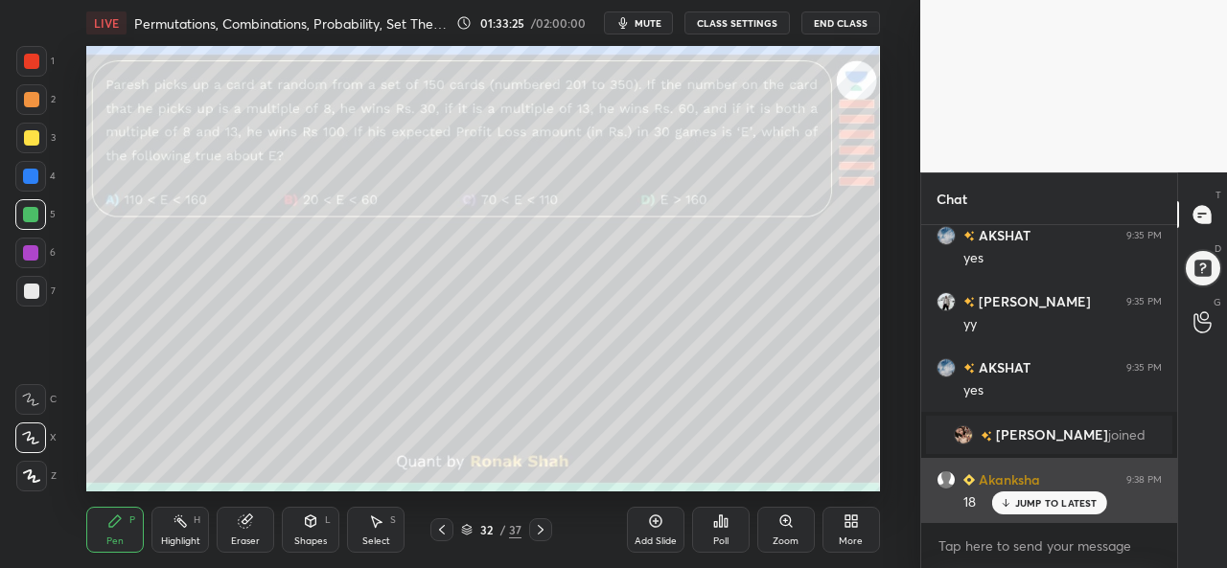
click at [1024, 502] on p "JUMP TO LATEST" at bounding box center [1056, 503] width 82 height 12
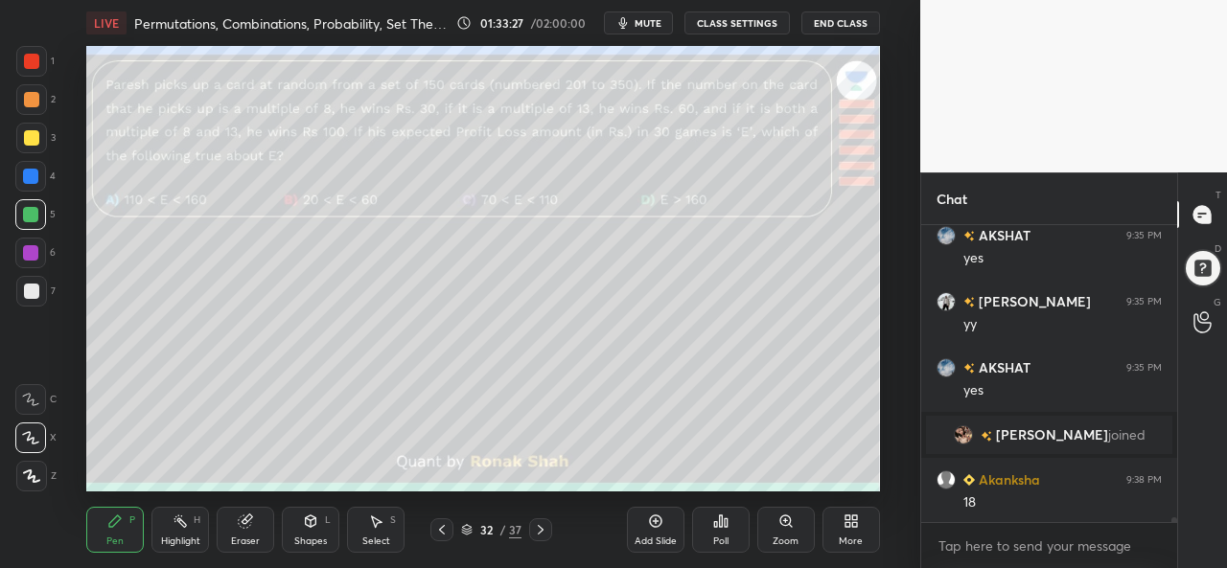
click at [27, 135] on div at bounding box center [31, 137] width 15 height 15
click at [33, 48] on div at bounding box center [31, 61] width 31 height 31
click at [322, 535] on div "Shapes L" at bounding box center [311, 530] width 58 height 46
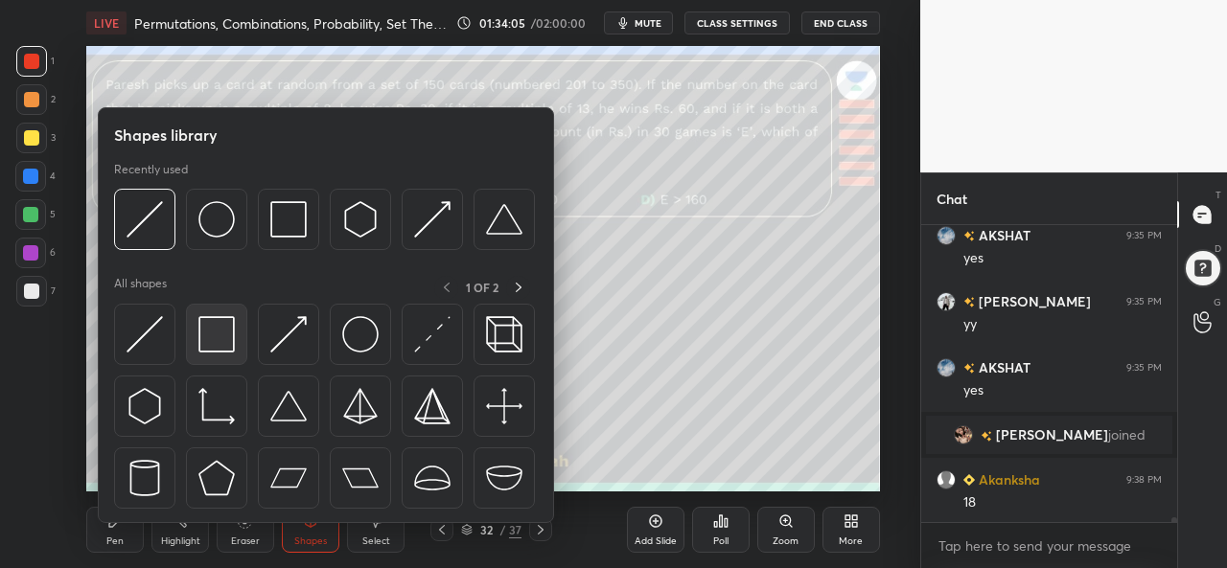
scroll to position [18803, 0]
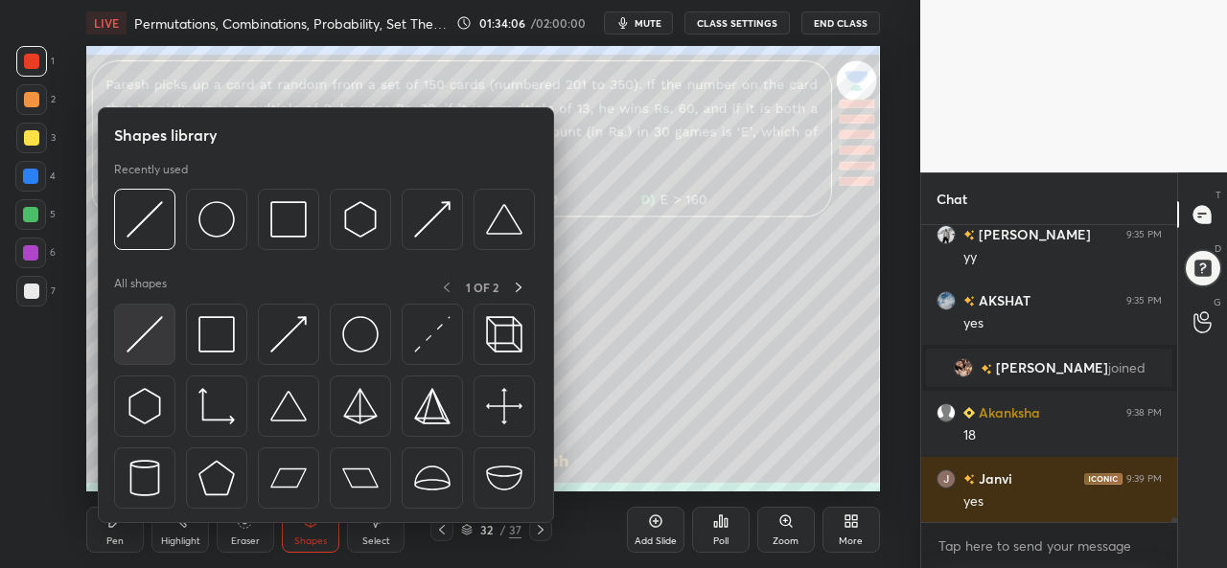
click at [154, 336] on img at bounding box center [145, 334] width 36 height 36
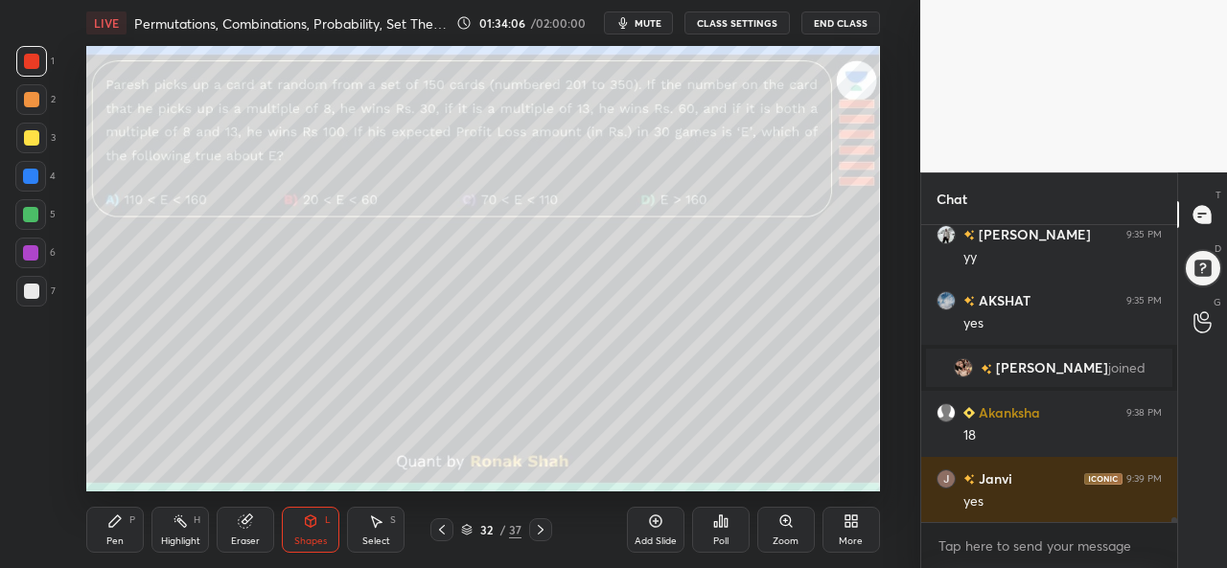
click at [34, 282] on div at bounding box center [31, 291] width 31 height 31
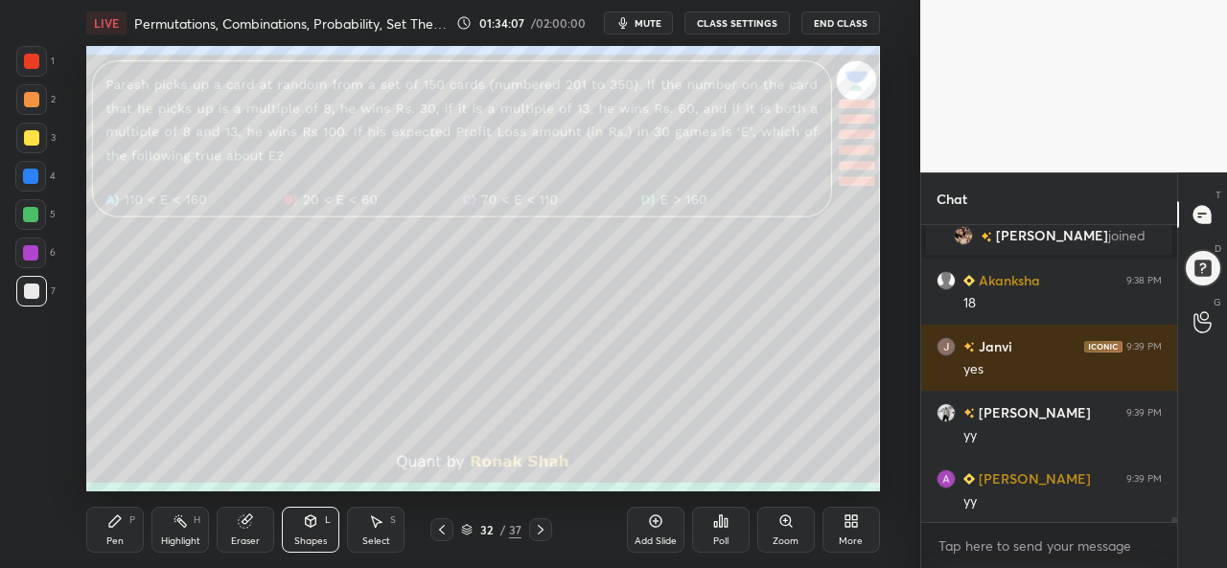
click at [367, 532] on div "Select S" at bounding box center [376, 530] width 58 height 46
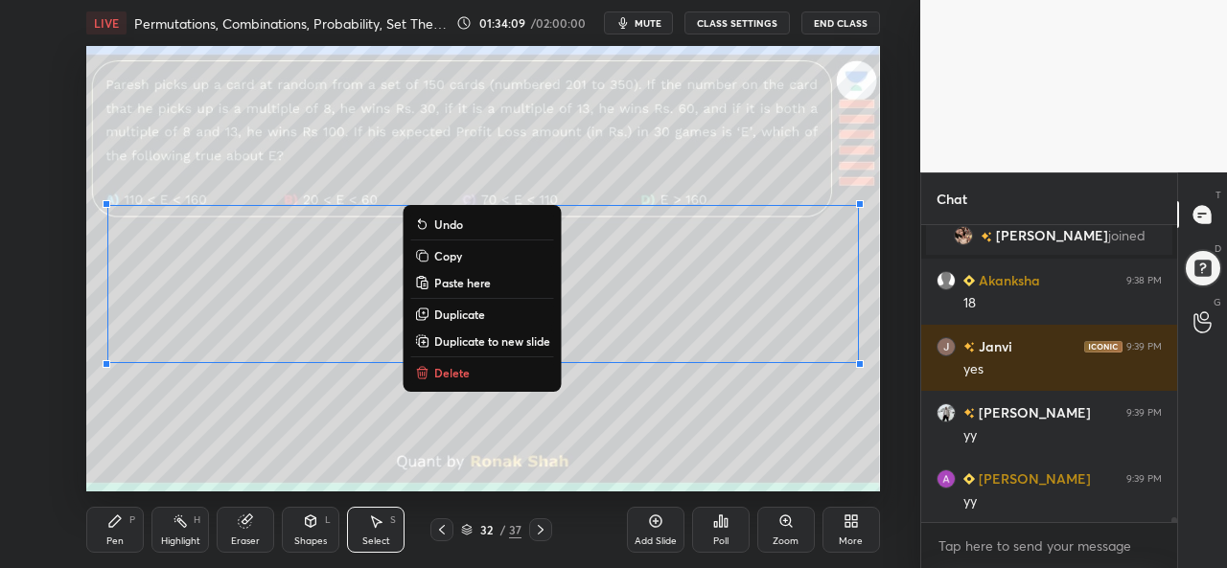
scroll to position [19000, 0]
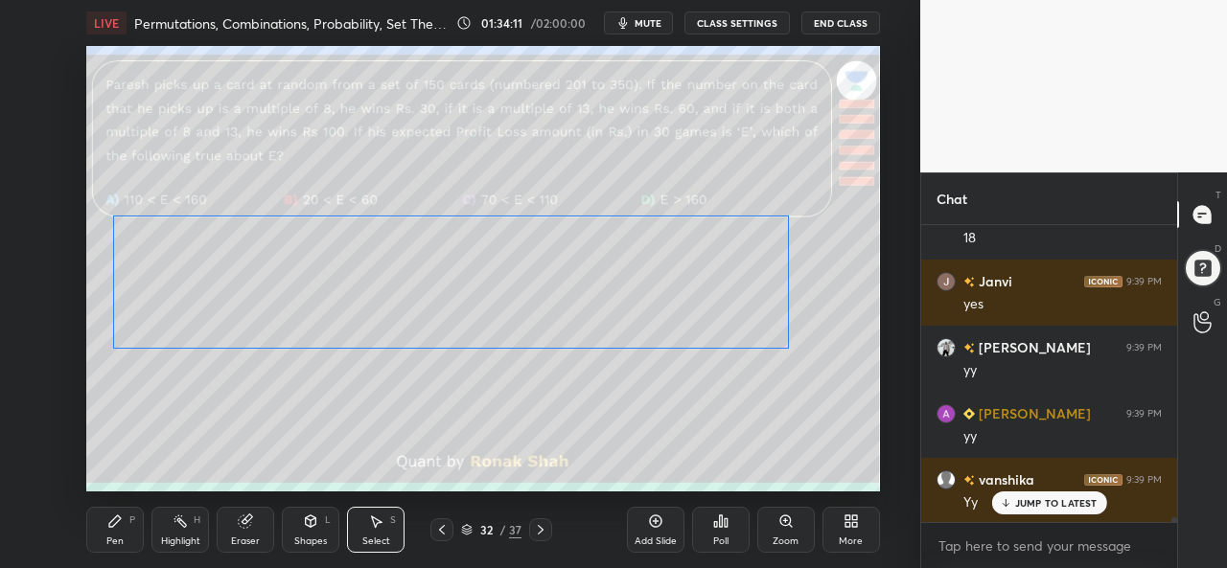
click at [703, 307] on div "0 ° Undo Copy Paste here Duplicate Duplicate to new slide Delete" at bounding box center [482, 269] width 793 height 446
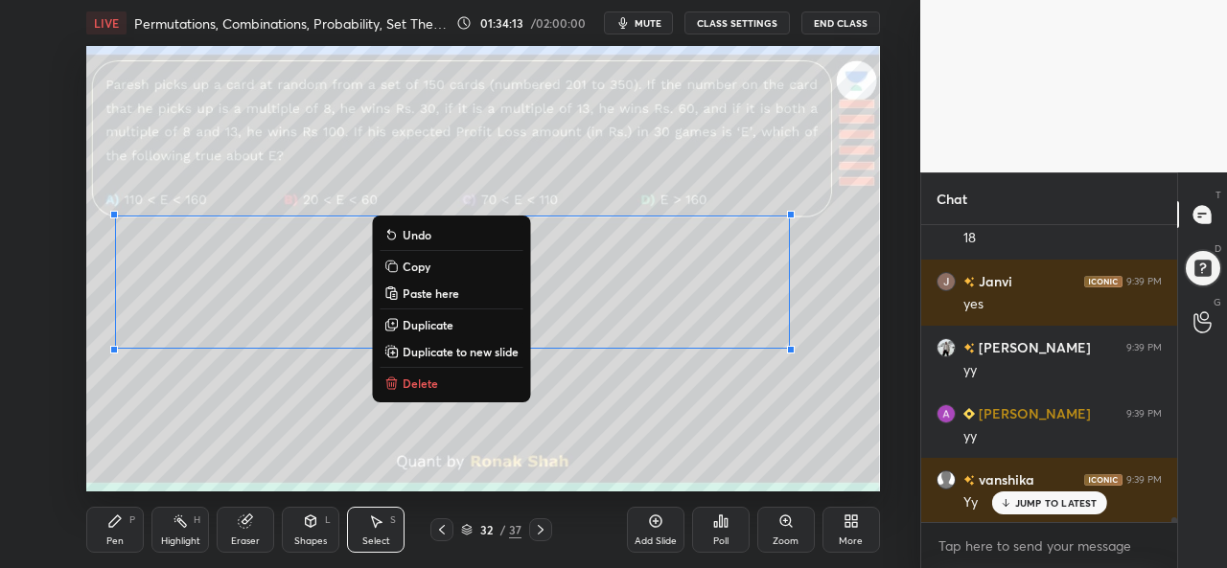
click at [309, 528] on icon at bounding box center [310, 521] width 15 height 15
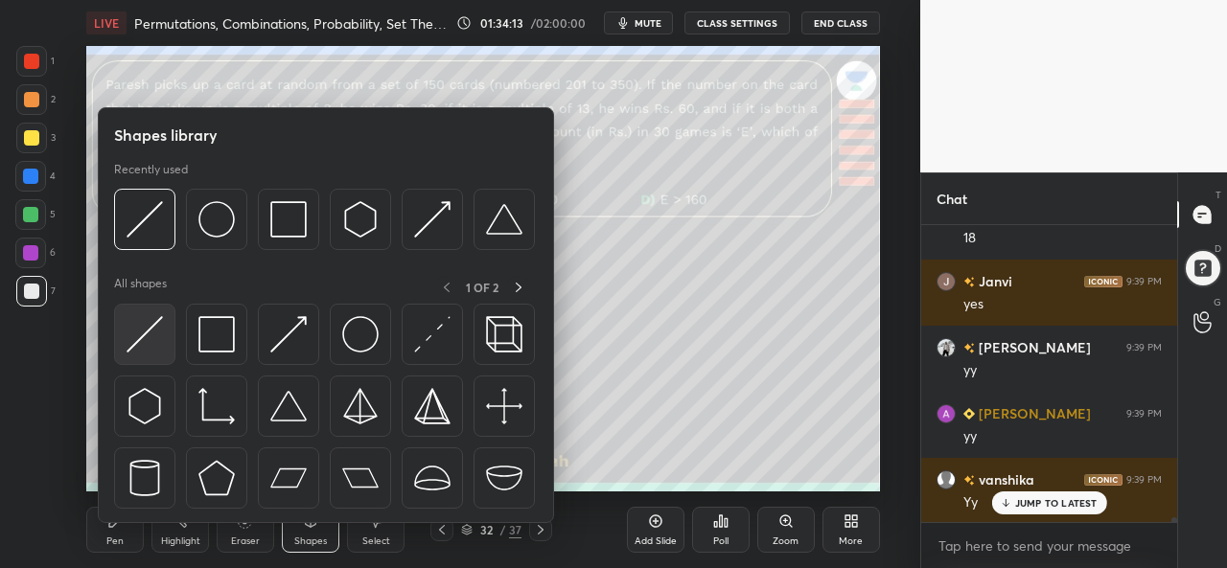
click at [141, 343] on img at bounding box center [145, 334] width 36 height 36
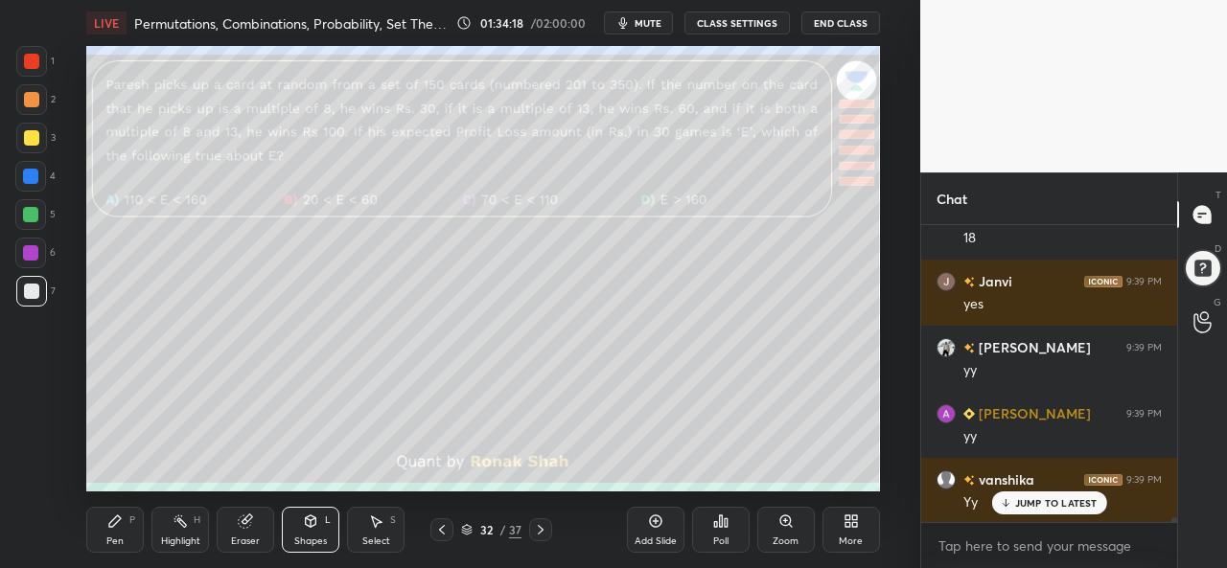
click at [128, 526] on div "Pen P" at bounding box center [115, 530] width 58 height 46
click at [31, 52] on div at bounding box center [31, 61] width 31 height 31
click at [27, 213] on div at bounding box center [30, 214] width 15 height 15
click at [378, 533] on div "Select S" at bounding box center [376, 530] width 58 height 46
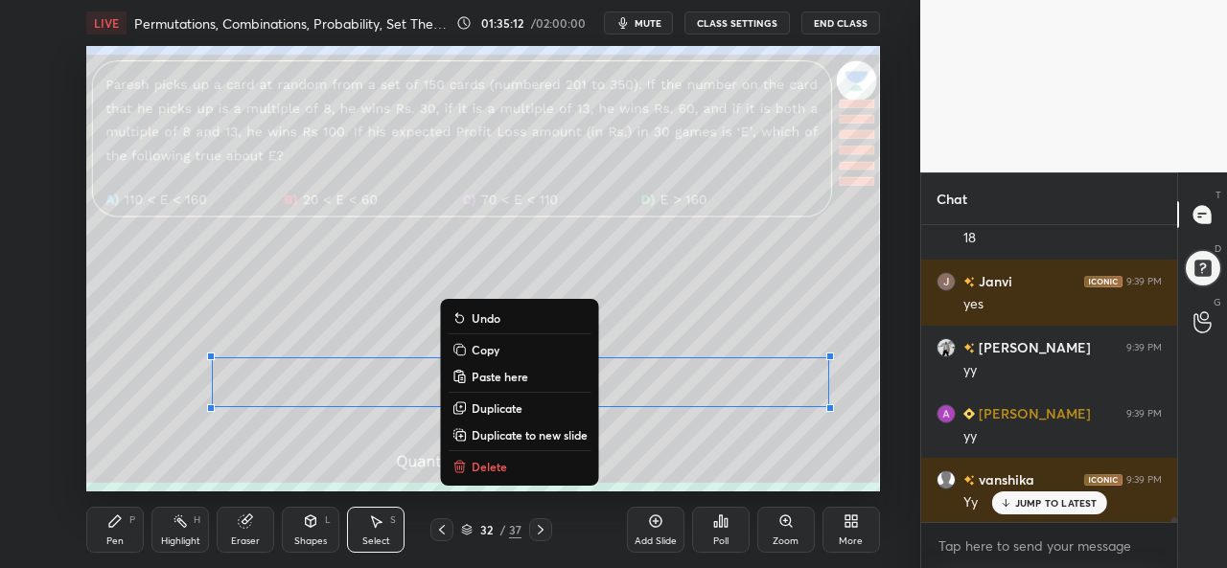
click at [139, 515] on div "Pen P" at bounding box center [115, 530] width 58 height 46
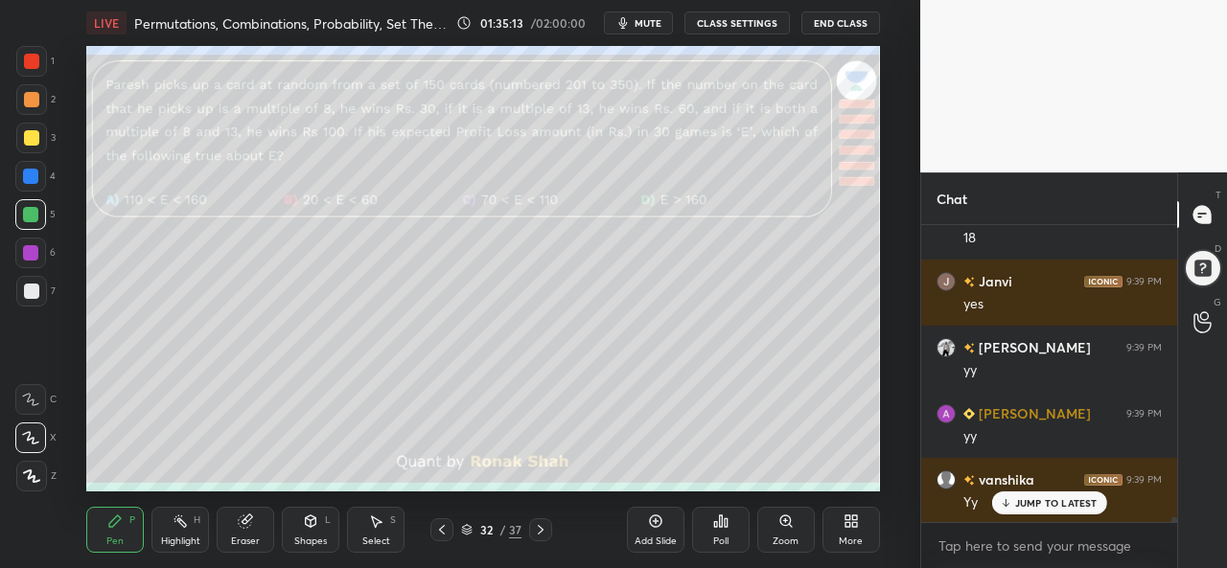
click at [34, 135] on div at bounding box center [31, 137] width 15 height 15
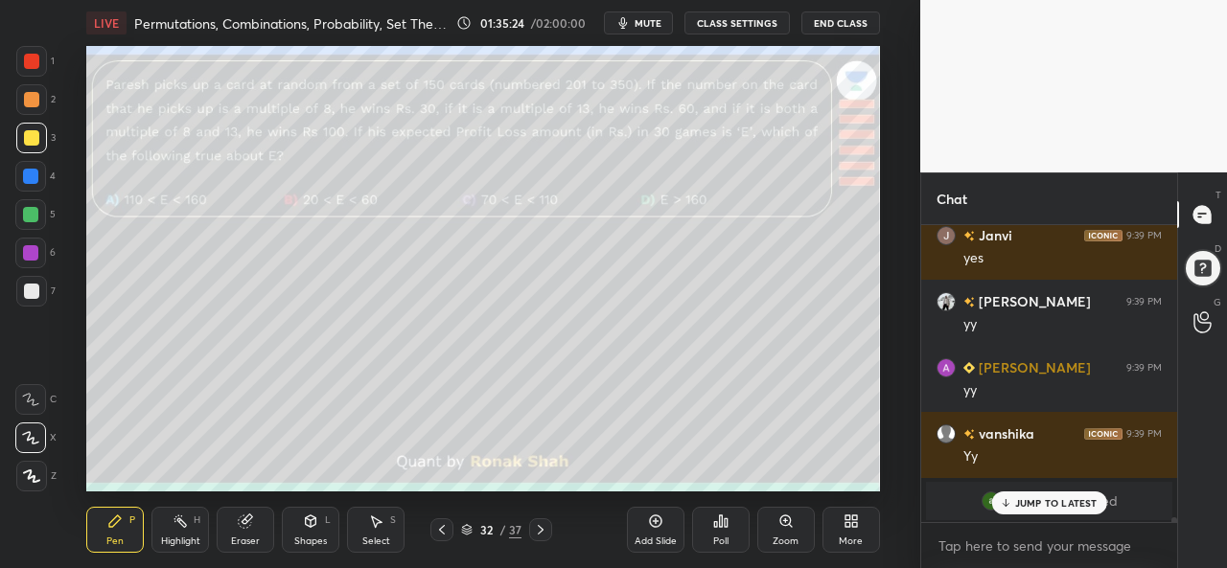
click at [1045, 501] on p "JUMP TO LATEST" at bounding box center [1056, 503] width 82 height 12
click at [30, 179] on div at bounding box center [30, 176] width 15 height 15
click at [243, 528] on icon at bounding box center [245, 522] width 12 height 12
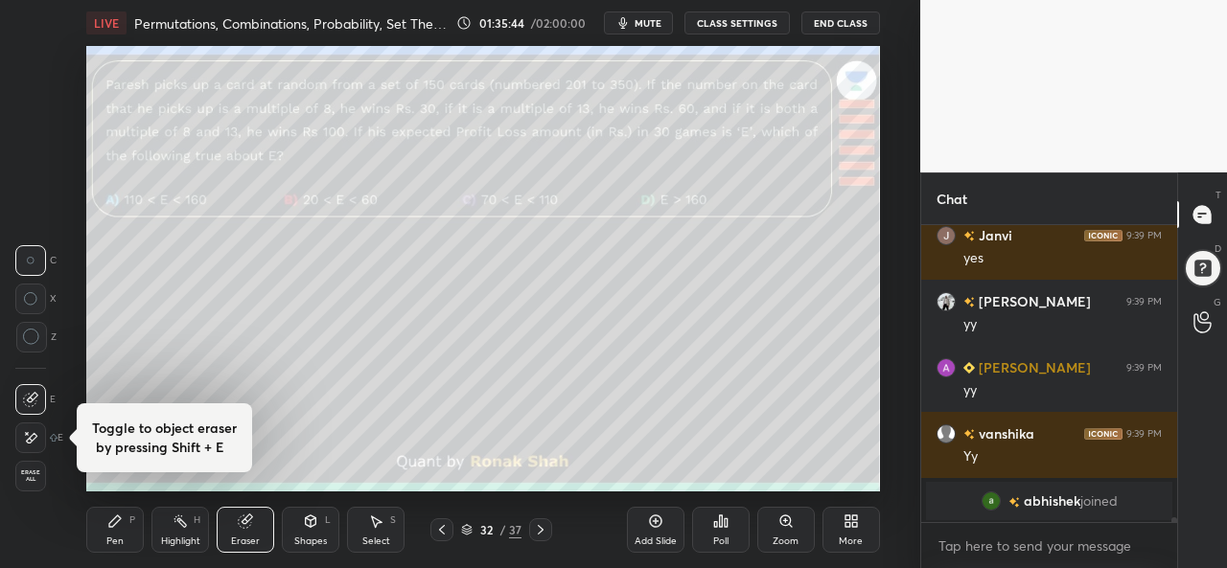
click at [107, 540] on div "Pen" at bounding box center [114, 542] width 17 height 10
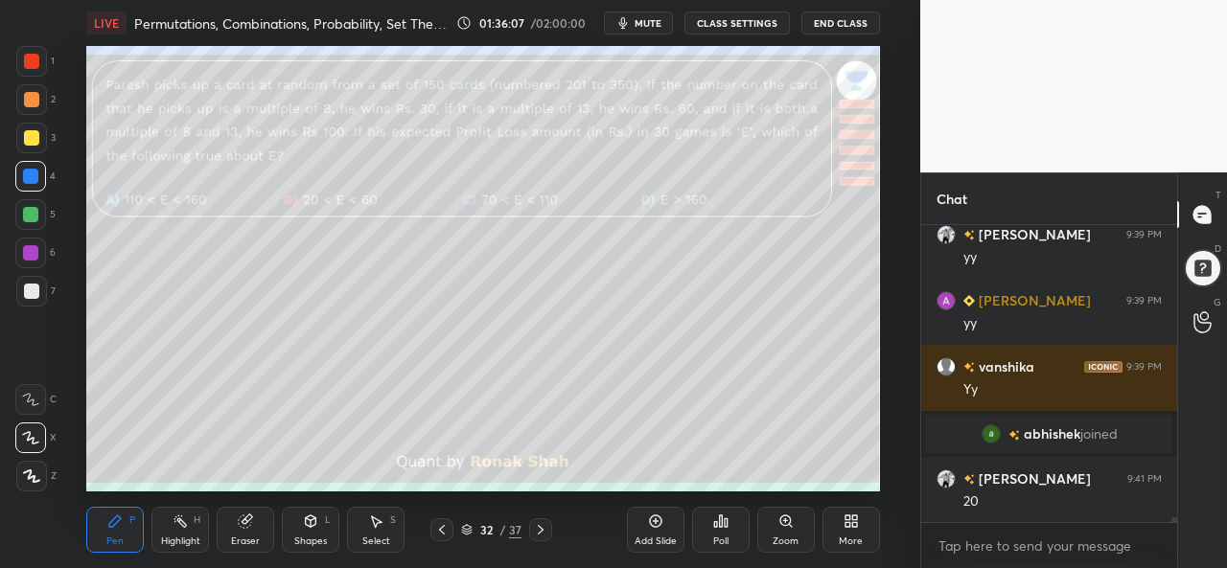
scroll to position [19179, 0]
click at [33, 207] on div at bounding box center [30, 214] width 15 height 15
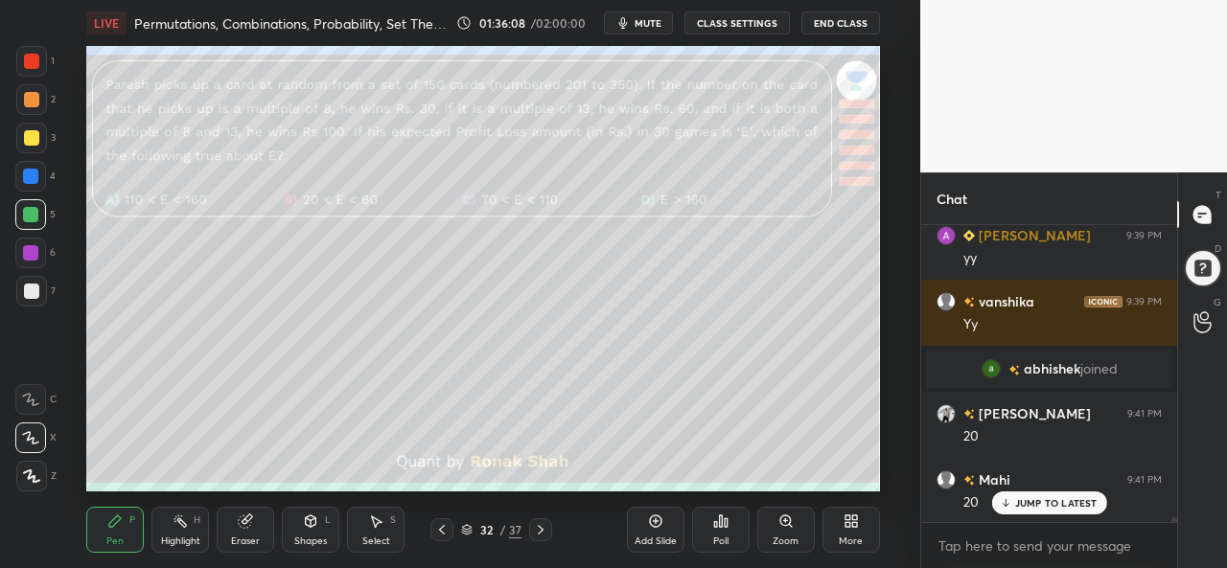
click at [1035, 503] on p "JUMP TO LATEST" at bounding box center [1056, 503] width 82 height 12
click at [249, 533] on div "Eraser" at bounding box center [246, 530] width 58 height 46
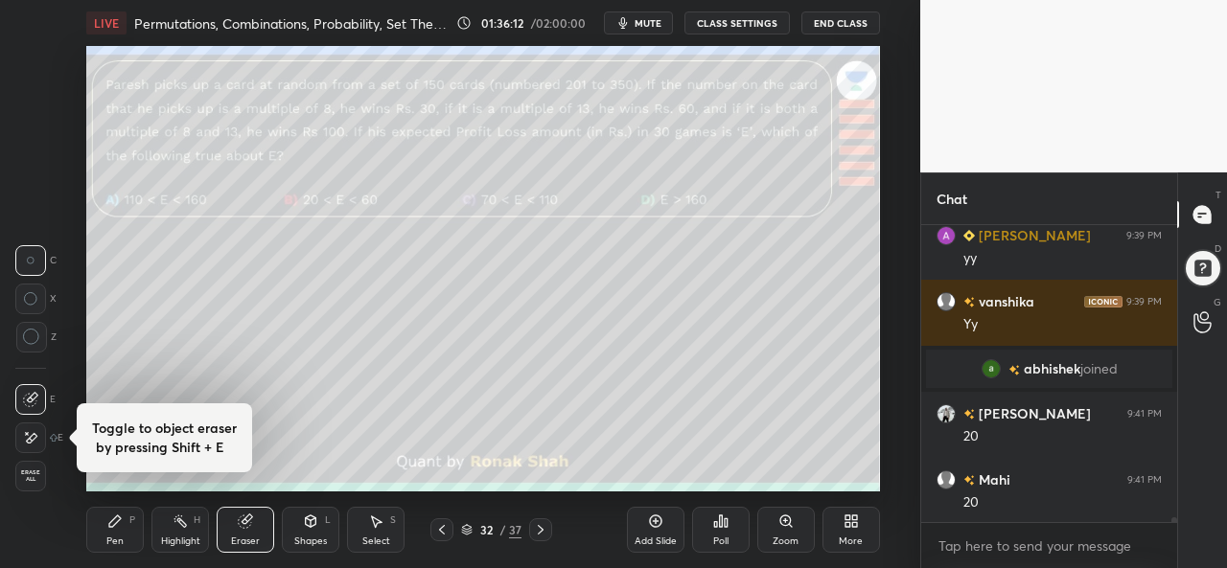
click at [111, 522] on icon at bounding box center [115, 522] width 12 height 12
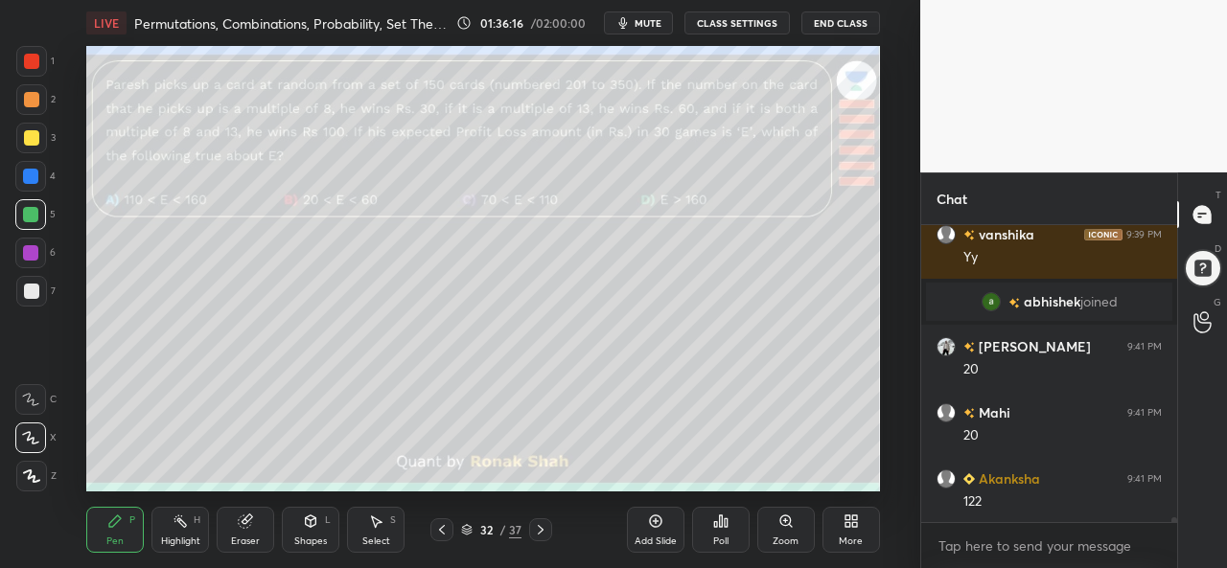
scroll to position [19311, 0]
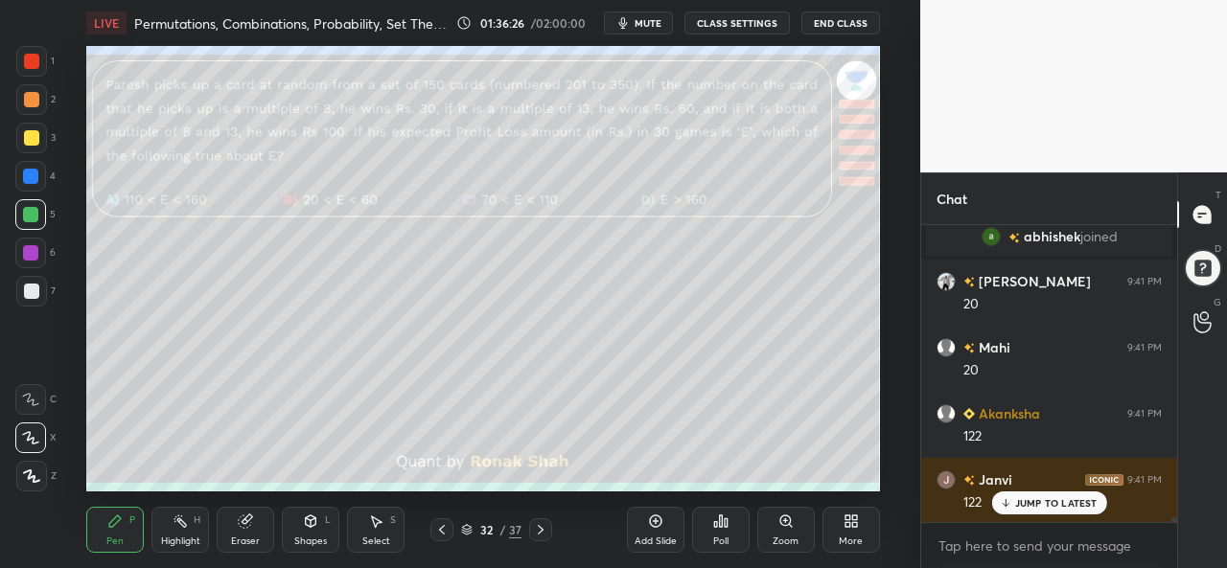
click at [375, 534] on div "Select S" at bounding box center [376, 530] width 58 height 46
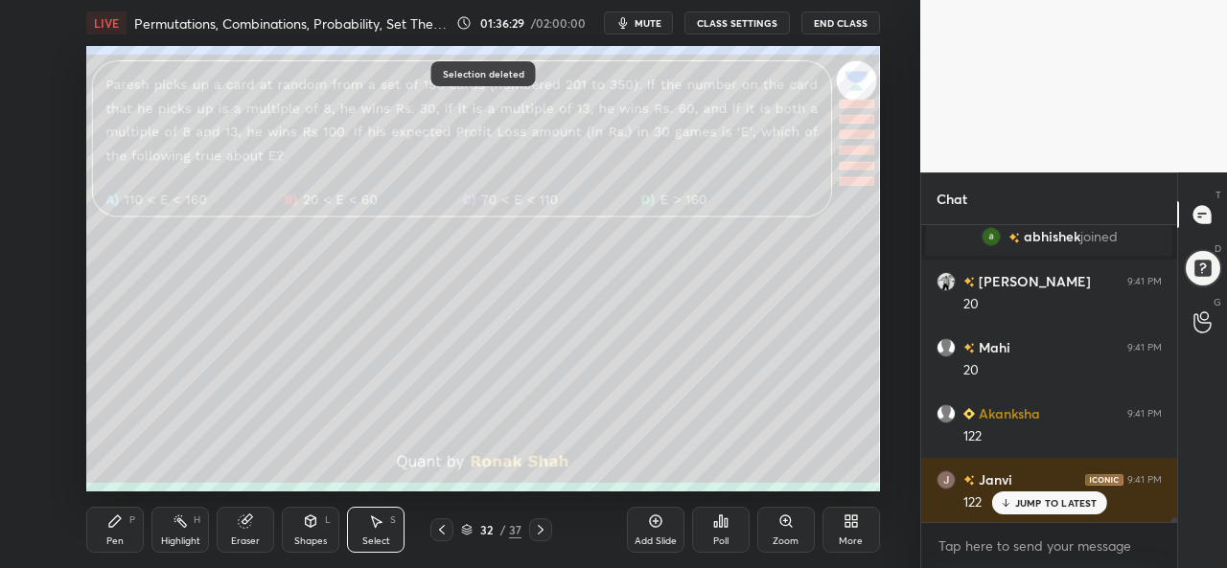
click at [79, 541] on div "LIVE Permutations, Combinations, Probability, Set Theory - Part 7 01:36:29 / 02…" at bounding box center [482, 284] width 843 height 568
click at [116, 522] on icon at bounding box center [115, 522] width 12 height 12
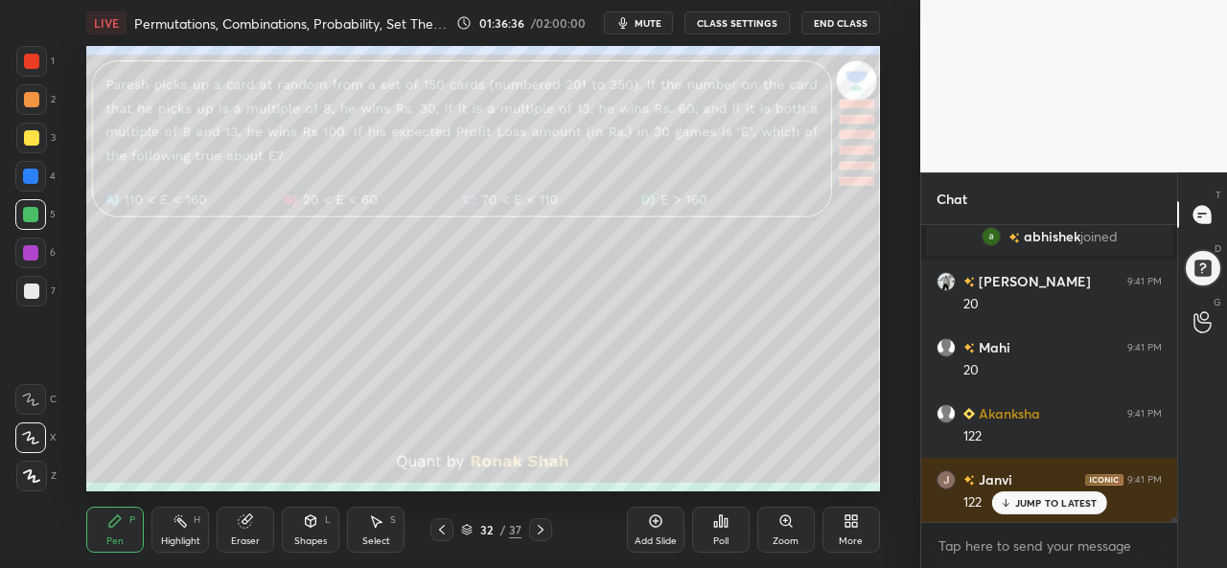
click at [30, 288] on div at bounding box center [31, 291] width 15 height 15
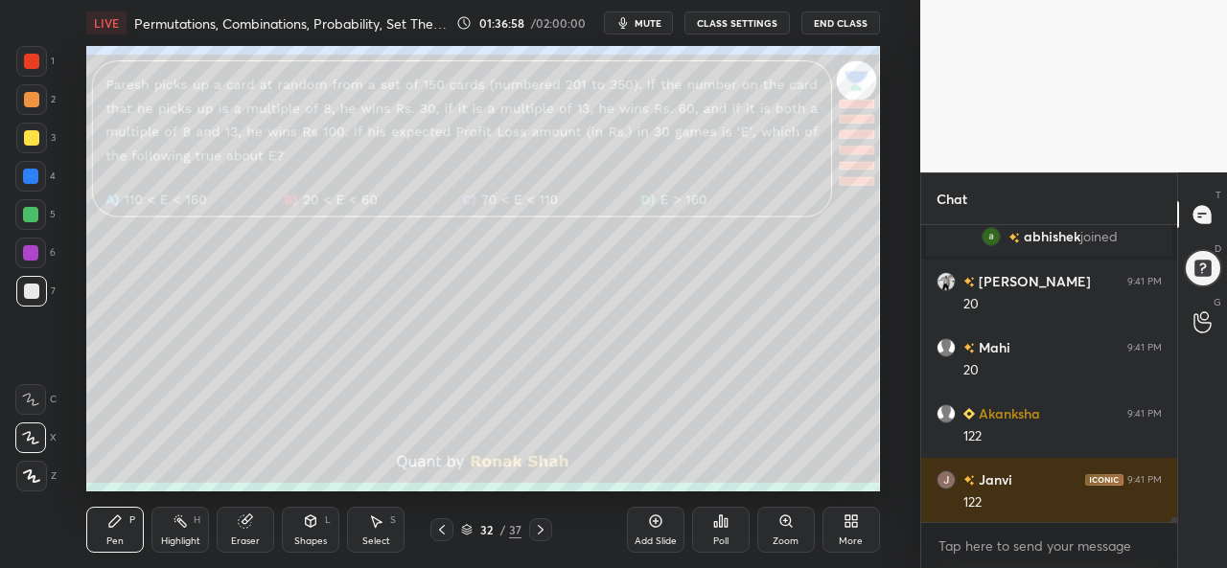
scroll to position [19378, 0]
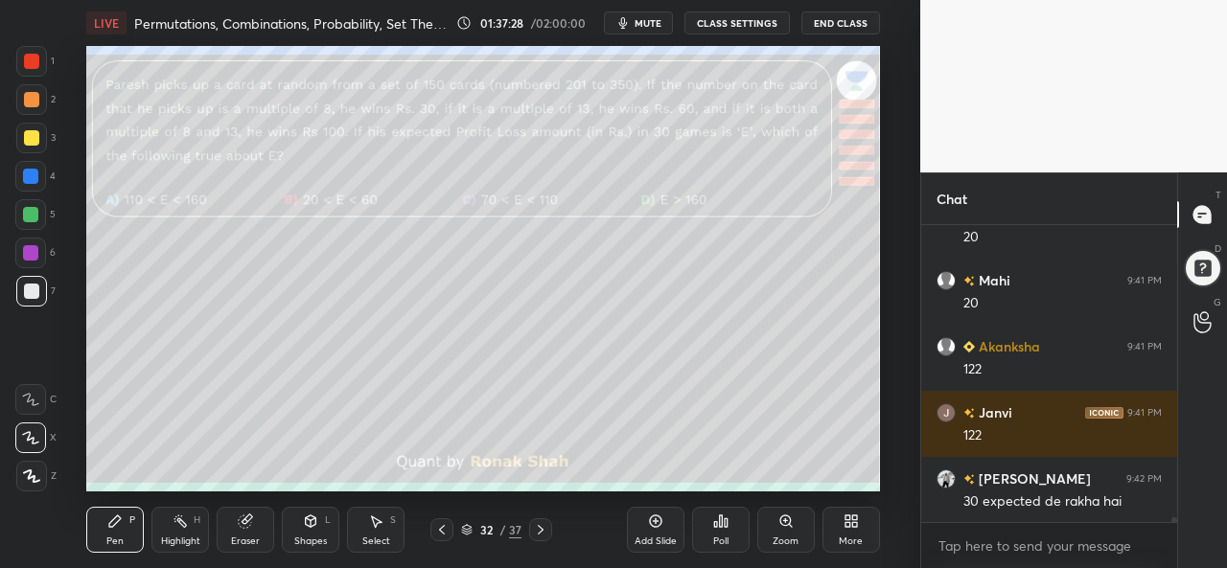
click at [41, 135] on div at bounding box center [31, 138] width 31 height 31
click at [746, 485] on div "Poll" at bounding box center [721, 529] width 58 height 107
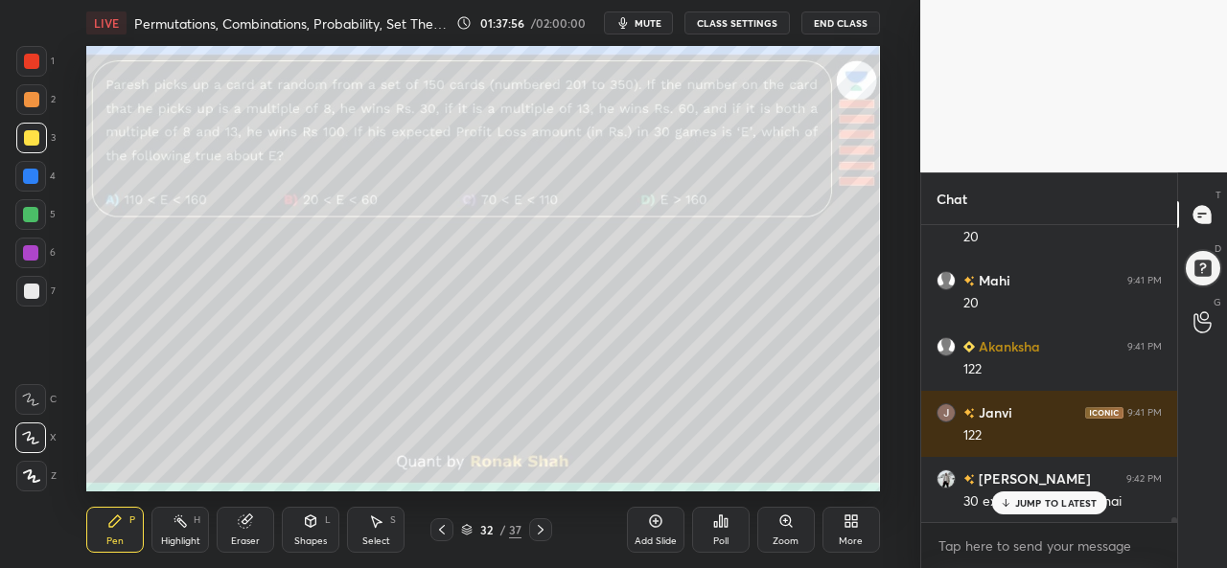
click at [765, 486] on div "Add Slide Poll Zoom More" at bounding box center [753, 529] width 253 height 107
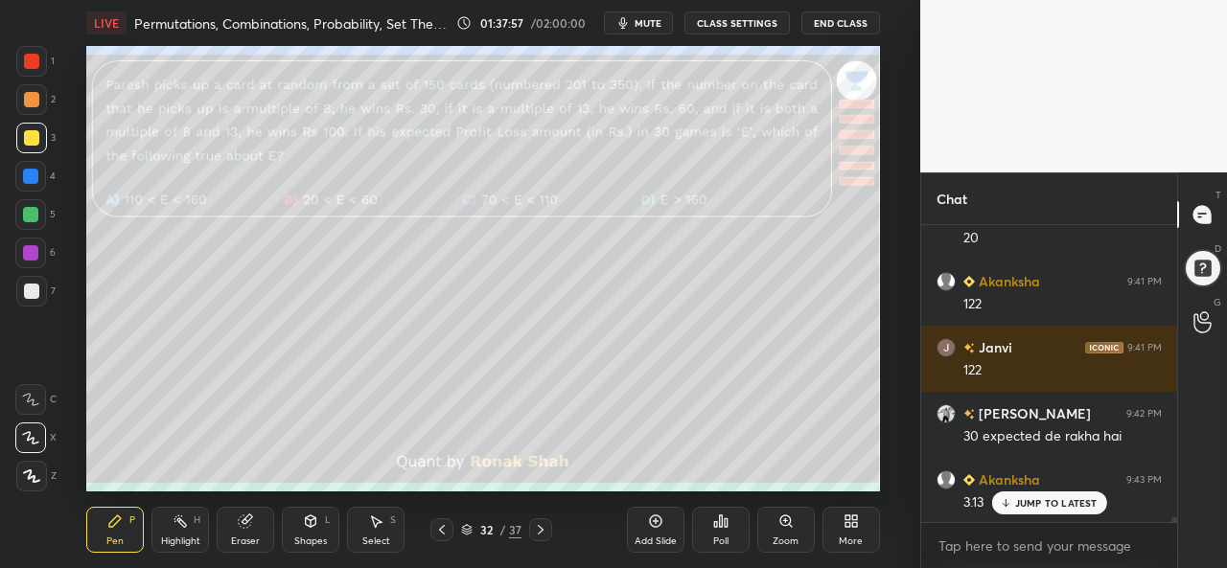
click at [756, 477] on div "Add Slide Poll Zoom More" at bounding box center [753, 529] width 253 height 107
click at [786, 487] on div "Add Slide Poll Zoom More" at bounding box center [753, 529] width 253 height 107
click at [788, 485] on div "Add Slide Poll Zoom More" at bounding box center [753, 529] width 253 height 107
click at [794, 482] on div "Add Slide Poll Zoom More" at bounding box center [753, 529] width 253 height 107
click at [654, 535] on div "Add Slide" at bounding box center [656, 530] width 58 height 46
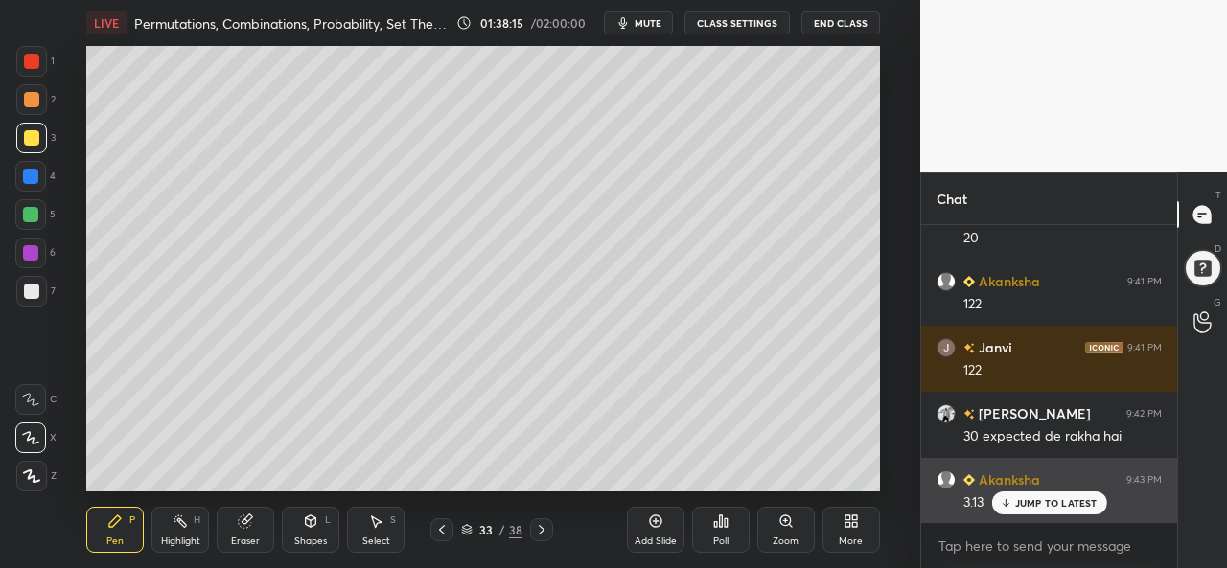
click at [1029, 509] on p "JUMP TO LATEST" at bounding box center [1056, 503] width 82 height 12
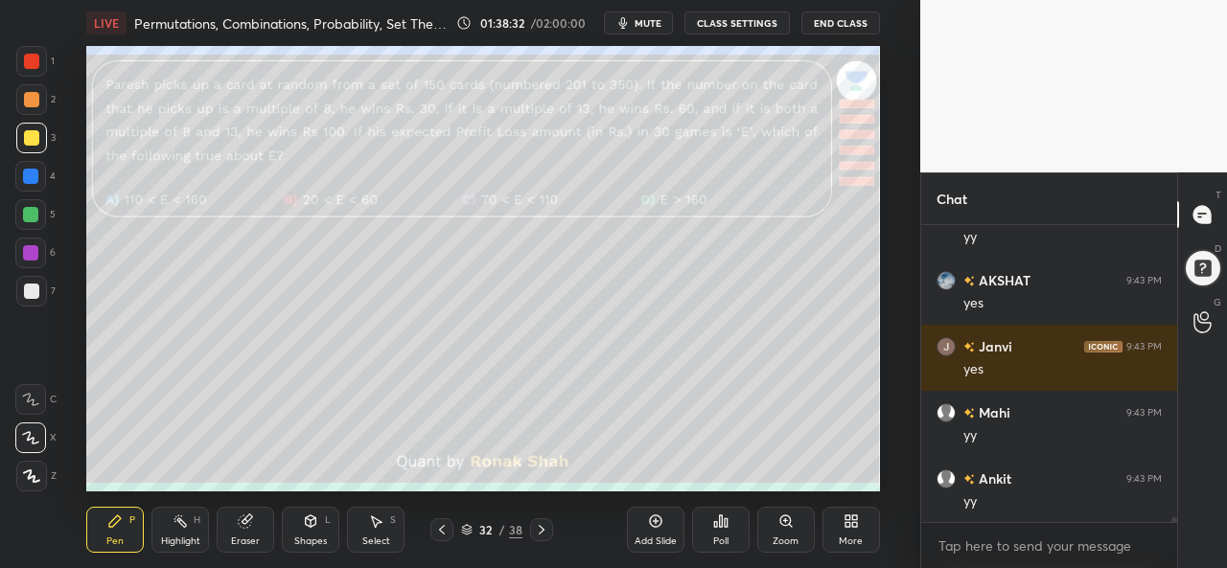
scroll to position [19859, 0]
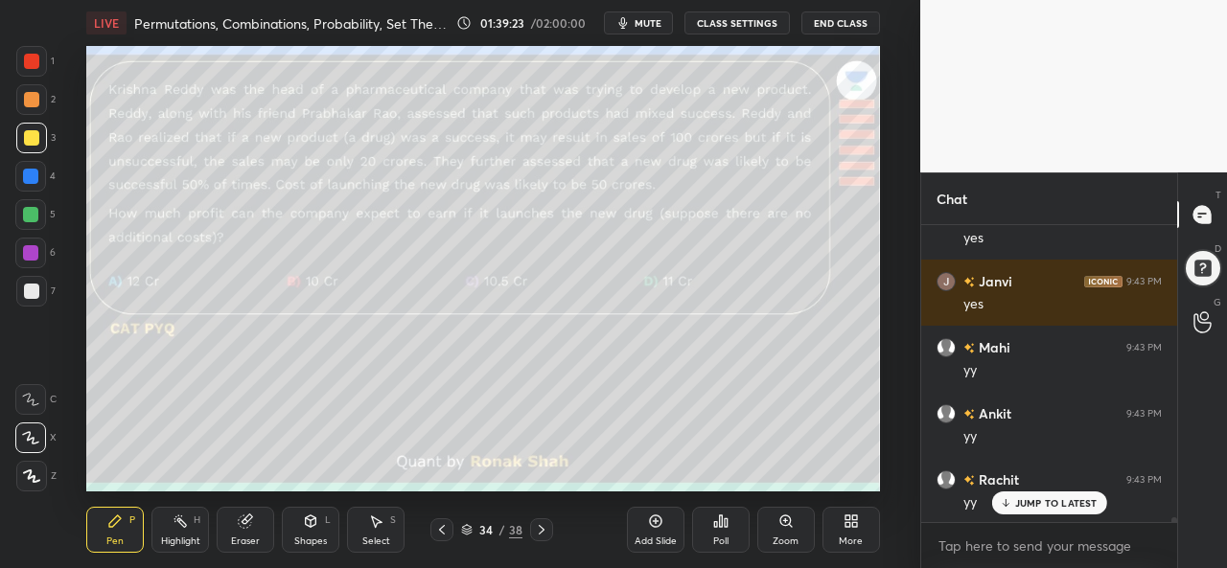
click at [30, 58] on div at bounding box center [31, 61] width 15 height 15
click at [721, 537] on div "Poll" at bounding box center [720, 542] width 15 height 10
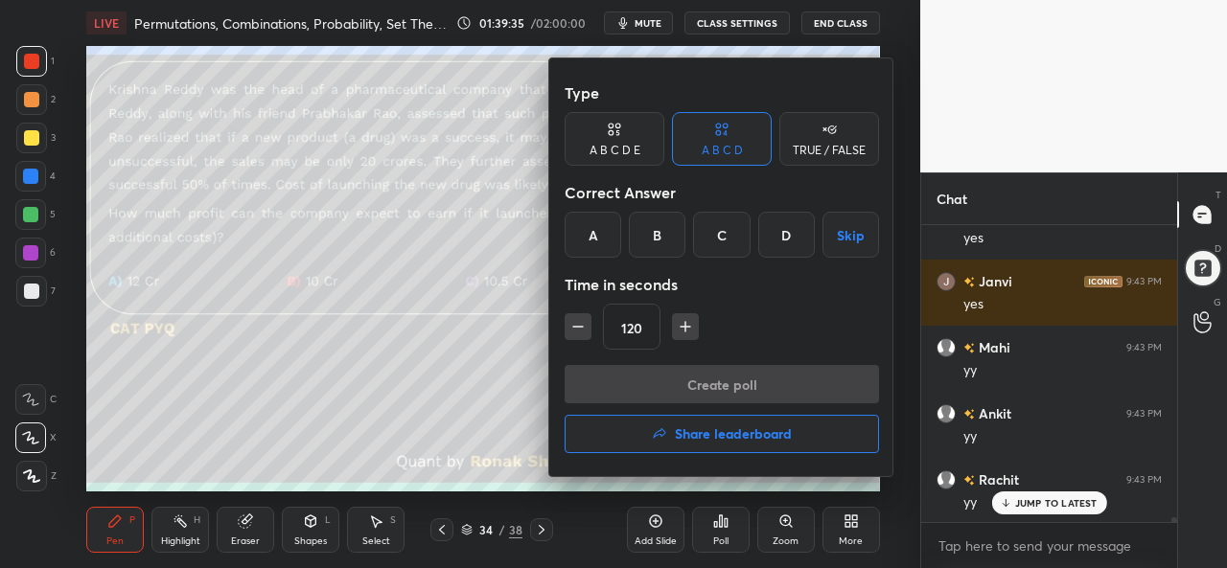
click at [652, 231] on div "B" at bounding box center [657, 235] width 57 height 46
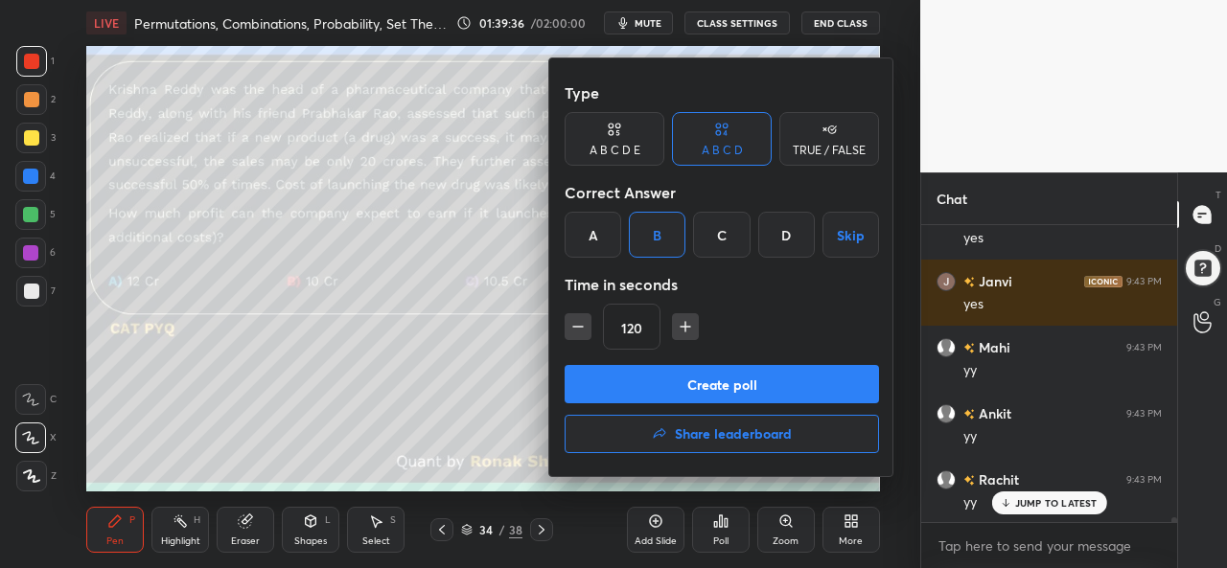
click at [575, 317] on icon "button" at bounding box center [577, 326] width 19 height 19
type input "90"
click at [691, 383] on button "Create poll" at bounding box center [721, 384] width 314 height 38
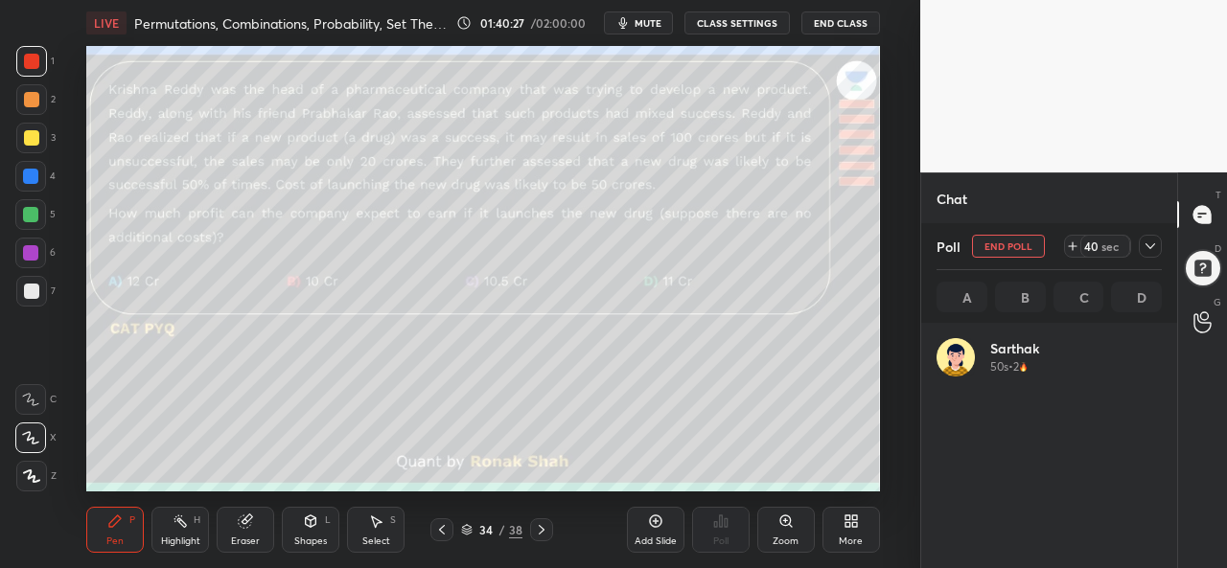
scroll to position [224, 219]
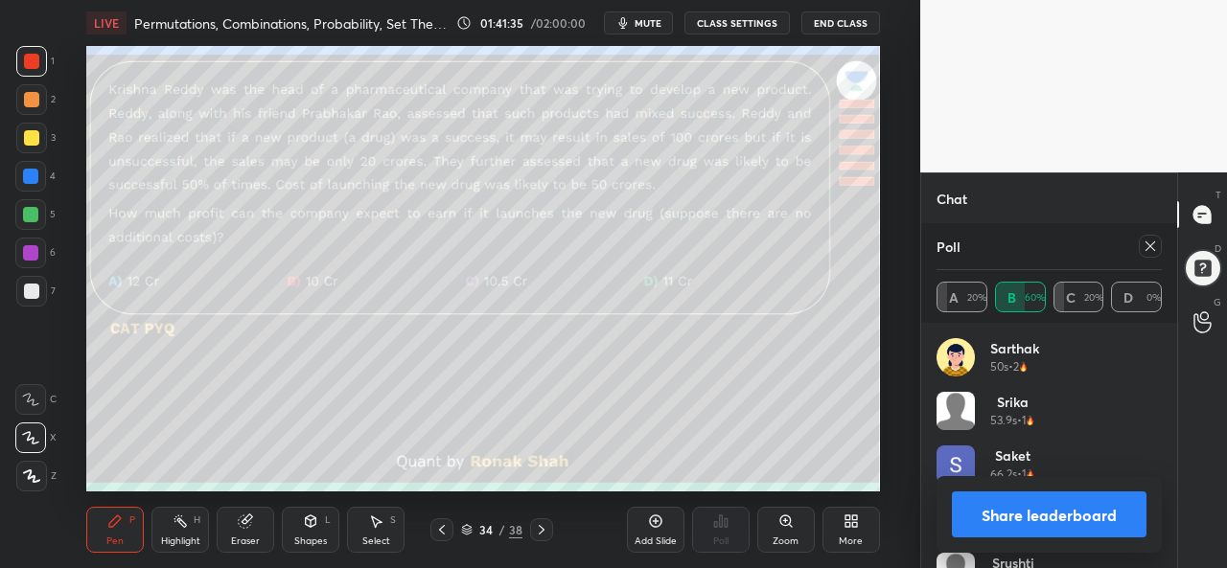
click at [1156, 246] on icon at bounding box center [1149, 246] width 15 height 15
type textarea "x"
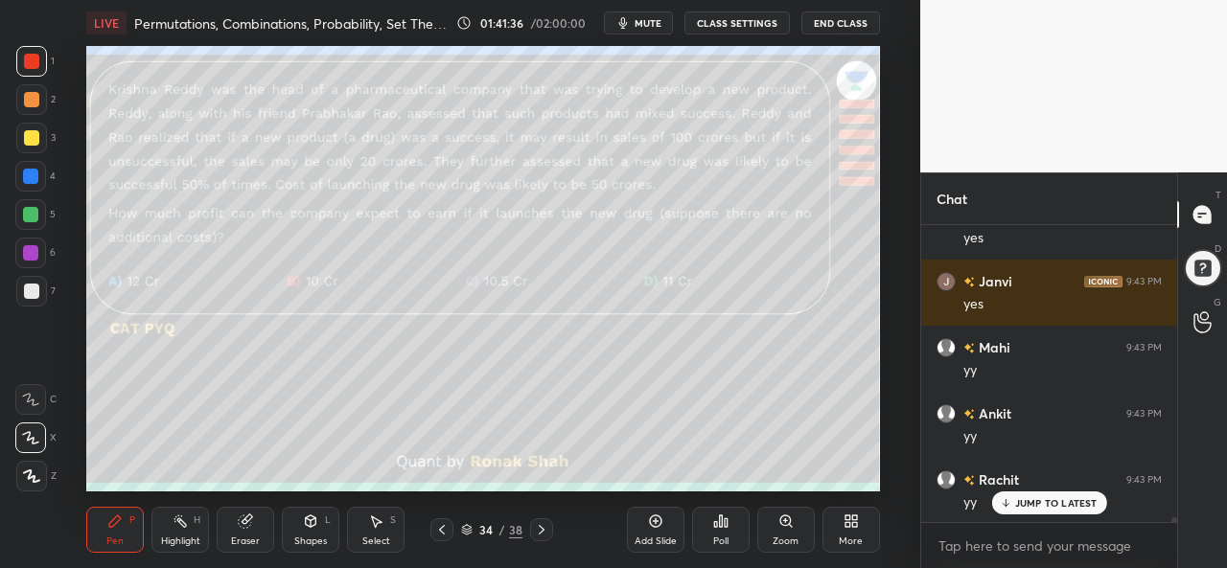
scroll to position [291, 250]
click at [1052, 508] on p "JUMP TO LATEST" at bounding box center [1056, 503] width 82 height 12
click at [31, 129] on div at bounding box center [31, 138] width 31 height 31
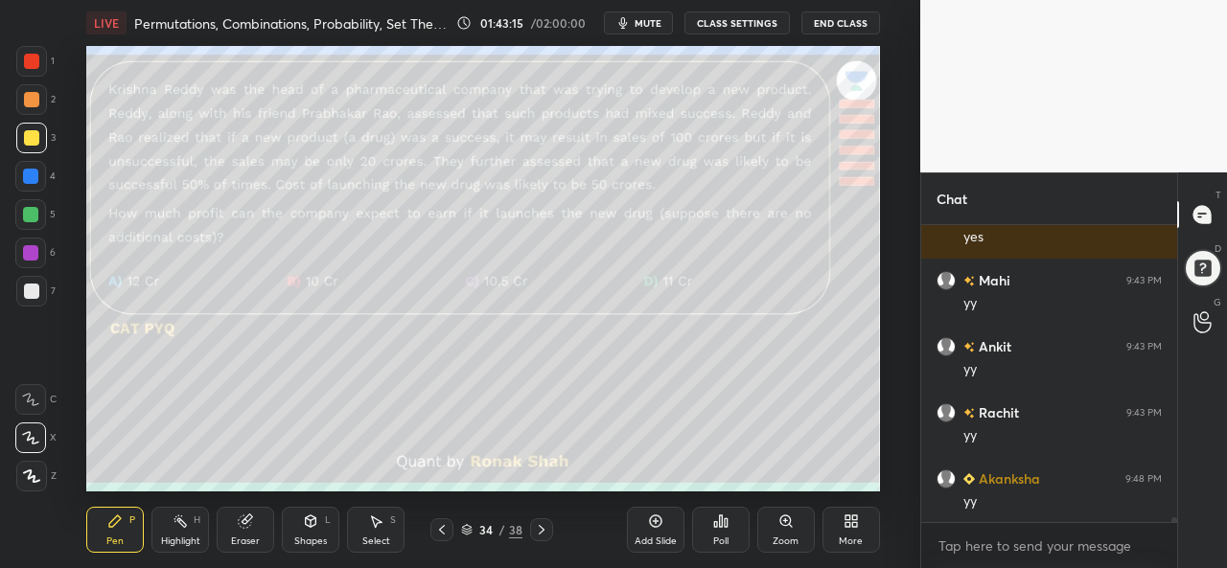
click at [377, 537] on div "Select" at bounding box center [376, 542] width 28 height 10
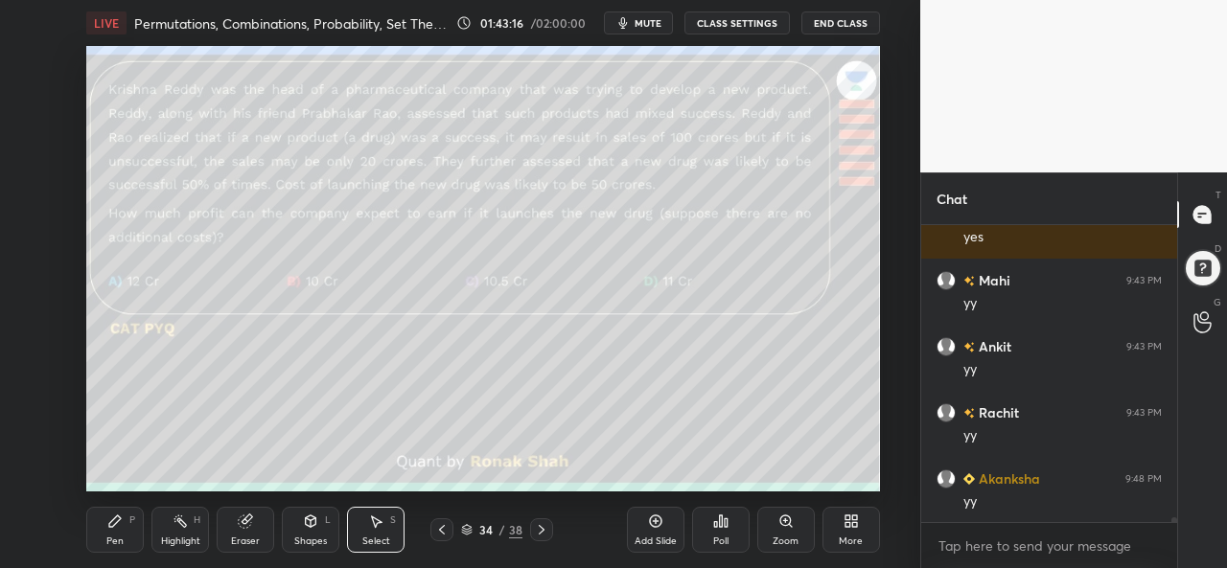
scroll to position [19991, 0]
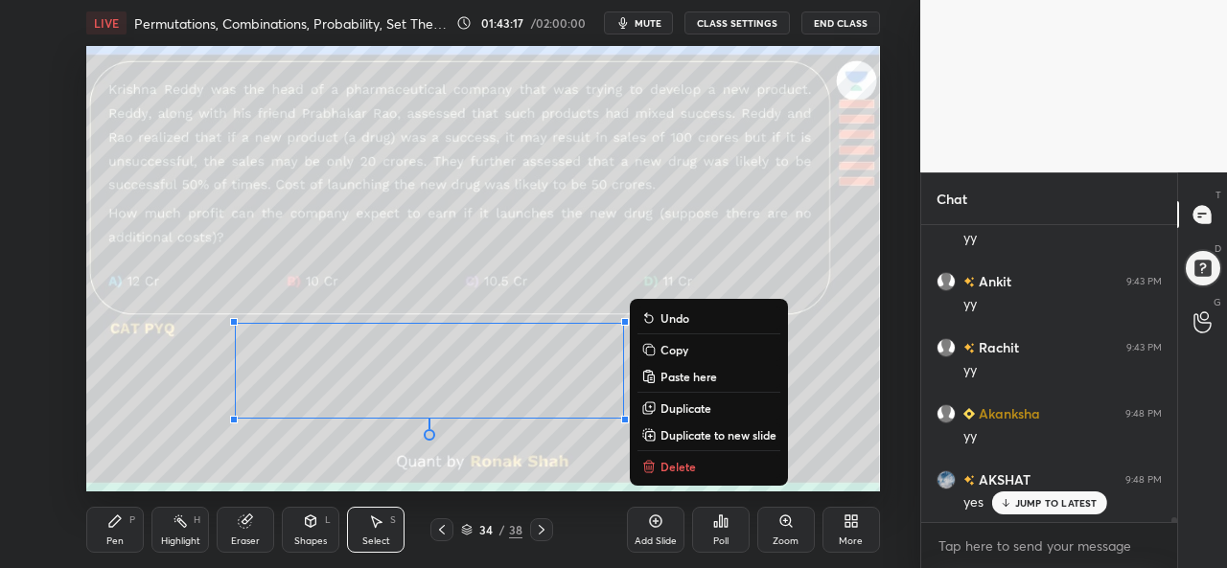
drag, startPoint x: 223, startPoint y: 319, endPoint x: 769, endPoint y: 493, distance: 572.2
click at [769, 493] on div "LIVE Permutations, Combinations, Probability, Set Theory - Part 7 01:43:17 / 02…" at bounding box center [482, 284] width 843 height 568
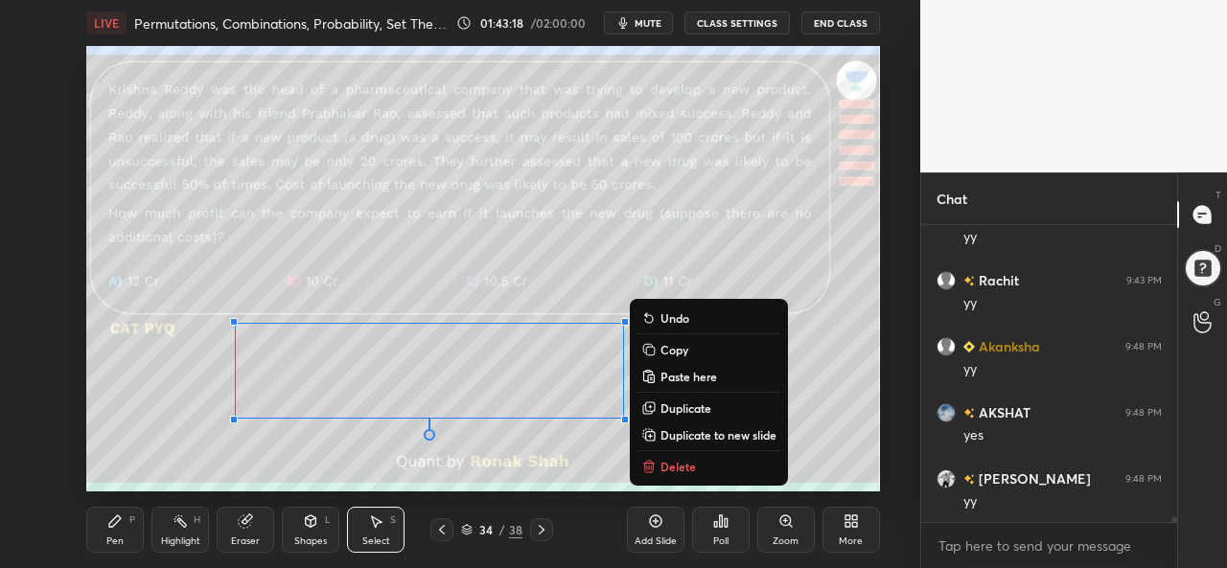
click at [527, 453] on div "0 ° Undo Copy Paste here Duplicate Duplicate to new slide Delete" at bounding box center [482, 269] width 793 height 446
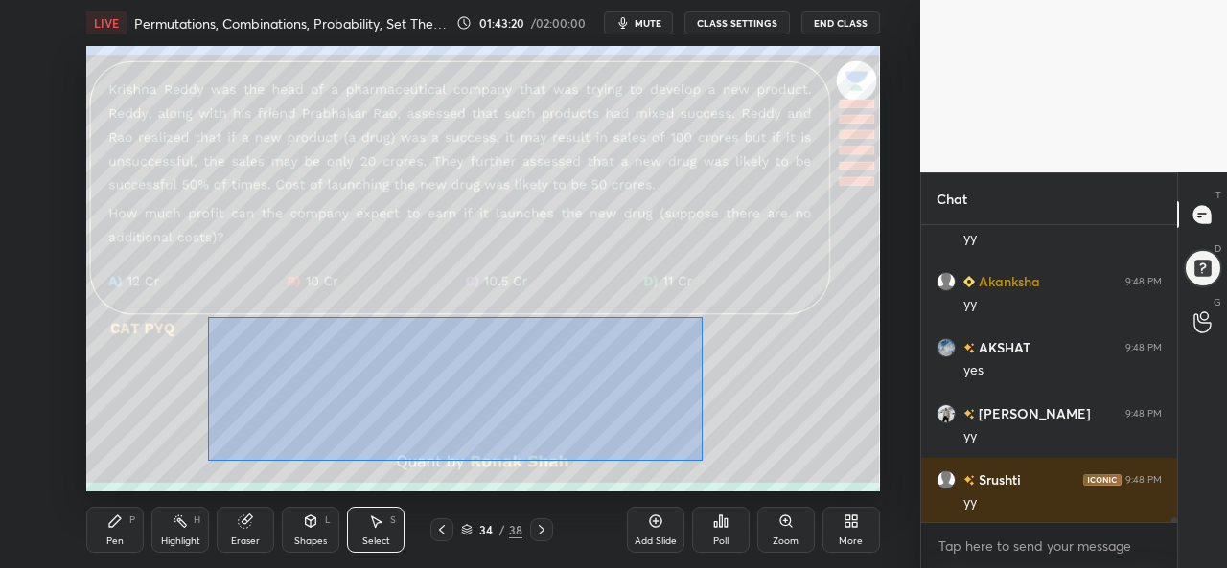
scroll to position [20191, 0]
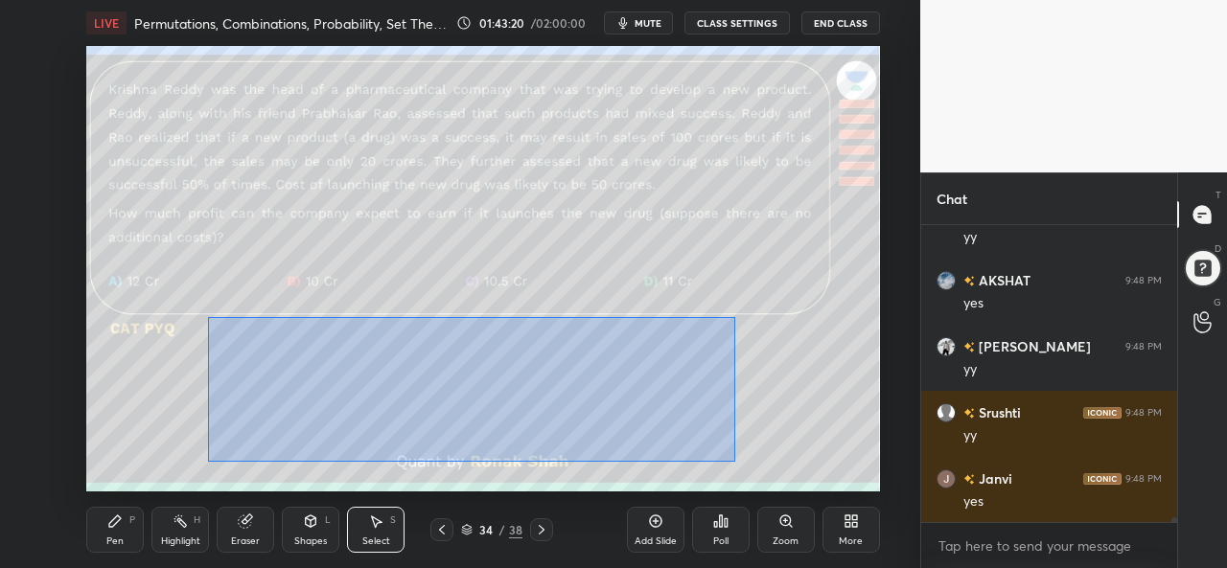
drag, startPoint x: 208, startPoint y: 317, endPoint x: 736, endPoint y: 462, distance: 547.5
click at [736, 462] on div "0 ° Undo Copy Paste here Duplicate Duplicate to new slide Delete" at bounding box center [482, 269] width 793 height 446
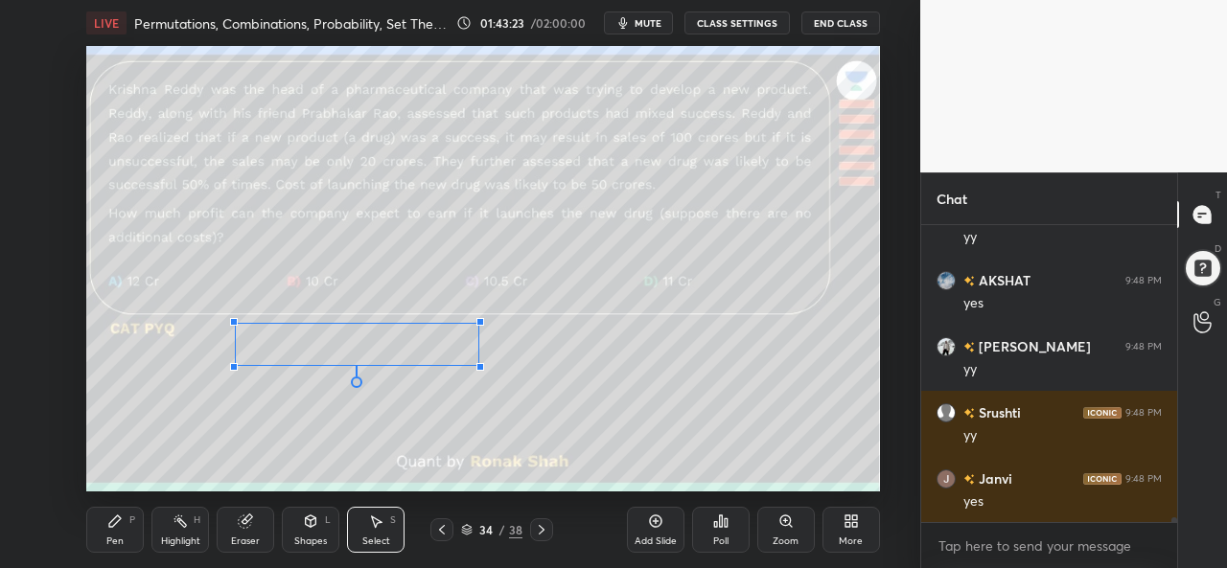
drag, startPoint x: 690, startPoint y: 417, endPoint x: 479, endPoint y: 365, distance: 217.1
click at [479, 365] on div at bounding box center [480, 367] width 8 height 8
click at [337, 413] on div "0 ° Undo Copy Paste here Duplicate Duplicate to new slide Delete" at bounding box center [482, 269] width 793 height 446
click at [111, 529] on div "Pen P" at bounding box center [115, 530] width 58 height 46
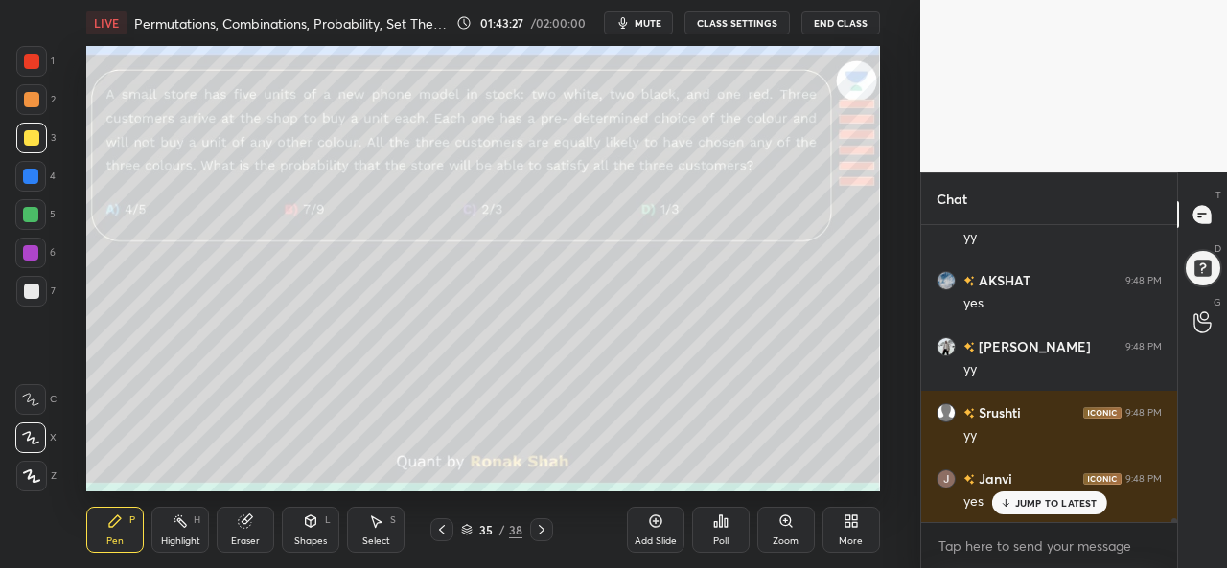
scroll to position [20256, 0]
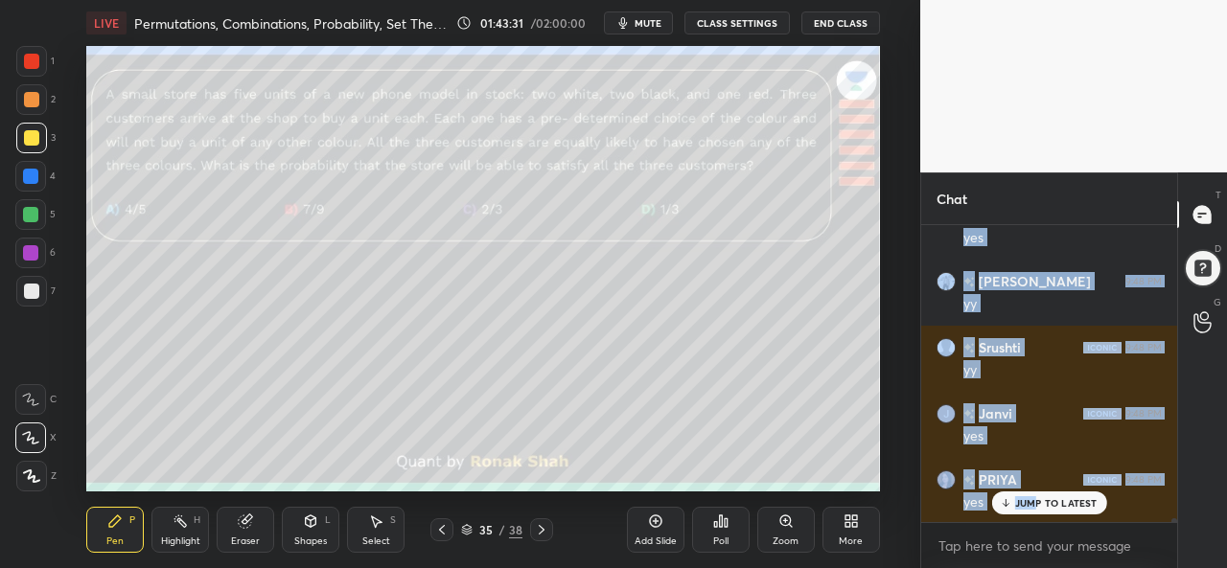
click at [568, 403] on div "1 2 3 4 5 6 7 C X Z C X Z E E Erase all H H LIVE Permutations, Combinations, Pr…" at bounding box center [613, 284] width 1227 height 568
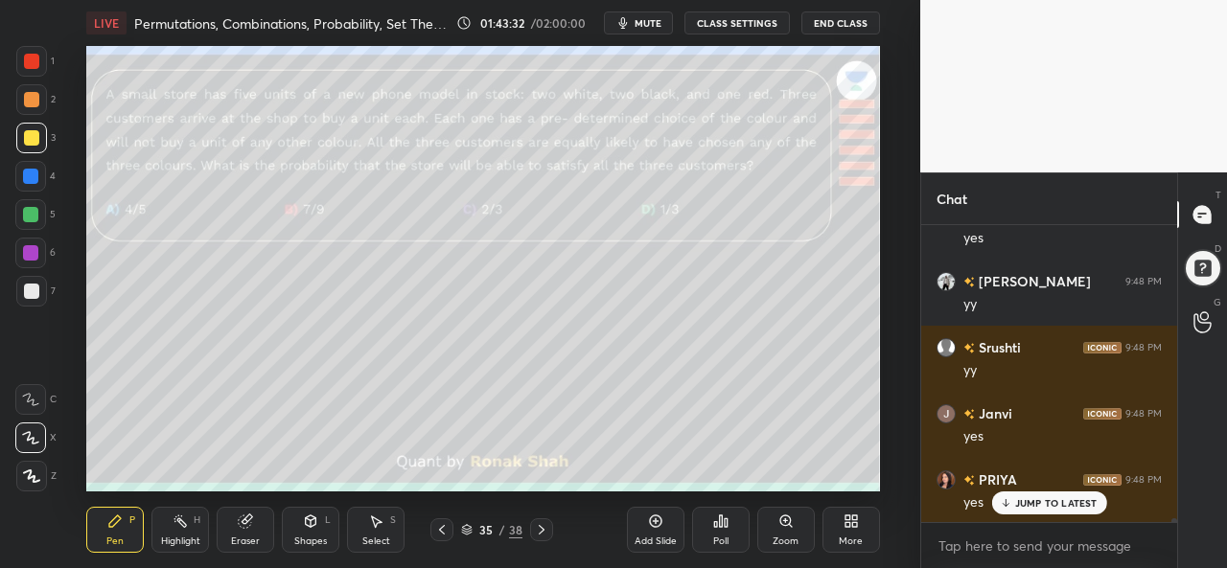
click at [1047, 503] on p "JUMP TO LATEST" at bounding box center [1056, 503] width 82 height 12
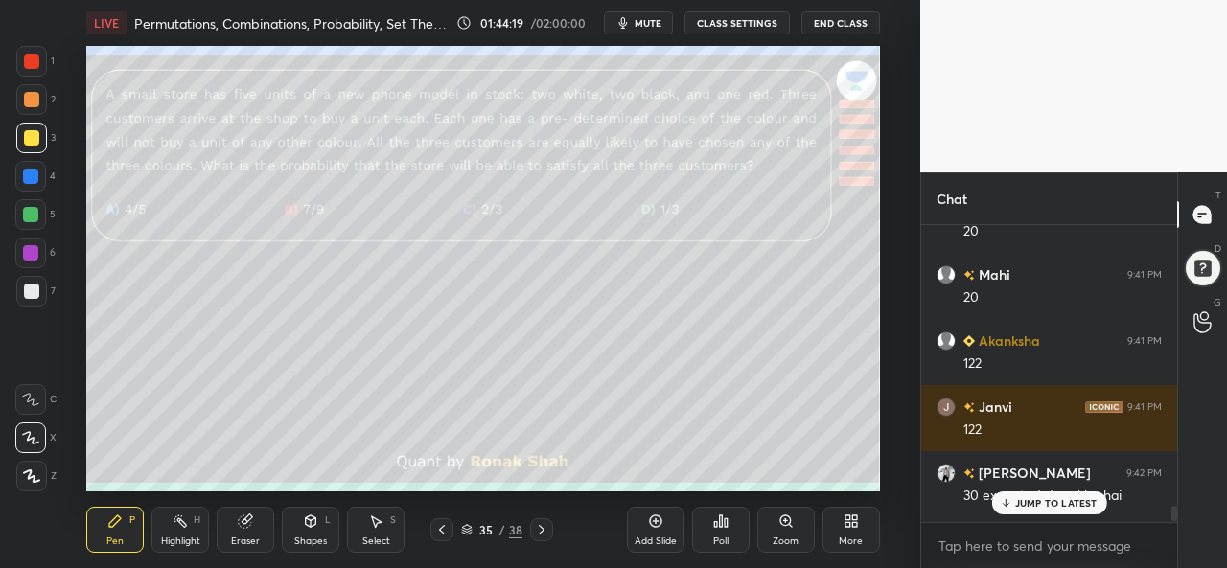
scroll to position [20564, 0]
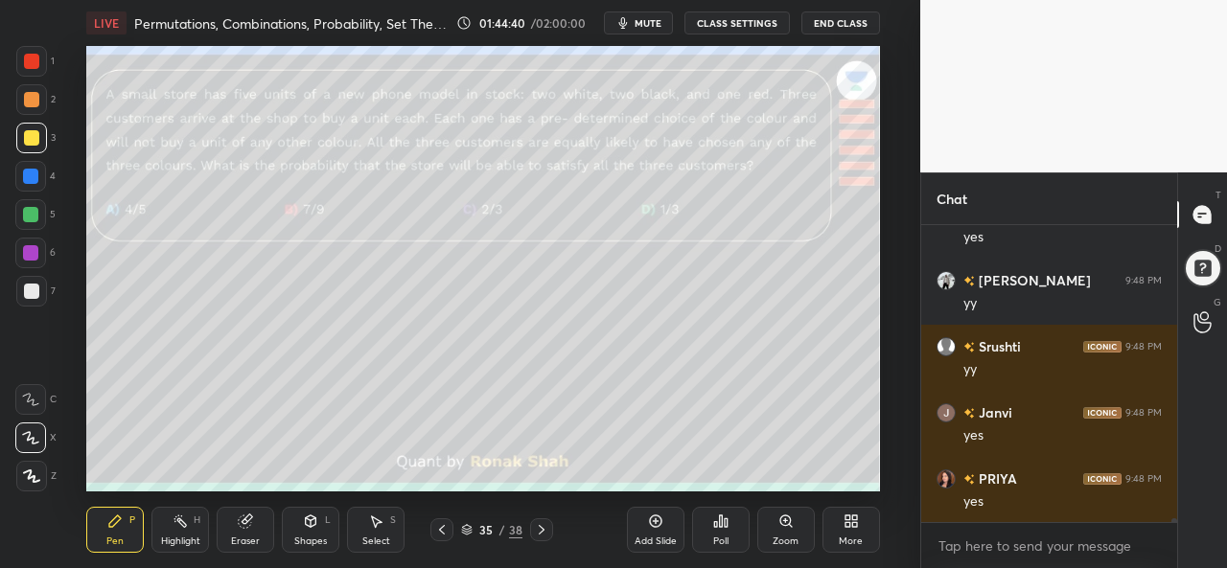
click at [712, 532] on div "Poll" at bounding box center [721, 530] width 58 height 46
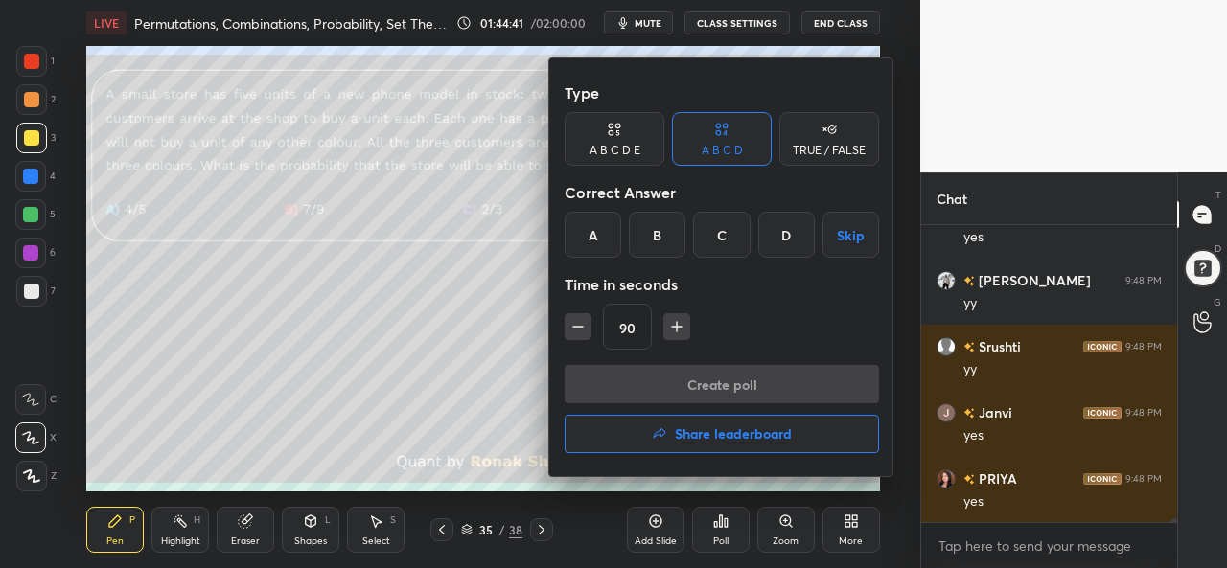
click at [715, 237] on div "C" at bounding box center [721, 235] width 57 height 46
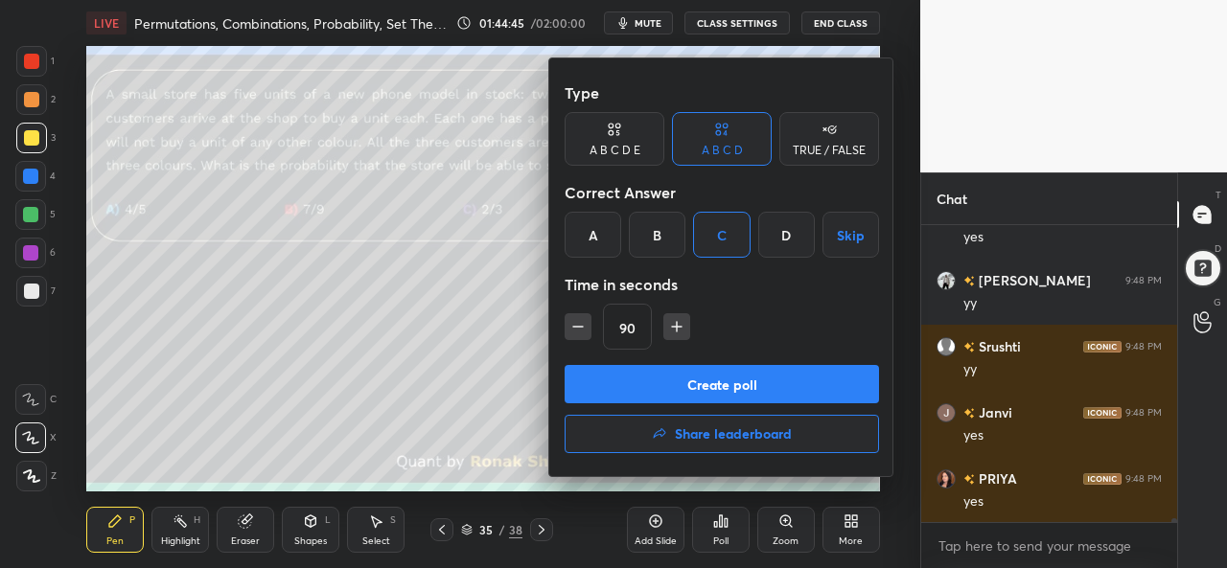
click at [675, 327] on icon "button" at bounding box center [677, 327] width 10 height 0
click at [676, 326] on icon "button" at bounding box center [685, 326] width 19 height 19
type input "120"
click at [706, 383] on button "Create poll" at bounding box center [721, 384] width 314 height 38
type textarea "x"
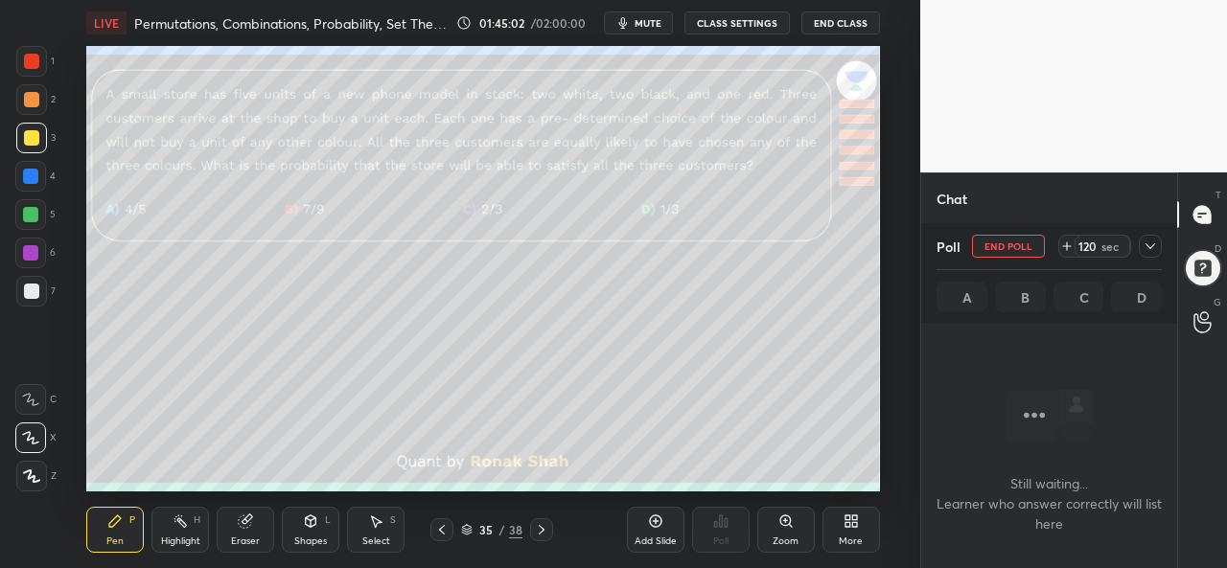
scroll to position [6, 6]
click at [1153, 251] on icon at bounding box center [1149, 246] width 15 height 15
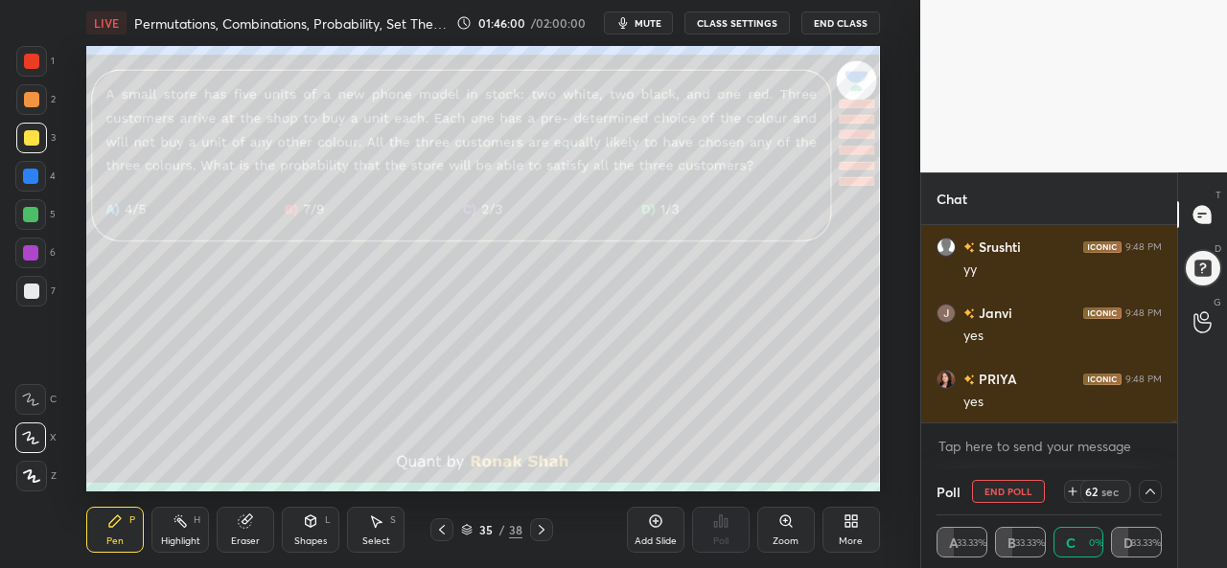
scroll to position [1, 6]
click at [1152, 488] on icon at bounding box center [1149, 491] width 15 height 15
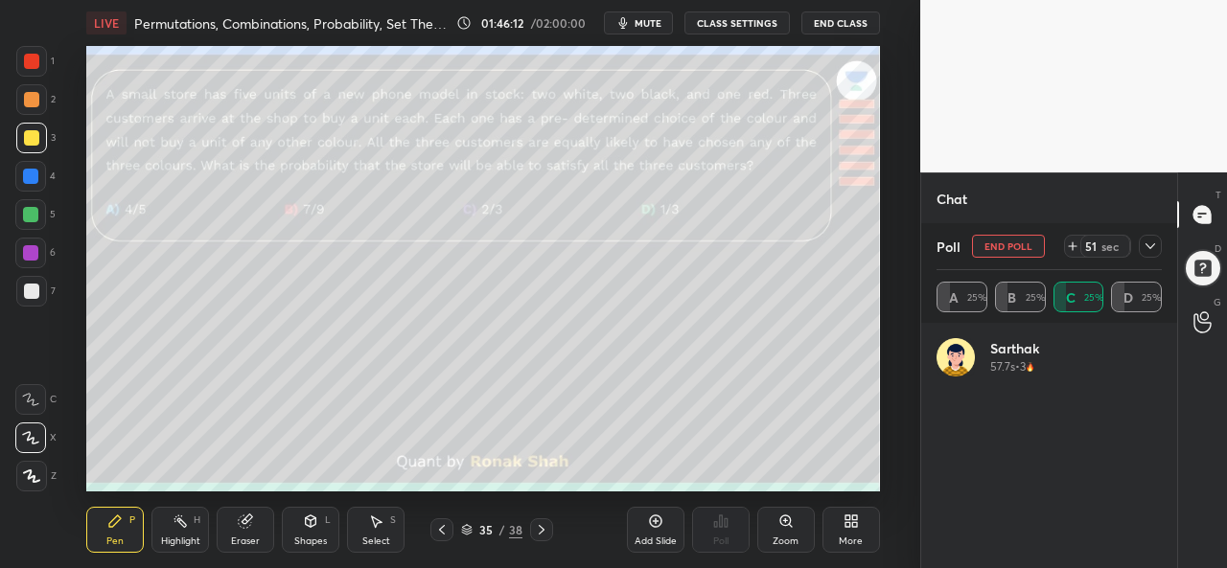
scroll to position [224, 219]
click at [1153, 242] on icon at bounding box center [1149, 246] width 15 height 15
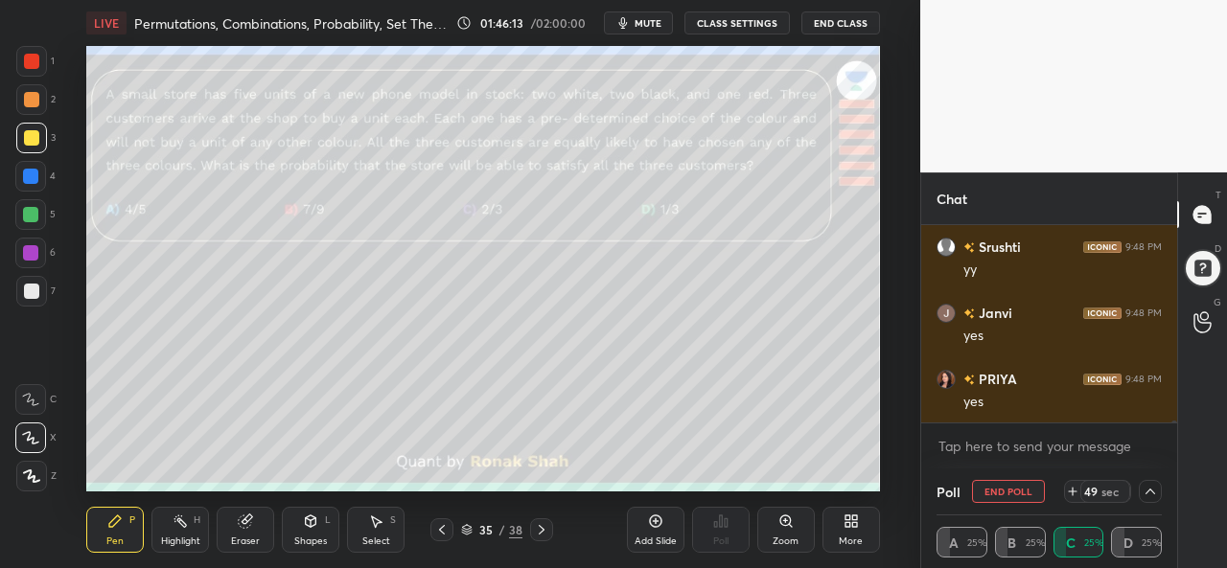
scroll to position [1, 6]
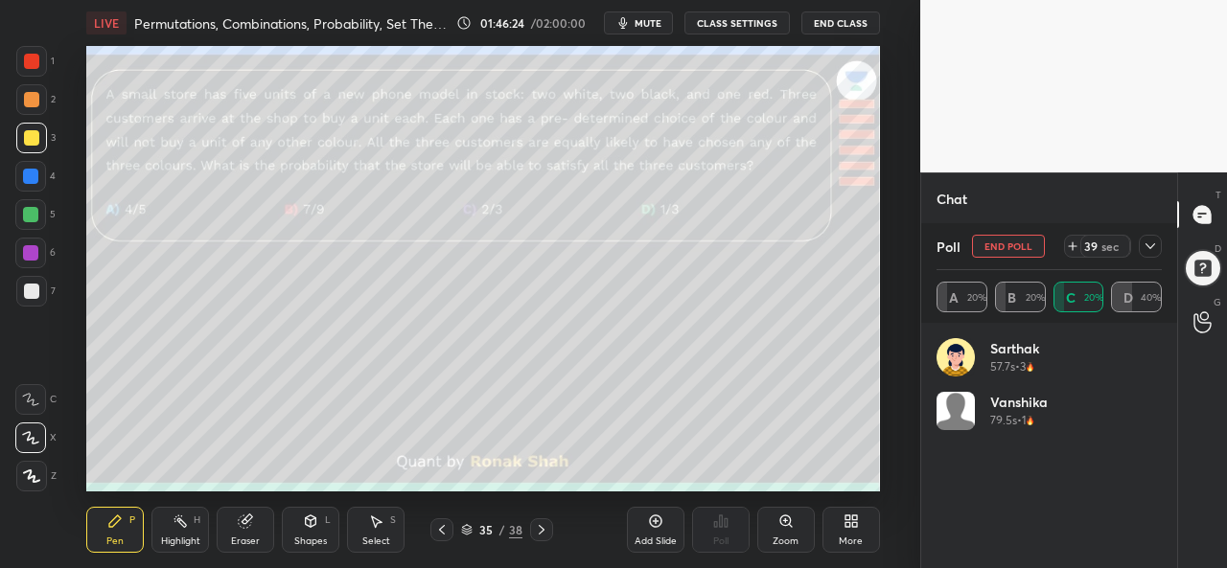
scroll to position [95389, 94993]
click at [1148, 242] on icon at bounding box center [1149, 246] width 15 height 15
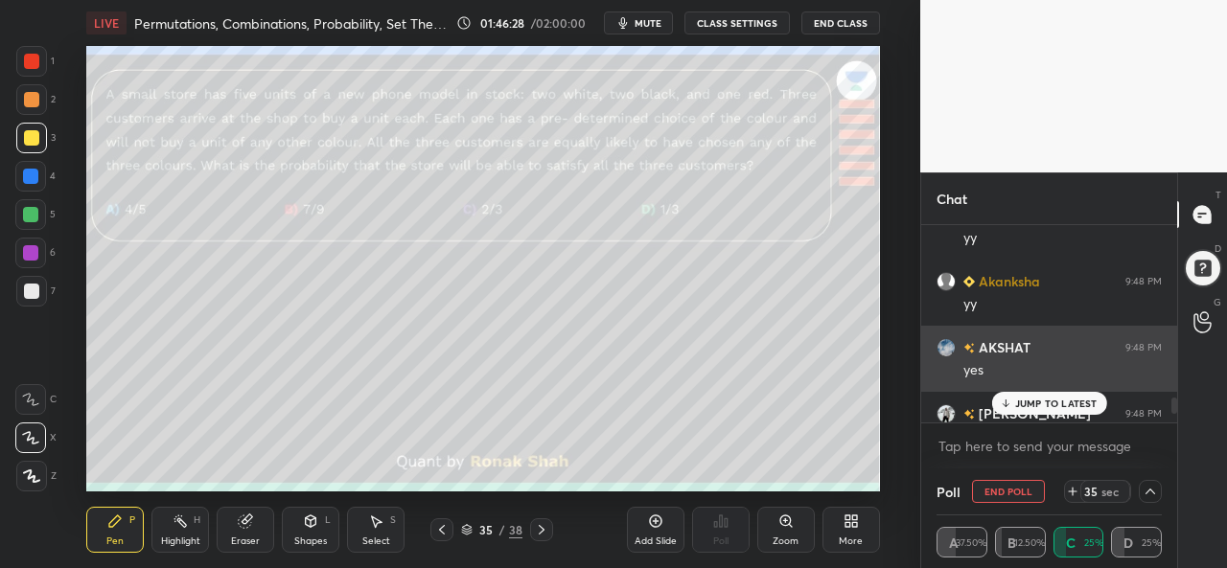
scroll to position [4, 219]
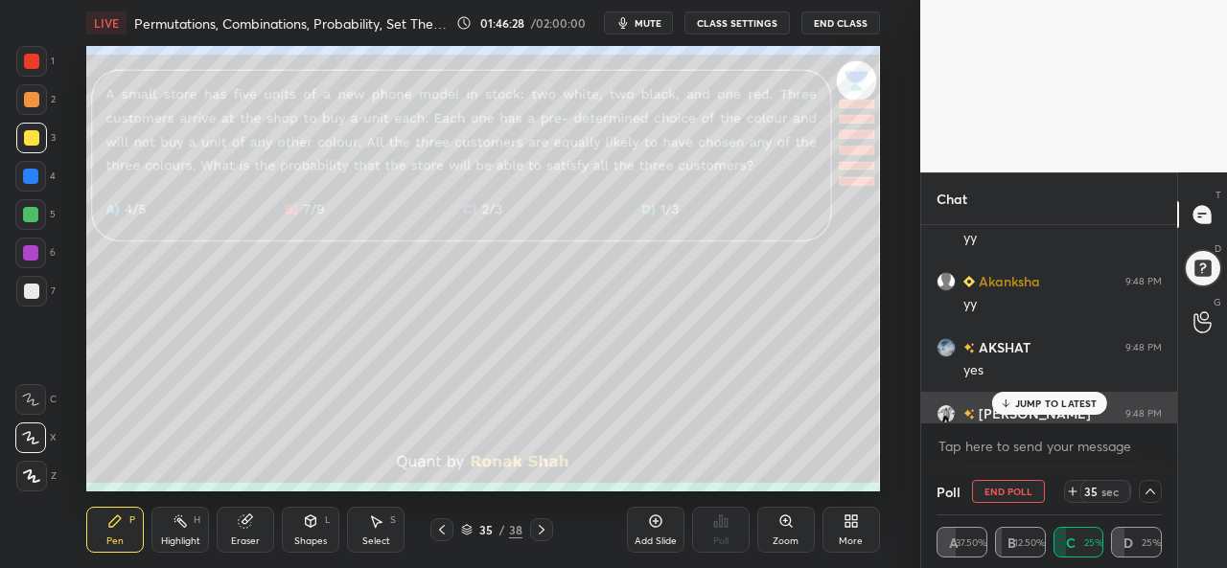
click at [1051, 421] on div "Udit 9:48 PM" at bounding box center [1048, 413] width 225 height 20
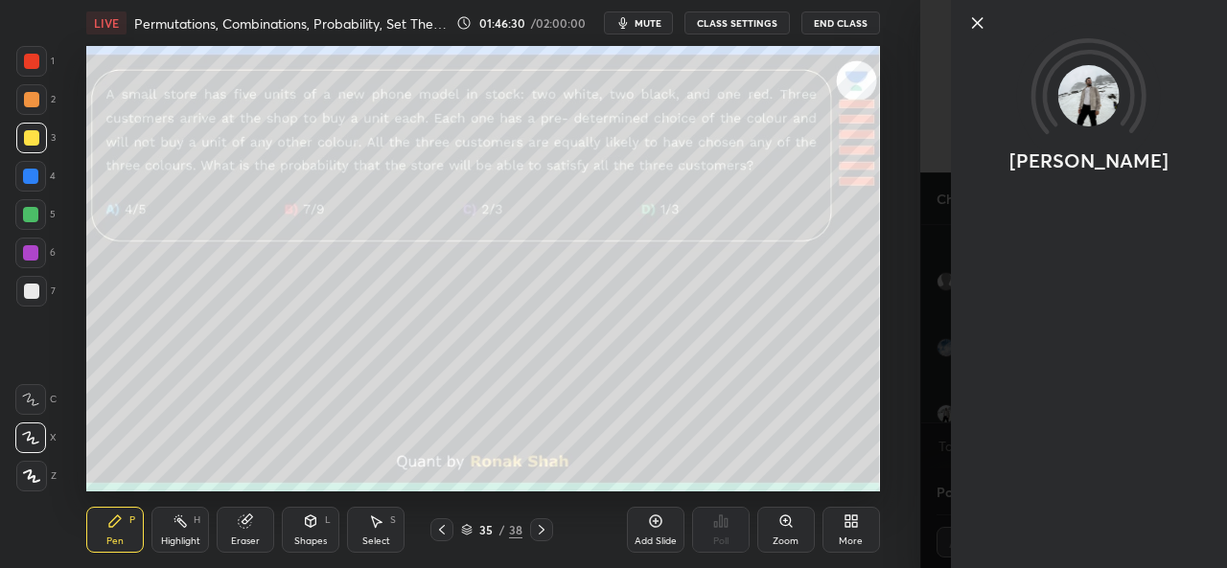
click at [979, 18] on icon at bounding box center [977, 23] width 23 height 23
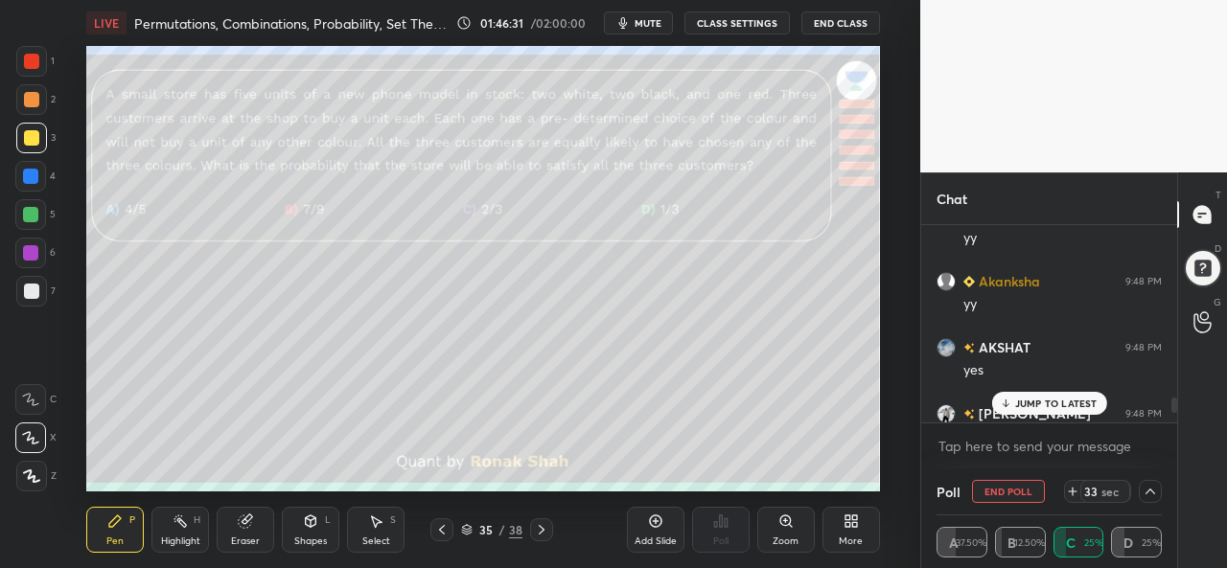
click at [1052, 396] on div "JUMP TO LATEST" at bounding box center [1048, 403] width 115 height 23
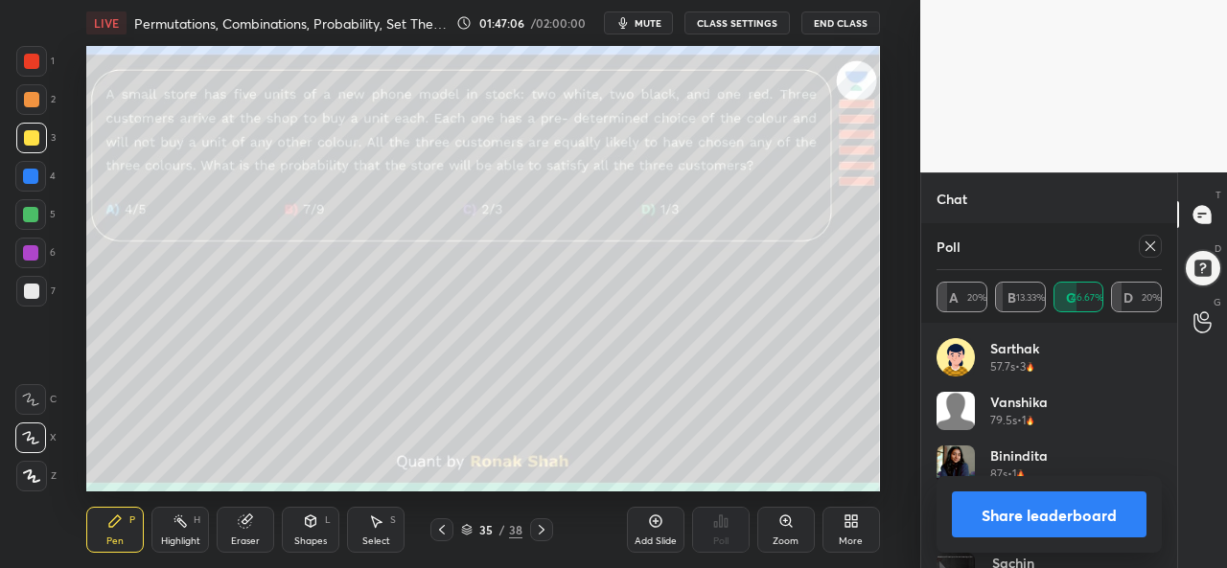
click at [1153, 244] on icon at bounding box center [1150, 247] width 10 height 10
type textarea "x"
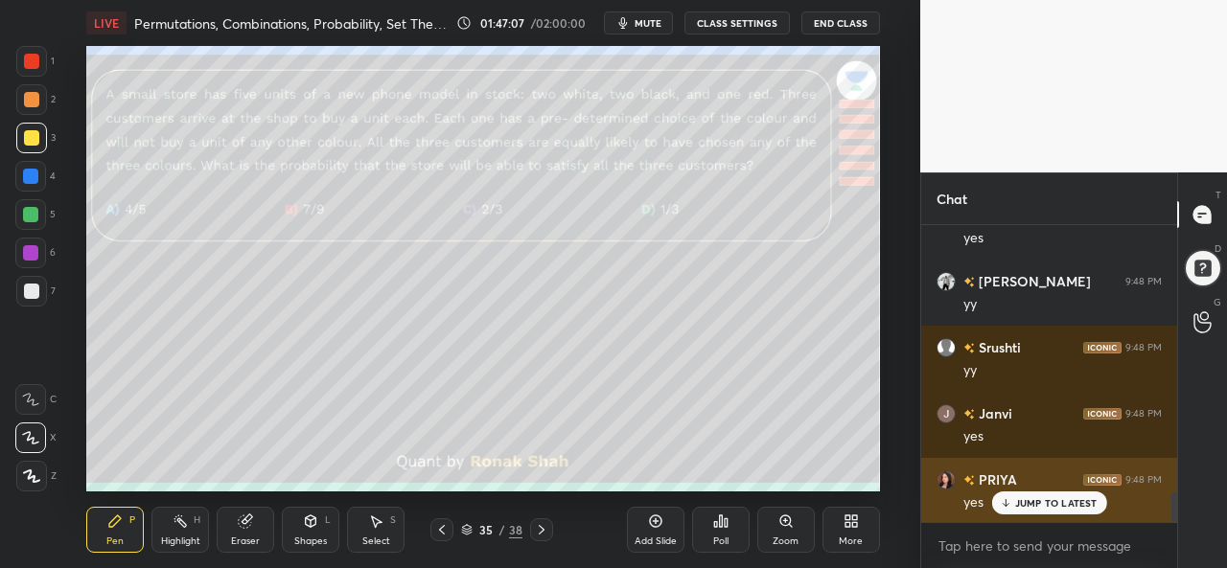
click at [1023, 501] on p "JUMP TO LATEST" at bounding box center [1056, 503] width 82 height 12
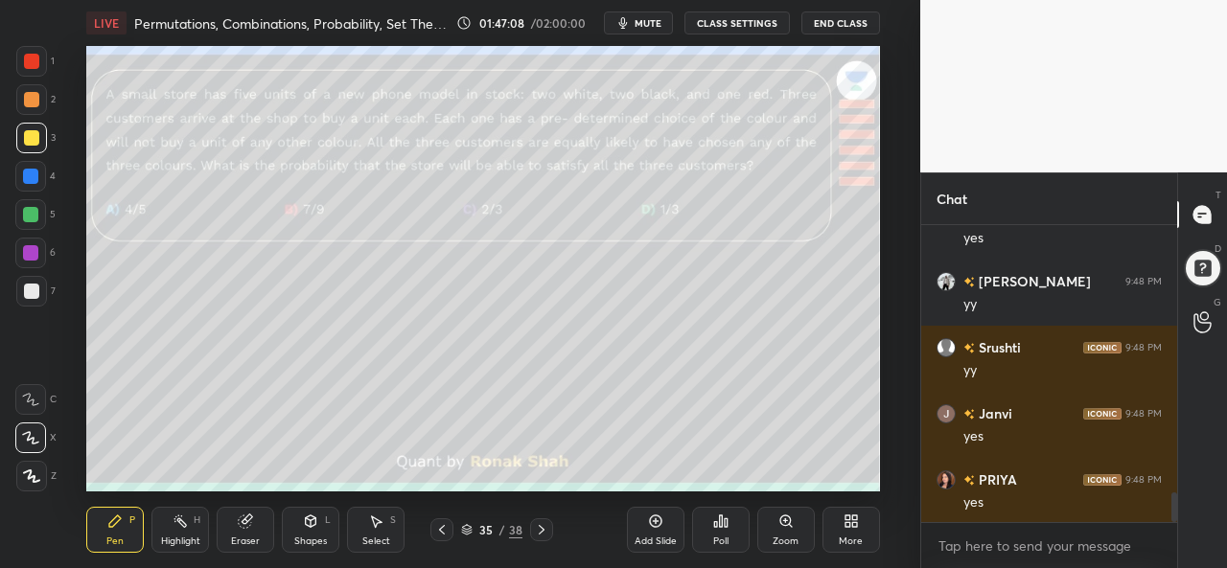
click at [29, 57] on div at bounding box center [31, 61] width 15 height 15
click at [30, 173] on div at bounding box center [30, 176] width 15 height 15
click at [28, 208] on div at bounding box center [30, 214] width 15 height 15
click at [367, 532] on div "Select S" at bounding box center [376, 530] width 58 height 46
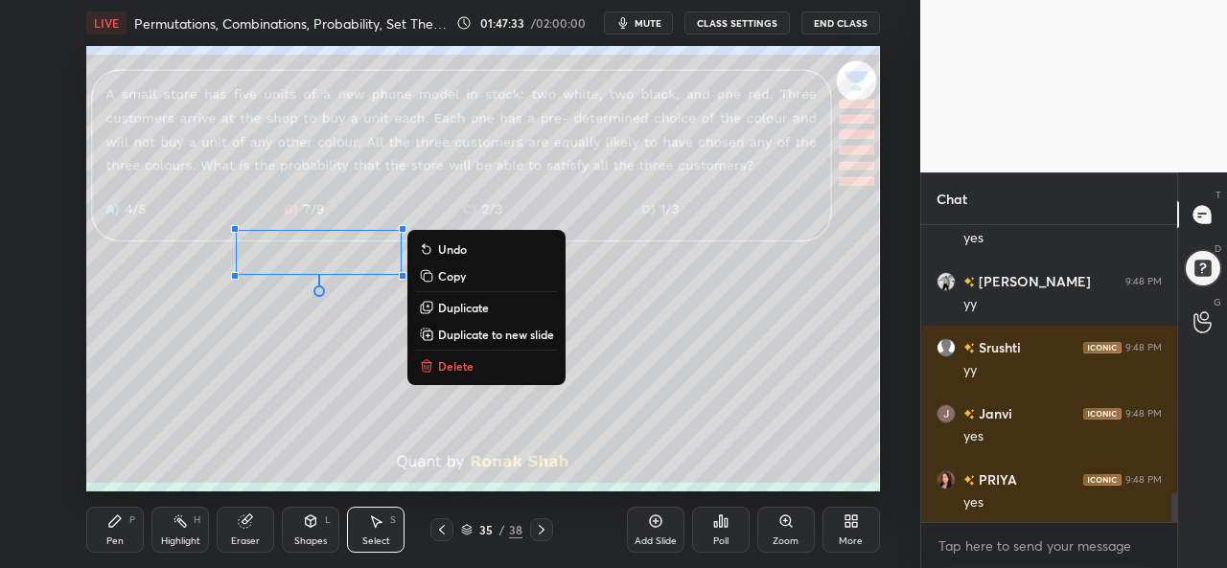
click at [303, 340] on div "0 ° Undo Copy Duplicate Duplicate to new slide Delete" at bounding box center [482, 269] width 793 height 446
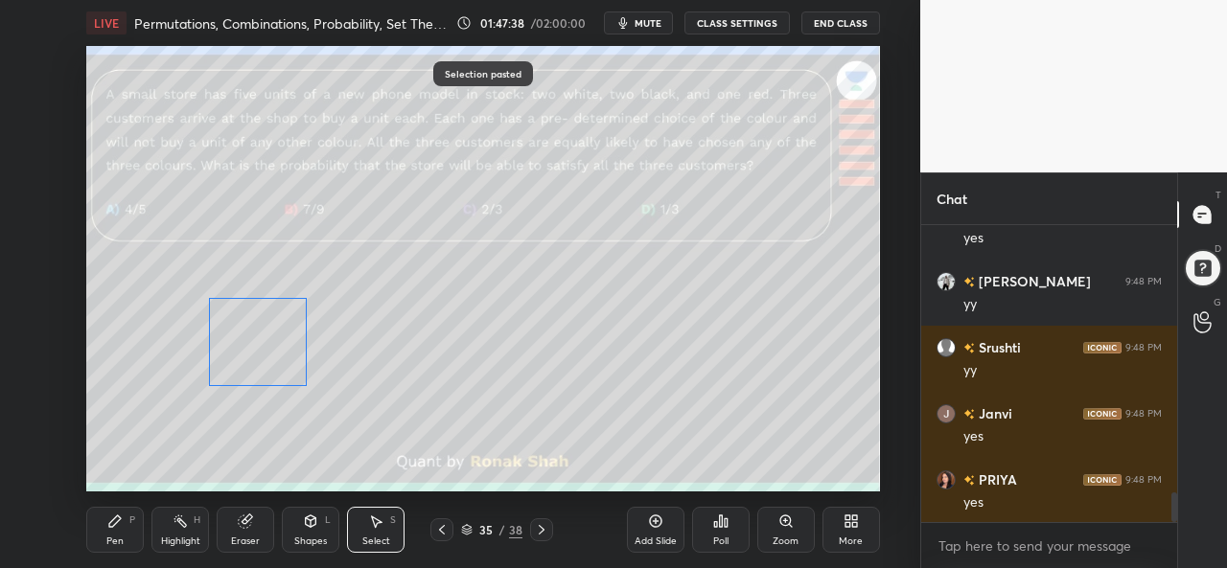
scroll to position [2716, 0]
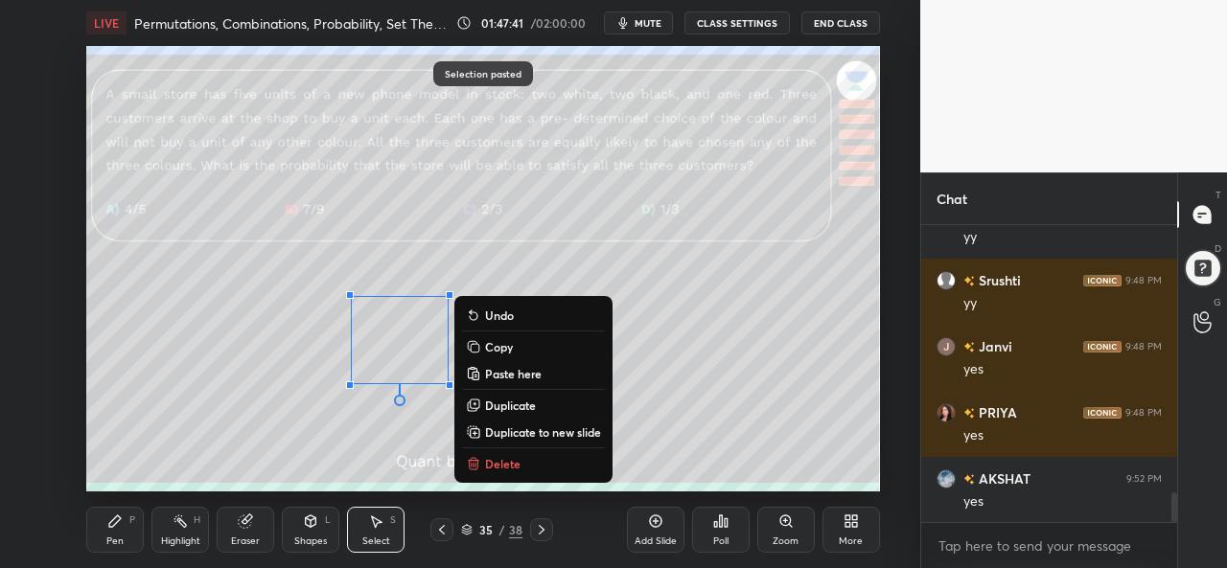
click at [104, 524] on div "Pen P" at bounding box center [115, 530] width 58 height 46
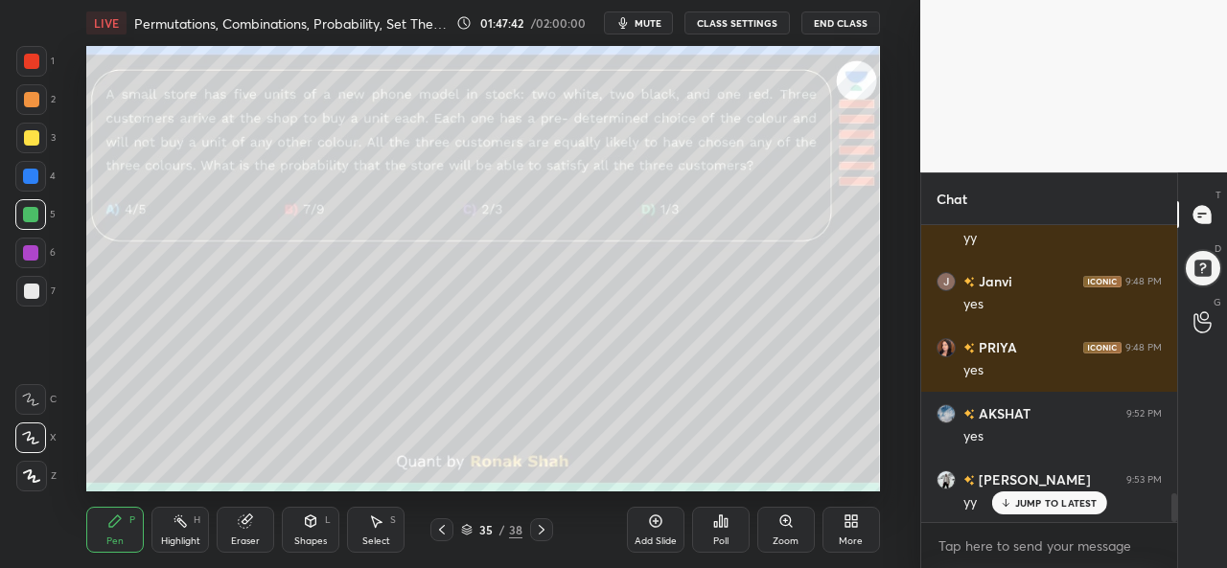
click at [44, 129] on div at bounding box center [31, 138] width 31 height 31
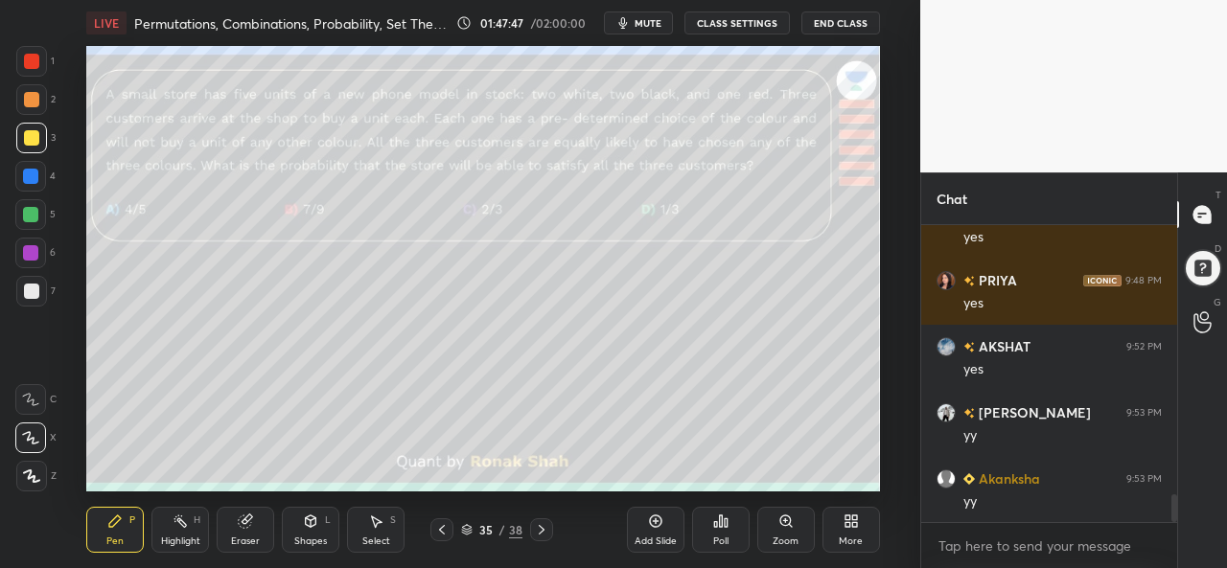
scroll to position [2867, 0]
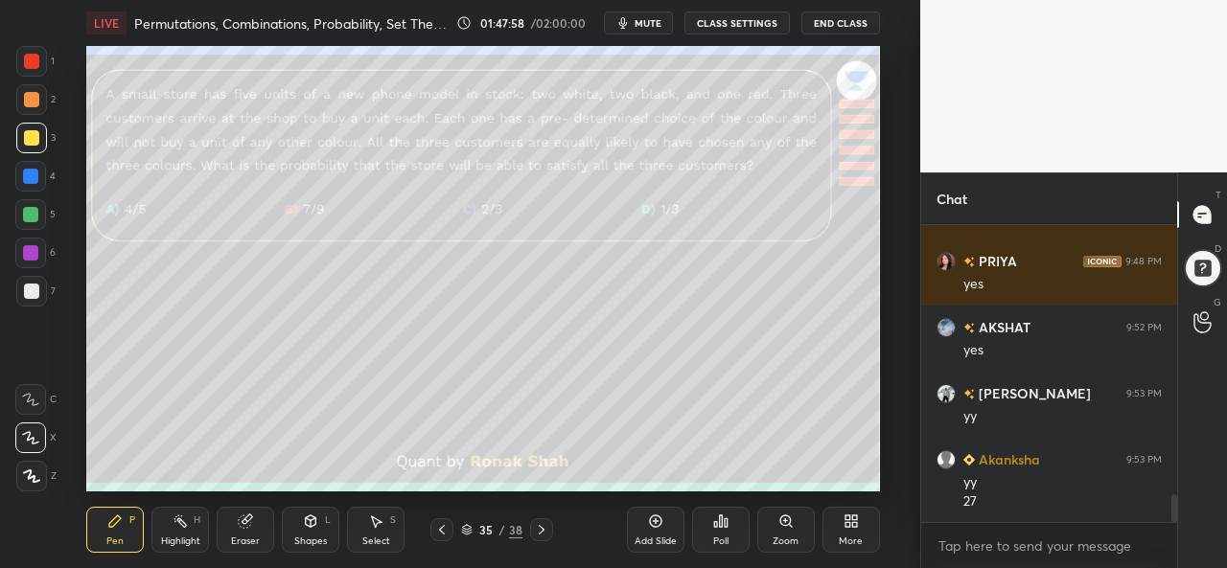
click at [301, 533] on div "Shapes L" at bounding box center [311, 530] width 58 height 46
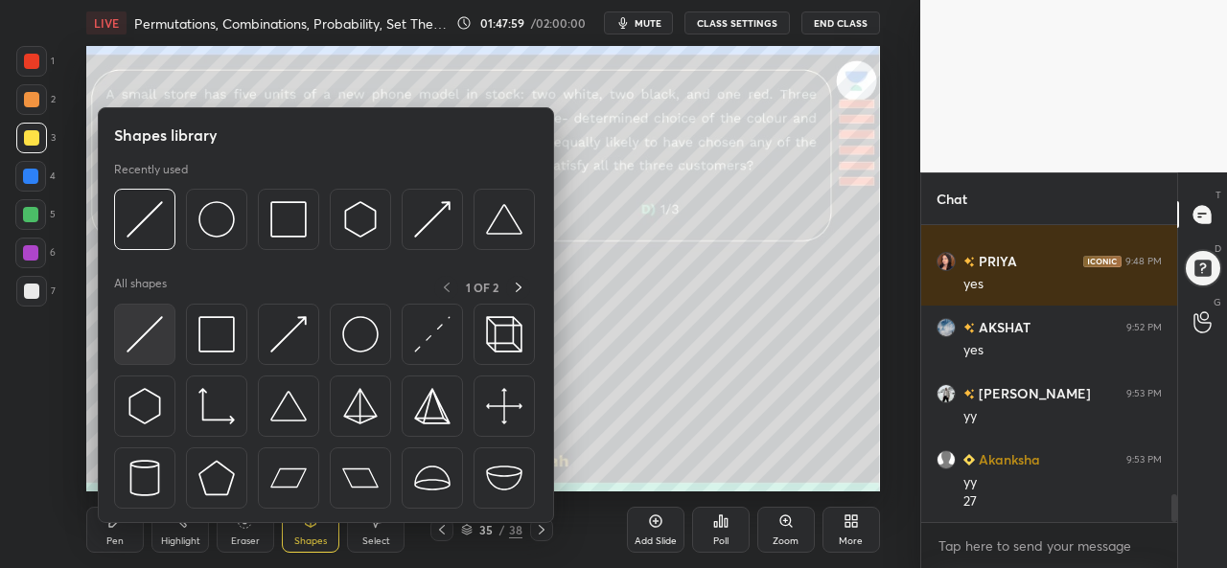
click at [147, 334] on img at bounding box center [145, 334] width 36 height 36
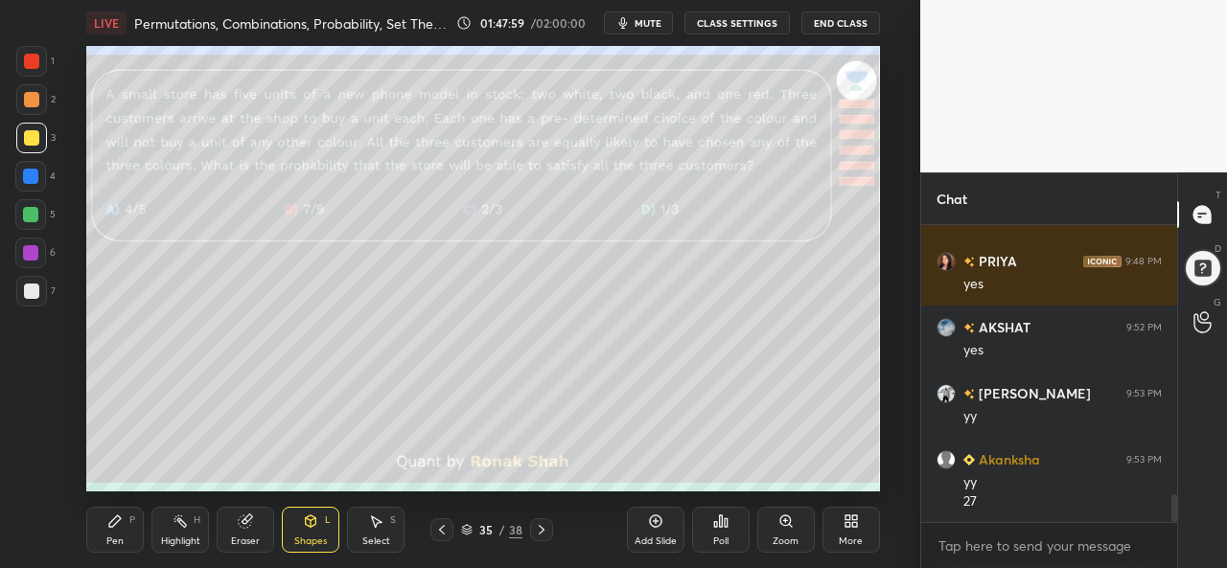
click at [33, 284] on div at bounding box center [31, 291] width 15 height 15
click at [121, 525] on icon at bounding box center [114, 521] width 15 height 15
click at [37, 62] on div at bounding box center [31, 61] width 15 height 15
click at [33, 135] on div at bounding box center [31, 137] width 15 height 15
click at [374, 531] on div "Select S" at bounding box center [376, 530] width 58 height 46
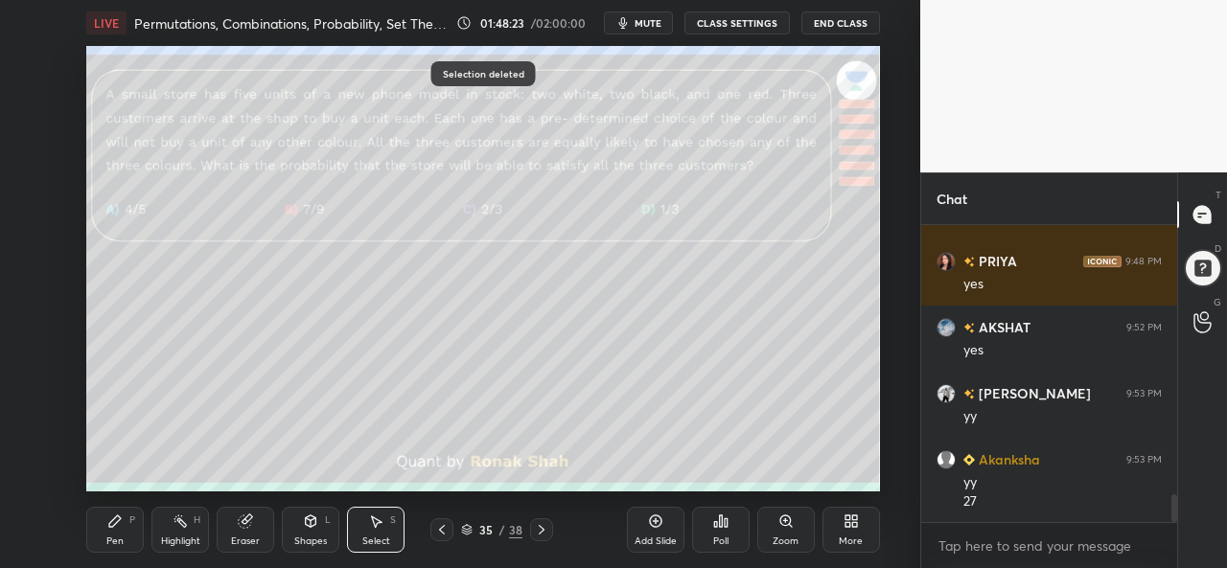
click at [122, 524] on icon at bounding box center [114, 521] width 15 height 15
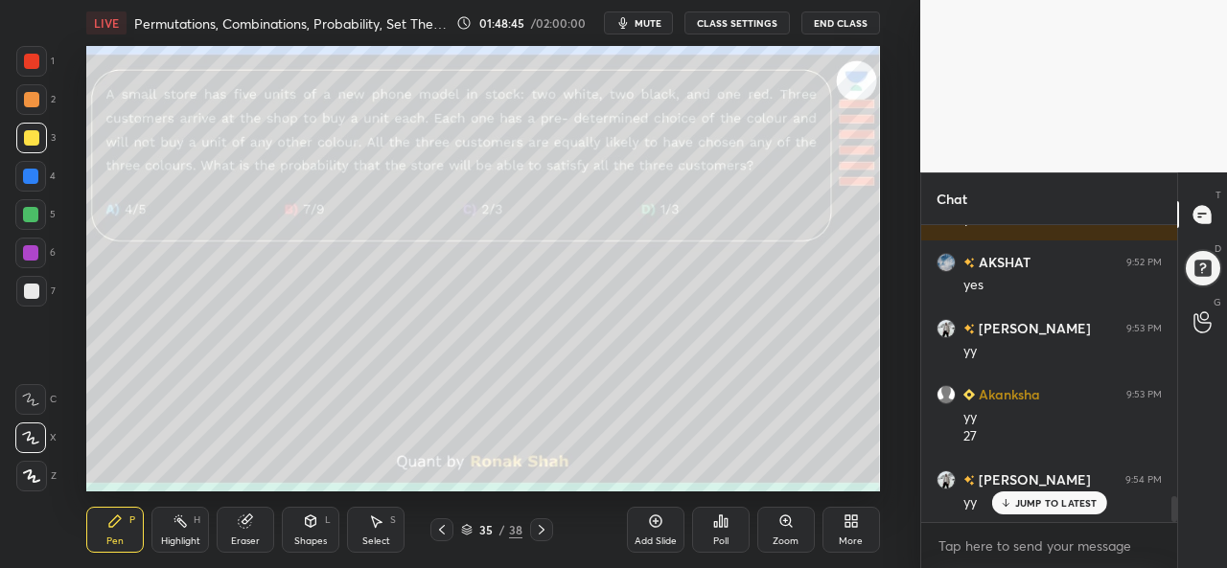
scroll to position [3065, 0]
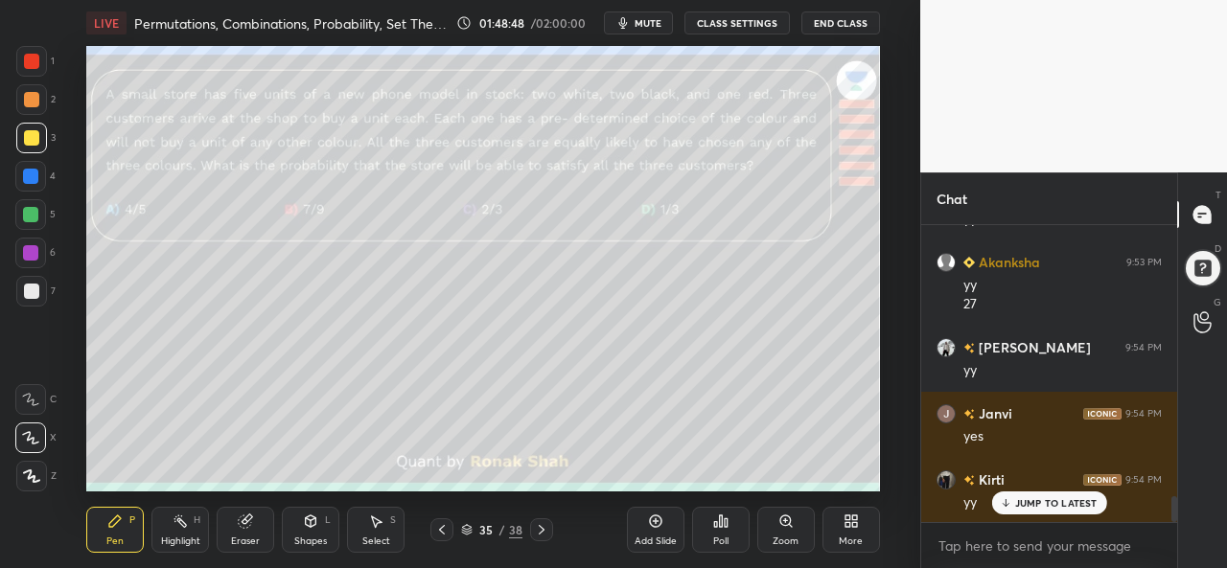
click at [36, 173] on div at bounding box center [30, 176] width 15 height 15
click at [888, 287] on div "Setting up your live class Poll for secs No correct answer Start poll" at bounding box center [482, 269] width 843 height 446
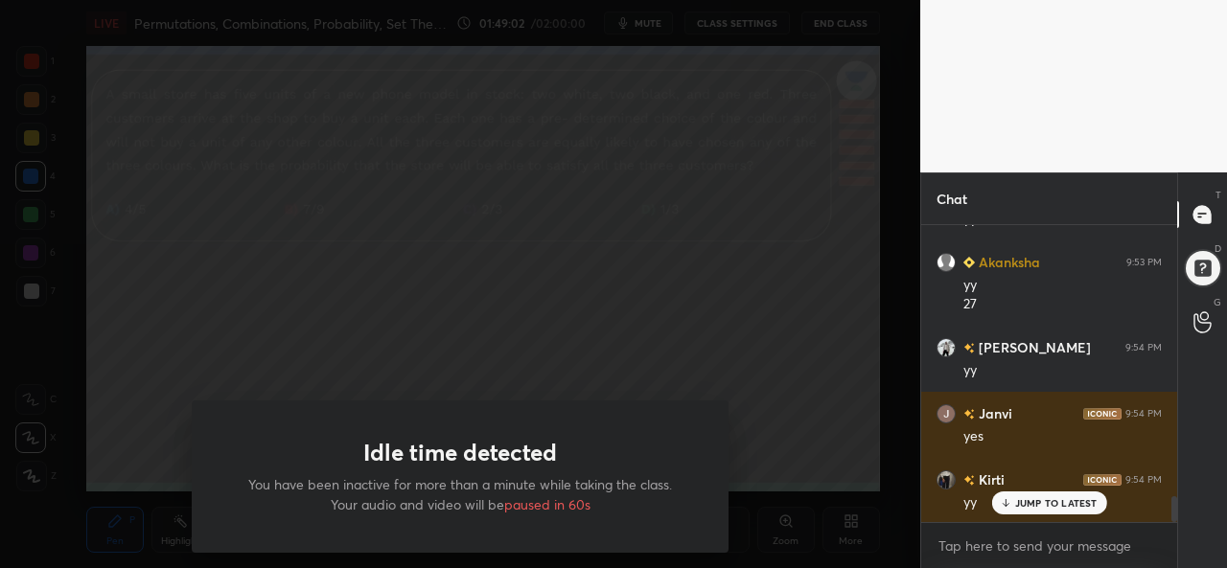
click at [751, 230] on div "Idle time detected You have been inactive for more than a minute while taking t…" at bounding box center [460, 284] width 920 height 568
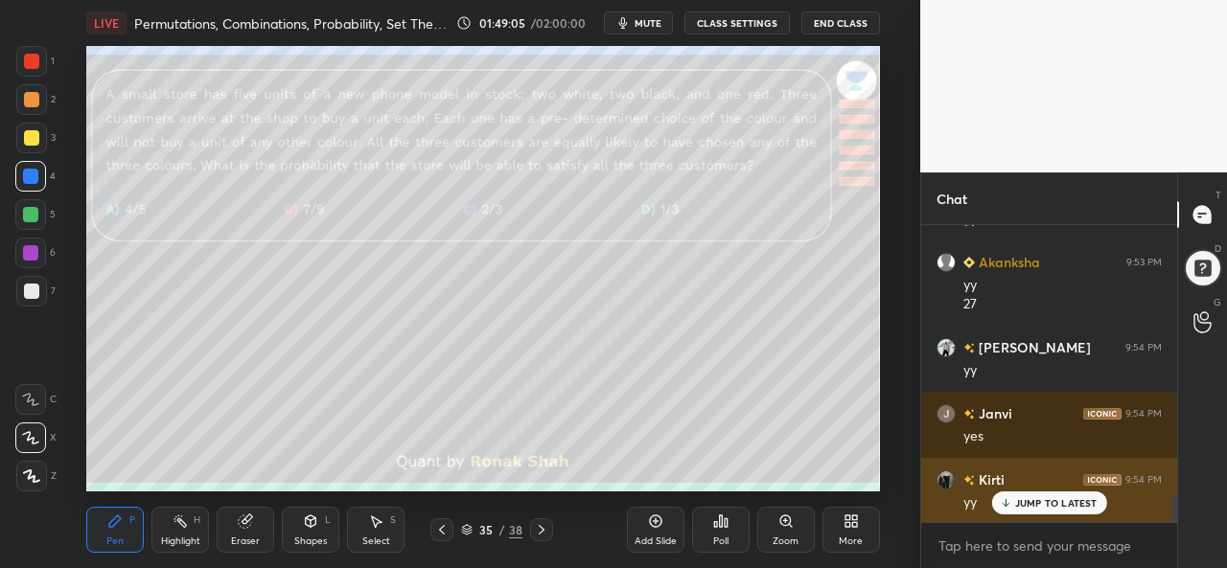
click at [1029, 503] on p "JUMP TO LATEST" at bounding box center [1056, 503] width 82 height 12
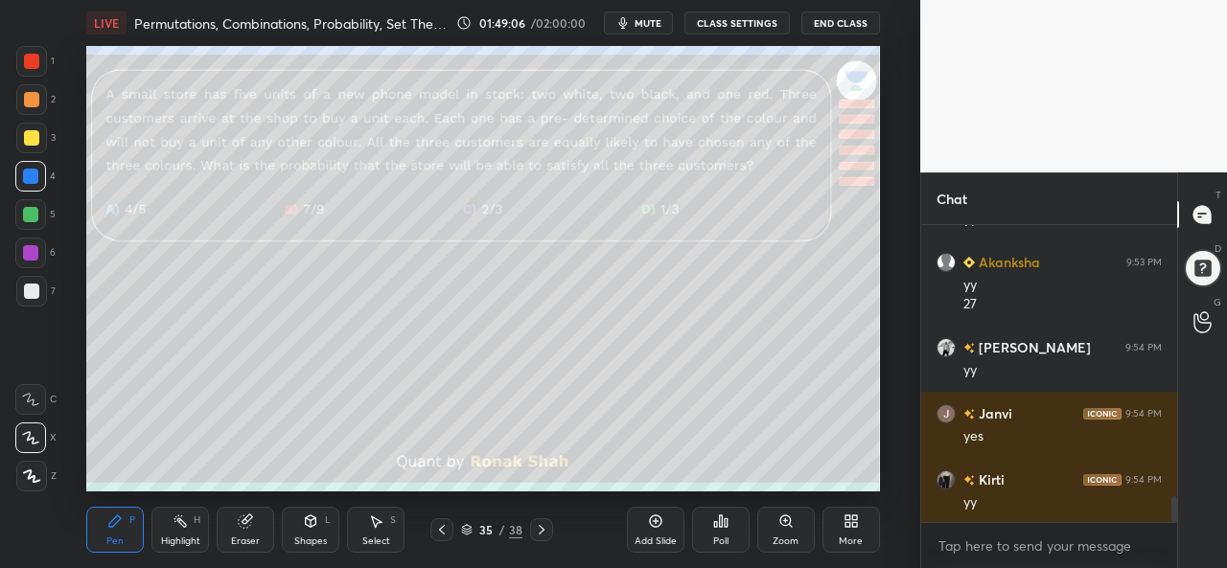
click at [29, 59] on div at bounding box center [31, 61] width 15 height 15
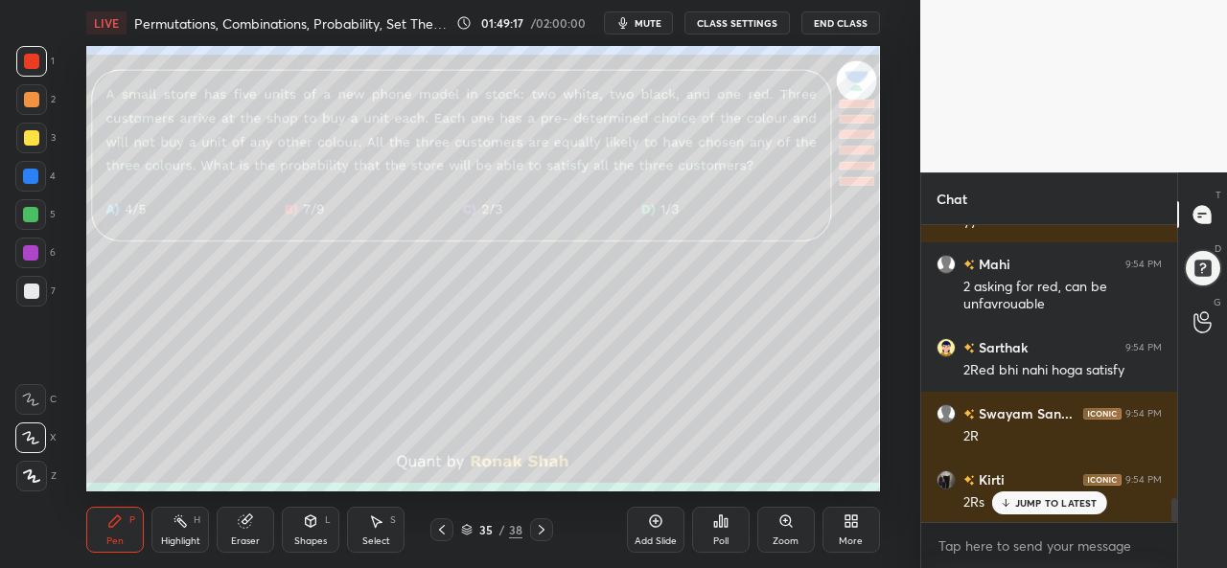
scroll to position [3414, 0]
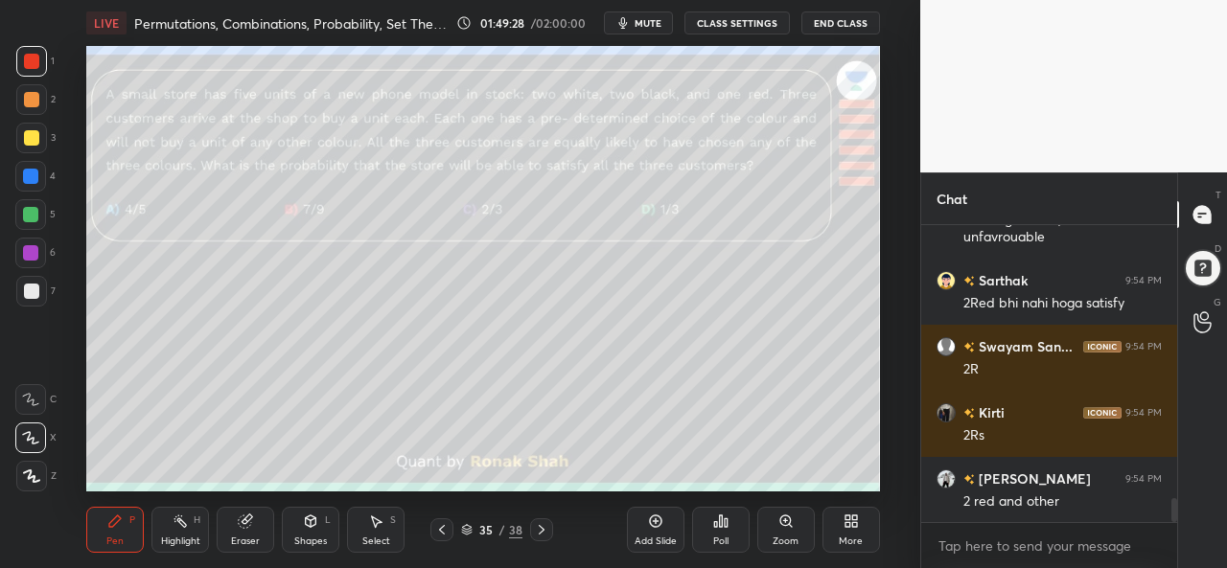
click at [28, 172] on div at bounding box center [30, 176] width 15 height 15
click at [26, 242] on div at bounding box center [30, 253] width 31 height 31
click at [38, 288] on div at bounding box center [31, 291] width 31 height 31
click at [646, 532] on div "Add Slide" at bounding box center [656, 530] width 58 height 46
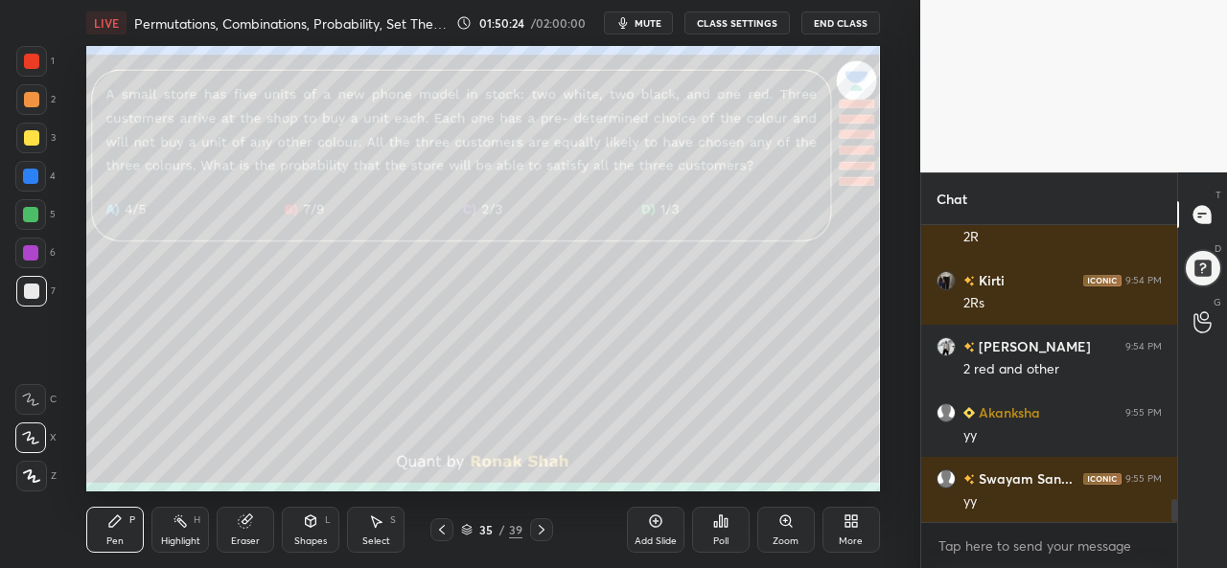
scroll to position [3611, 0]
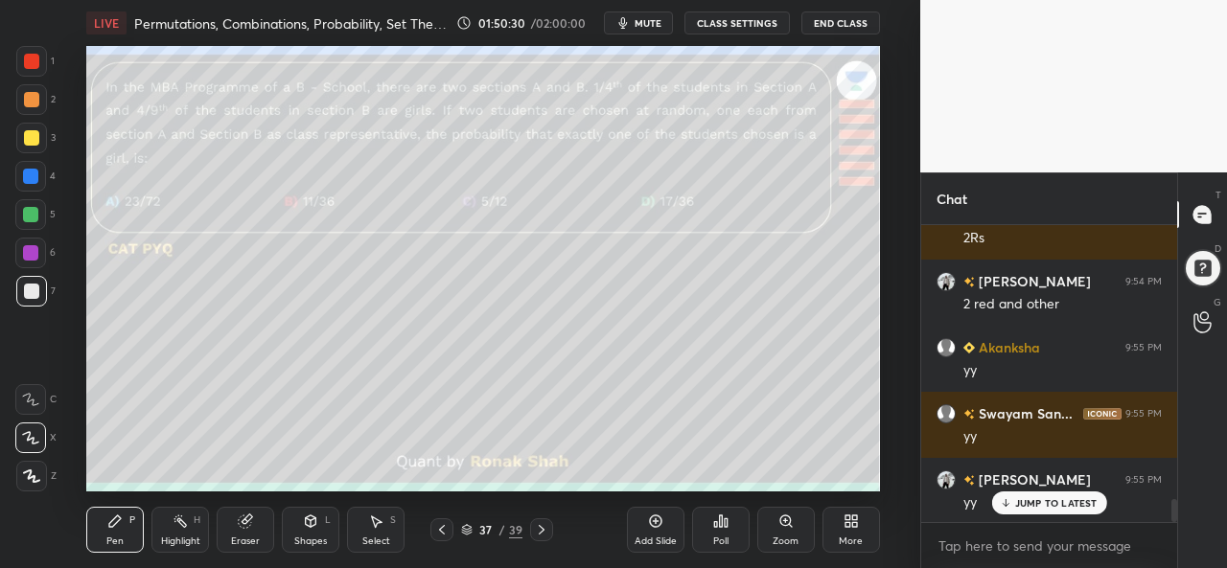
click at [723, 528] on icon at bounding box center [720, 521] width 15 height 15
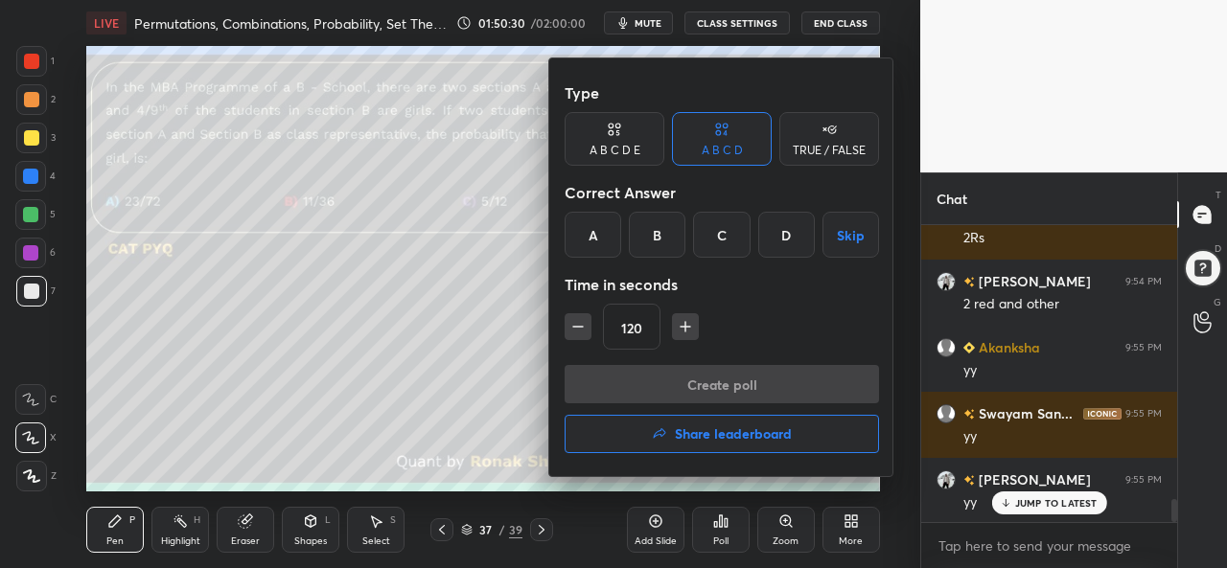
click at [783, 237] on div "D" at bounding box center [786, 235] width 57 height 46
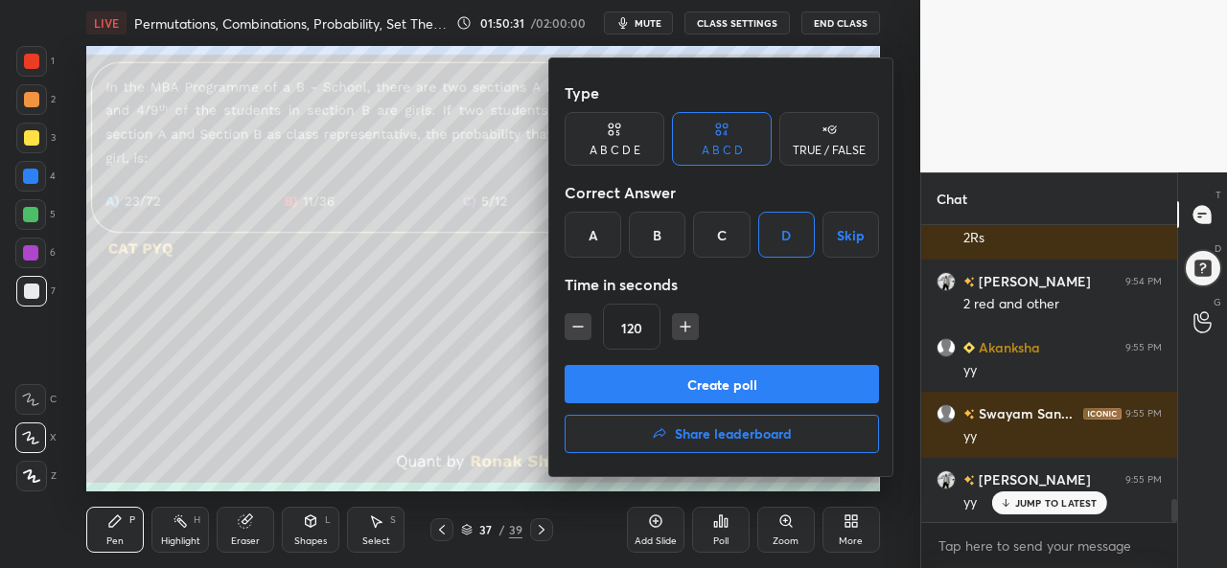
click at [573, 319] on icon "button" at bounding box center [577, 326] width 19 height 19
click at [580, 325] on icon "button" at bounding box center [577, 326] width 19 height 19
type input "75"
click at [720, 384] on button "Create poll" at bounding box center [721, 384] width 314 height 38
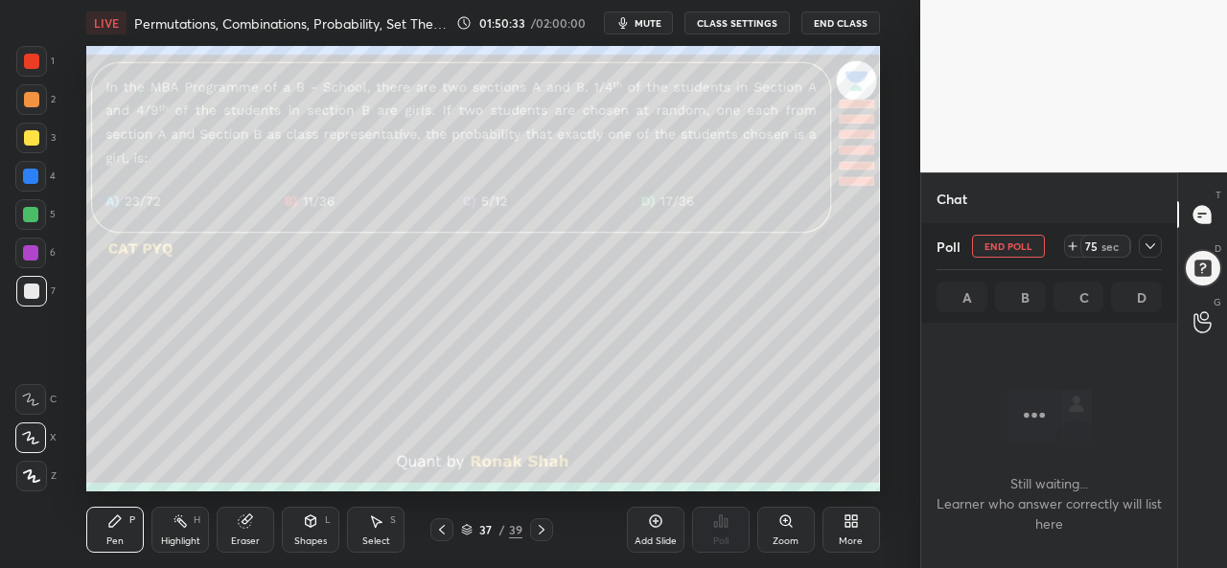
scroll to position [6, 6]
click at [1075, 244] on icon at bounding box center [1072, 246] width 15 height 15
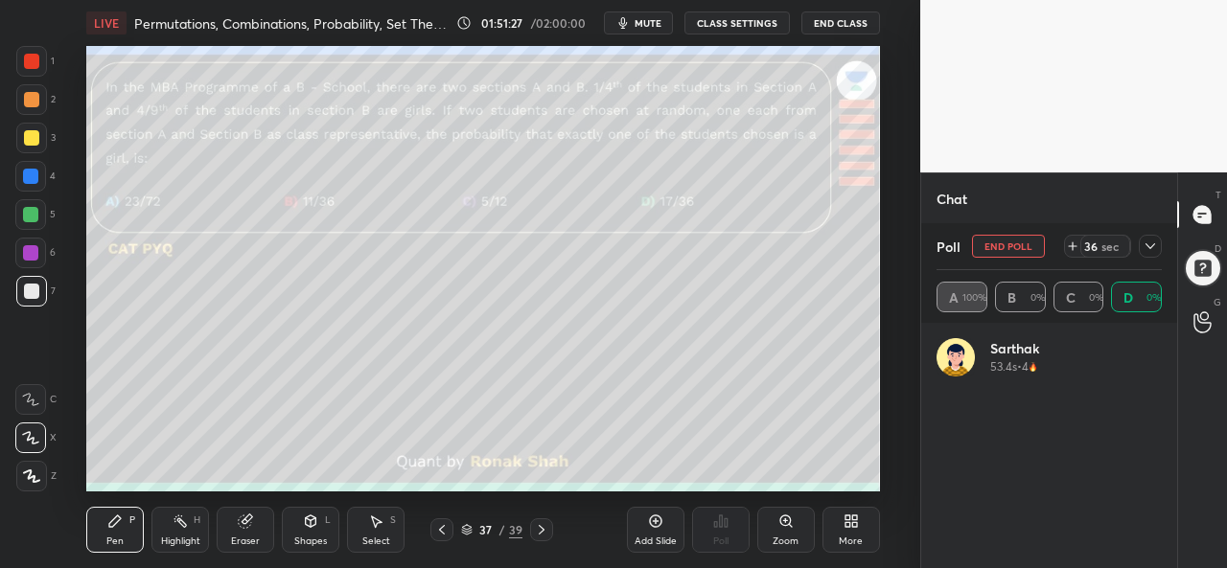
scroll to position [224, 219]
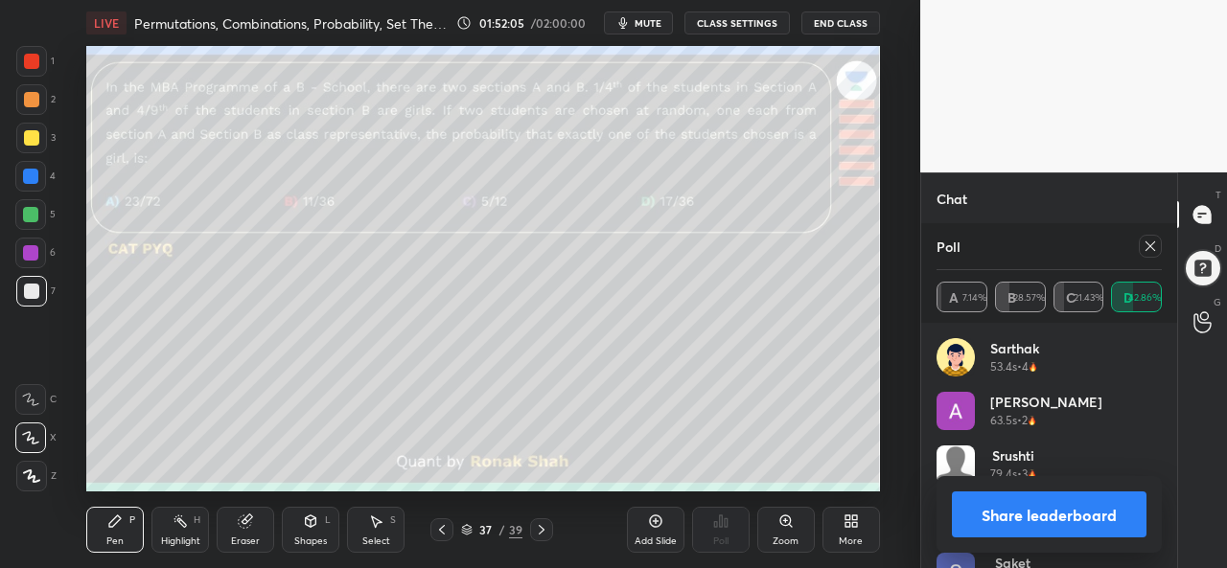
click at [1151, 242] on icon at bounding box center [1149, 246] width 15 height 15
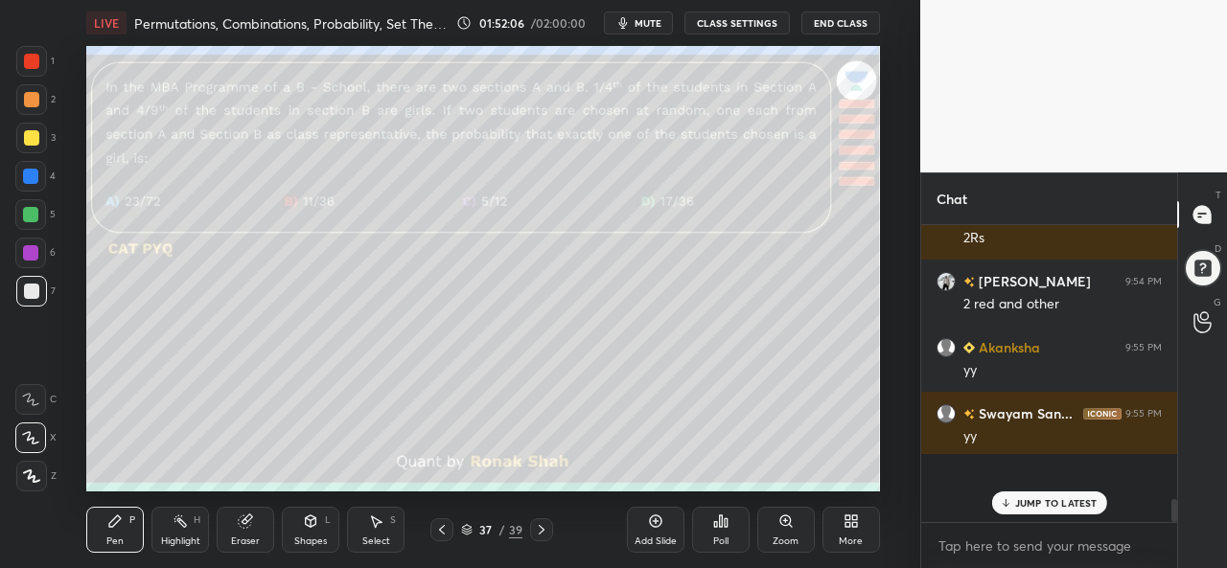
scroll to position [6, 6]
click at [1031, 511] on div "JUMP TO LATEST" at bounding box center [1048, 503] width 115 height 23
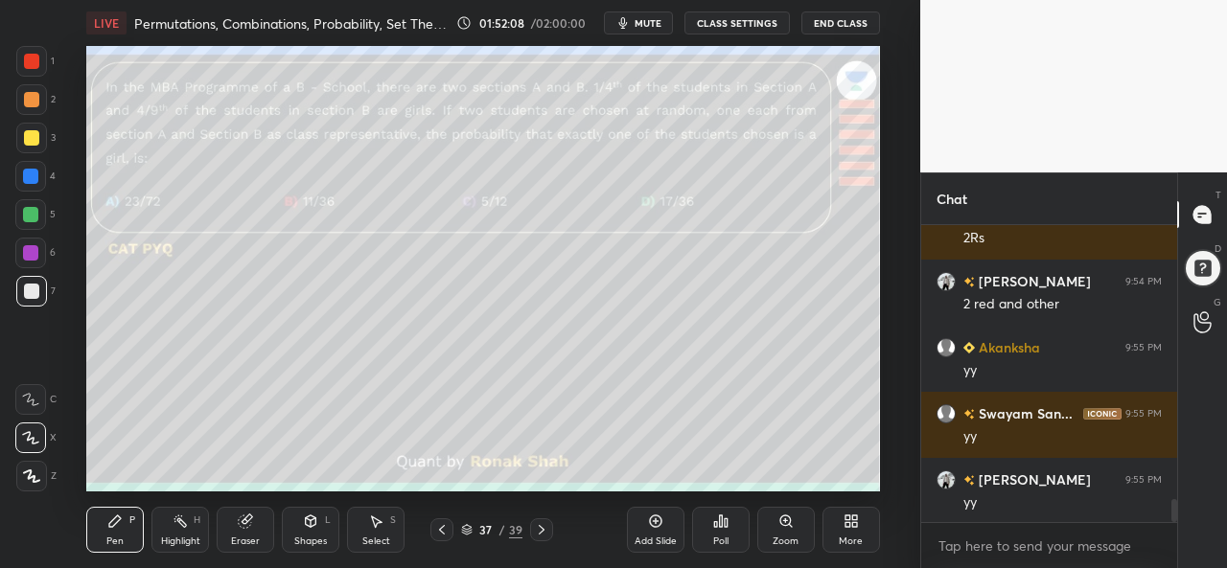
click at [35, 129] on div at bounding box center [31, 138] width 31 height 31
click at [27, 93] on div at bounding box center [31, 99] width 15 height 15
click at [33, 50] on div at bounding box center [31, 61] width 31 height 31
click at [29, 172] on div at bounding box center [30, 176] width 15 height 15
click at [31, 61] on div at bounding box center [31, 61] width 15 height 15
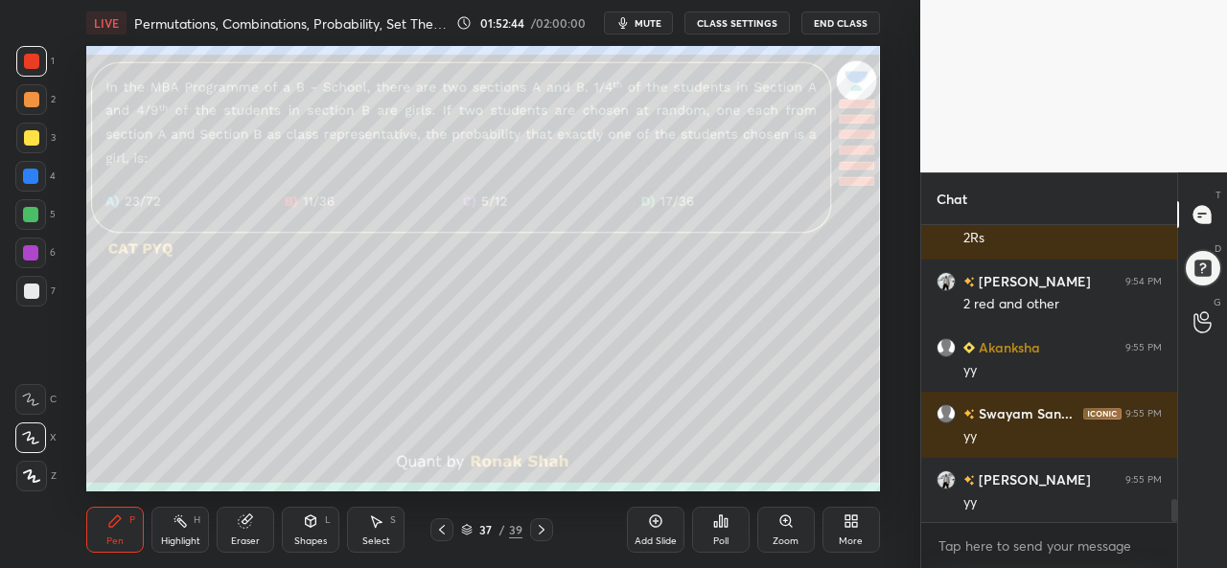
click at [28, 141] on div at bounding box center [31, 137] width 15 height 15
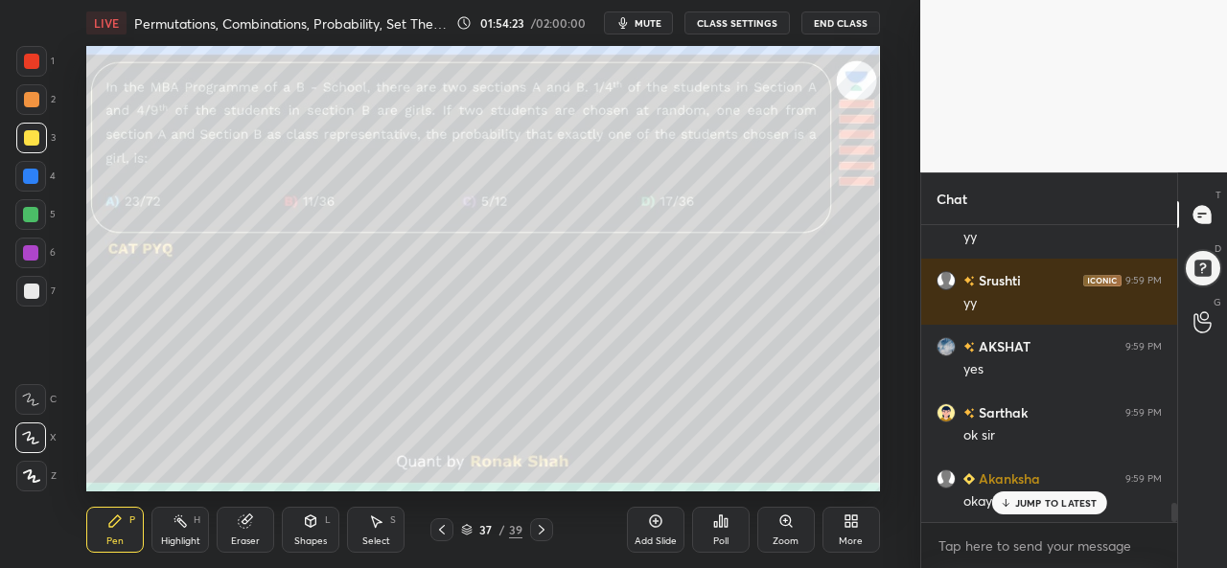
scroll to position [4311, 0]
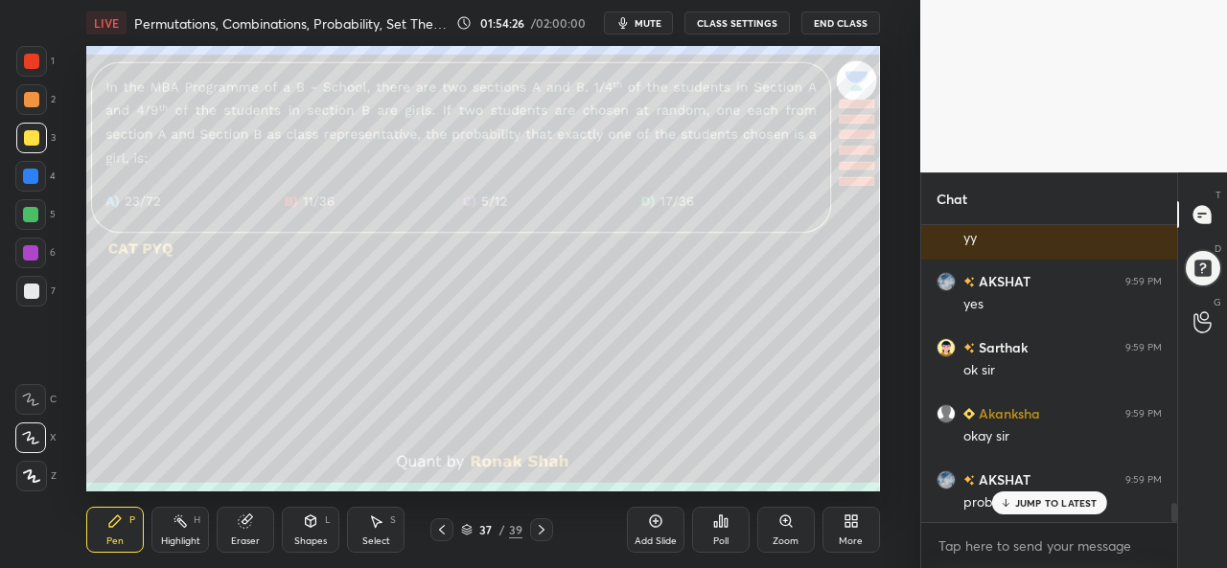
click at [1046, 499] on p "JUMP TO LATEST" at bounding box center [1056, 503] width 82 height 12
click at [540, 533] on icon at bounding box center [542, 530] width 6 height 10
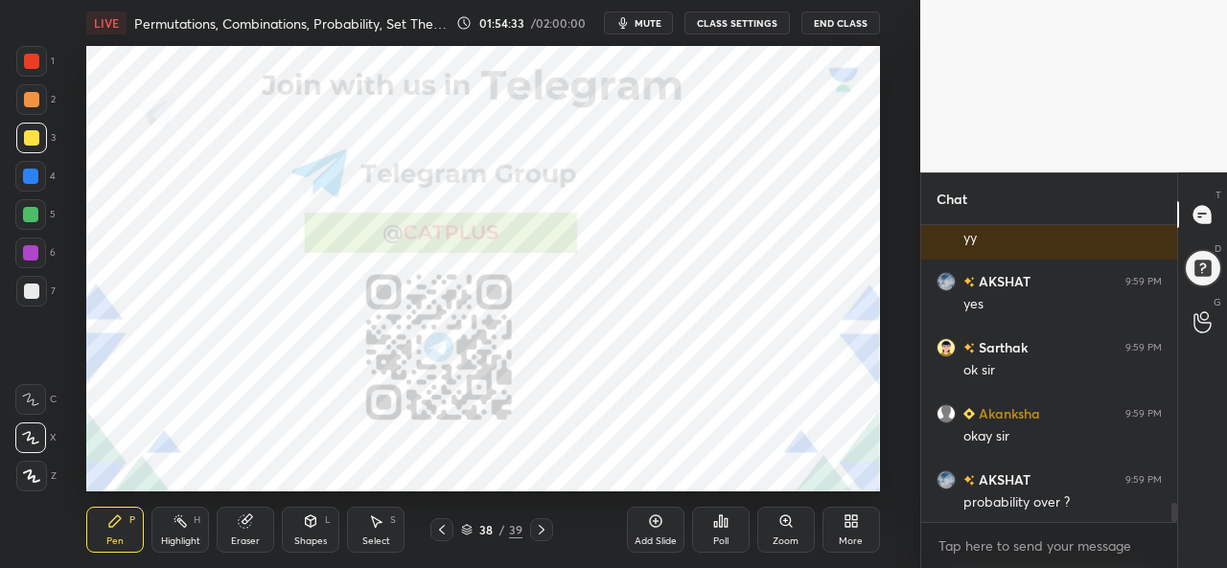
click at [443, 526] on icon at bounding box center [441, 529] width 15 height 15
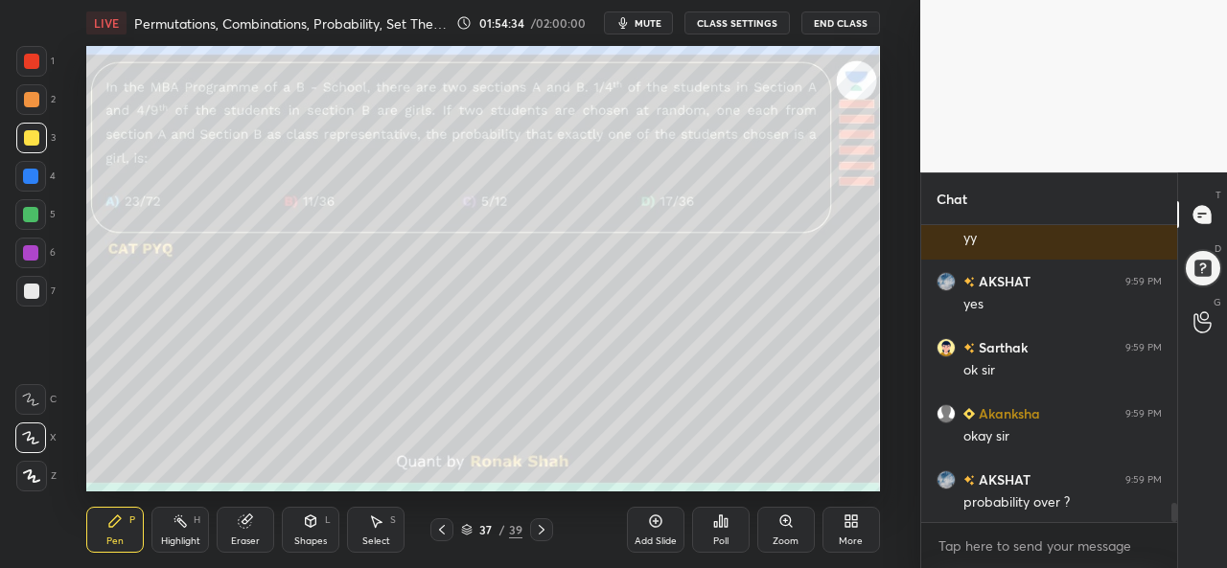
click at [654, 529] on icon at bounding box center [655, 521] width 15 height 15
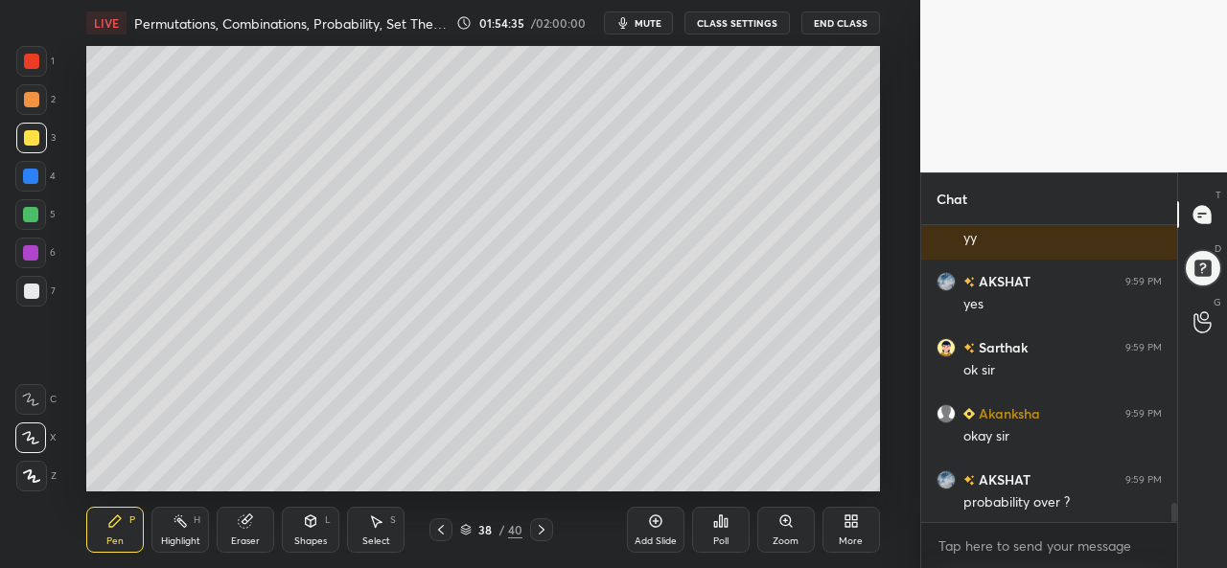
click at [34, 68] on div at bounding box center [31, 61] width 15 height 15
click at [26, 133] on div at bounding box center [31, 137] width 15 height 15
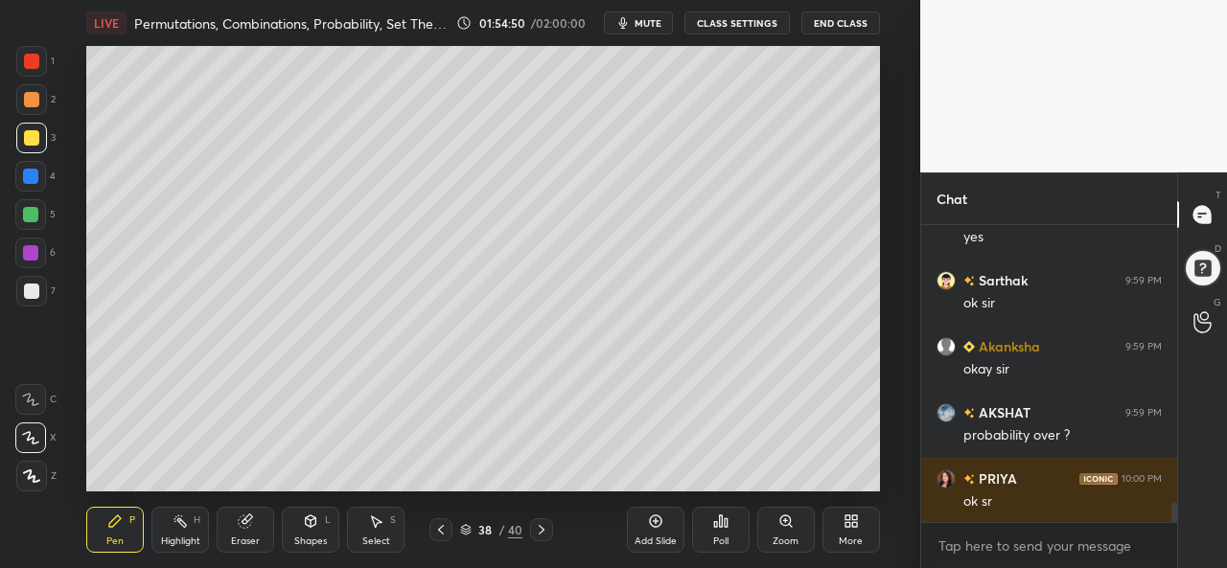
scroll to position [4443, 0]
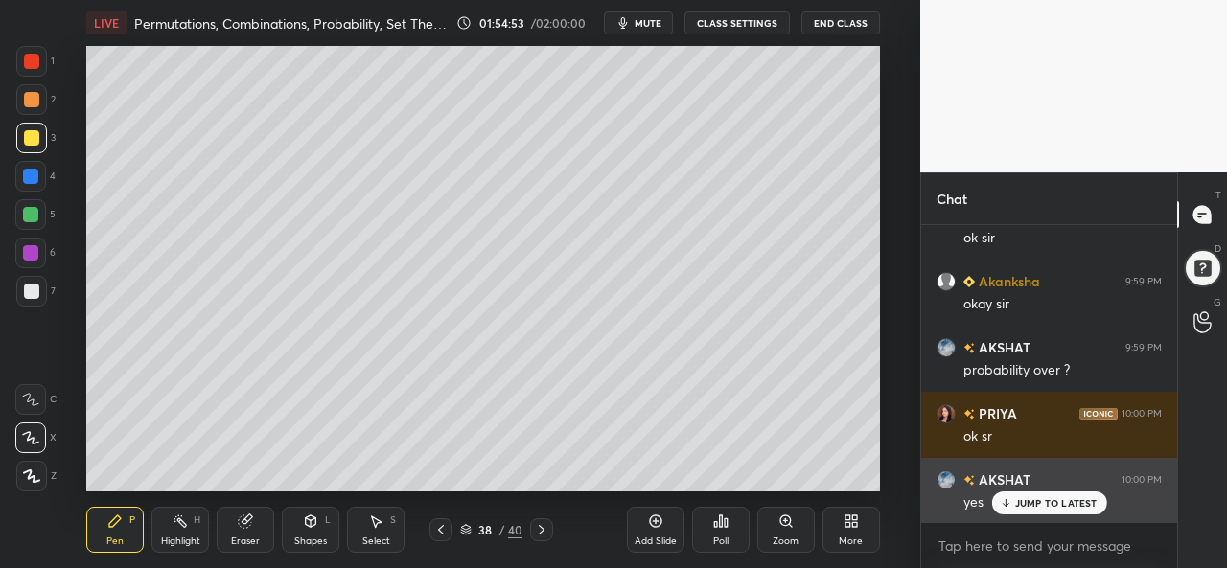
click at [1031, 496] on div "JUMP TO LATEST" at bounding box center [1048, 503] width 115 height 23
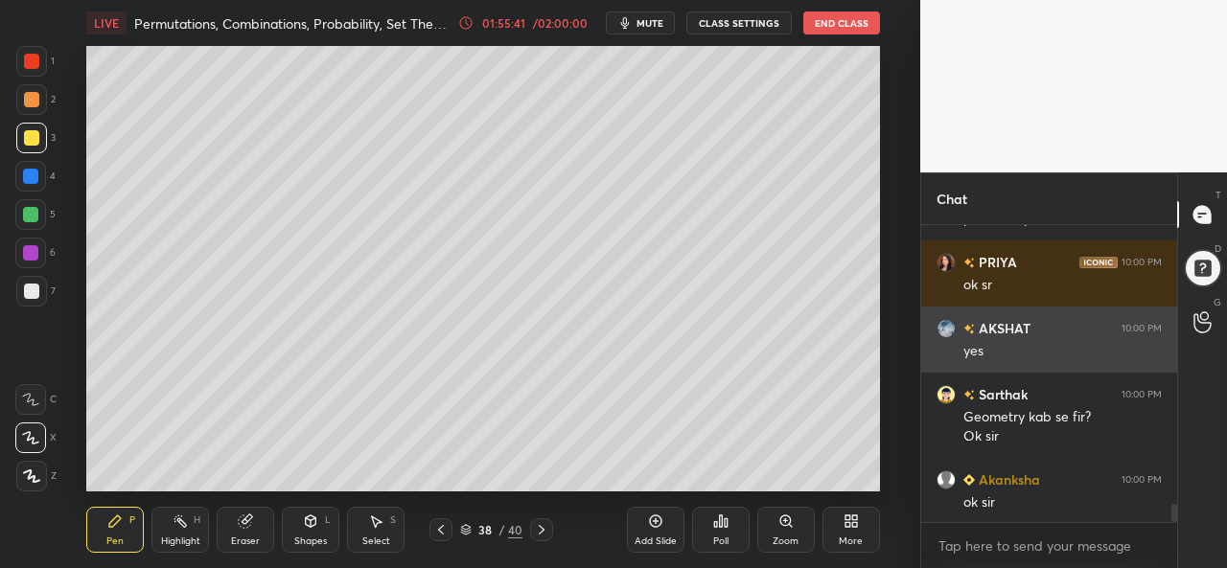
scroll to position [4661, 0]
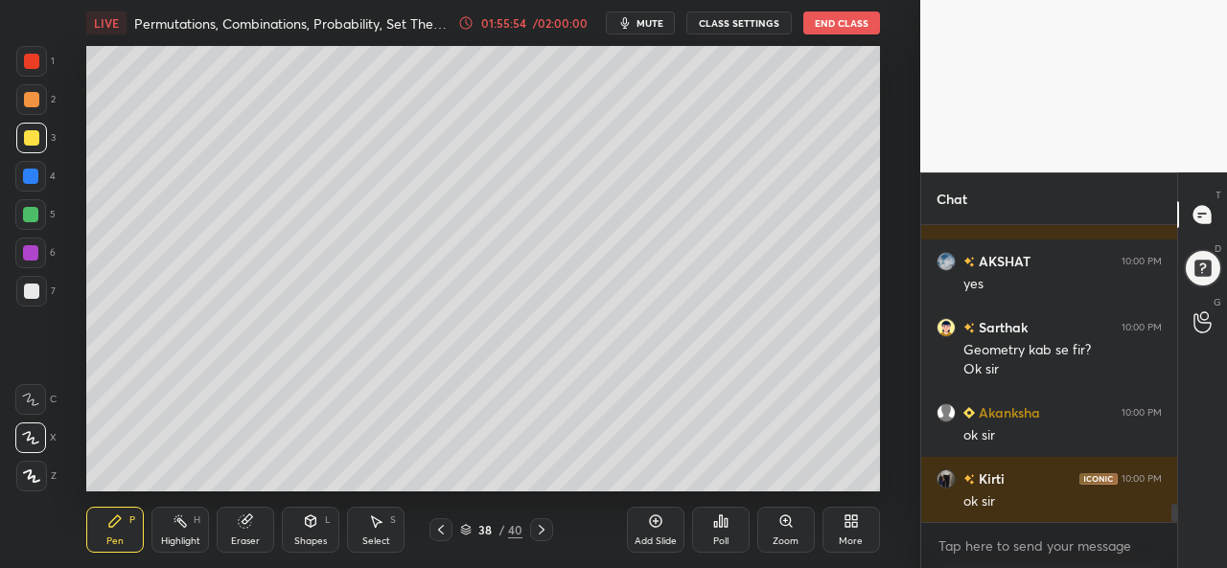
click at [33, 170] on div at bounding box center [30, 176] width 15 height 15
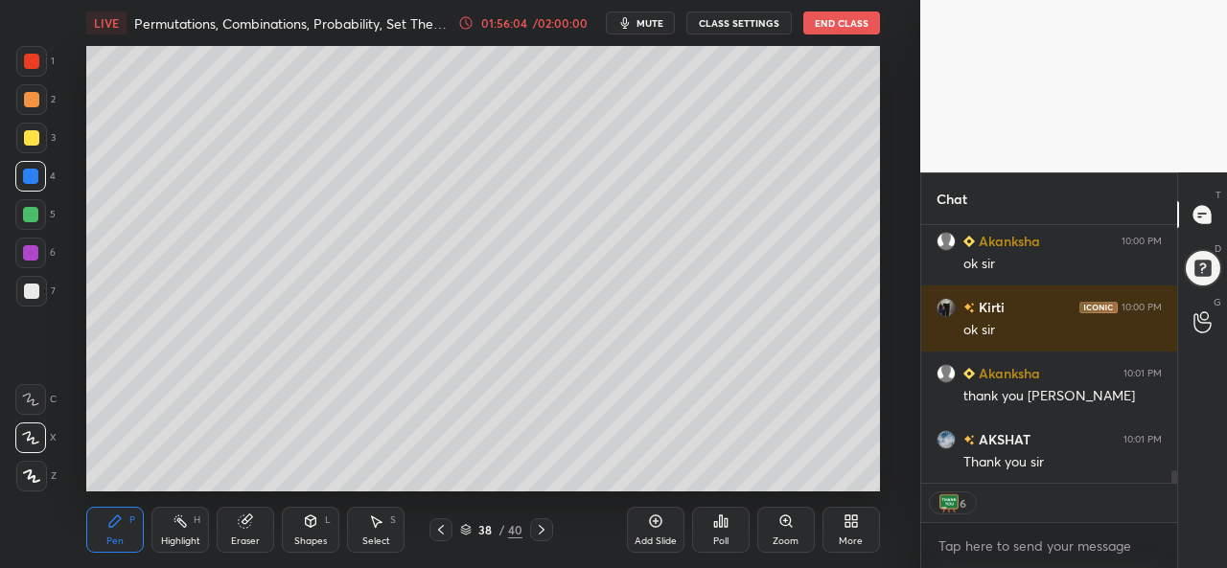
scroll to position [4899, 0]
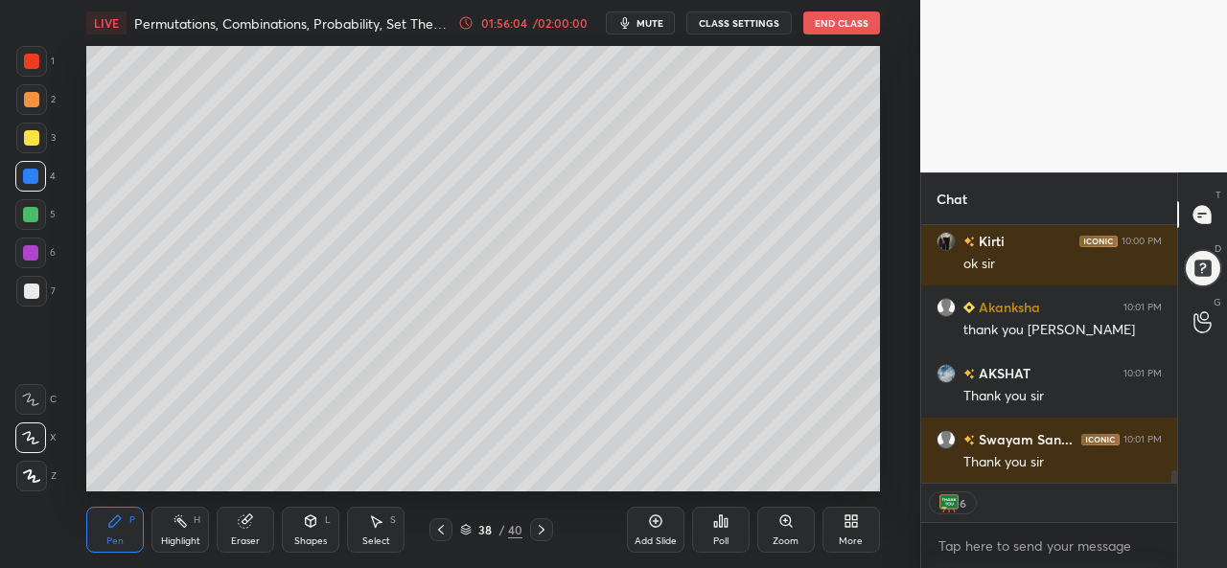
click at [842, 25] on button "End Class" at bounding box center [841, 23] width 77 height 23
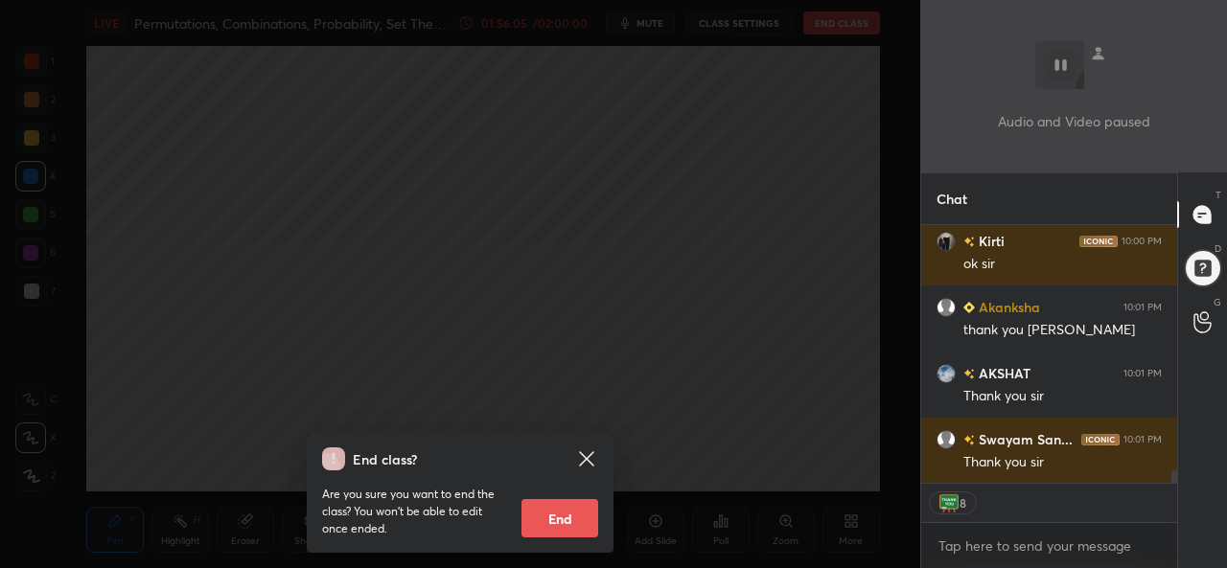
click at [553, 518] on button "End" at bounding box center [559, 518] width 77 height 38
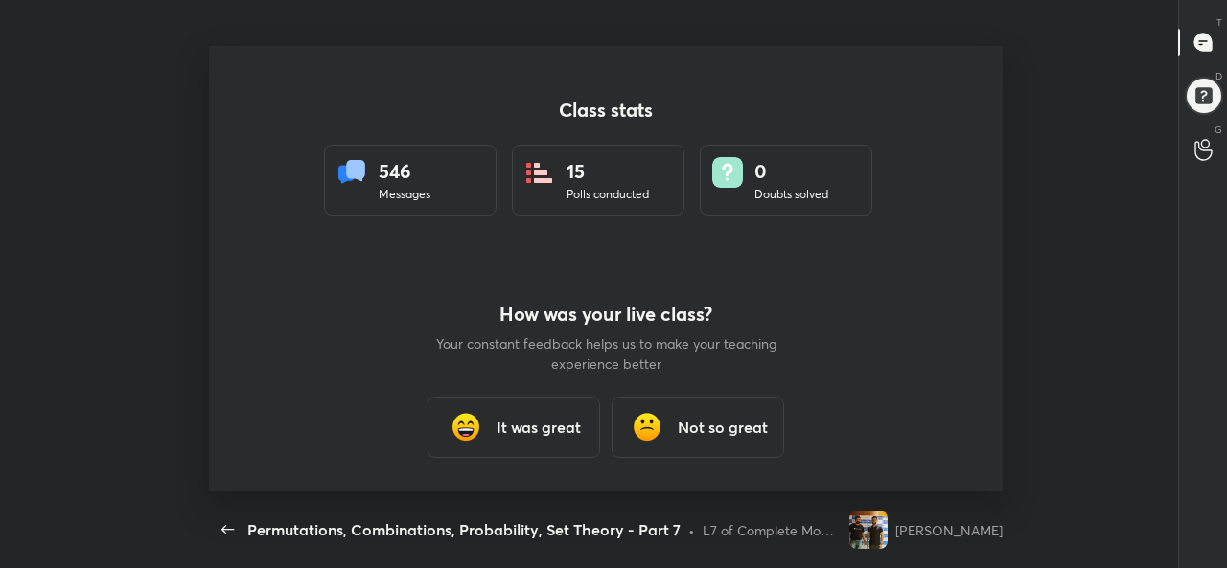
scroll to position [95389, 94625]
click at [560, 423] on h3 "It was great" at bounding box center [538, 427] width 84 height 23
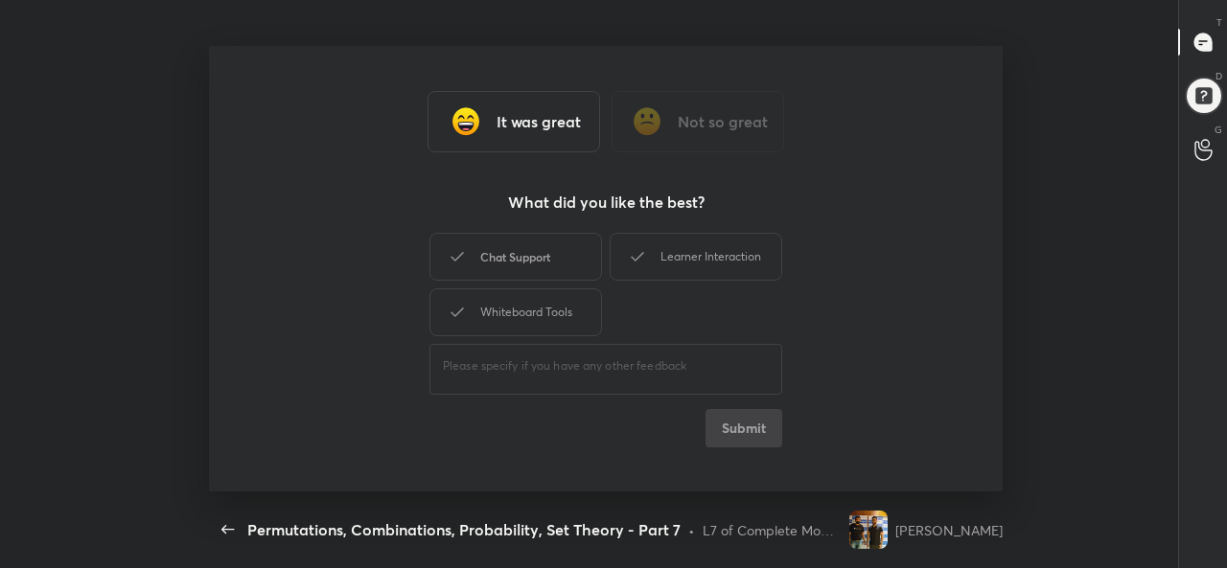
click at [538, 248] on div "Chat Support" at bounding box center [515, 257] width 173 height 48
click at [760, 432] on button "Submit" at bounding box center [743, 428] width 77 height 38
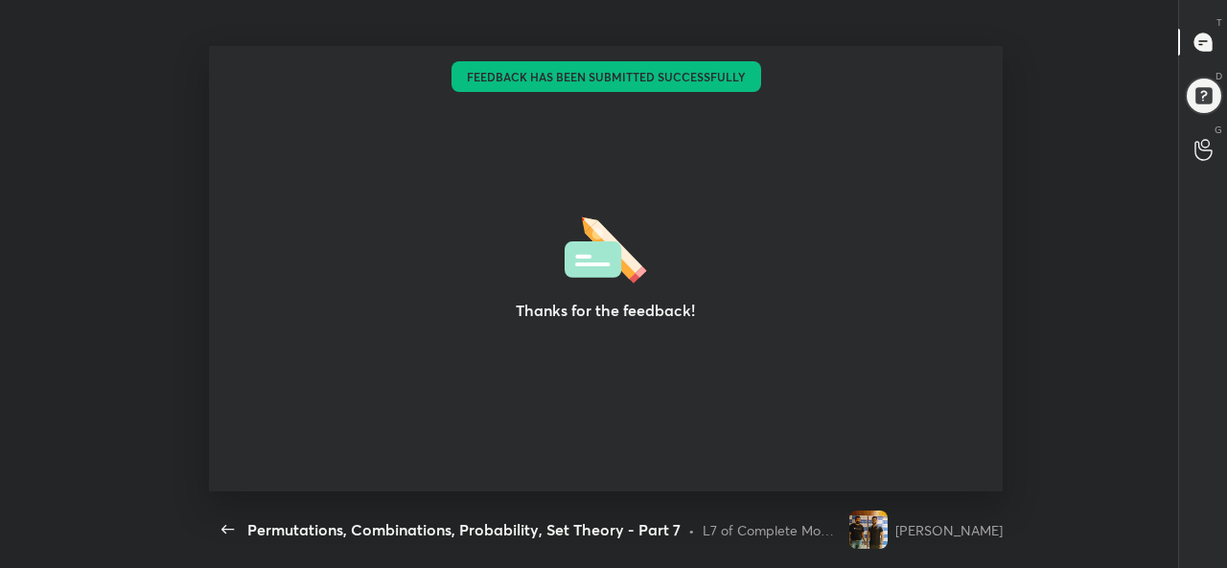
type textarea "x"
